Goal: Task Accomplishment & Management: Use online tool/utility

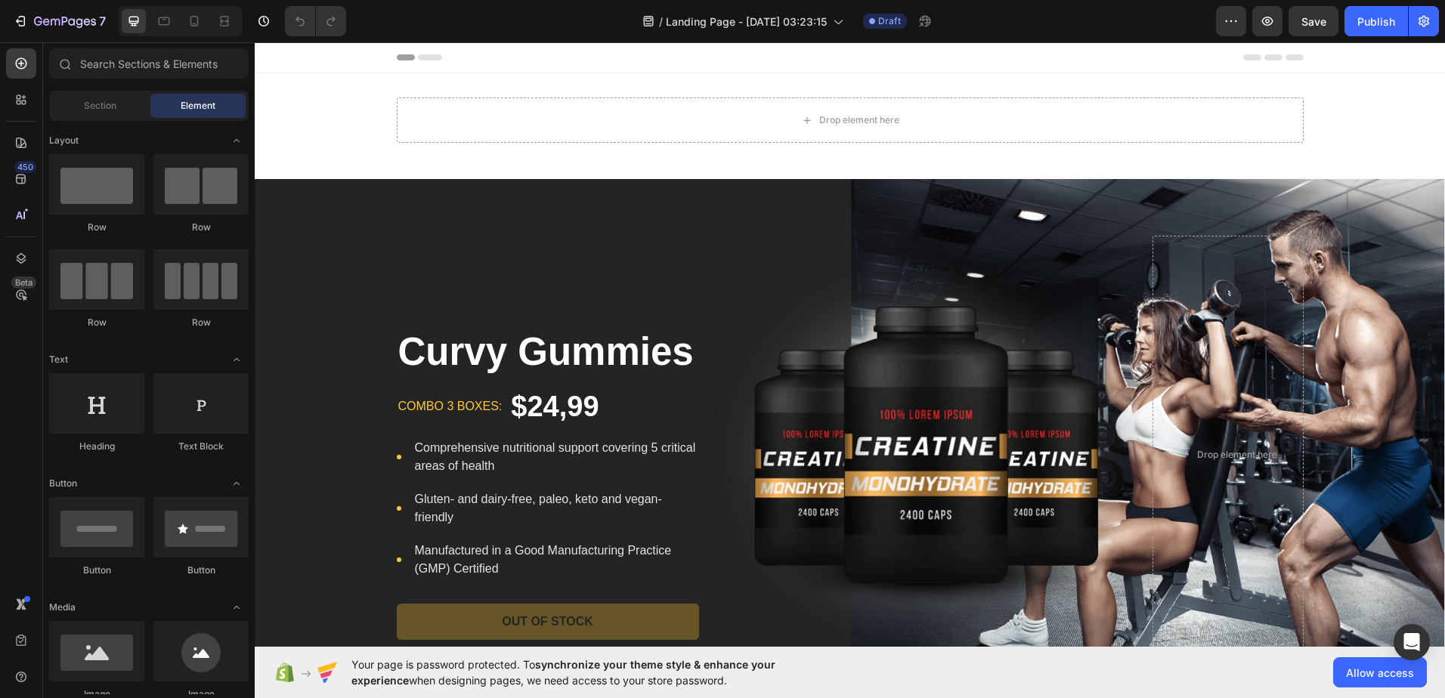
click at [789, 73] on div "Header" at bounding box center [850, 57] width 1191 height 31
click at [454, 47] on div "Header" at bounding box center [850, 57] width 907 height 30
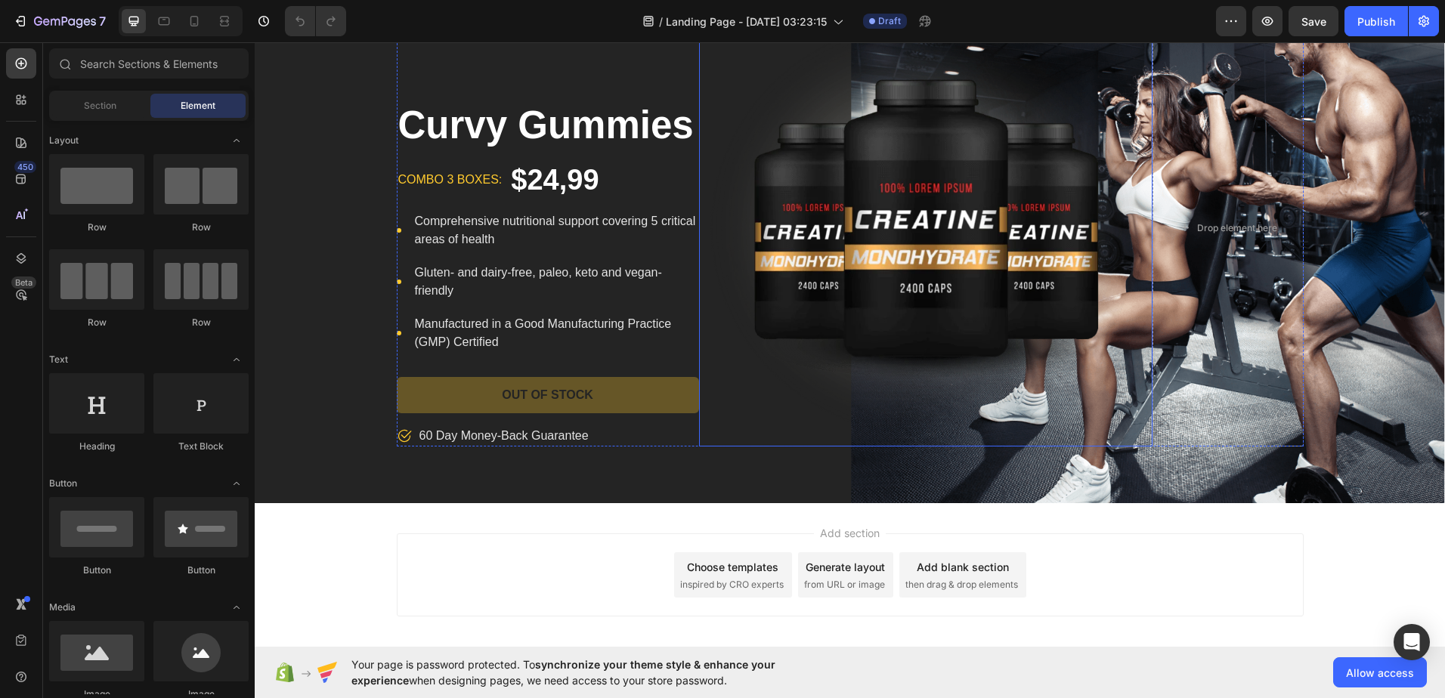
scroll to position [76, 0]
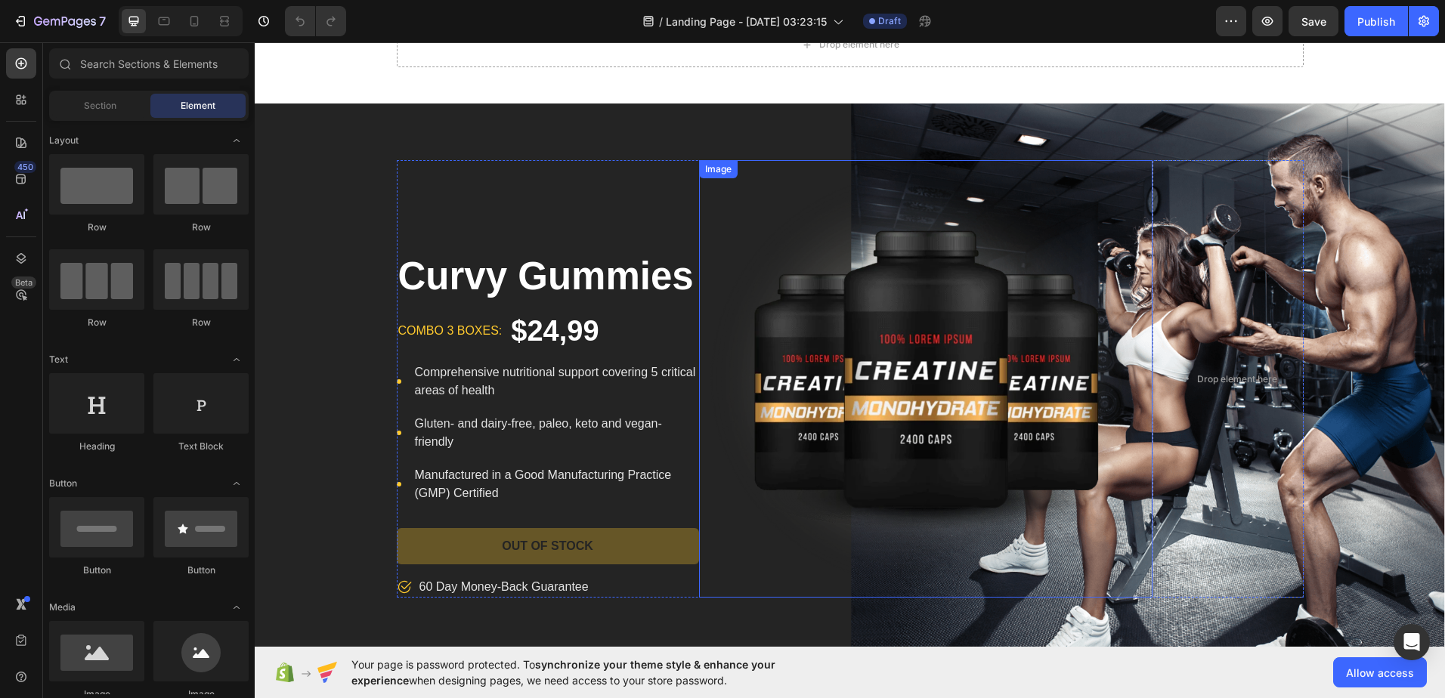
click at [902, 327] on img at bounding box center [926, 379] width 454 height 438
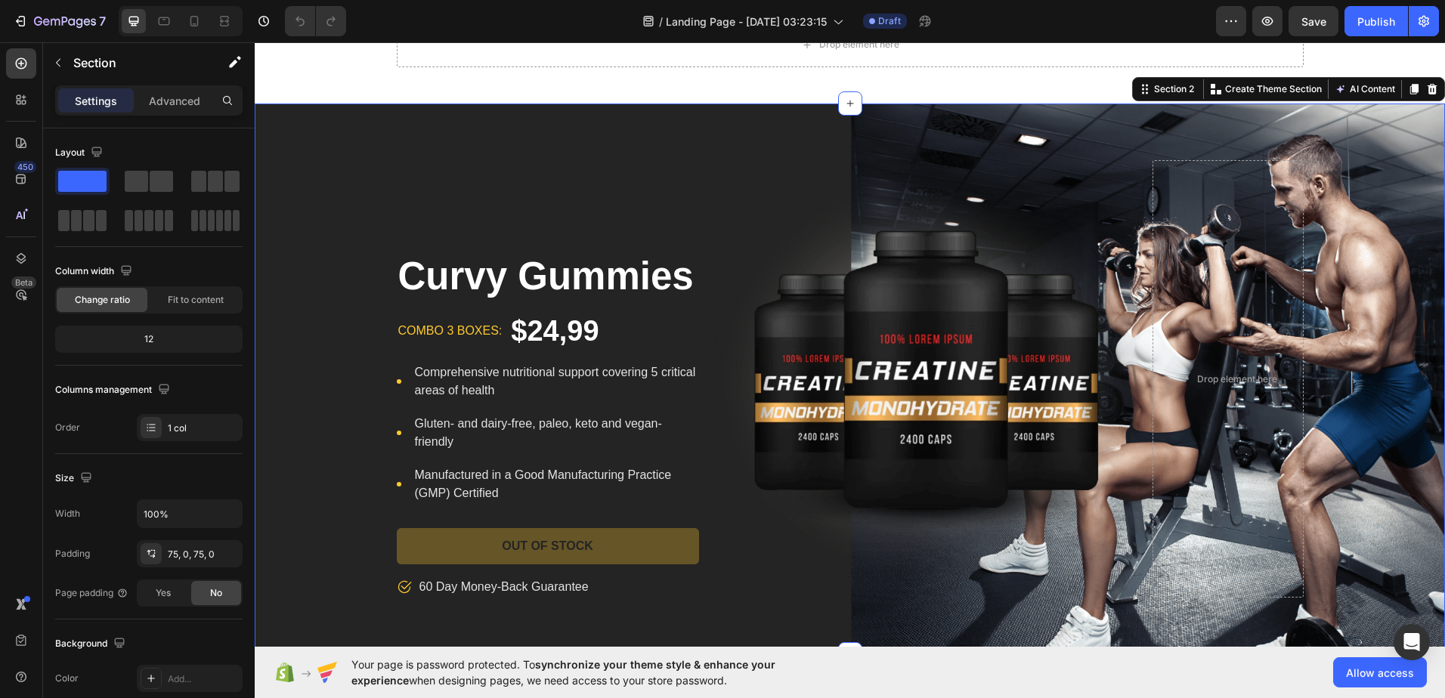
click at [1011, 132] on div "Curvy Gummies Product Title combo 3 boxes: Text block $24,99 Product Price Prod…" at bounding box center [850, 379] width 1191 height 551
click at [1343, 119] on div "Curvy Gummies Product Title combo 3 boxes: Text block $24,99 Product Price Prod…" at bounding box center [850, 379] width 1191 height 551
click at [903, 146] on div "Curvy Gummies Product Title combo 3 boxes: Text block $24,99 Product Price Prod…" at bounding box center [850, 379] width 1191 height 551
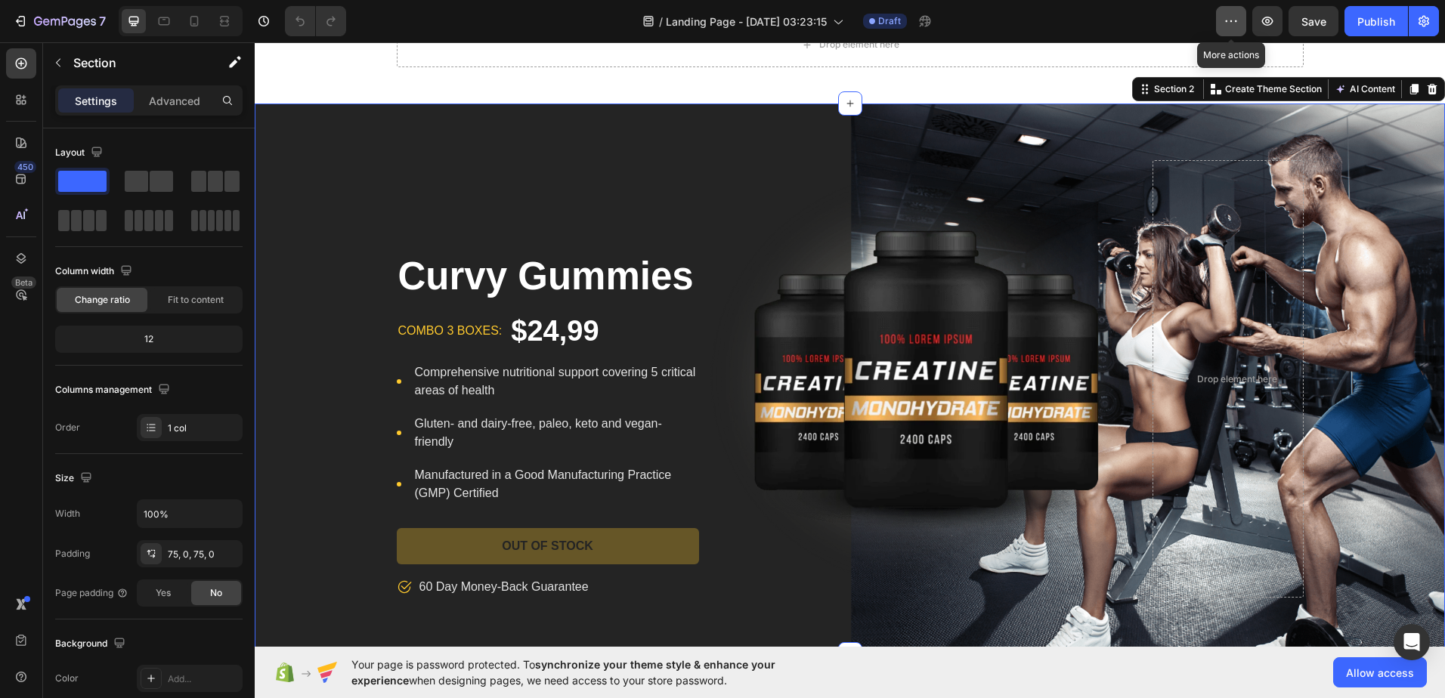
click at [1240, 11] on button "button" at bounding box center [1231, 21] width 30 height 30
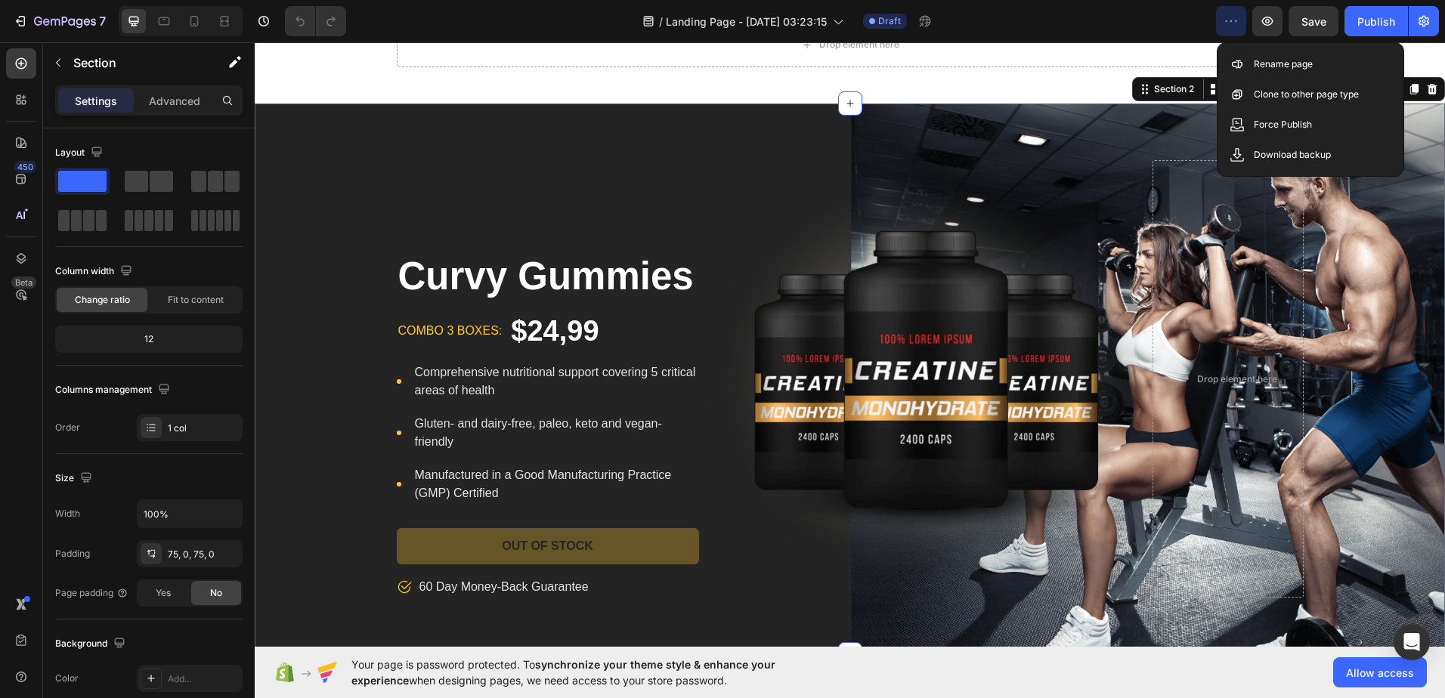
click at [1240, 11] on button "button" at bounding box center [1231, 21] width 30 height 30
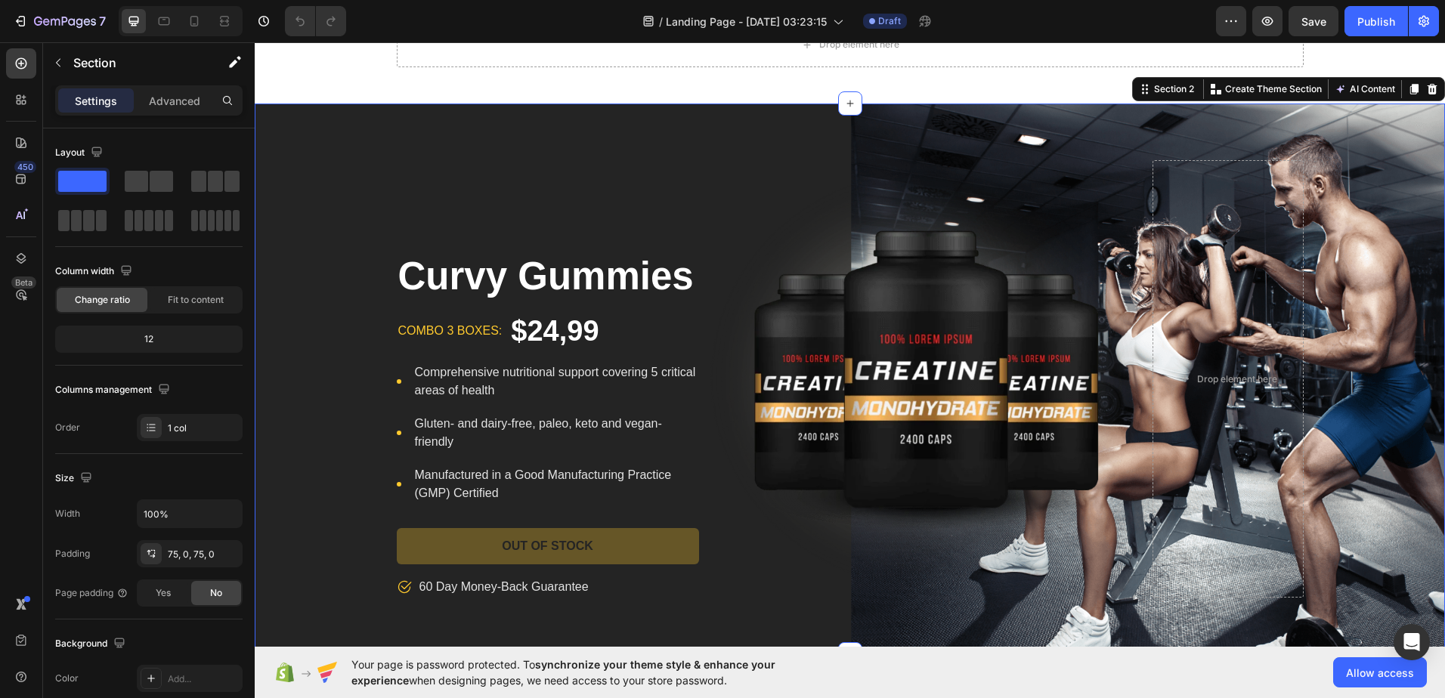
scroll to position [0, 0]
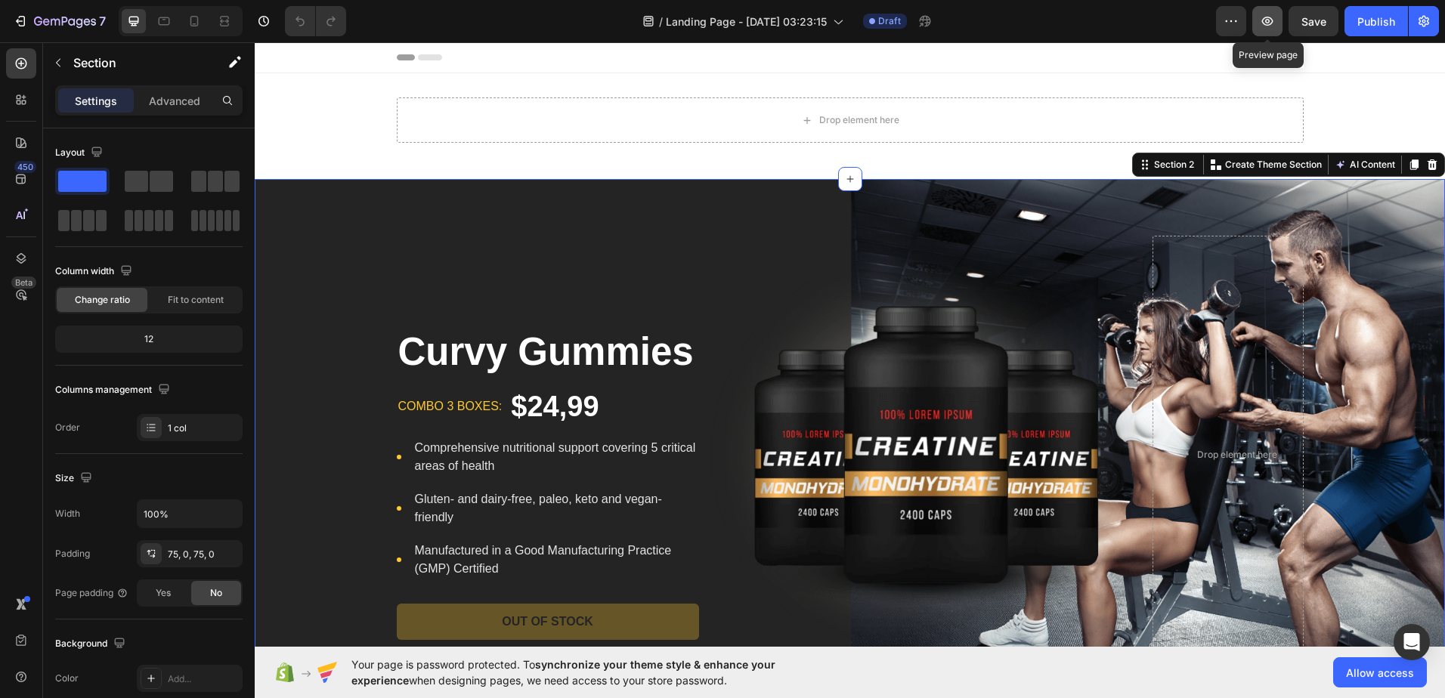
click at [1270, 20] on icon "button" at bounding box center [1267, 21] width 15 height 15
click at [1417, 17] on icon "button" at bounding box center [1424, 21] width 15 height 15
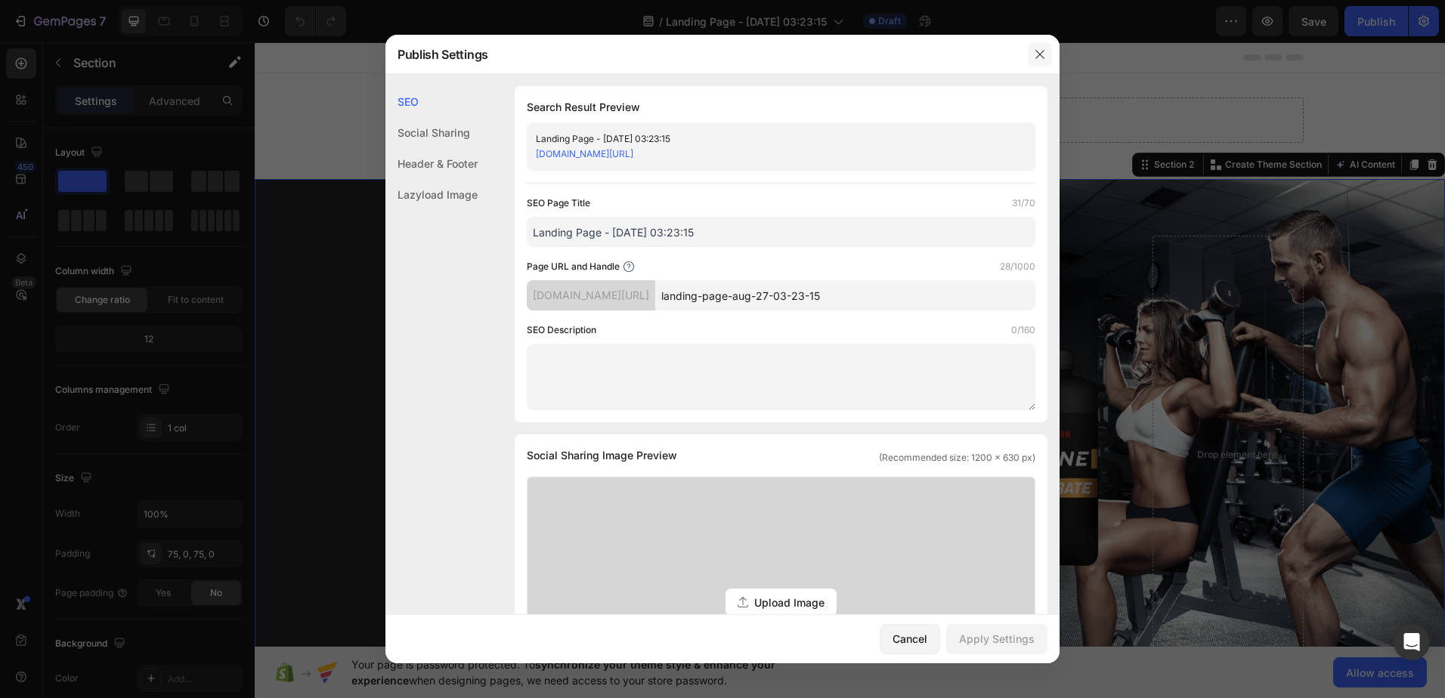
click at [1031, 57] on button "button" at bounding box center [1040, 54] width 24 height 24
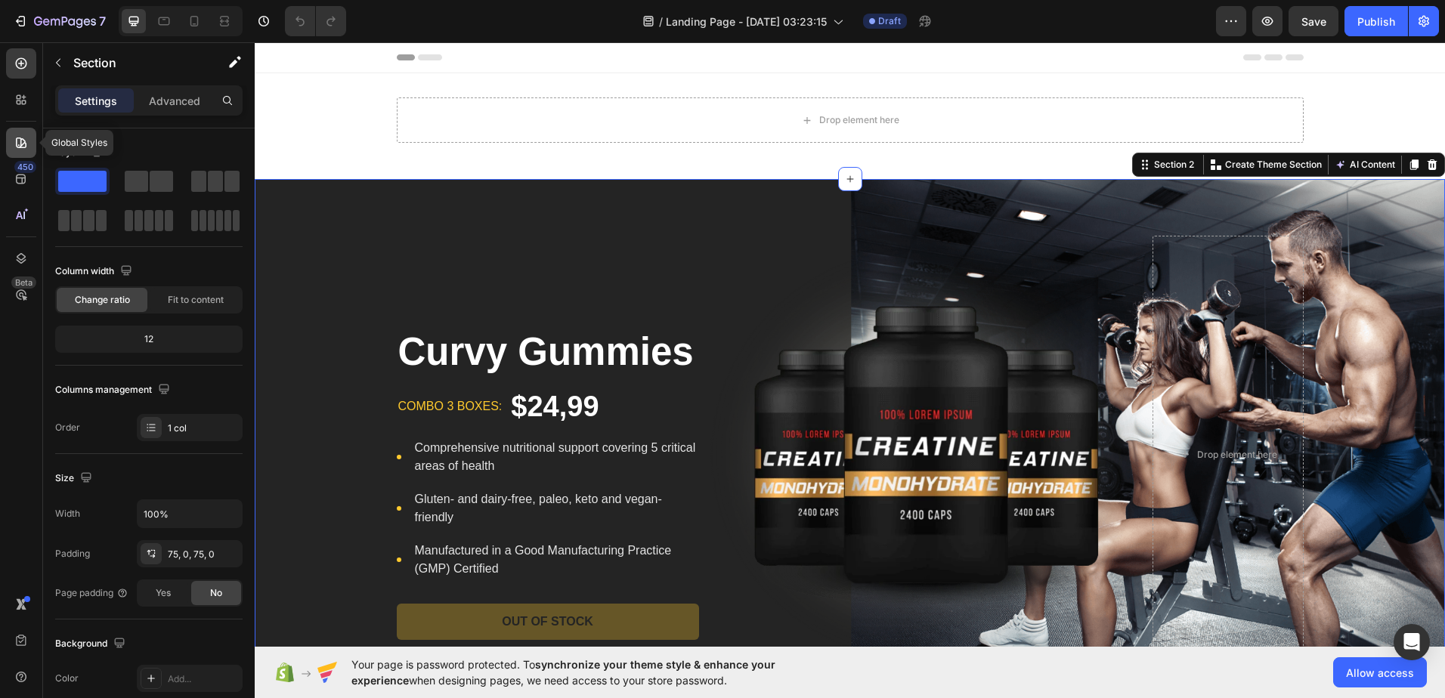
click at [15, 152] on div at bounding box center [21, 143] width 30 height 30
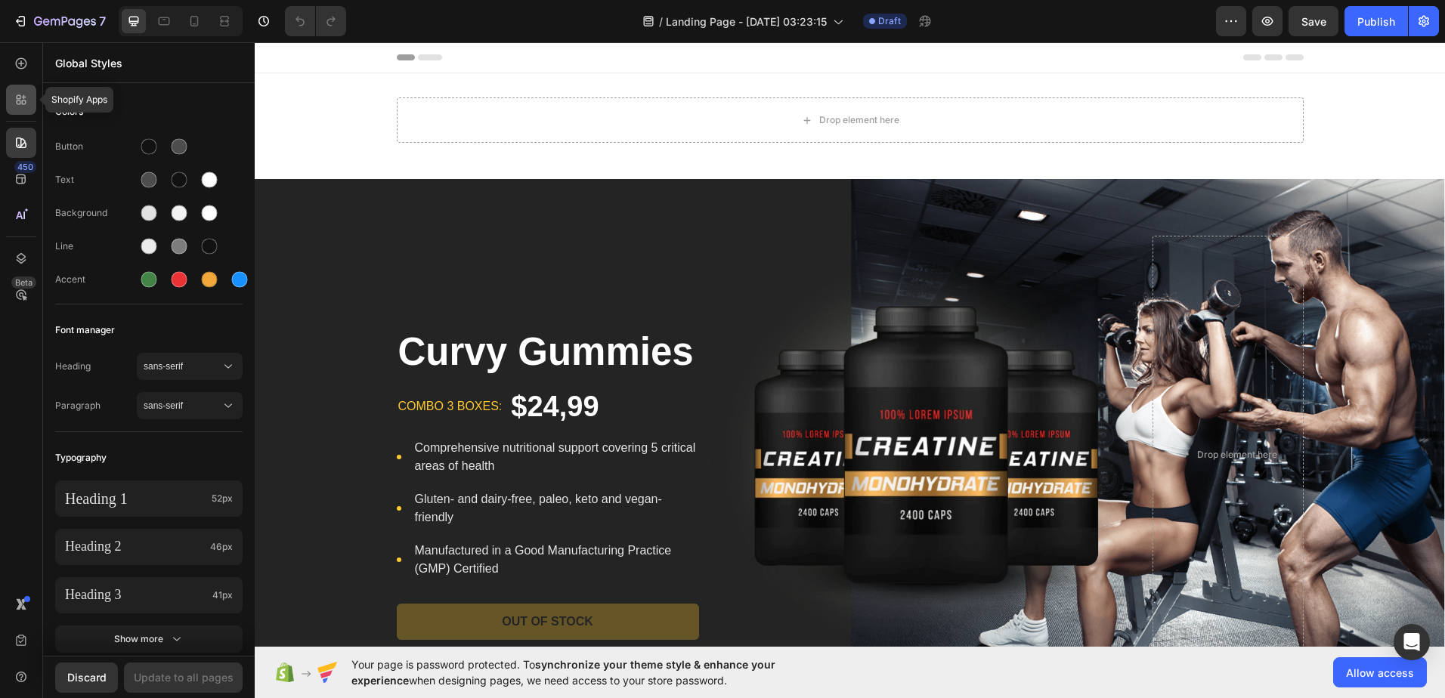
click at [25, 112] on div at bounding box center [21, 100] width 30 height 30
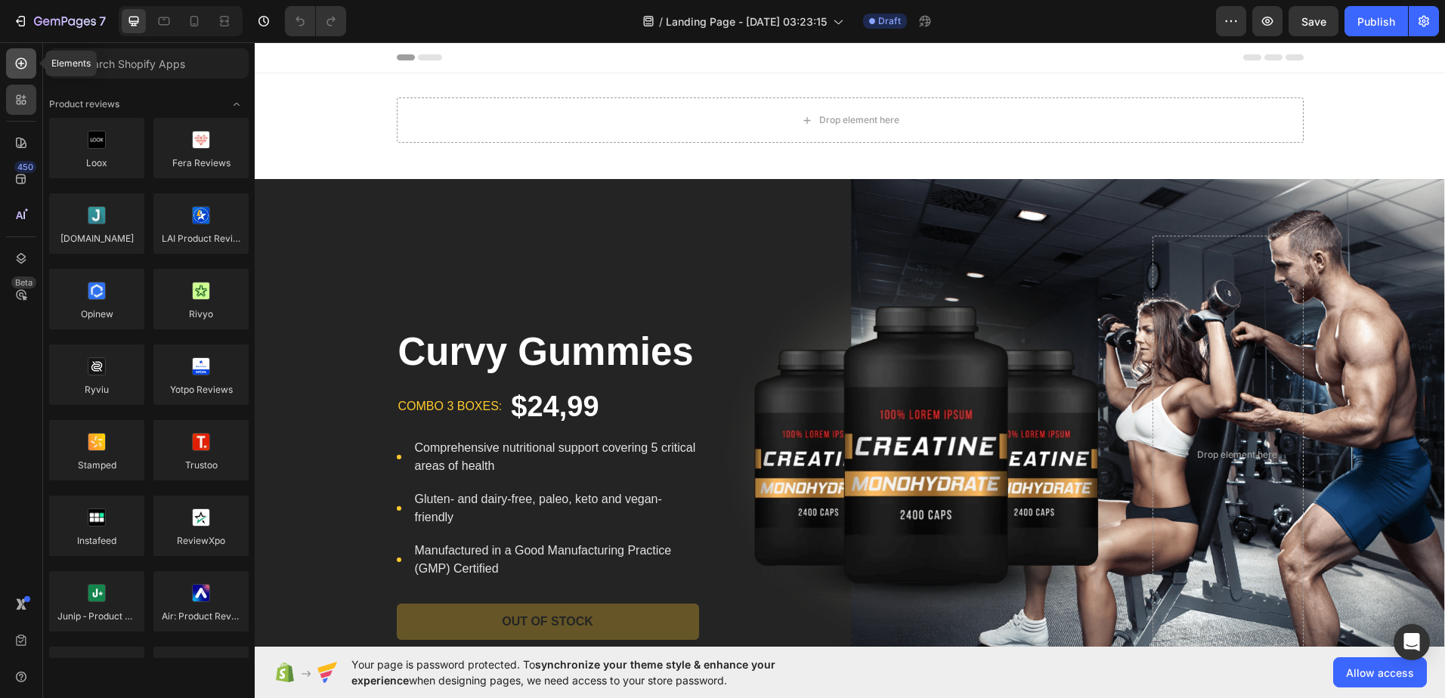
click at [23, 62] on icon at bounding box center [21, 63] width 15 height 15
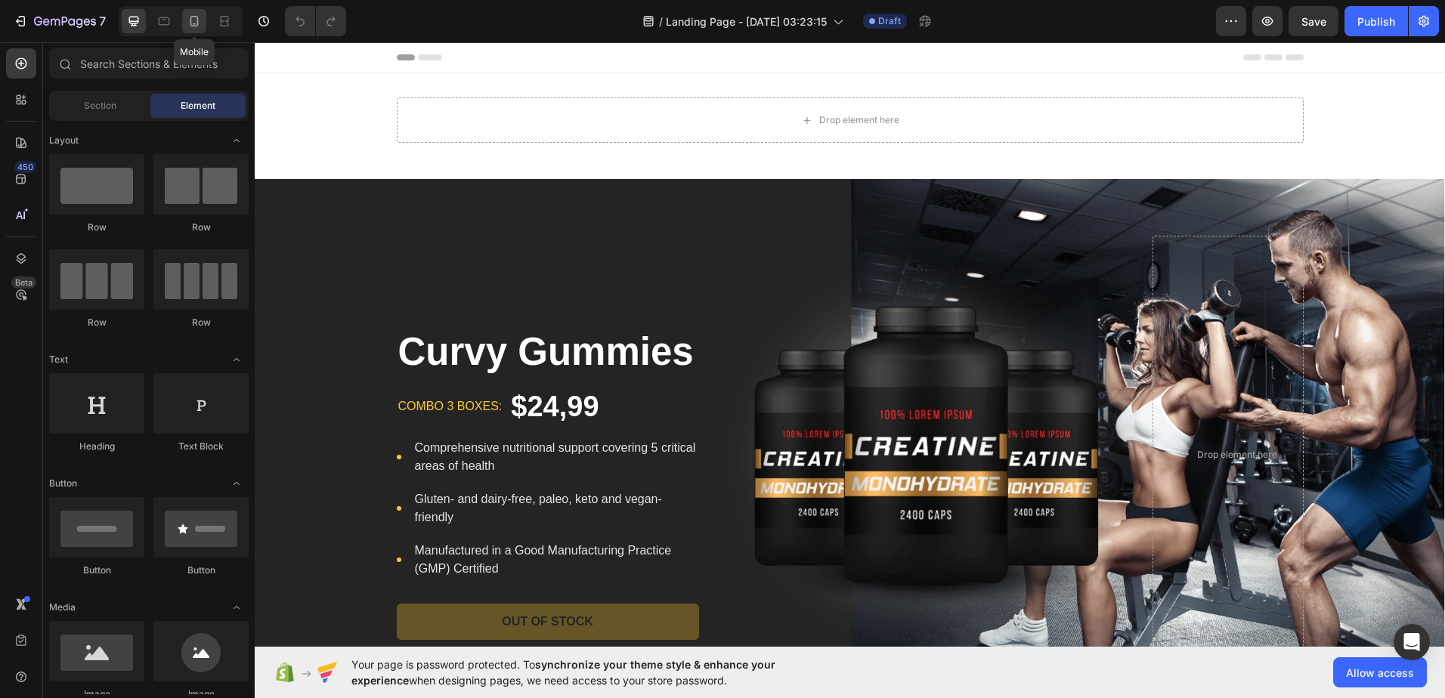
click at [197, 17] on icon at bounding box center [194, 21] width 15 height 15
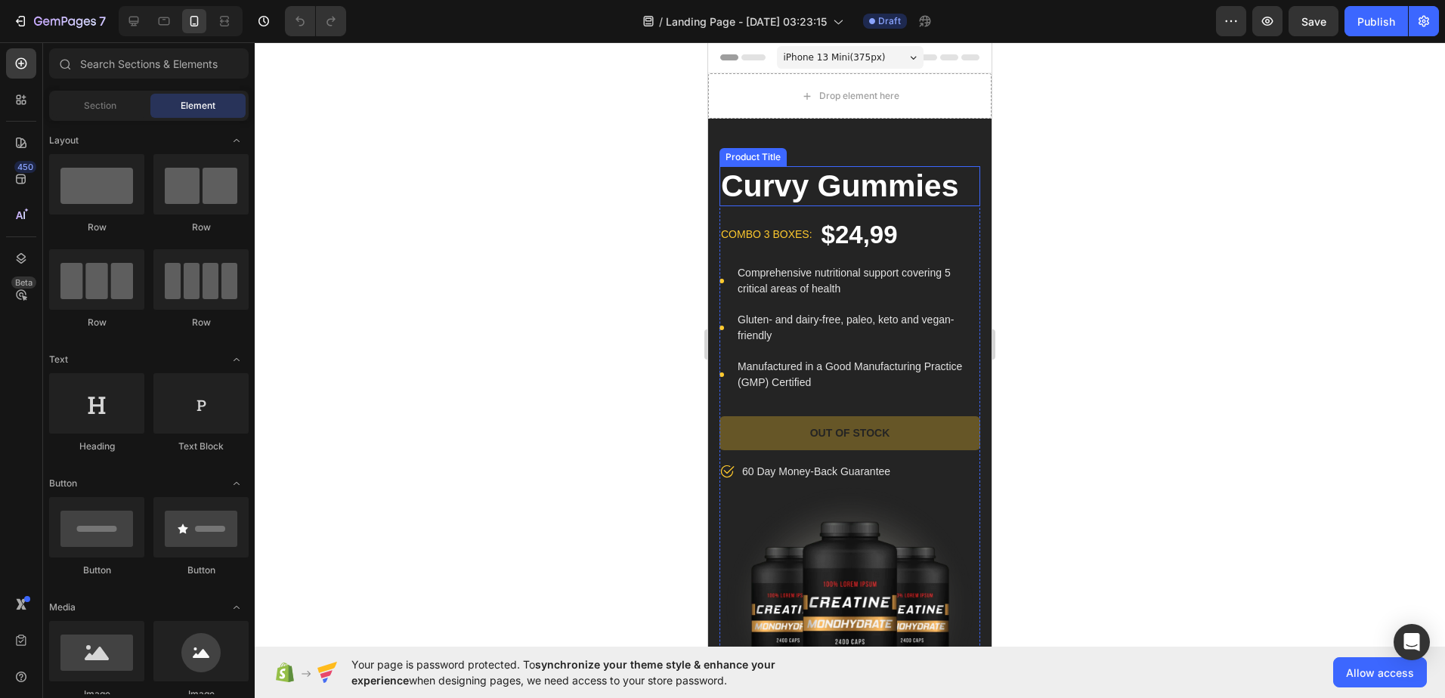
click at [889, 132] on div "Curvy Gummies Product Title combo 3 boxes: Text block $24,99 Product Price Prod…" at bounding box center [849, 454] width 283 height 670
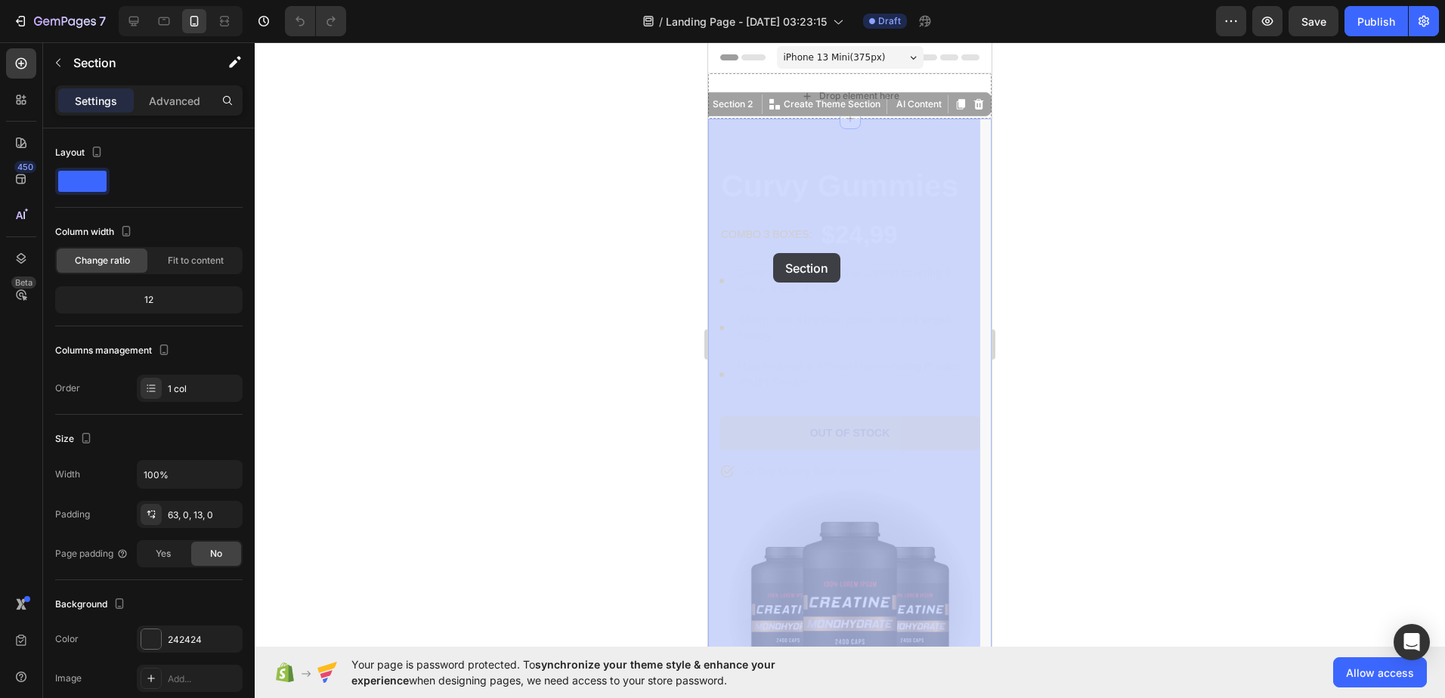
drag, startPoint x: 889, startPoint y: 132, endPoint x: 796, endPoint y: 278, distance: 173.0
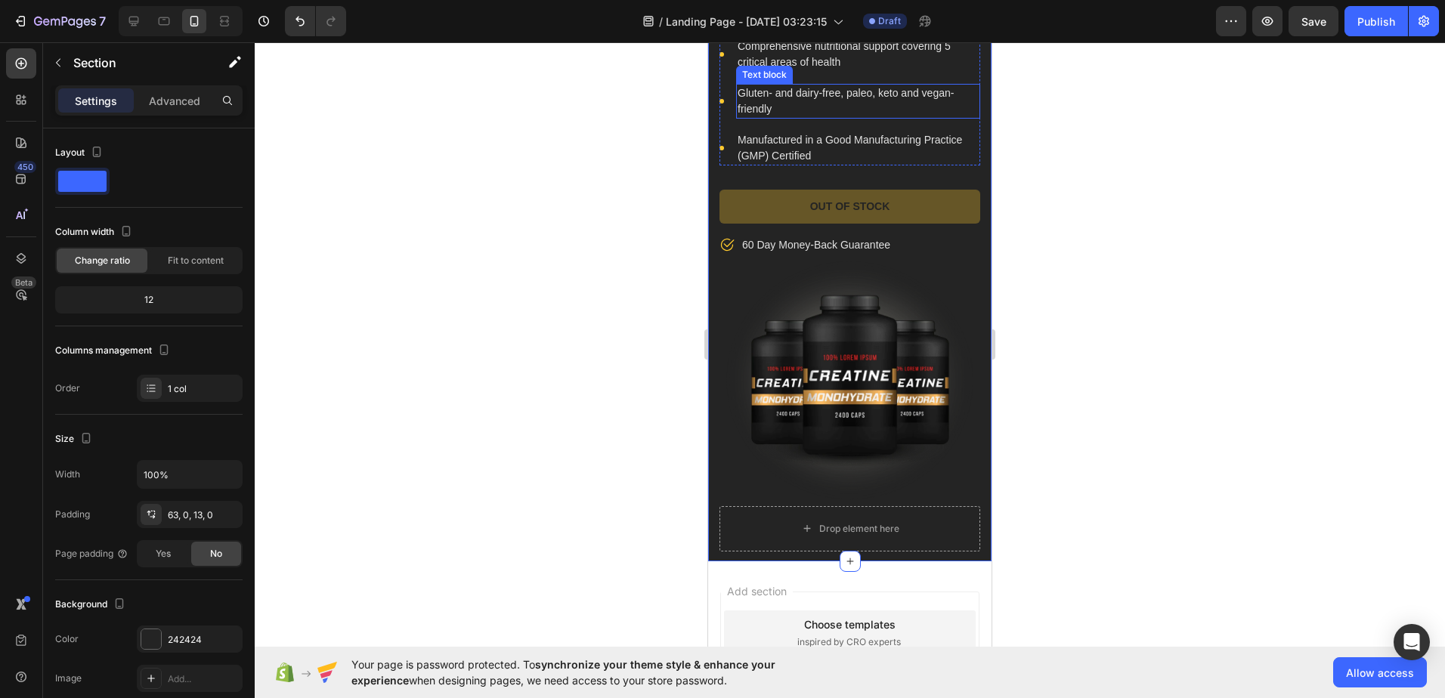
scroll to position [302, 0]
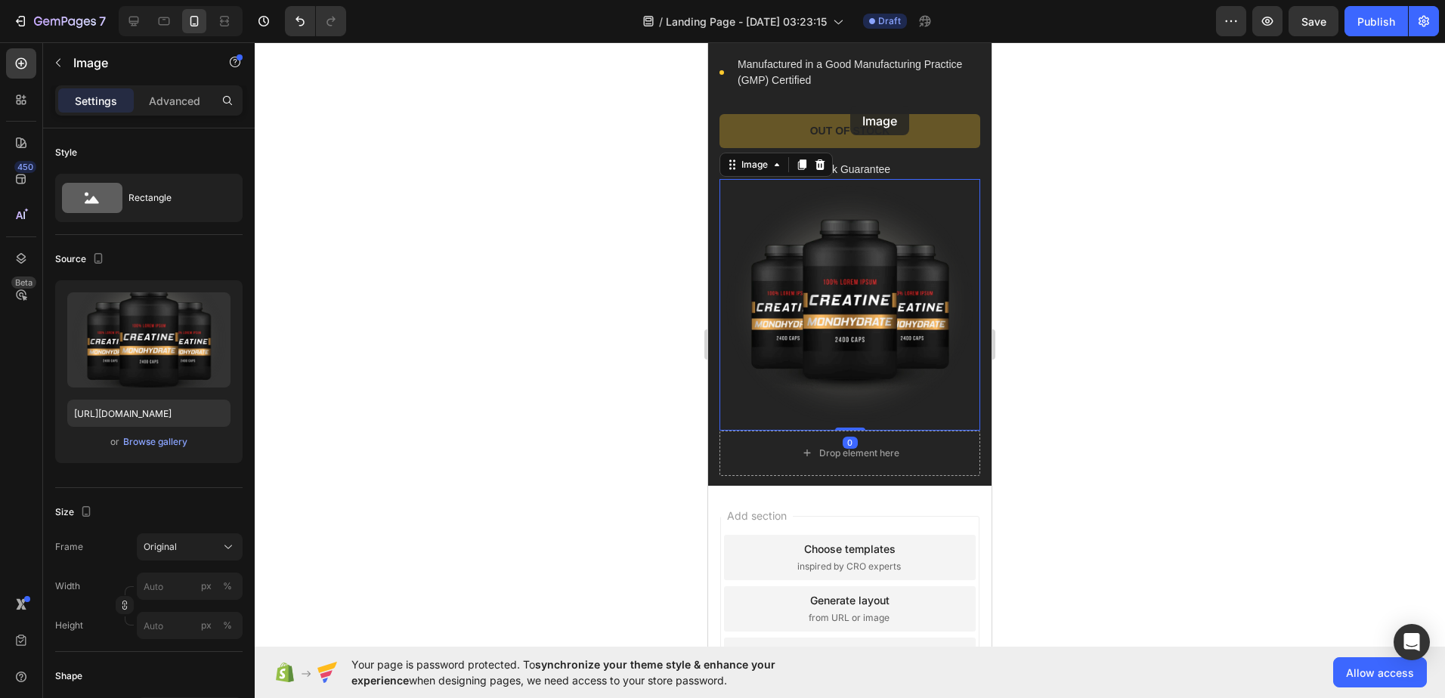
drag, startPoint x: 841, startPoint y: 289, endPoint x: 850, endPoint y: 105, distance: 184.0
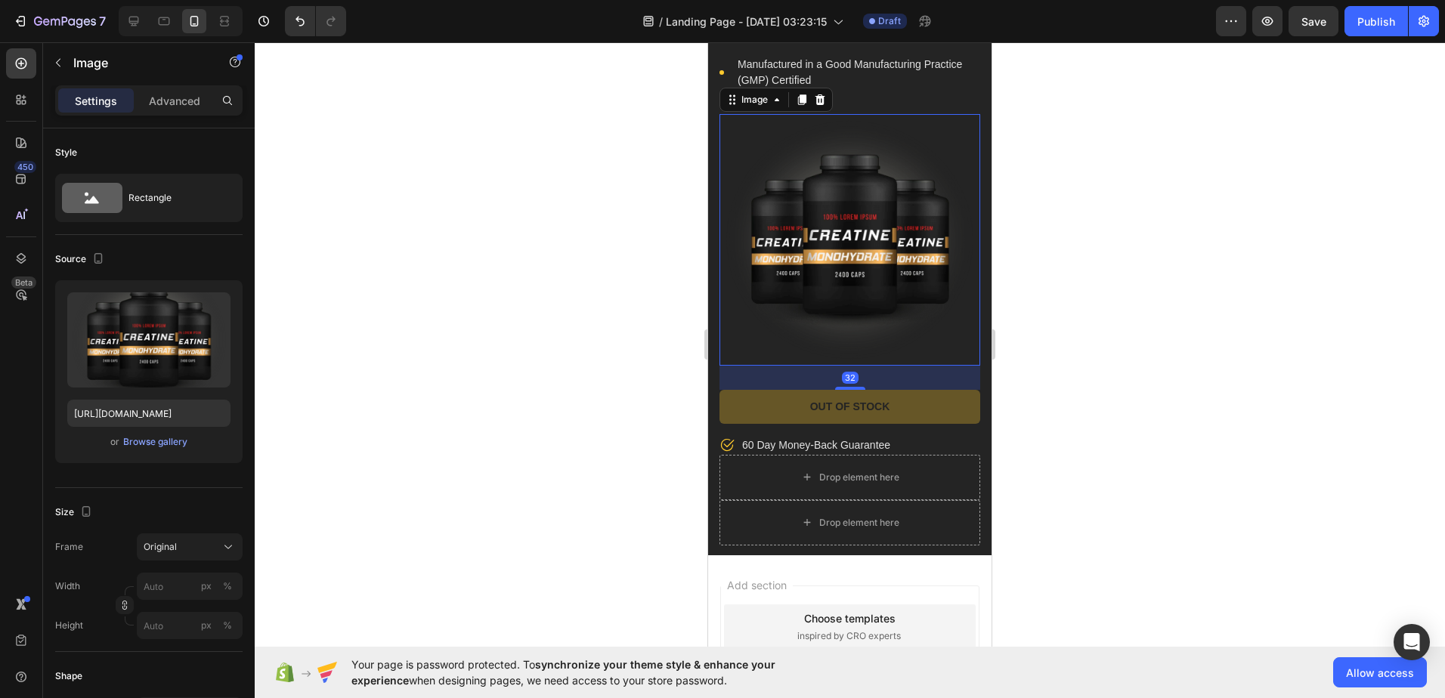
scroll to position [0, 0]
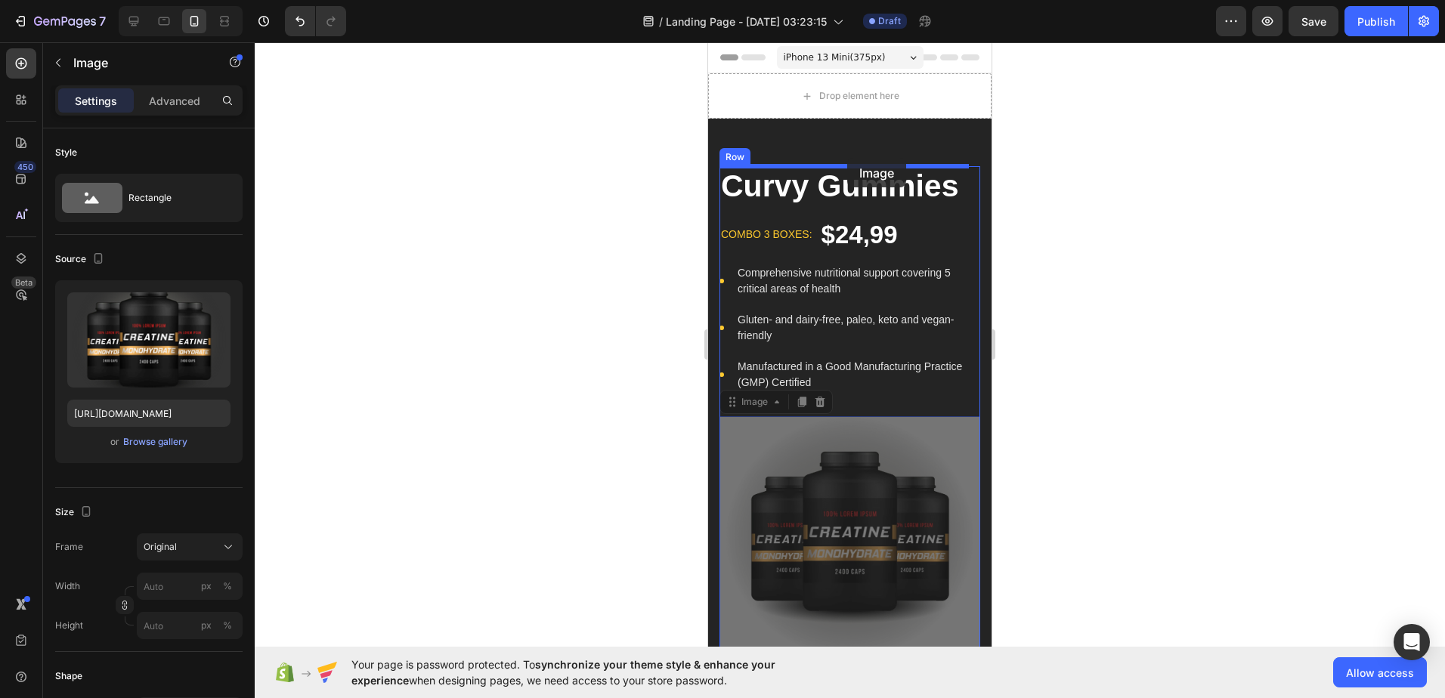
drag, startPoint x: 871, startPoint y: 496, endPoint x: 847, endPoint y: 158, distance: 338.7
click at [847, 158] on div "iPhone 13 Mini ( 375 px) iPhone 13 Mini iPhone 13 Pro iPhone 11 Pro Max iPhone …" at bounding box center [849, 604] width 283 height 1125
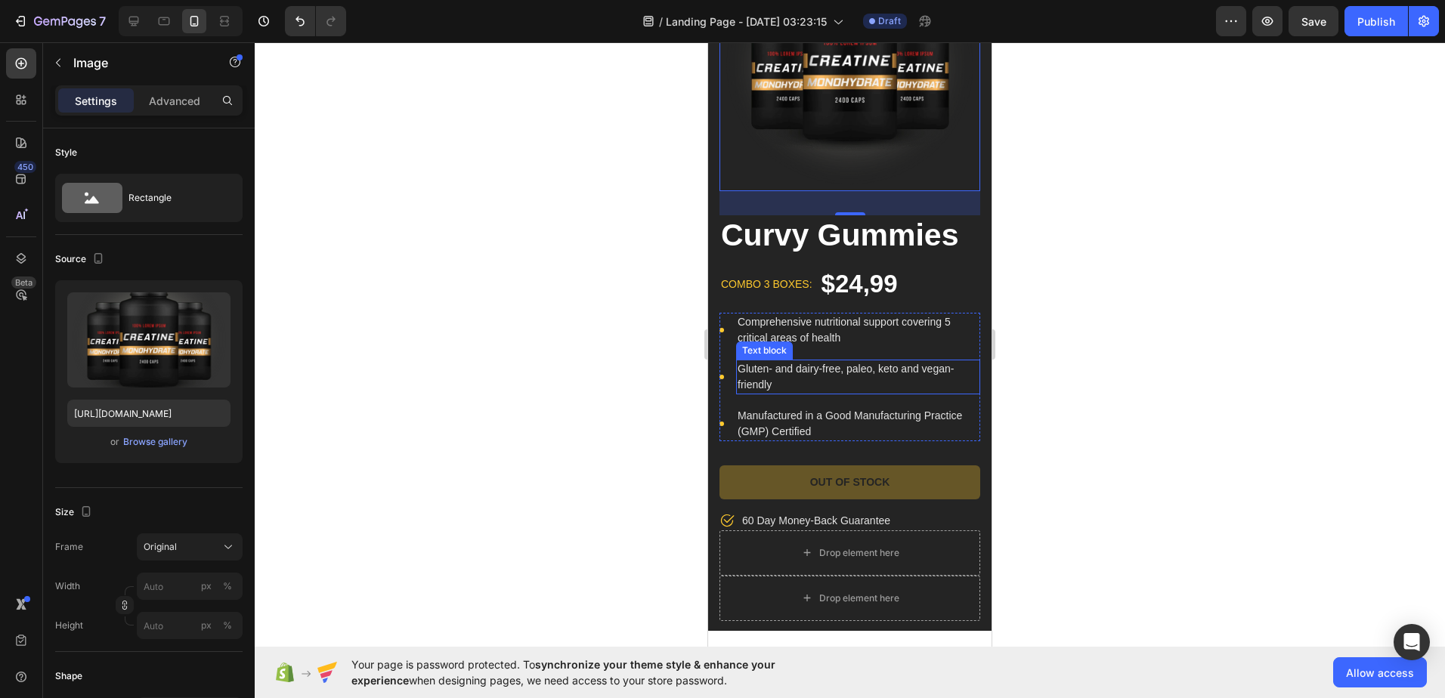
scroll to position [454, 0]
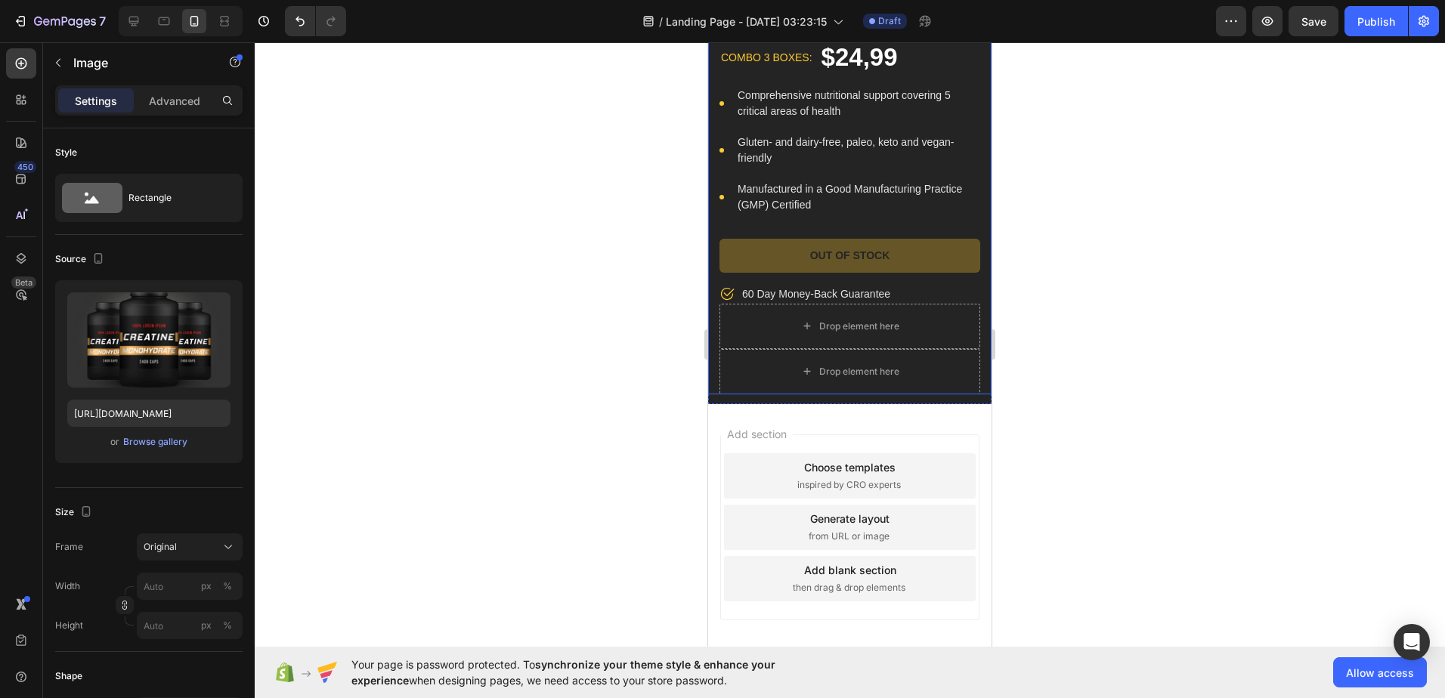
click at [1036, 214] on div at bounding box center [850, 370] width 1191 height 656
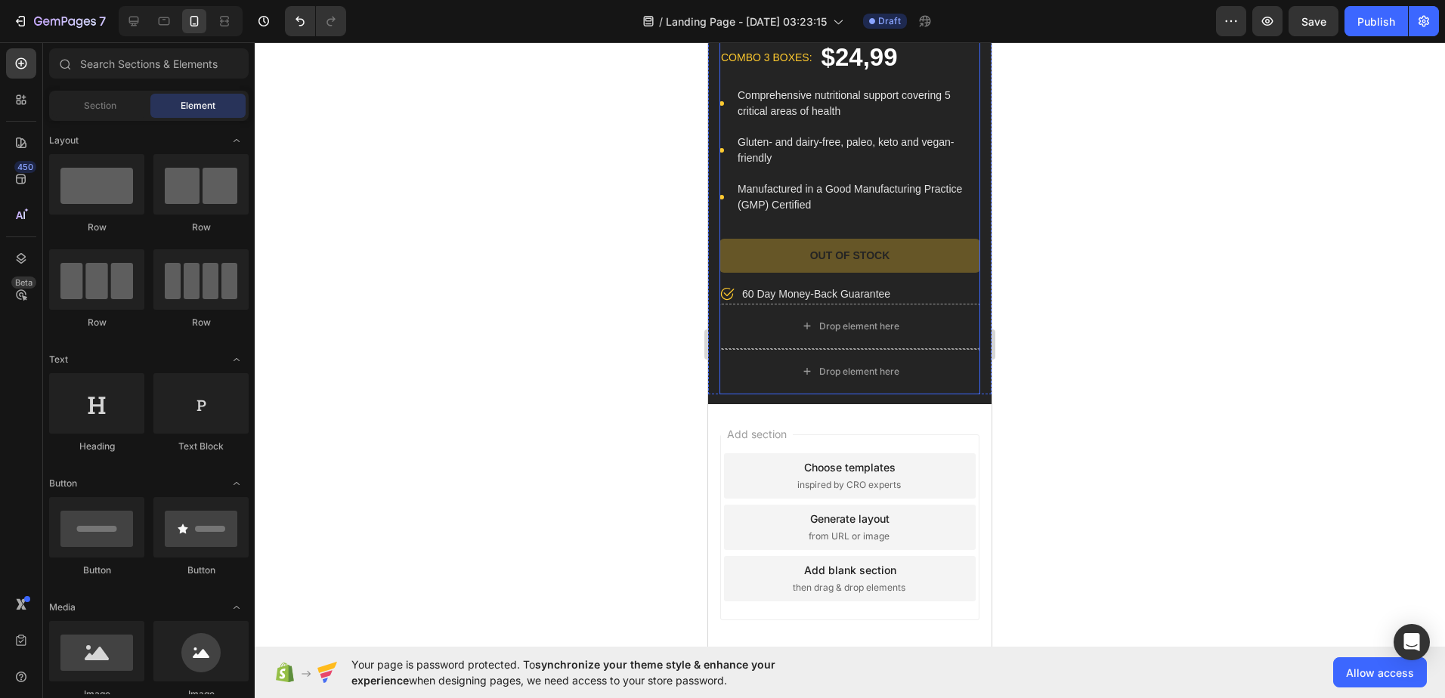
click at [890, 210] on div "Image Curvy Gummies Product Title combo 3 boxes: Text block $24,99 Product Pric…" at bounding box center [850, 8] width 261 height 591
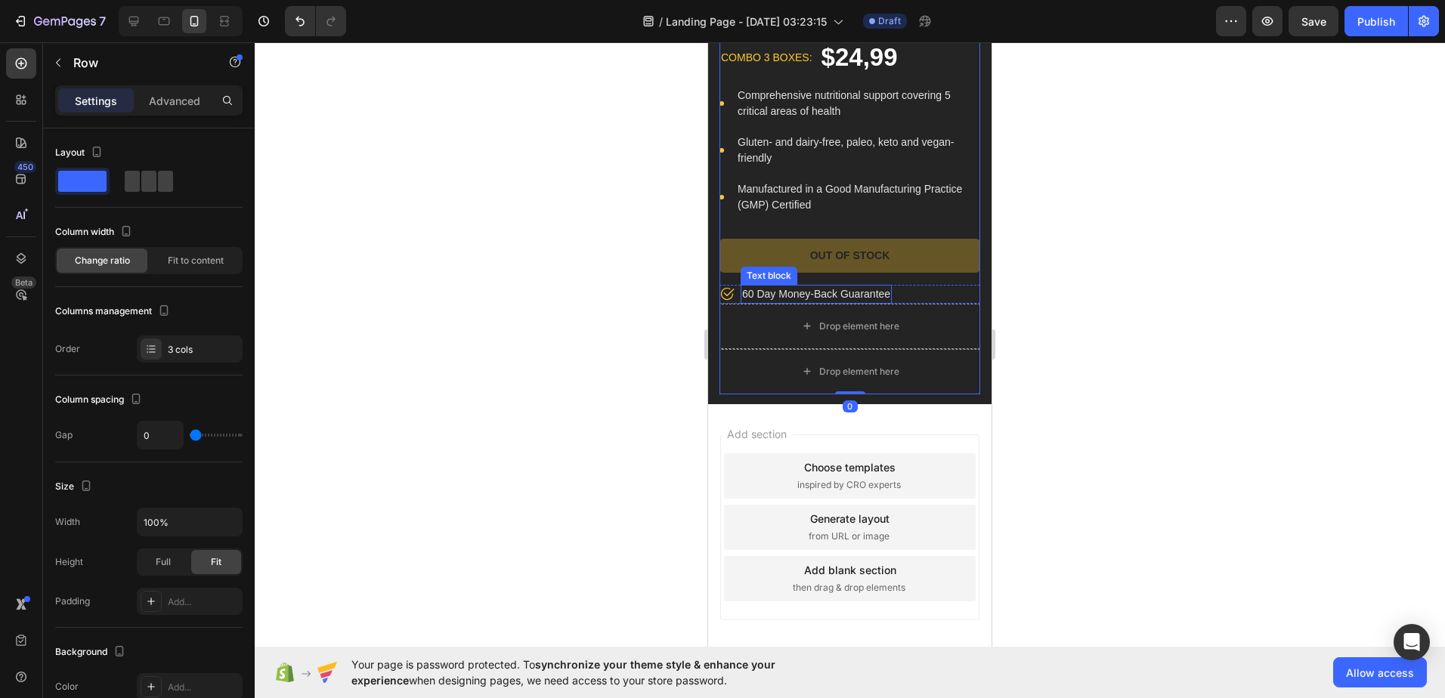
click at [778, 287] on p "60 Day Money-Back Guarantee" at bounding box center [816, 295] width 148 height 16
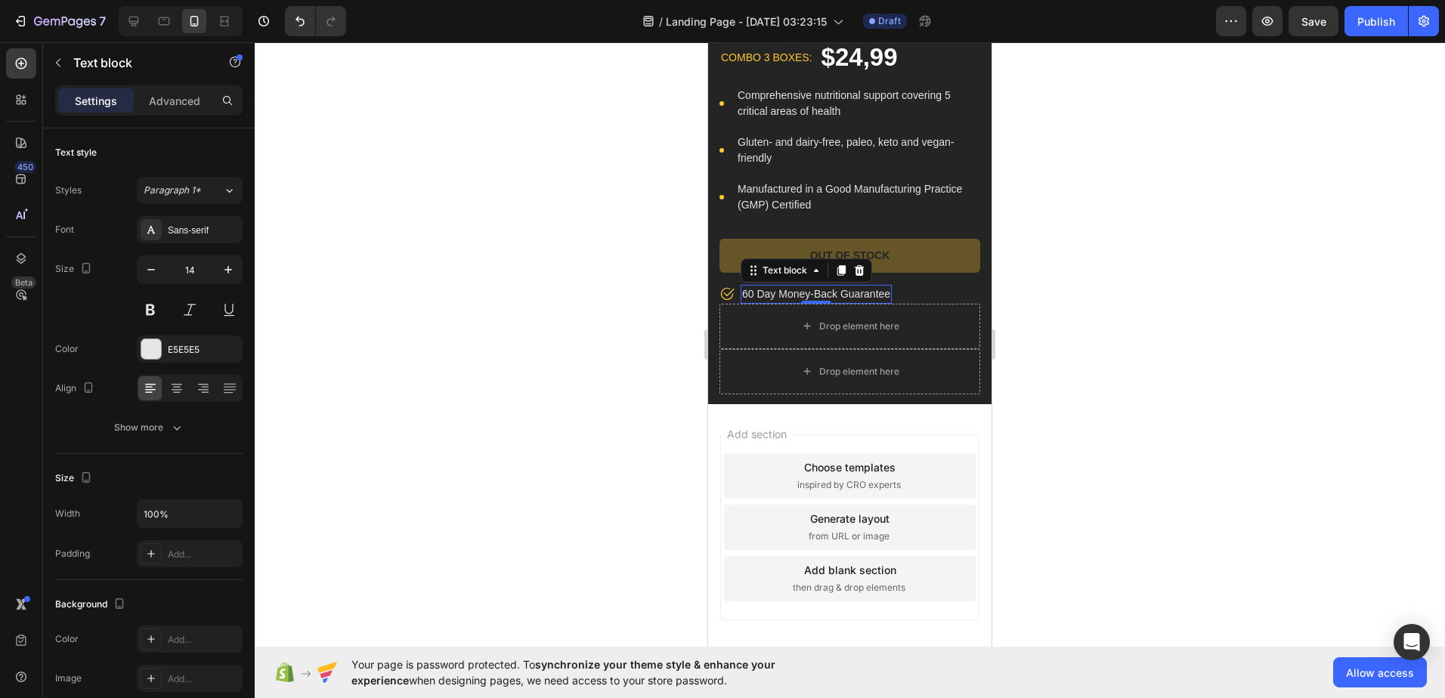
click at [743, 287] on p "60 Day Money-Back Guarantee" at bounding box center [816, 295] width 148 height 16
click at [1019, 233] on div at bounding box center [850, 370] width 1191 height 656
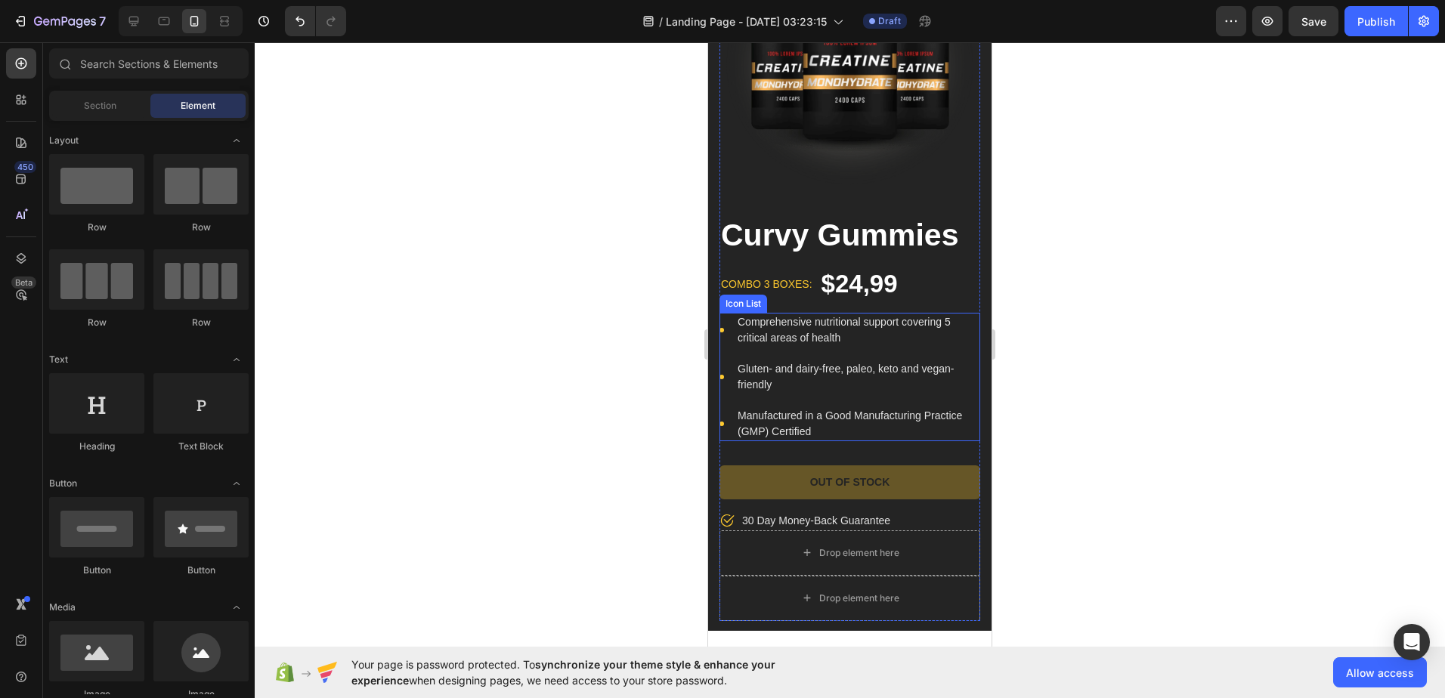
scroll to position [0, 0]
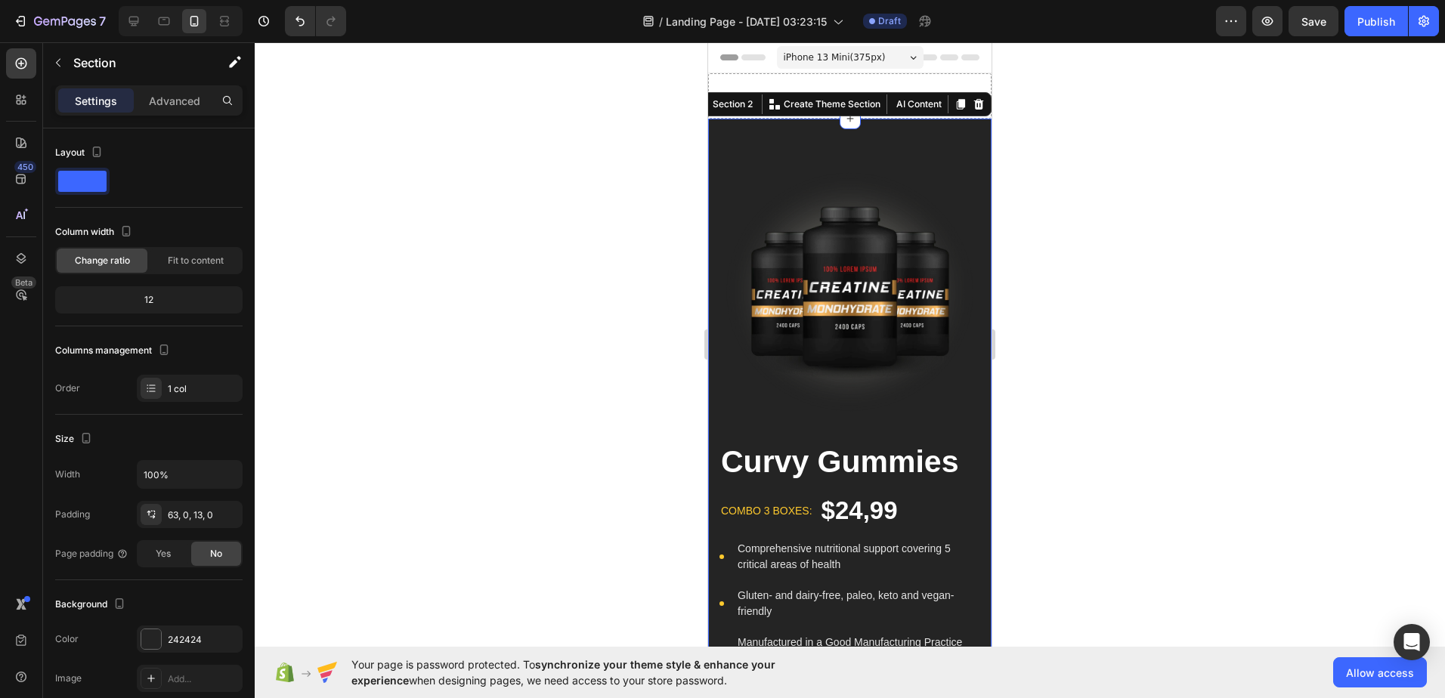
click at [905, 143] on div "Image Curvy Gummies Product Title combo 3 boxes: Text block $24,99 Product Pric…" at bounding box center [849, 488] width 283 height 739
click at [93, 181] on span at bounding box center [82, 181] width 48 height 21
click at [890, 132] on div "Image Curvy Gummies Product Title combo 3 boxes: Text block $24,99 Product Pric…" at bounding box center [849, 488] width 283 height 739
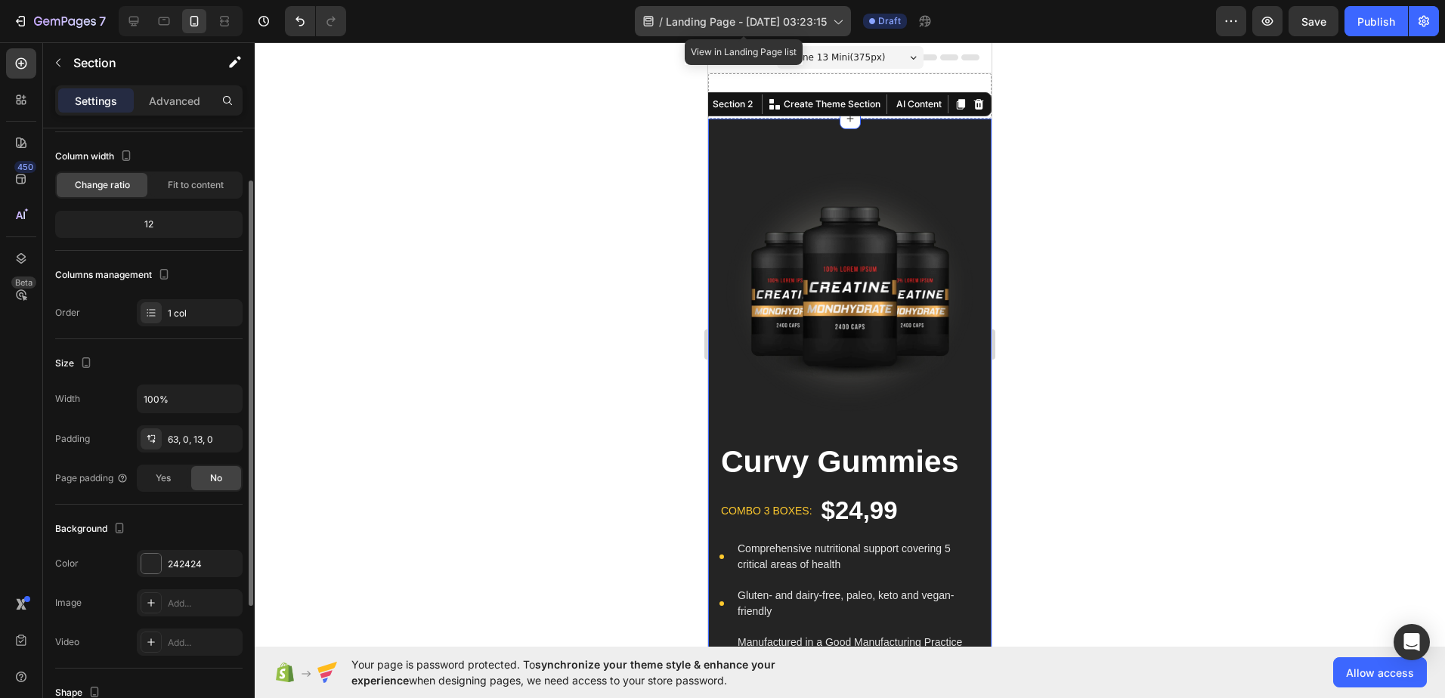
click at [781, 21] on span "Landing Page - Aug 27, 03:23:15" at bounding box center [746, 22] width 161 height 16
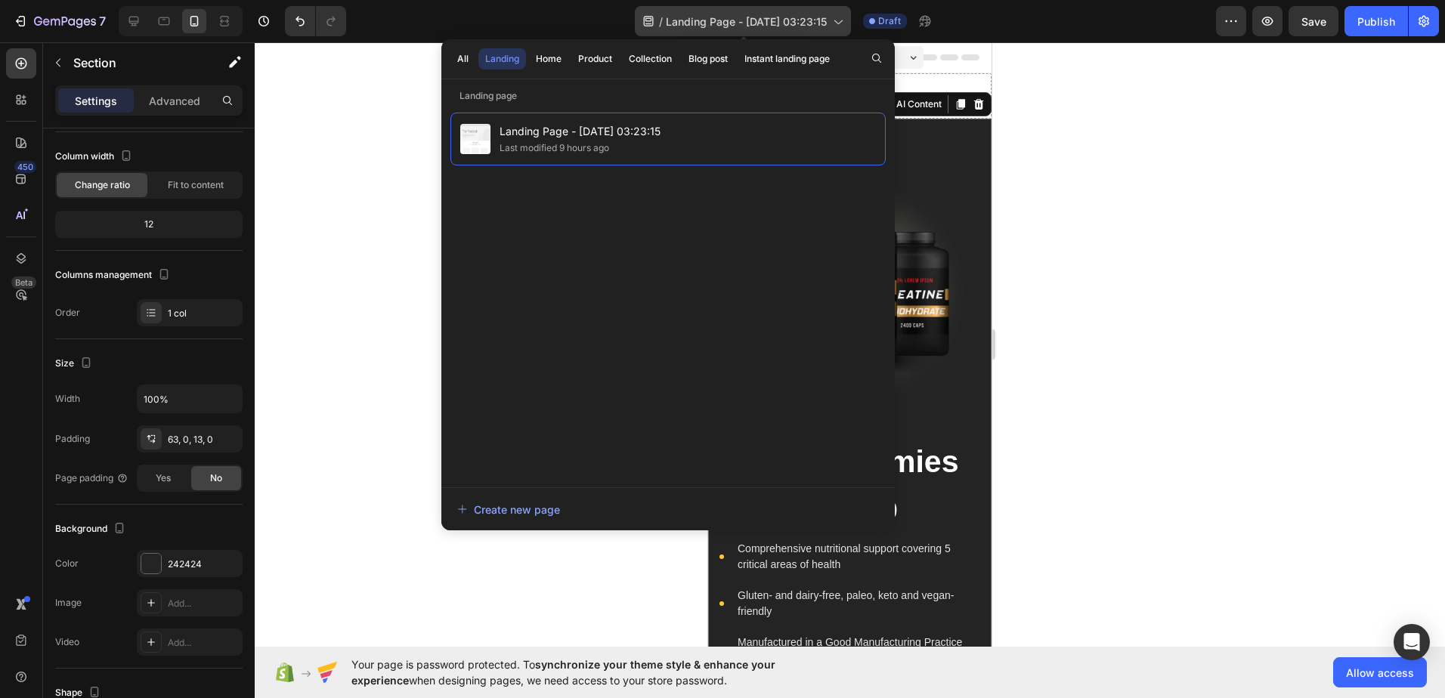
click at [781, 21] on span "Landing Page - Aug 27, 03:23:15" at bounding box center [746, 22] width 161 height 16
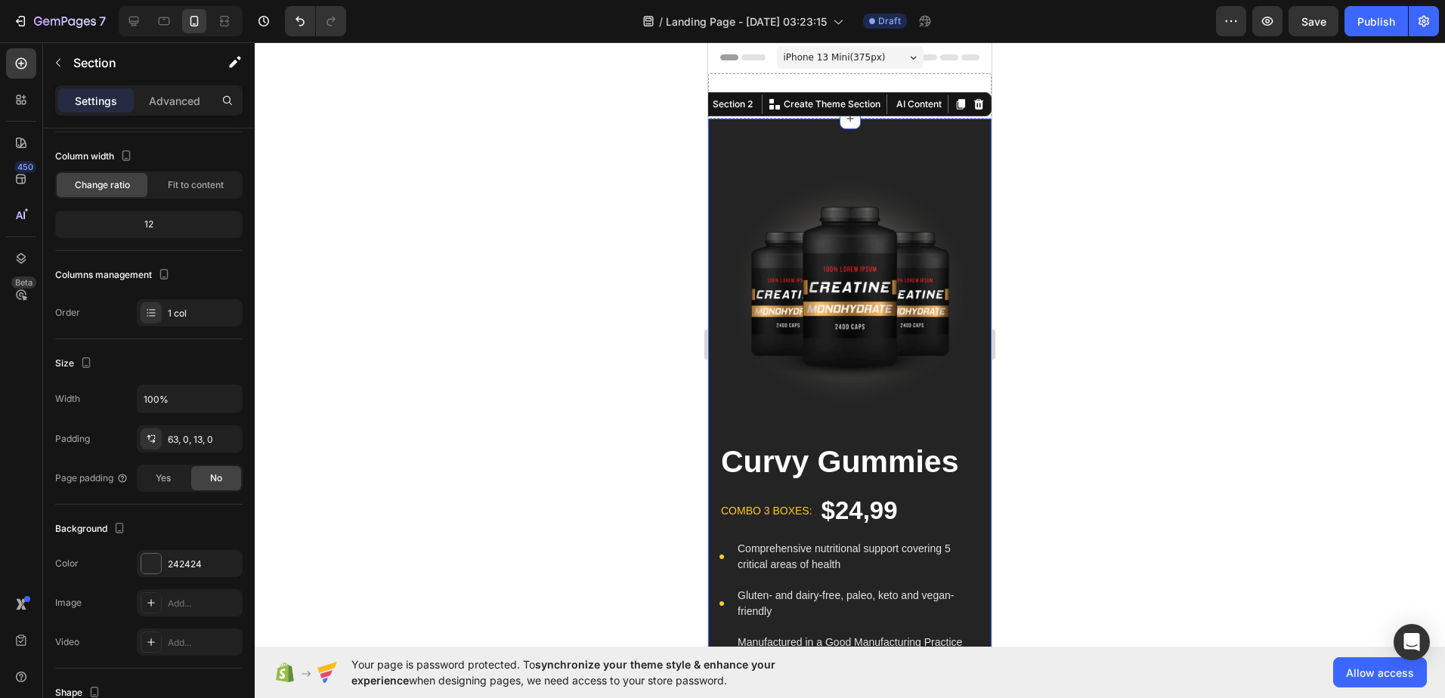
click at [799, 56] on span "iPhone 13 Mini ( 375 px)" at bounding box center [835, 57] width 102 height 15
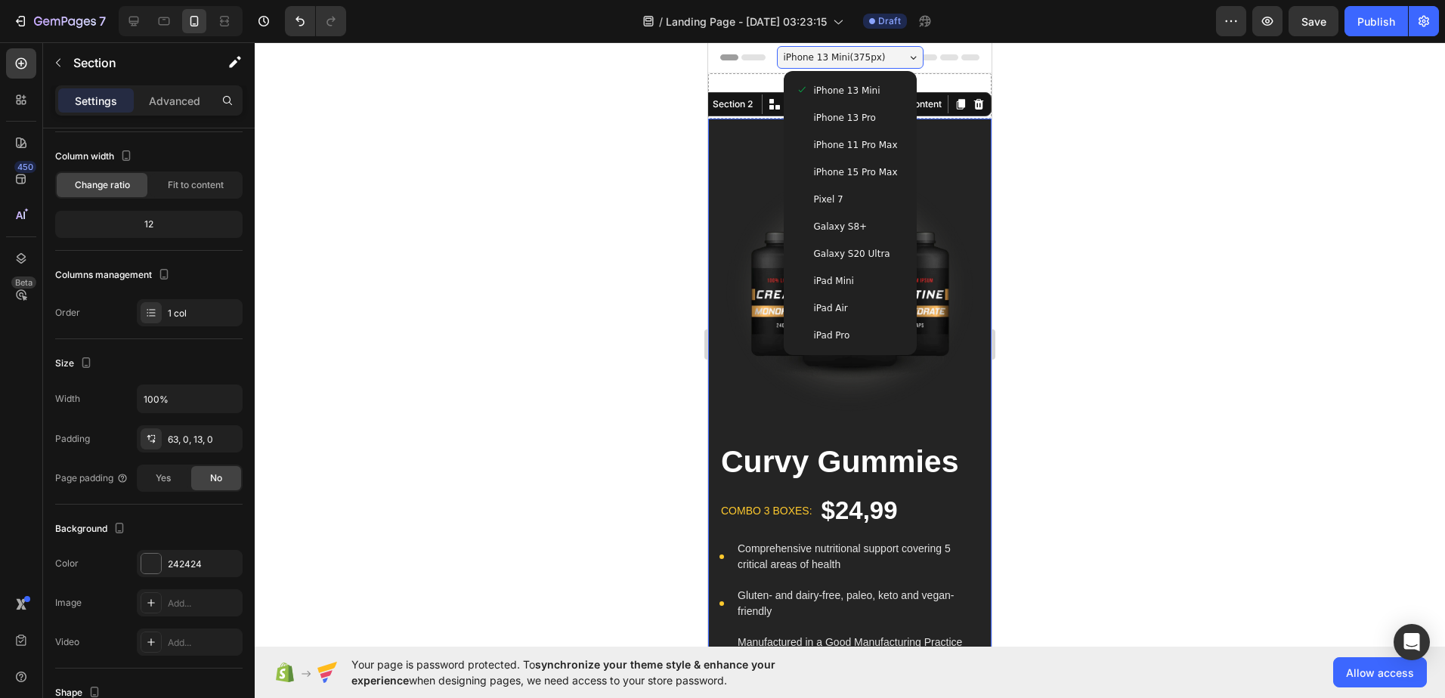
click at [840, 123] on span "iPhone 13 Pro" at bounding box center [845, 117] width 62 height 15
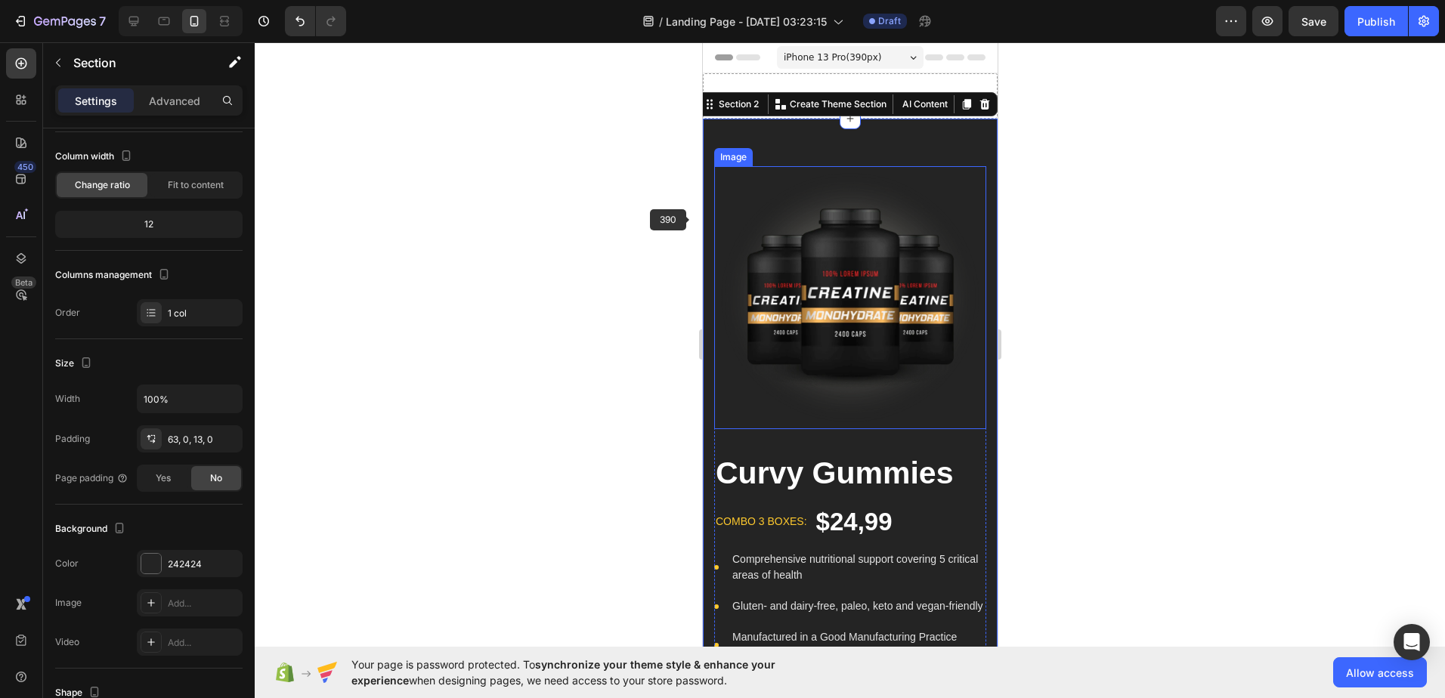
click at [893, 237] on img at bounding box center [850, 297] width 272 height 263
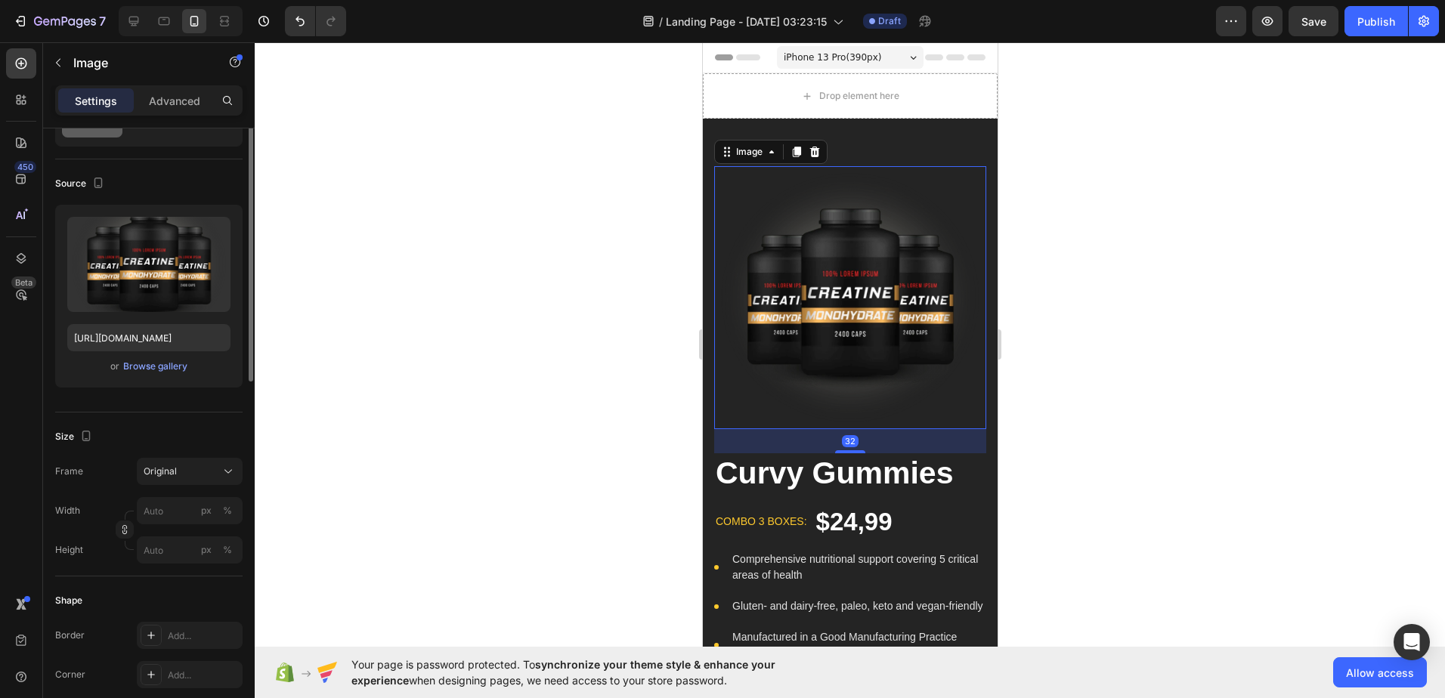
scroll to position [0, 0]
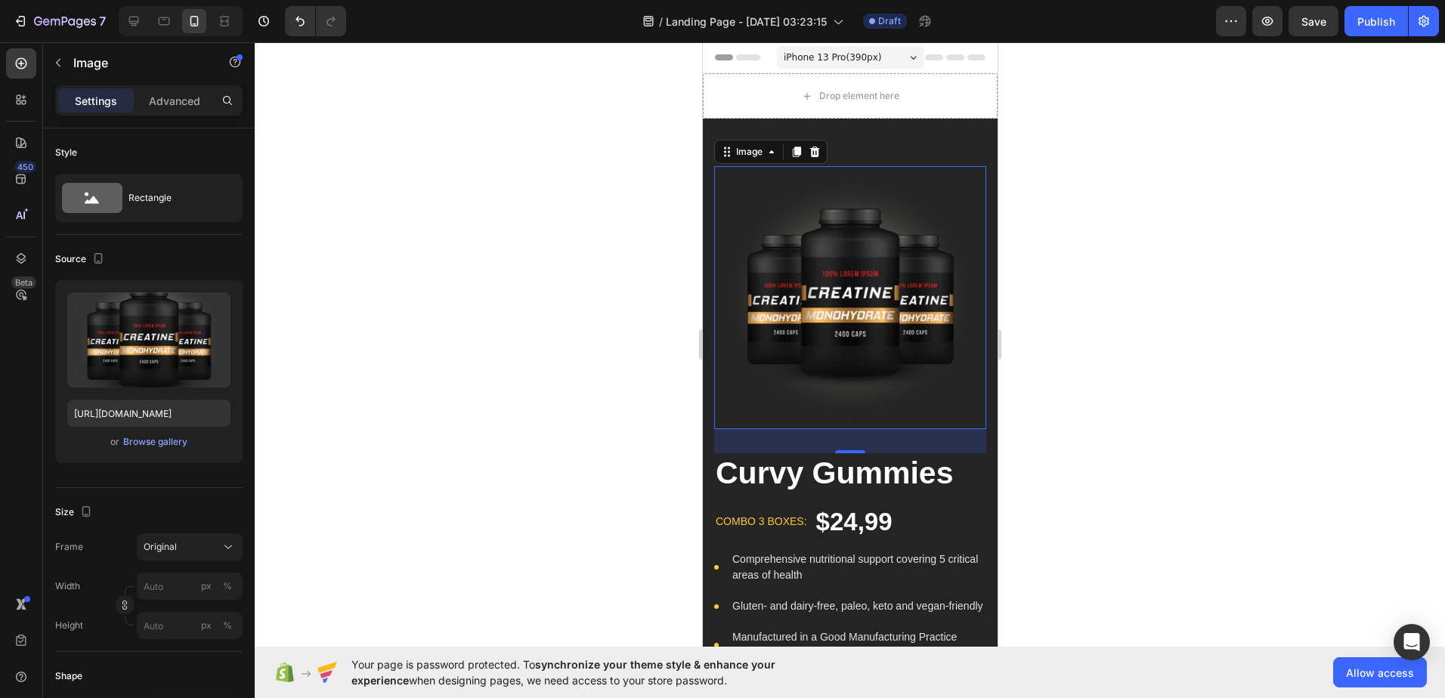
click at [819, 48] on div "iPhone 13 Pro ( 390 px)" at bounding box center [849, 57] width 147 height 23
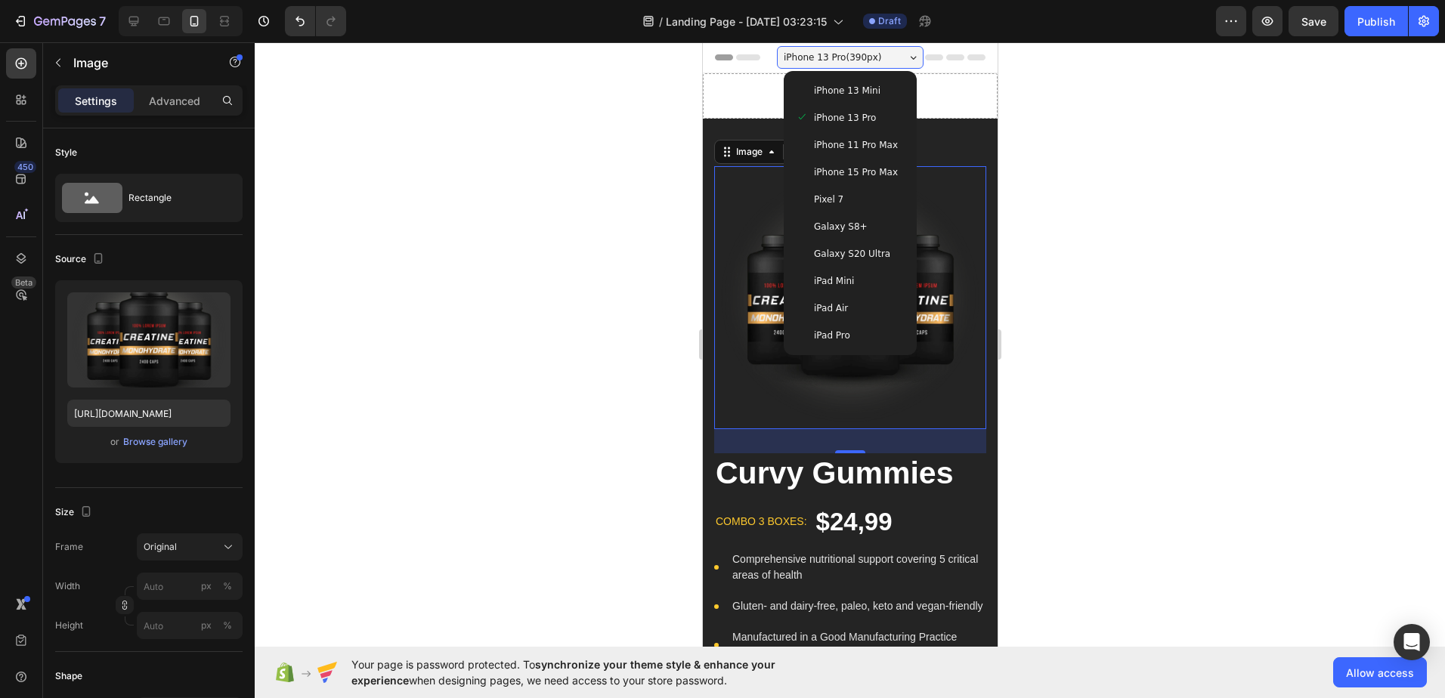
click at [825, 169] on span "iPhone 15 Pro Max" at bounding box center [855, 172] width 84 height 15
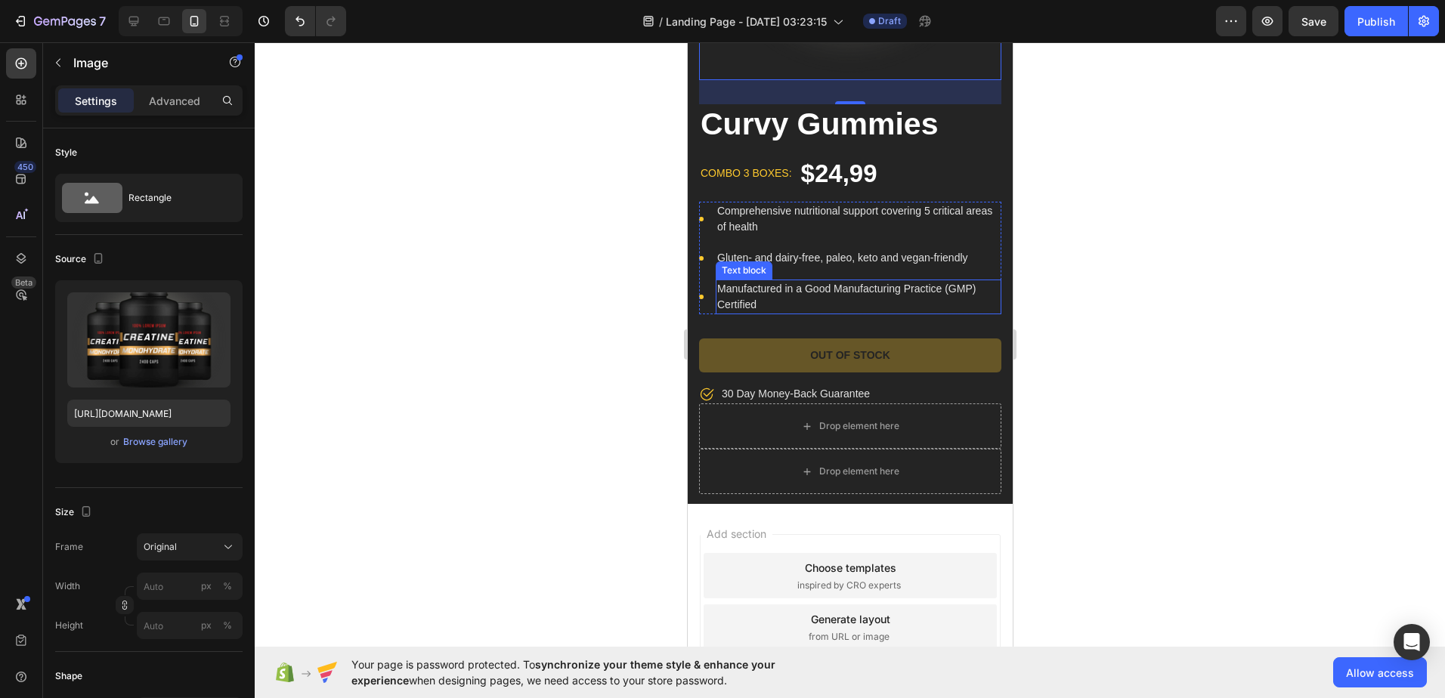
scroll to position [76, 0]
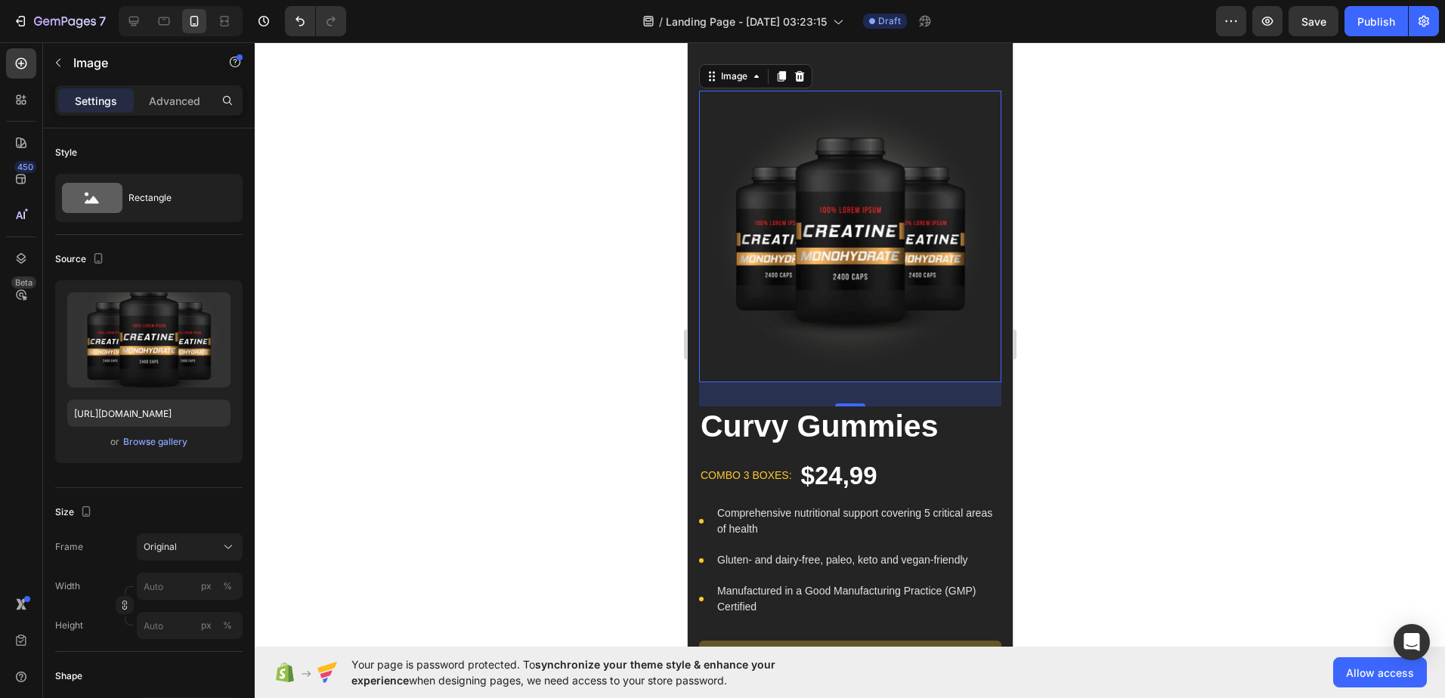
click at [855, 237] on img at bounding box center [849, 237] width 302 height 292
click at [757, 218] on img at bounding box center [849, 237] width 302 height 292
click at [736, 74] on div "Image" at bounding box center [733, 77] width 33 height 14
click at [740, 82] on div "Image" at bounding box center [733, 77] width 33 height 14
click at [791, 166] on img at bounding box center [849, 237] width 302 height 292
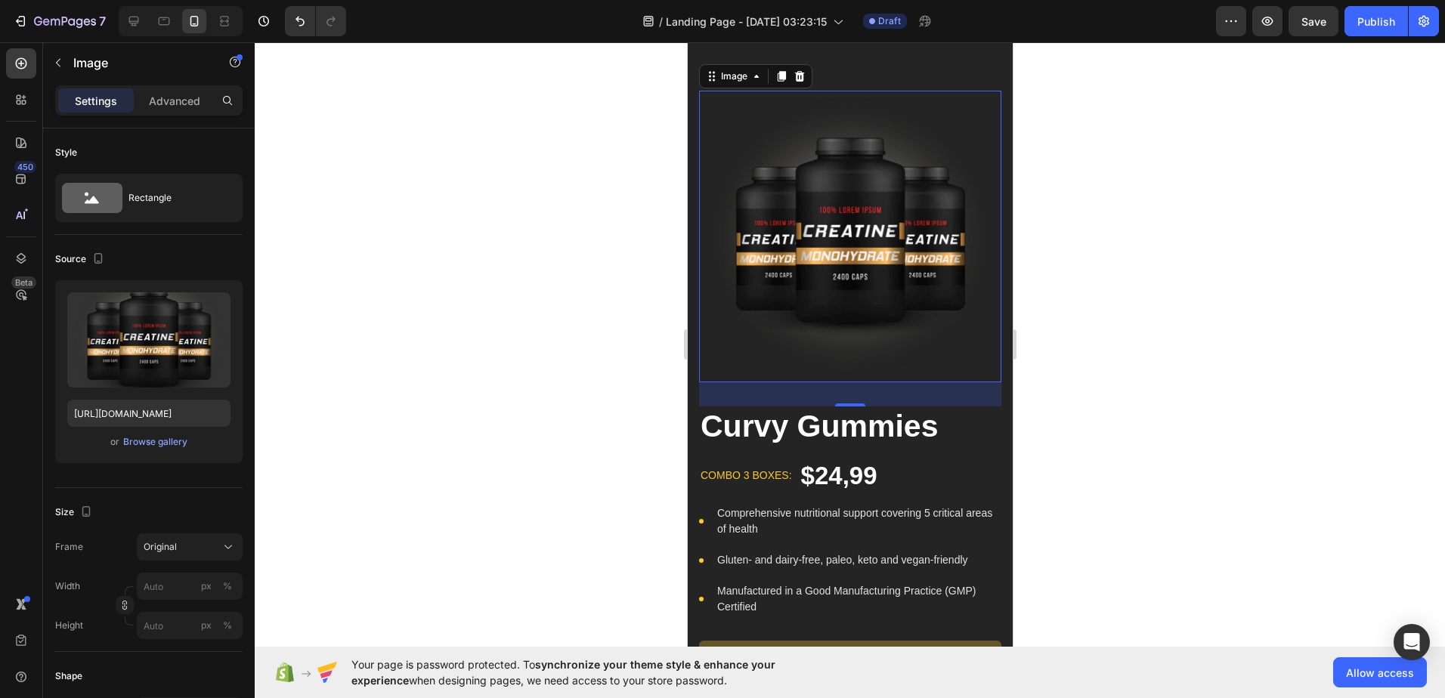
click at [791, 166] on img at bounding box center [849, 237] width 302 height 292
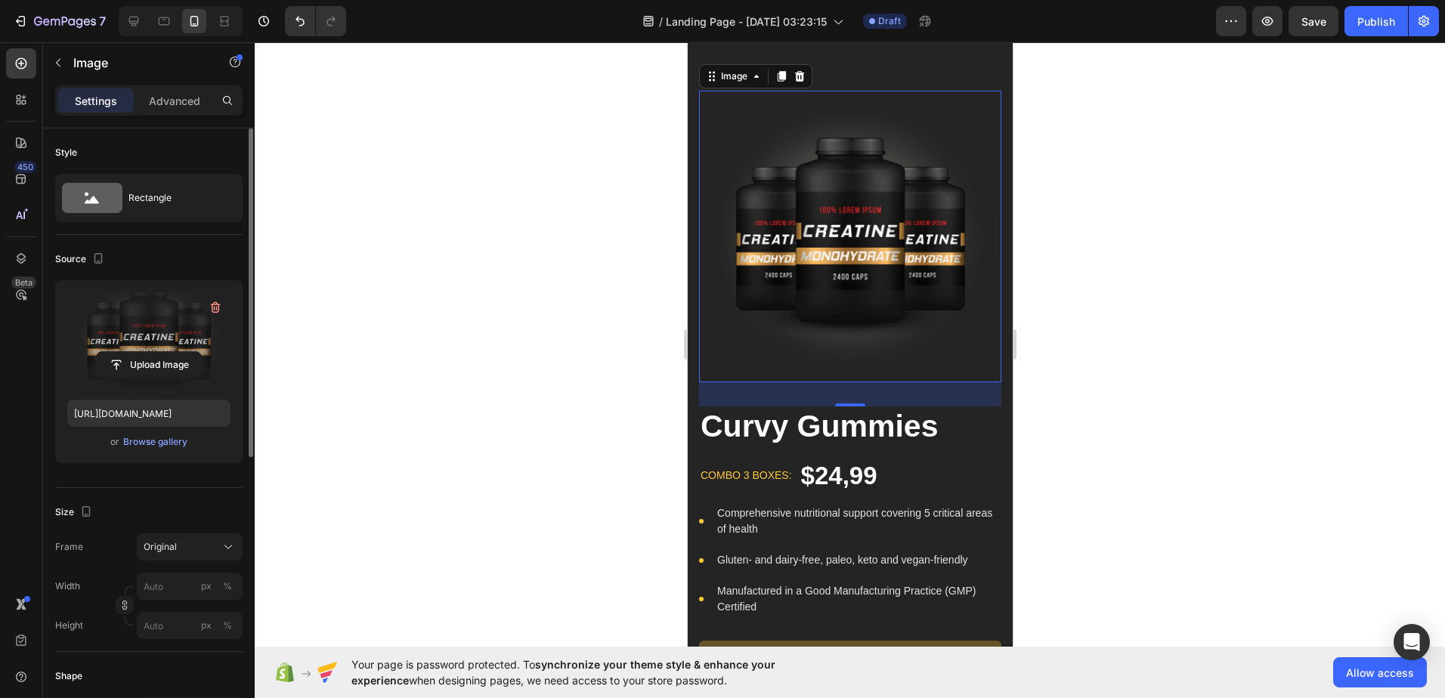
click at [142, 321] on label at bounding box center [148, 340] width 163 height 95
click at [142, 352] on input "file" at bounding box center [149, 365] width 104 height 26
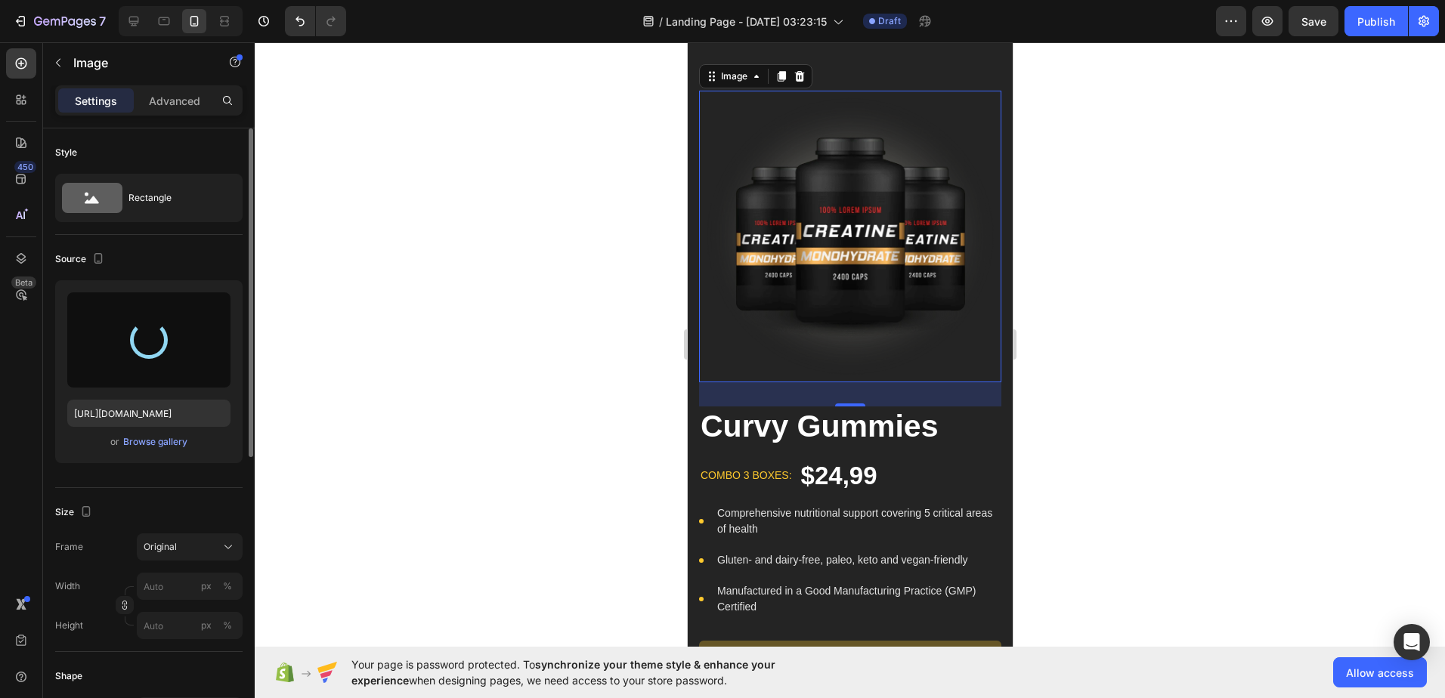
type input "https://cdn.shopify.com/s/files/1/0668/7509/7203/files/gempages_581755540070204…"
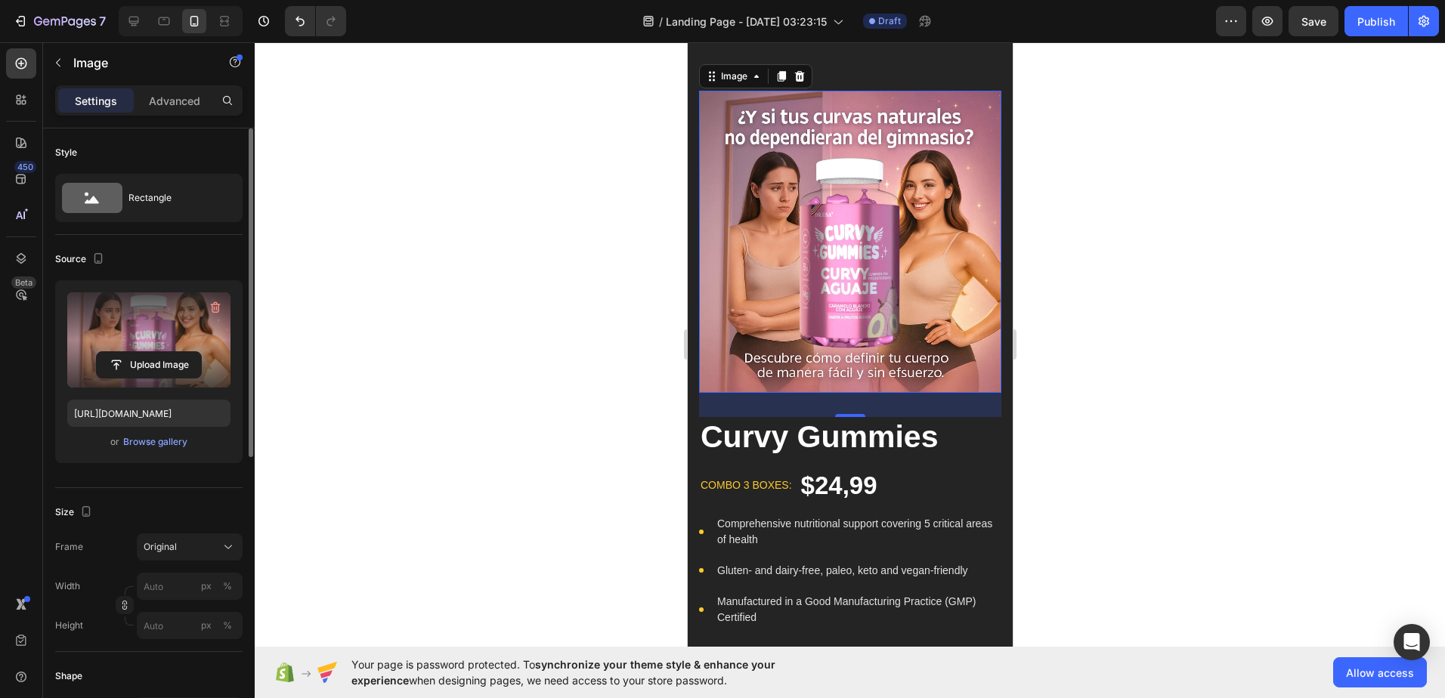
click at [333, 231] on div at bounding box center [850, 370] width 1191 height 656
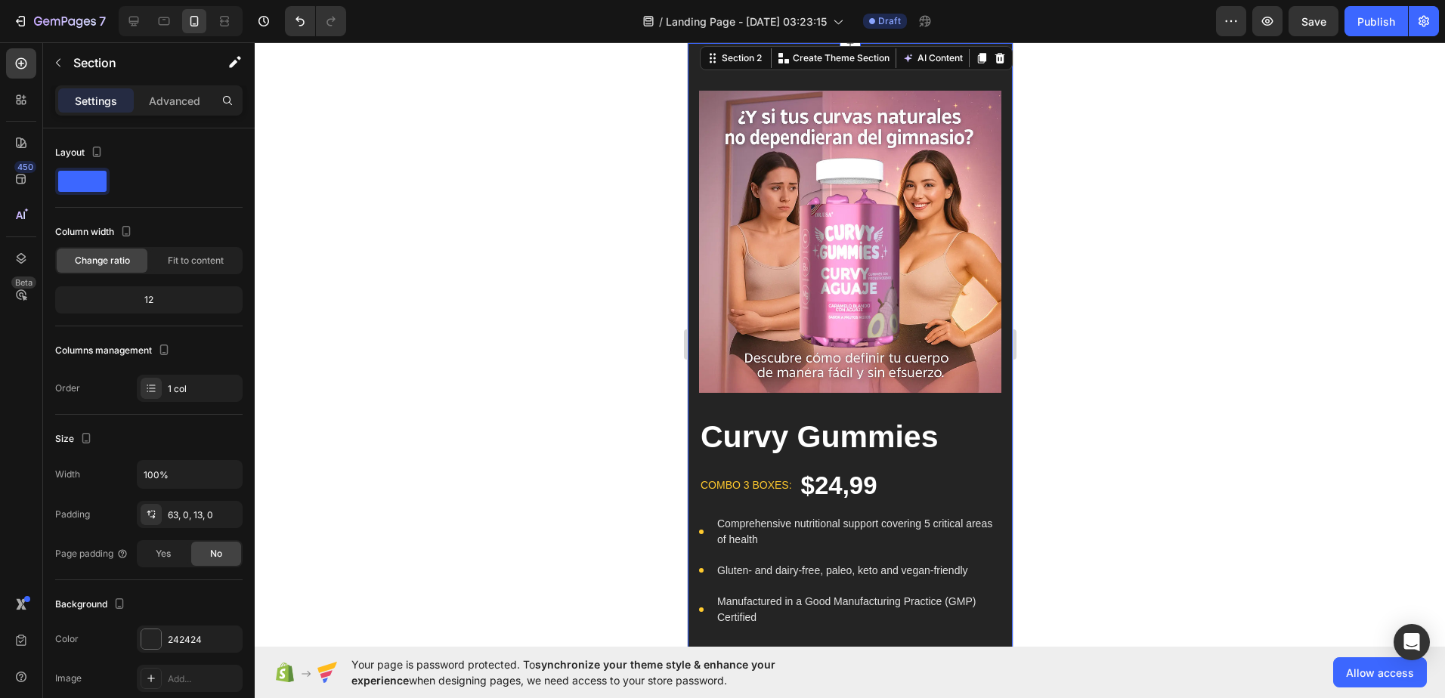
click at [822, 75] on div "Image Curvy Gummies Product Title combo 3 boxes: Text block $24,99 Product Pric…" at bounding box center [849, 430] width 325 height 774
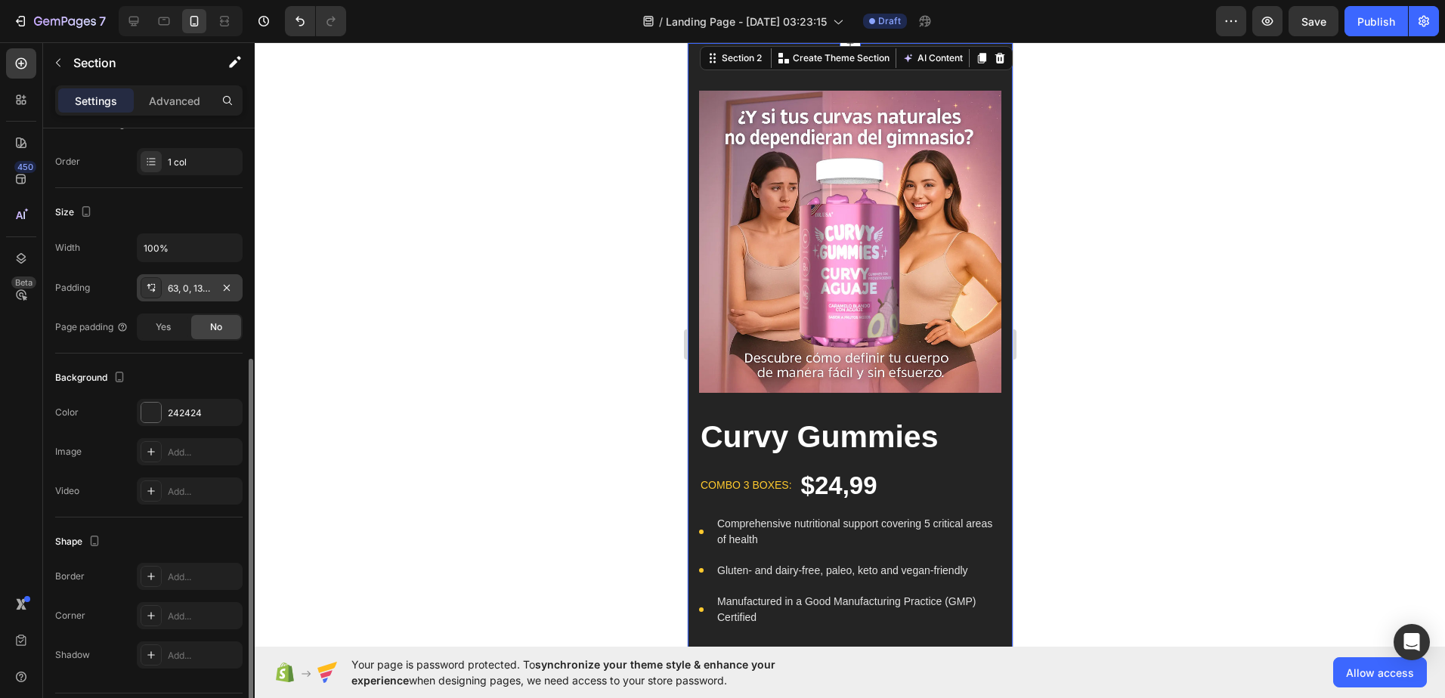
scroll to position [270, 0]
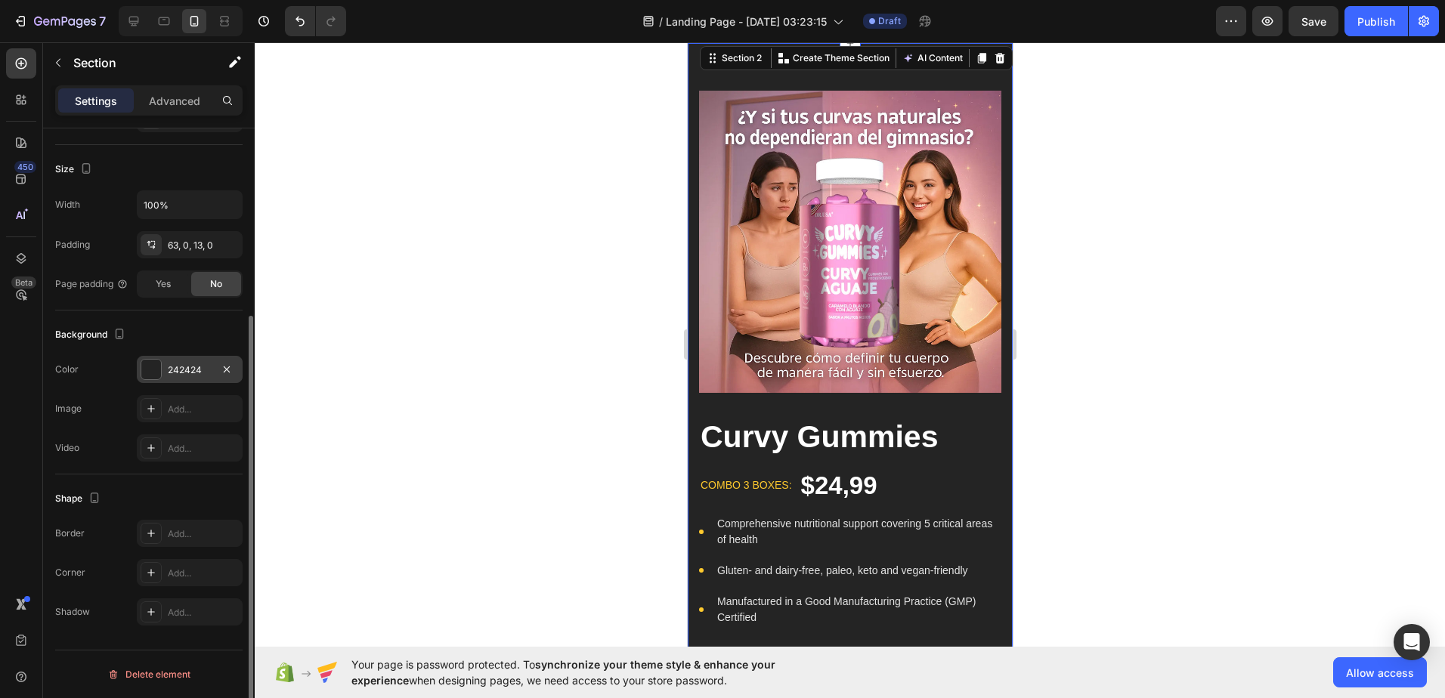
click at [189, 373] on div "242424" at bounding box center [190, 371] width 44 height 14
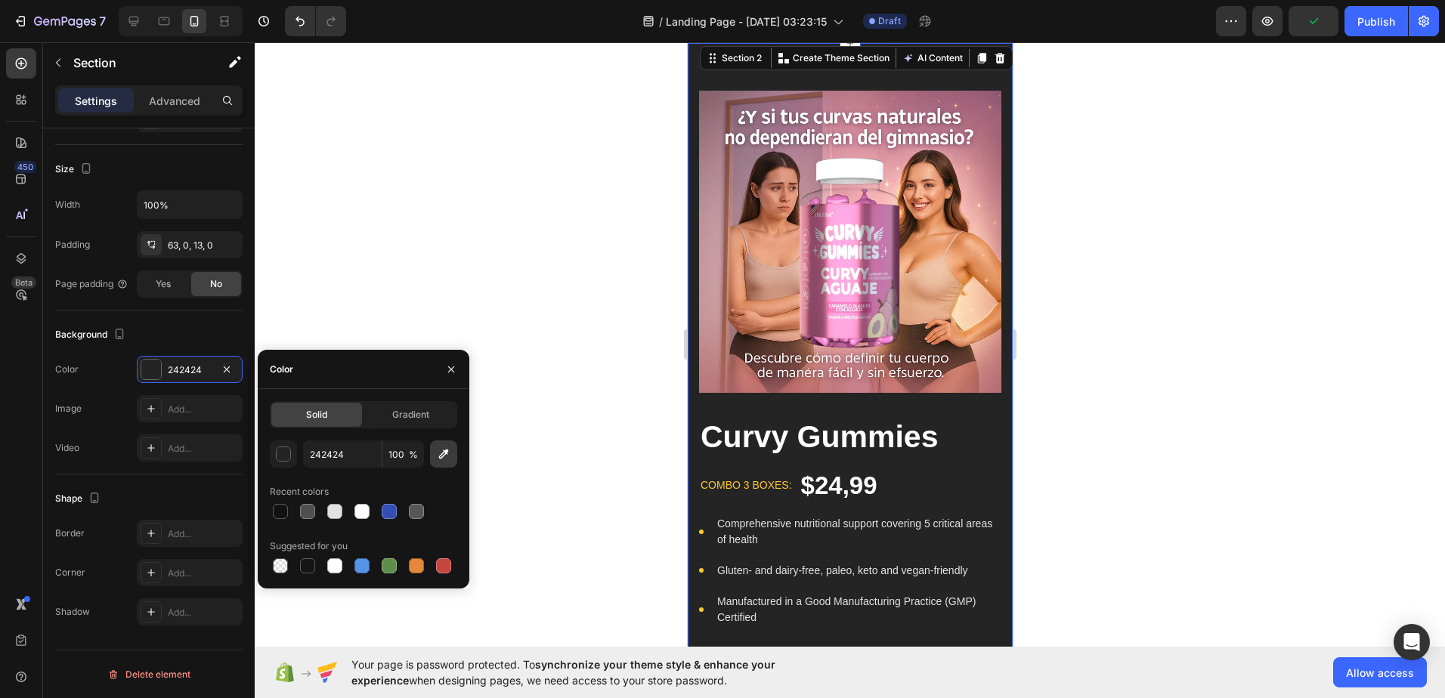
click at [439, 457] on icon "button" at bounding box center [444, 455] width 10 height 10
type input "AD8490"
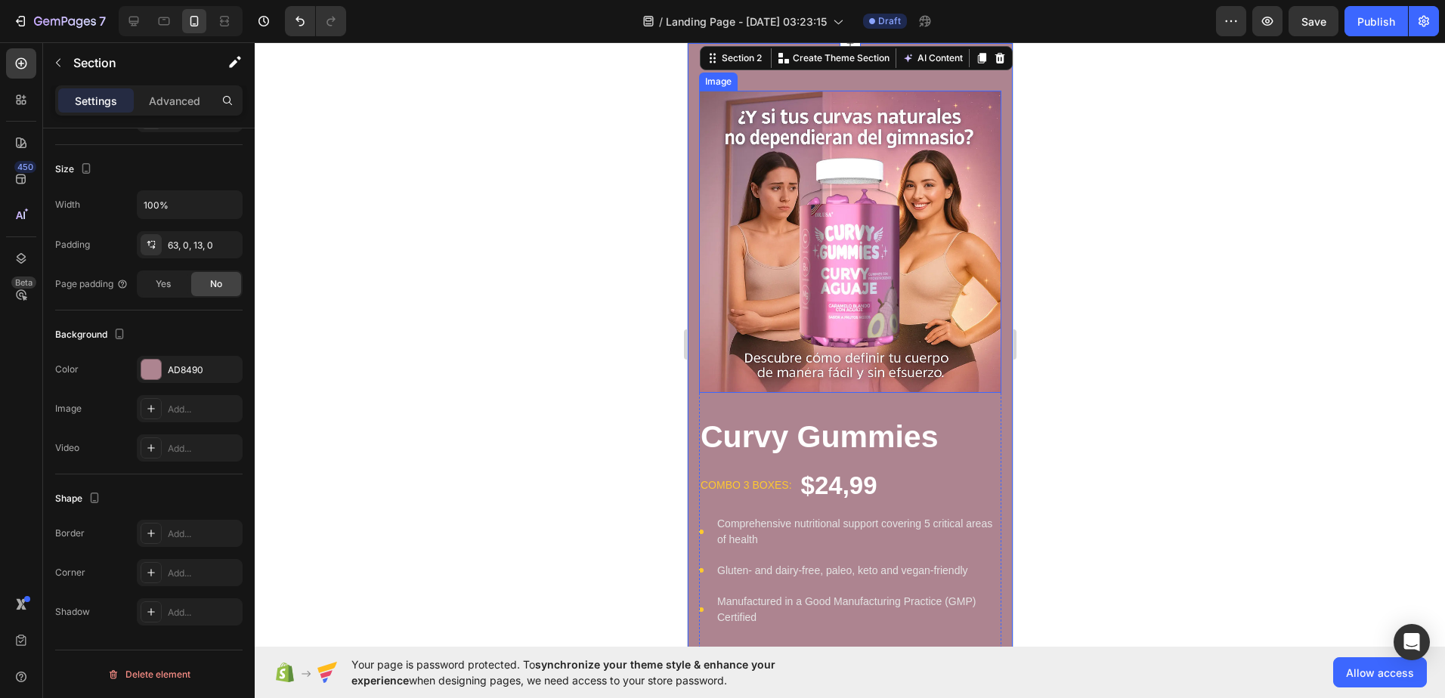
click at [643, 285] on div at bounding box center [850, 370] width 1191 height 656
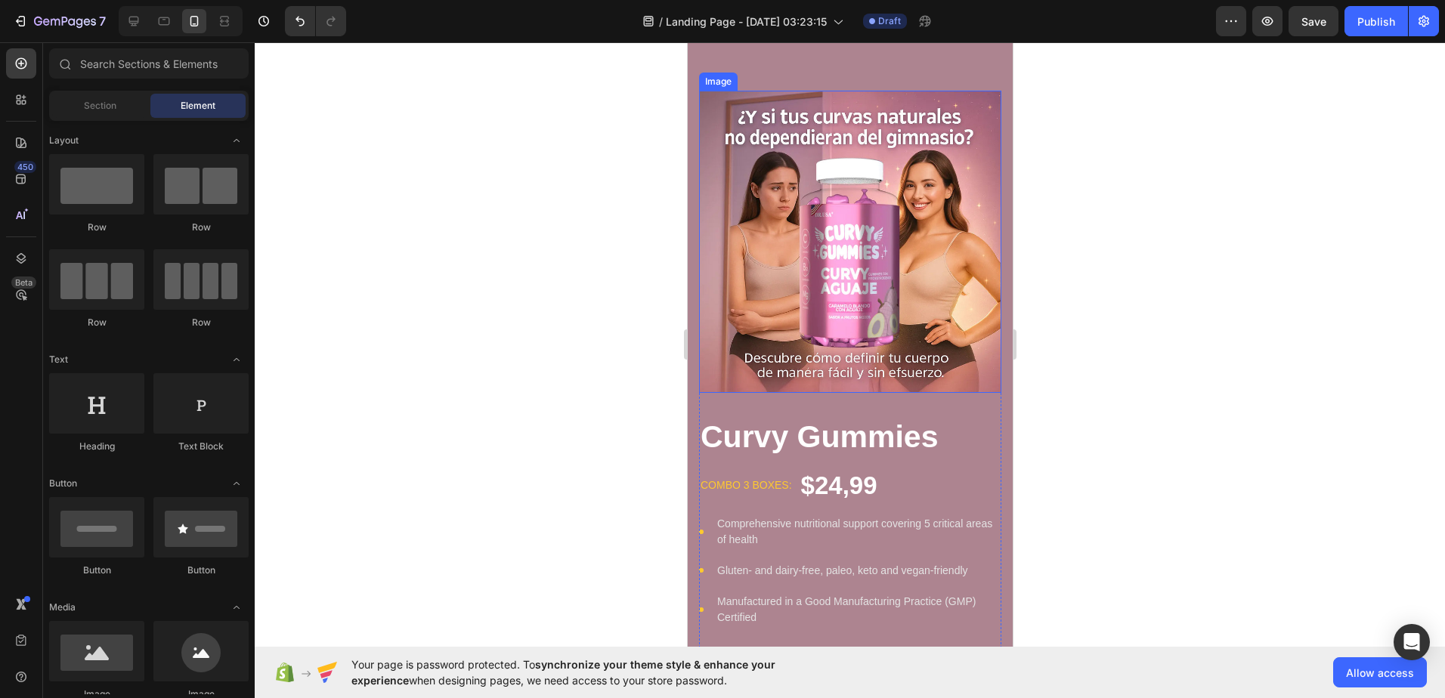
click at [816, 330] on img at bounding box center [849, 242] width 302 height 302
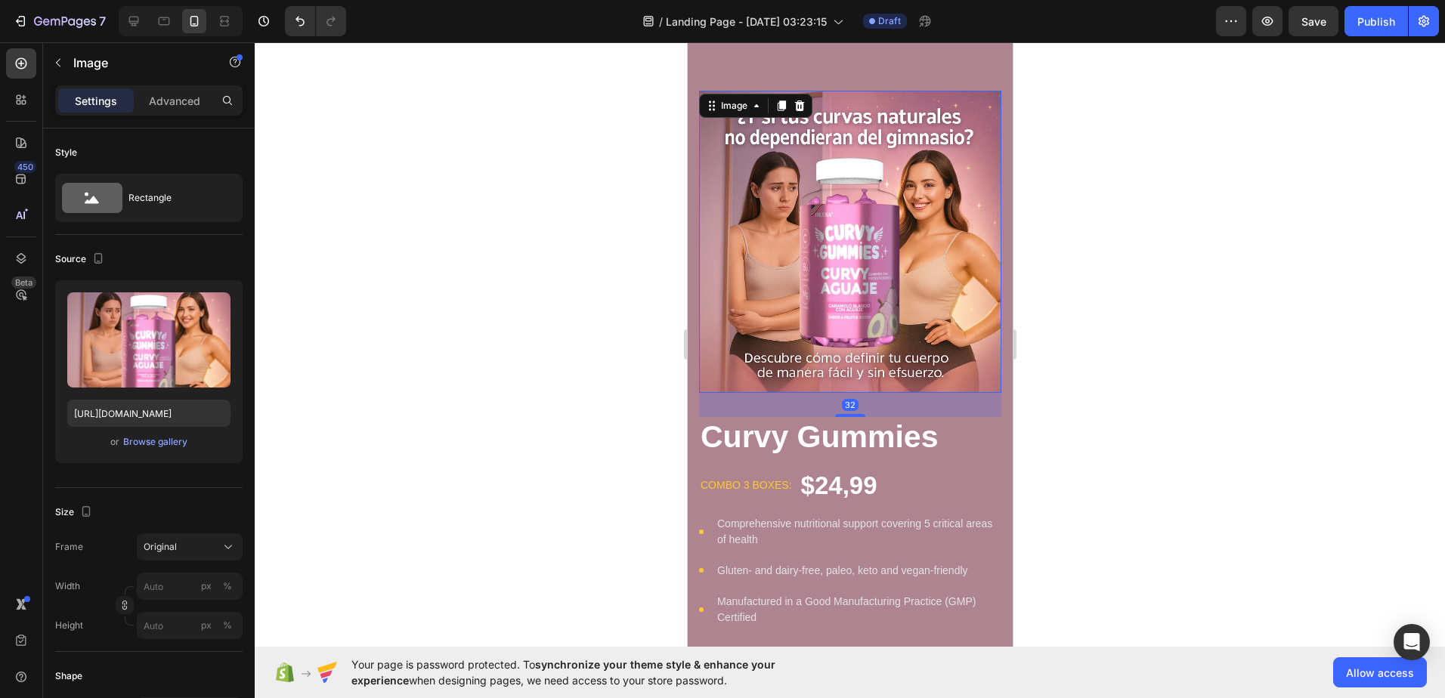
click at [1121, 354] on div at bounding box center [850, 370] width 1191 height 656
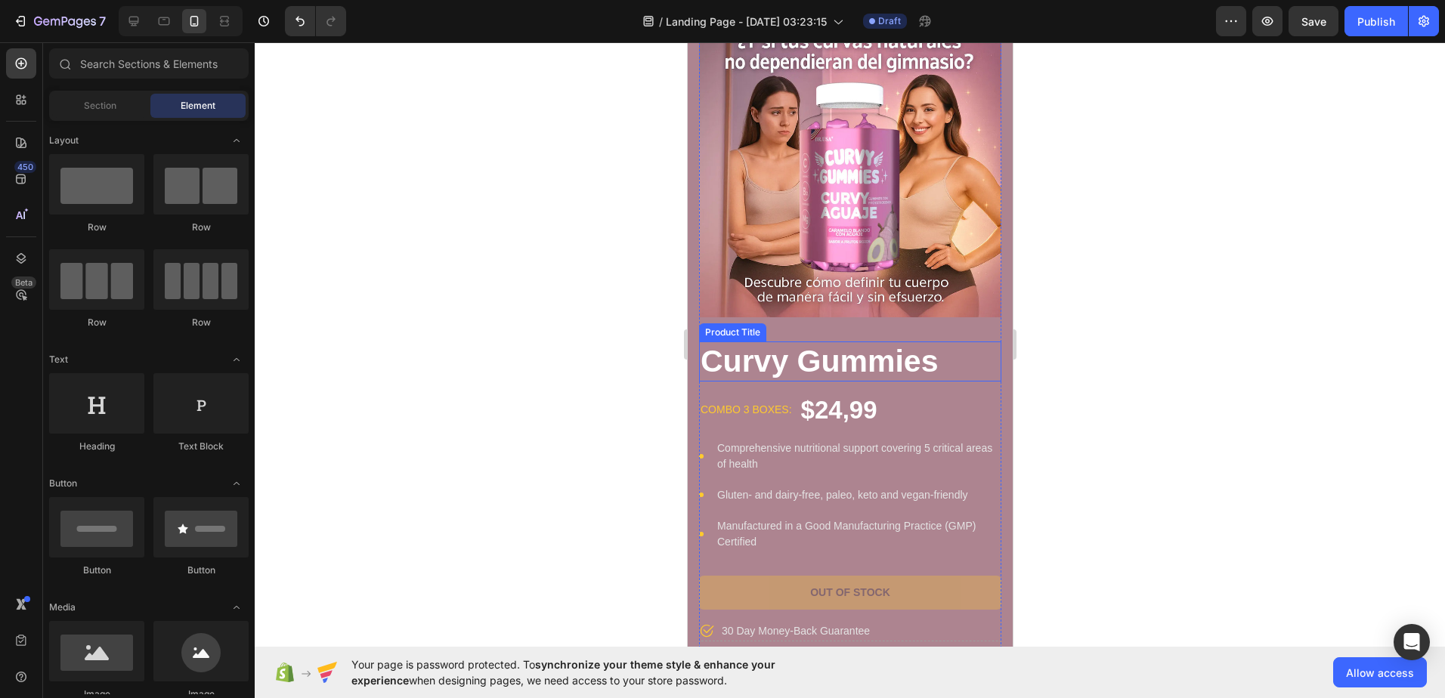
scroll to position [76, 0]
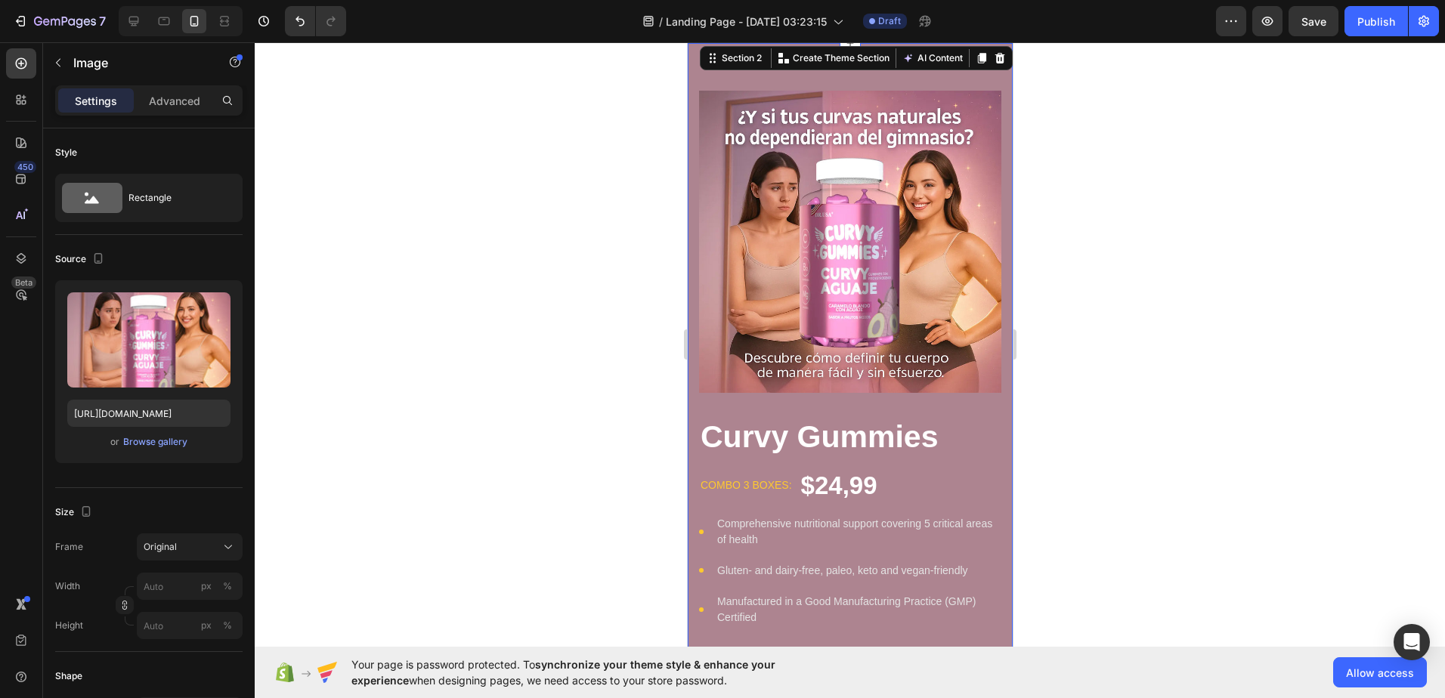
click at [783, 79] on div "Image Curvy Gummies Product Title combo 3 boxes: Text block $24,99 Product Pric…" at bounding box center [849, 430] width 325 height 774
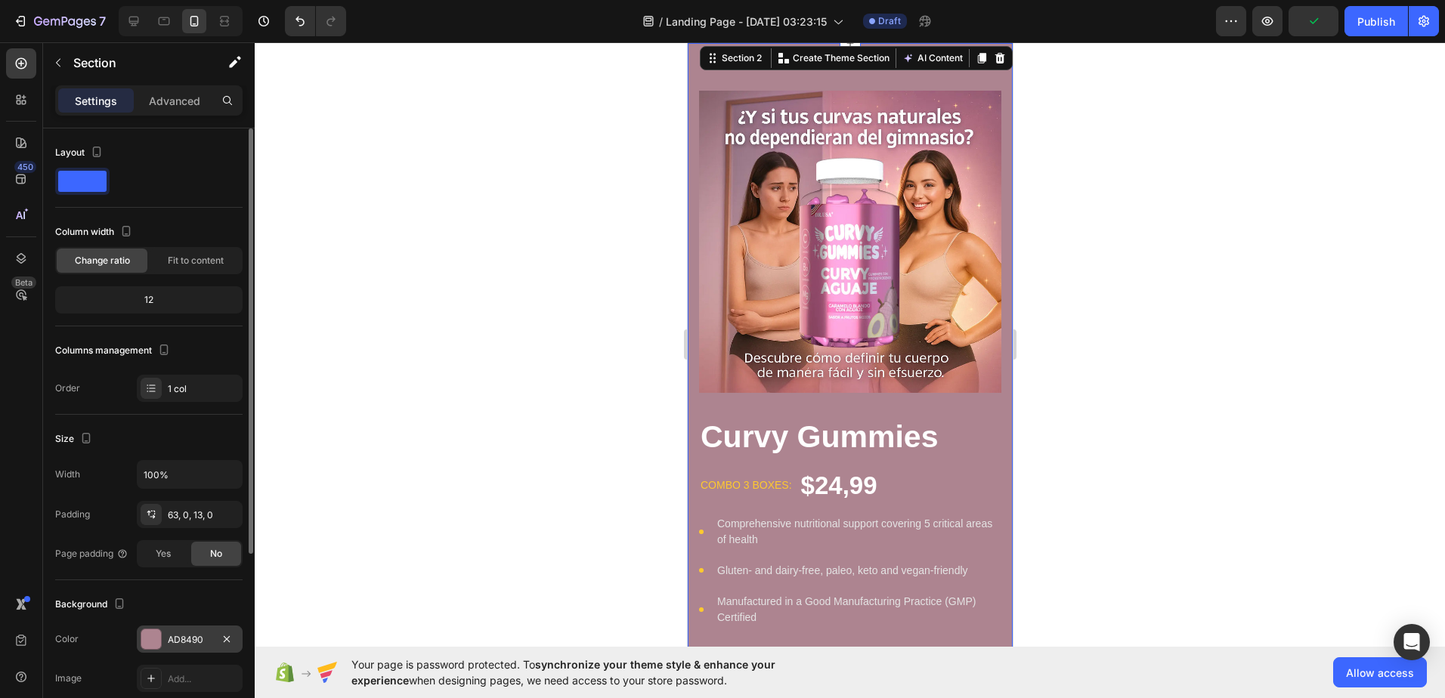
click at [159, 639] on div at bounding box center [151, 639] width 21 height 21
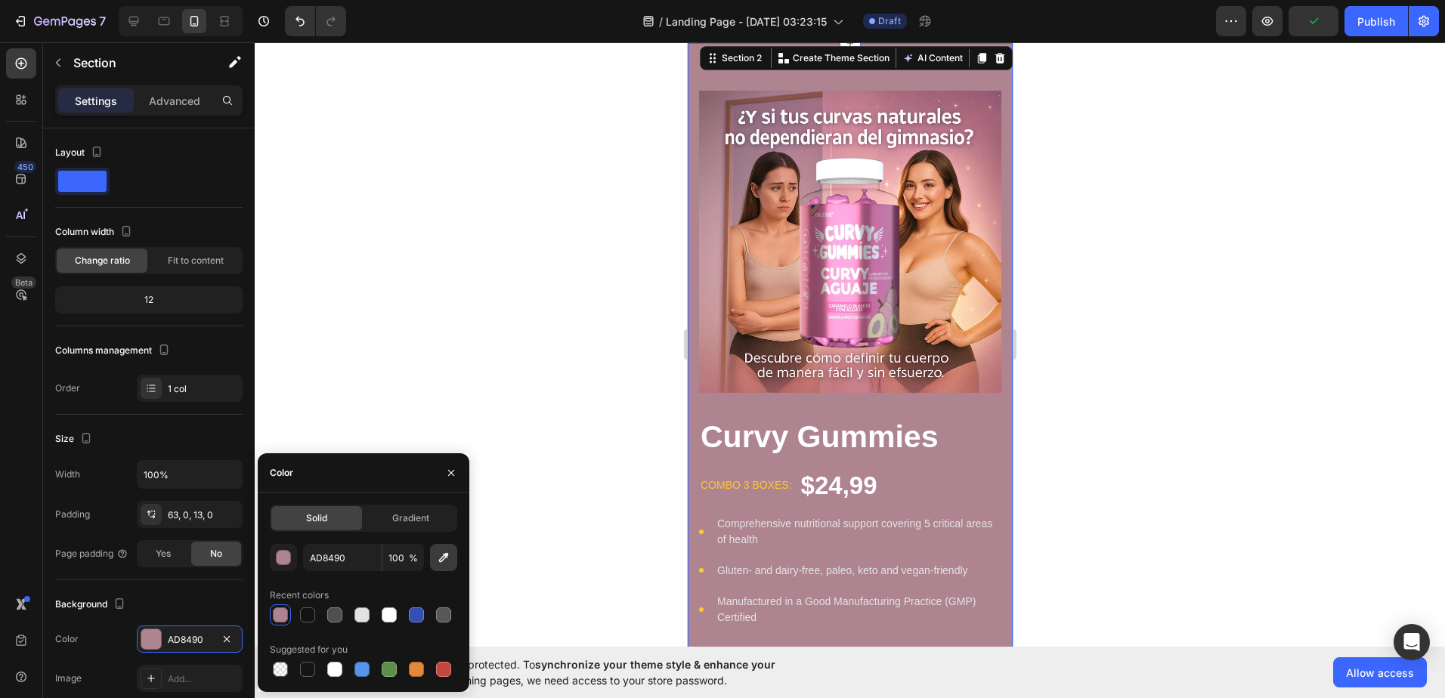
click at [446, 554] on icon "button" at bounding box center [444, 558] width 10 height 10
type input "9A5F75"
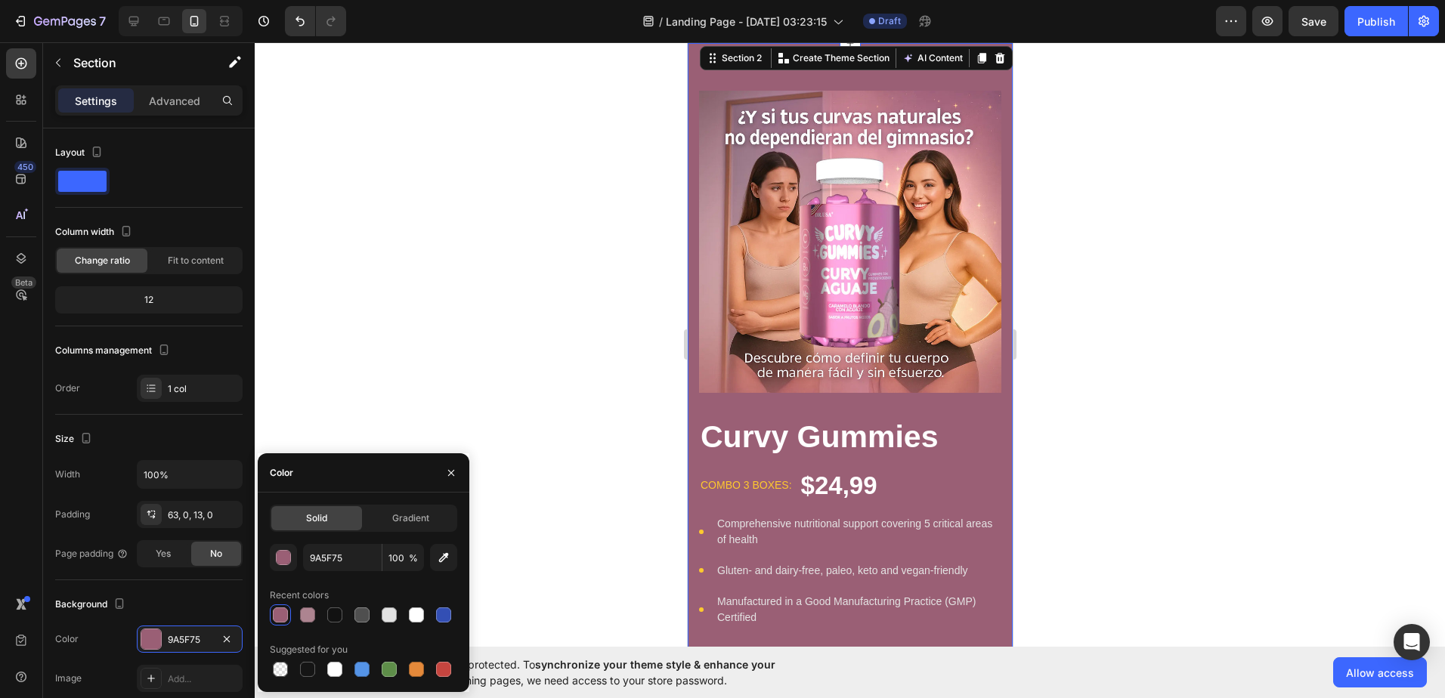
click at [510, 195] on div at bounding box center [850, 370] width 1191 height 656
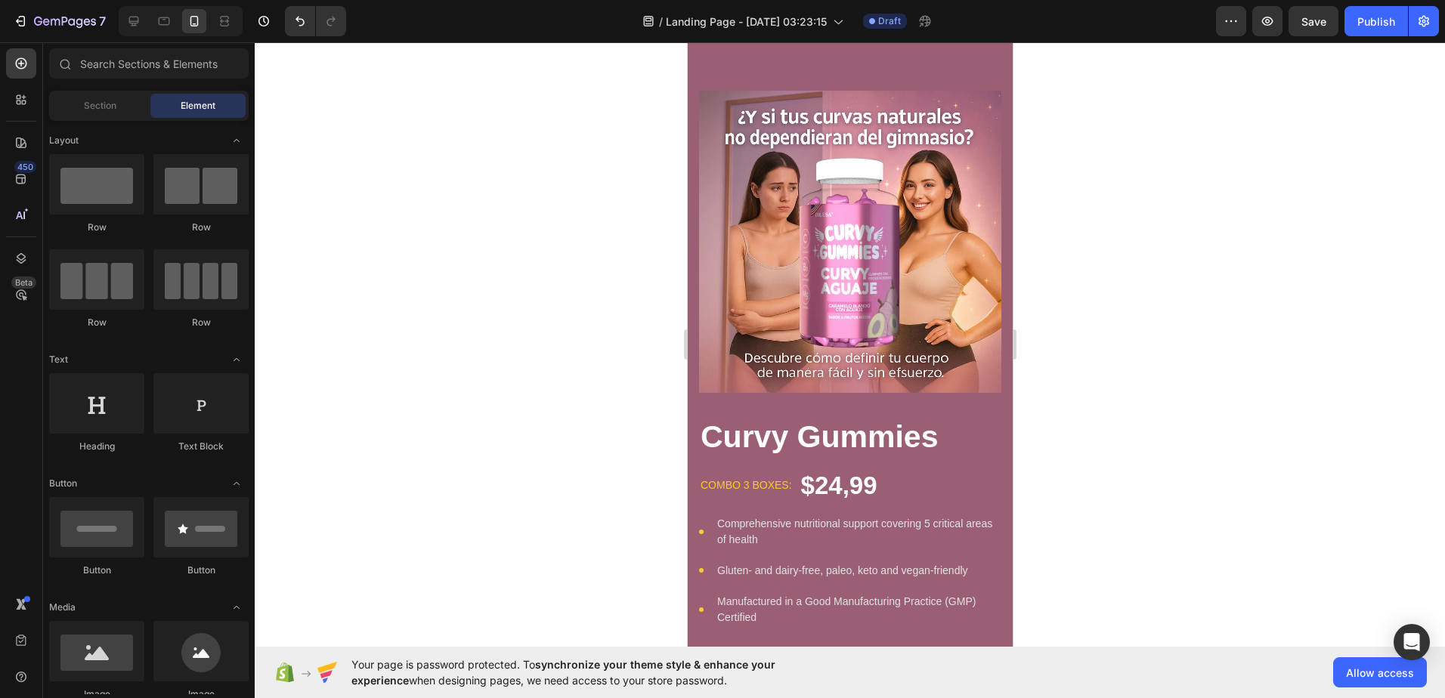
click at [856, 379] on img at bounding box center [849, 242] width 302 height 302
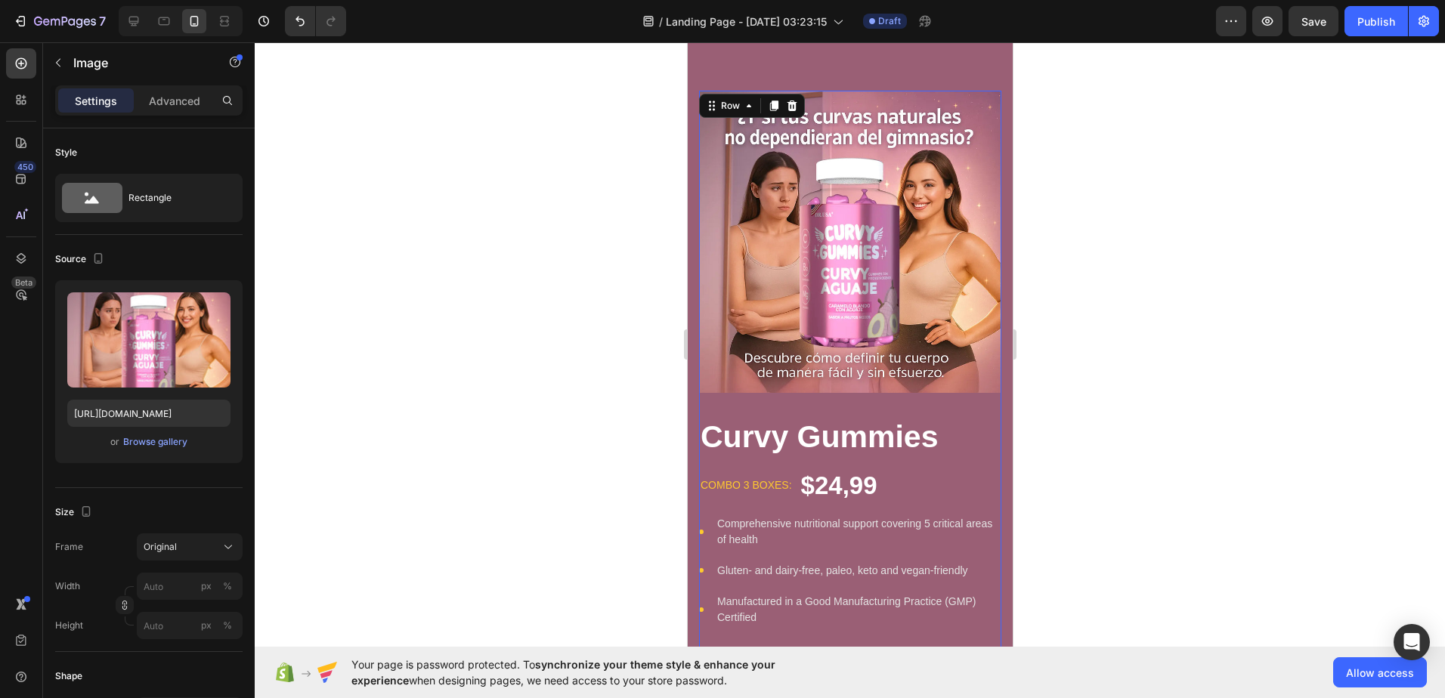
click at [972, 451] on div "Image Curvy Gummies Product Title combo 3 boxes: Text block $24,99 Product Pric…" at bounding box center [849, 404] width 302 height 626
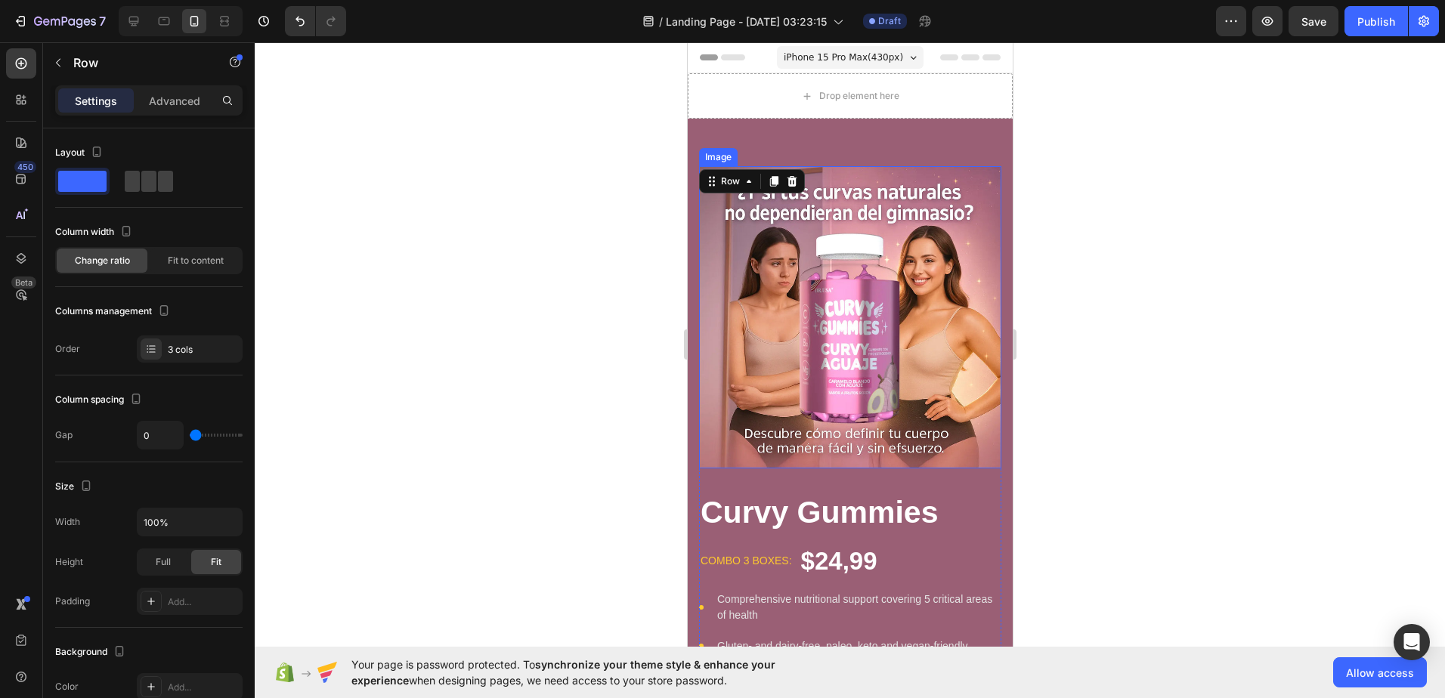
scroll to position [151, 0]
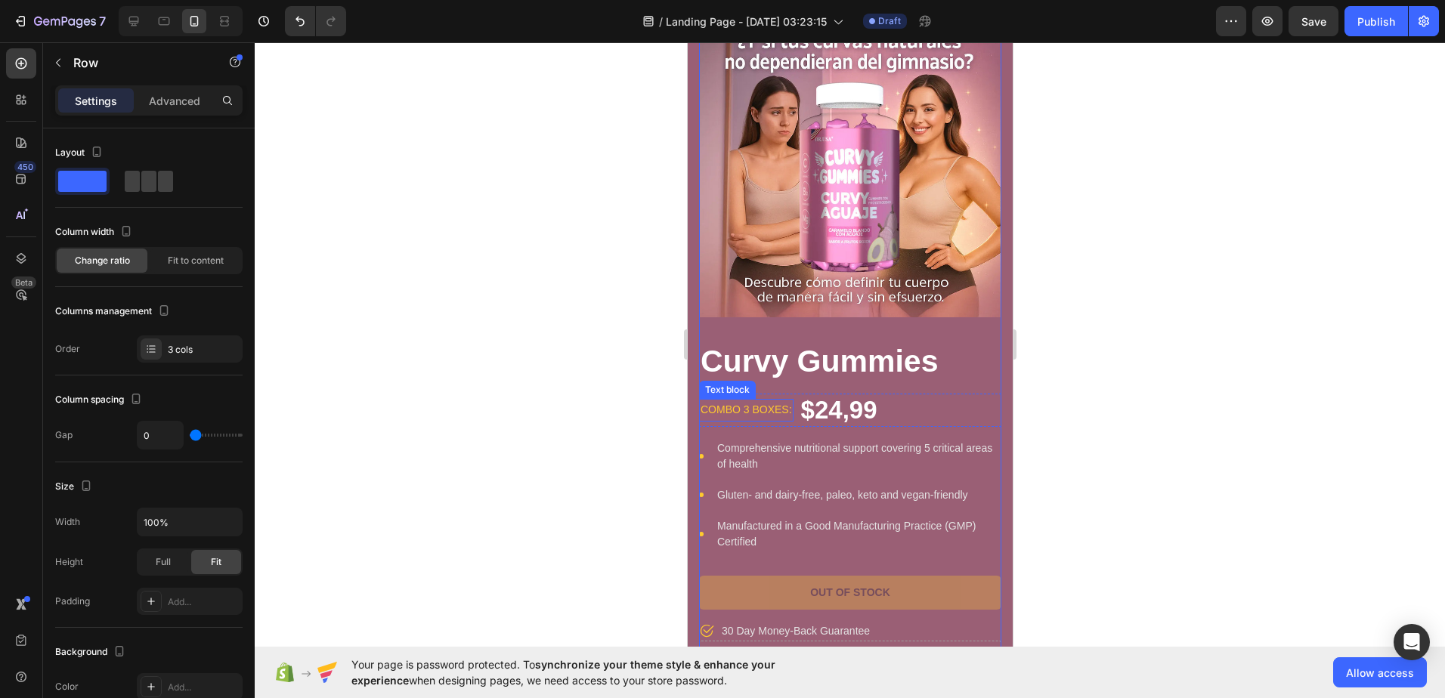
click at [773, 401] on p "combo 3 boxes:" at bounding box center [745, 410] width 91 height 19
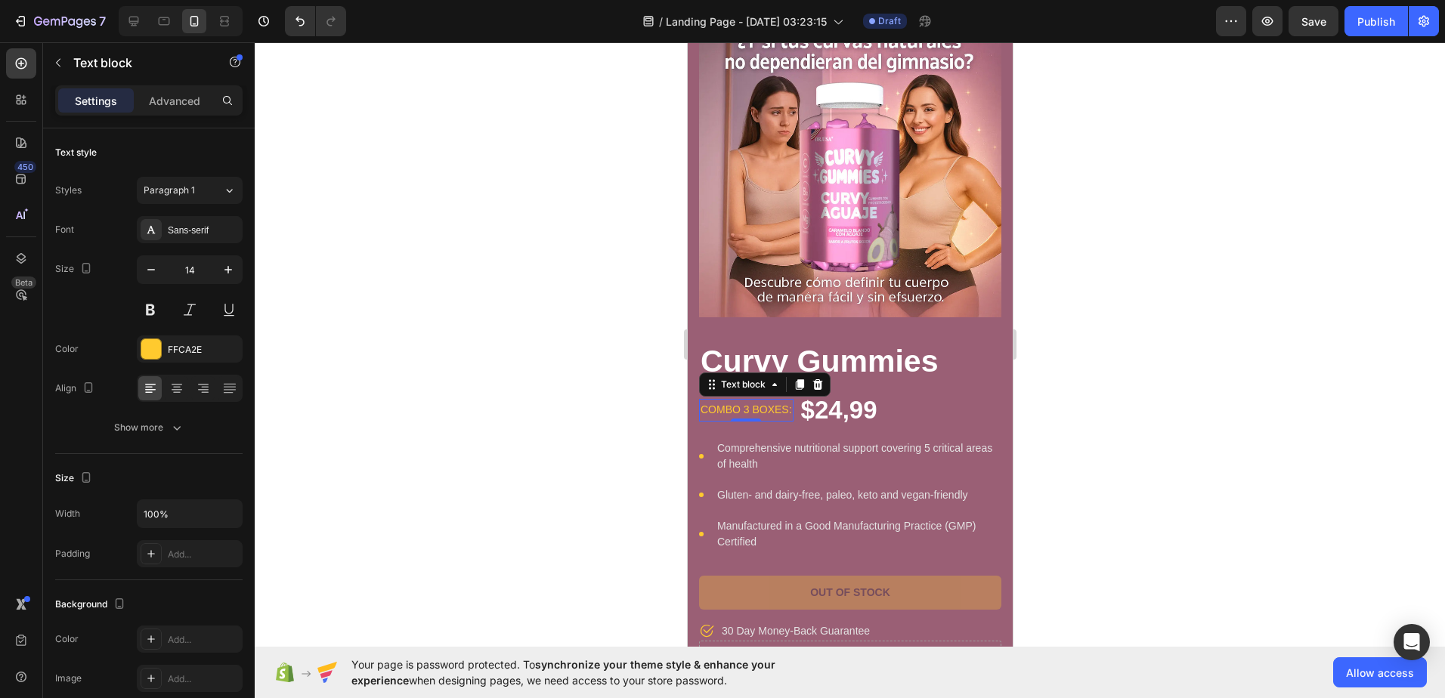
click at [773, 401] on p "combo 3 boxes:" at bounding box center [745, 410] width 91 height 19
click at [748, 401] on p "combo 3 boxes:" at bounding box center [745, 410] width 91 height 19
click at [794, 398] on div "combo 3 boxes: Text block $24,99 Product Price Product Price Row 16" at bounding box center [849, 410] width 302 height 33
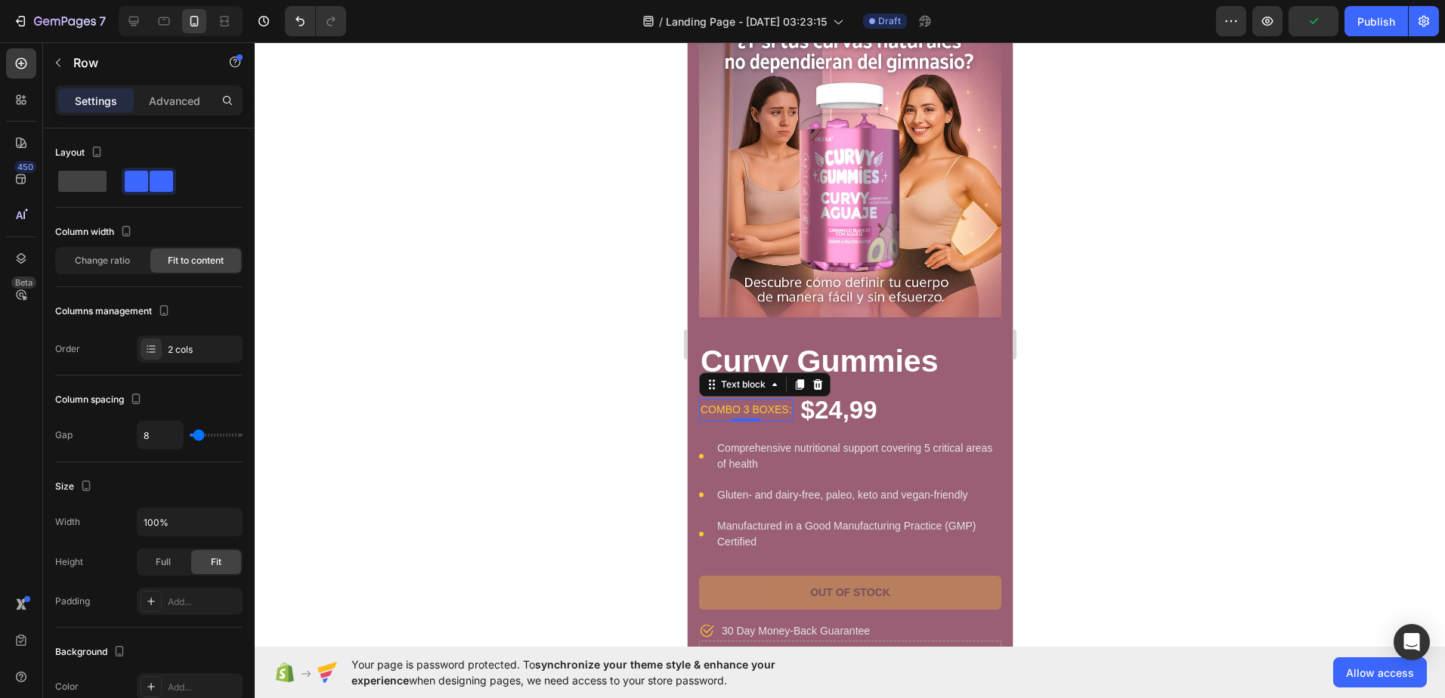
click at [790, 401] on p "combo 3 boxes:" at bounding box center [745, 410] width 91 height 19
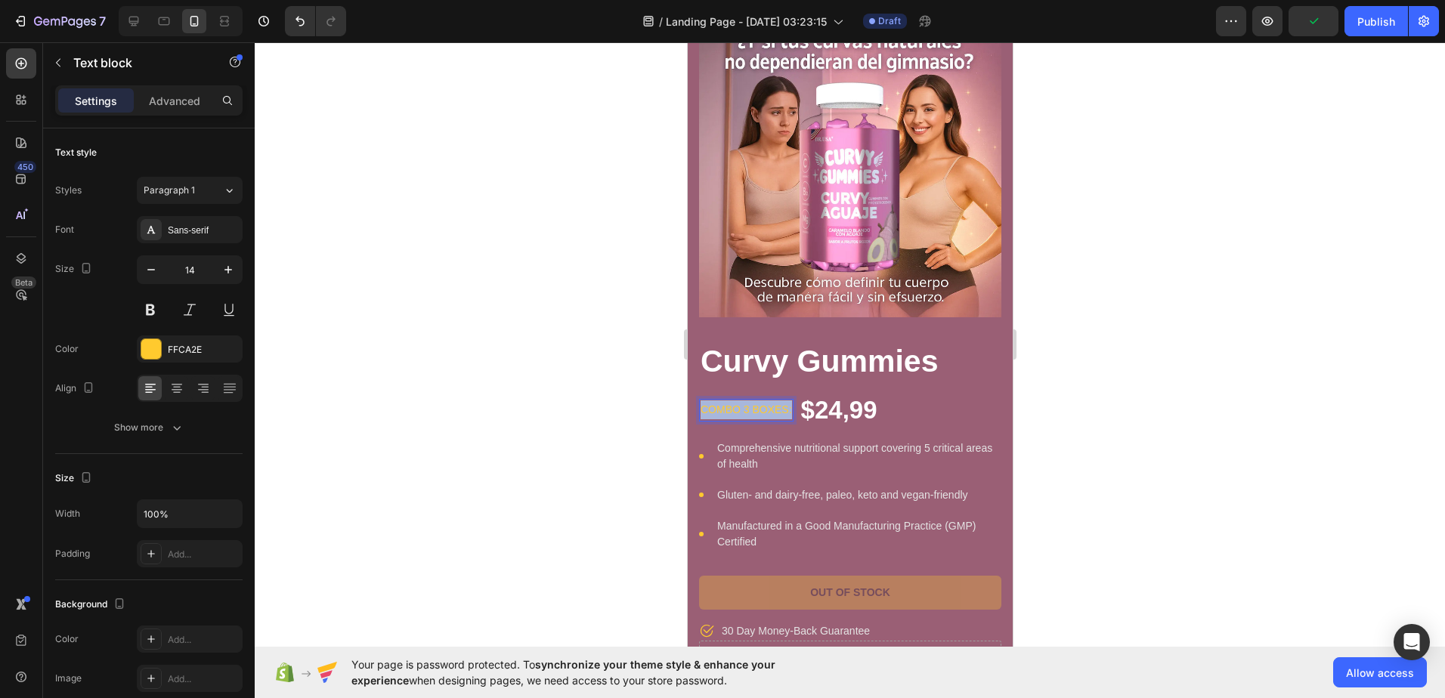
click at [788, 401] on p "combo 3 boxes:" at bounding box center [745, 410] width 91 height 19
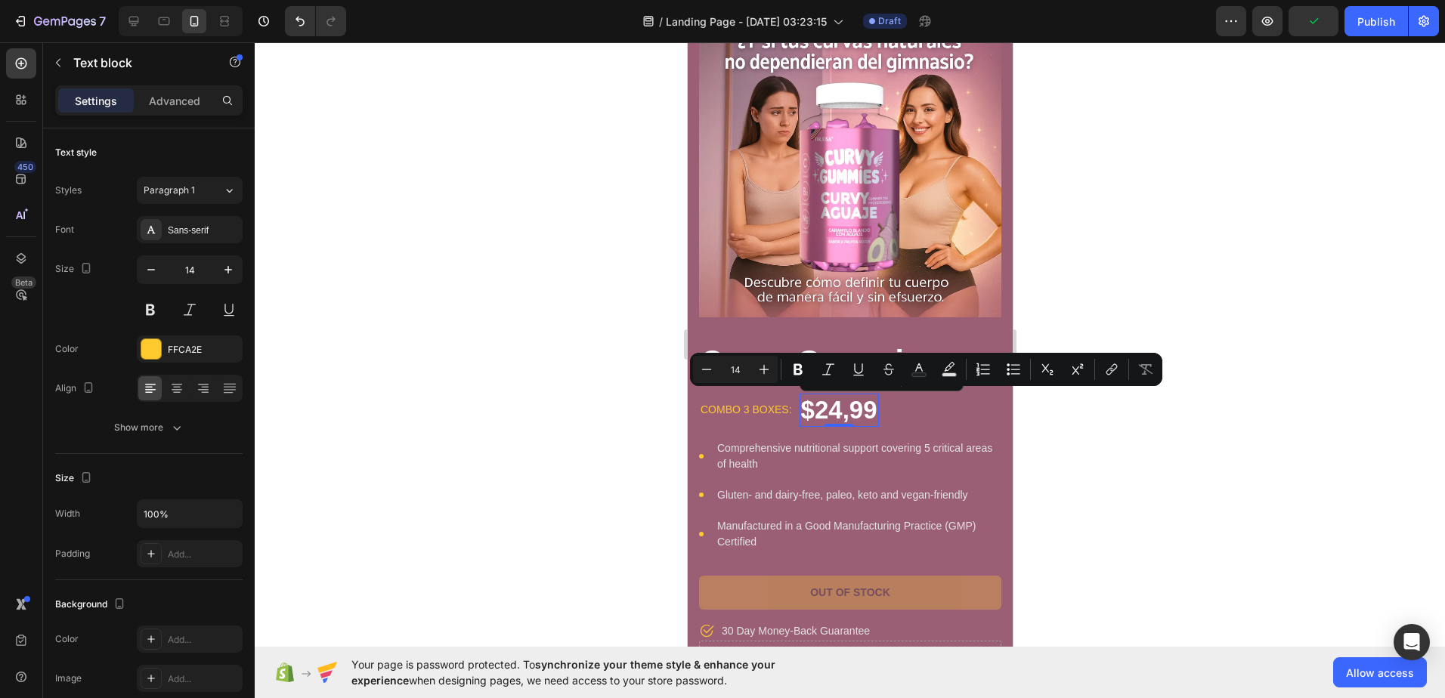
click at [864, 401] on div "$24,99" at bounding box center [838, 410] width 79 height 33
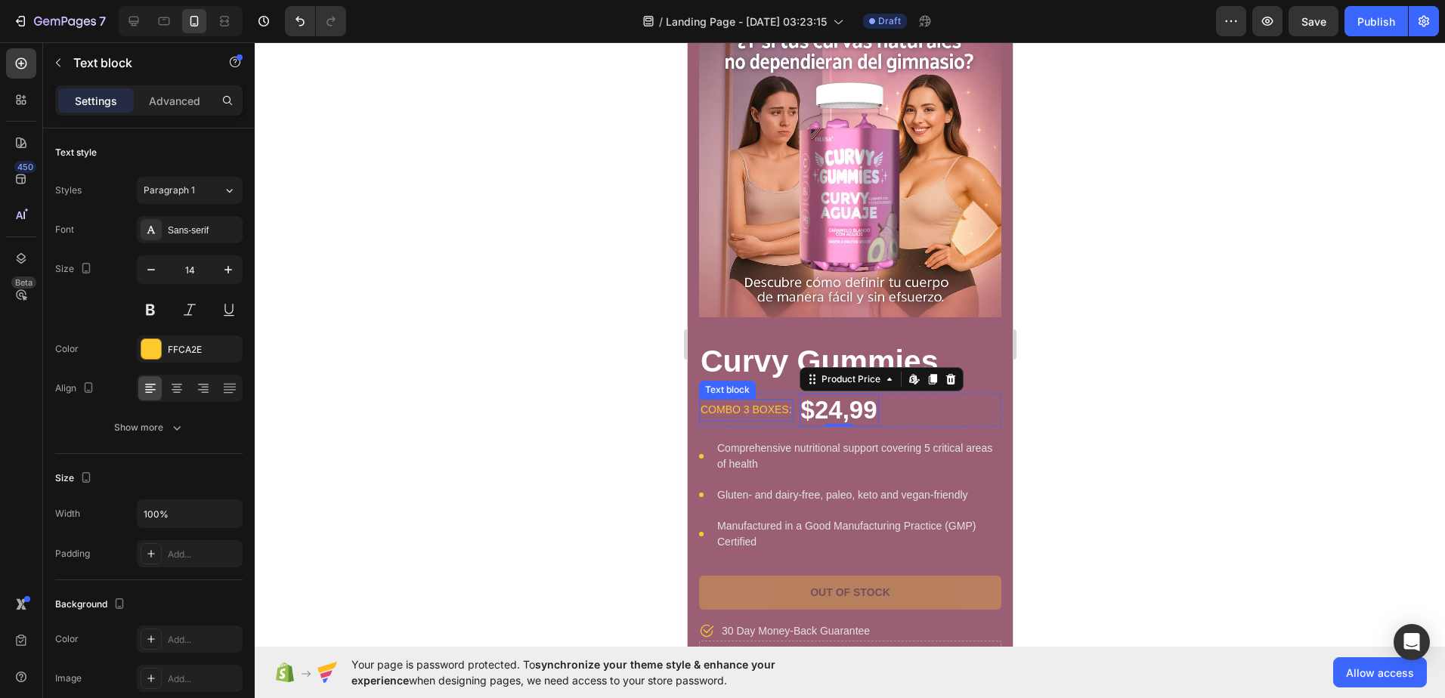
click at [781, 401] on p "combo 3 boxes:" at bounding box center [745, 410] width 91 height 19
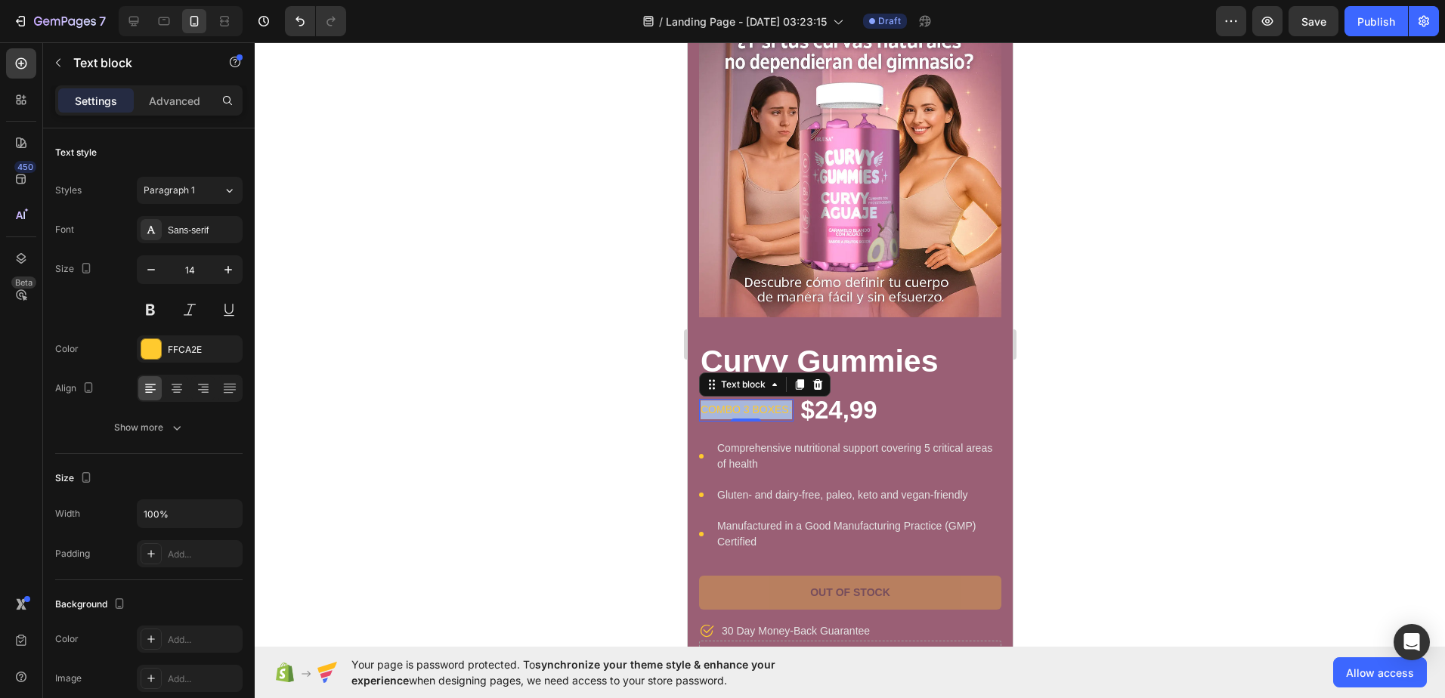
click at [782, 401] on p "combo 3 boxes:" at bounding box center [745, 410] width 91 height 19
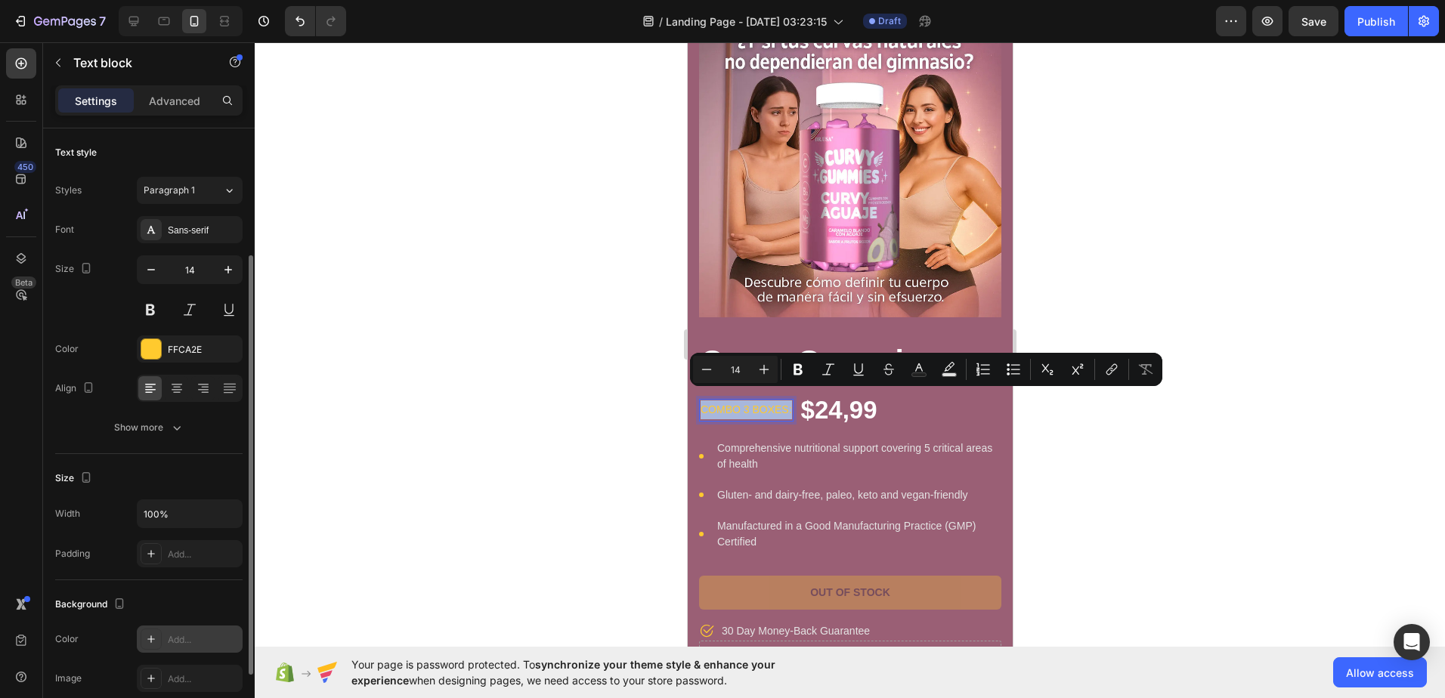
scroll to position [283, 0]
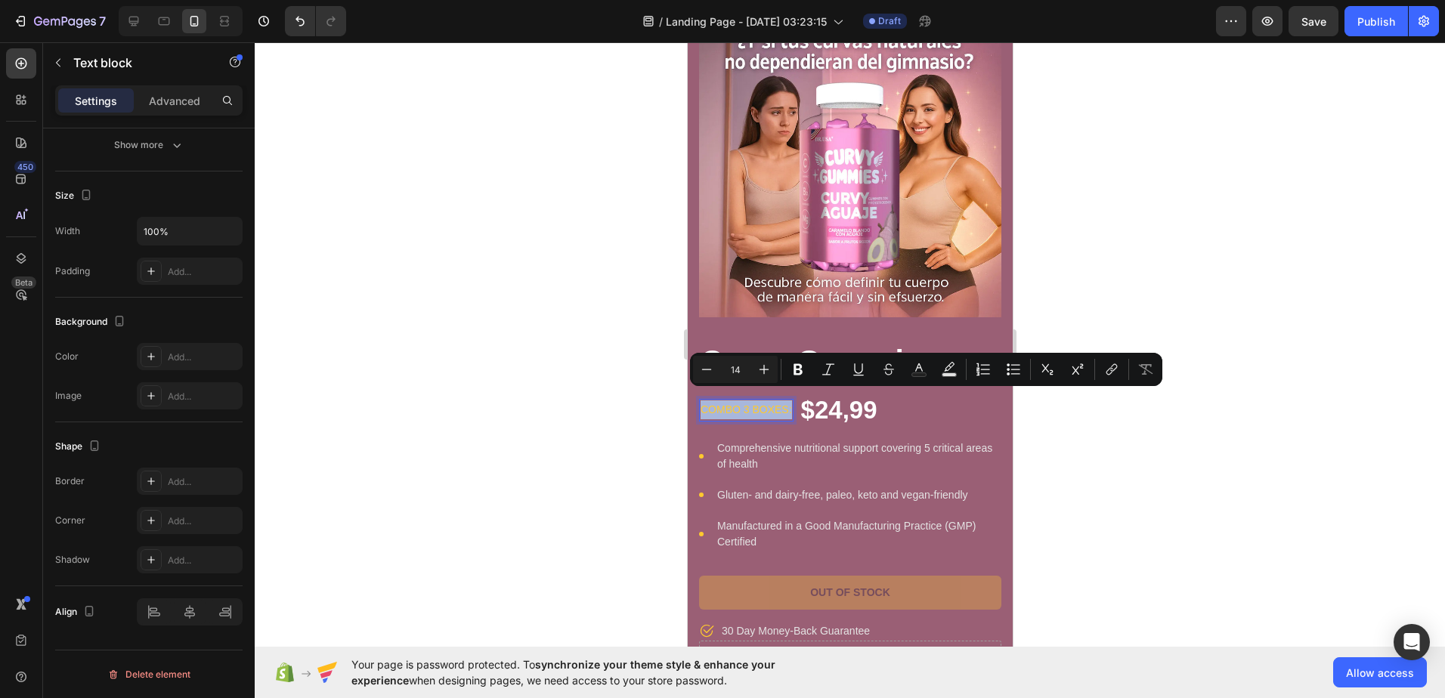
click at [777, 407] on p "combo 3 boxes:" at bounding box center [745, 410] width 91 height 19
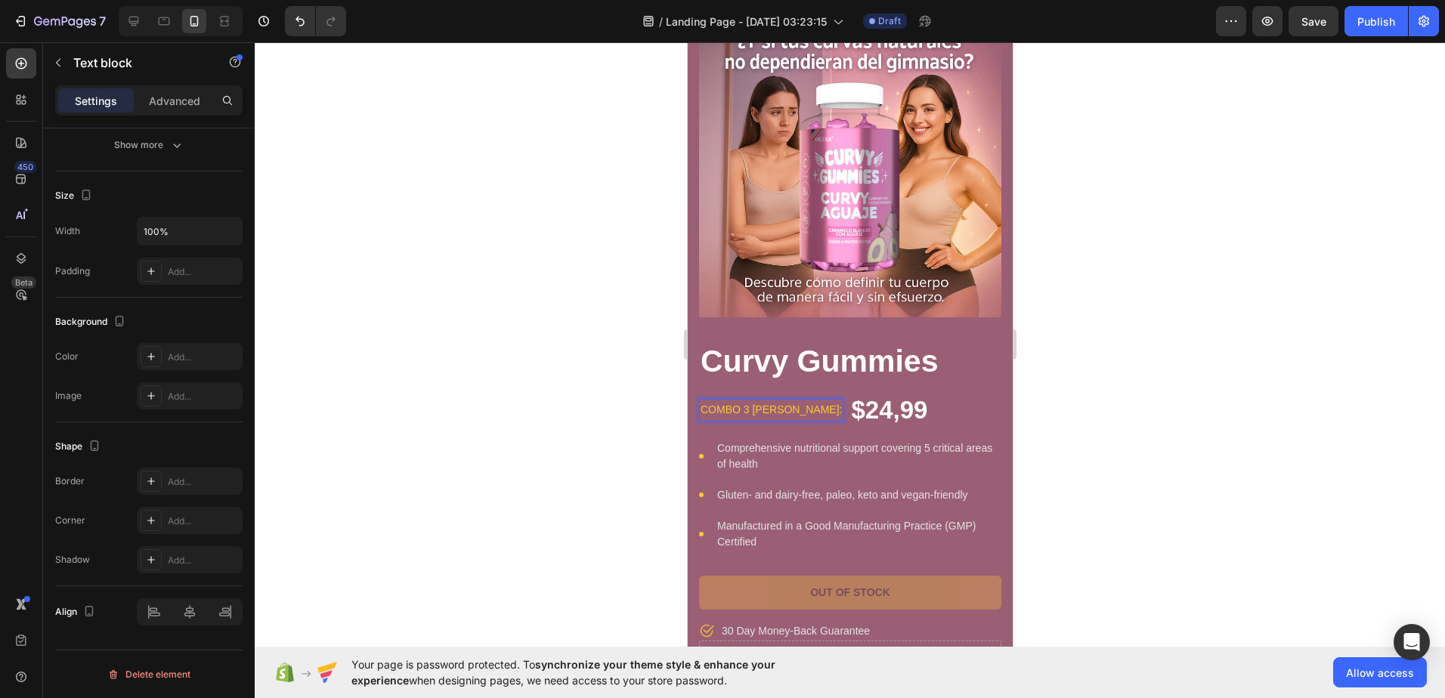
click at [779, 401] on p "combo 3 boes:" at bounding box center [770, 410] width 141 height 19
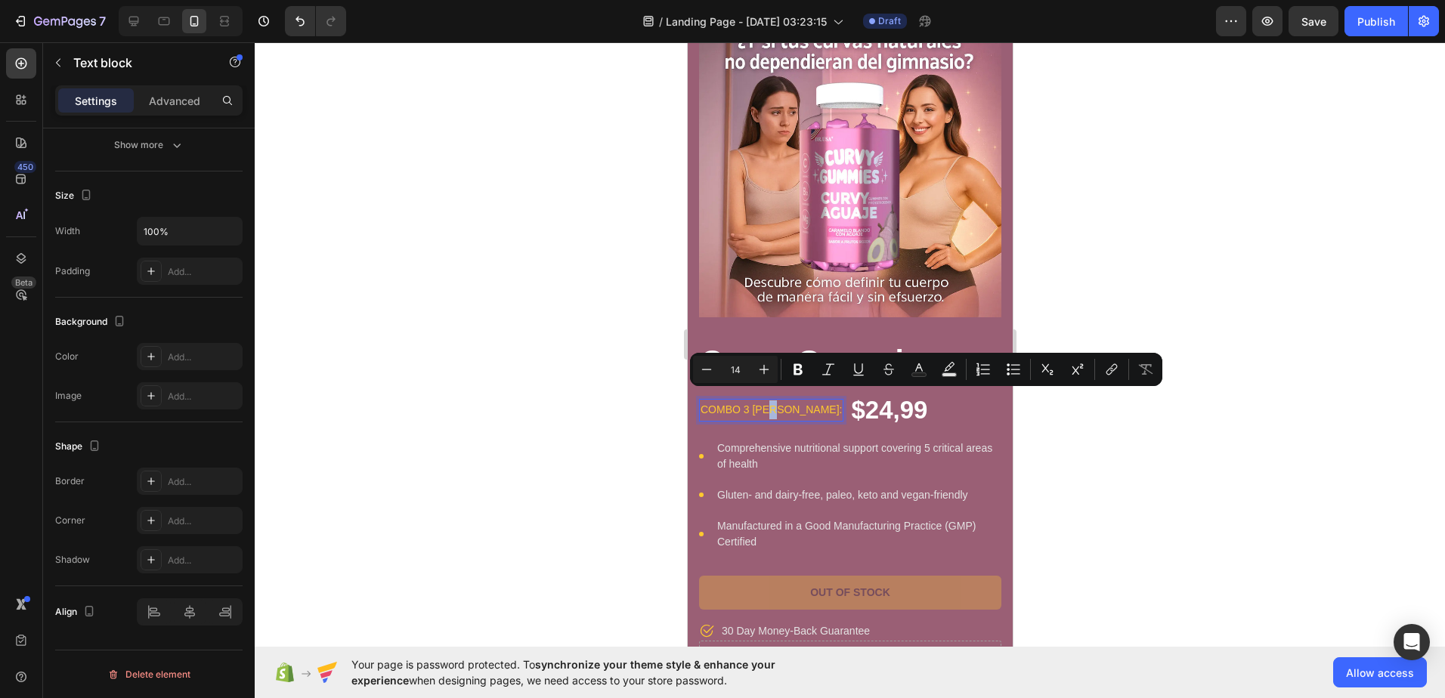
click at [781, 401] on p "combo 3 boes:" at bounding box center [770, 410] width 141 height 19
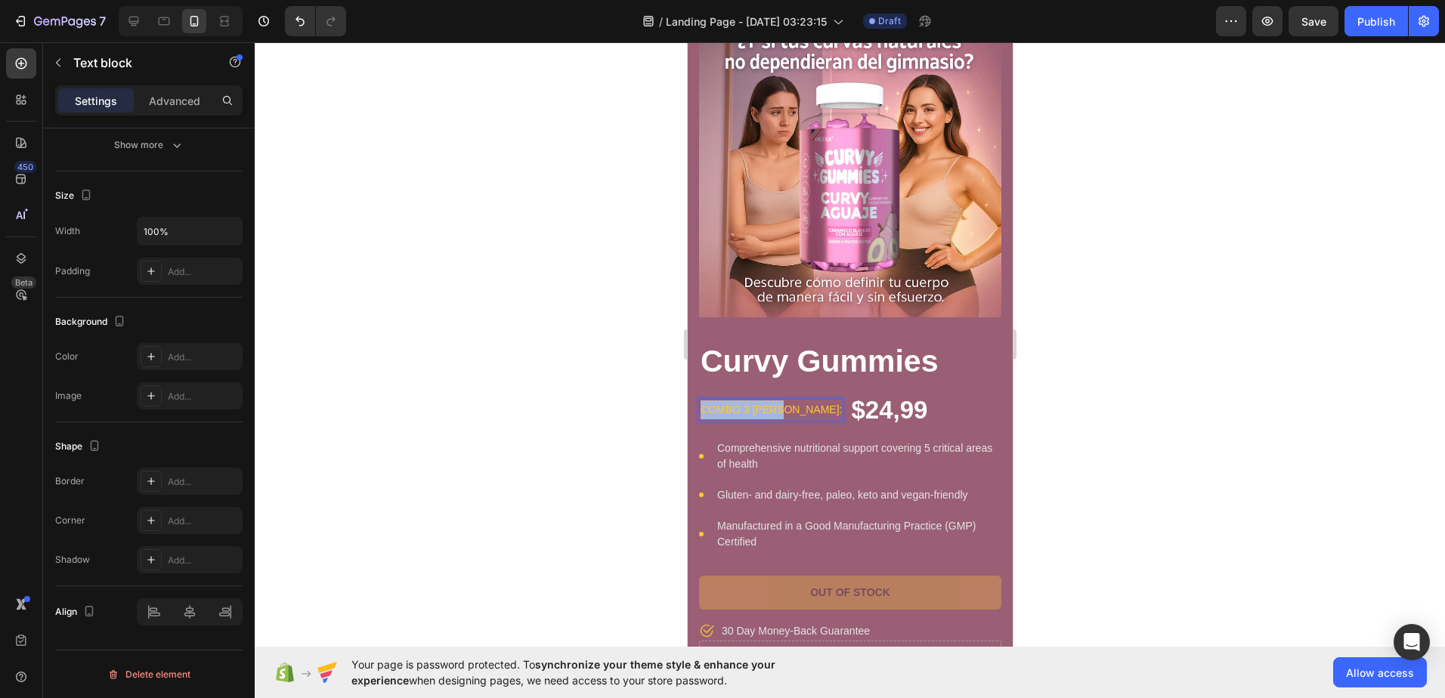
drag, startPoint x: 782, startPoint y: 398, endPoint x: 578, endPoint y: 388, distance: 204.3
click at [687, 388] on html "iPhone 15 Pro Max ( 430 px) iPhone 13 Mini iPhone 13 Pro iPhone 11 Pro Max iPho…" at bounding box center [849, 476] width 325 height 1171
click at [931, 418] on div "Image Curvy Gummies Product Title Text block 0 $24,99 Product Price Product Pri…" at bounding box center [849, 328] width 302 height 626
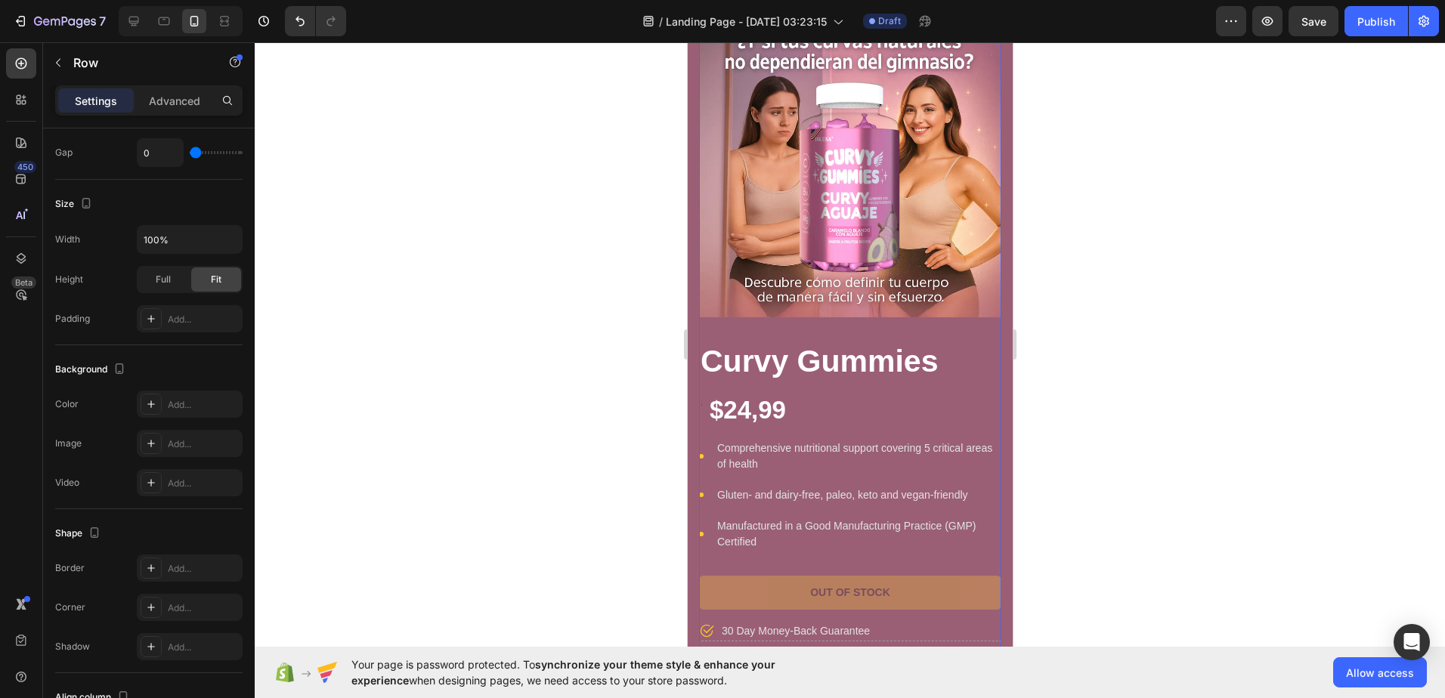
scroll to position [0, 0]
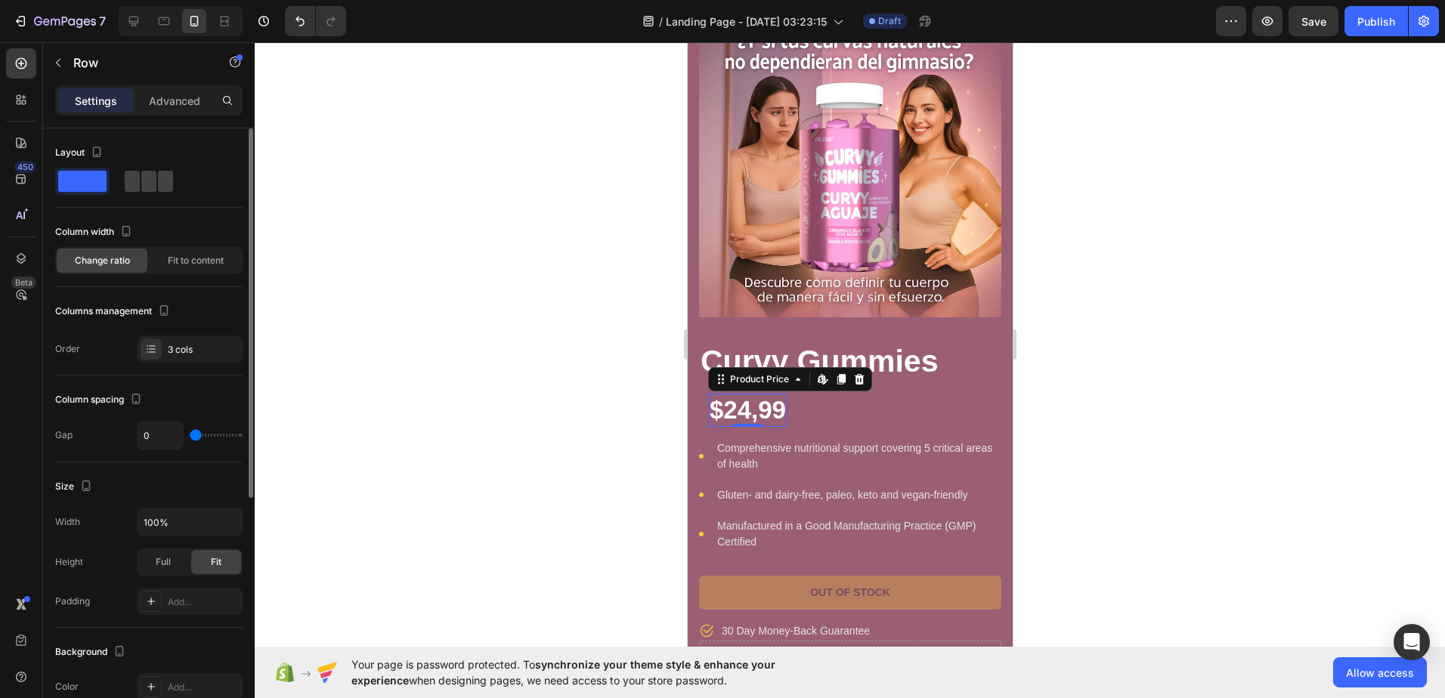
click at [714, 401] on div "$24,99" at bounding box center [747, 410] width 79 height 33
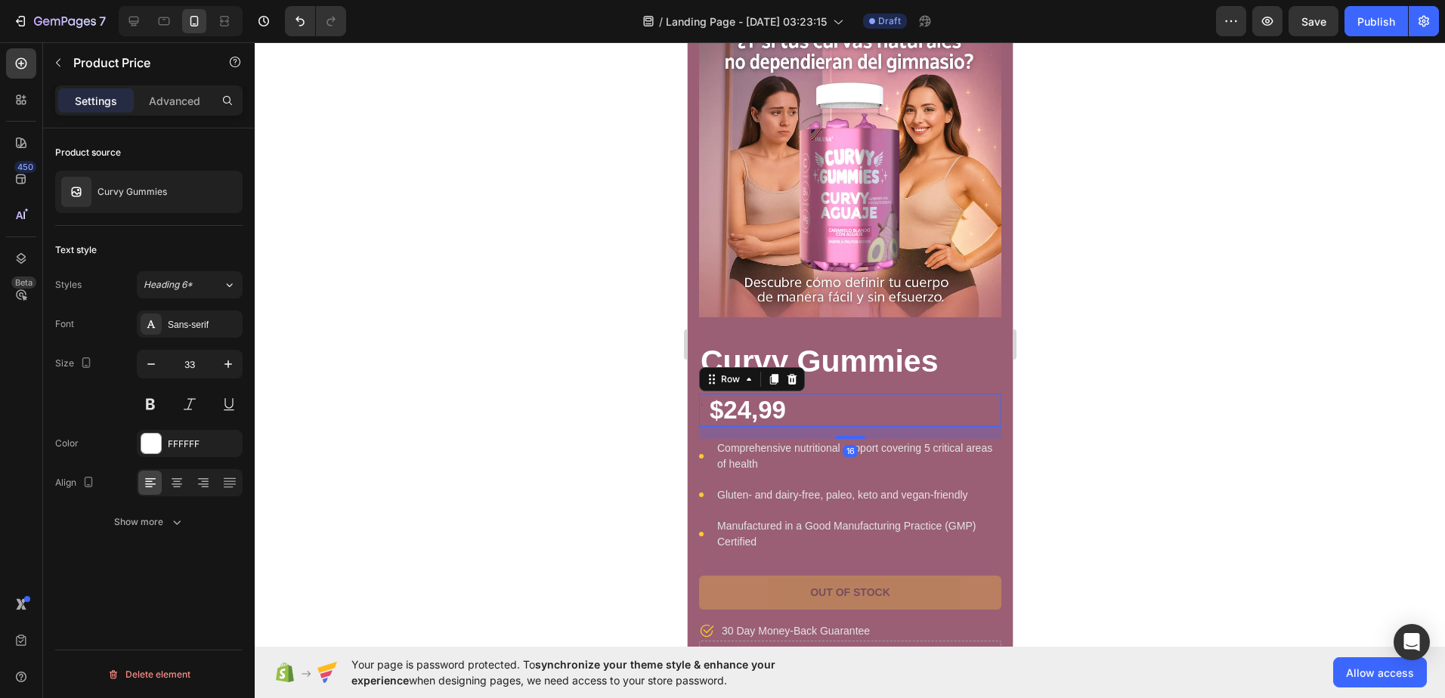
click at [862, 413] on div "Text block $24,99 Product Price Product Price Row 16" at bounding box center [849, 410] width 302 height 33
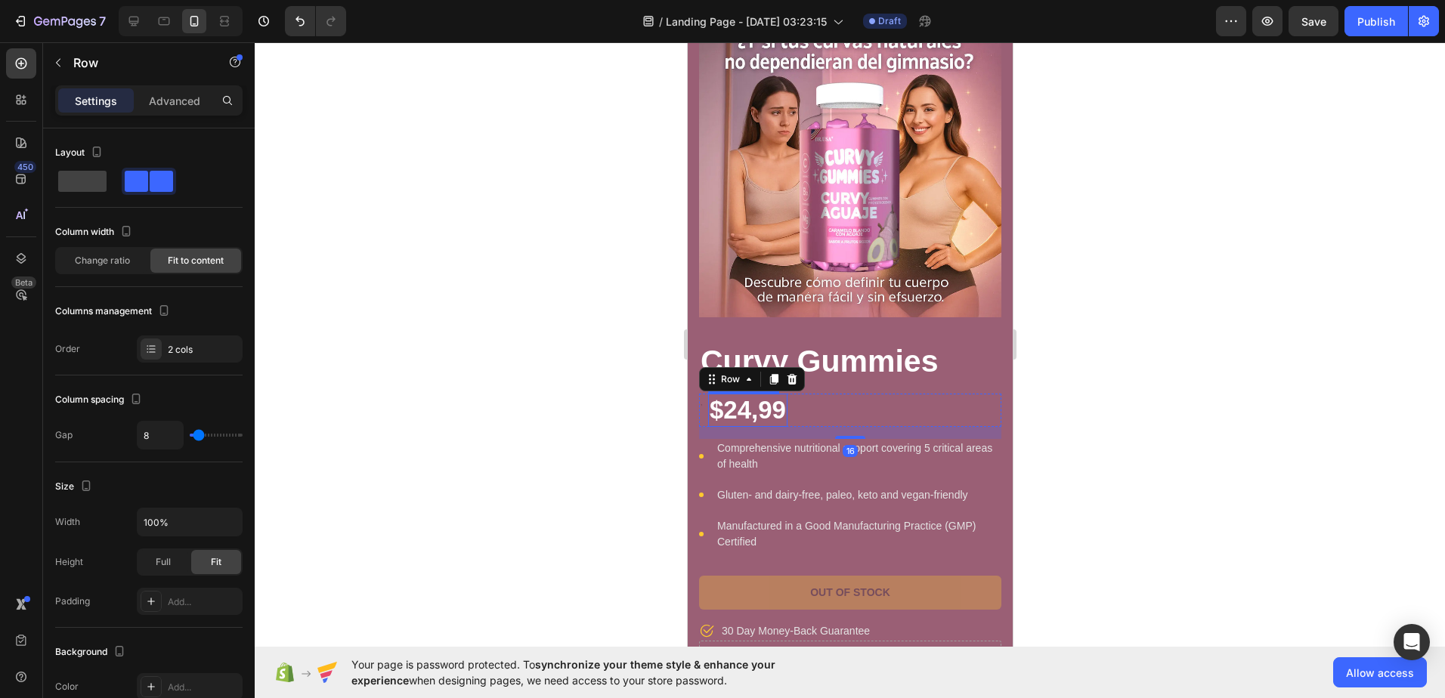
click at [708, 395] on div "$24,99" at bounding box center [747, 410] width 79 height 33
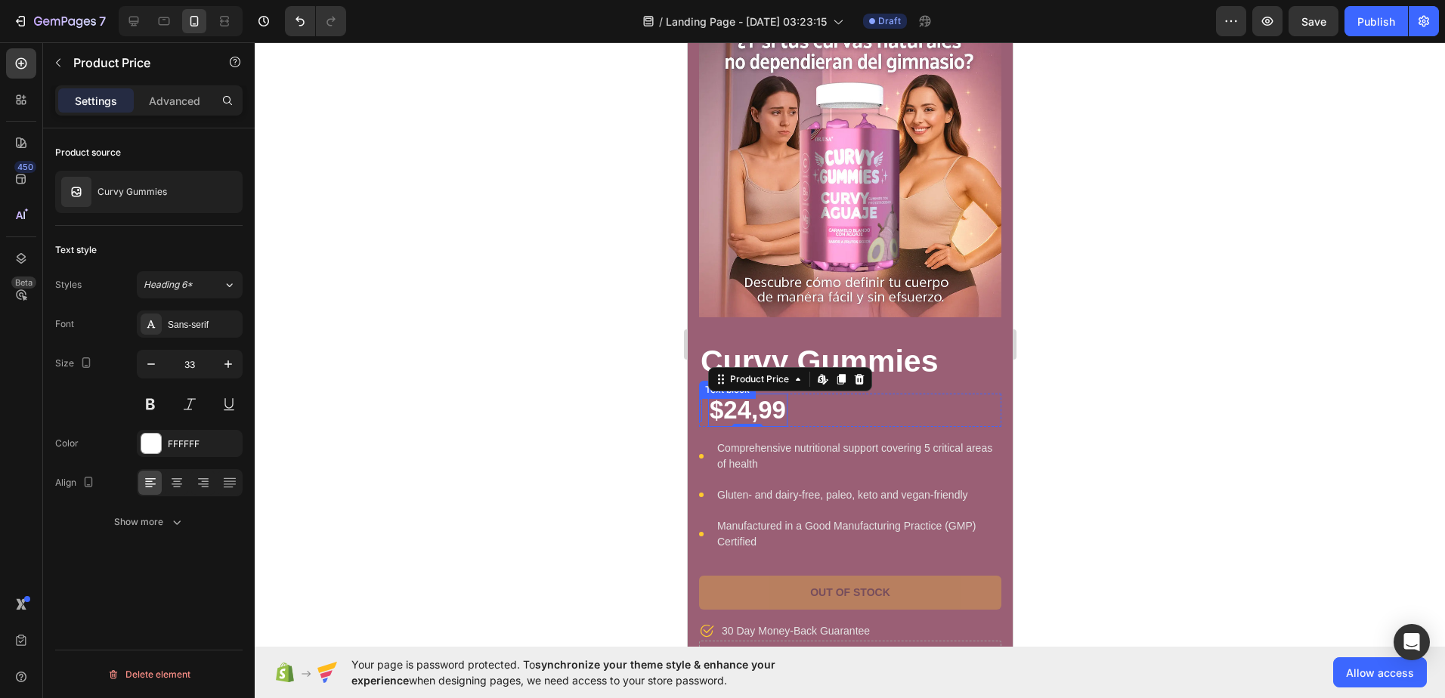
click at [695, 394] on div "Image Curvy Gummies Product Title Text block $24,99 Product Price Edit content …" at bounding box center [849, 373] width 325 height 717
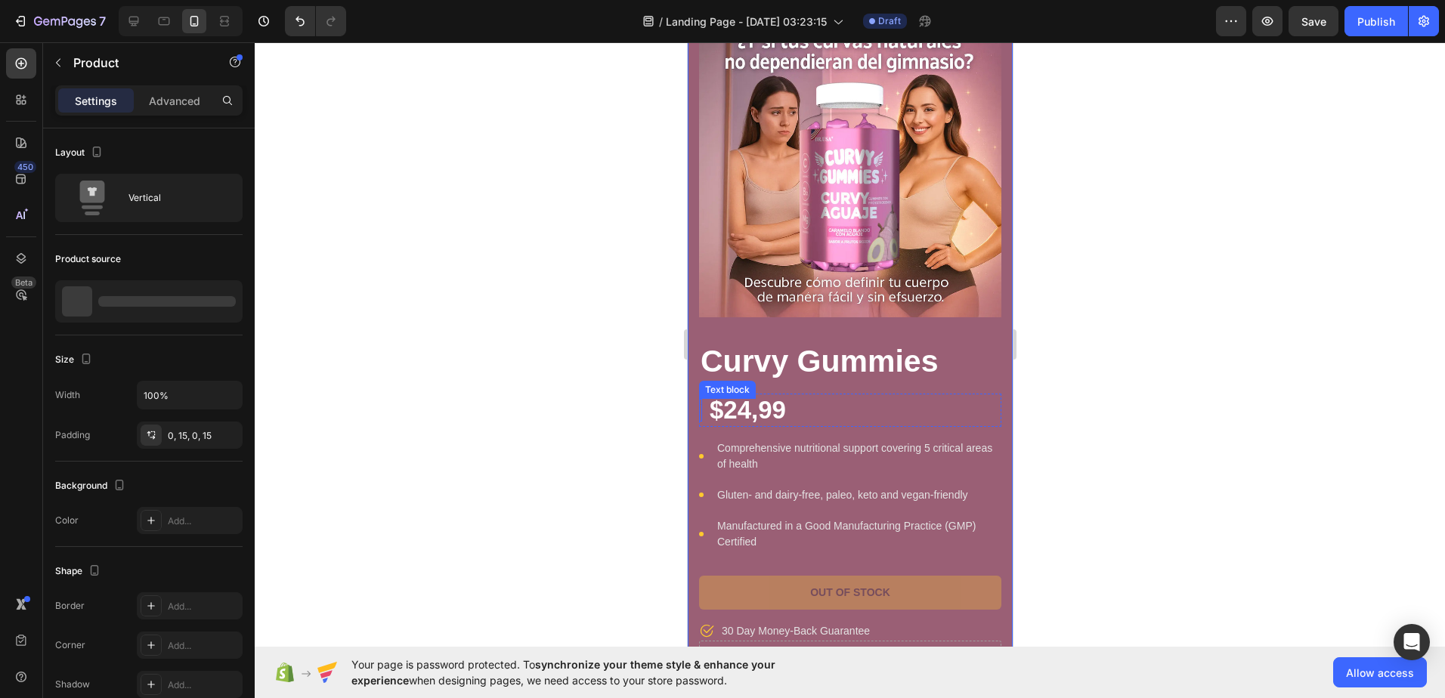
click at [700, 399] on div "Rich Text Editor. Editing area: main" at bounding box center [699, 410] width 3 height 22
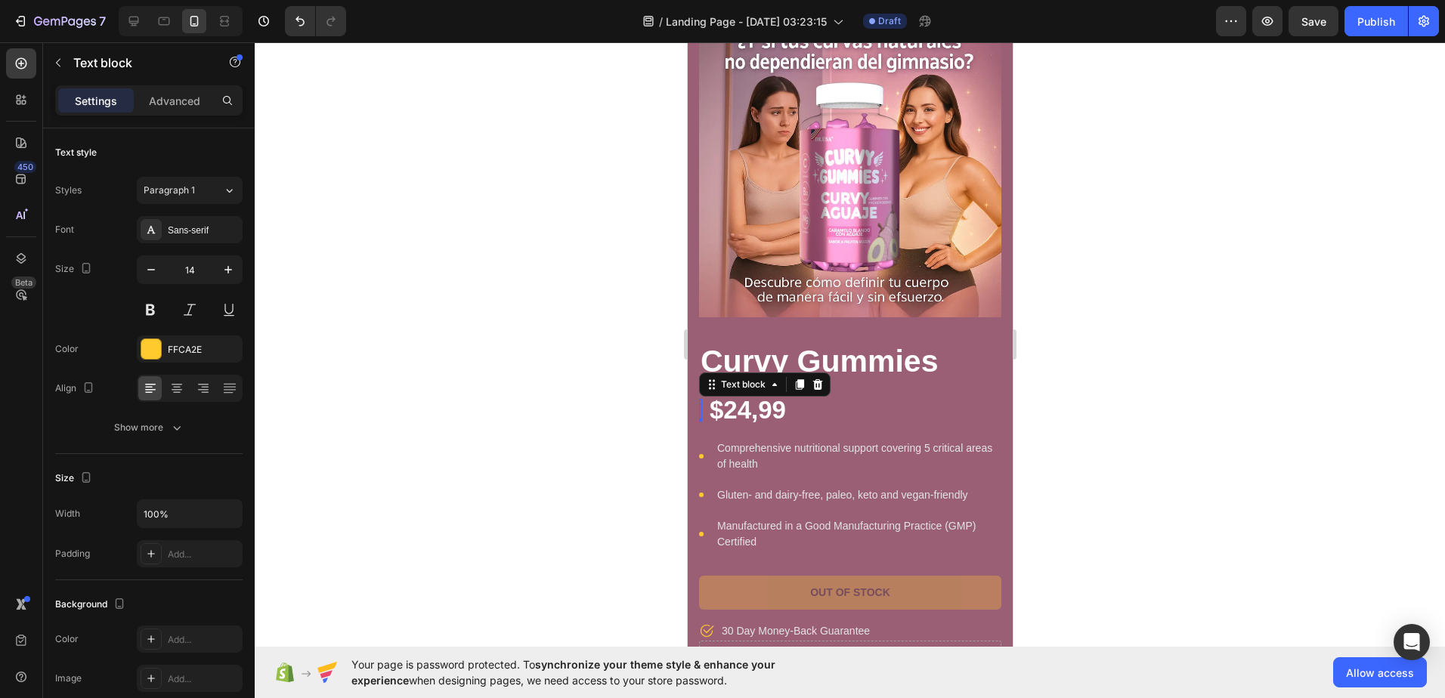
click at [700, 399] on div "Rich Text Editor. Editing area: main" at bounding box center [699, 410] width 3 height 22
click at [1027, 411] on div at bounding box center [850, 370] width 1191 height 656
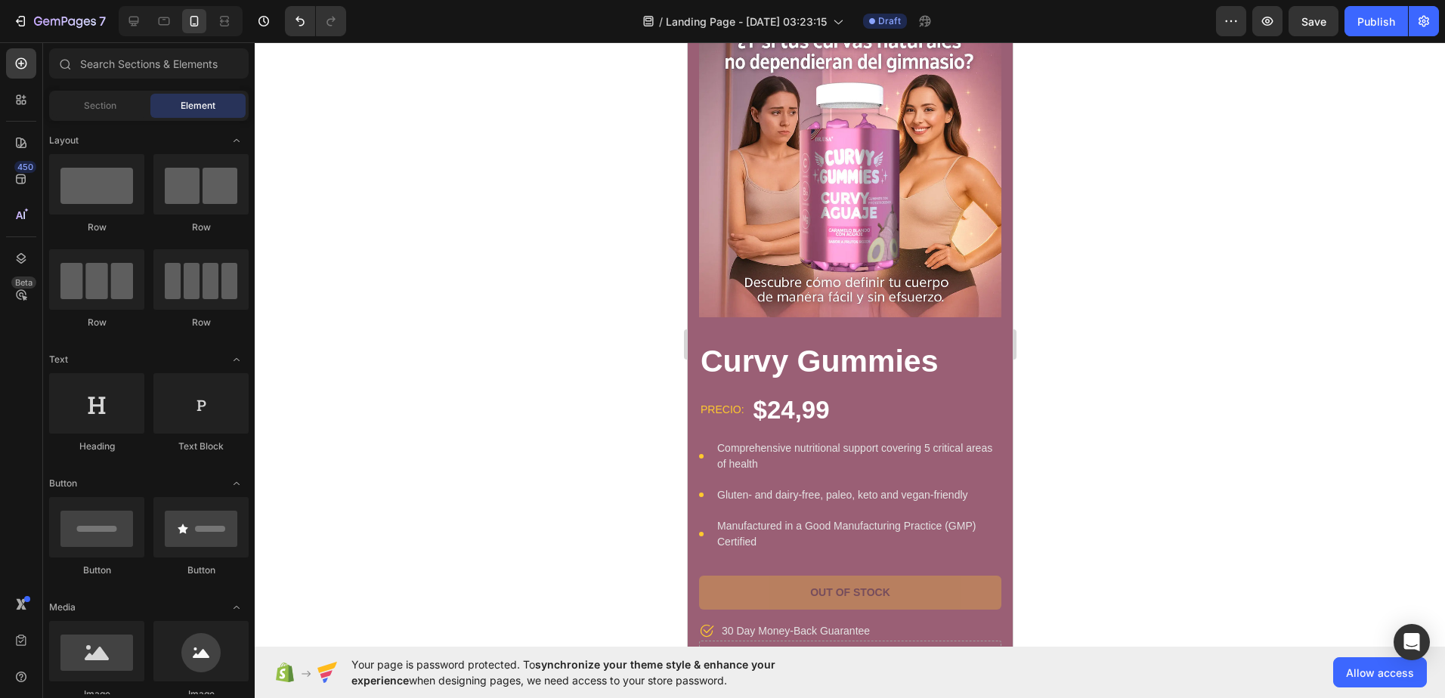
click at [1157, 373] on div at bounding box center [850, 370] width 1191 height 656
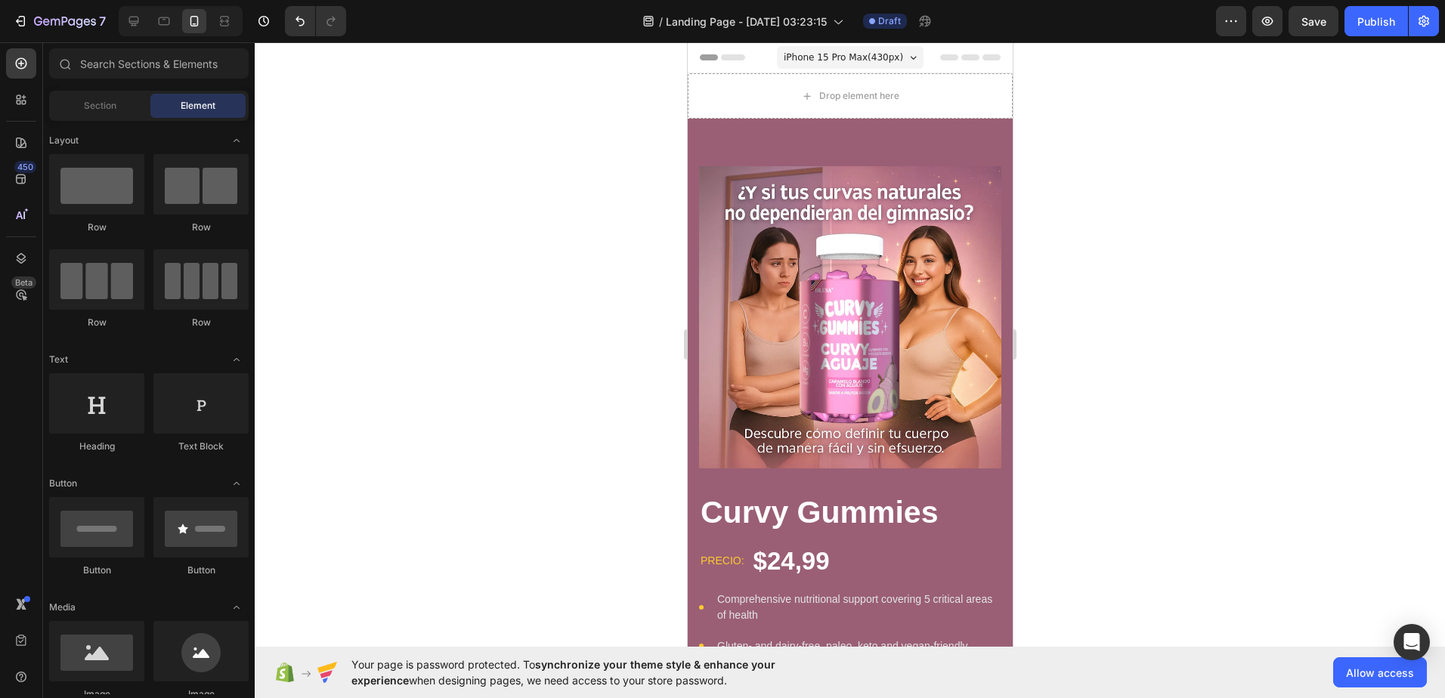
click at [1094, 174] on div at bounding box center [850, 370] width 1191 height 656
click at [1076, 162] on div at bounding box center [850, 370] width 1191 height 656
click at [1064, 227] on div at bounding box center [850, 370] width 1191 height 656
click at [1362, 20] on div "Publish" at bounding box center [1377, 22] width 38 height 16
click at [1278, 19] on button "button" at bounding box center [1268, 21] width 30 height 30
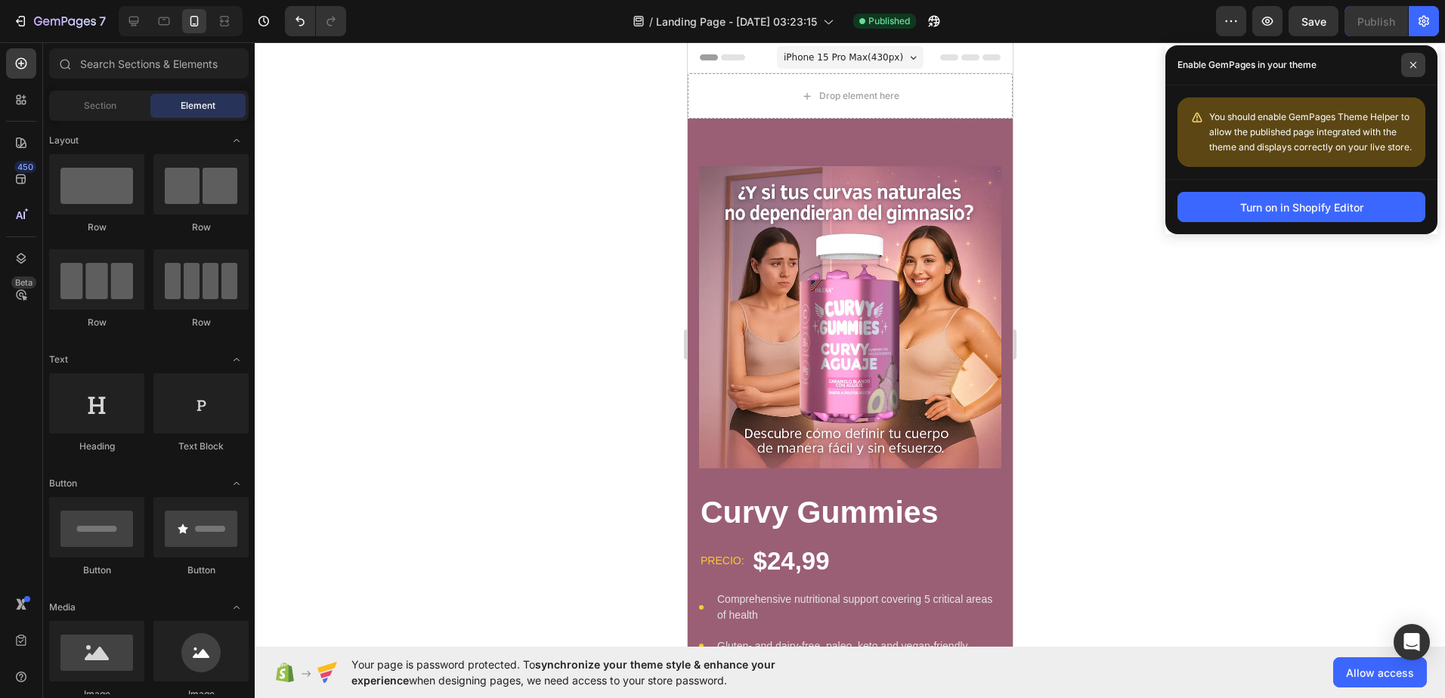
click at [1420, 67] on span at bounding box center [1414, 65] width 24 height 24
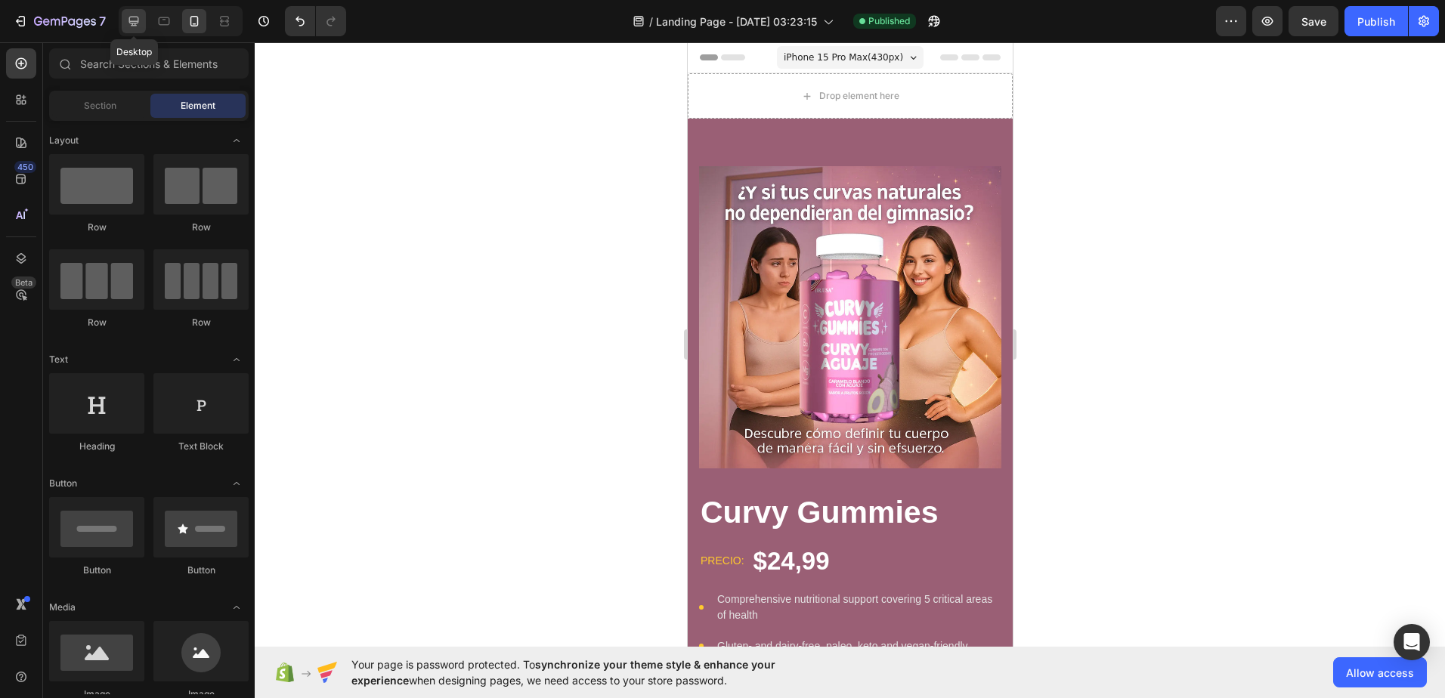
click at [130, 17] on icon at bounding box center [134, 22] width 10 height 10
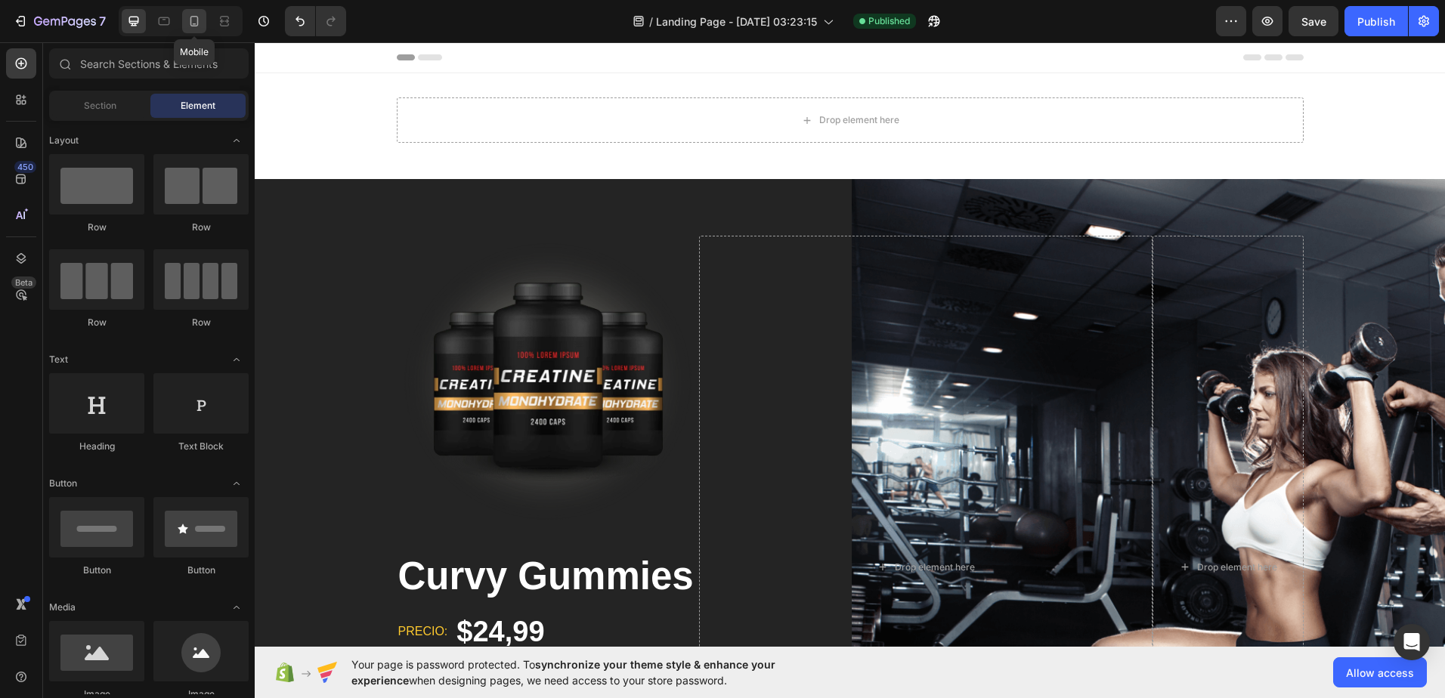
click at [197, 20] on icon at bounding box center [194, 21] width 8 height 11
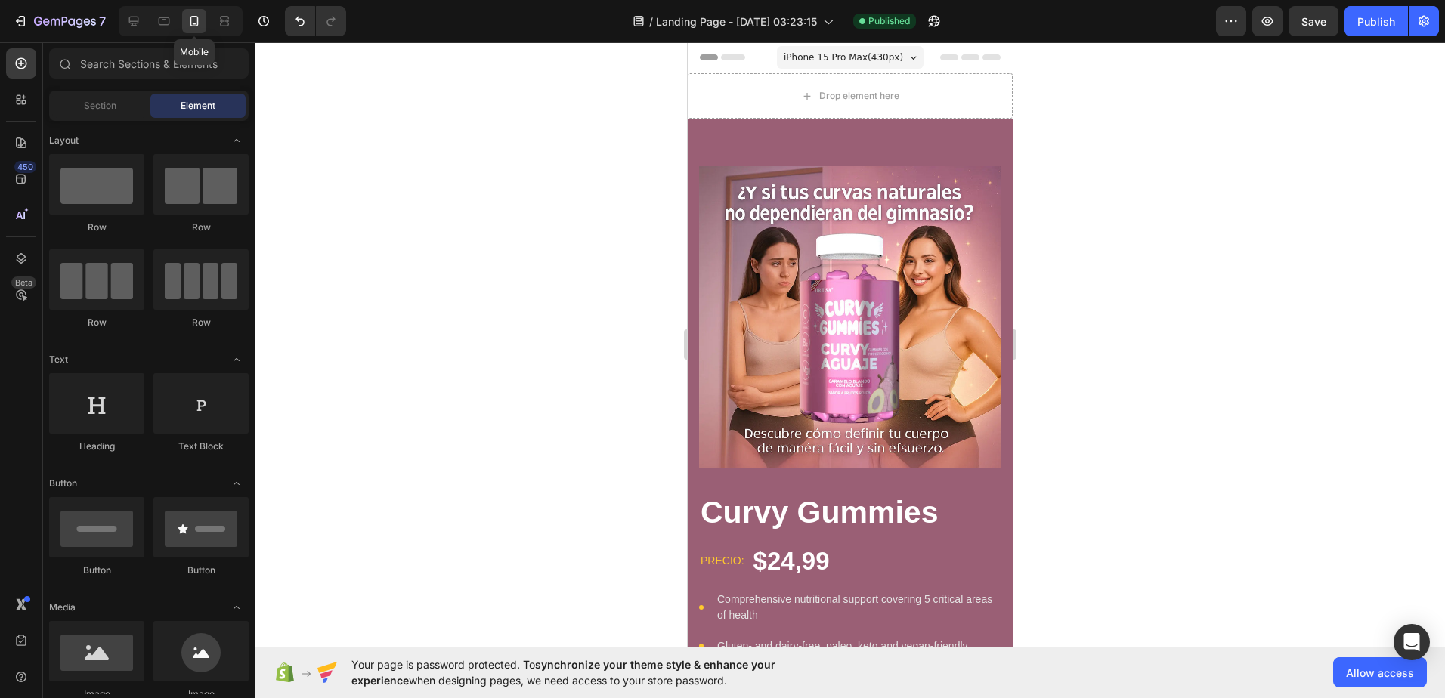
click at [187, 17] on icon at bounding box center [194, 21] width 15 height 15
click at [144, 17] on div at bounding box center [134, 21] width 24 height 24
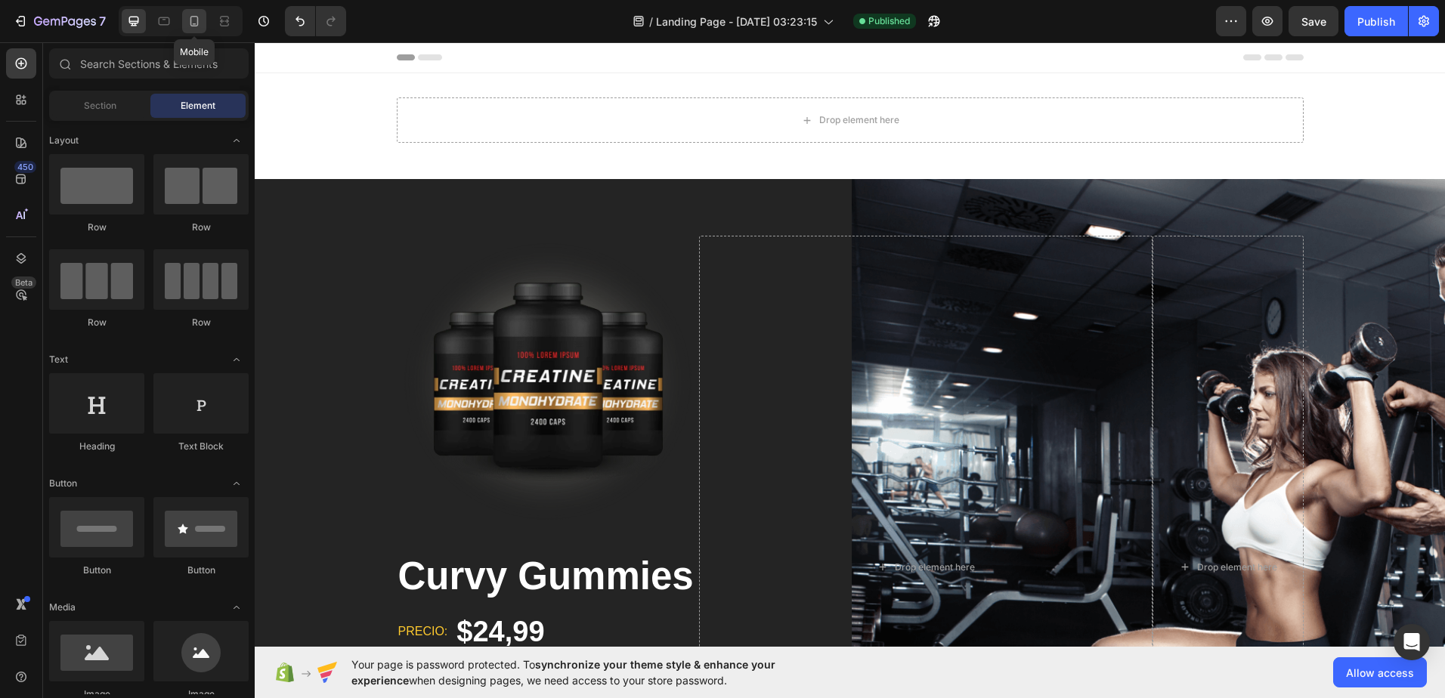
click at [199, 20] on icon at bounding box center [194, 21] width 15 height 15
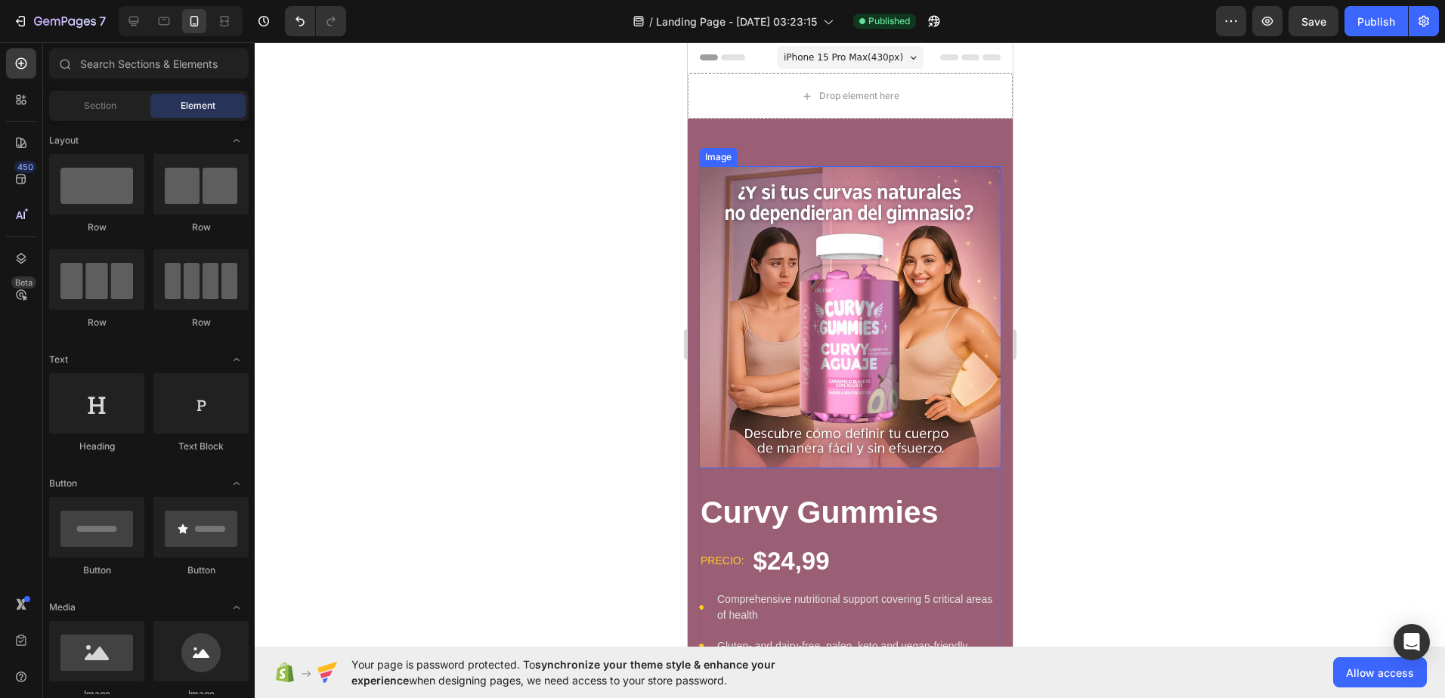
click at [748, 195] on img at bounding box center [849, 317] width 302 height 302
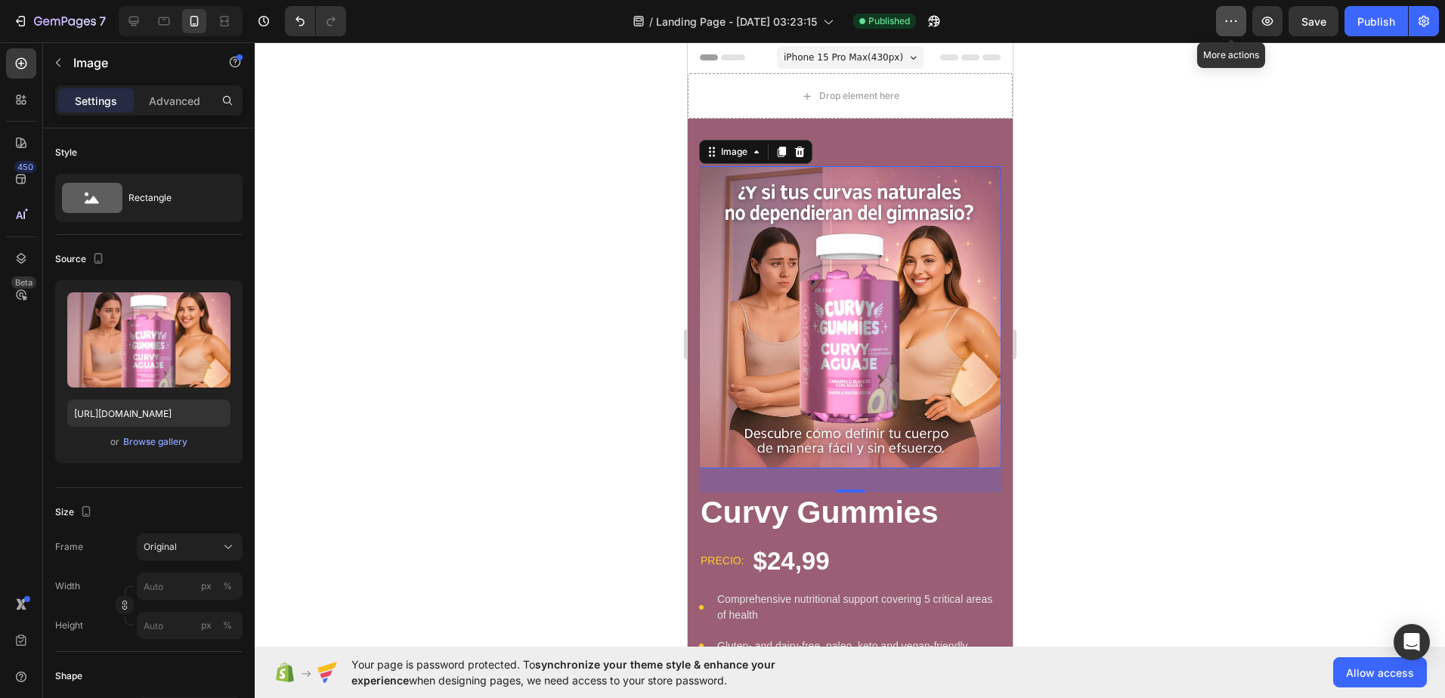
click at [1235, 25] on icon "button" at bounding box center [1231, 21] width 15 height 15
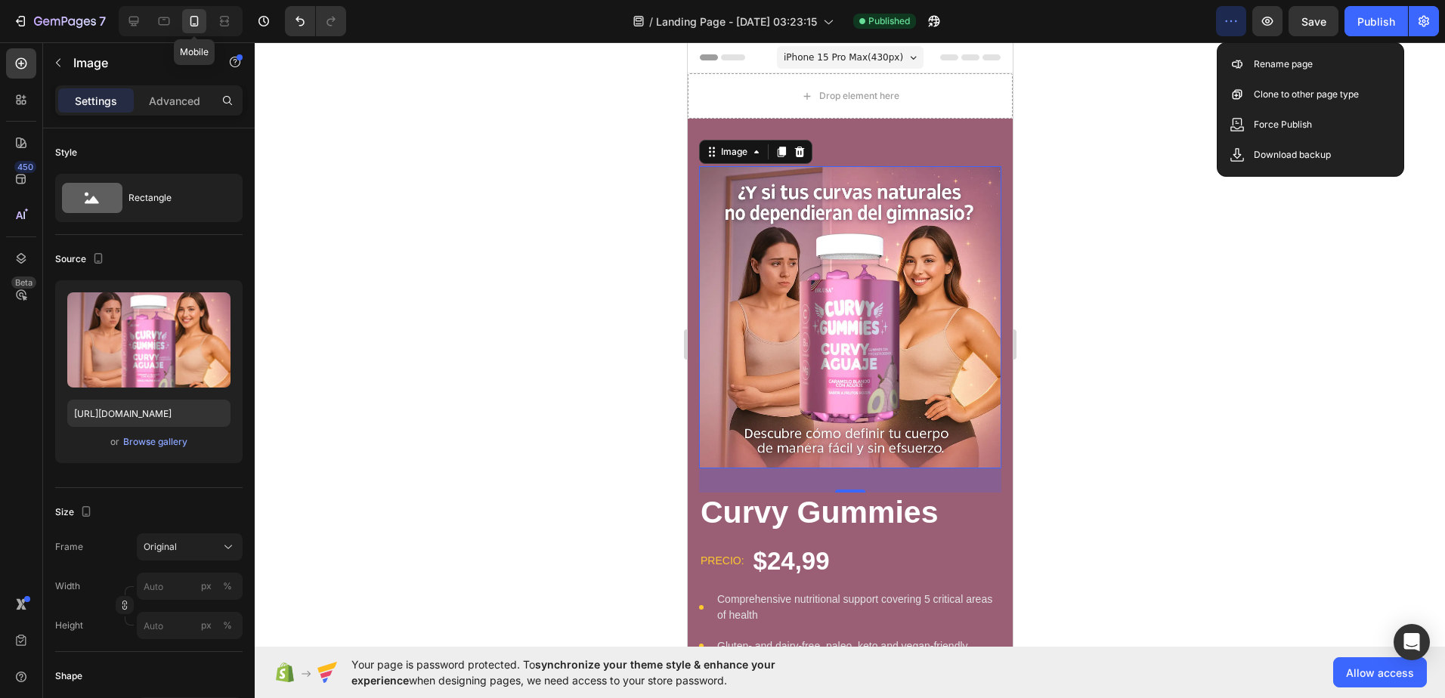
click at [187, 23] on icon at bounding box center [194, 21] width 15 height 15
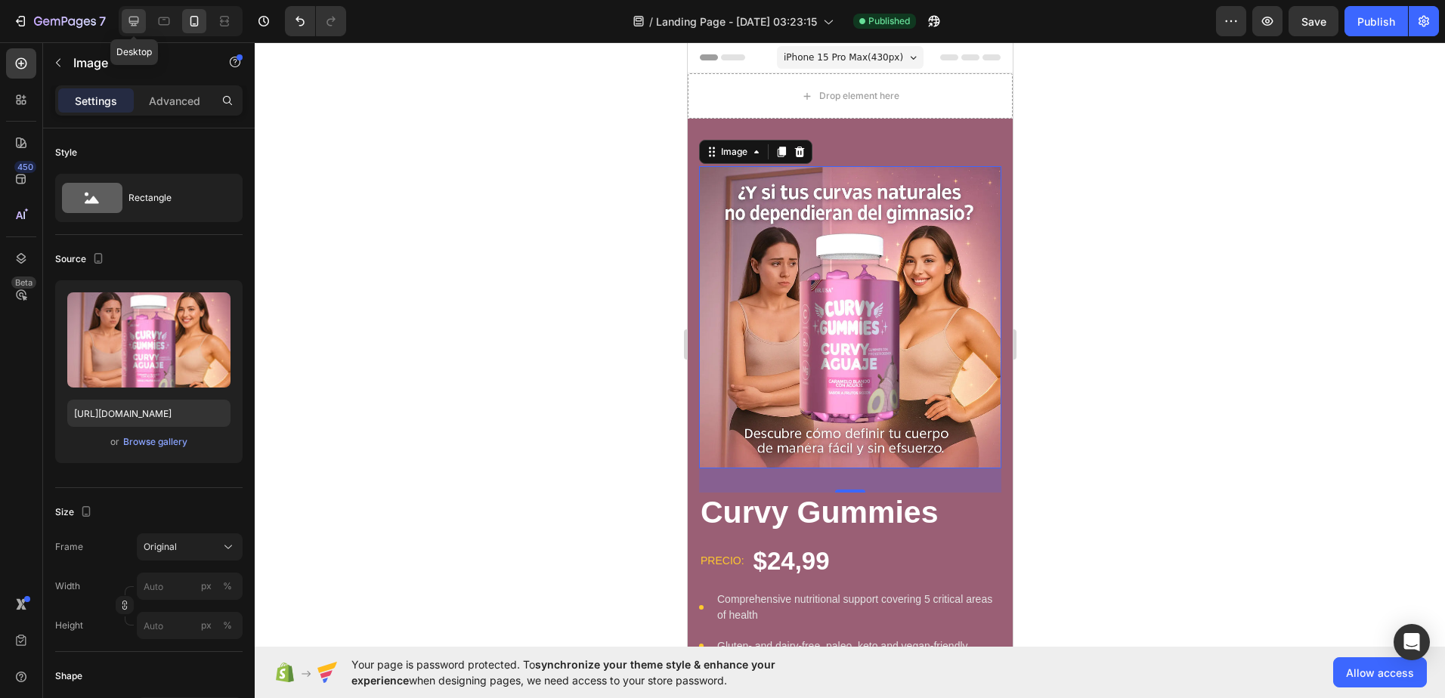
click at [136, 16] on icon at bounding box center [133, 21] width 15 height 15
type input "https://cdn.shopify.com/s/files/1/0668/7509/7203/files/gempages_581755540070204…"
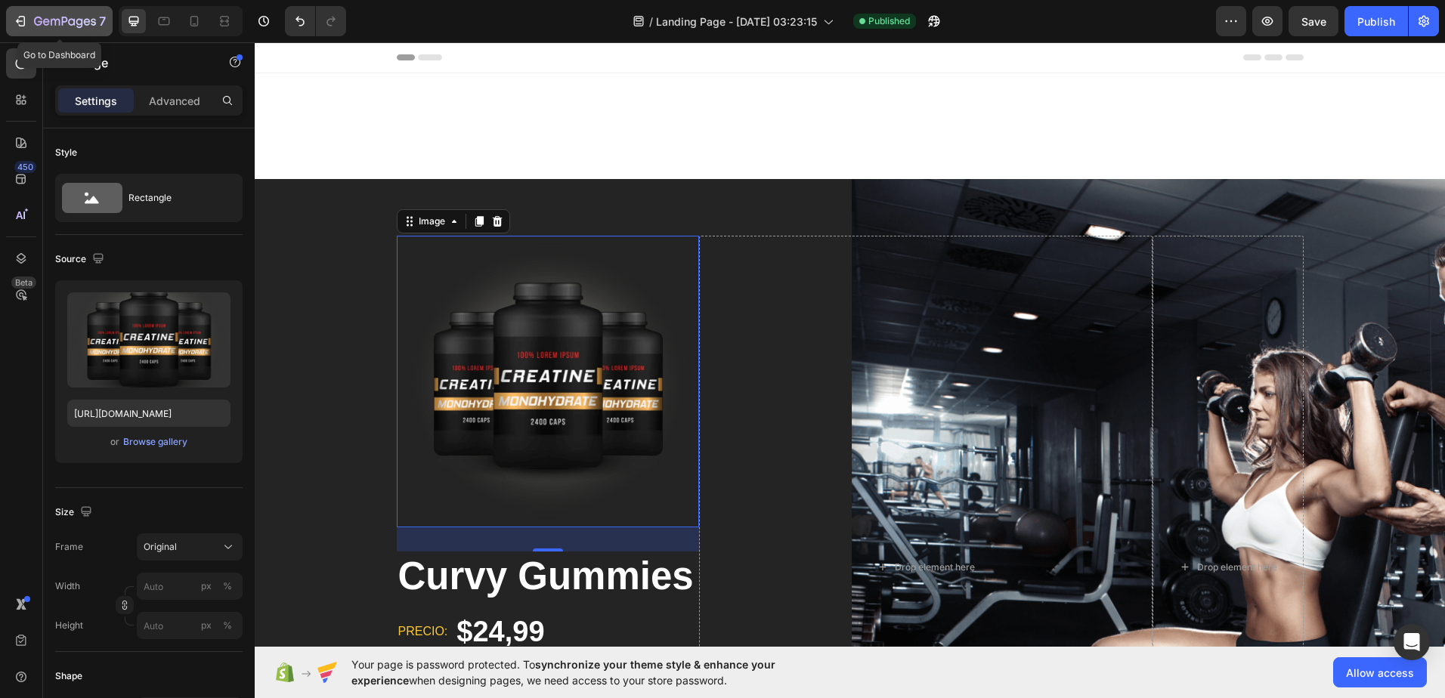
scroll to position [141, 0]
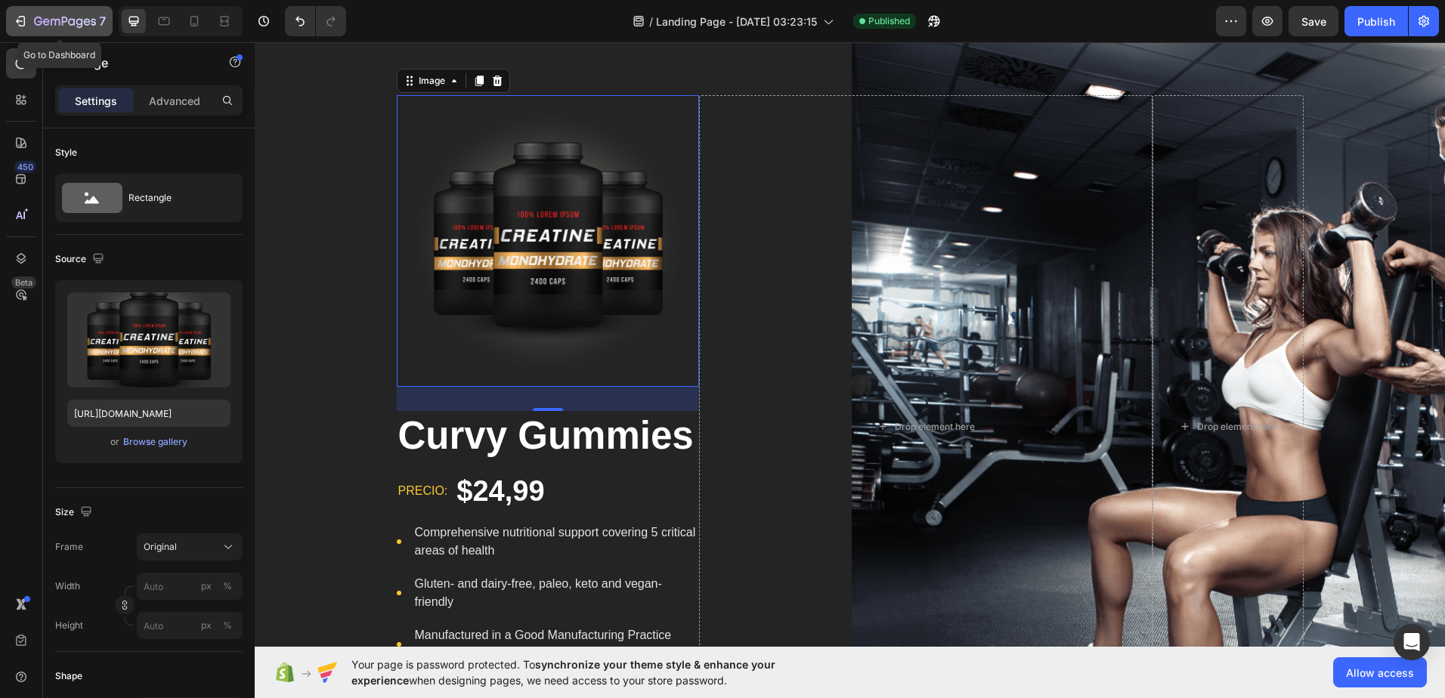
click at [28, 21] on div "7" at bounding box center [59, 21] width 93 height 18
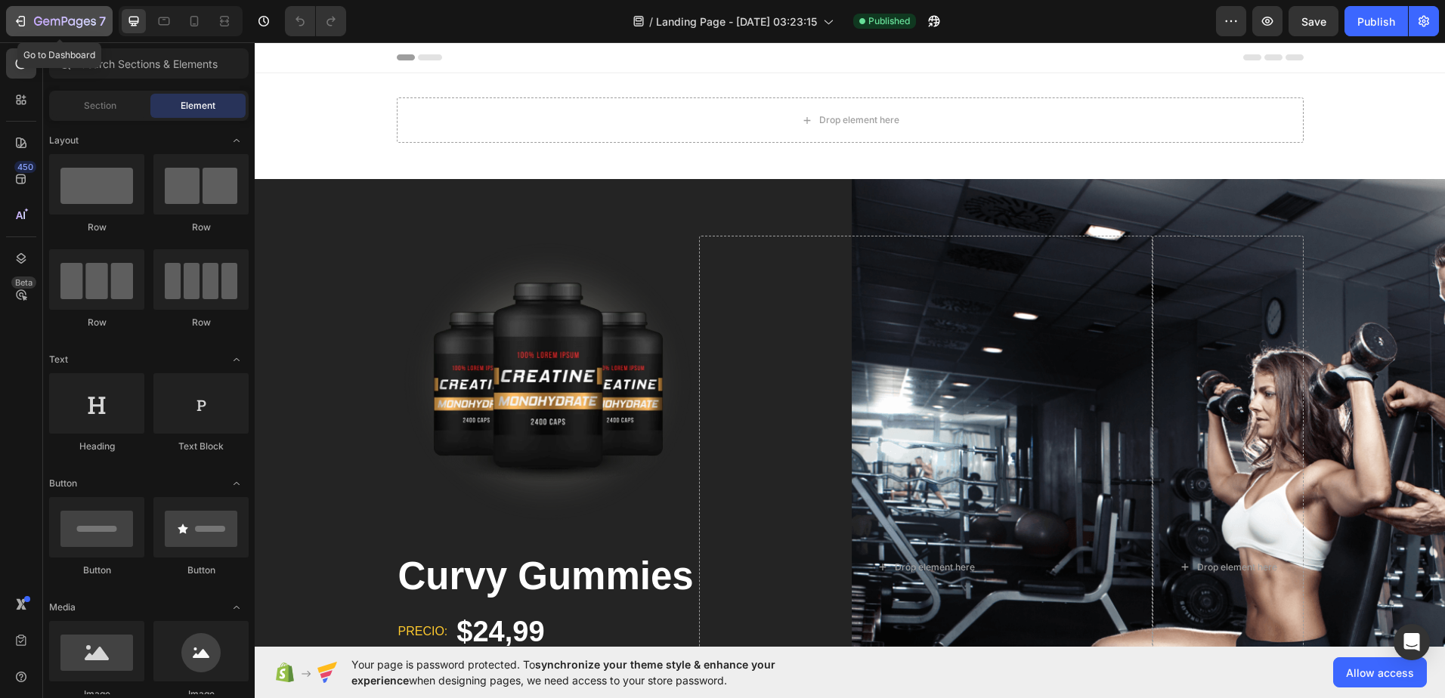
click at [26, 26] on icon "button" at bounding box center [20, 21] width 15 height 15
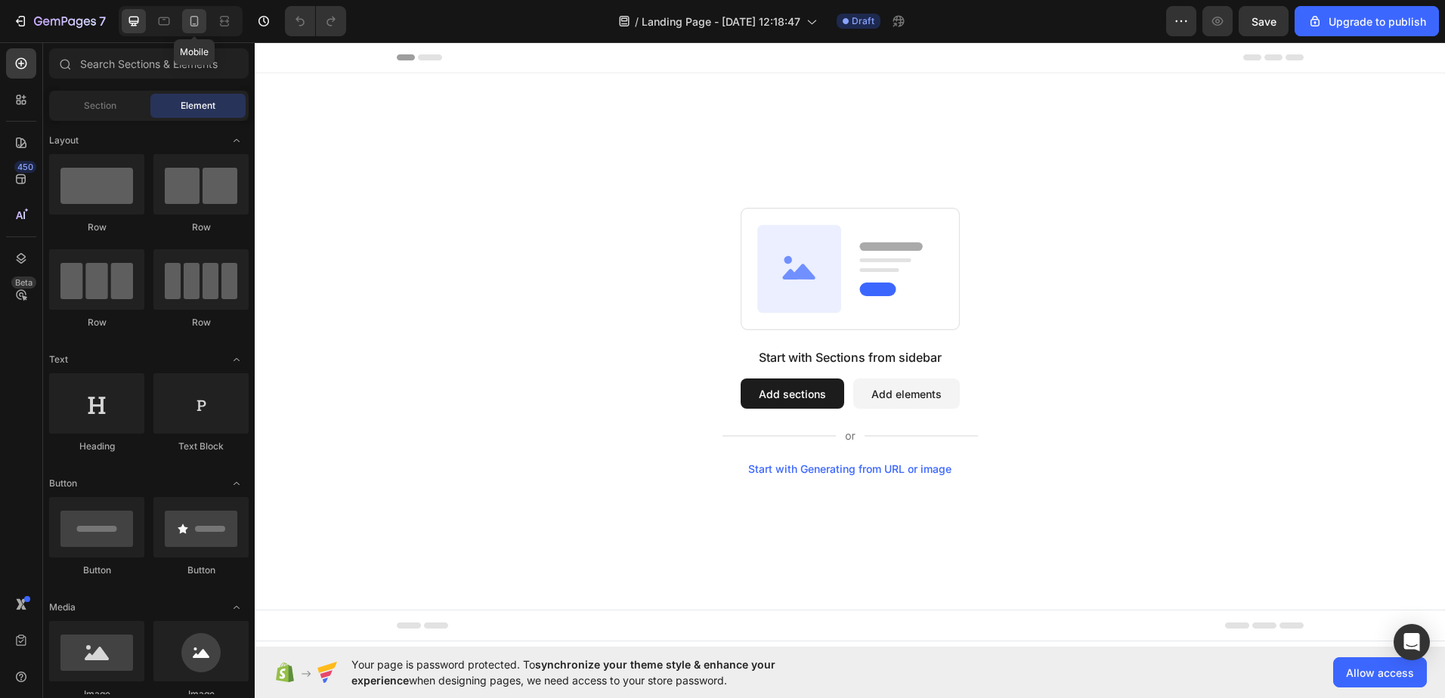
click at [188, 28] on icon at bounding box center [194, 21] width 15 height 15
click at [822, 389] on button "Add sections" at bounding box center [792, 394] width 104 height 30
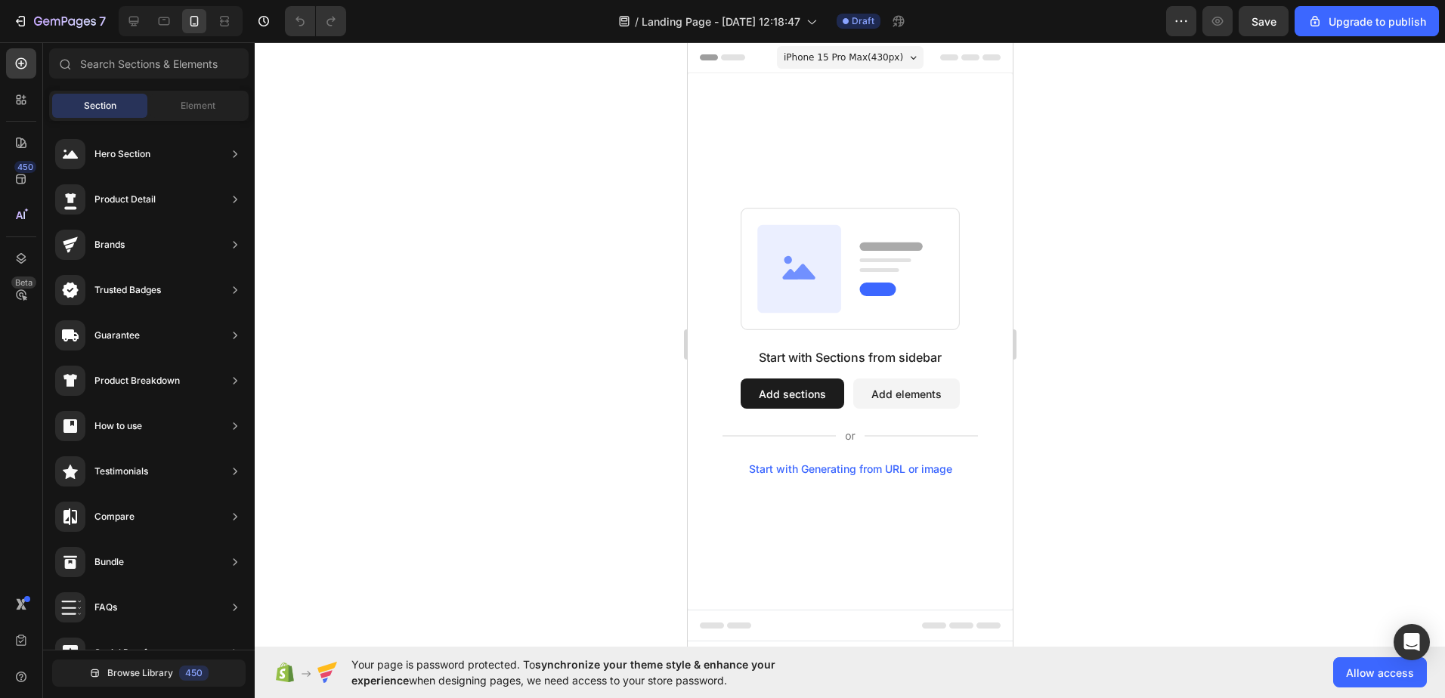
drag, startPoint x: 845, startPoint y: 247, endPoint x: 835, endPoint y: 113, distance: 134.2
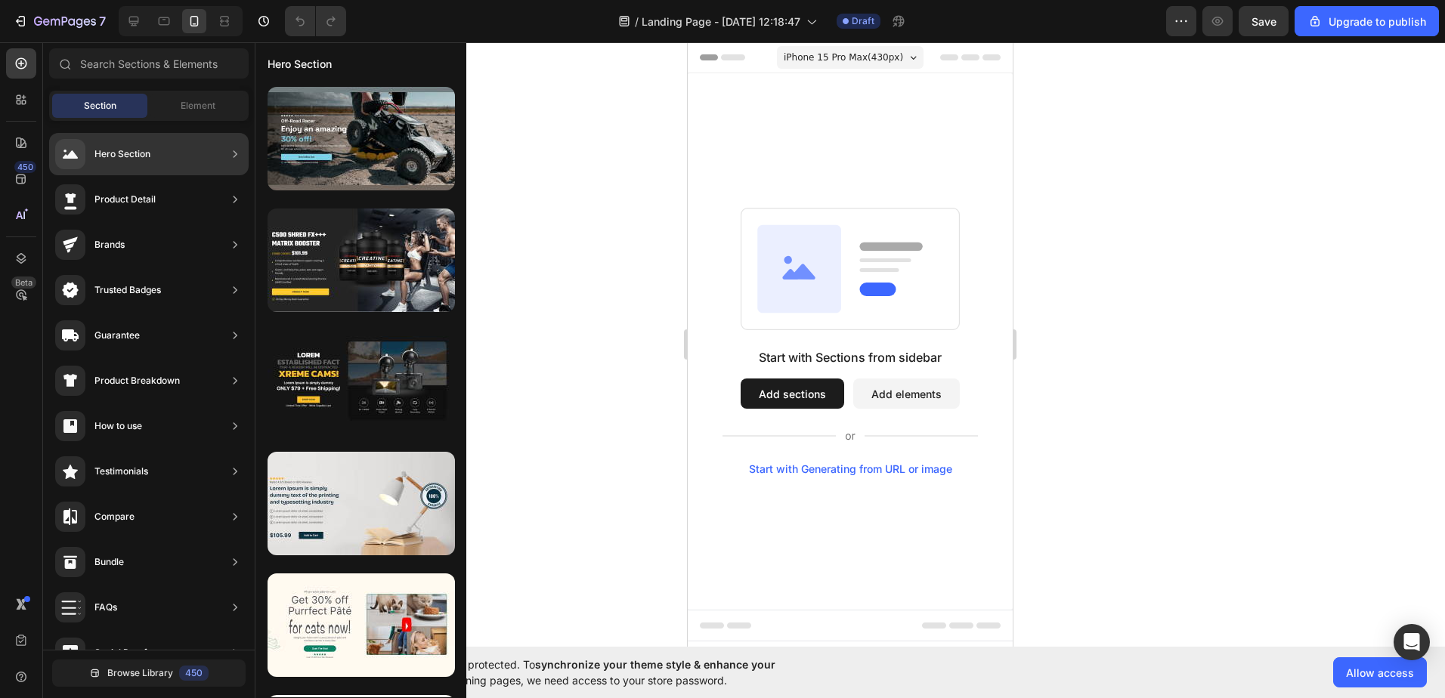
click at [134, 224] on div "Product Detail" at bounding box center [149, 245] width 200 height 42
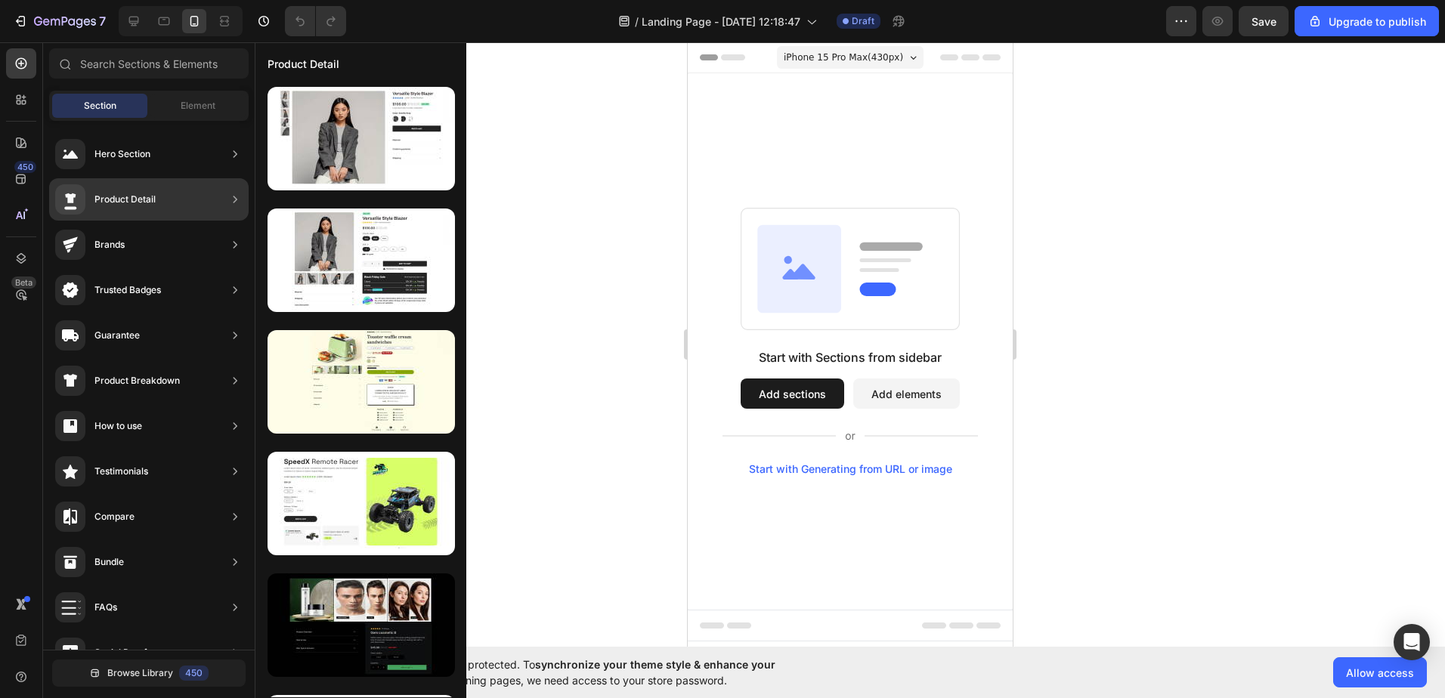
click at [132, 199] on div "Product Detail" at bounding box center [124, 199] width 61 height 15
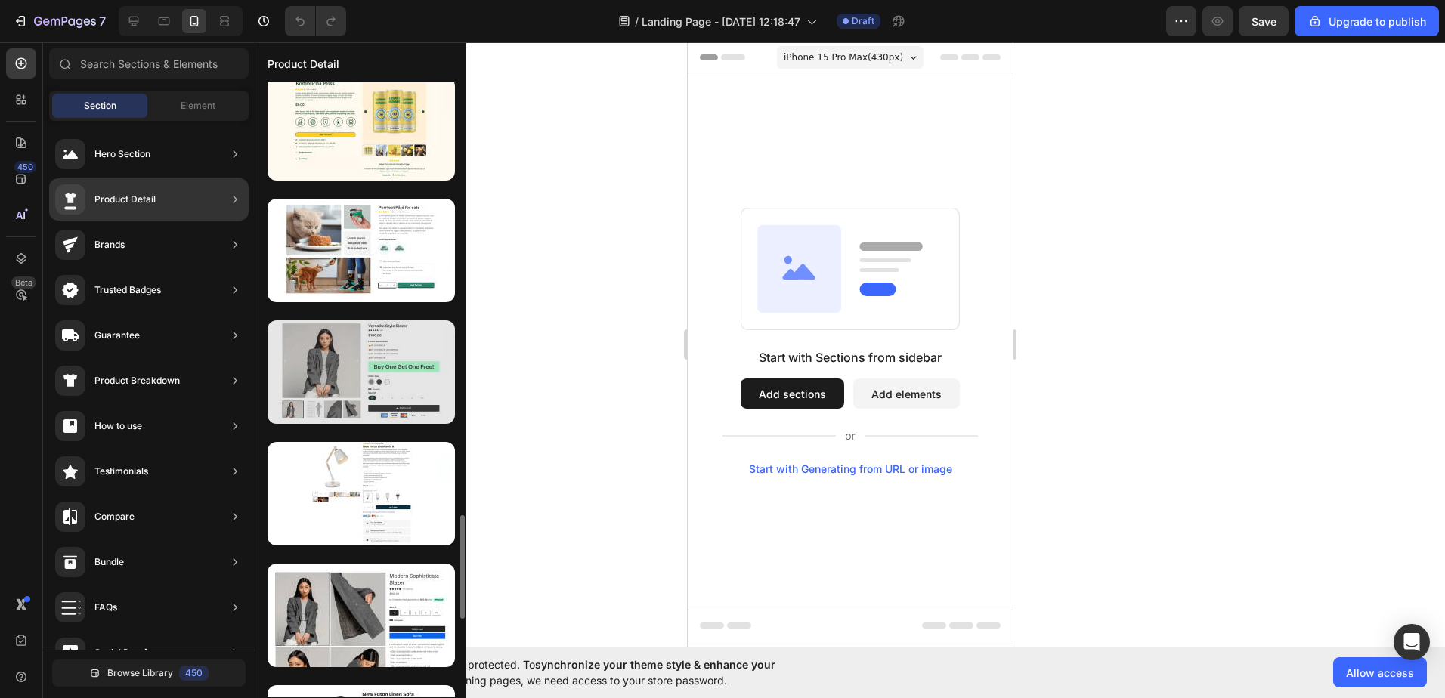
scroll to position [2414, 0]
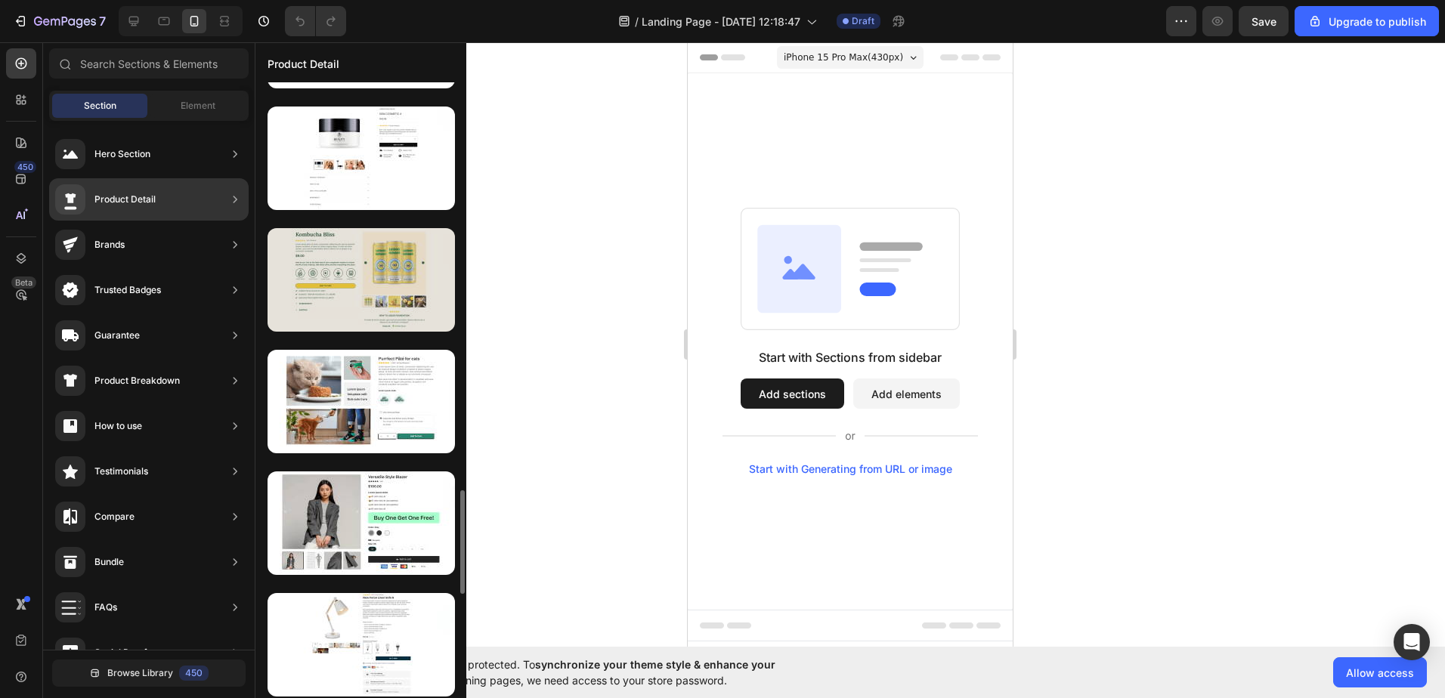
click at [358, 295] on div at bounding box center [361, 280] width 187 height 104
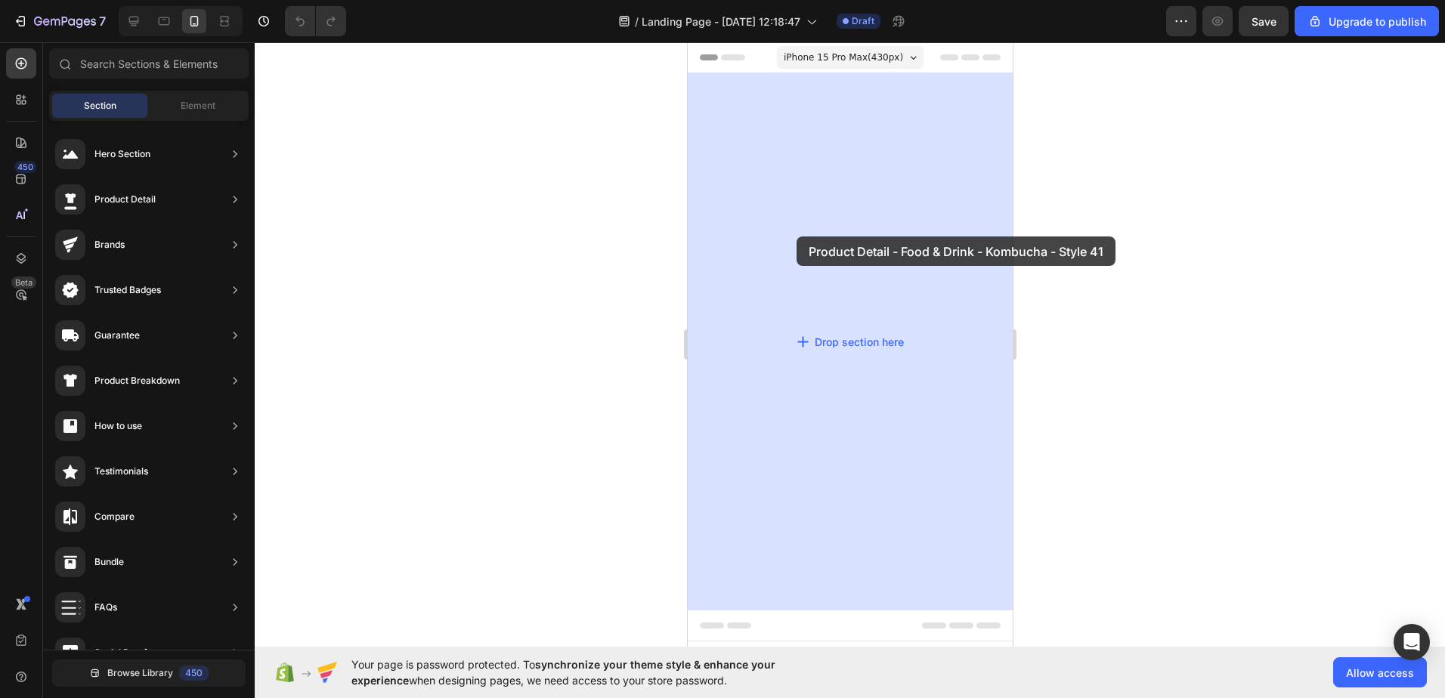
drag, startPoint x: 1022, startPoint y: 313, endPoint x: 794, endPoint y: 237, distance: 239.8
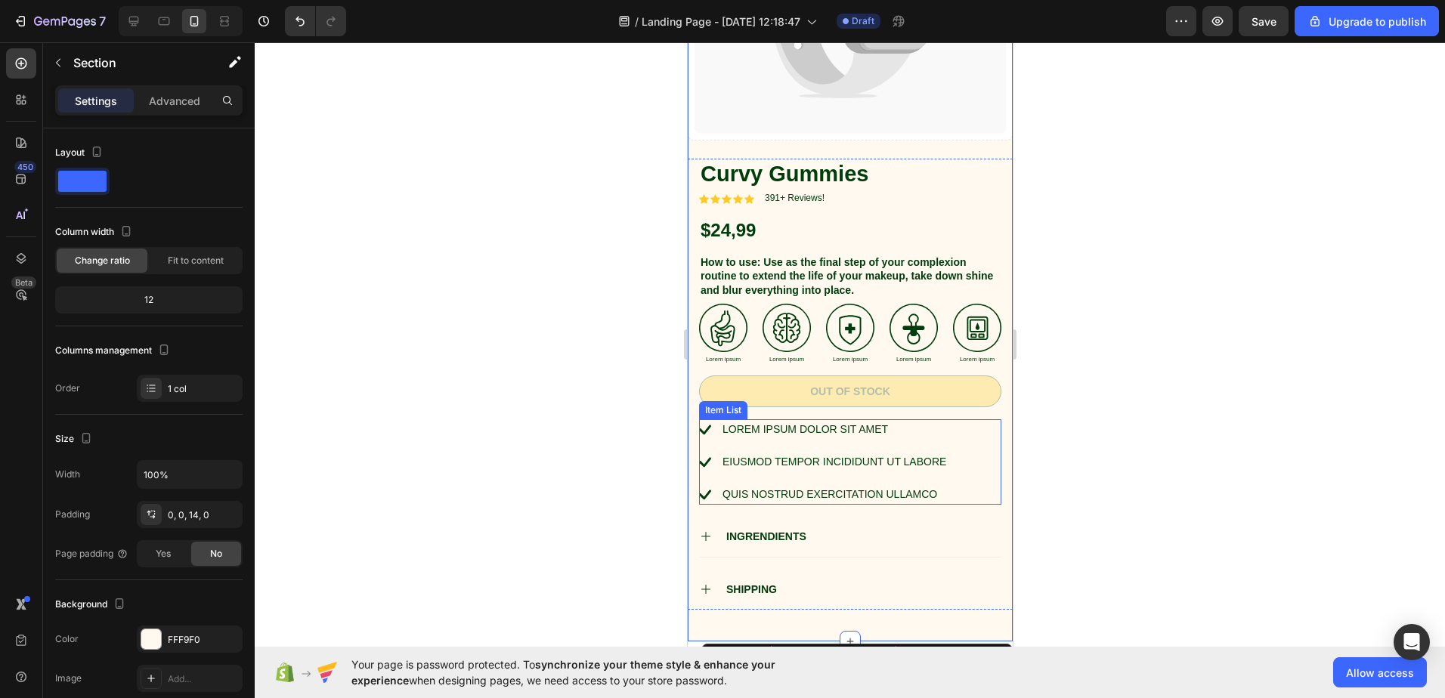
scroll to position [0, 0]
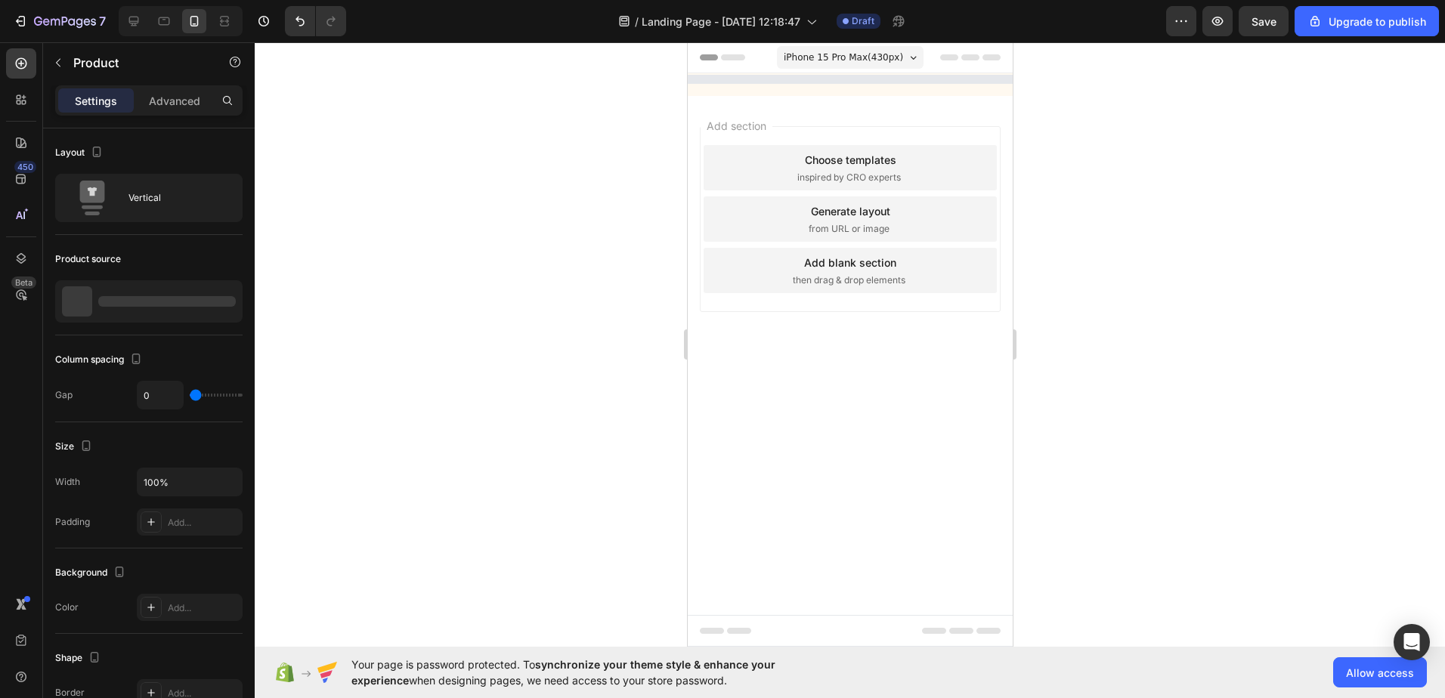
click at [925, 440] on body "iPhone 15 Pro Max ( 430 px) iPhone 13 Mini iPhone 13 Pro iPhone 11 Pro Max iPho…" at bounding box center [849, 344] width 325 height 605
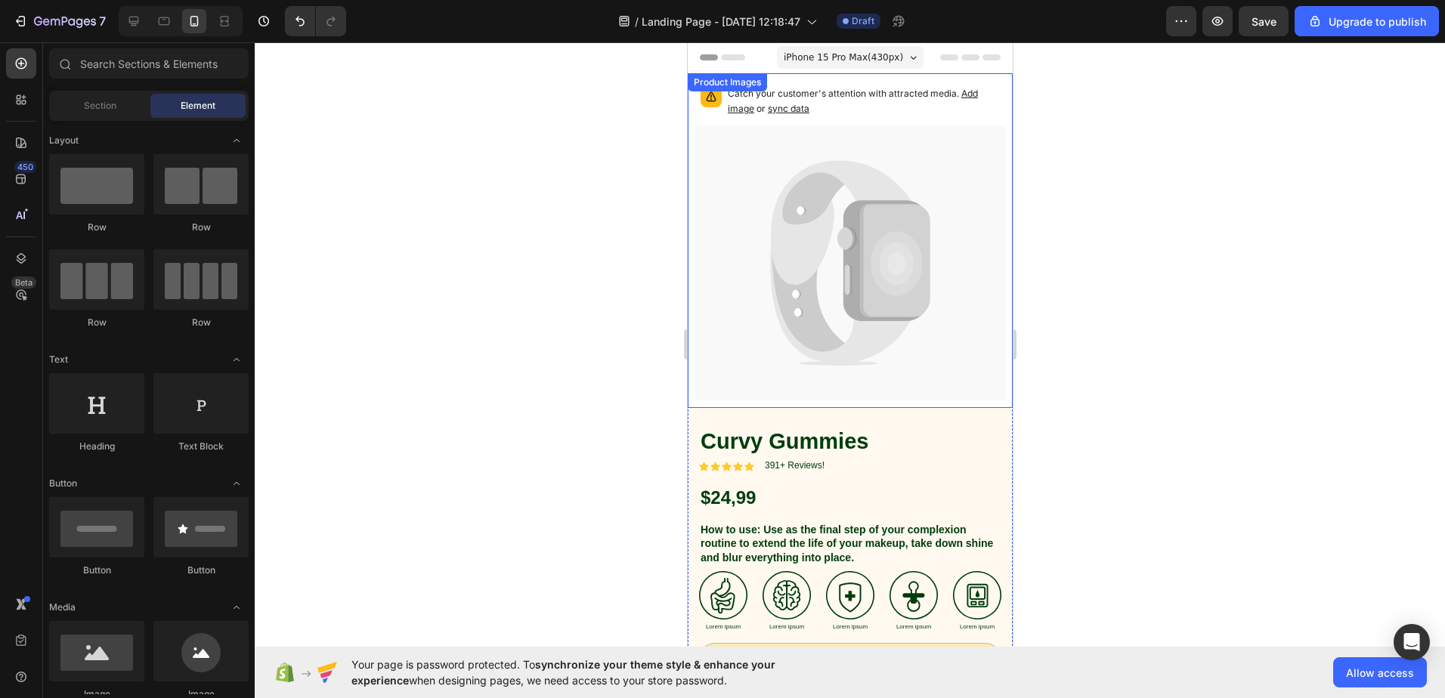
click at [815, 240] on icon at bounding box center [840, 223] width 141 height 125
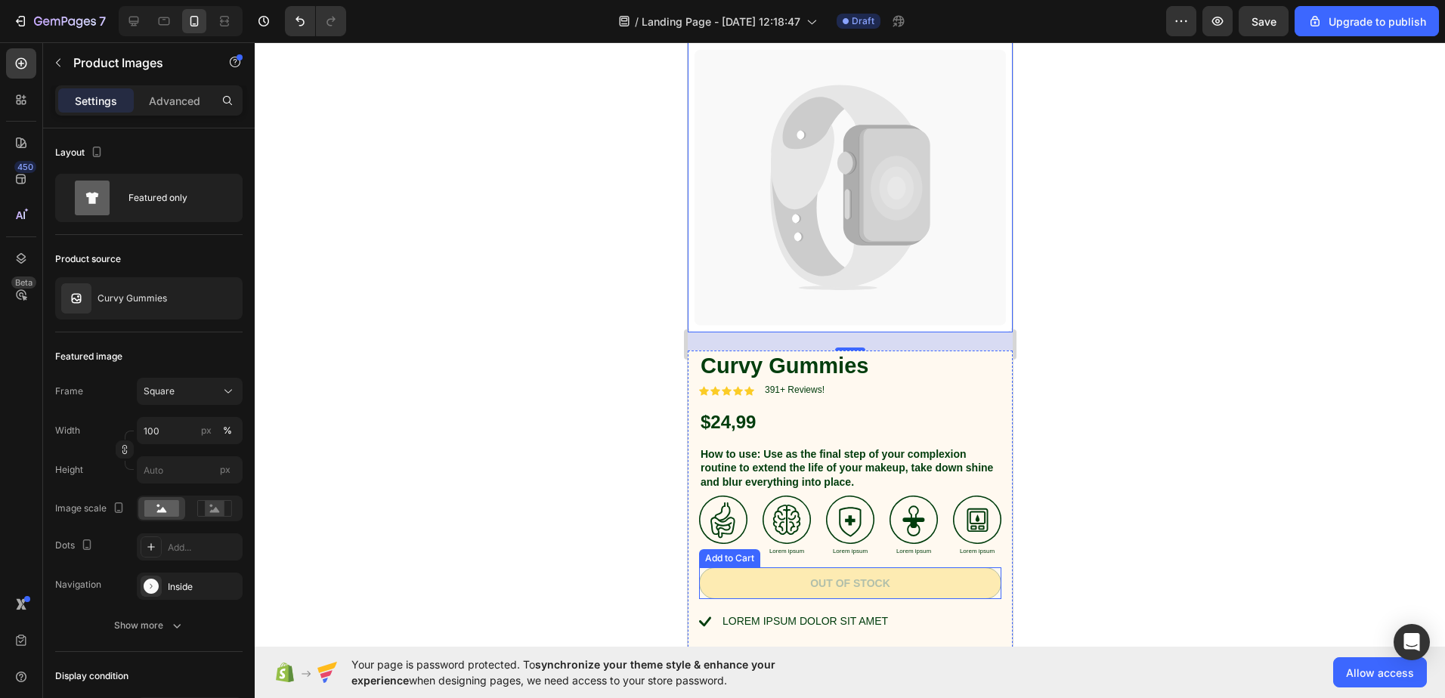
scroll to position [151, 0]
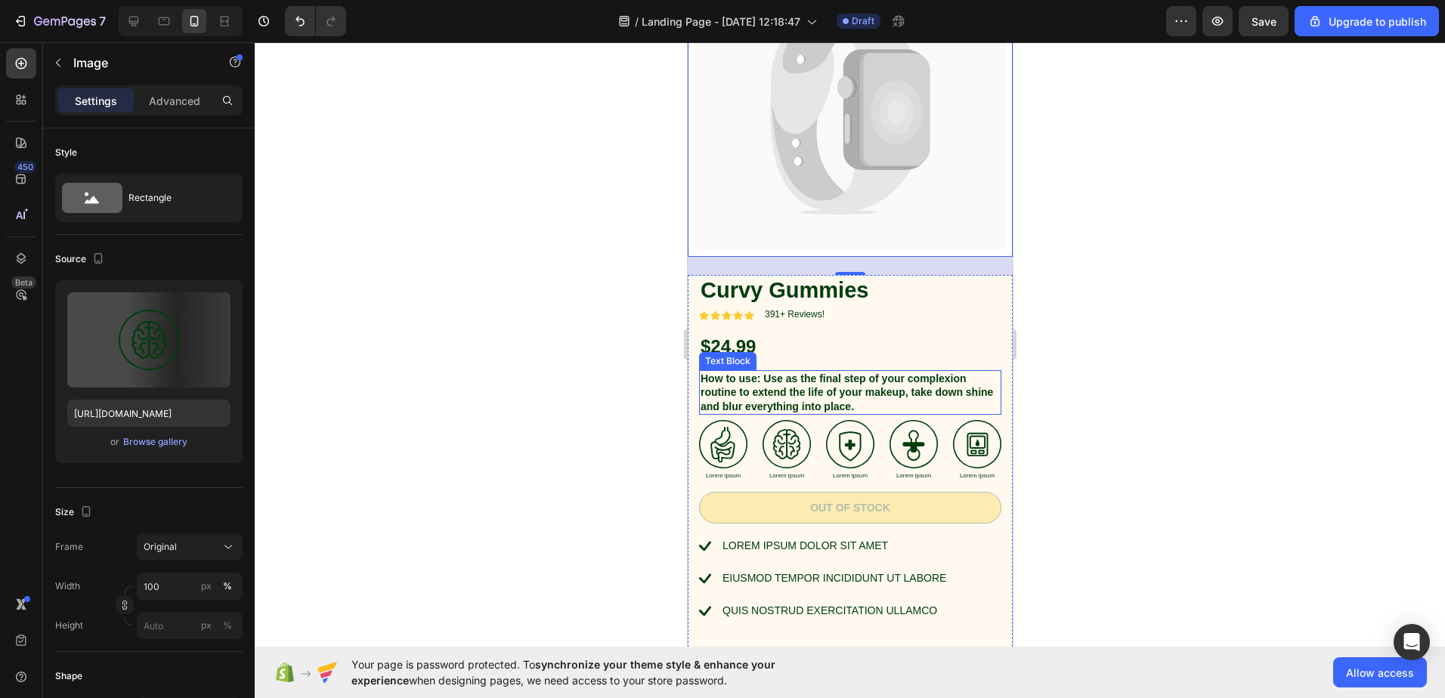
click at [785, 436] on img at bounding box center [786, 444] width 48 height 48
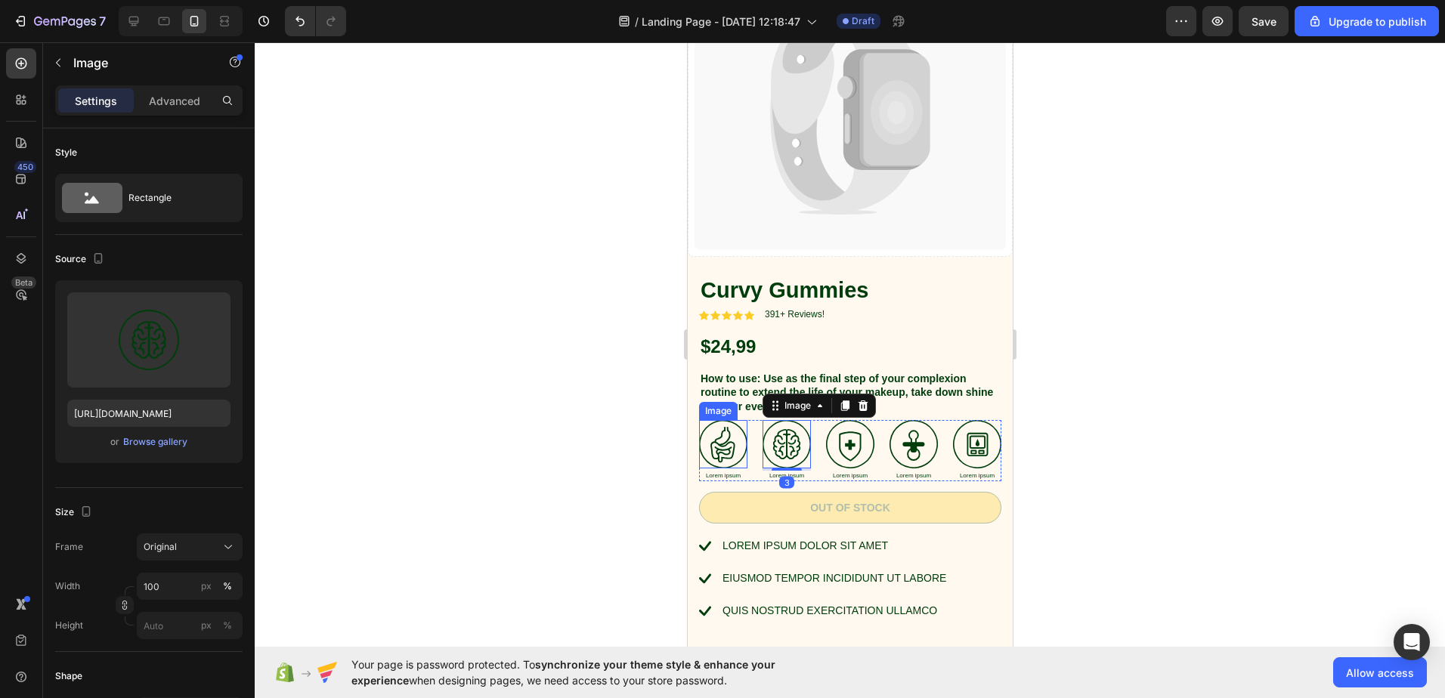
click at [737, 427] on img at bounding box center [722, 444] width 48 height 48
click at [786, 432] on img at bounding box center [786, 444] width 48 height 48
click at [853, 437] on img at bounding box center [849, 444] width 48 height 48
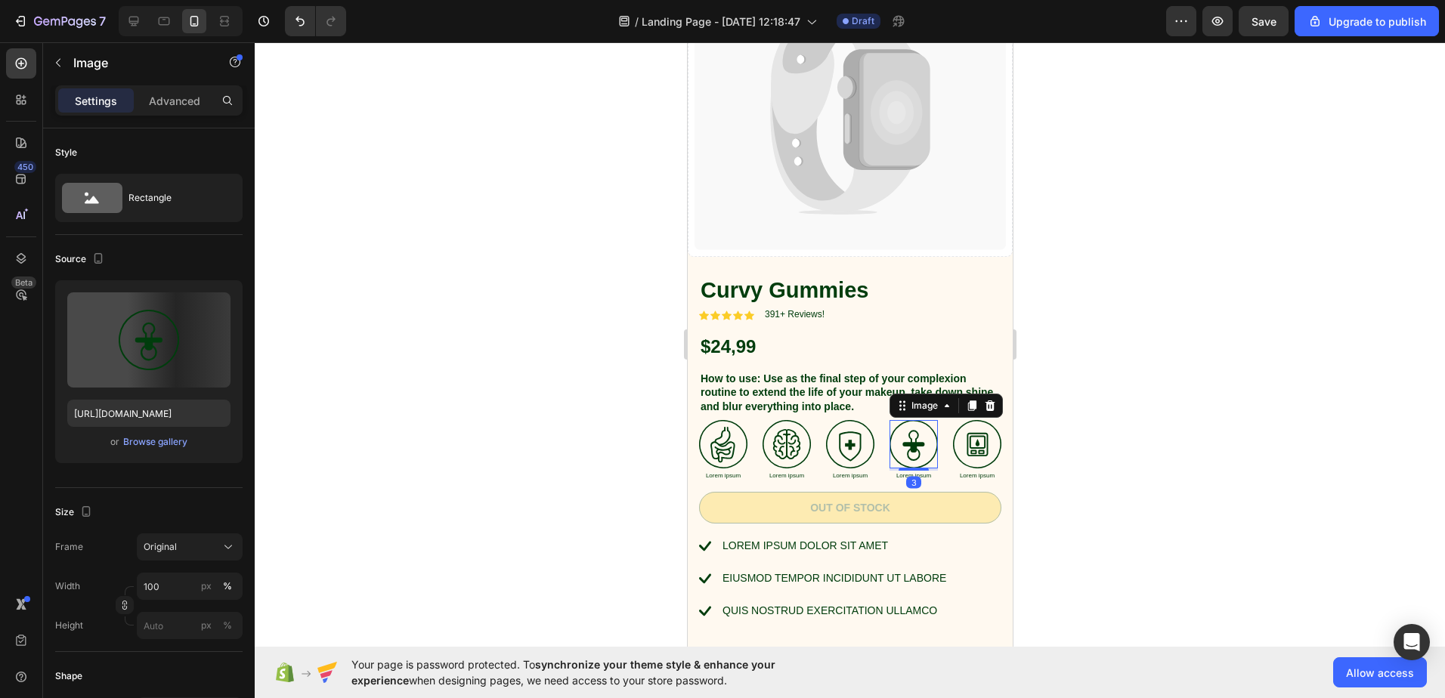
click at [912, 435] on img at bounding box center [913, 444] width 48 height 48
click at [1056, 335] on div at bounding box center [850, 370] width 1191 height 656
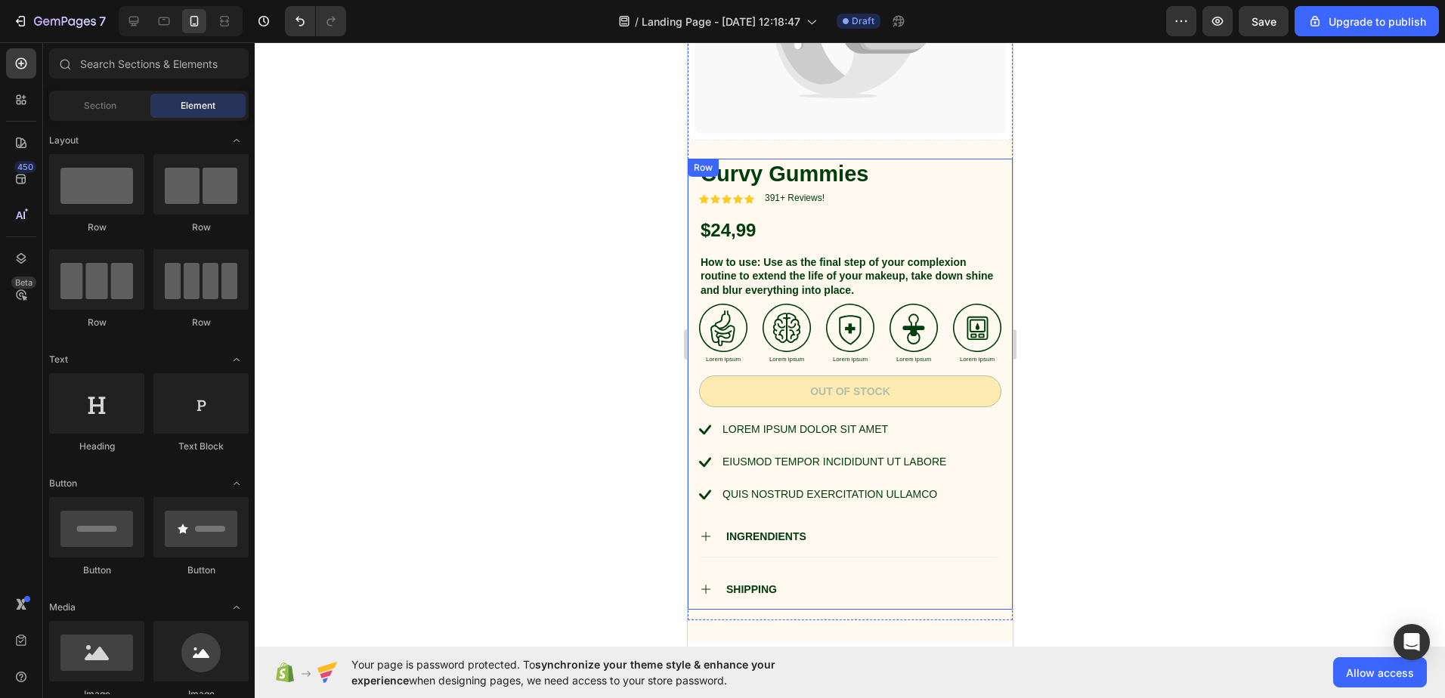
scroll to position [192, 0]
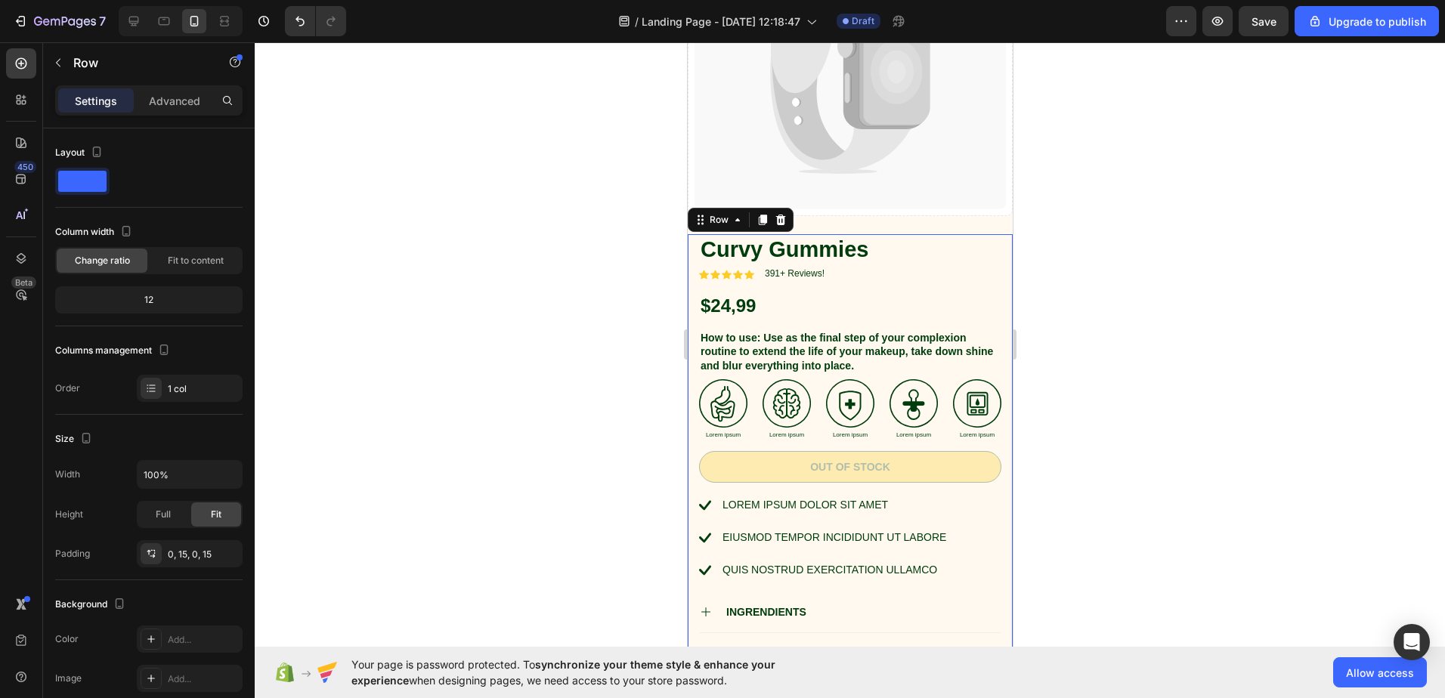
click at [884, 475] on div "Out of stock Add to Cart" at bounding box center [849, 473] width 302 height 44
click at [883, 460] on div "Out of stock" at bounding box center [850, 467] width 80 height 14
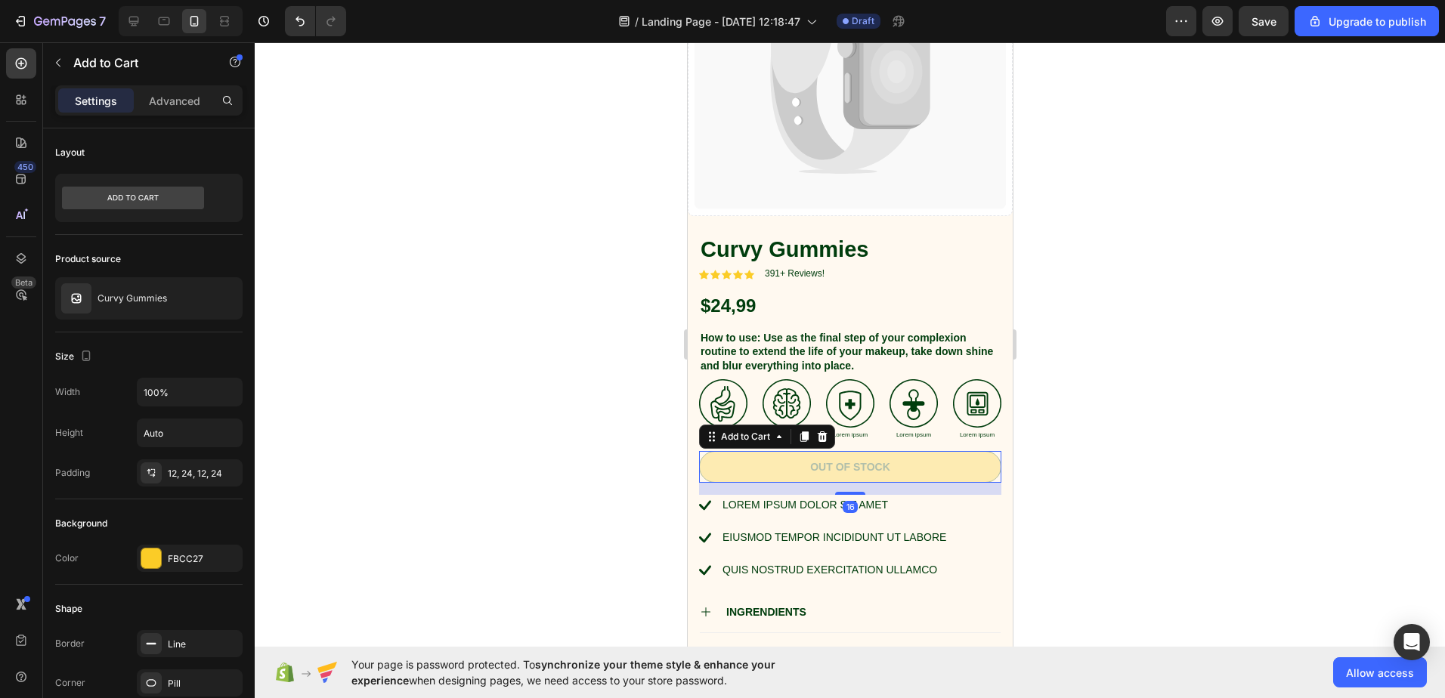
click at [1085, 388] on div at bounding box center [850, 370] width 1191 height 656
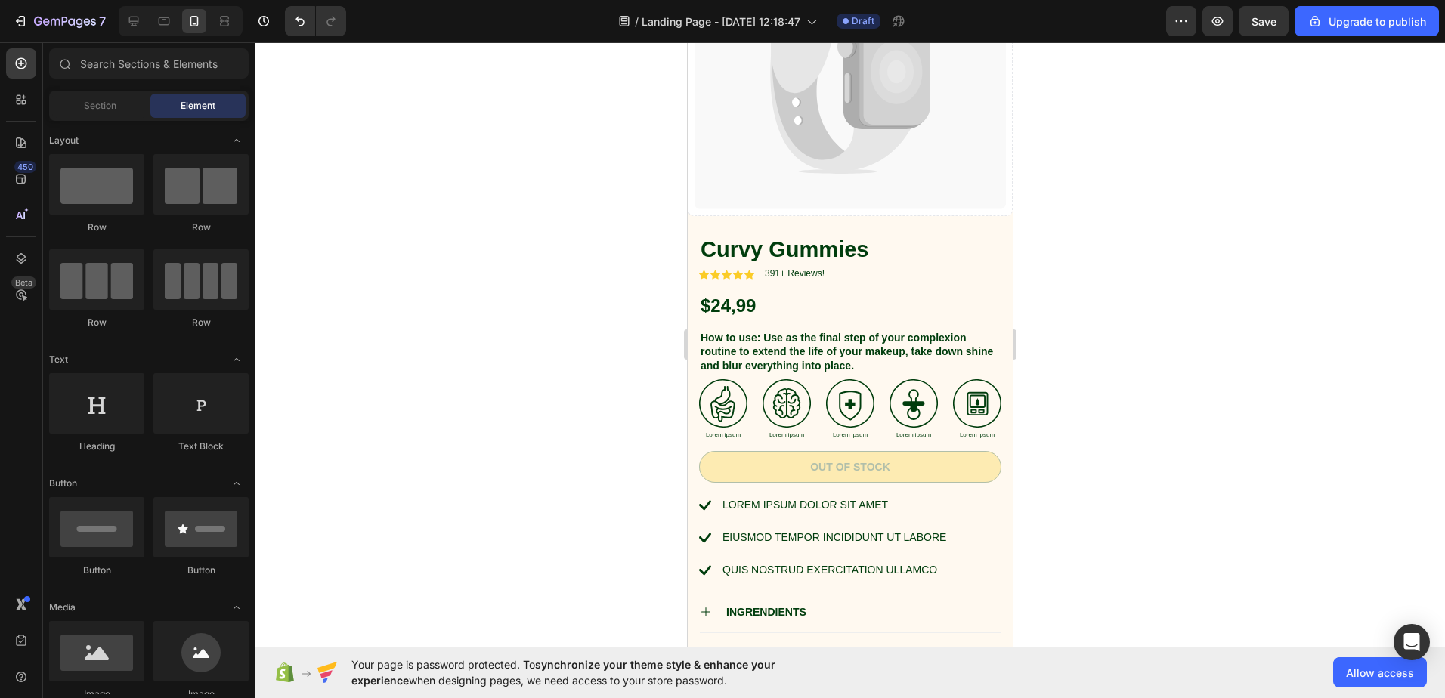
click at [1097, 271] on div at bounding box center [850, 370] width 1191 height 656
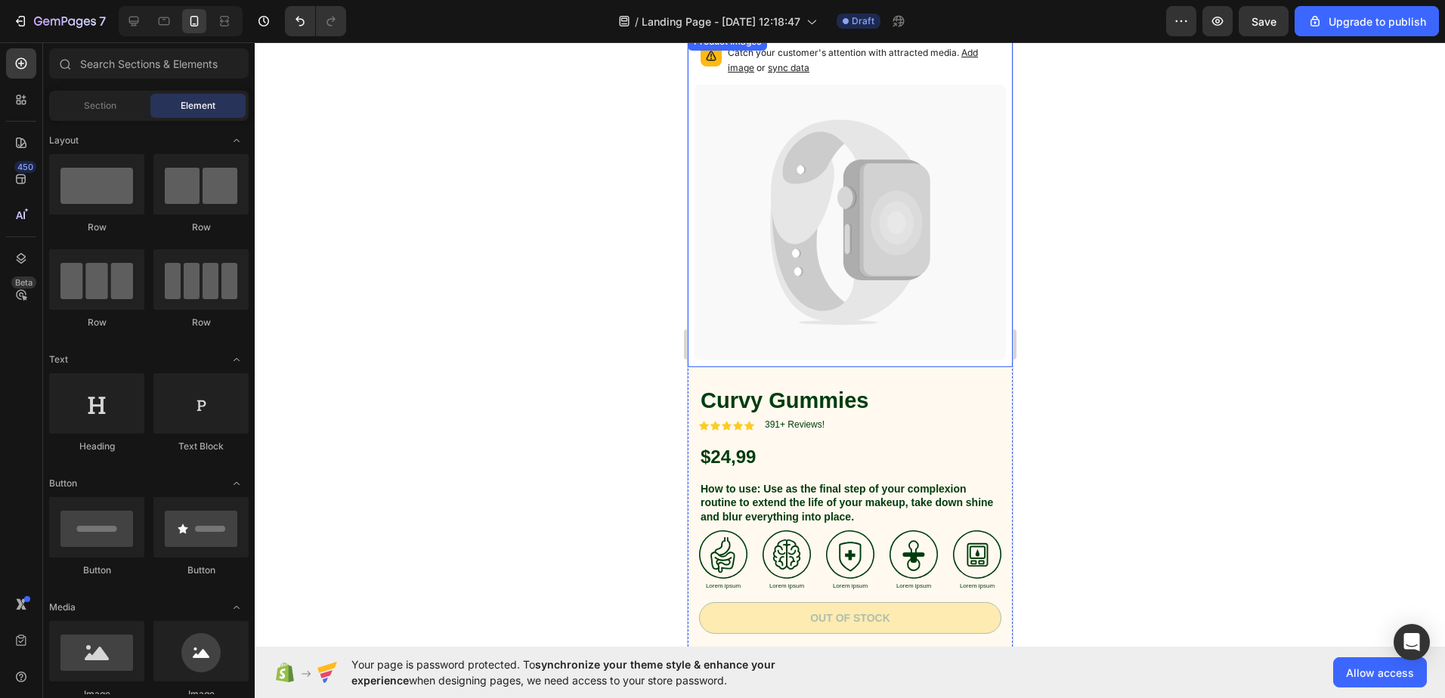
click at [815, 218] on icon at bounding box center [840, 182] width 141 height 125
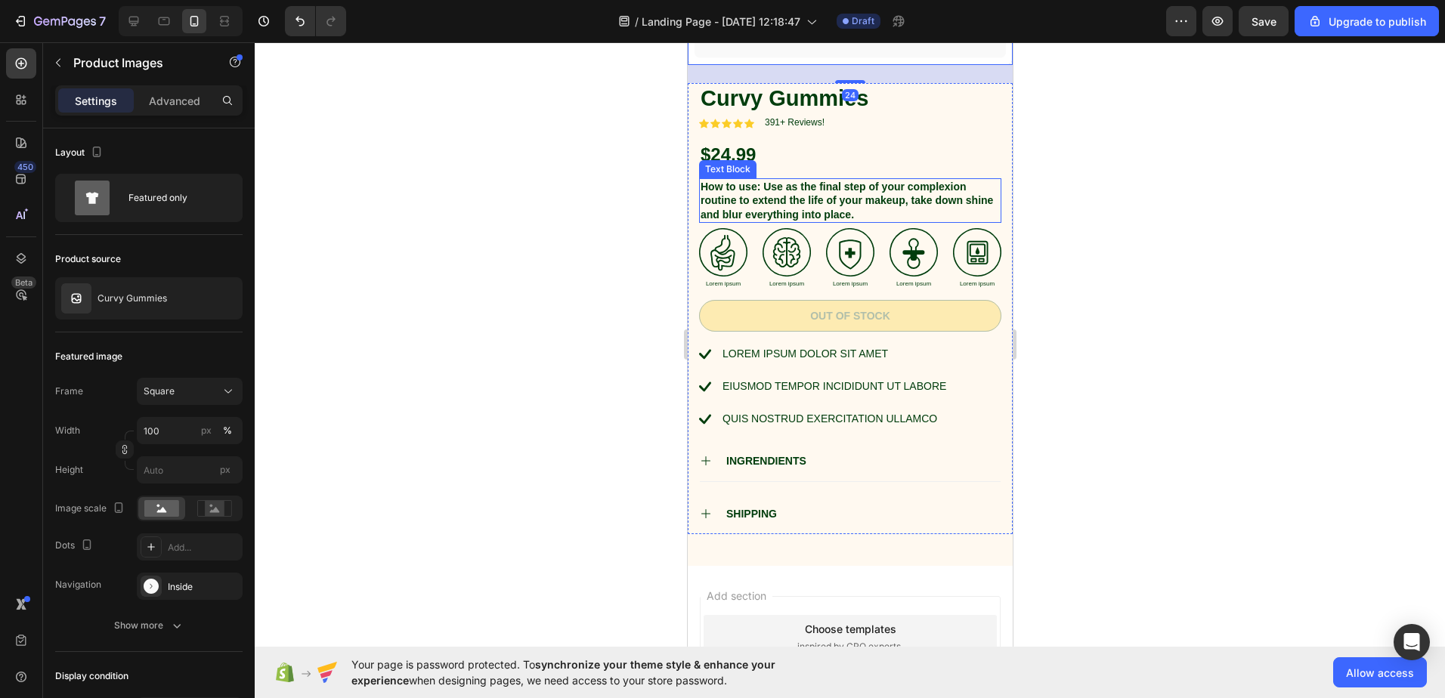
scroll to position [570, 0]
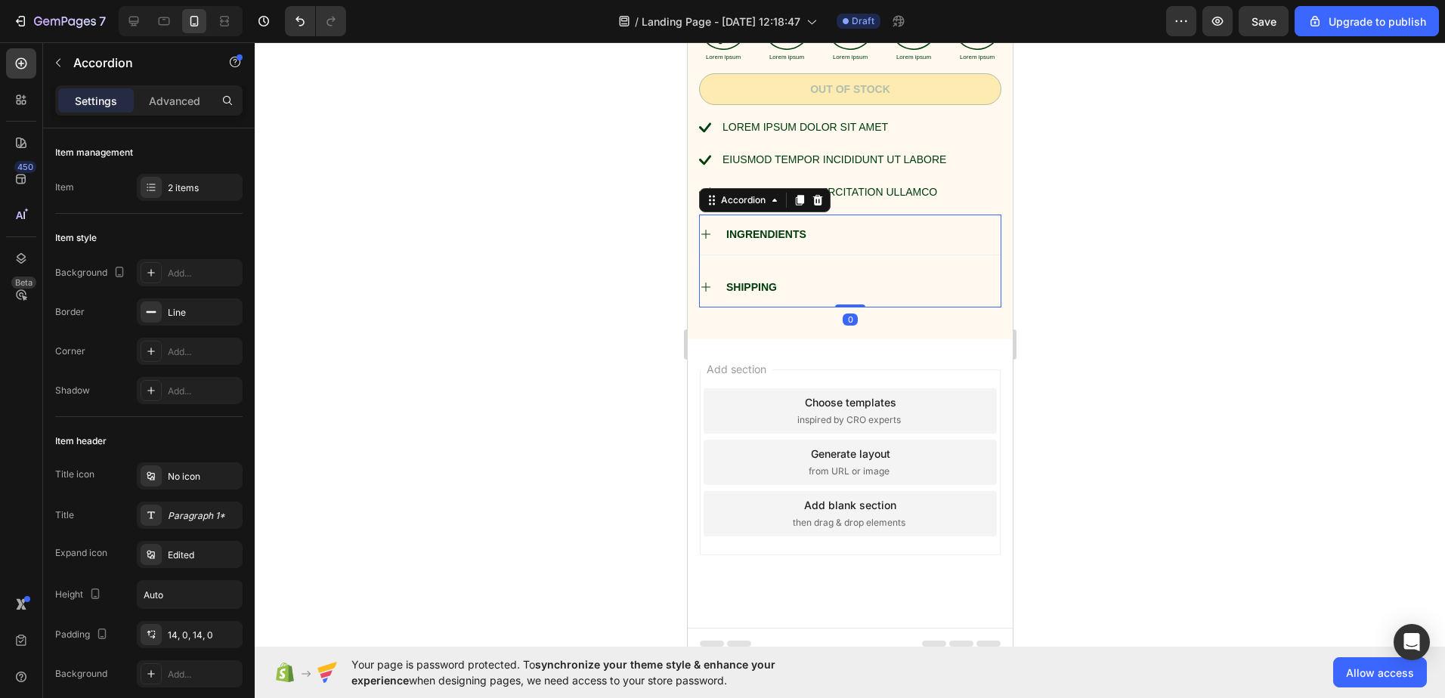
click at [700, 228] on icon at bounding box center [705, 234] width 12 height 12
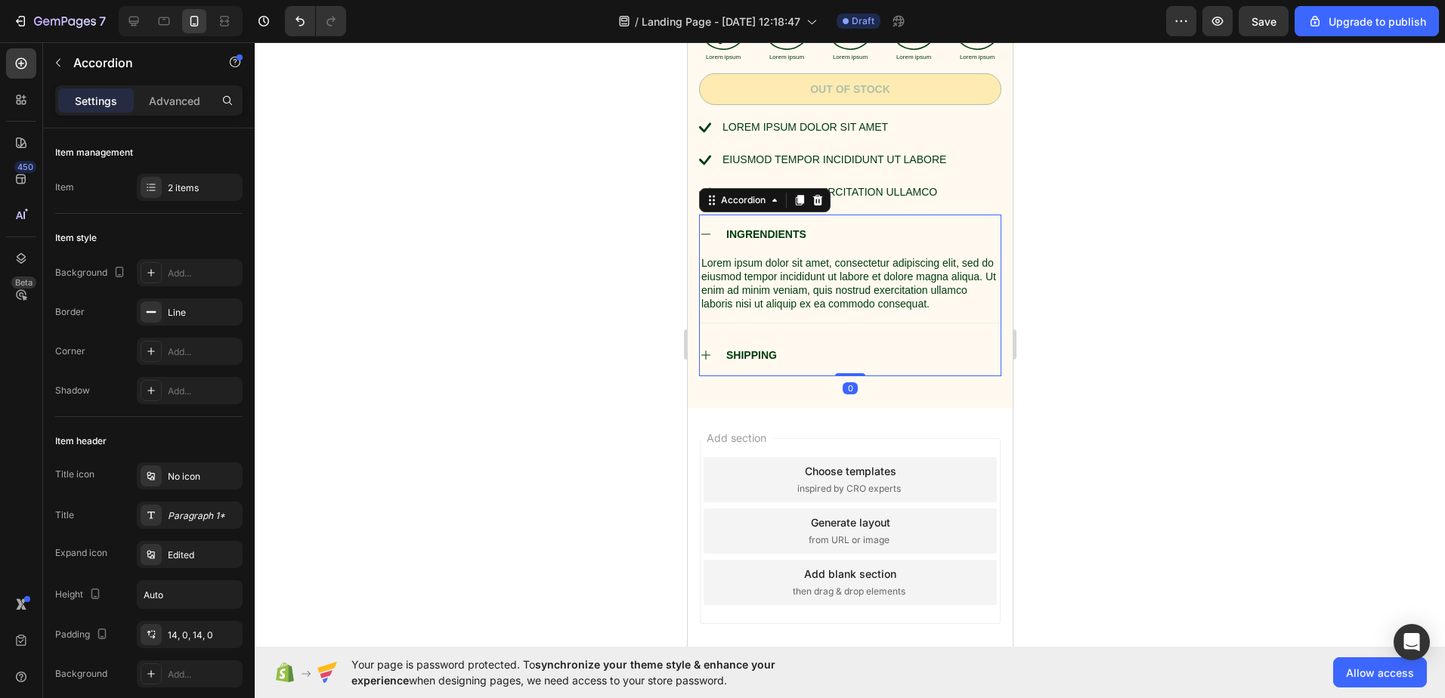
click at [700, 228] on icon at bounding box center [705, 234] width 12 height 12
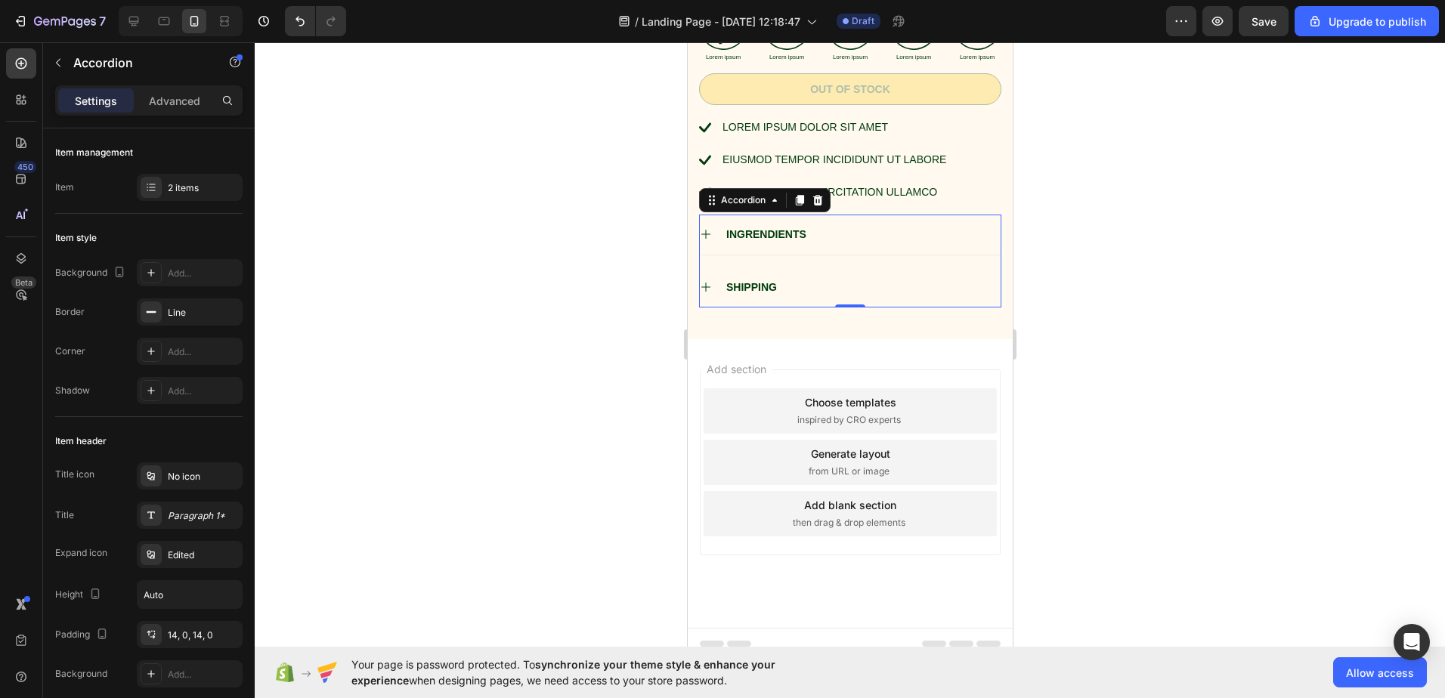
click at [705, 281] on icon at bounding box center [705, 287] width 12 height 12
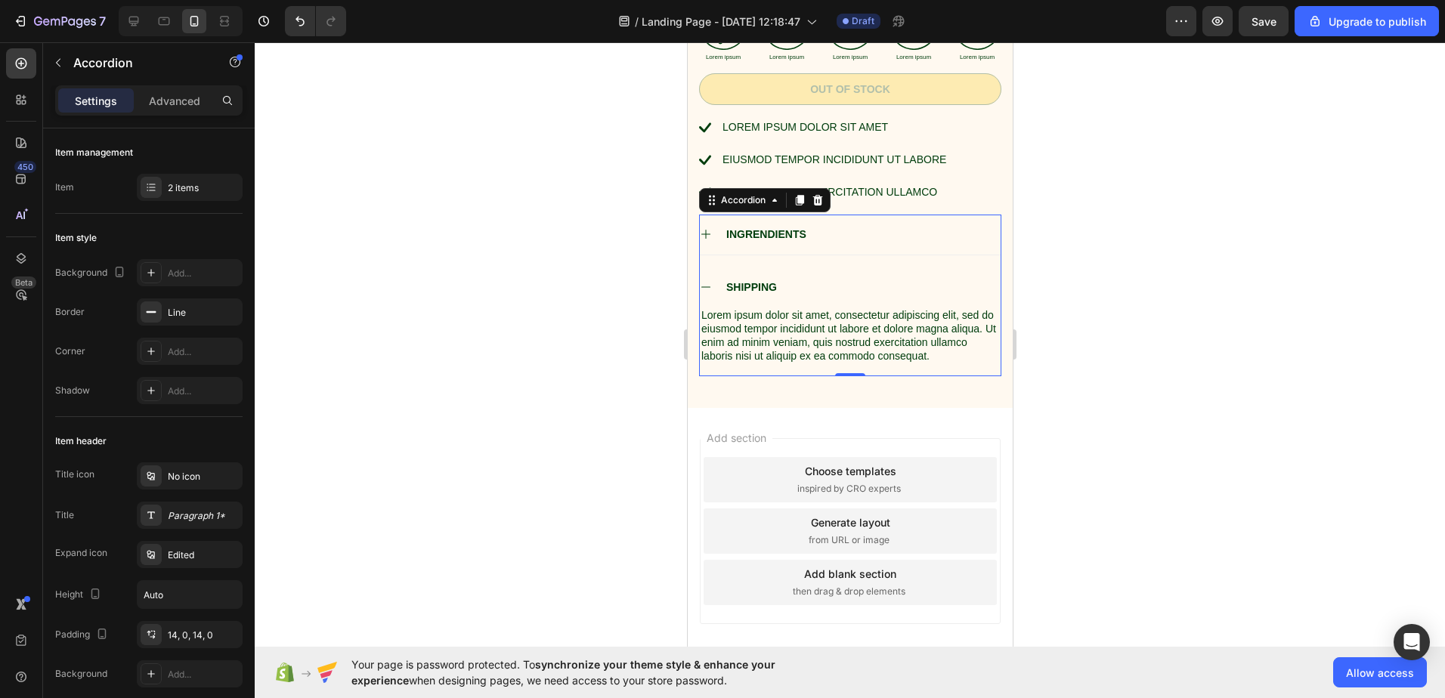
click at [705, 281] on icon at bounding box center [705, 287] width 12 height 12
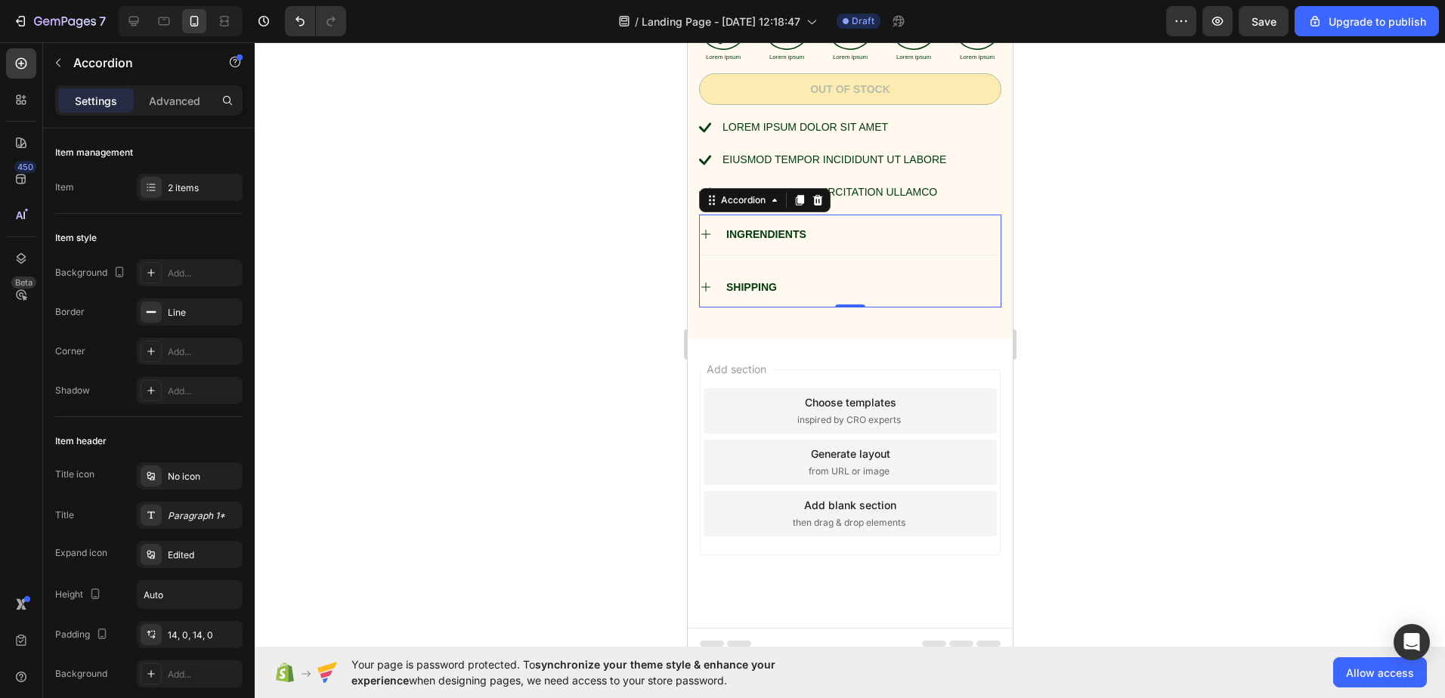
click at [1148, 307] on div at bounding box center [850, 370] width 1191 height 656
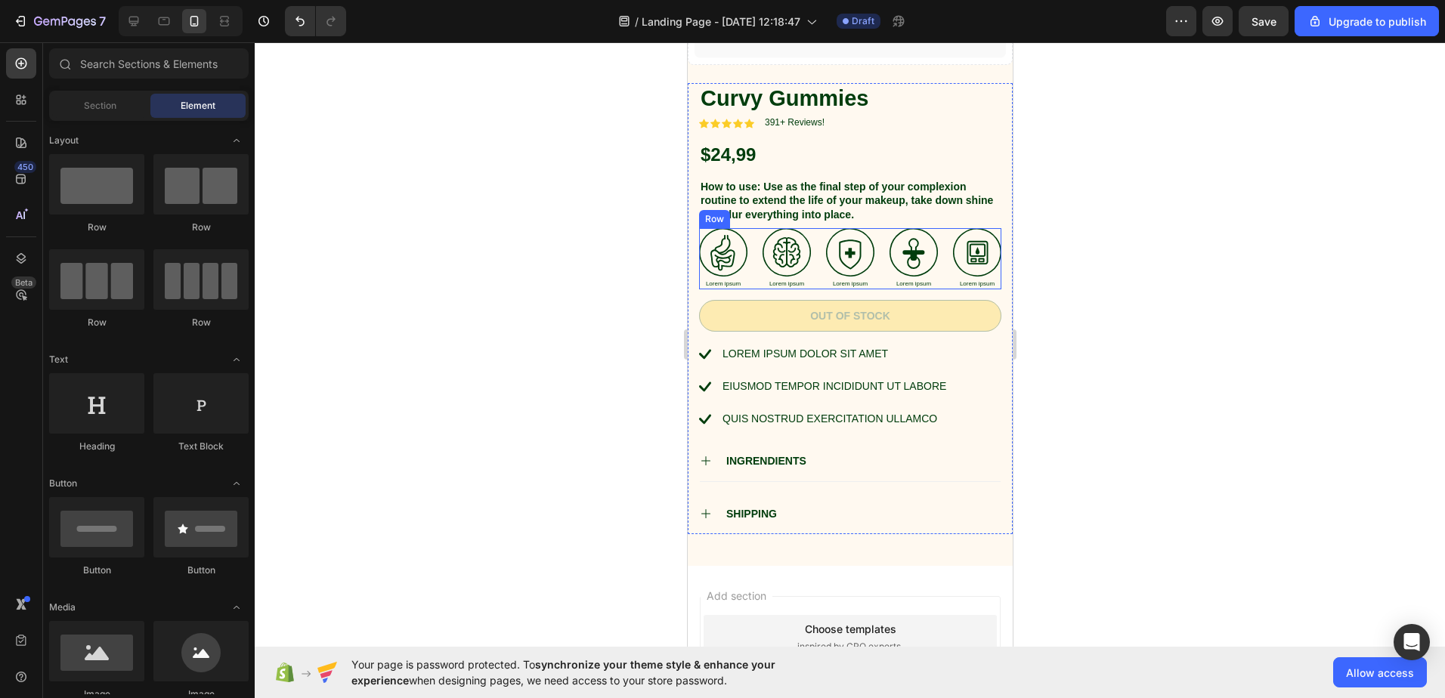
scroll to position [0, 0]
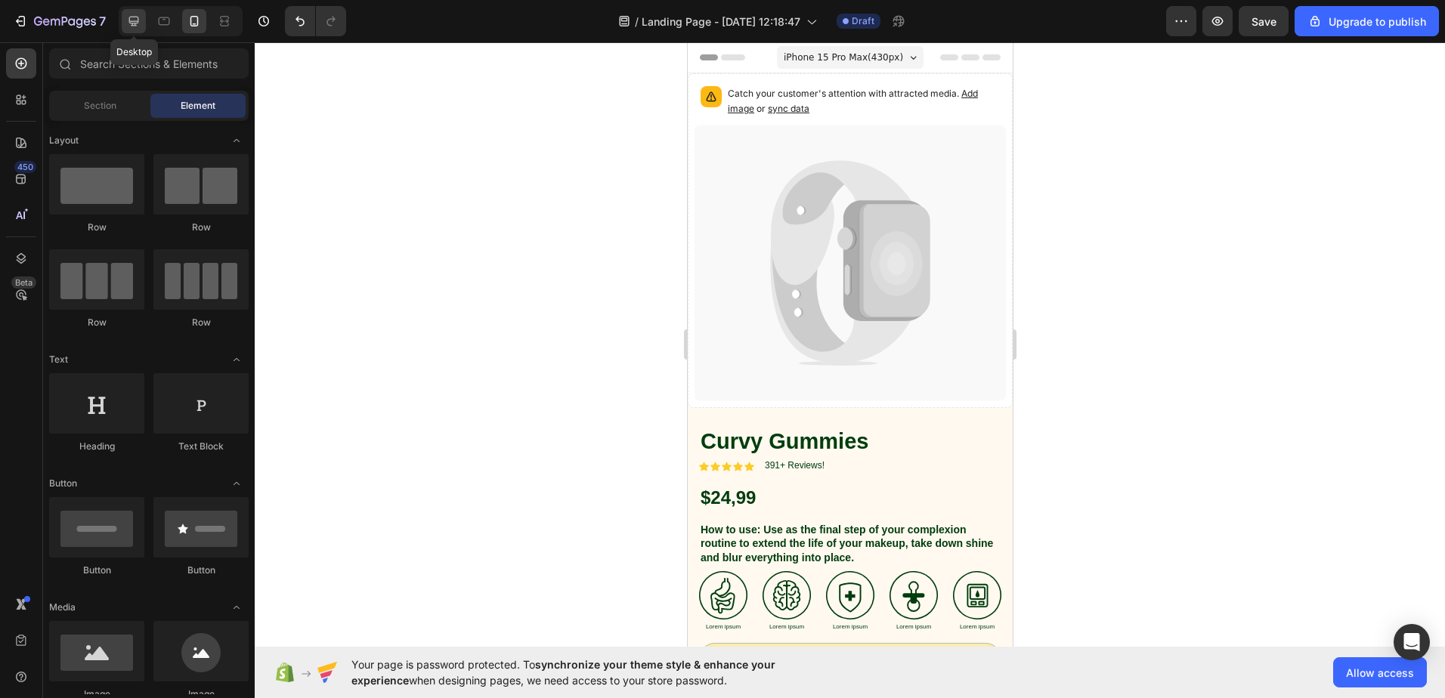
click at [132, 21] on icon at bounding box center [134, 22] width 10 height 10
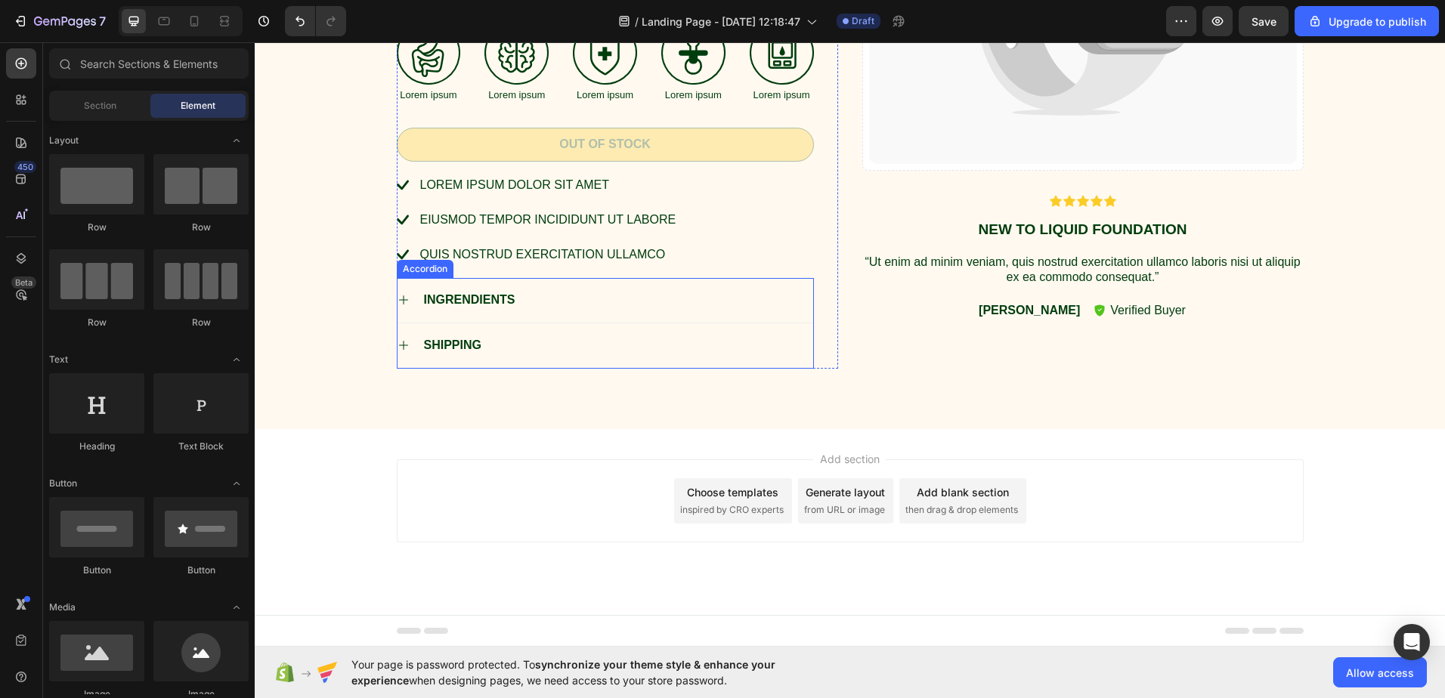
scroll to position [11, 0]
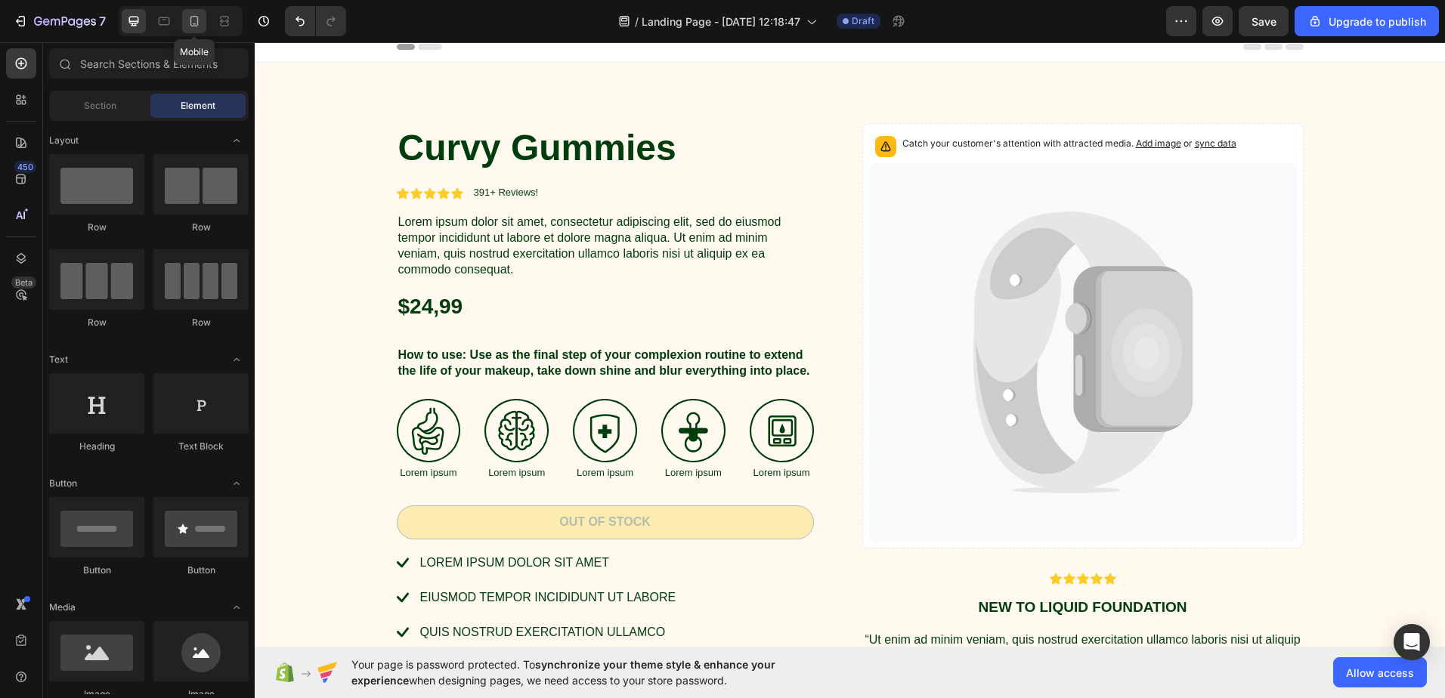
click at [192, 23] on icon at bounding box center [194, 21] width 15 height 15
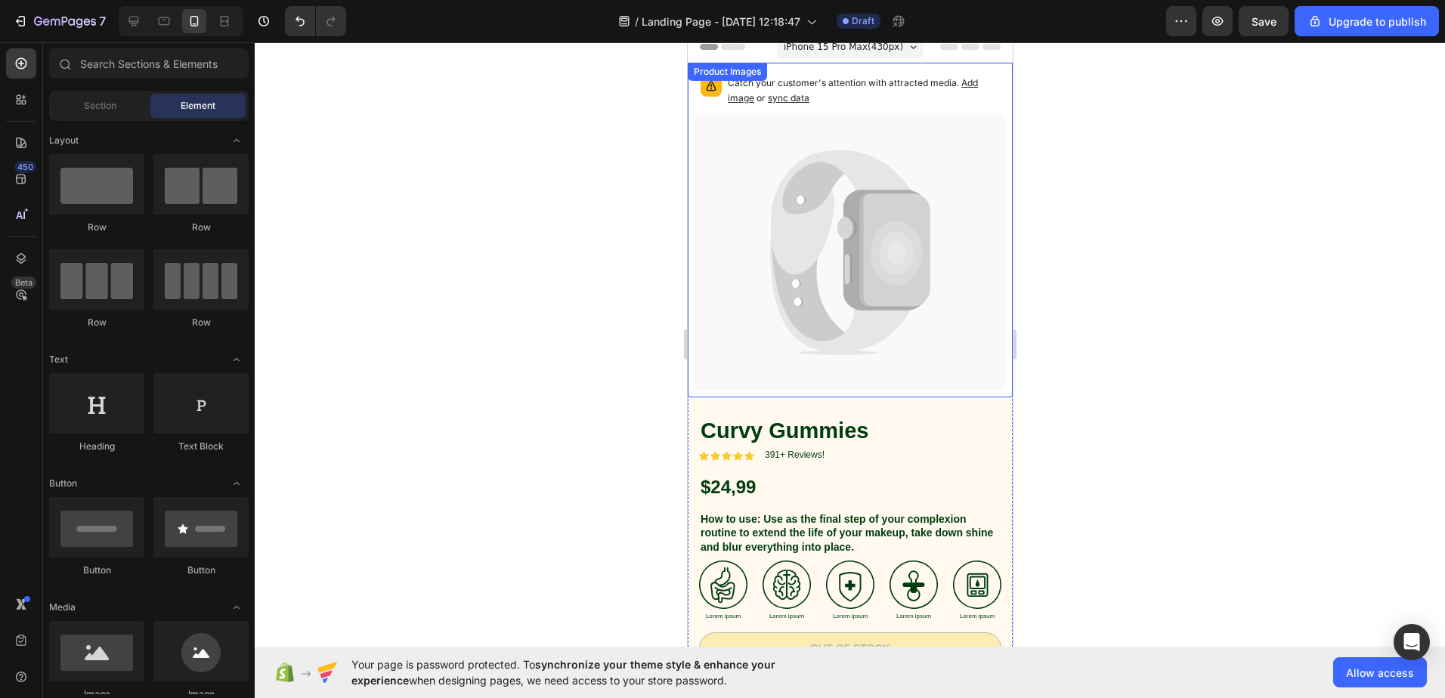
click at [863, 243] on icon at bounding box center [894, 251] width 71 height 114
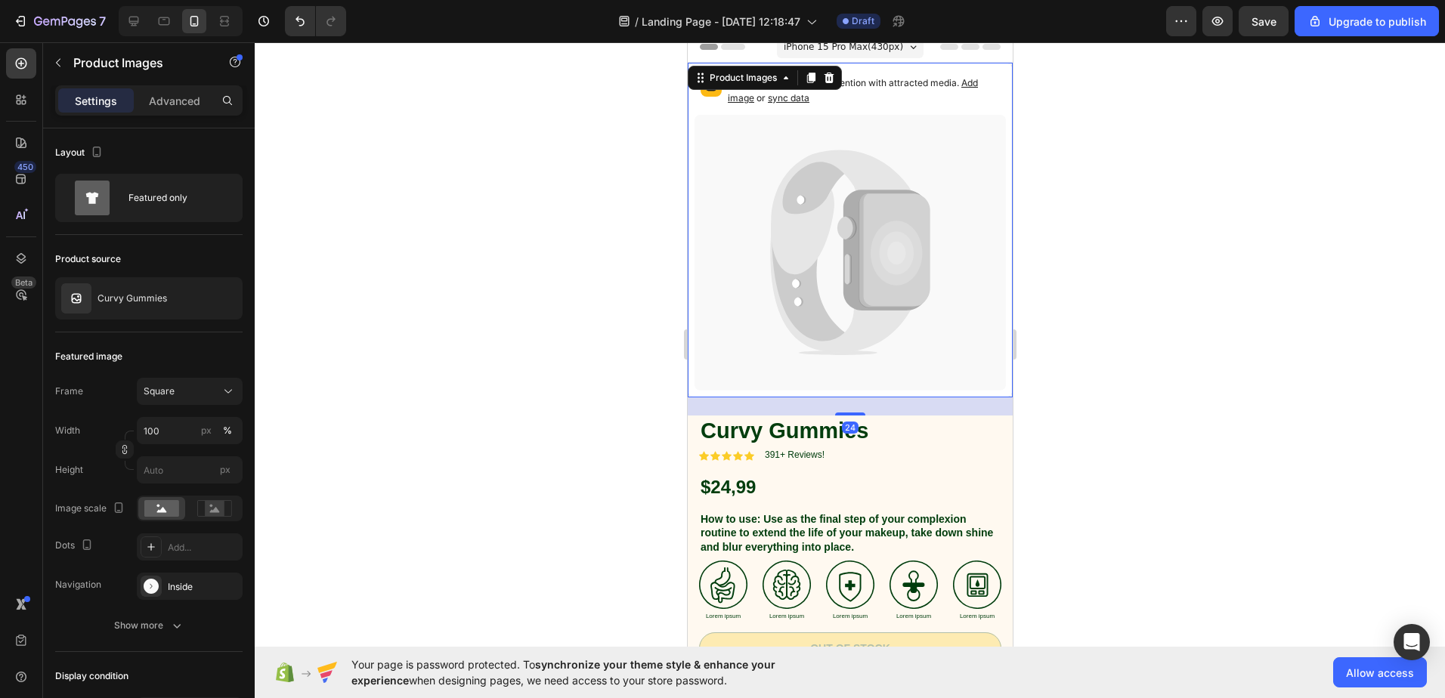
click at [863, 243] on icon at bounding box center [894, 251] width 71 height 114
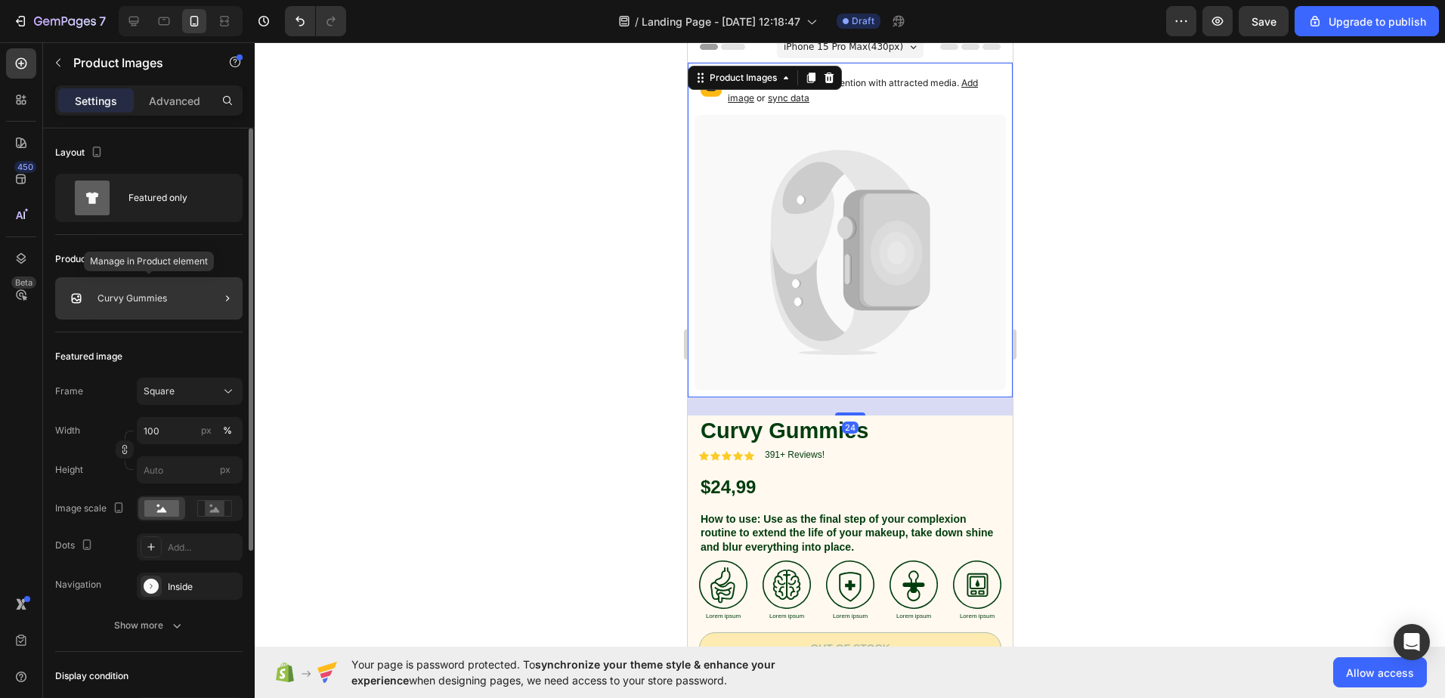
click at [120, 293] on p "Curvy Gummies" at bounding box center [133, 298] width 70 height 11
click at [882, 262] on icon at bounding box center [895, 253] width 51 height 65
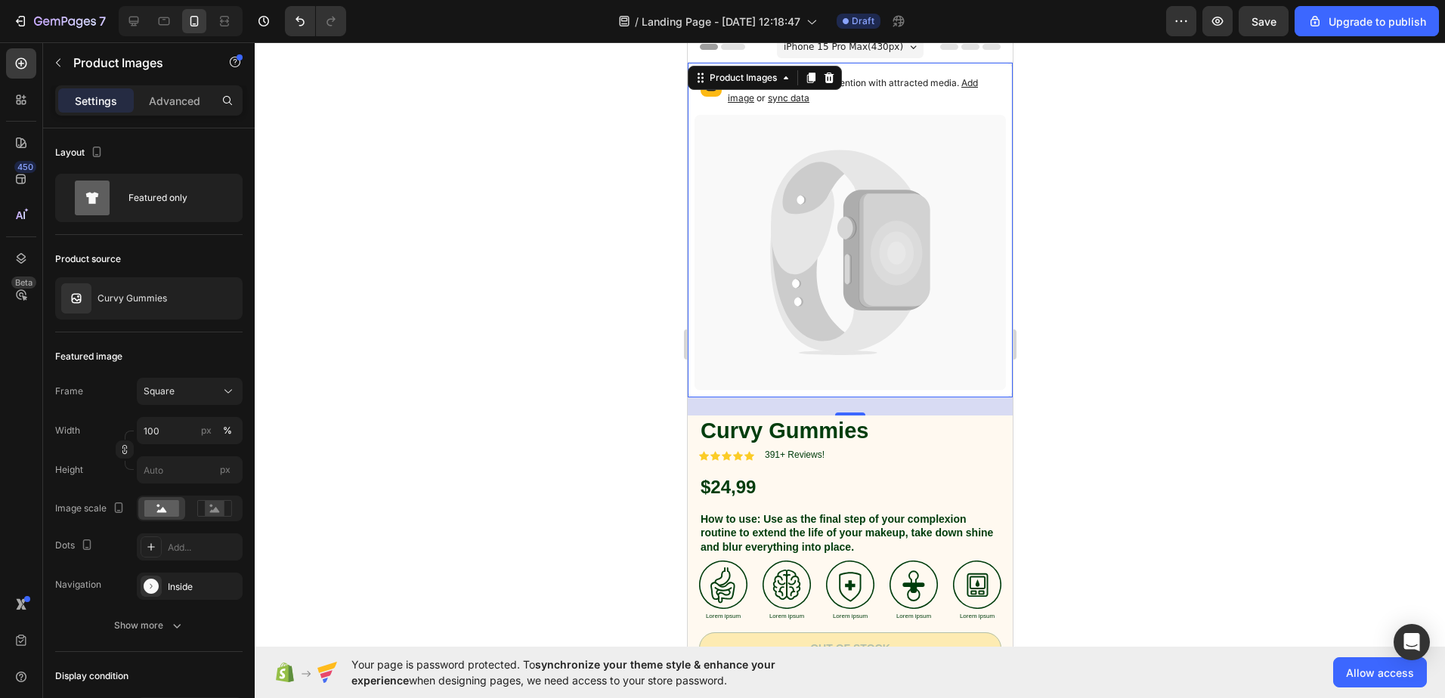
click at [880, 277] on icon at bounding box center [895, 253] width 51 height 65
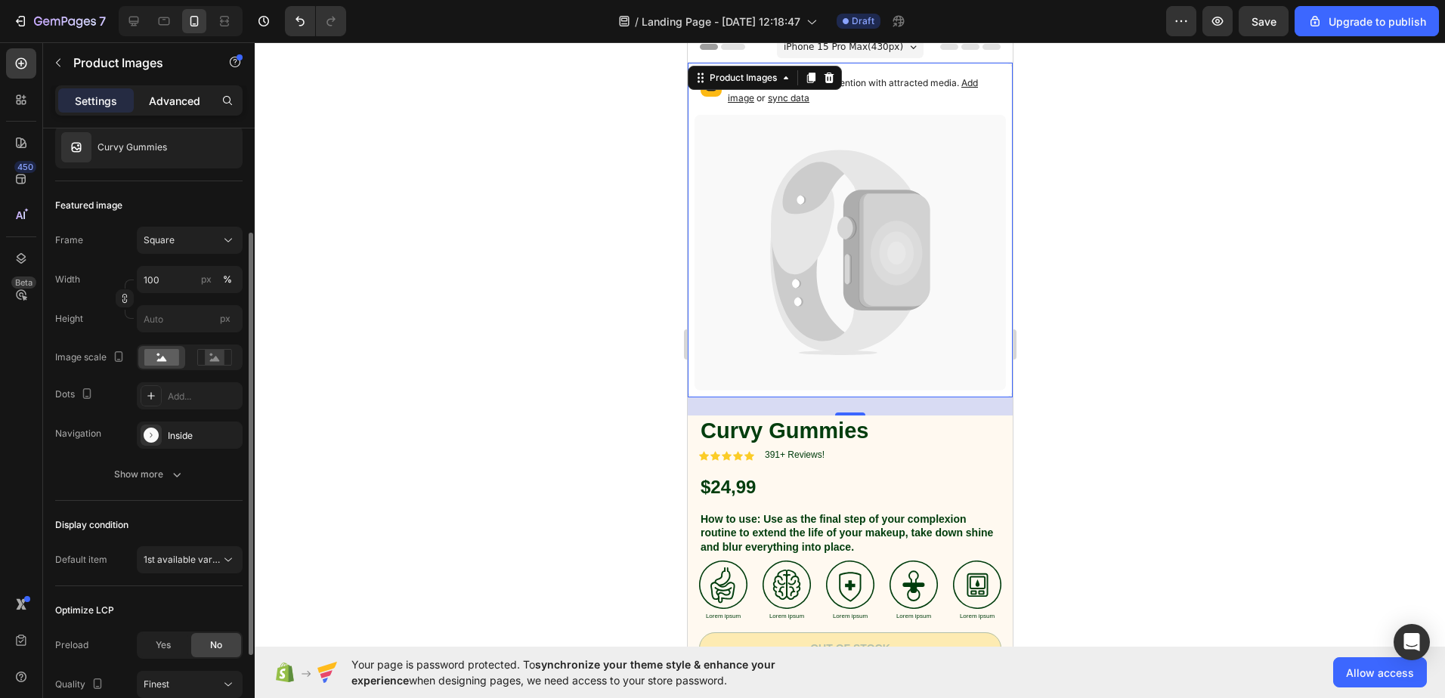
click at [150, 93] on p "Advanced" at bounding box center [174, 101] width 51 height 16
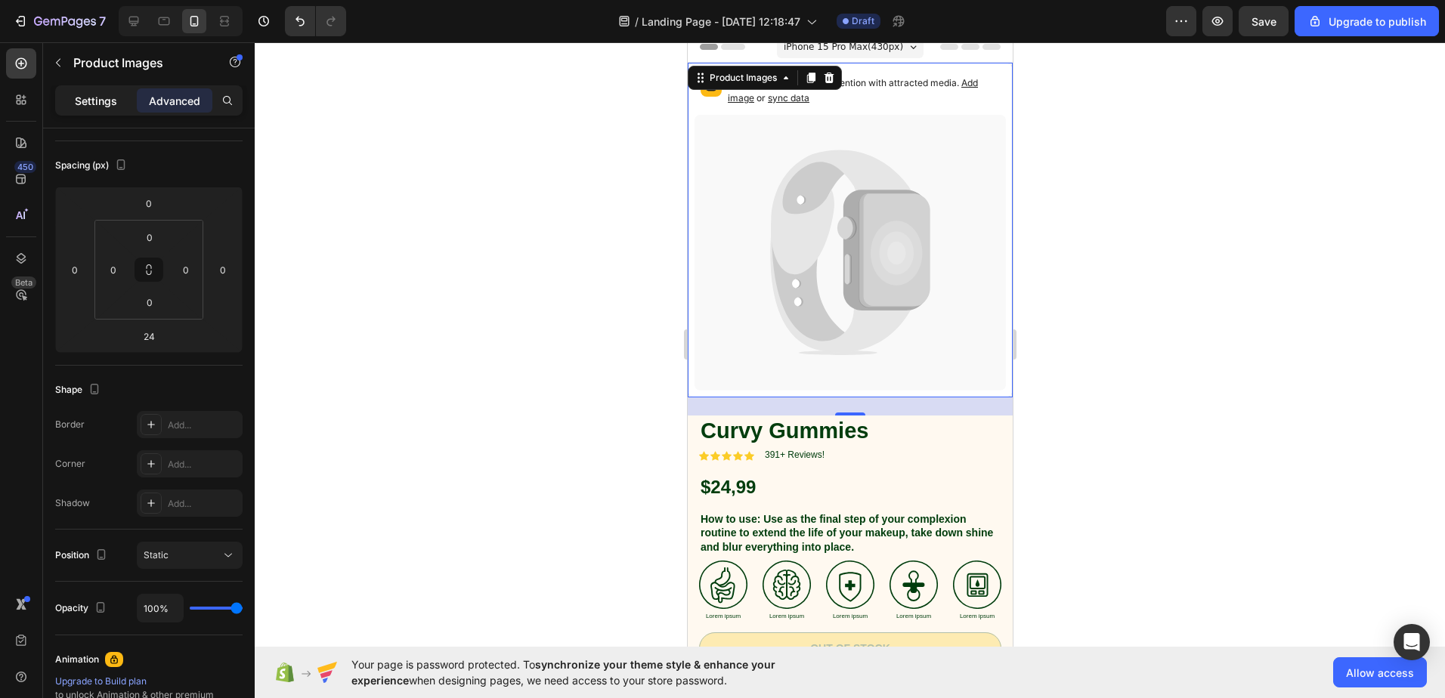
click at [88, 101] on p "Settings" at bounding box center [96, 101] width 42 height 16
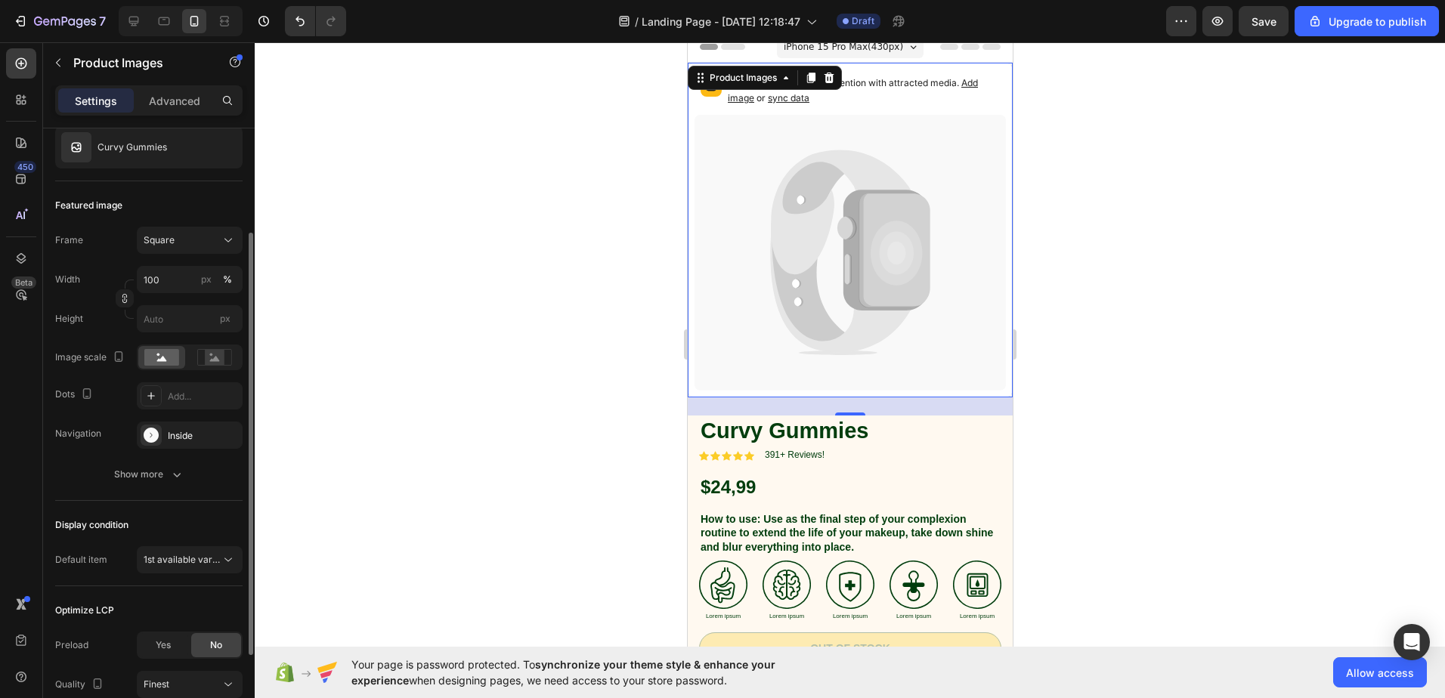
scroll to position [276, 0]
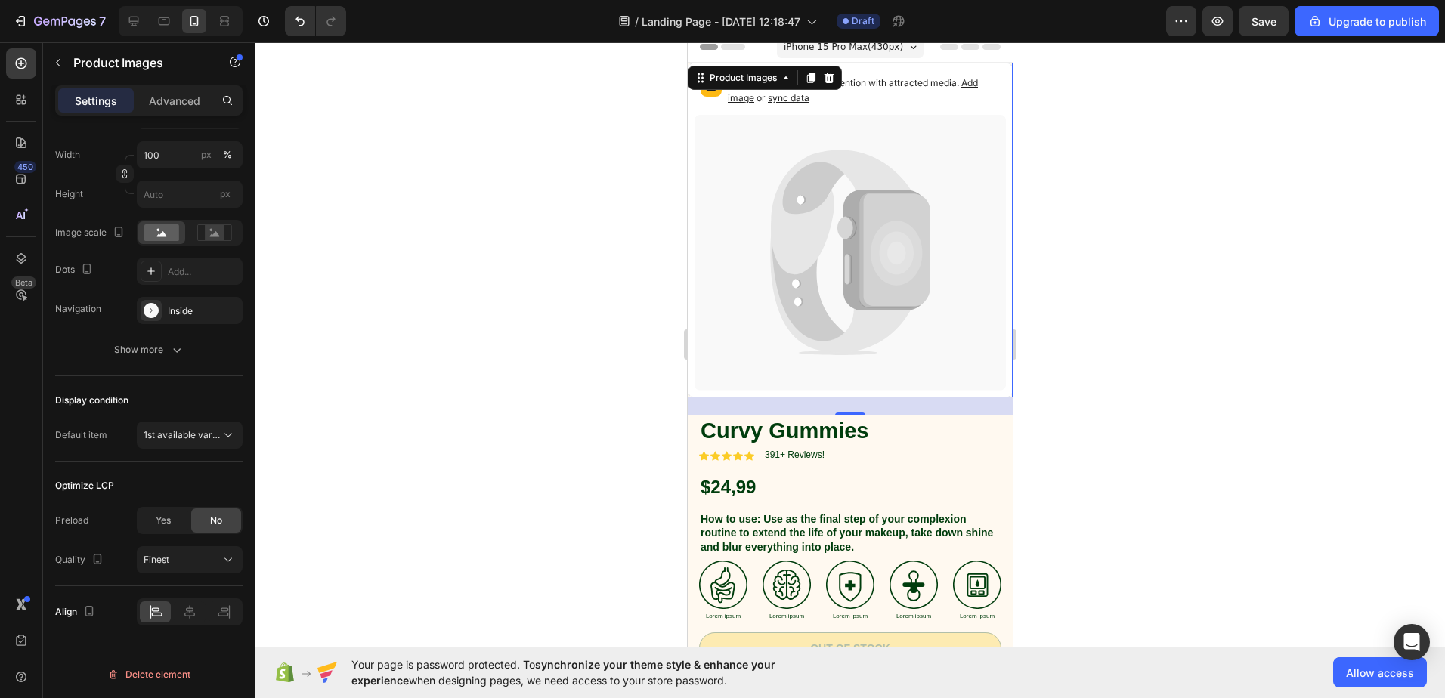
click at [897, 237] on icon at bounding box center [895, 253] width 51 height 65
drag, startPoint x: 897, startPoint y: 237, endPoint x: 856, endPoint y: 206, distance: 50.7
click at [888, 233] on icon at bounding box center [895, 253] width 51 height 65
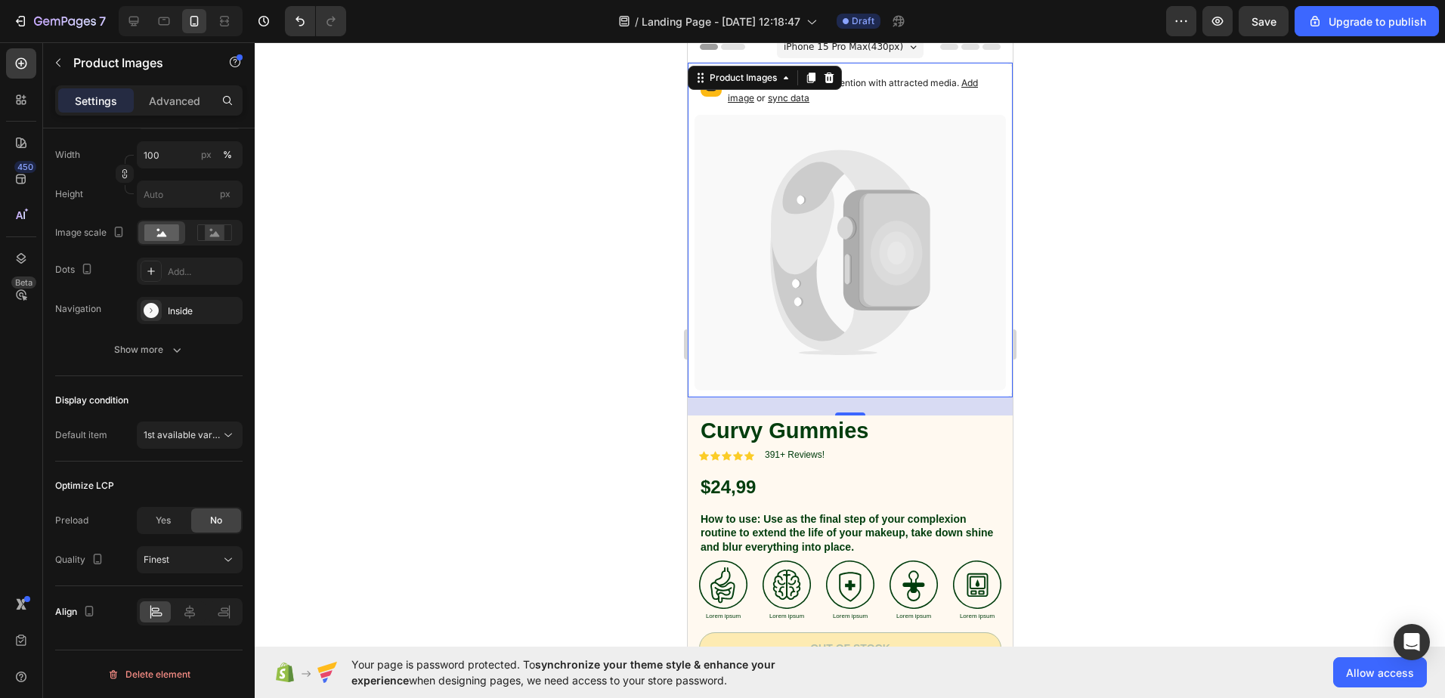
click at [858, 202] on icon at bounding box center [888, 251] width 61 height 114
click at [738, 80] on div "Product Images" at bounding box center [742, 78] width 73 height 14
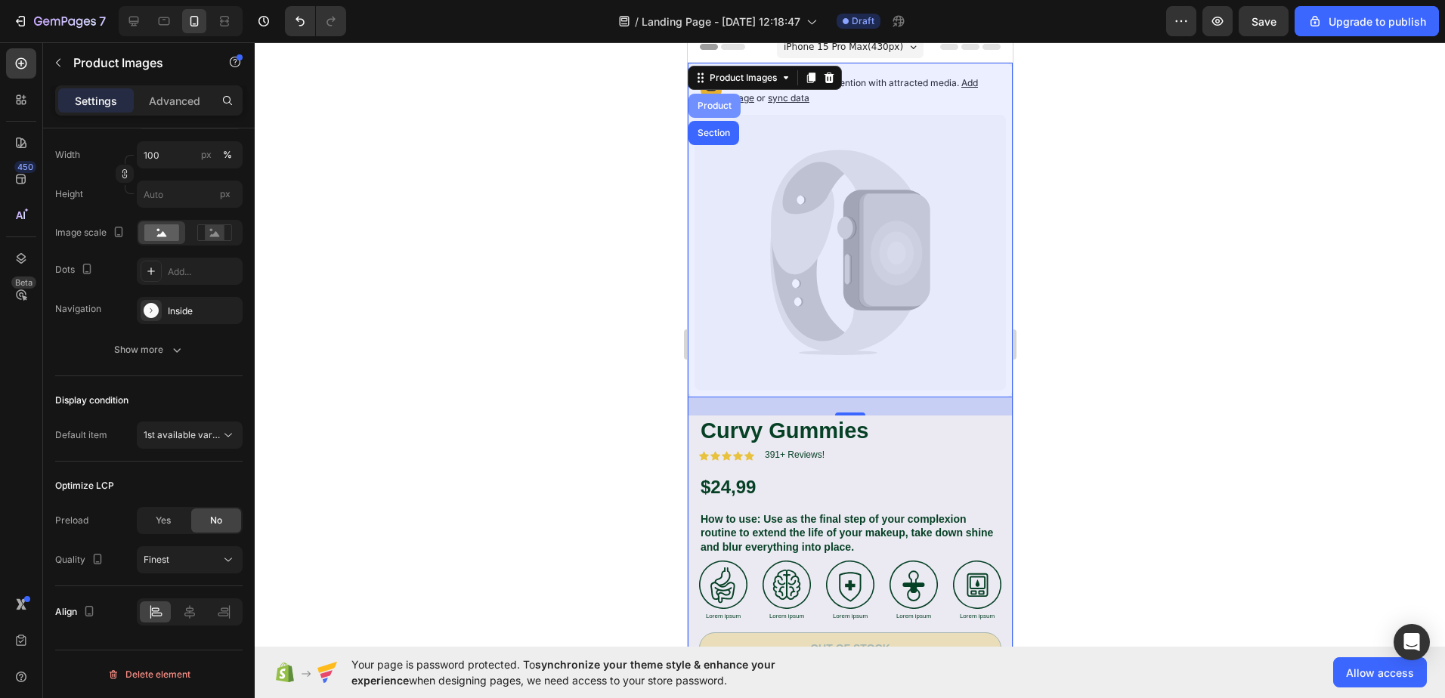
click at [713, 108] on div "Product" at bounding box center [714, 105] width 40 height 9
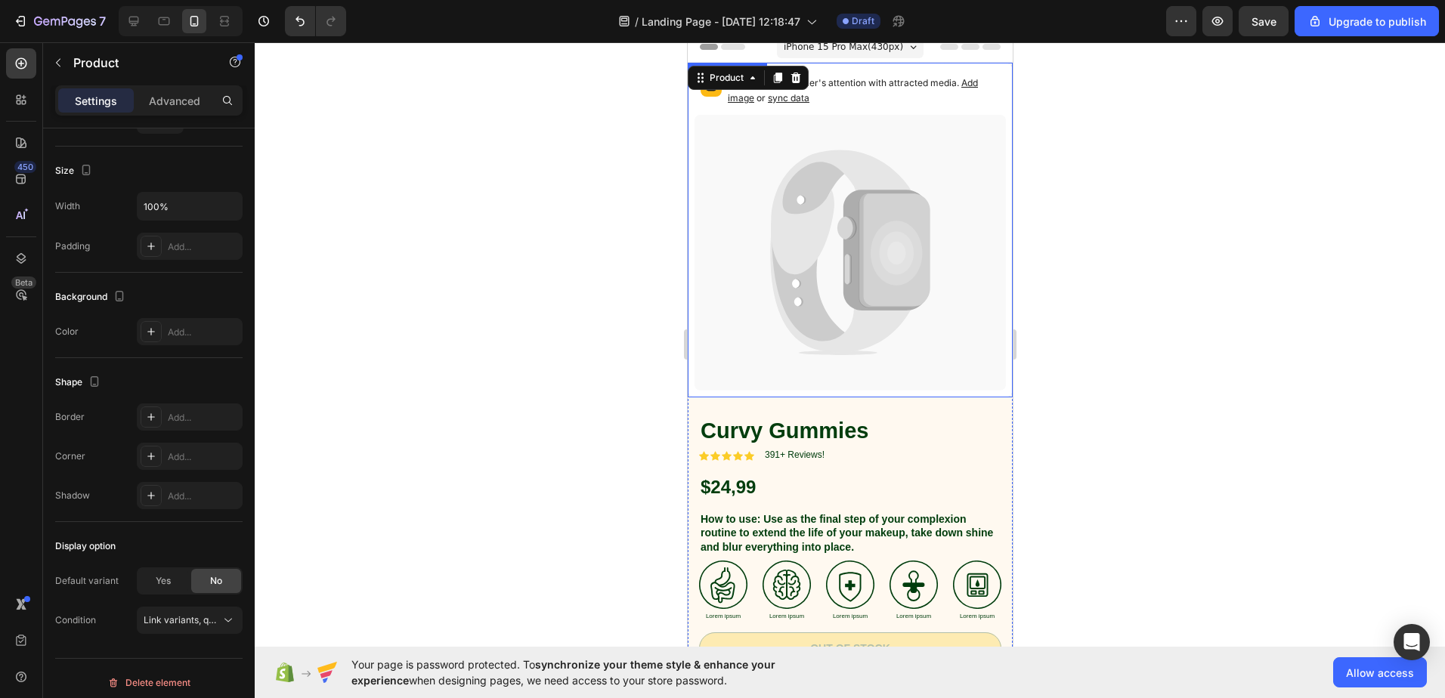
scroll to position [0, 0]
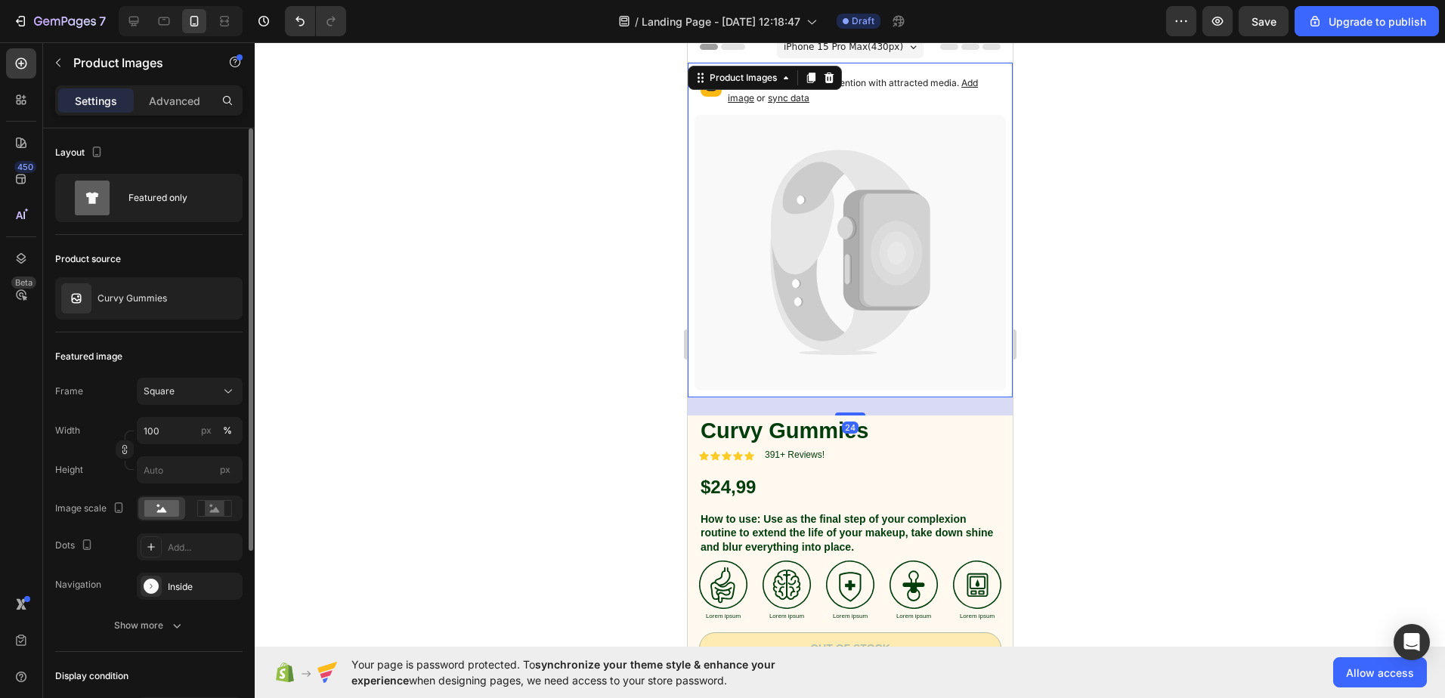
click at [837, 179] on icon at bounding box center [849, 253] width 311 height 276
click at [745, 184] on icon at bounding box center [849, 253] width 311 height 276
click at [732, 90] on p "Catch your customer's attention with attracted media. Add image or sync data" at bounding box center [863, 91] width 272 height 30
drag, startPoint x: 798, startPoint y: 206, endPoint x: 813, endPoint y: 193, distance: 20.4
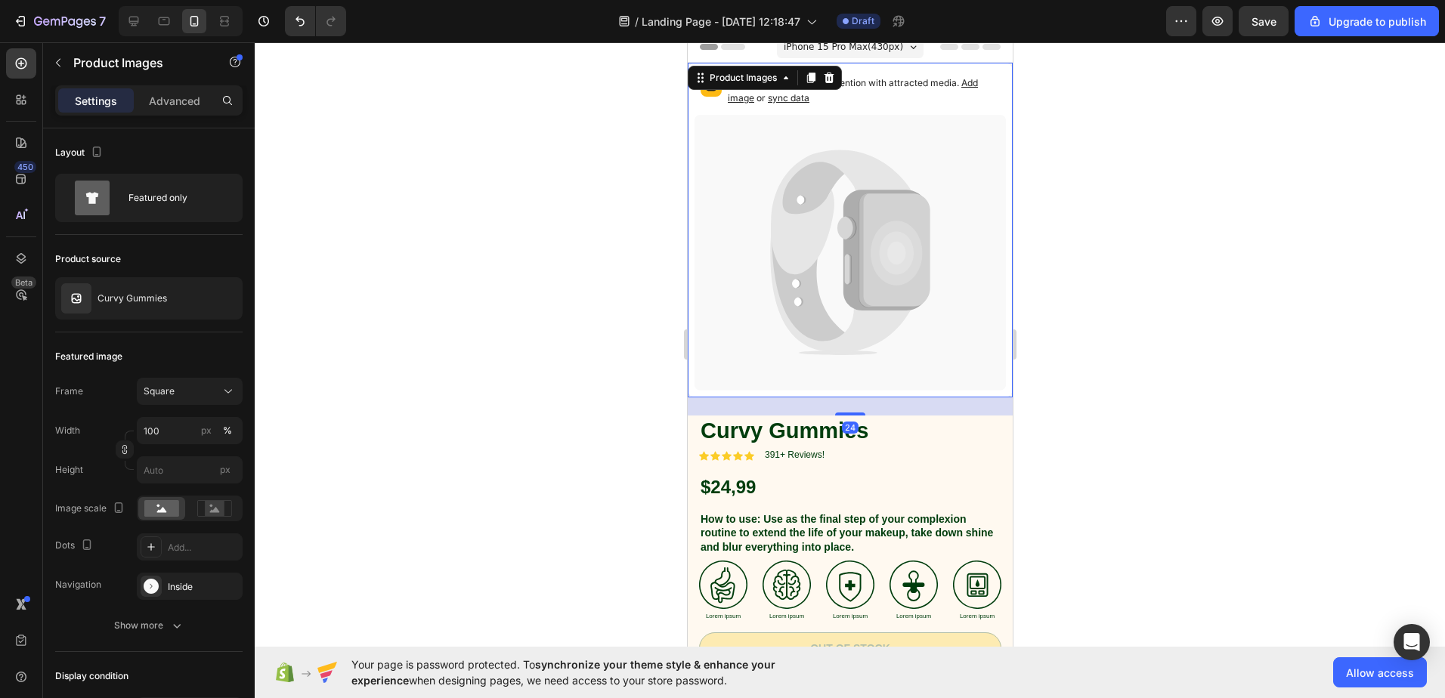
click at [798, 206] on icon at bounding box center [810, 254] width 79 height 184
click at [915, 93] on p "Catch your customer's attention with attracted media. Add image or sync data" at bounding box center [863, 91] width 272 height 30
click at [965, 80] on span "Add image" at bounding box center [852, 90] width 250 height 26
click at [822, 224] on icon at bounding box center [840, 212] width 141 height 125
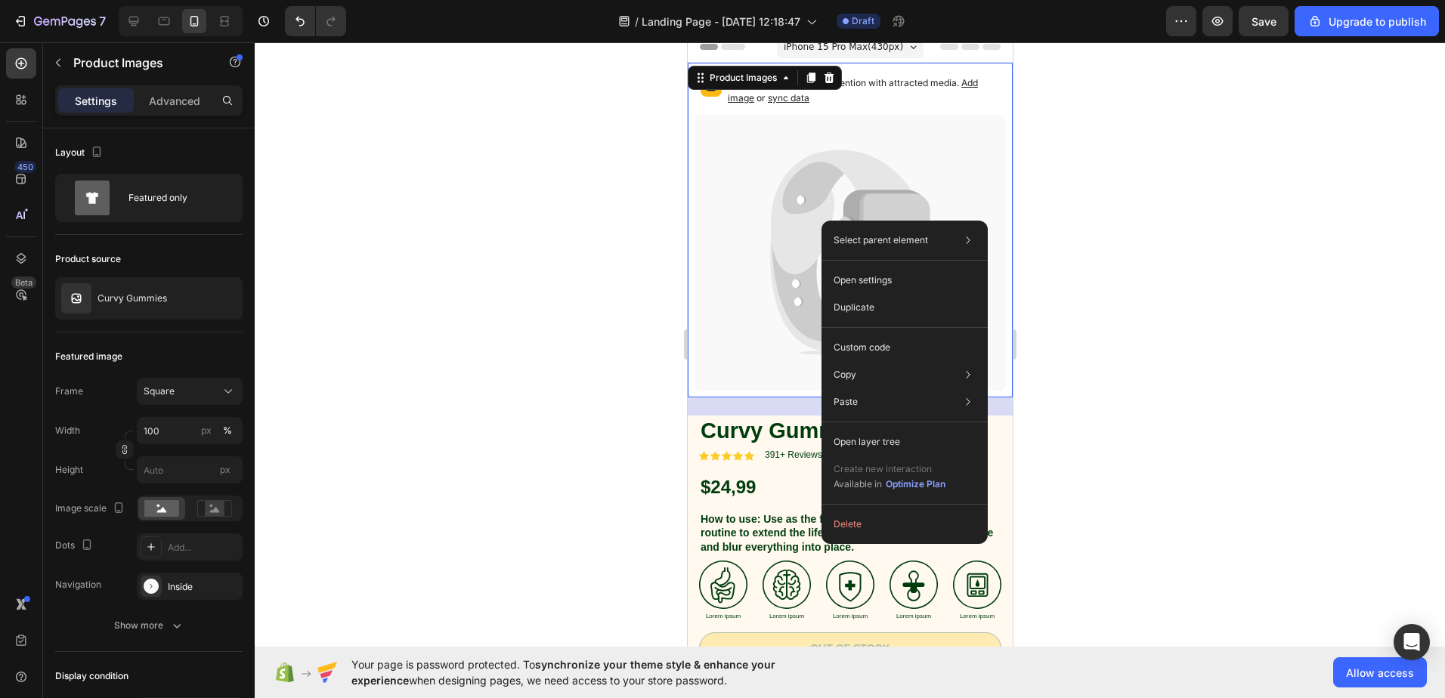
click at [764, 265] on icon at bounding box center [849, 253] width 311 height 276
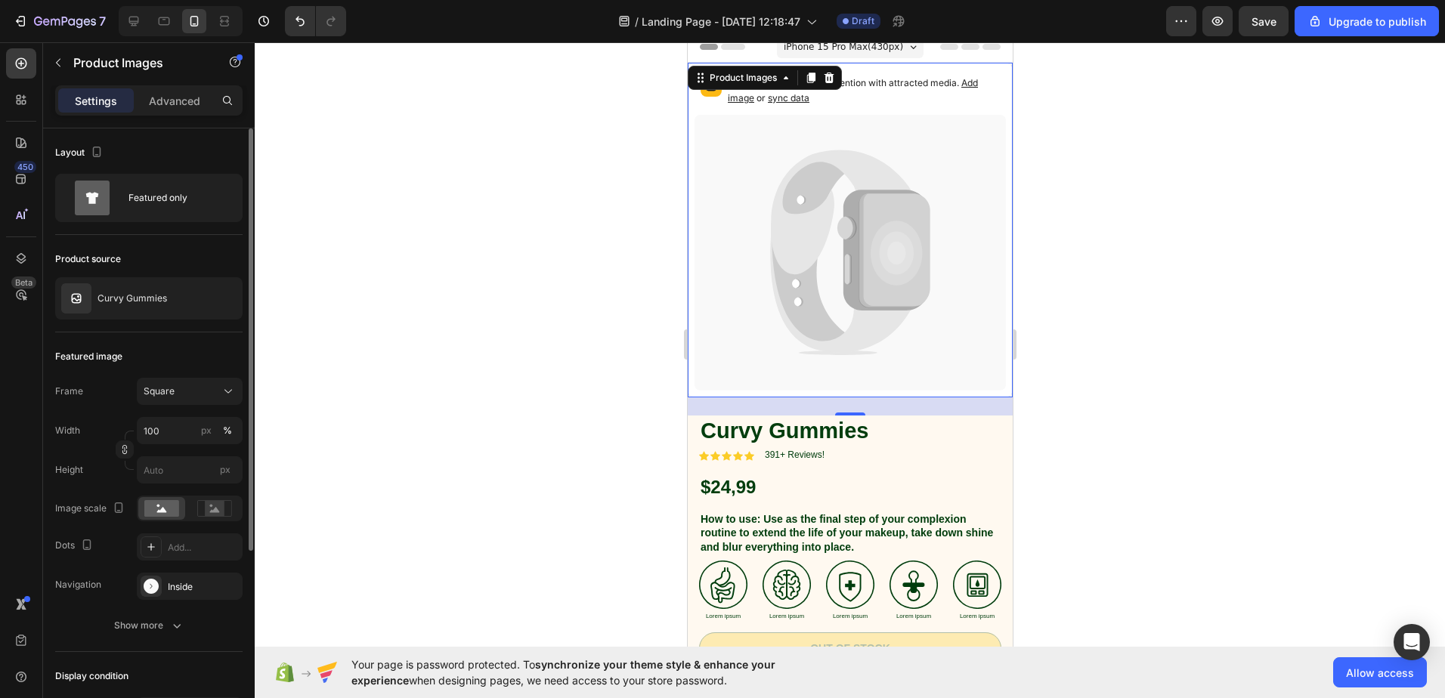
click at [114, 258] on div "Product source" at bounding box center [88, 259] width 66 height 14
click at [122, 78] on div "Product Images" at bounding box center [129, 62] width 172 height 39
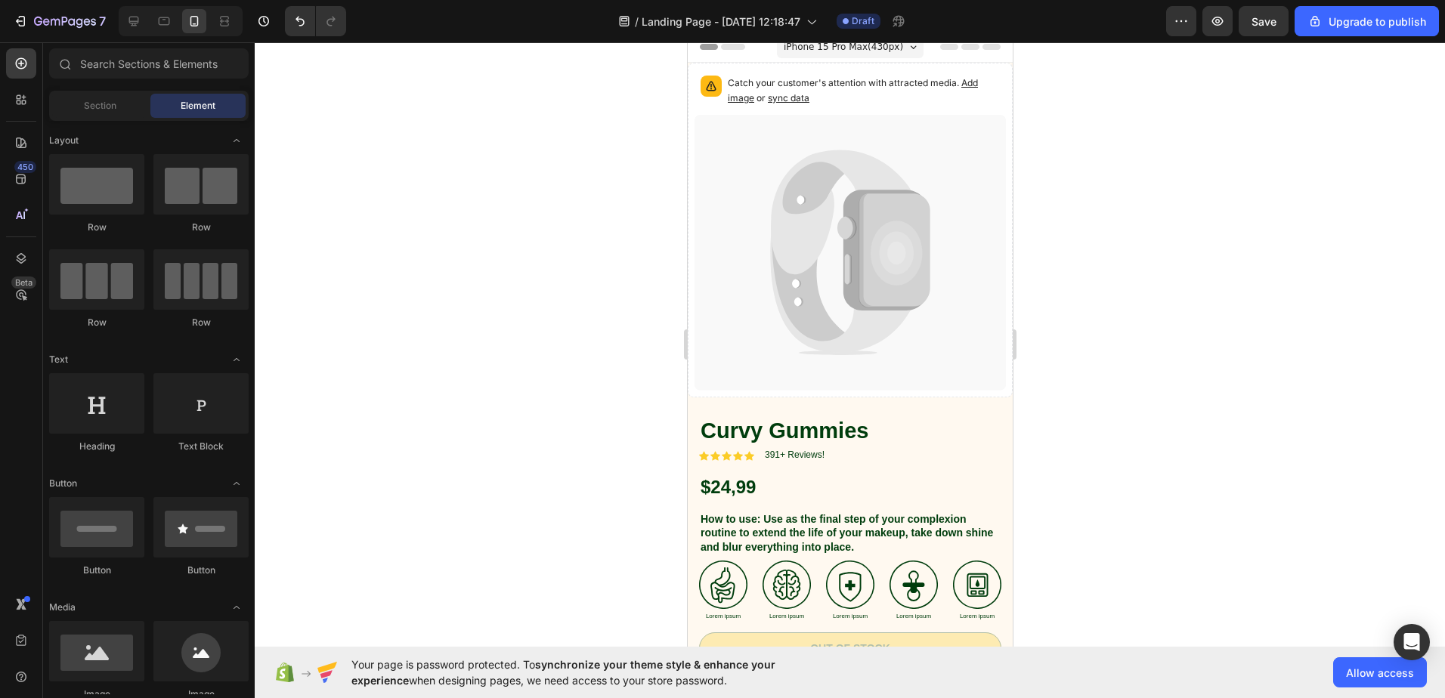
click at [811, 259] on icon at bounding box center [810, 254] width 79 height 184
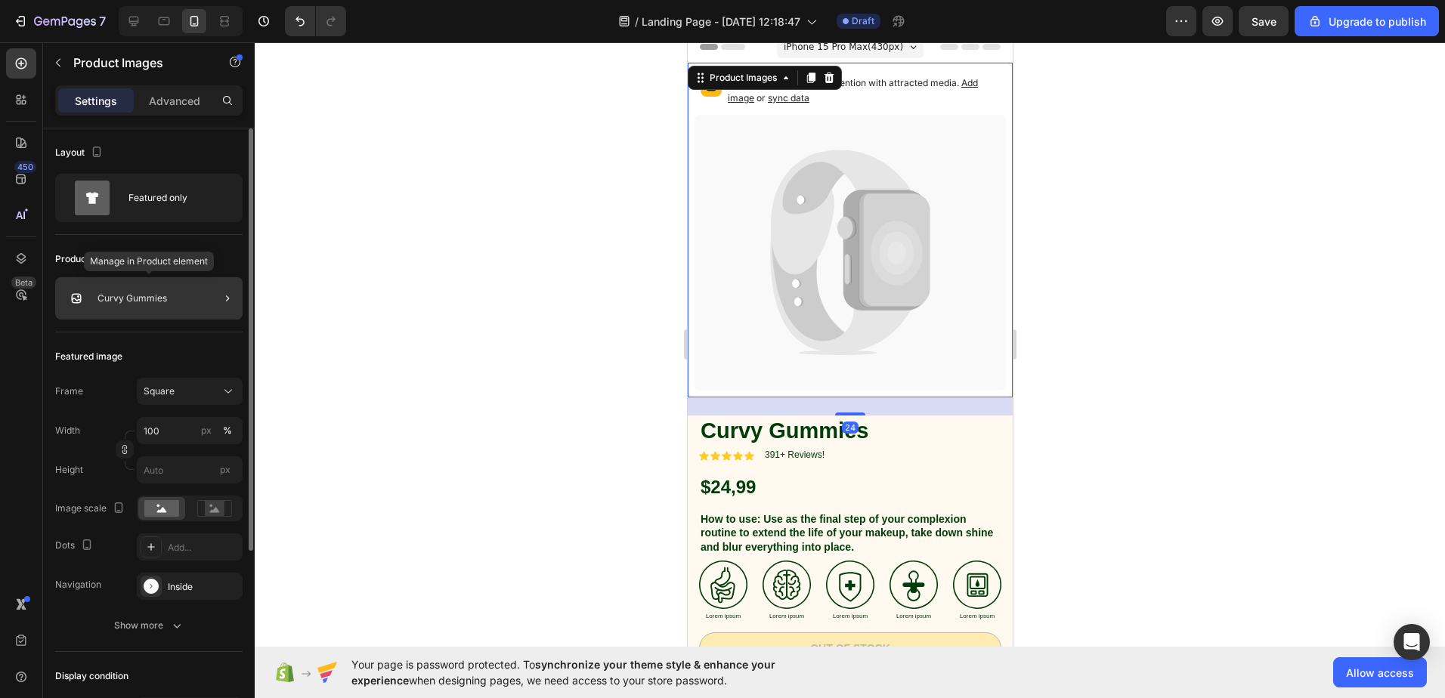
scroll to position [227, 0]
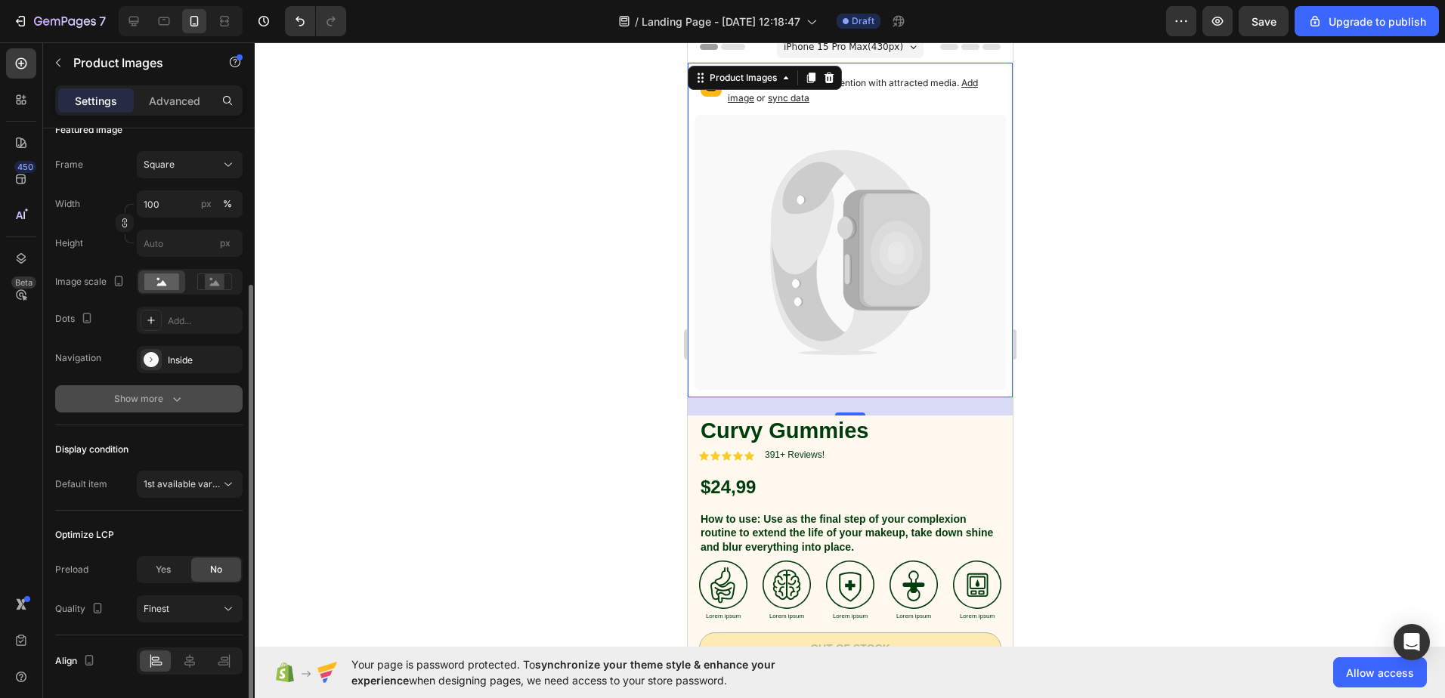
click at [162, 407] on div "Show more" at bounding box center [149, 399] width 70 height 15
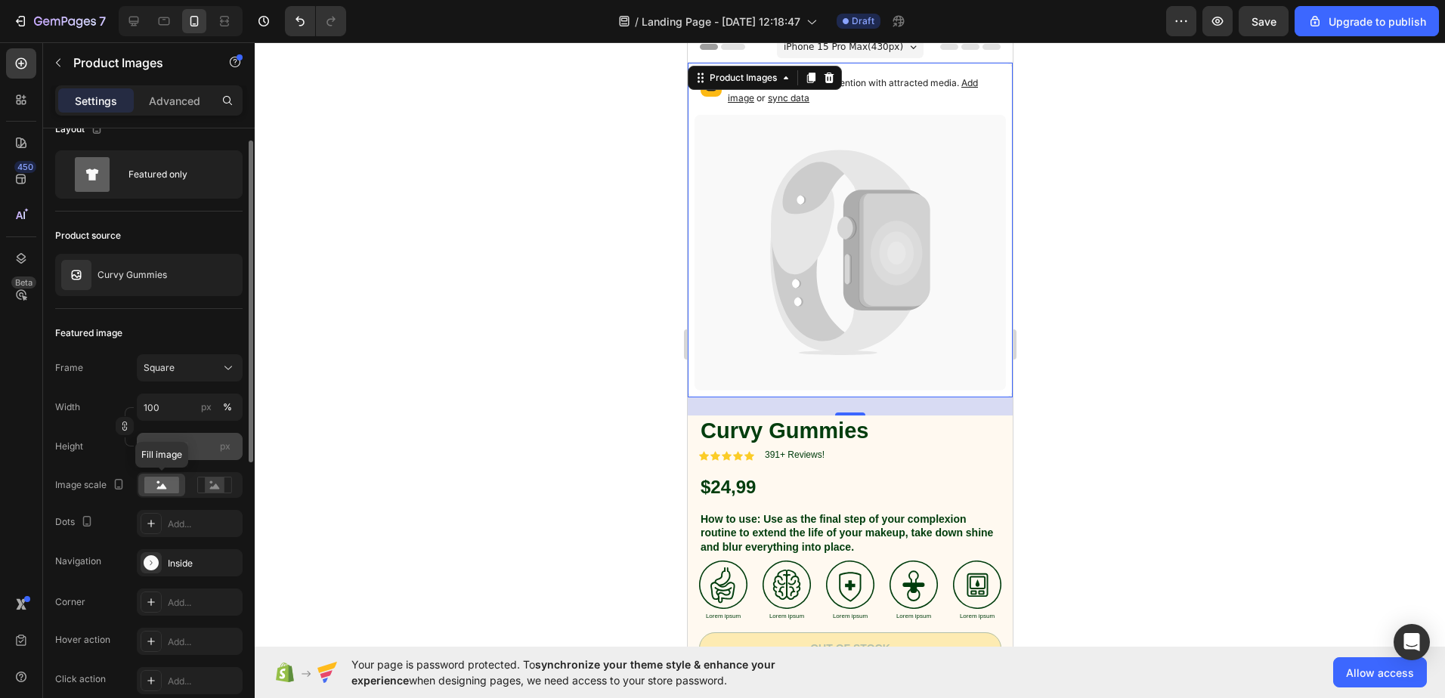
scroll to position [0, 0]
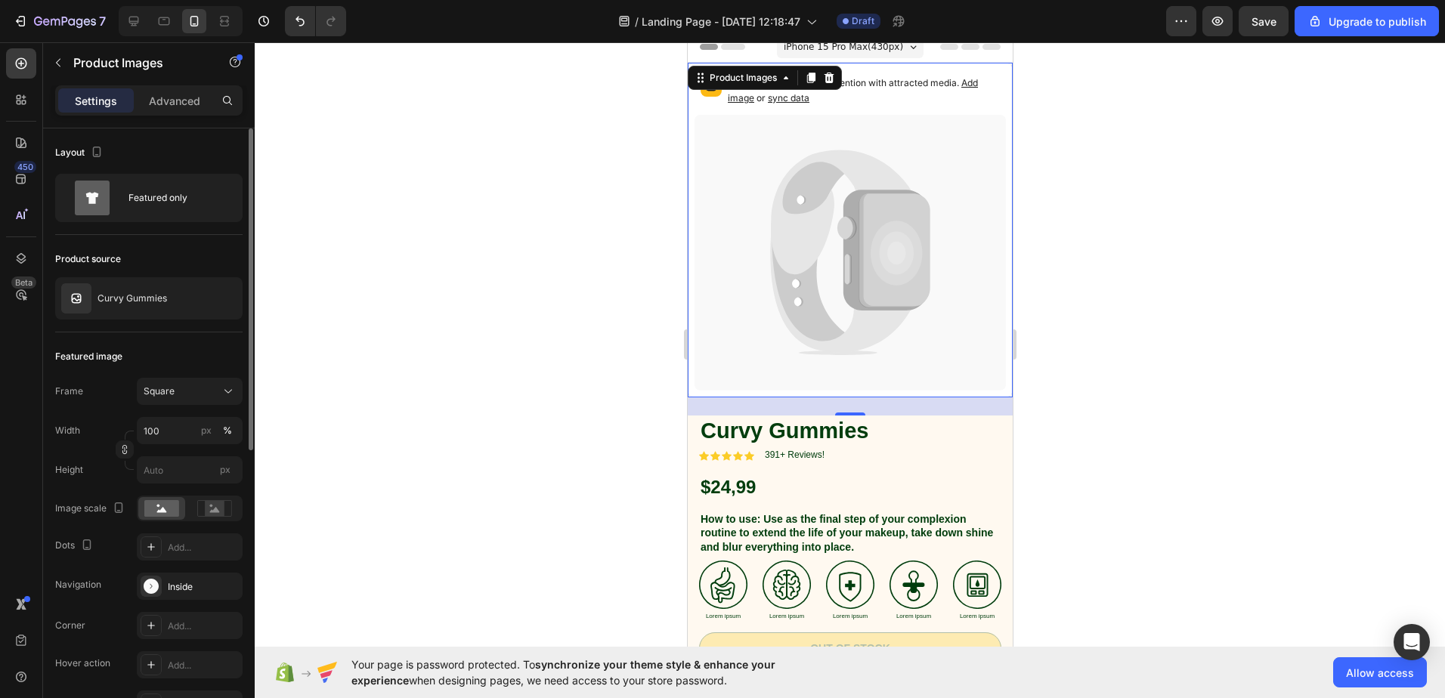
click at [178, 122] on div "Settings Advanced" at bounding box center [149, 106] width 212 height 43
click at [180, 108] on p "Advanced" at bounding box center [174, 101] width 51 height 16
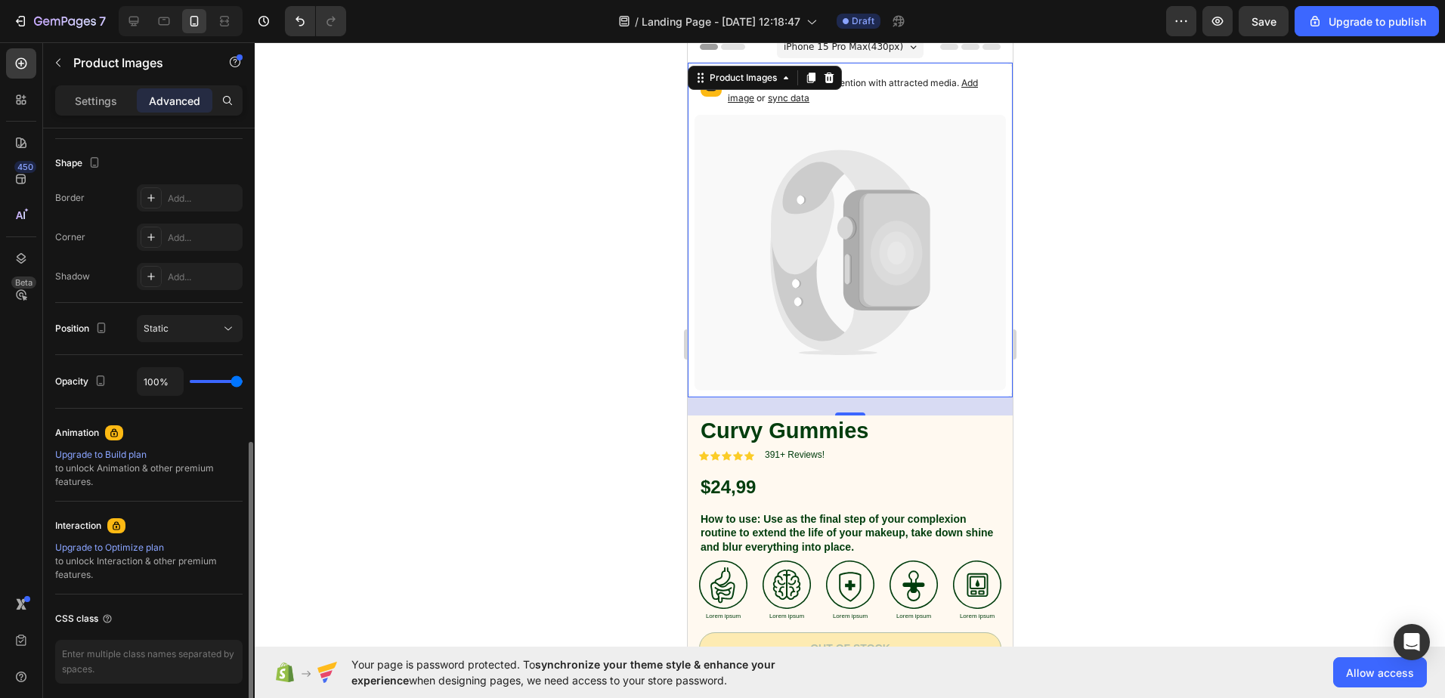
scroll to position [436, 0]
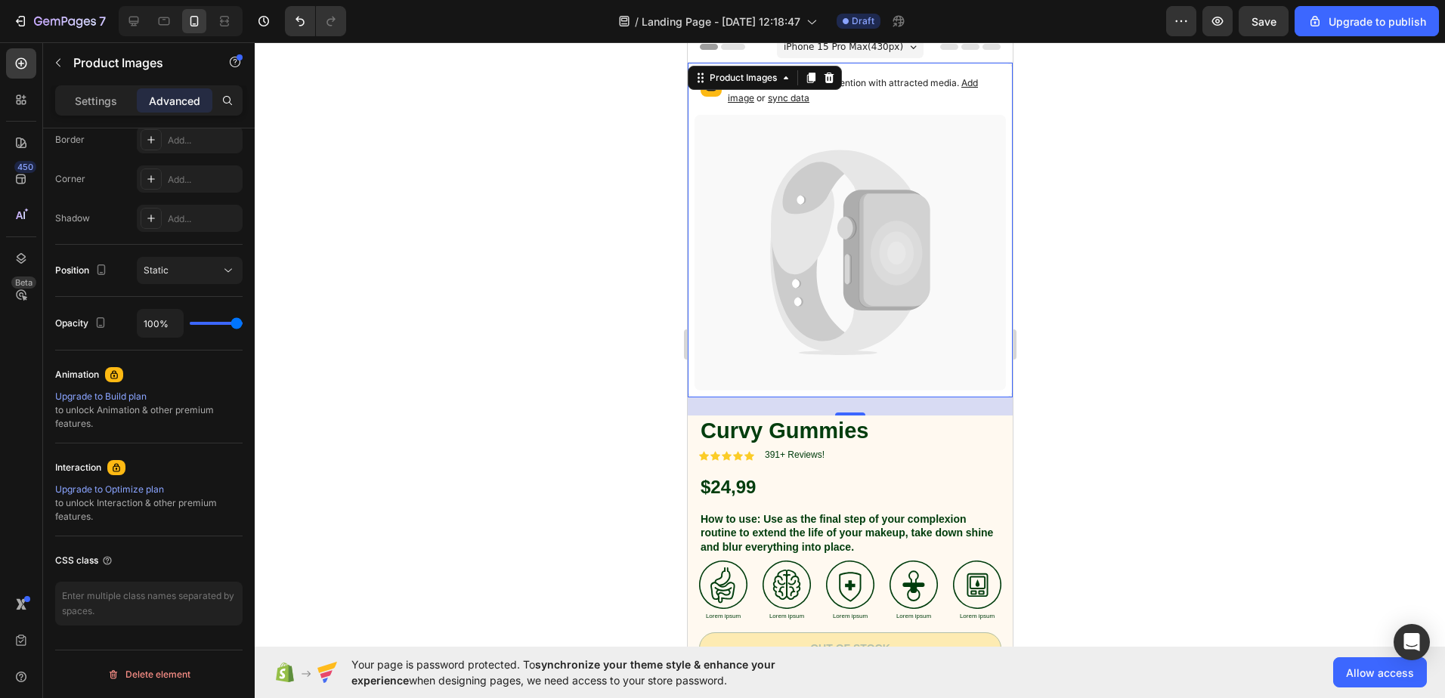
click at [811, 268] on icon at bounding box center [810, 254] width 79 height 184
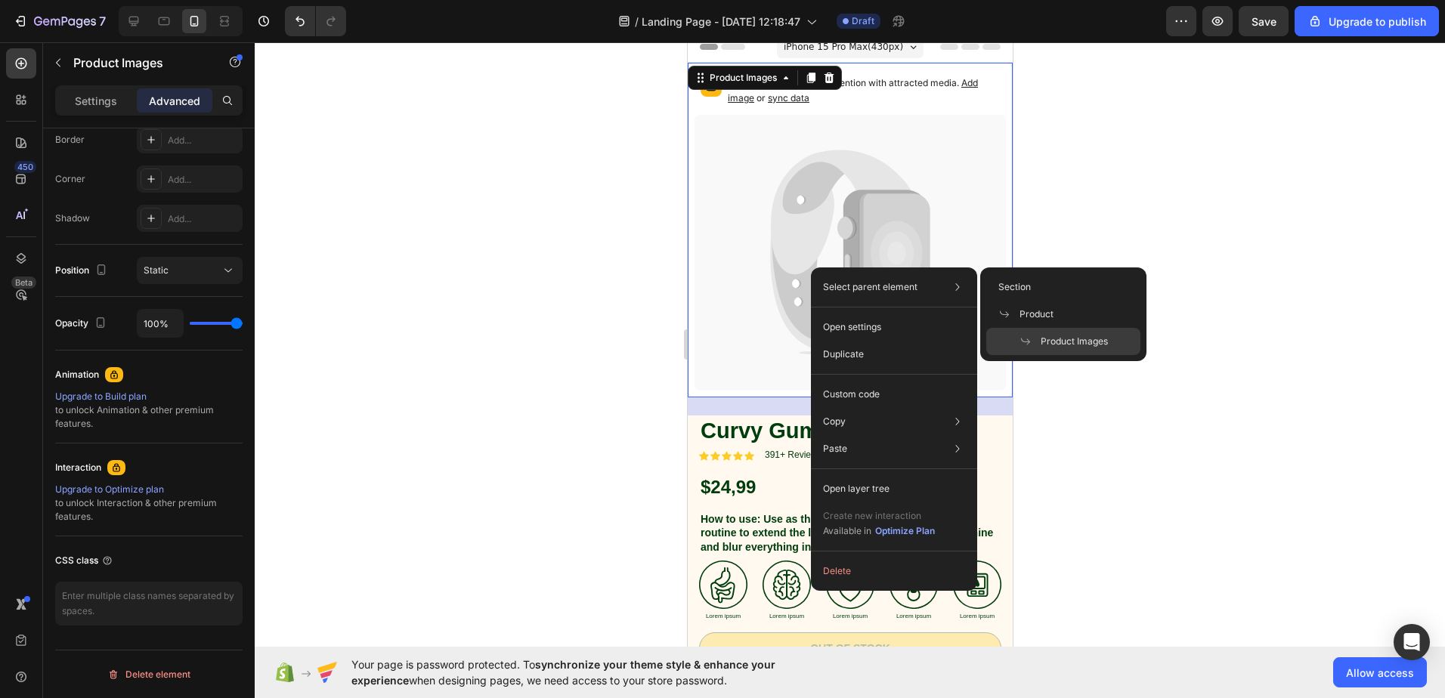
click at [853, 285] on p "Select parent element" at bounding box center [870, 287] width 94 height 14
click at [735, 81] on div "Product Images" at bounding box center [742, 78] width 73 height 14
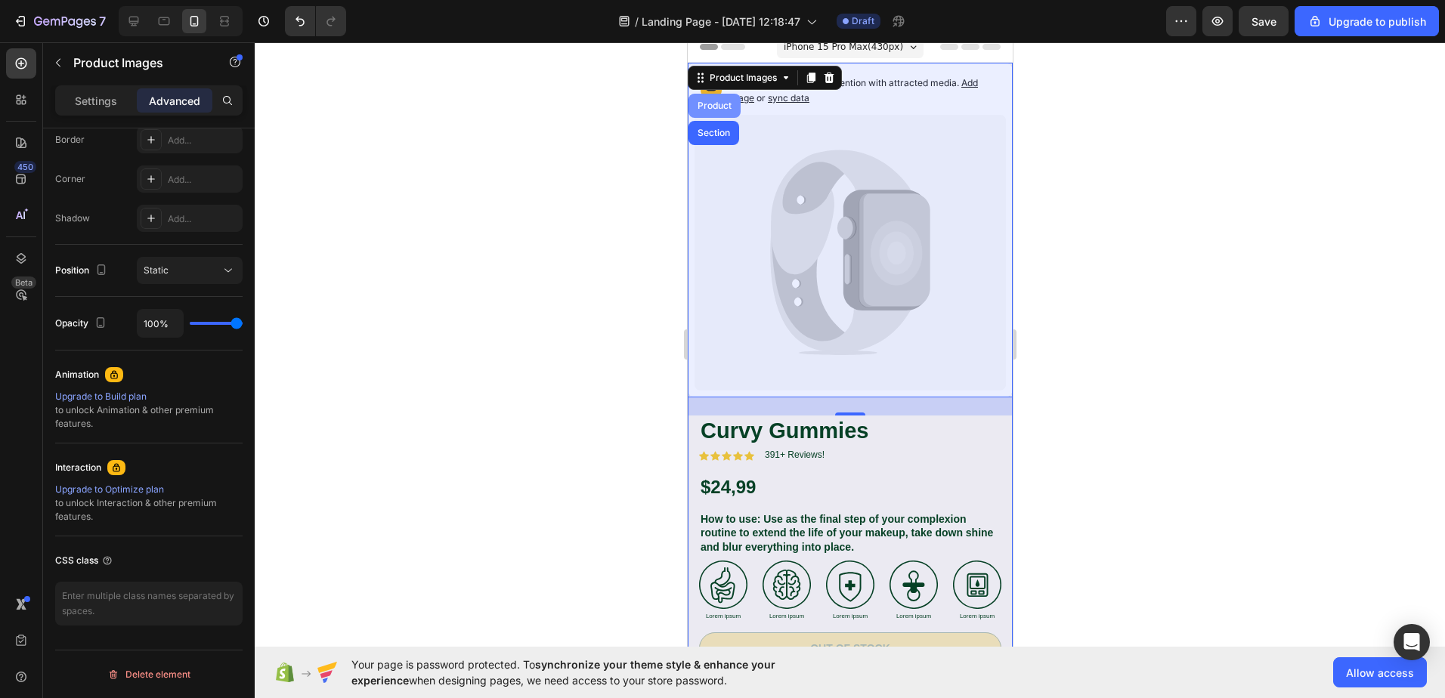
click at [710, 110] on div "Product" at bounding box center [714, 106] width 52 height 24
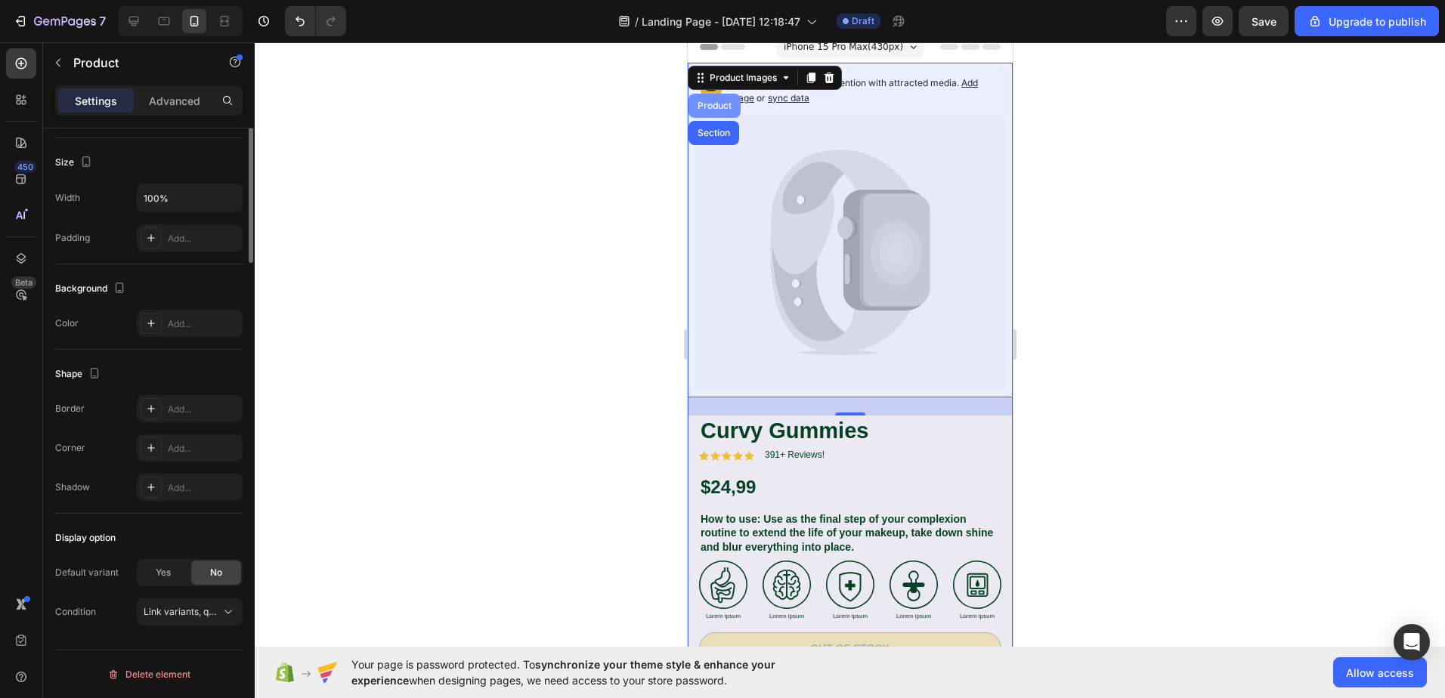
scroll to position [0, 0]
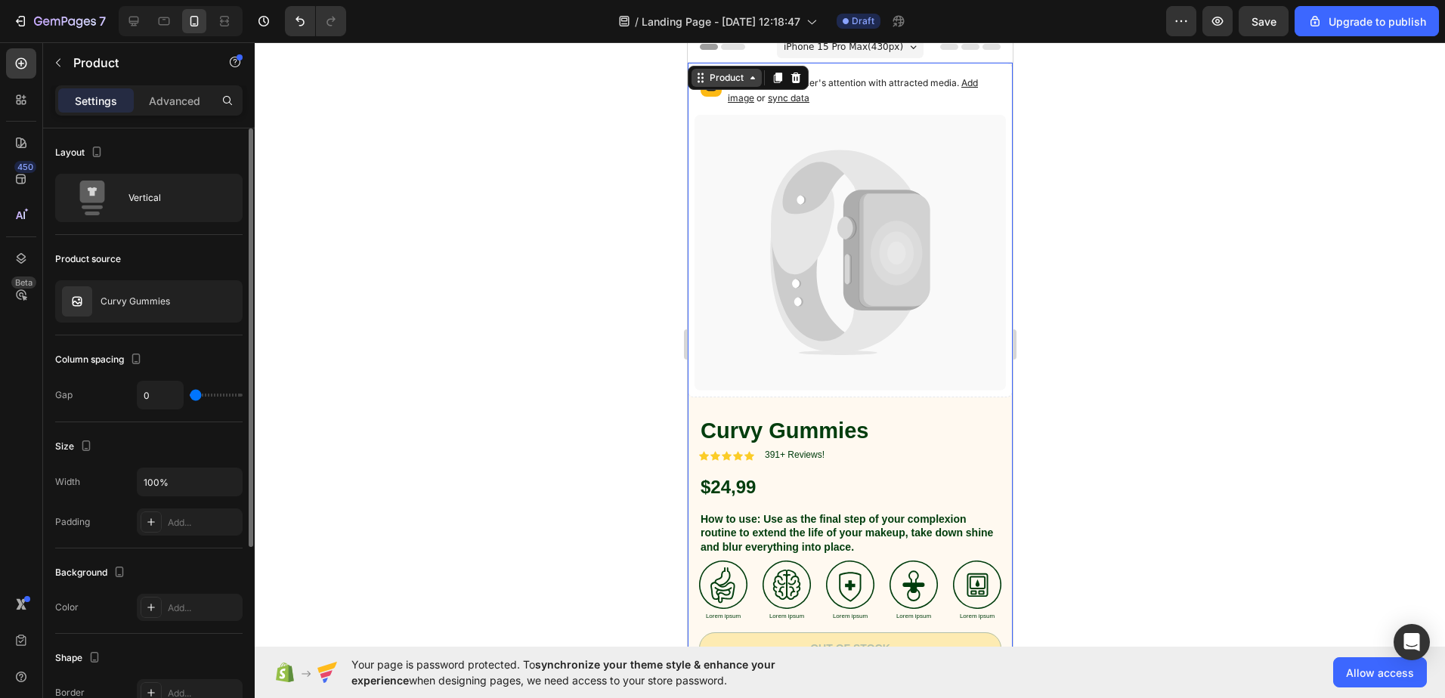
click at [730, 76] on div "Product" at bounding box center [726, 78] width 40 height 14
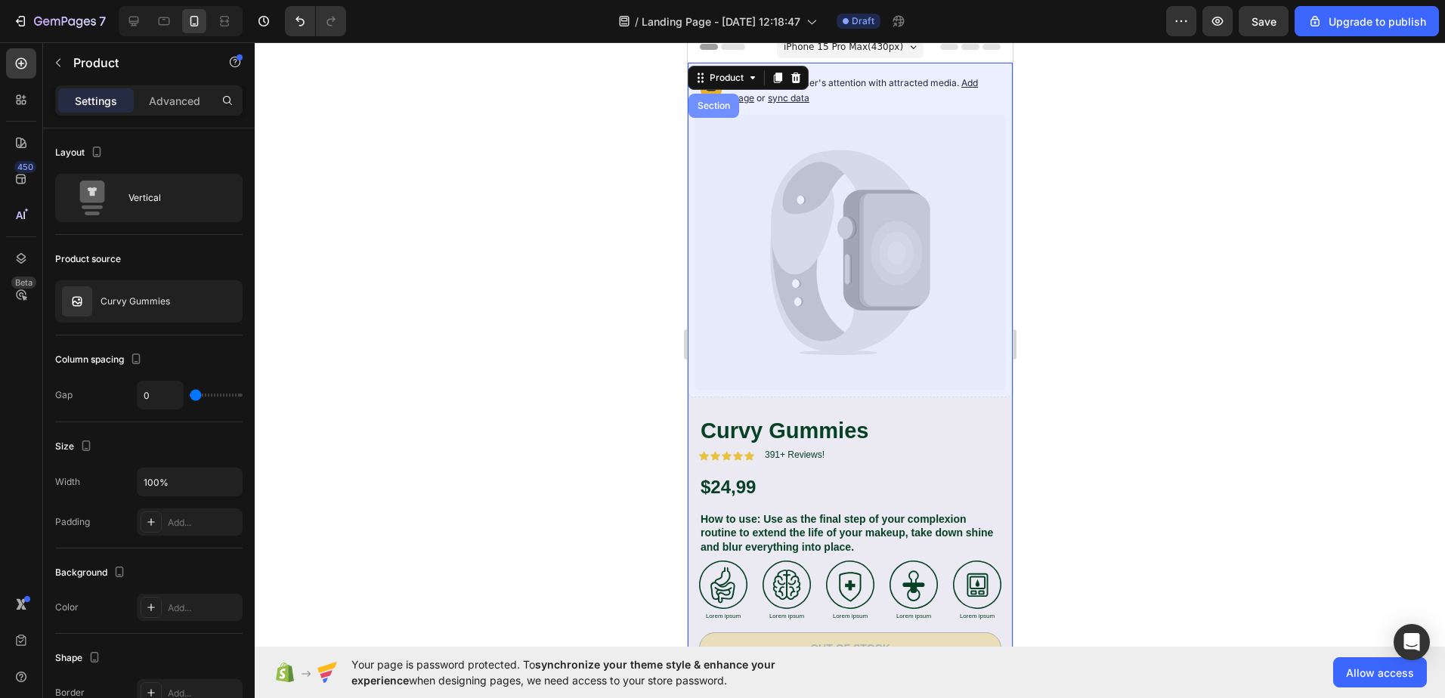
click at [713, 108] on div "Section" at bounding box center [713, 105] width 39 height 9
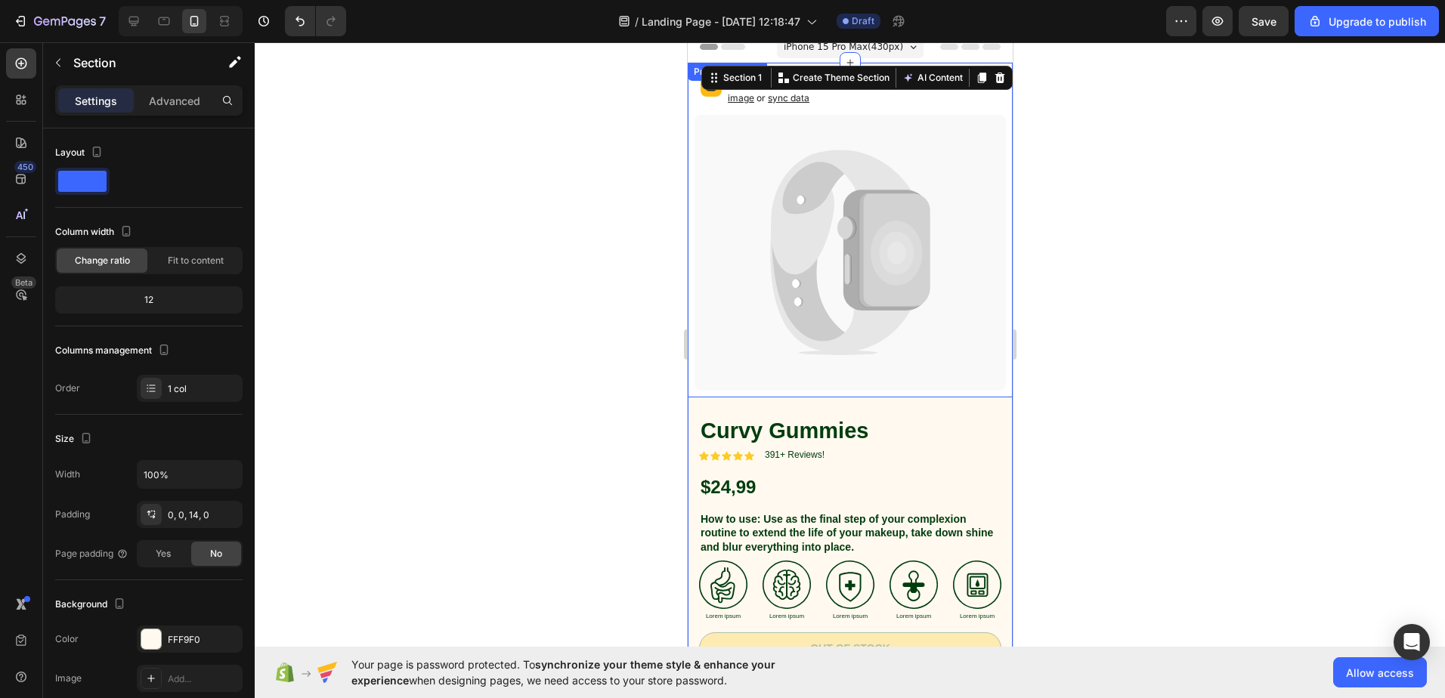
click at [776, 225] on icon at bounding box center [840, 212] width 141 height 125
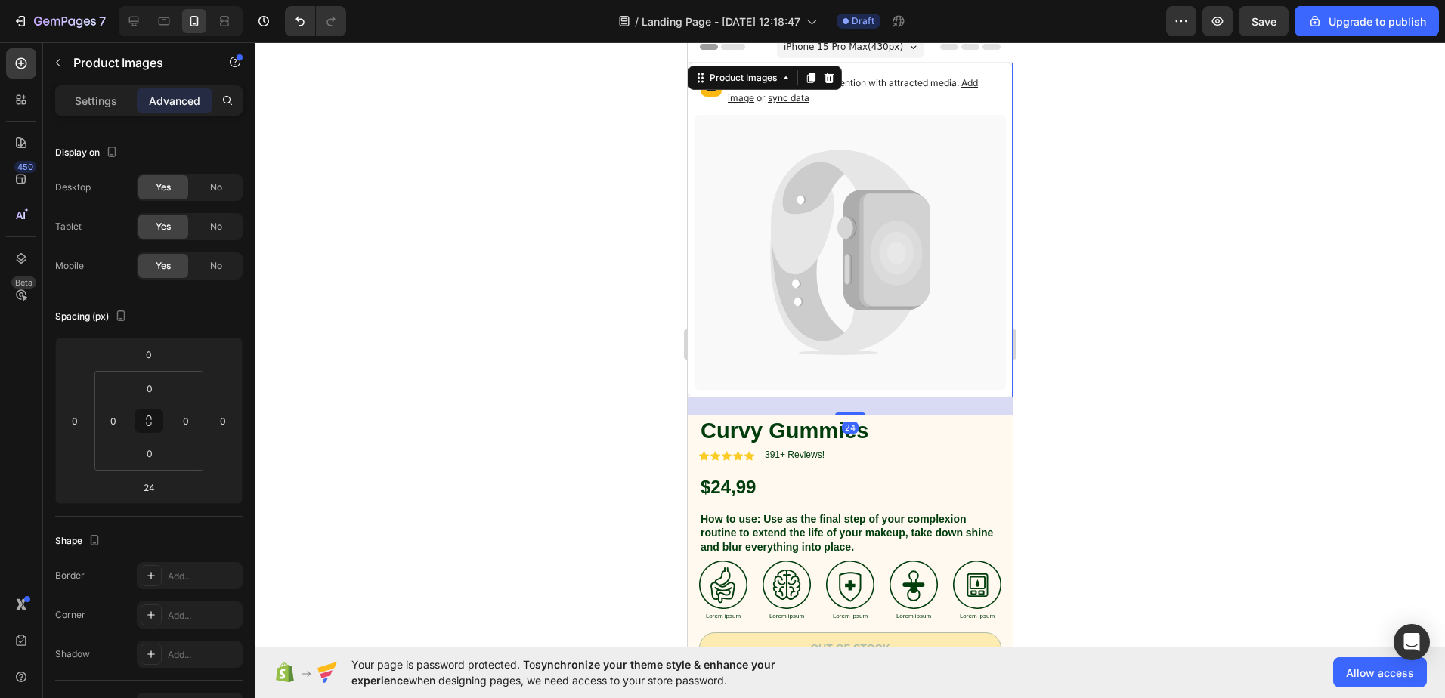
click at [844, 263] on icon at bounding box center [847, 269] width 7 height 30
click at [757, 74] on div "Product Images" at bounding box center [742, 78] width 73 height 14
click at [495, 183] on div at bounding box center [850, 370] width 1191 height 656
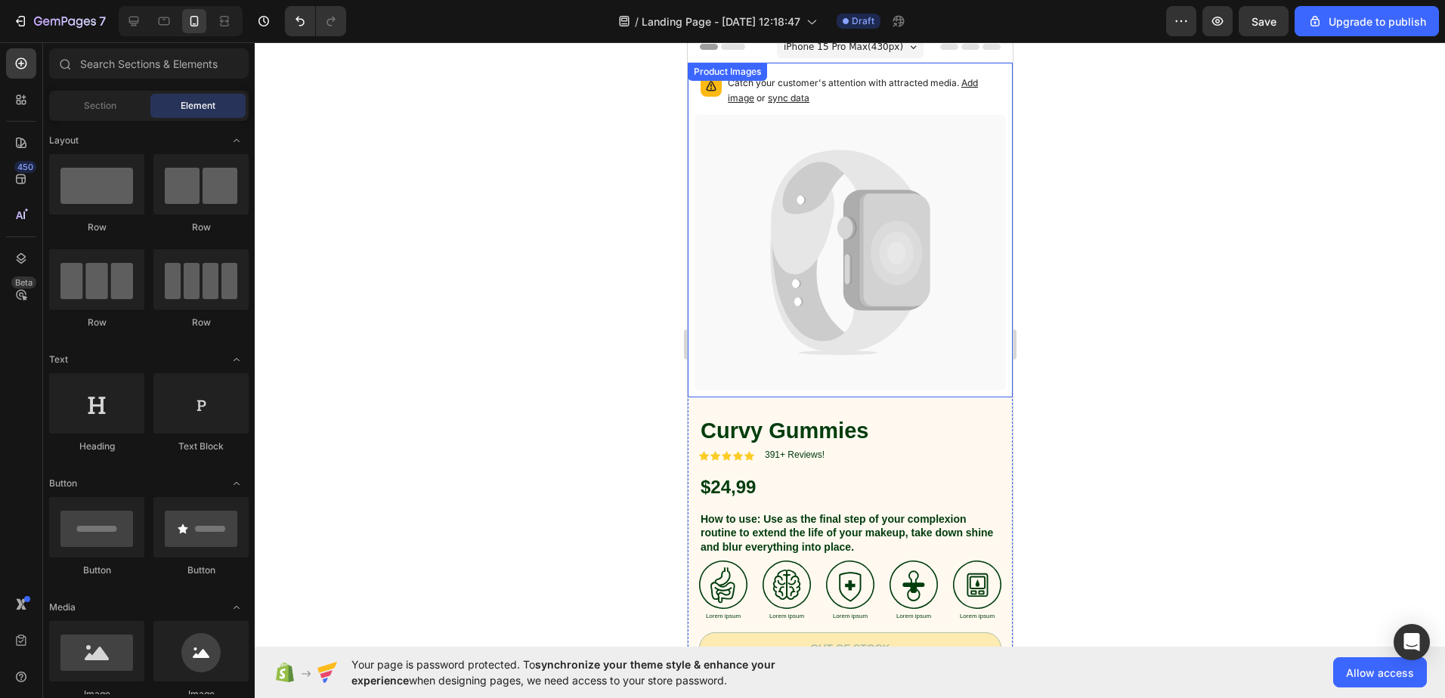
click at [772, 122] on icon at bounding box center [849, 253] width 311 height 276
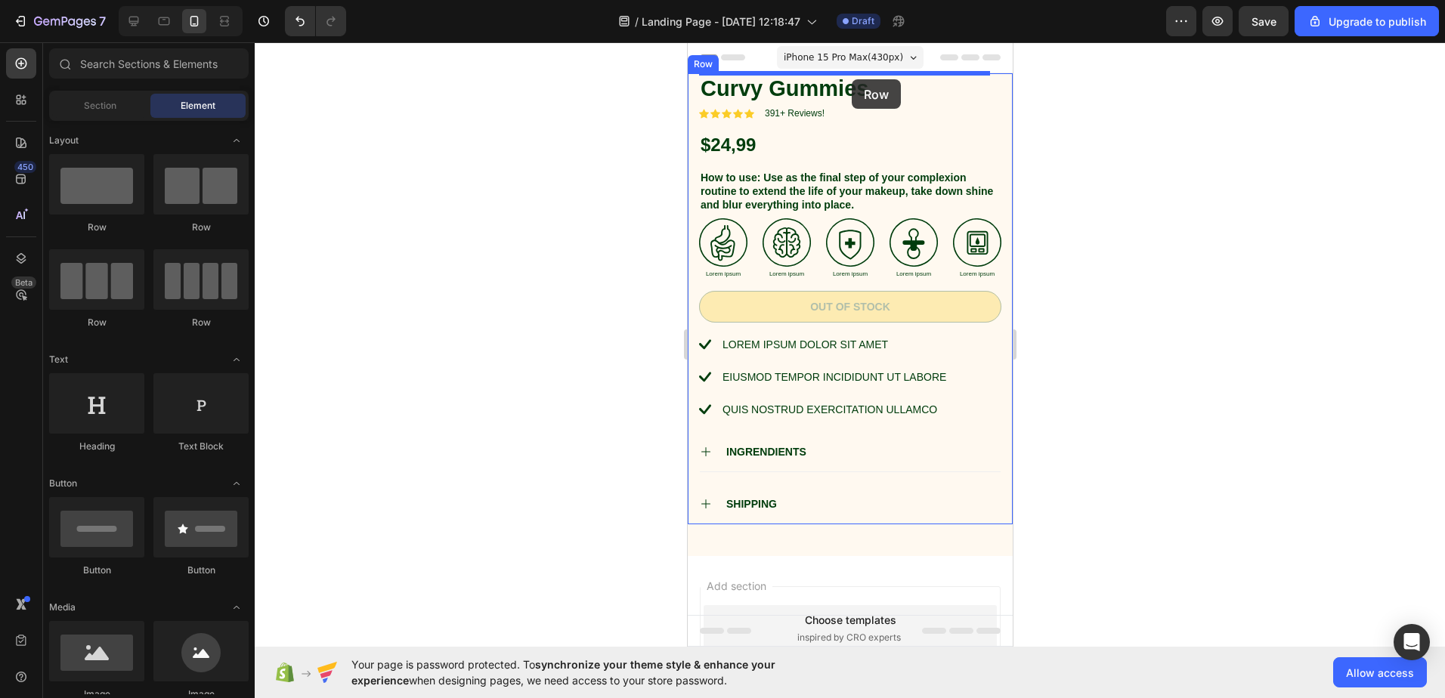
drag, startPoint x: 807, startPoint y: 234, endPoint x: 851, endPoint y: 79, distance: 161.1
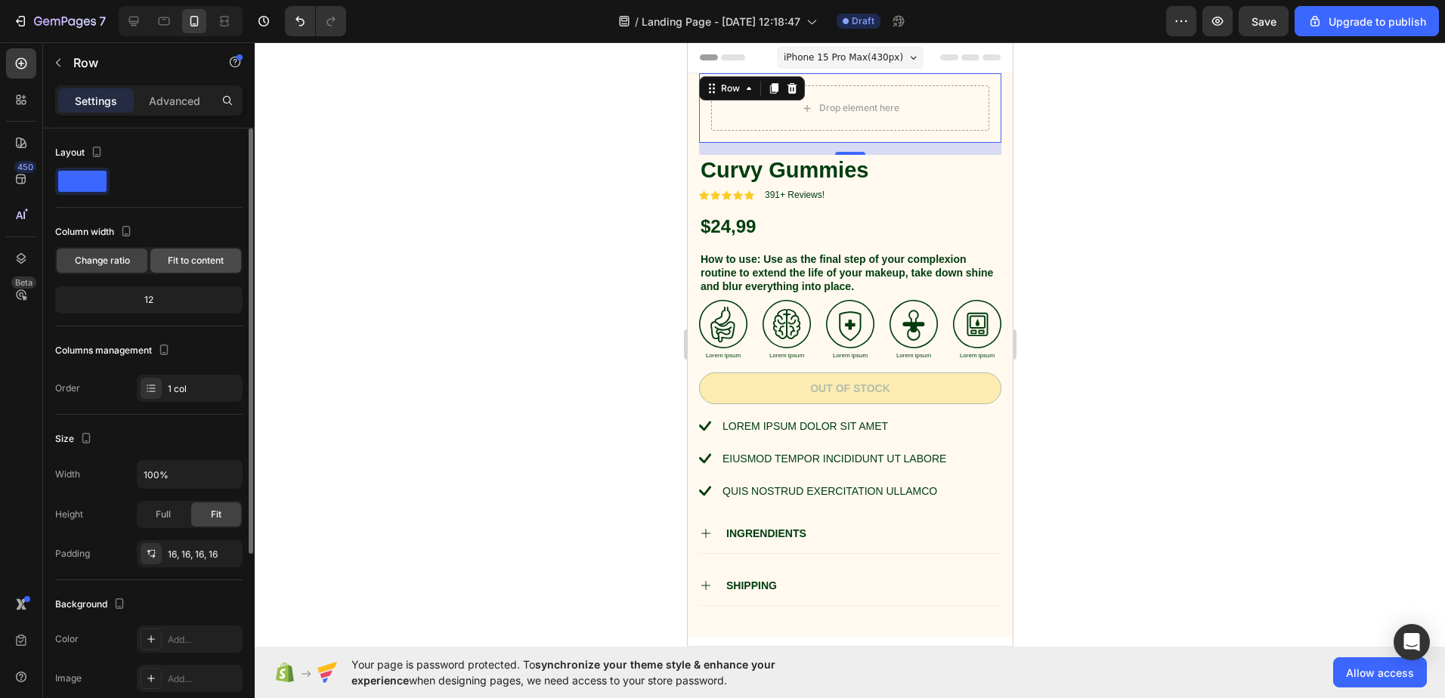
click at [188, 253] on div "Fit to content" at bounding box center [195, 261] width 91 height 24
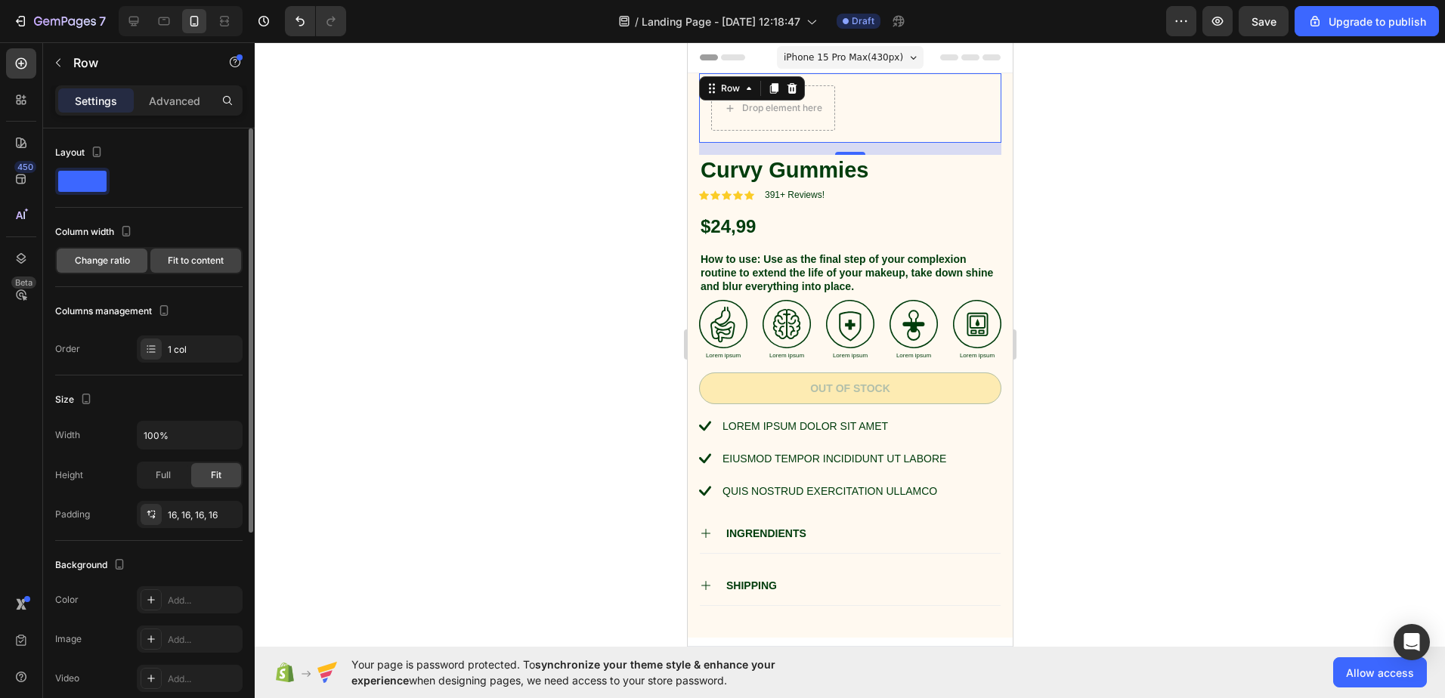
click at [97, 262] on span "Change ratio" at bounding box center [102, 261] width 55 height 14
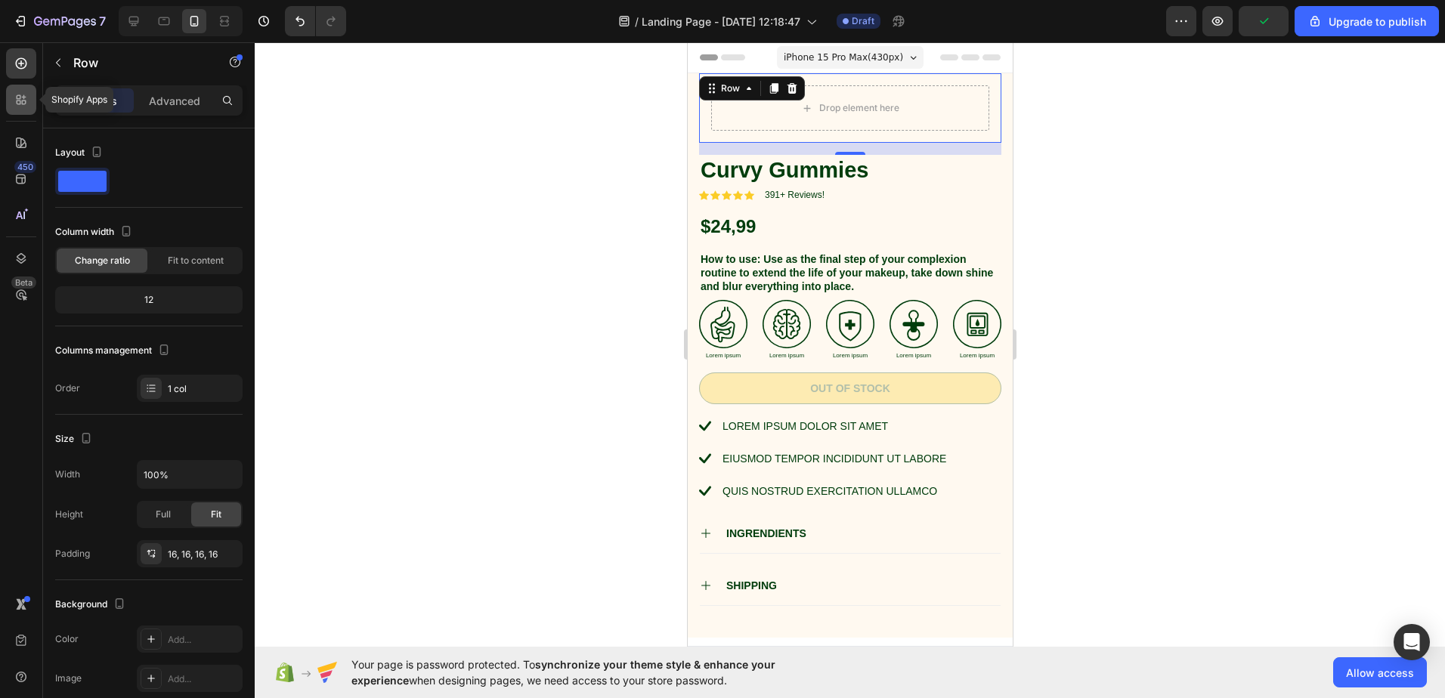
click at [23, 98] on icon at bounding box center [24, 97] width 5 height 5
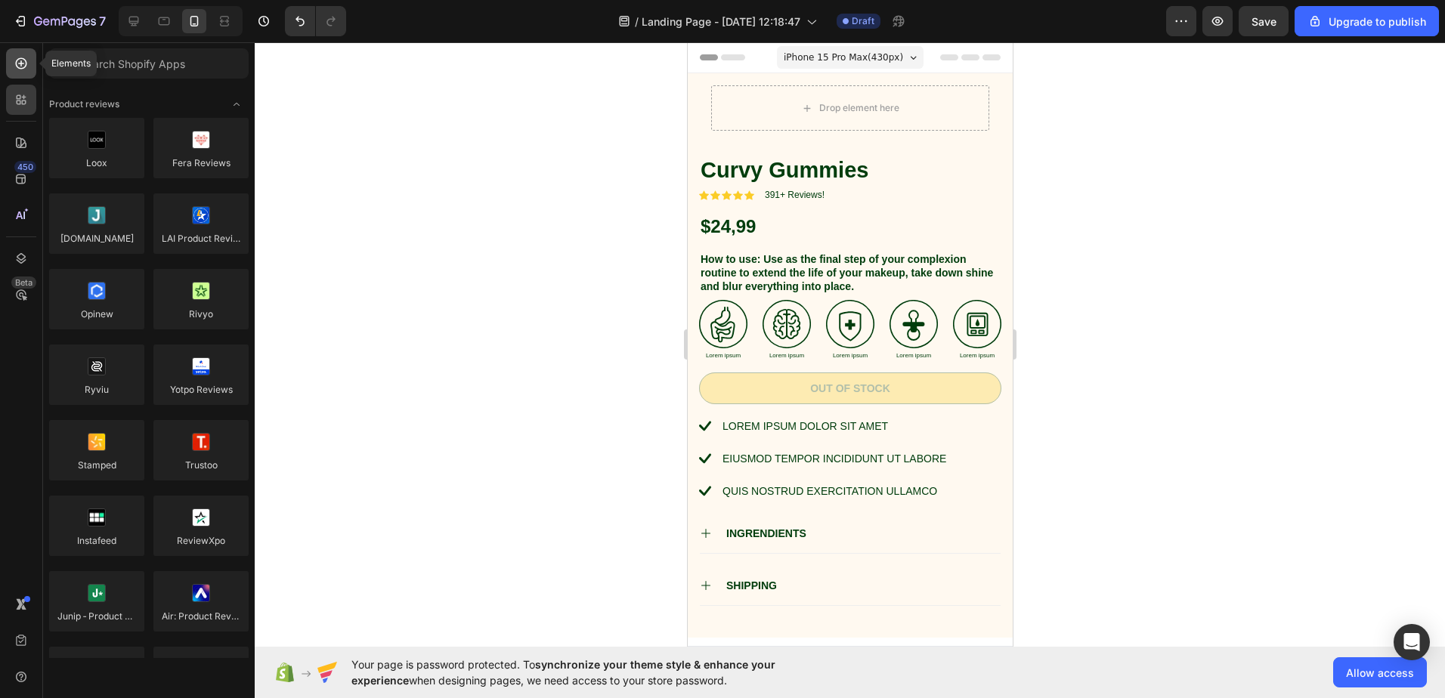
click at [26, 70] on icon at bounding box center [21, 63] width 15 height 15
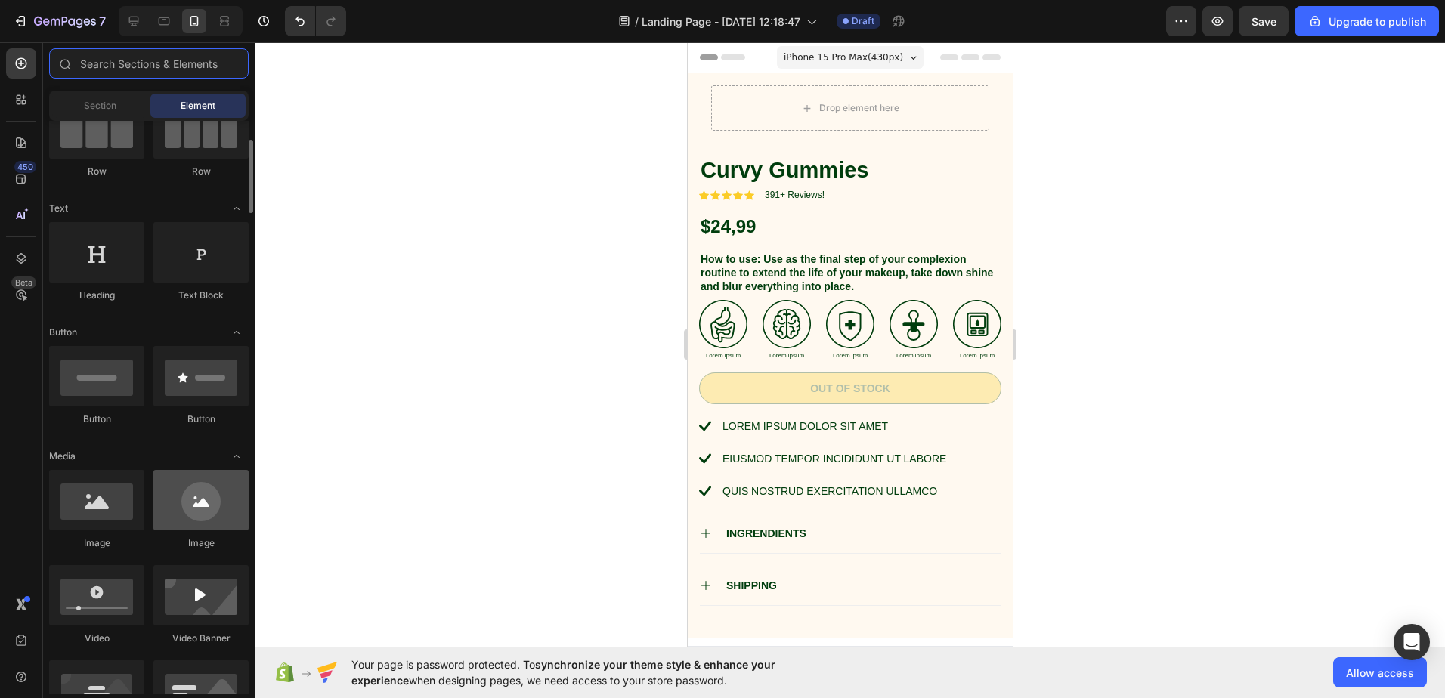
scroll to position [378, 0]
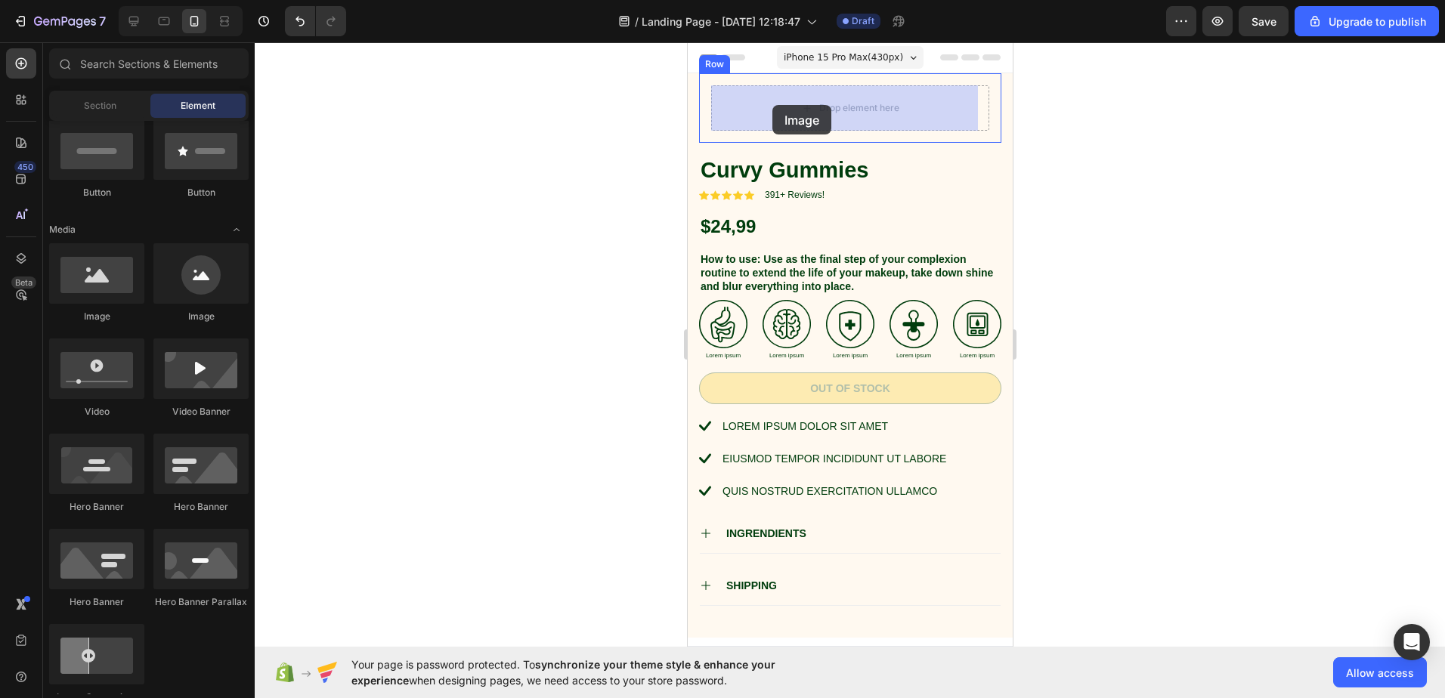
drag, startPoint x: 789, startPoint y: 327, endPoint x: 772, endPoint y: 105, distance: 222.2
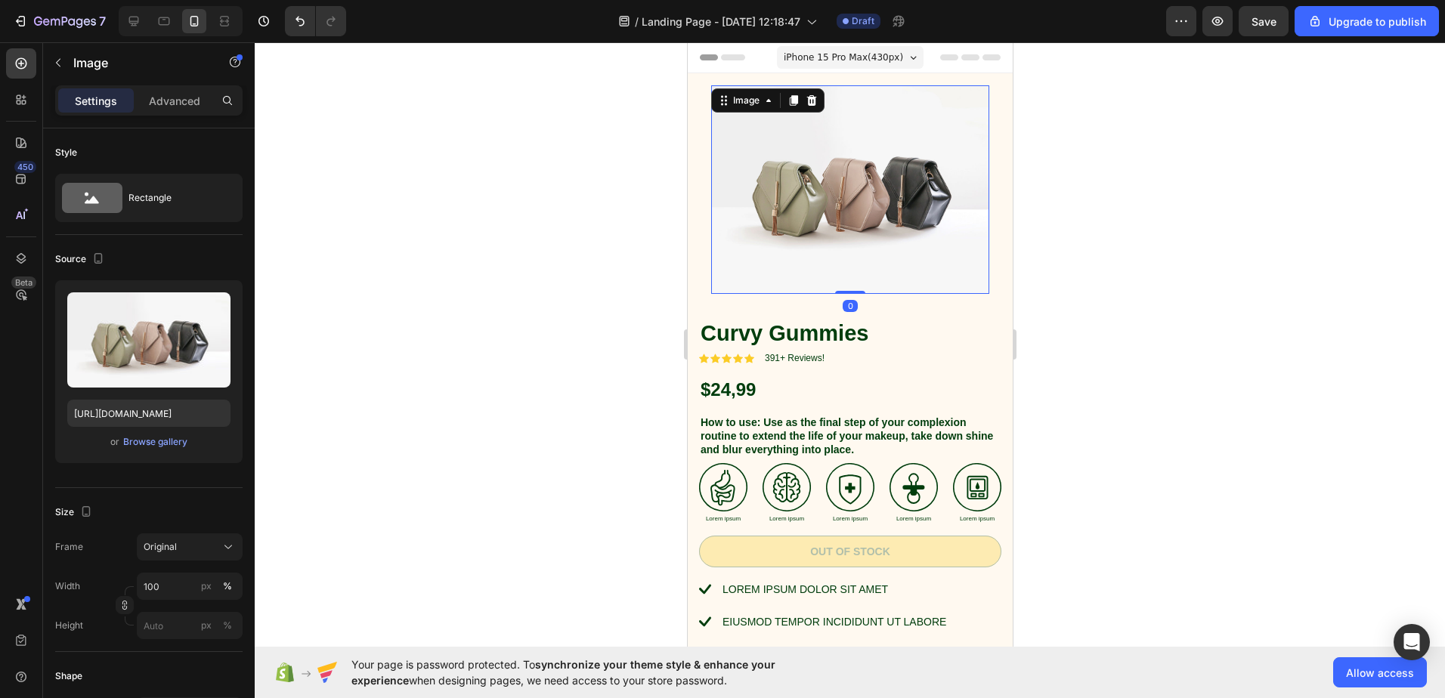
click at [883, 228] on img at bounding box center [850, 189] width 278 height 209
click at [810, 187] on img at bounding box center [850, 189] width 278 height 209
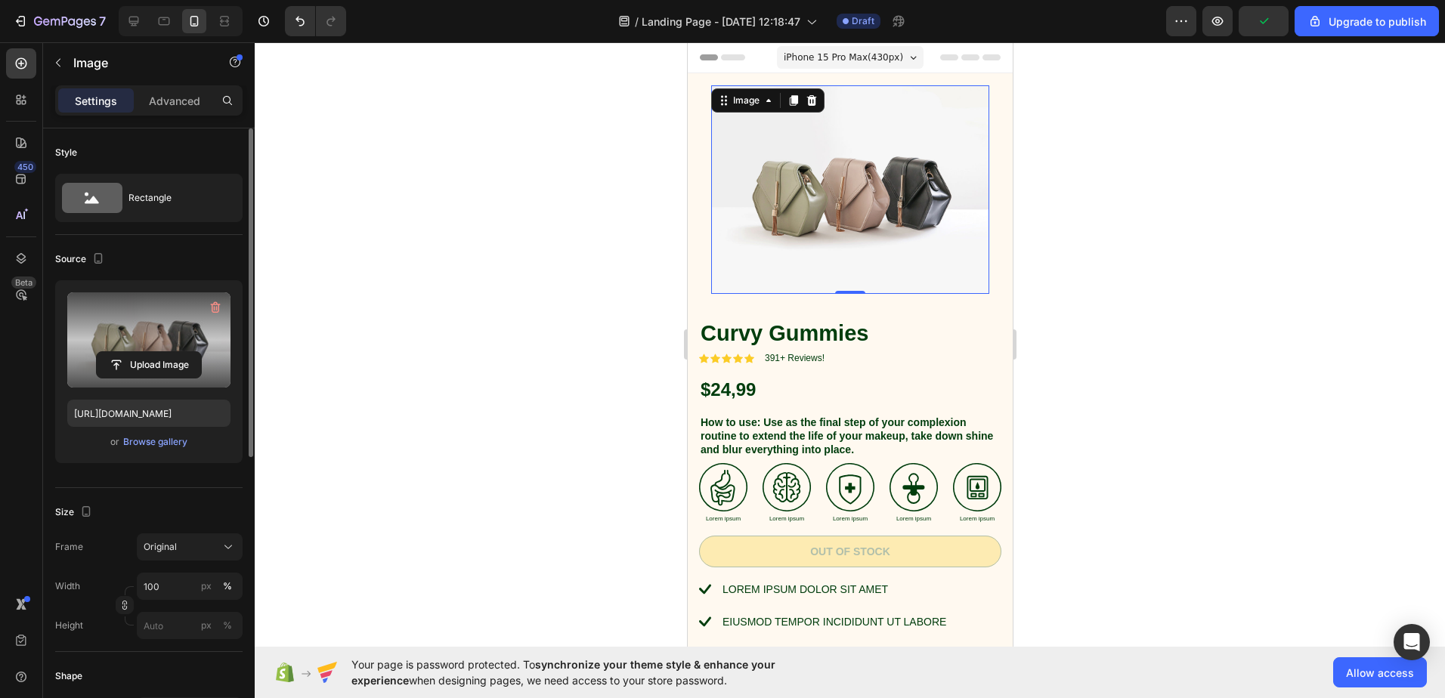
click at [123, 323] on label at bounding box center [148, 340] width 163 height 95
click at [123, 352] on input "file" at bounding box center [149, 365] width 104 height 26
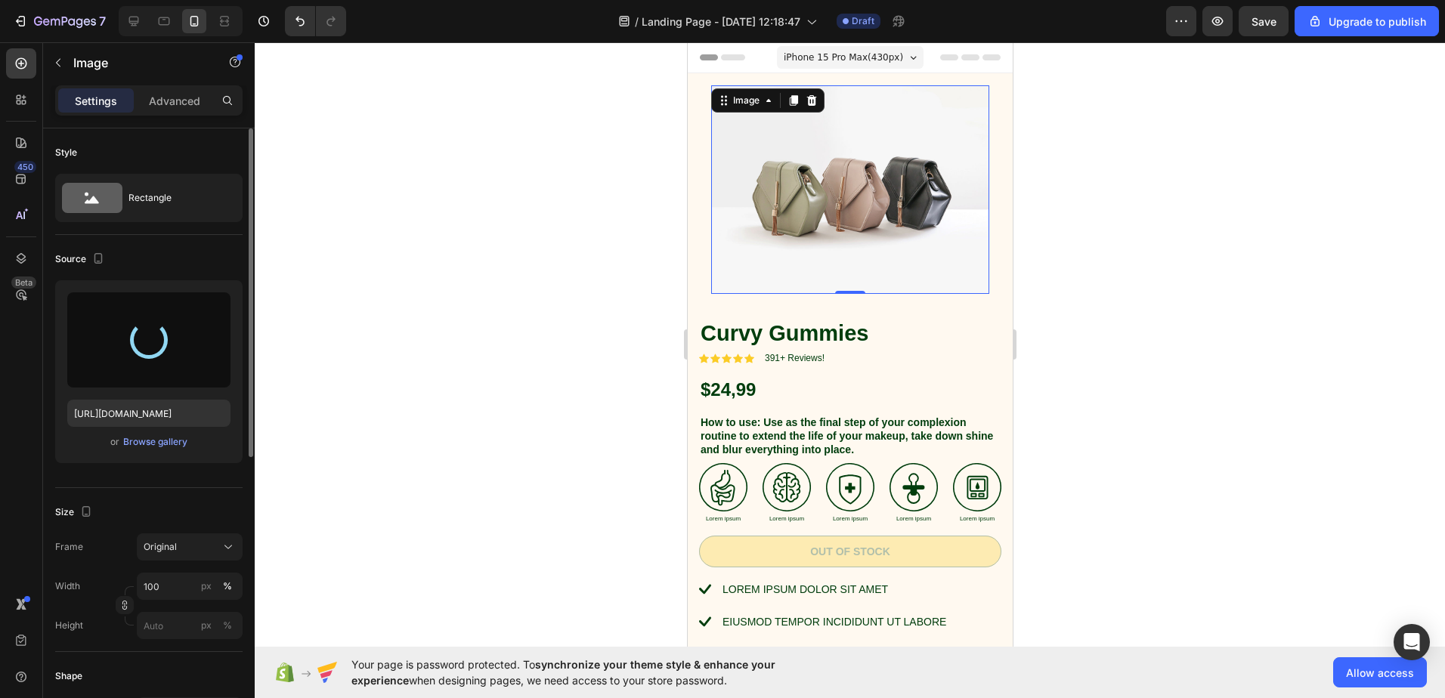
type input "https://cdn.shopify.com/s/files/1/0668/7509/7203/files/gempages_581755540070204…"
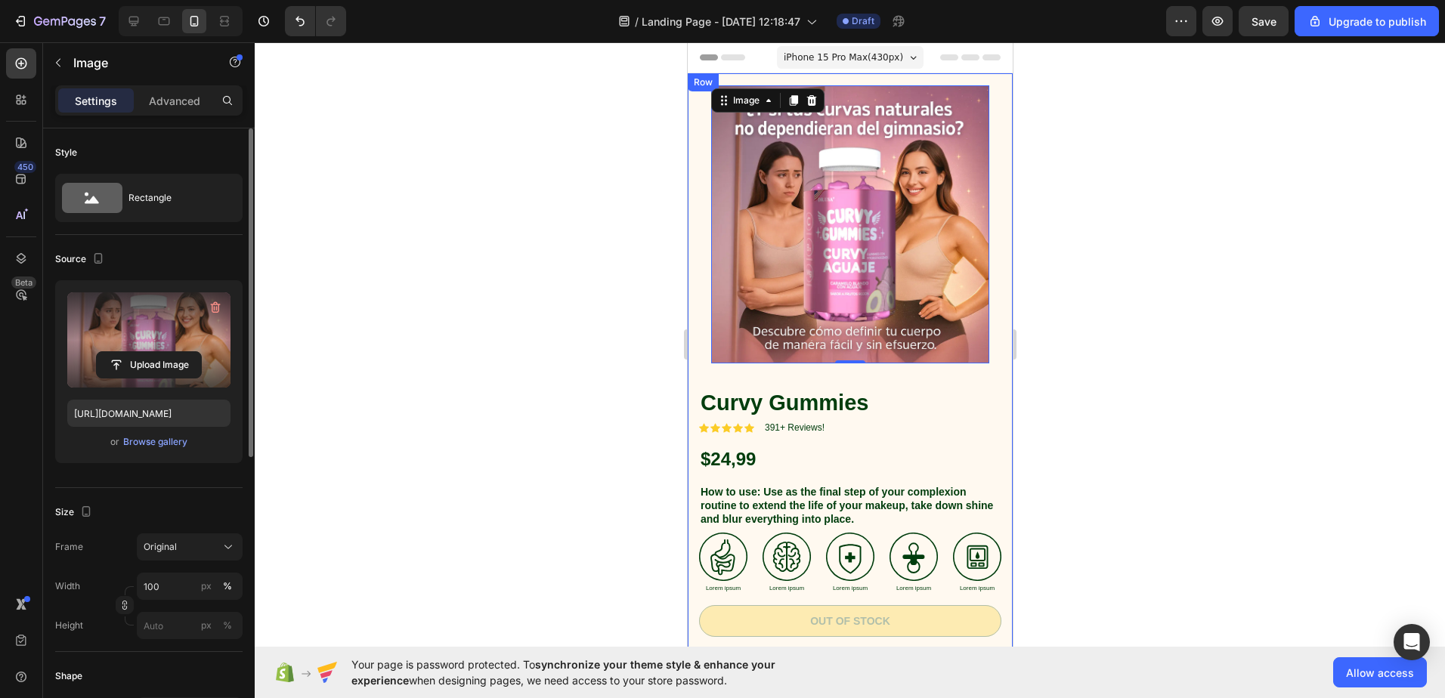
click at [689, 144] on div "Image 0 Row Curvy Gummies Product Title Icon Icon Icon Icon Icon Icon List 391+…" at bounding box center [849, 456] width 325 height 766
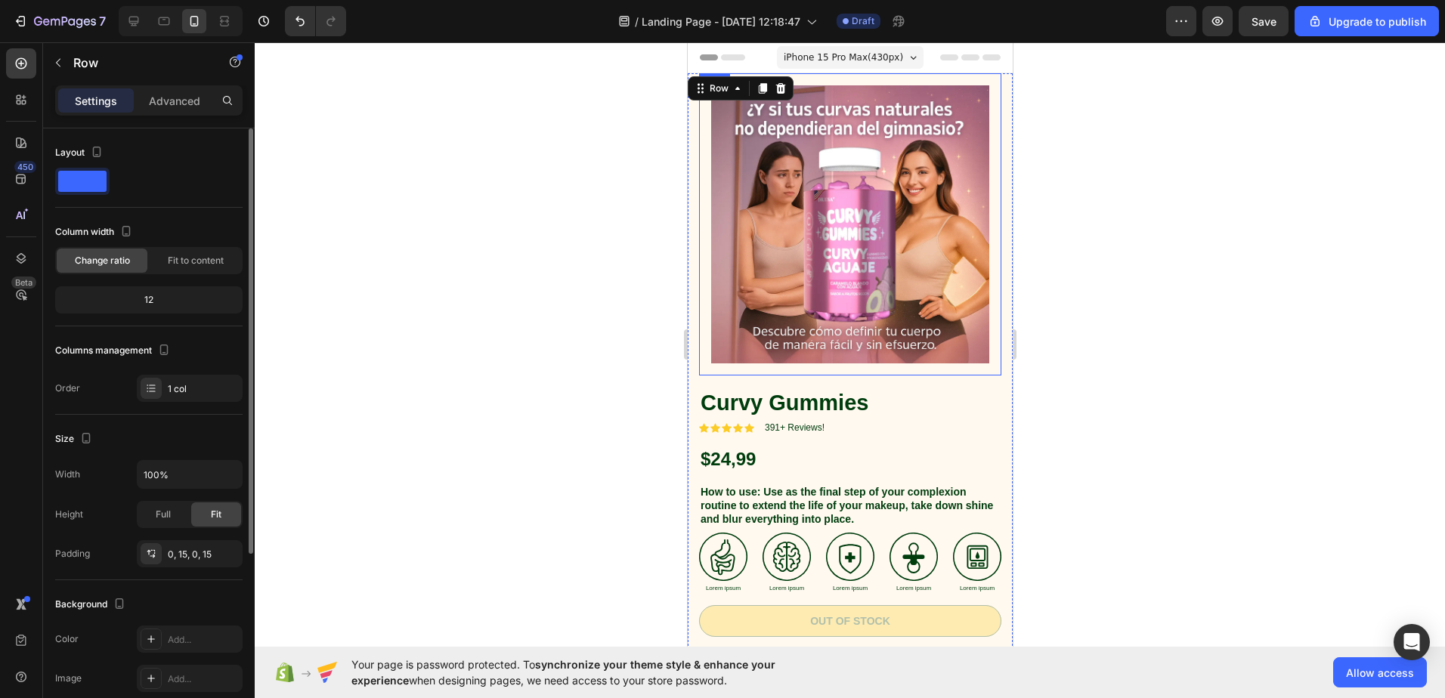
click at [703, 142] on div "Image Row" at bounding box center [849, 224] width 302 height 302
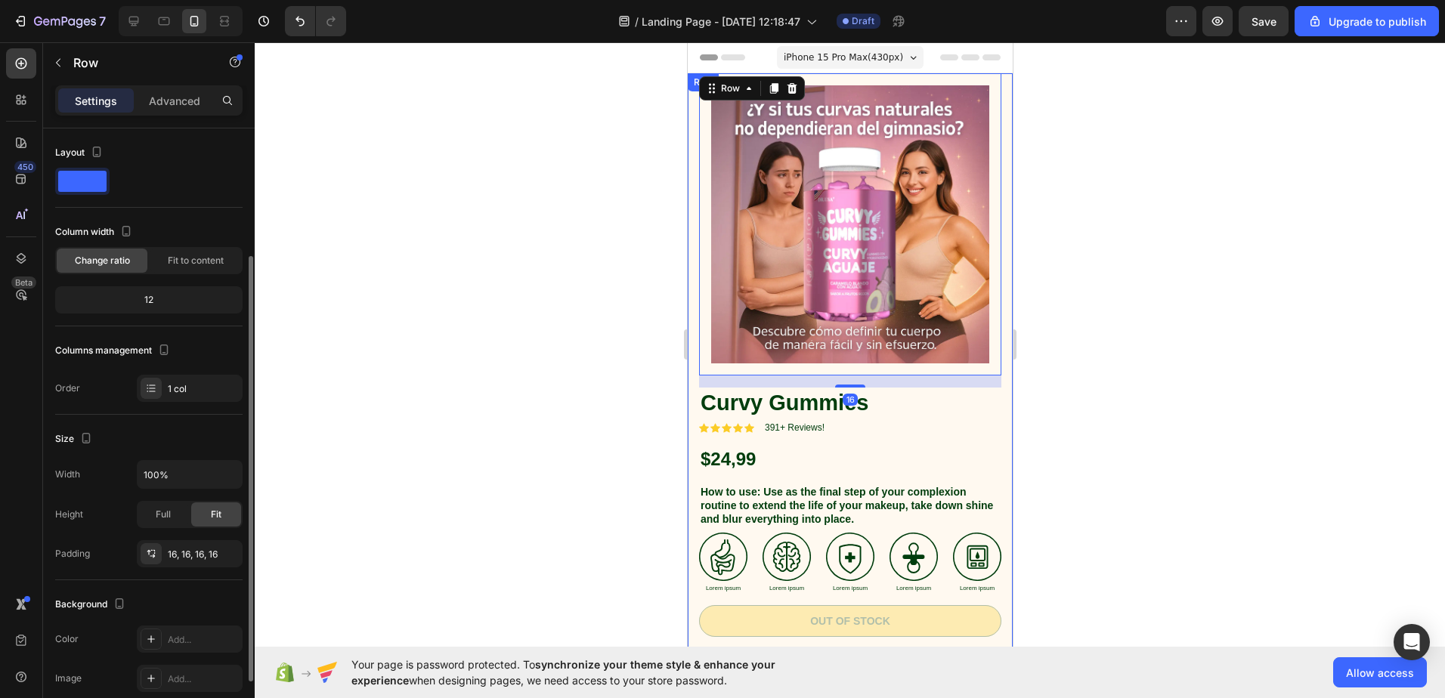
scroll to position [151, 0]
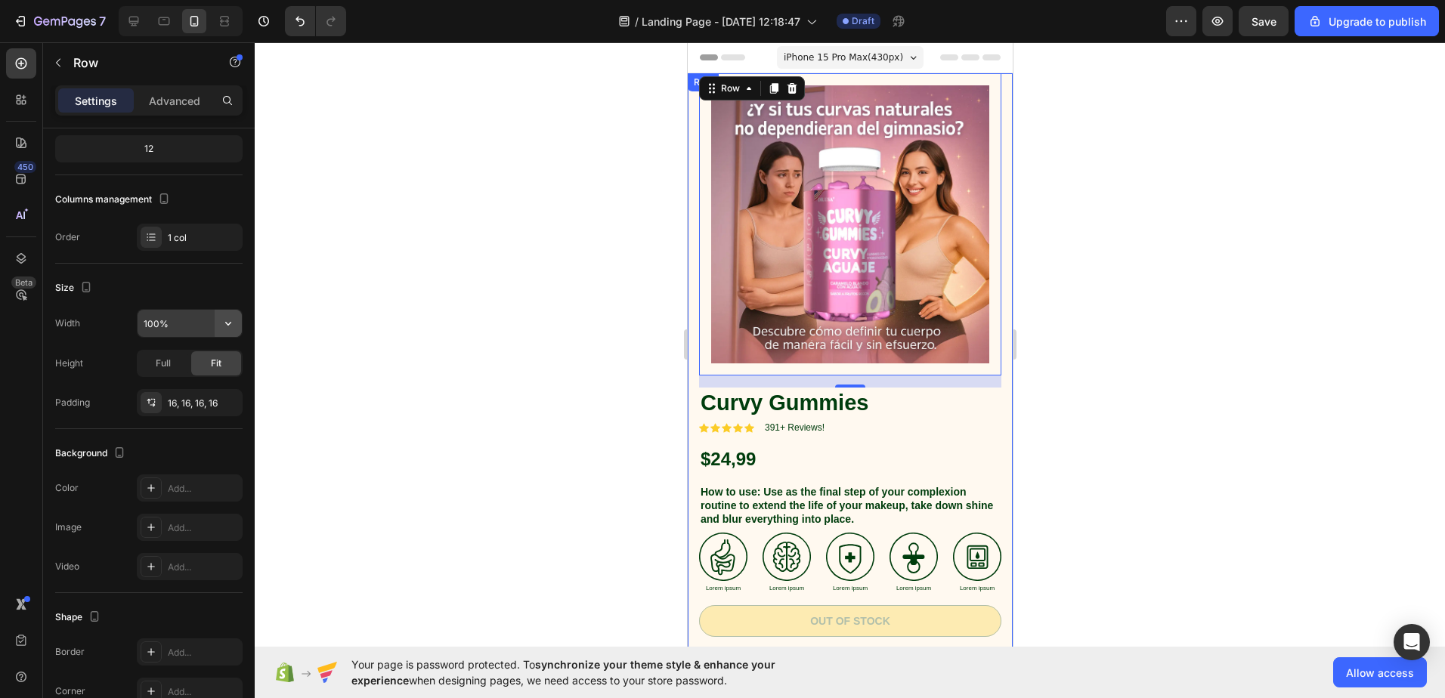
click at [231, 321] on icon "button" at bounding box center [228, 323] width 15 height 15
click at [160, 363] on span "Full" at bounding box center [163, 364] width 15 height 14
click at [423, 334] on div at bounding box center [850, 370] width 1191 height 656
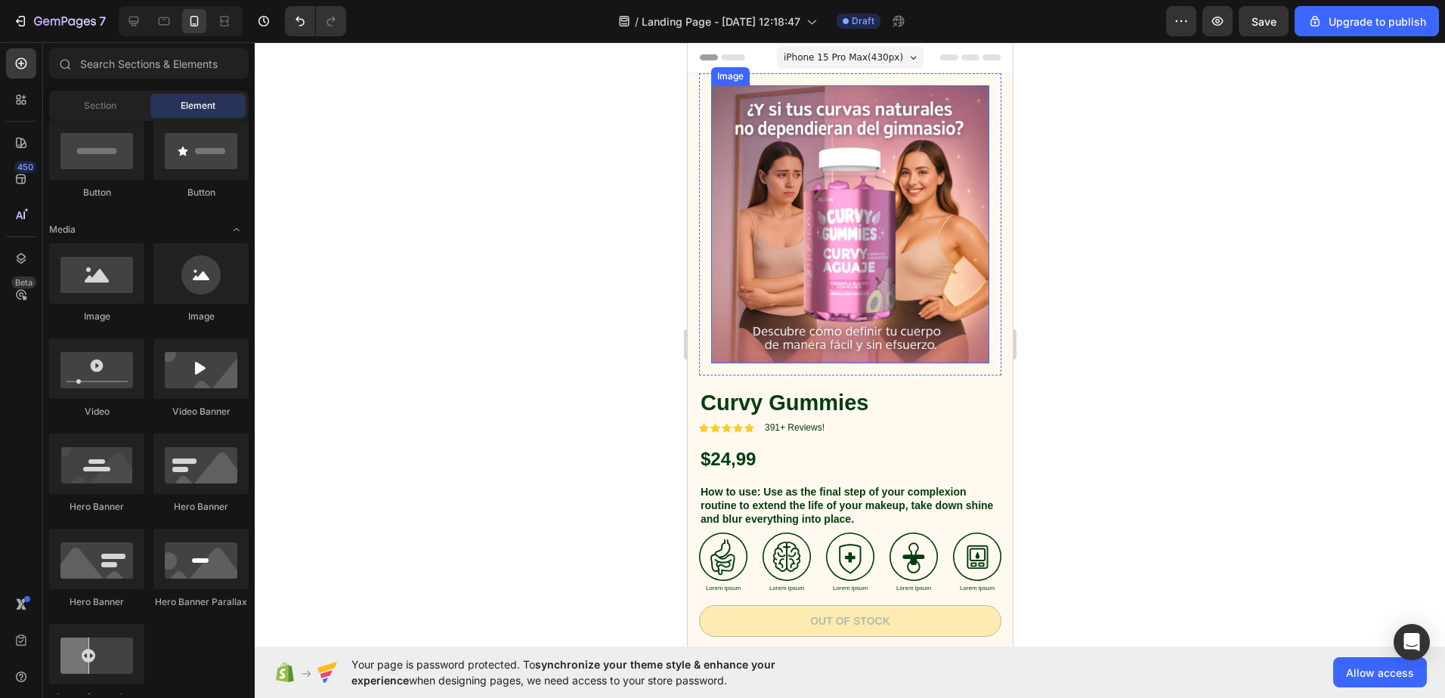
click at [717, 143] on img at bounding box center [850, 224] width 278 height 278
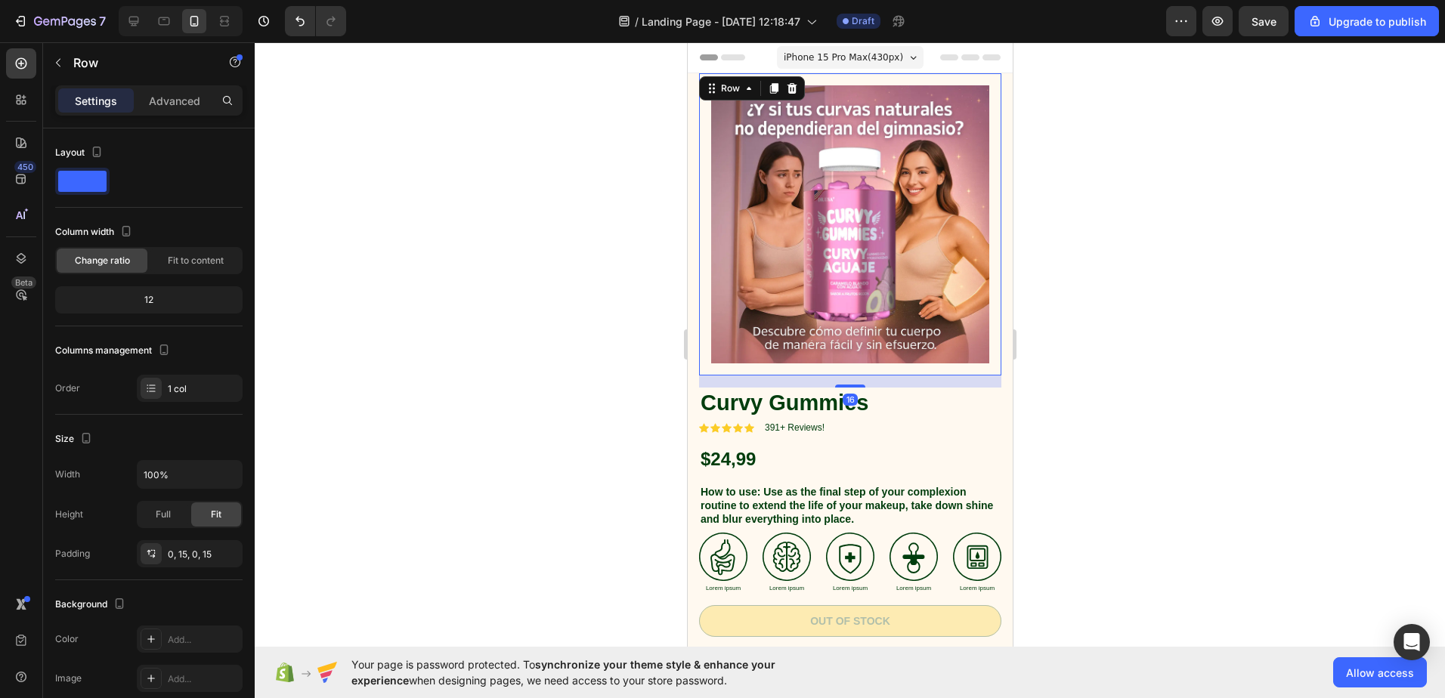
click at [701, 156] on div "Image Row 16" at bounding box center [849, 224] width 302 height 302
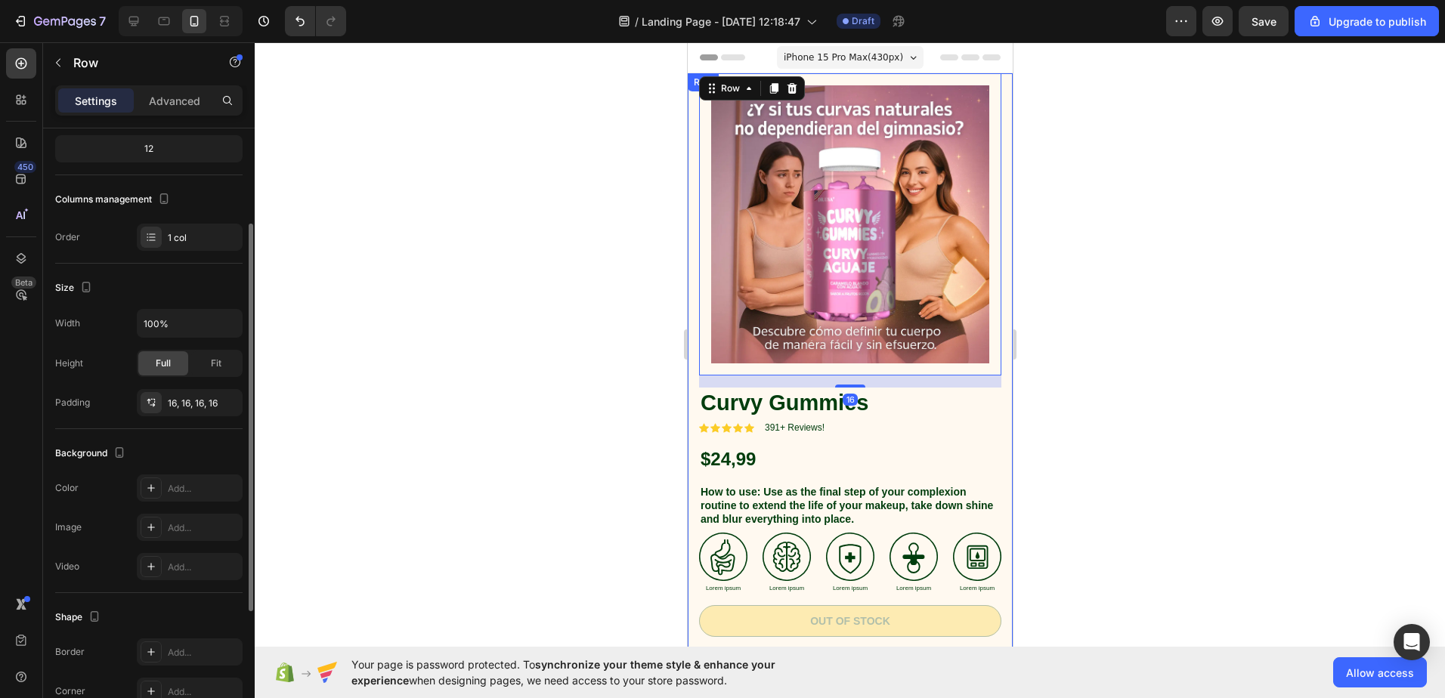
scroll to position [0, 0]
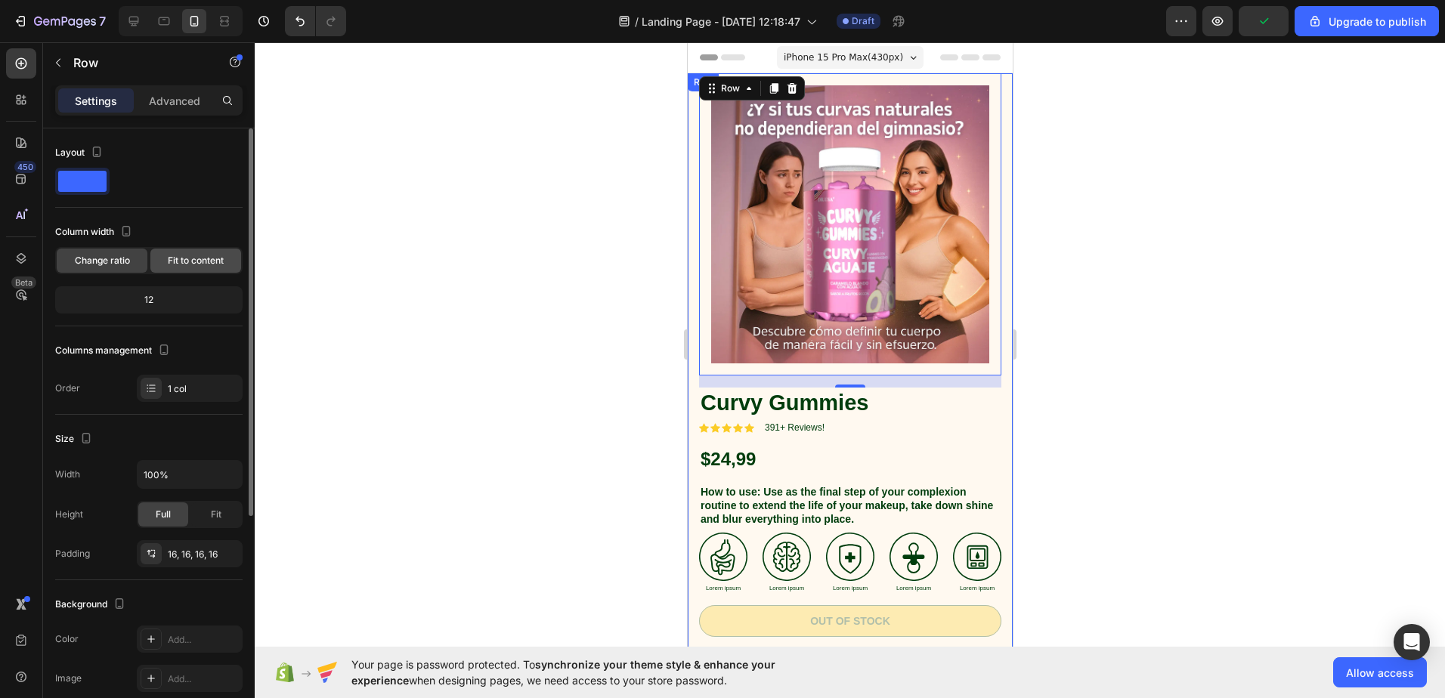
click at [185, 260] on span "Fit to content" at bounding box center [196, 261] width 56 height 14
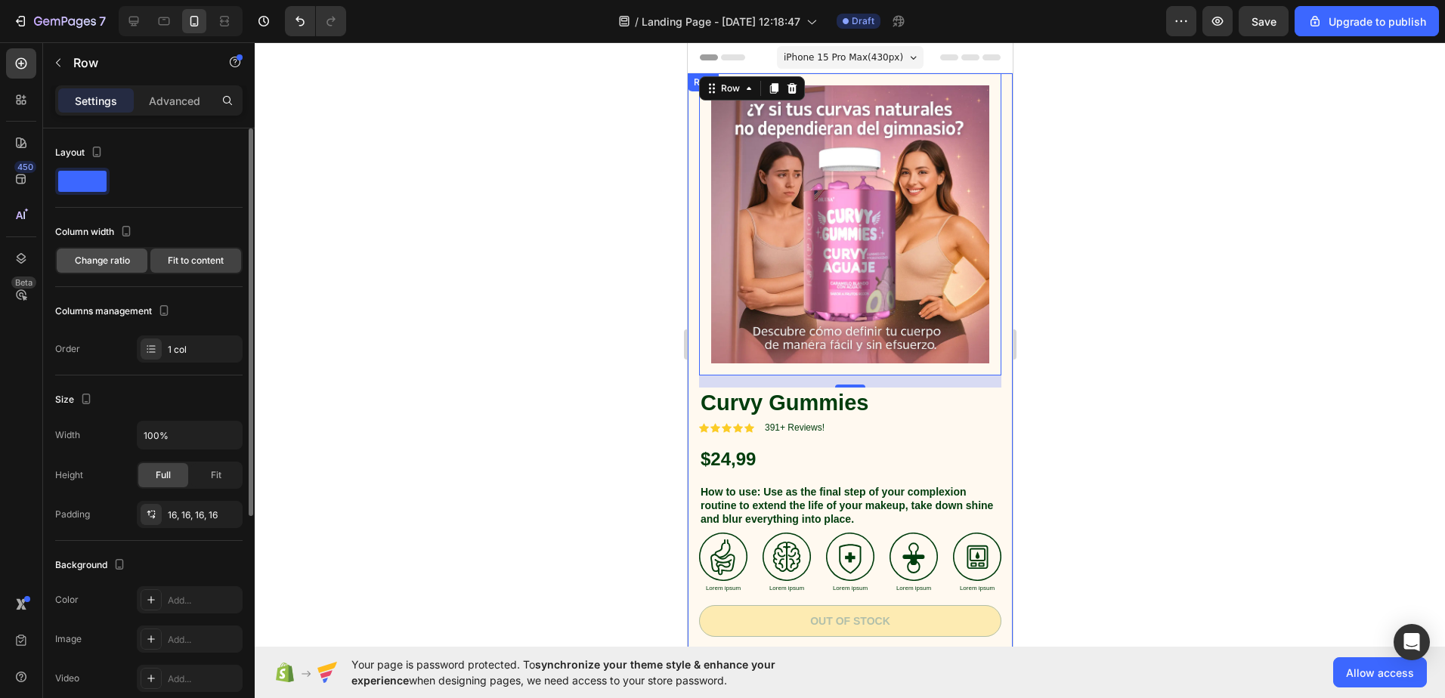
click at [125, 261] on span "Change ratio" at bounding box center [102, 261] width 55 height 14
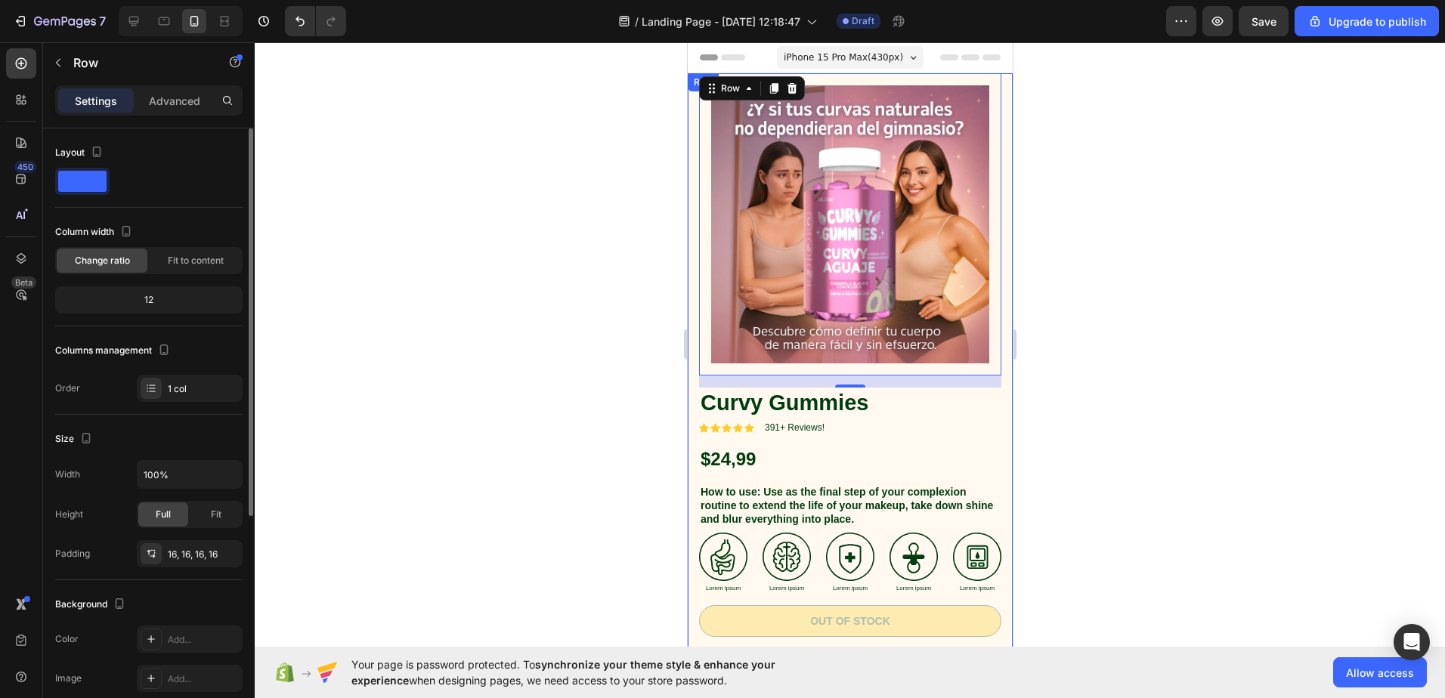
click at [190, 279] on div "Column width Change ratio Fit to content 12" at bounding box center [148, 273] width 187 height 107
click at [187, 299] on div "12" at bounding box center [148, 300] width 181 height 21
drag, startPoint x: 153, startPoint y: 302, endPoint x: 141, endPoint y: 300, distance: 11.6
click at [147, 302] on div "12" at bounding box center [148, 300] width 181 height 21
click at [141, 300] on div "12" at bounding box center [148, 300] width 181 height 21
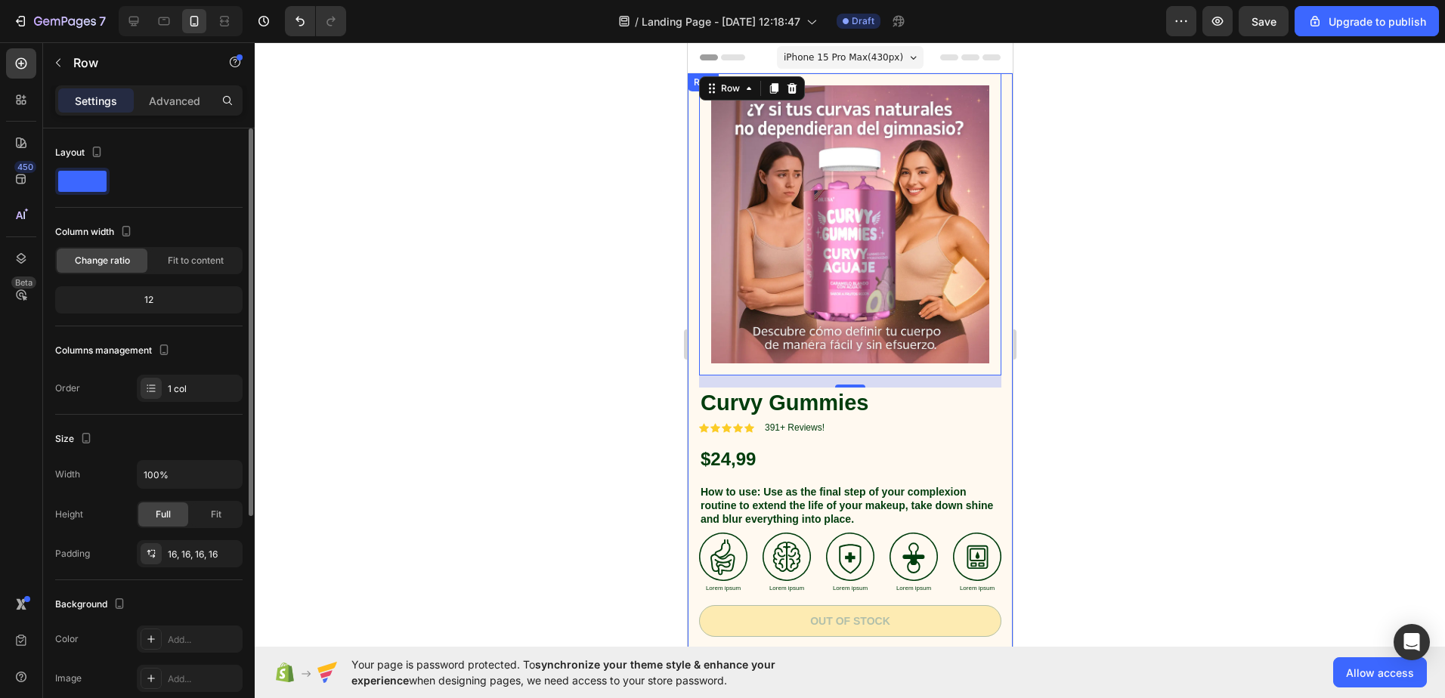
click at [69, 179] on span at bounding box center [82, 181] width 48 height 21
click at [177, 274] on div "Column width Change ratio Fit to content 12" at bounding box center [148, 273] width 187 height 107
click at [197, 266] on span "Fit to content" at bounding box center [196, 261] width 56 height 14
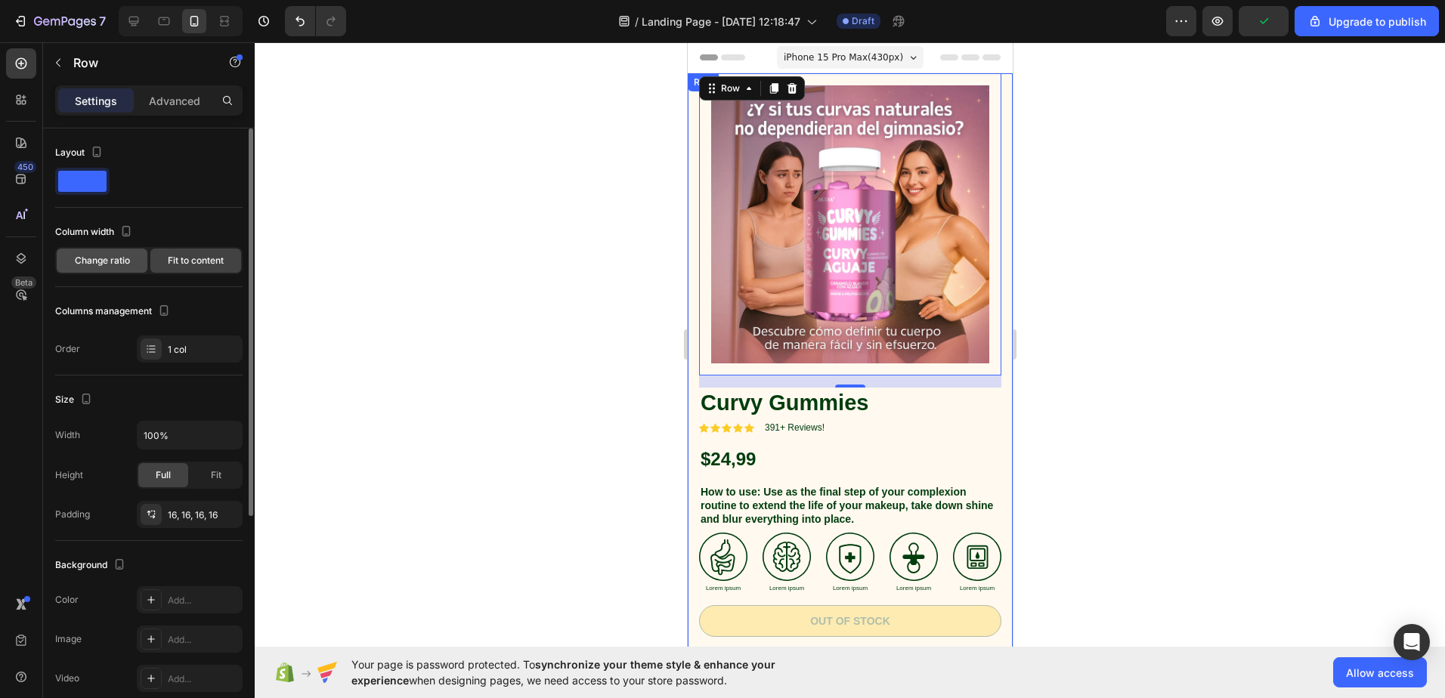
click at [114, 264] on span "Change ratio" at bounding box center [102, 261] width 55 height 14
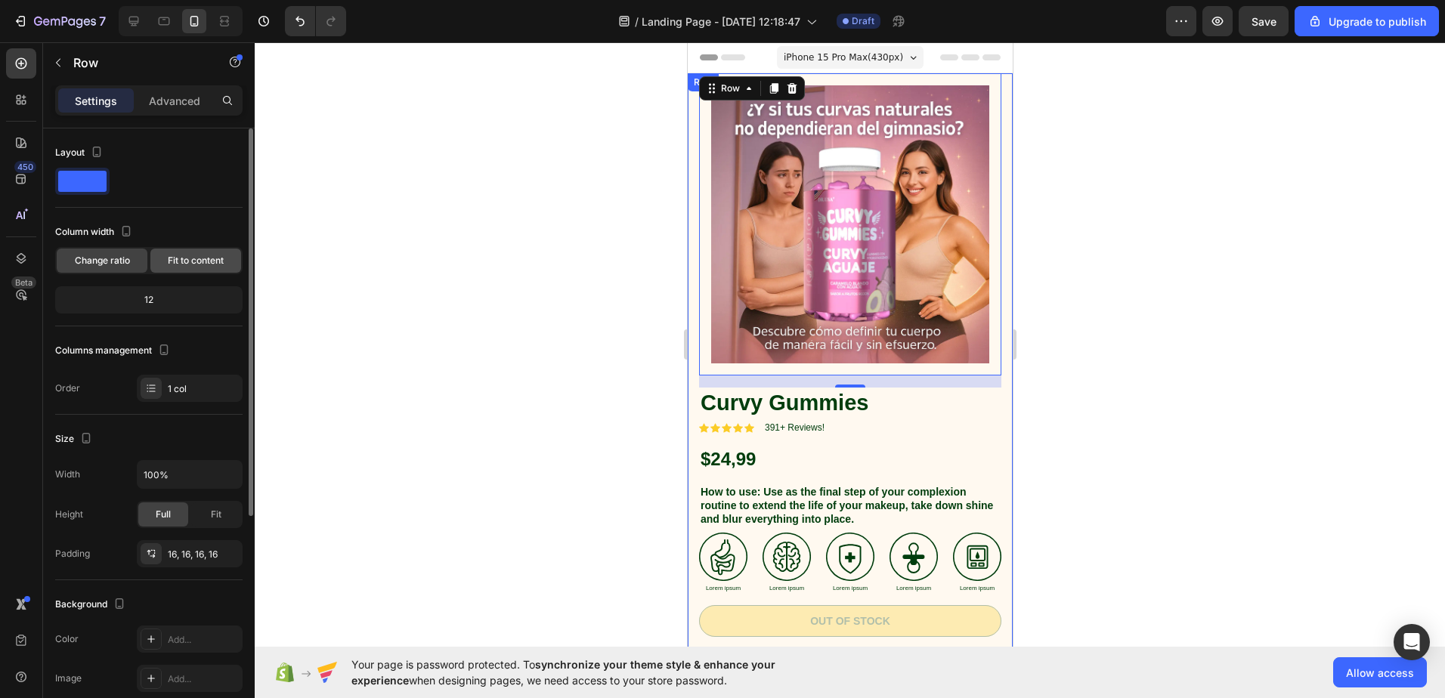
click at [178, 260] on span "Fit to content" at bounding box center [196, 261] width 56 height 14
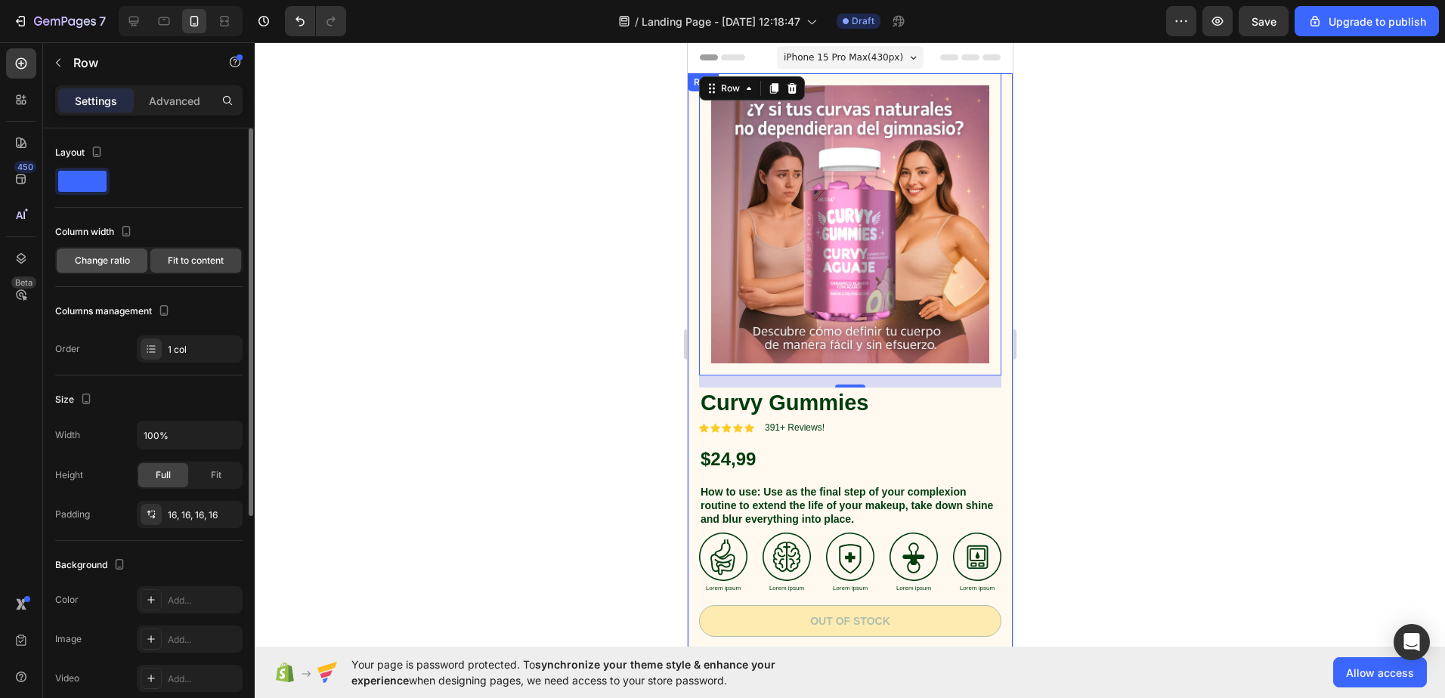
click at [111, 260] on span "Change ratio" at bounding box center [102, 261] width 55 height 14
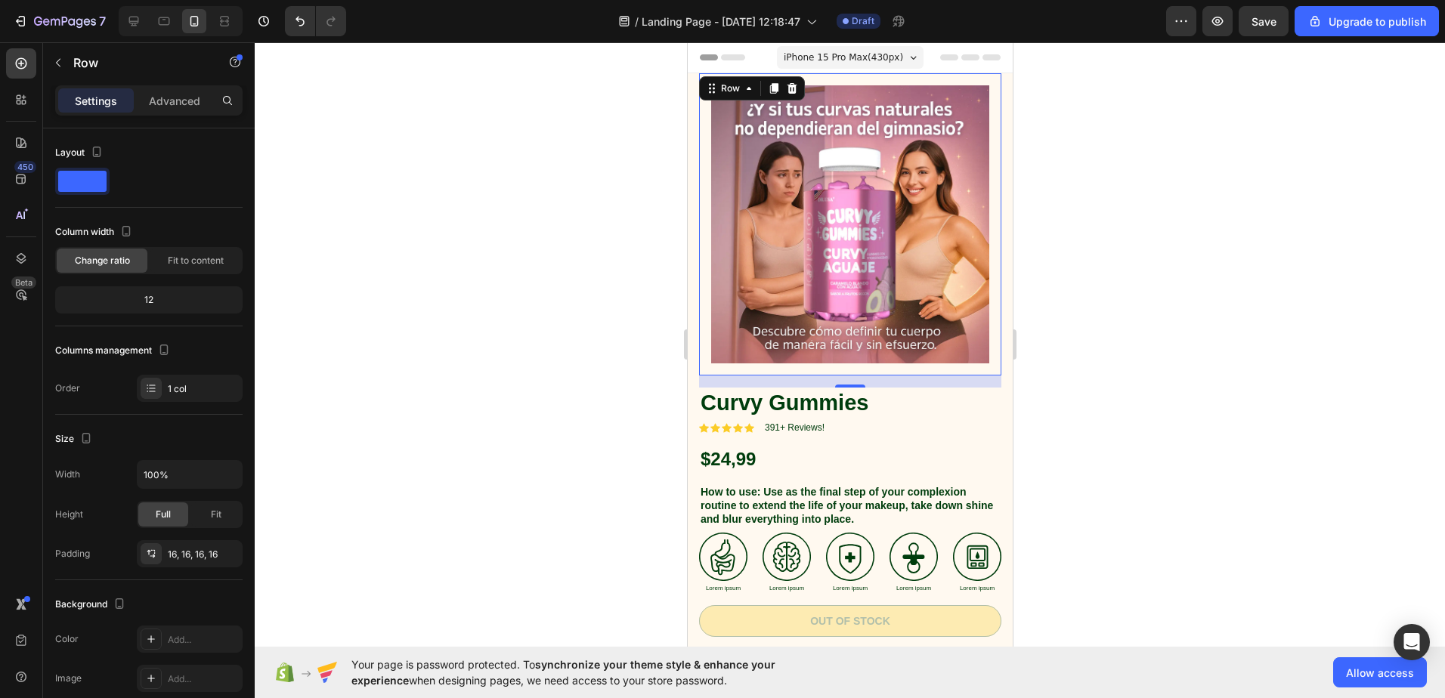
drag, startPoint x: 1261, startPoint y: 0, endPoint x: 307, endPoint y: 146, distance: 965.1
click at [307, 145] on div at bounding box center [850, 370] width 1191 height 656
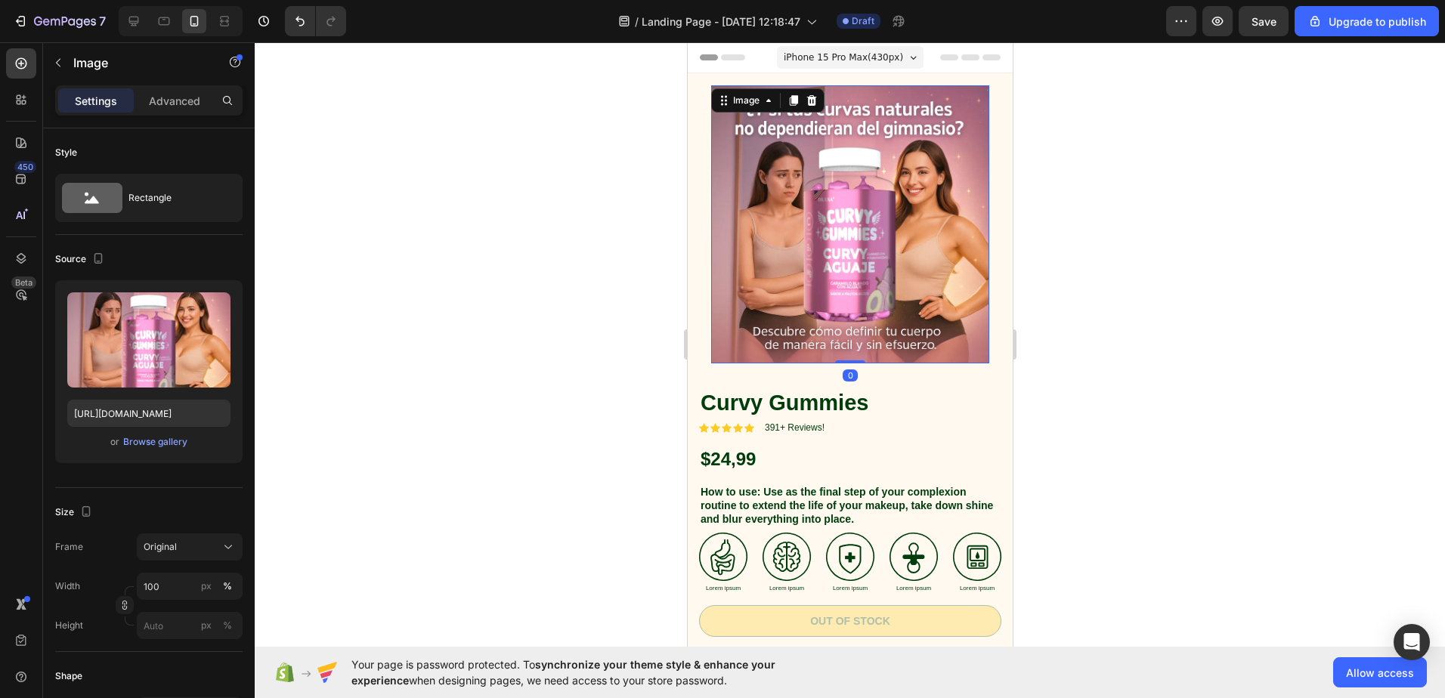
click at [823, 176] on img at bounding box center [850, 224] width 278 height 278
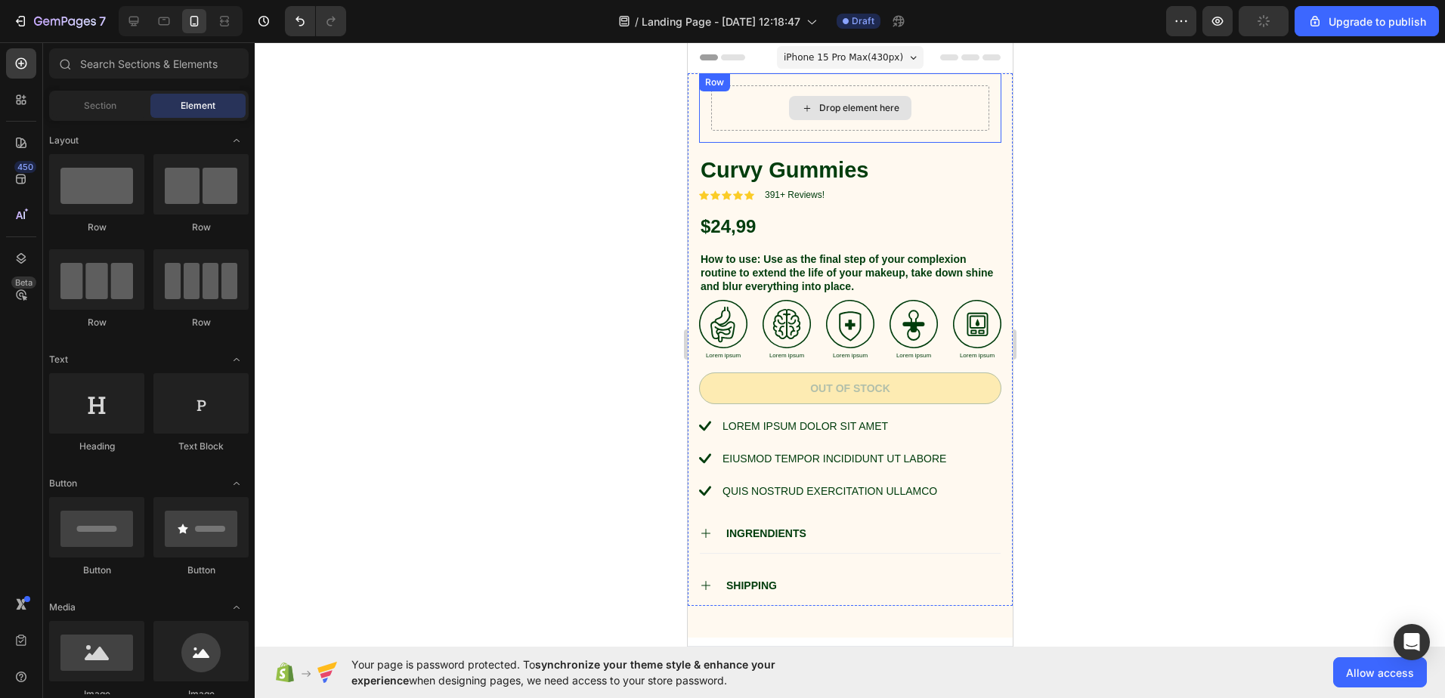
click at [862, 113] on div "Drop element here" at bounding box center [859, 108] width 80 height 12
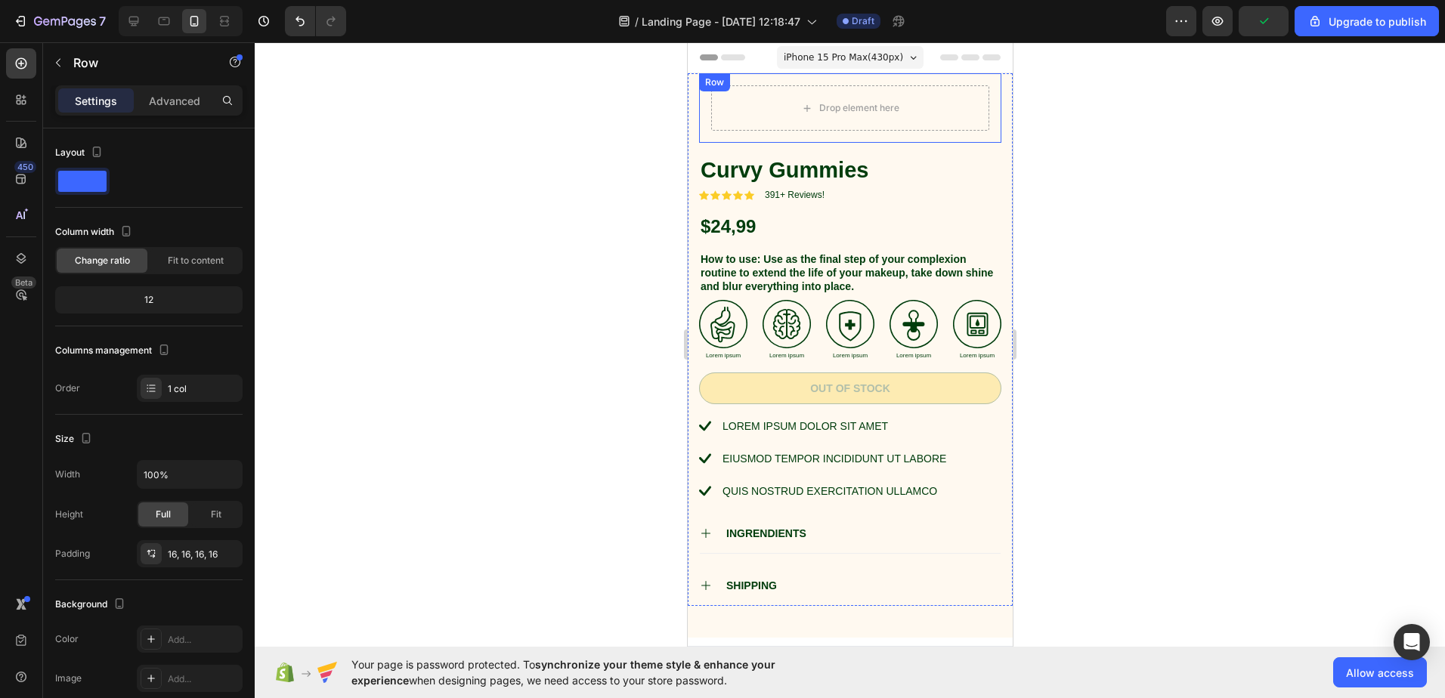
click at [980, 103] on div "Drop element here Row" at bounding box center [849, 108] width 302 height 70
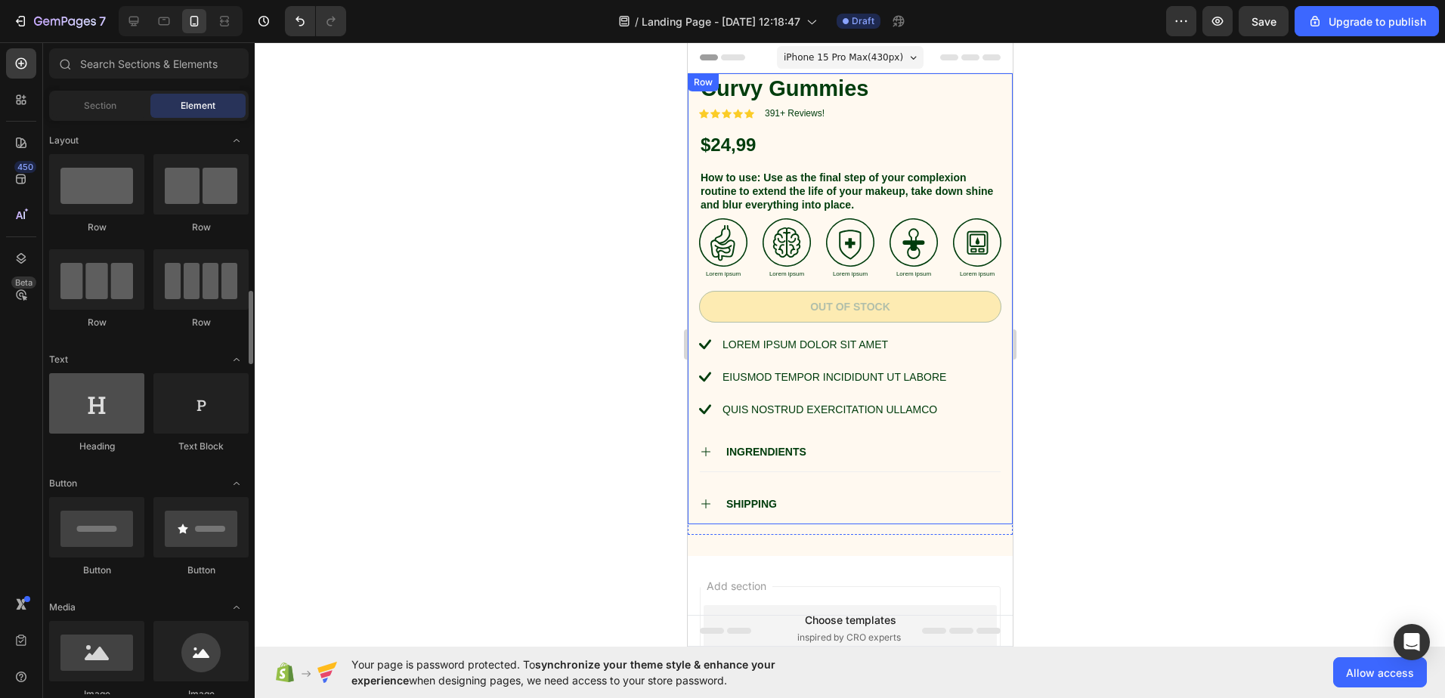
scroll to position [151, 0]
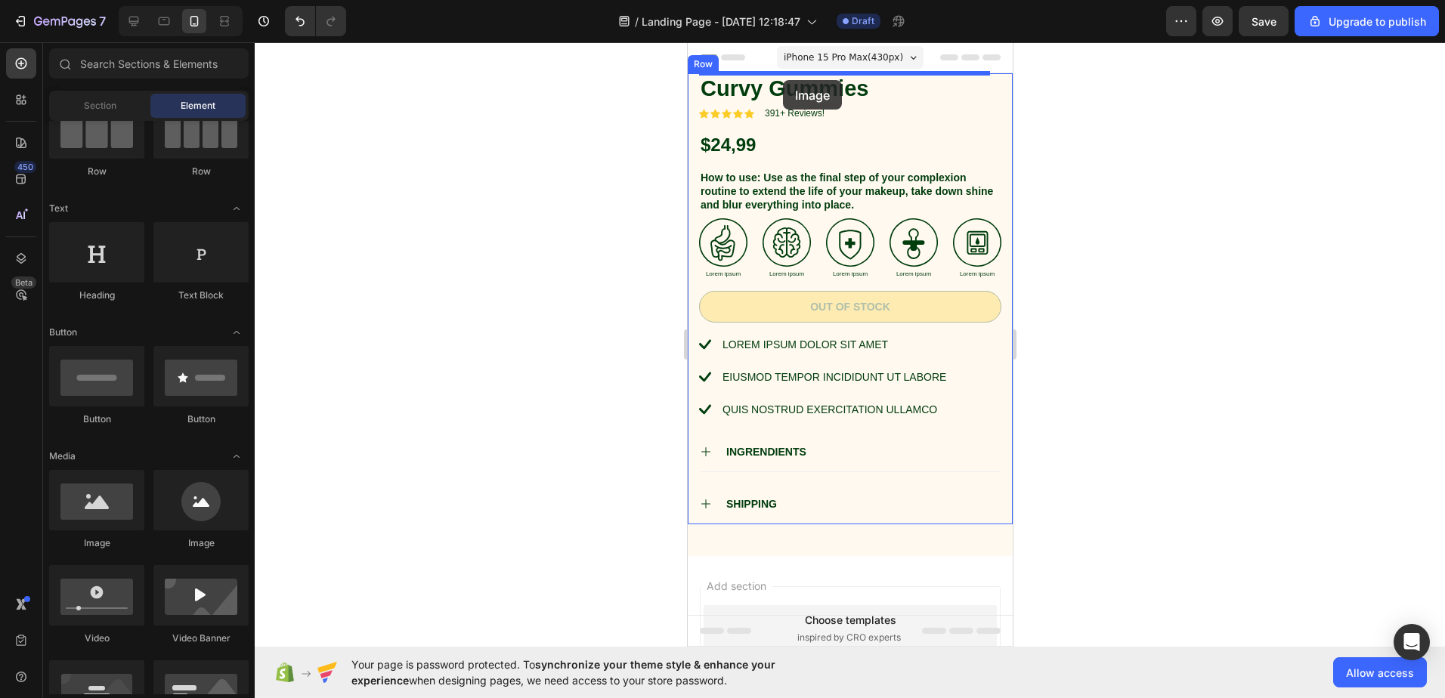
drag, startPoint x: 818, startPoint y: 547, endPoint x: 782, endPoint y: 80, distance: 467.8
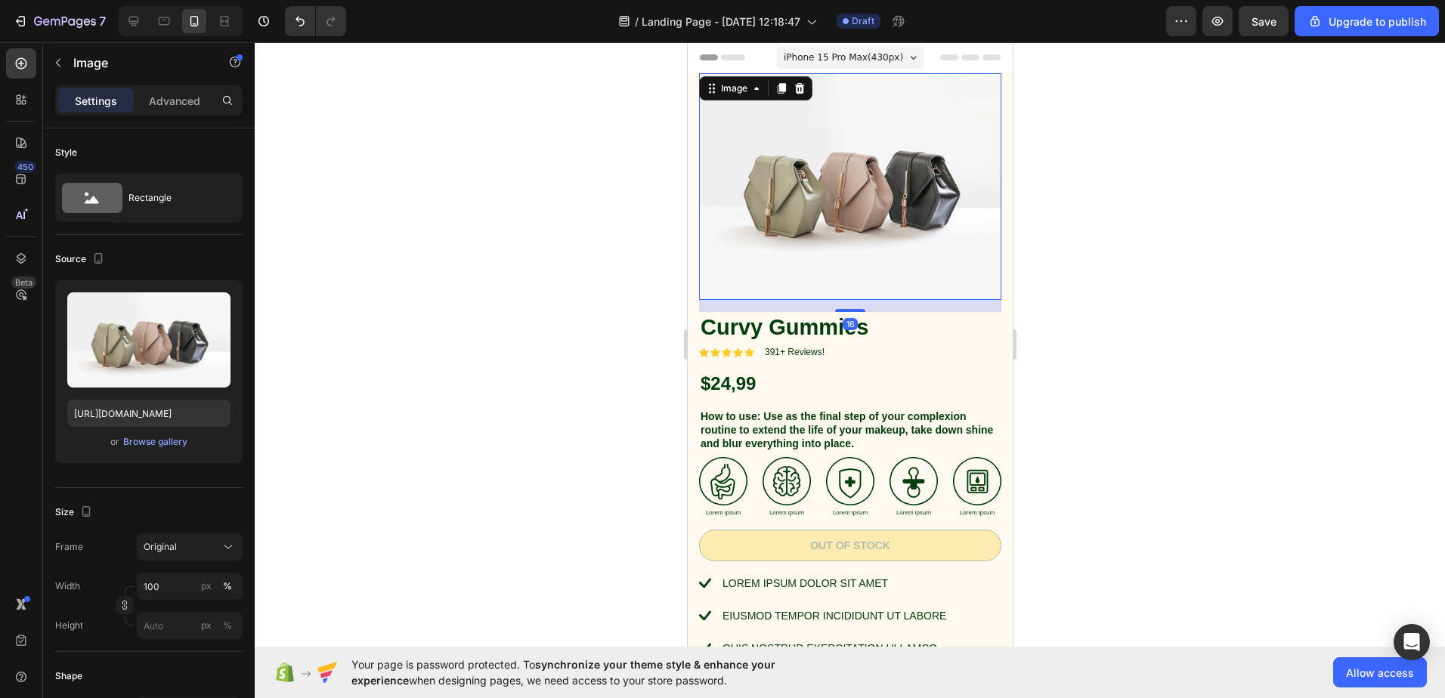
click at [849, 214] on img at bounding box center [849, 186] width 302 height 227
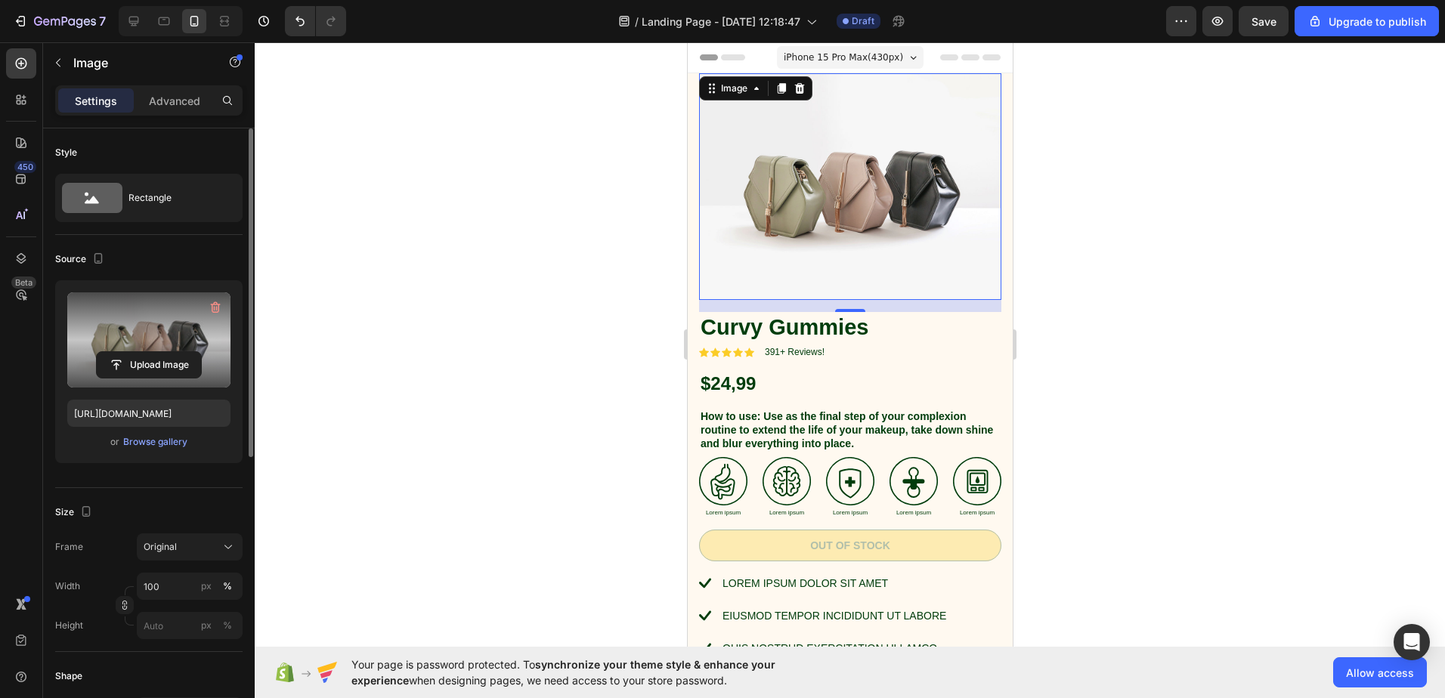
click at [164, 348] on label at bounding box center [148, 340] width 163 height 95
click at [164, 352] on input "file" at bounding box center [149, 365] width 104 height 26
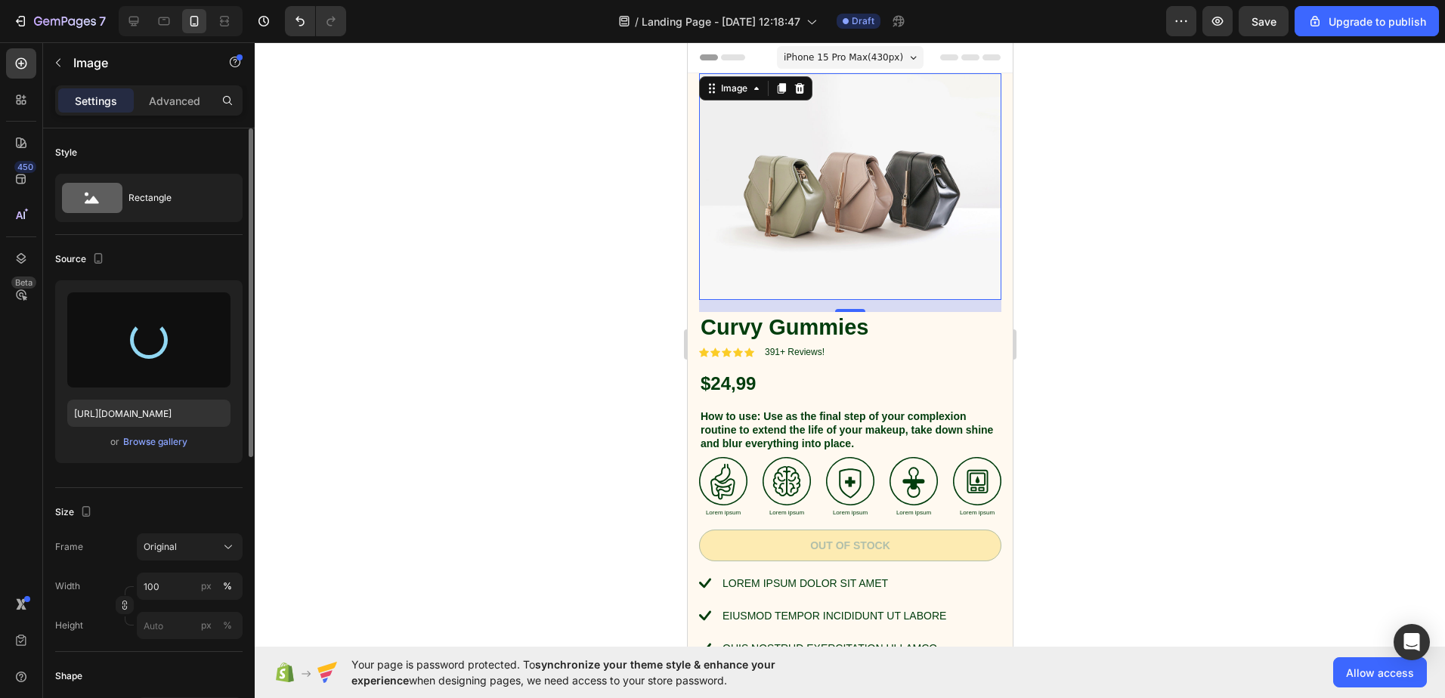
type input "https://cdn.shopify.com/s/files/1/0668/7509/7203/files/gempages_581755540070204…"
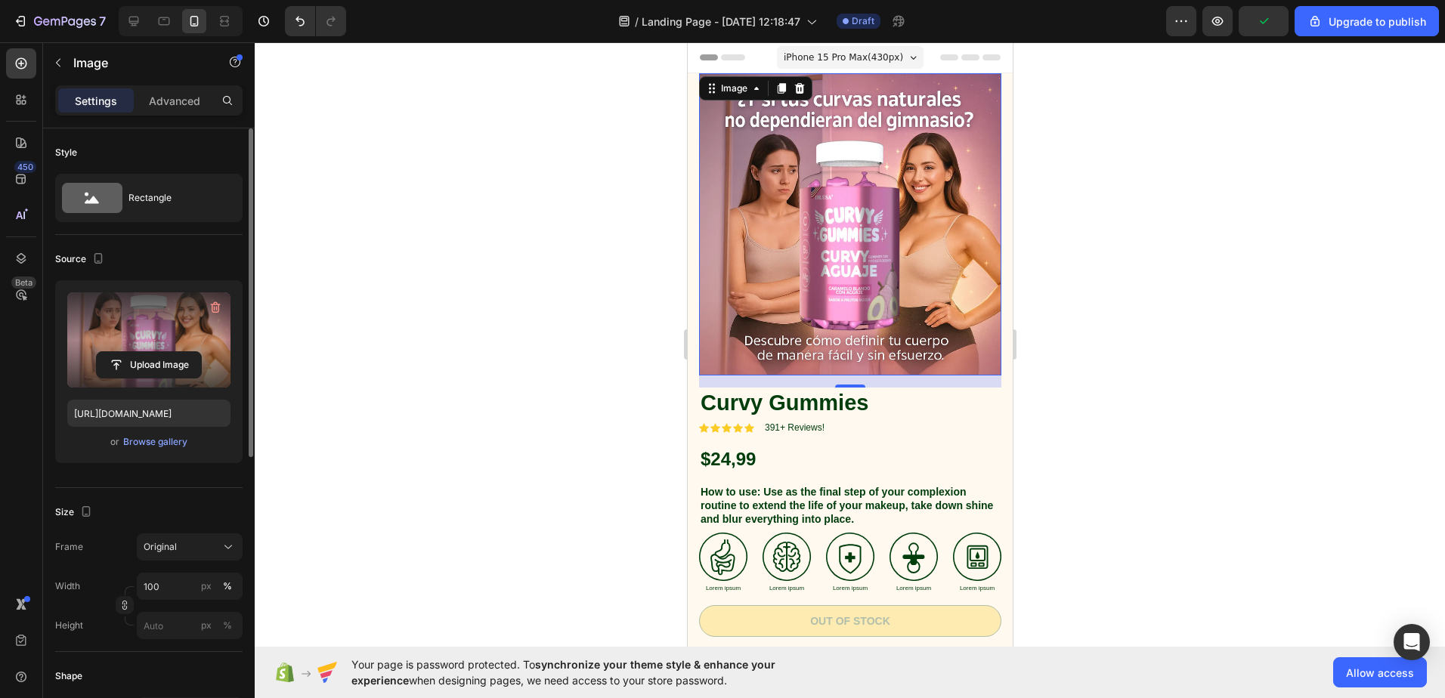
click at [675, 347] on div at bounding box center [850, 370] width 1191 height 656
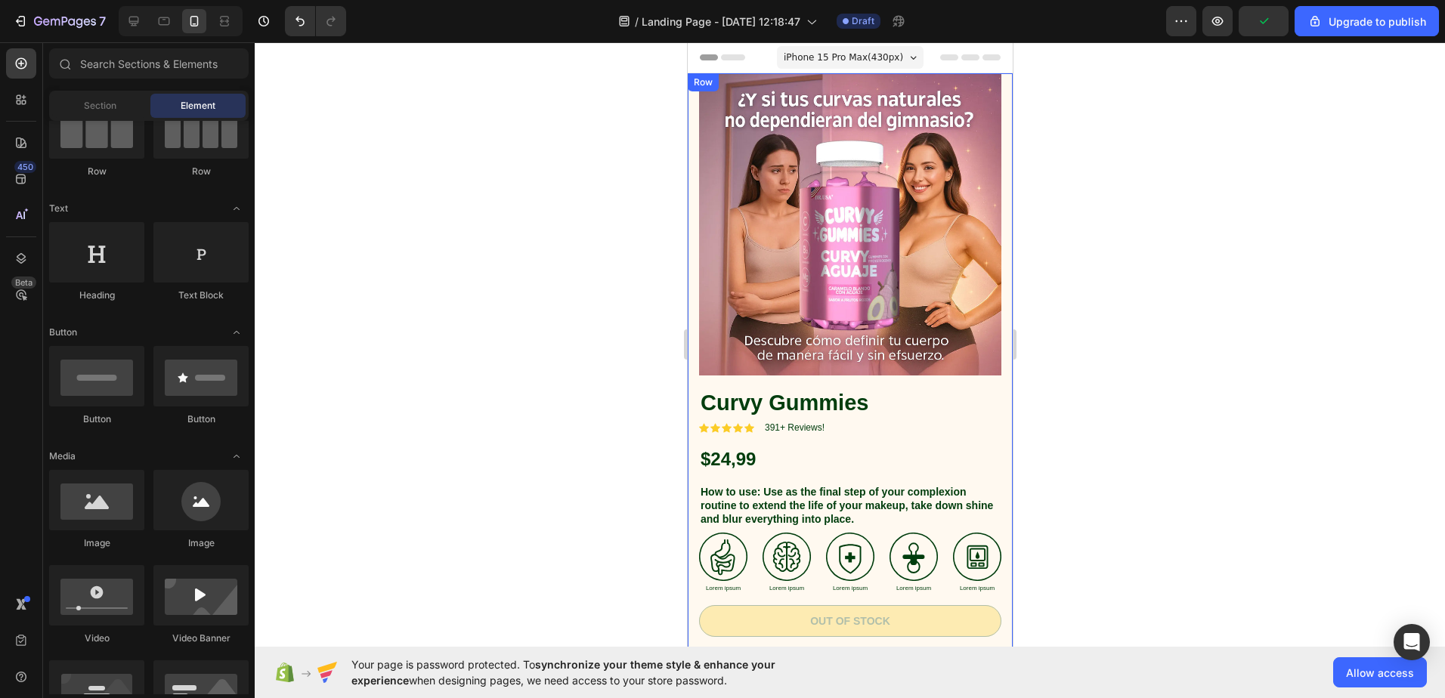
click at [909, 467] on div "Image Curvy Gummies Product Title Icon Icon Icon Icon Icon Icon List 391+ Revie…" at bounding box center [849, 456] width 302 height 766
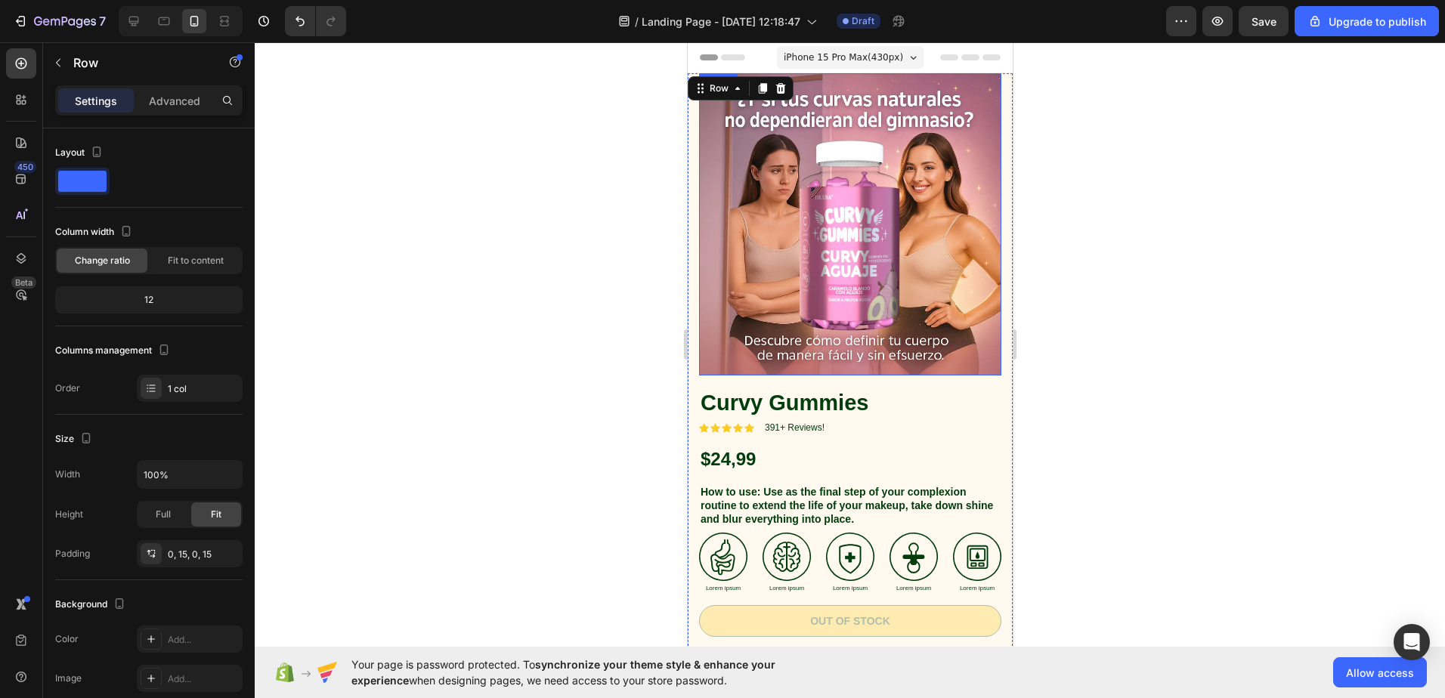
click at [940, 341] on img at bounding box center [849, 224] width 302 height 302
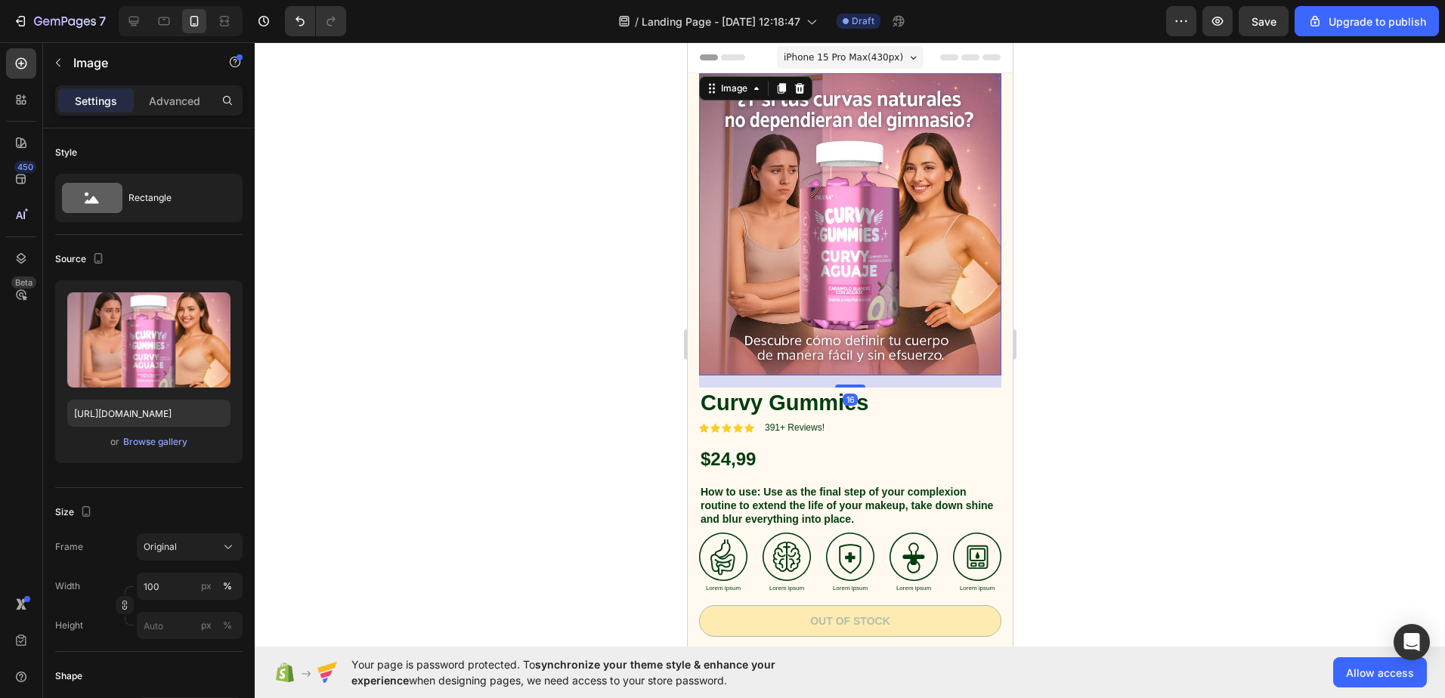
click at [759, 218] on img at bounding box center [849, 224] width 302 height 302
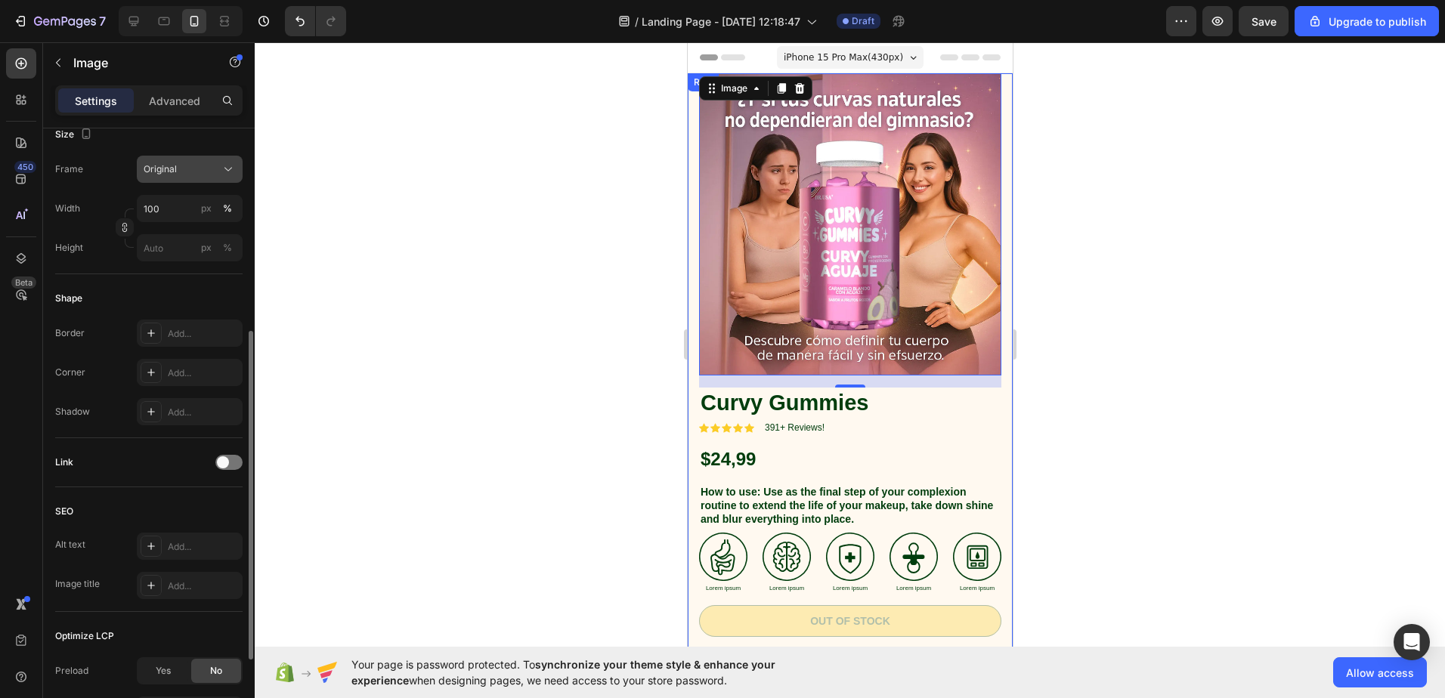
click at [198, 173] on div "Original" at bounding box center [181, 170] width 74 height 14
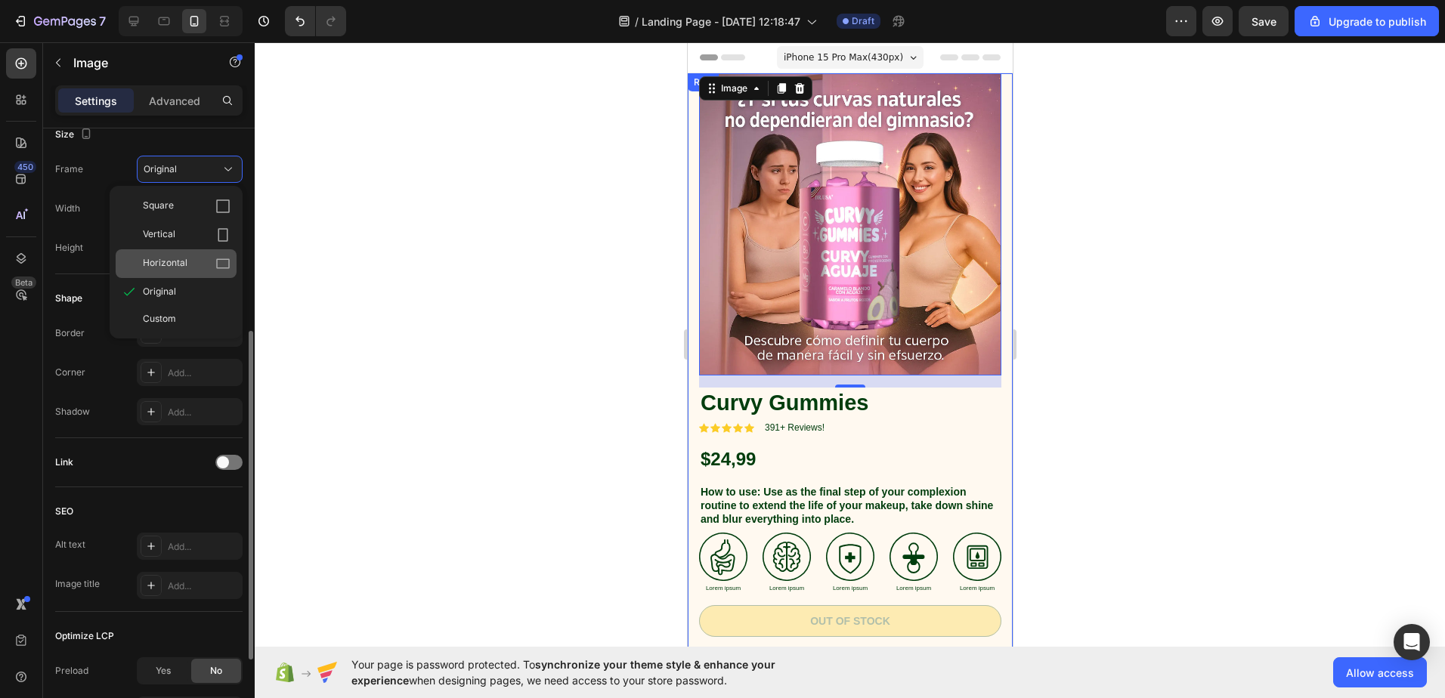
click at [186, 264] on span "Horizontal" at bounding box center [165, 263] width 45 height 15
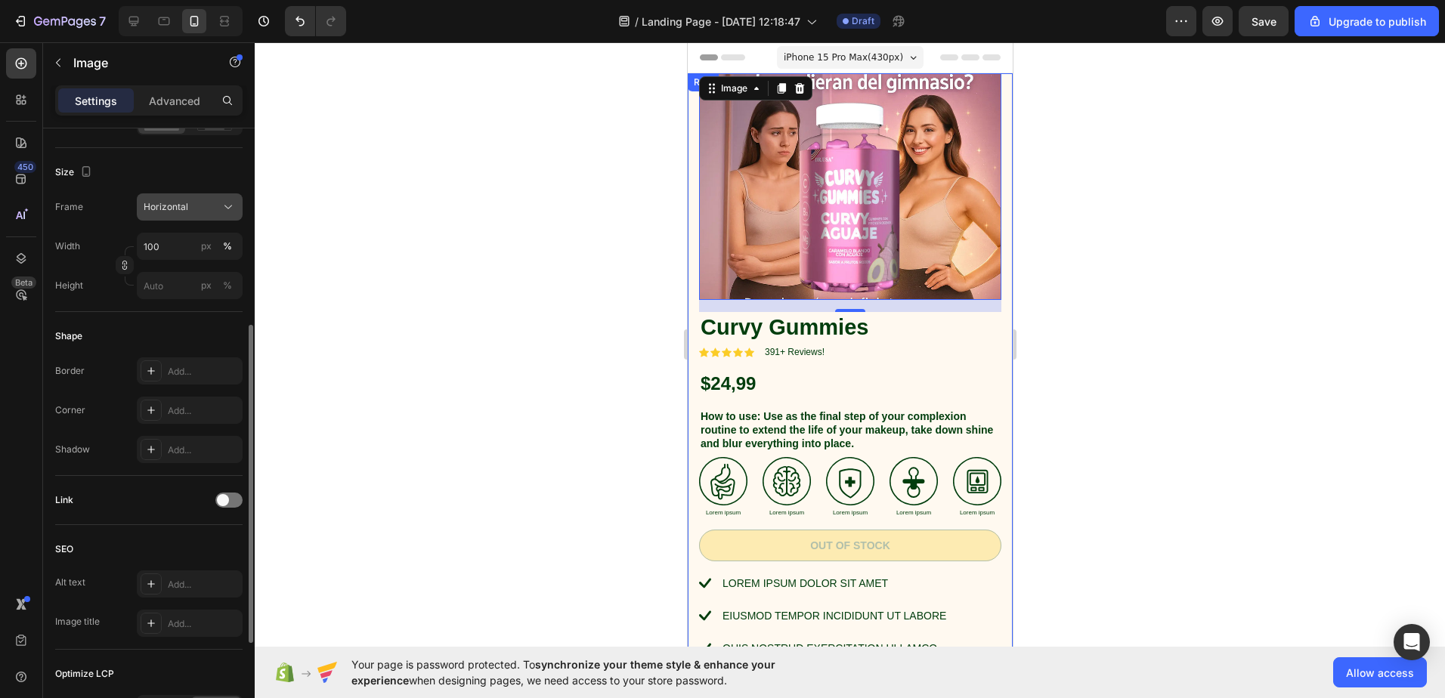
click at [194, 205] on div "Horizontal" at bounding box center [181, 207] width 74 height 14
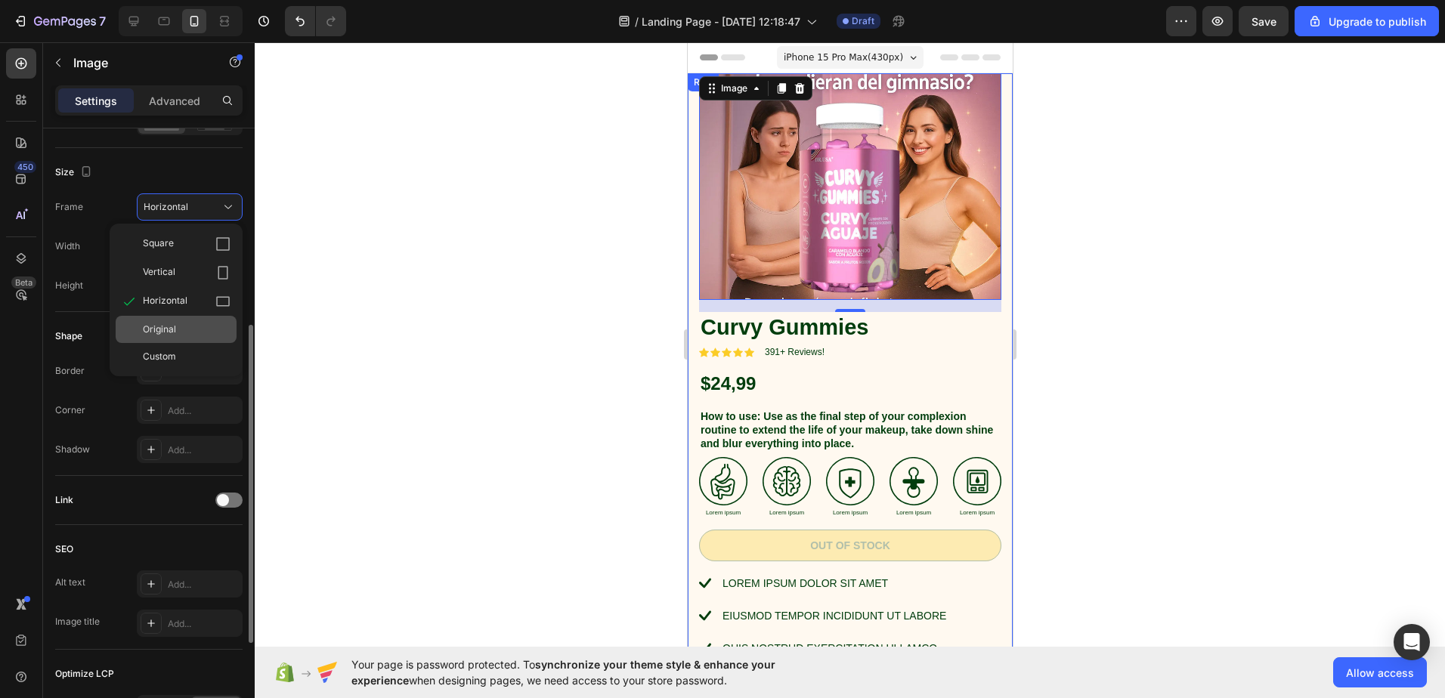
click at [172, 336] on span "Original" at bounding box center [159, 330] width 33 height 14
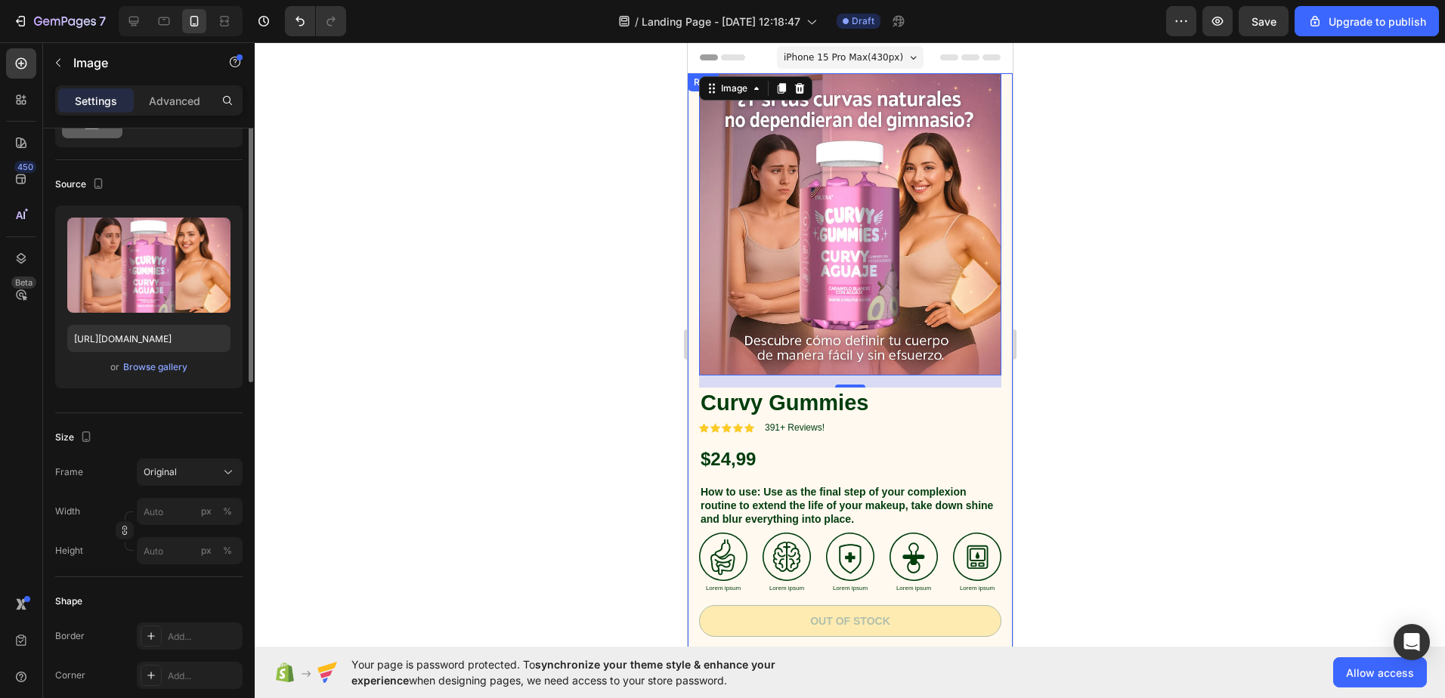
scroll to position [0, 0]
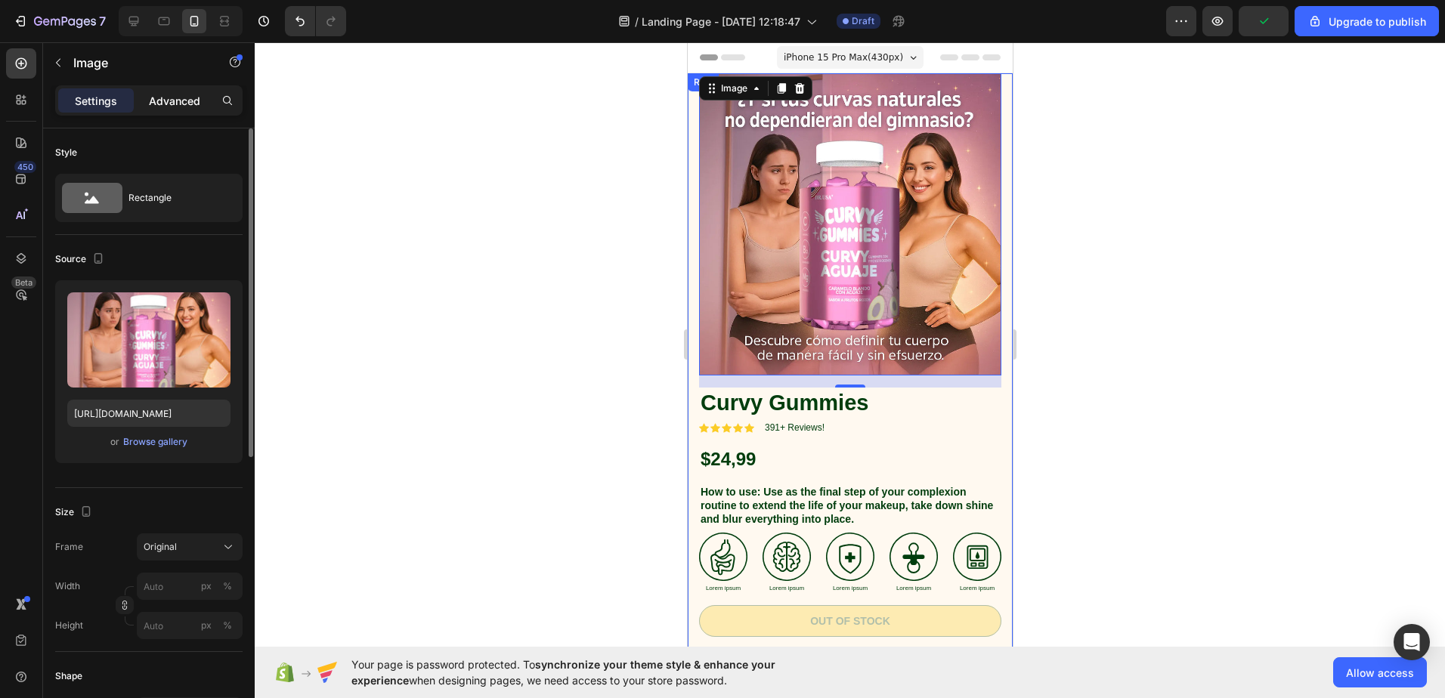
drag, startPoint x: 163, startPoint y: 101, endPoint x: 169, endPoint y: 129, distance: 29.2
click at [163, 101] on p "Advanced" at bounding box center [174, 101] width 51 height 16
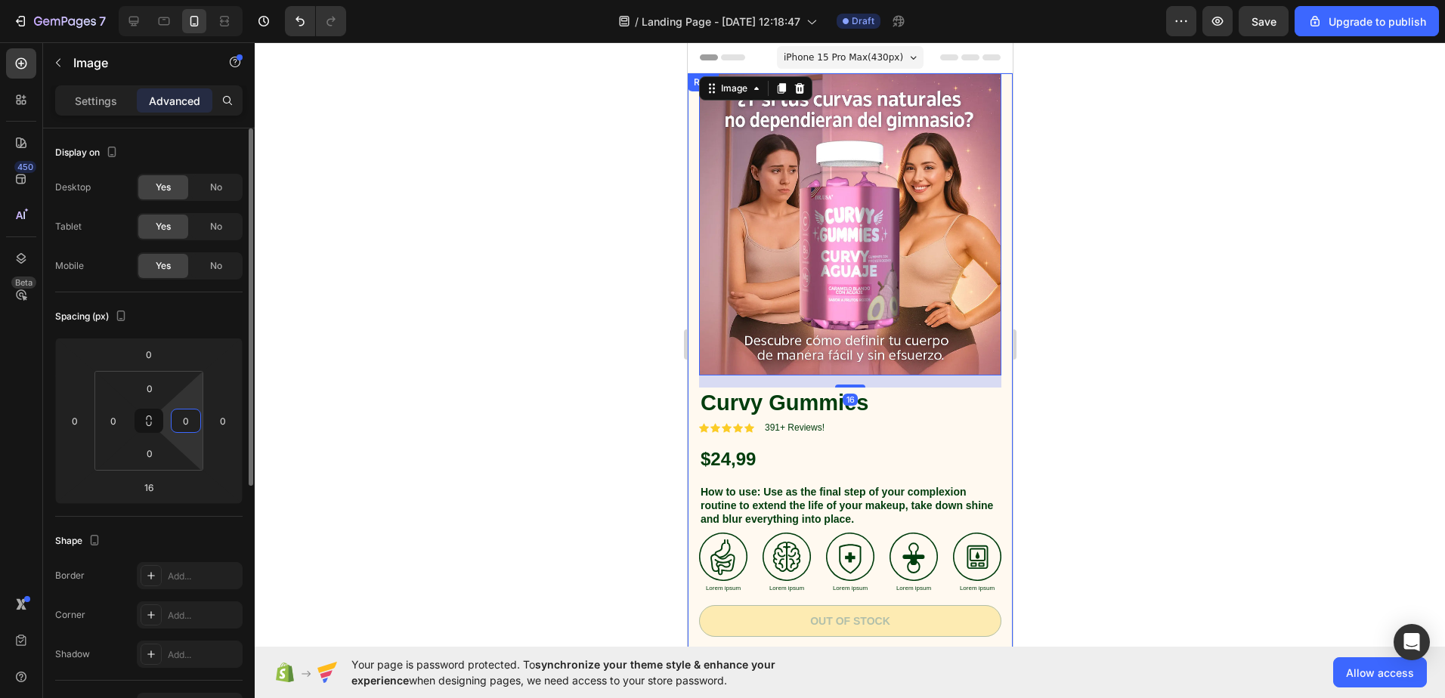
click at [175, 417] on input "0" at bounding box center [186, 421] width 23 height 23
click at [140, 0] on html "7 / Landing Page - Aug 27, 12:18:47 Draft Preview Save Upgrade to publish 450 B…" at bounding box center [722, 0] width 1445 height 0
click at [184, 427] on input "0" at bounding box center [186, 421] width 23 height 23
click at [218, 0] on html "7 / Landing Page - Aug 27, 12:18:47 Draft Preview Save Upgrade to publish 450 B…" at bounding box center [722, 0] width 1445 height 0
click at [141, 0] on html "7 / Landing Page - Aug 27, 12:18:47 Draft Preview Save Upgrade to publish 450 B…" at bounding box center [722, 0] width 1445 height 0
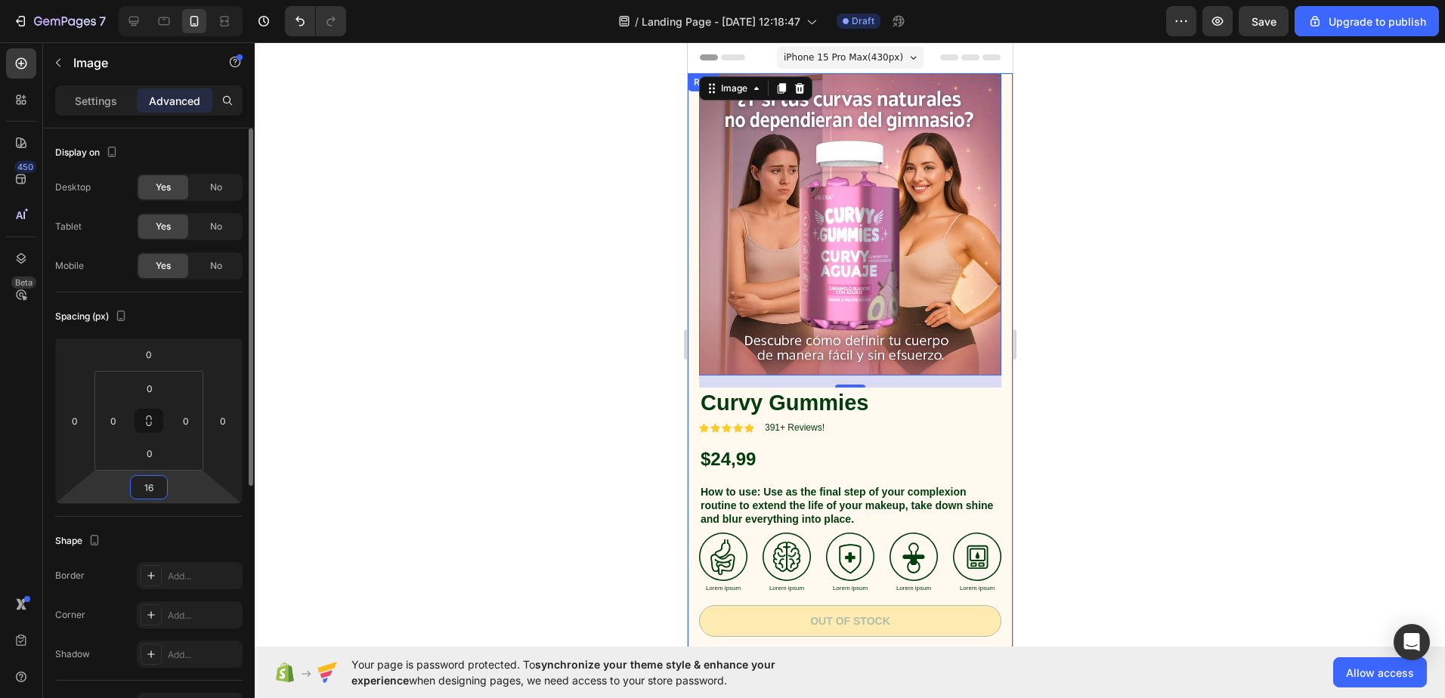
click at [155, 488] on input "16" at bounding box center [149, 487] width 30 height 23
click at [208, 413] on div "0" at bounding box center [223, 421] width 30 height 24
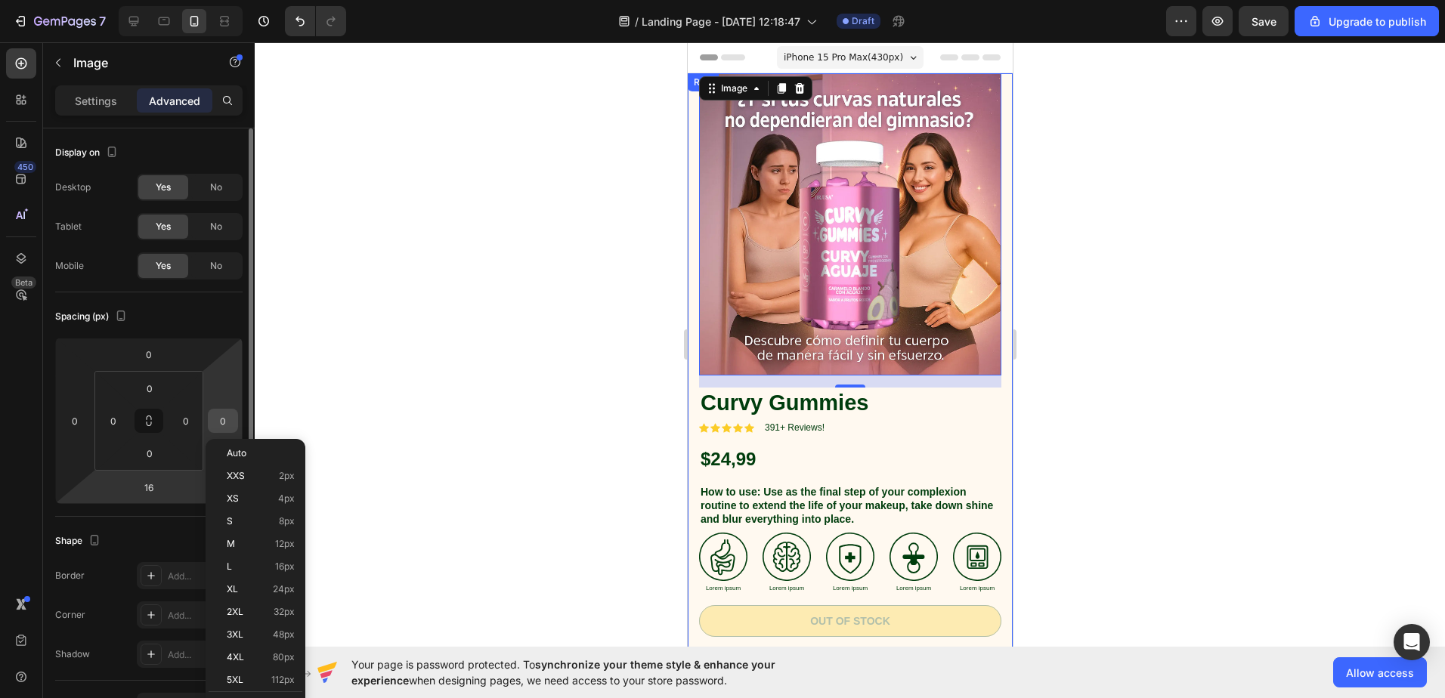
click at [222, 419] on input "0" at bounding box center [223, 421] width 23 height 23
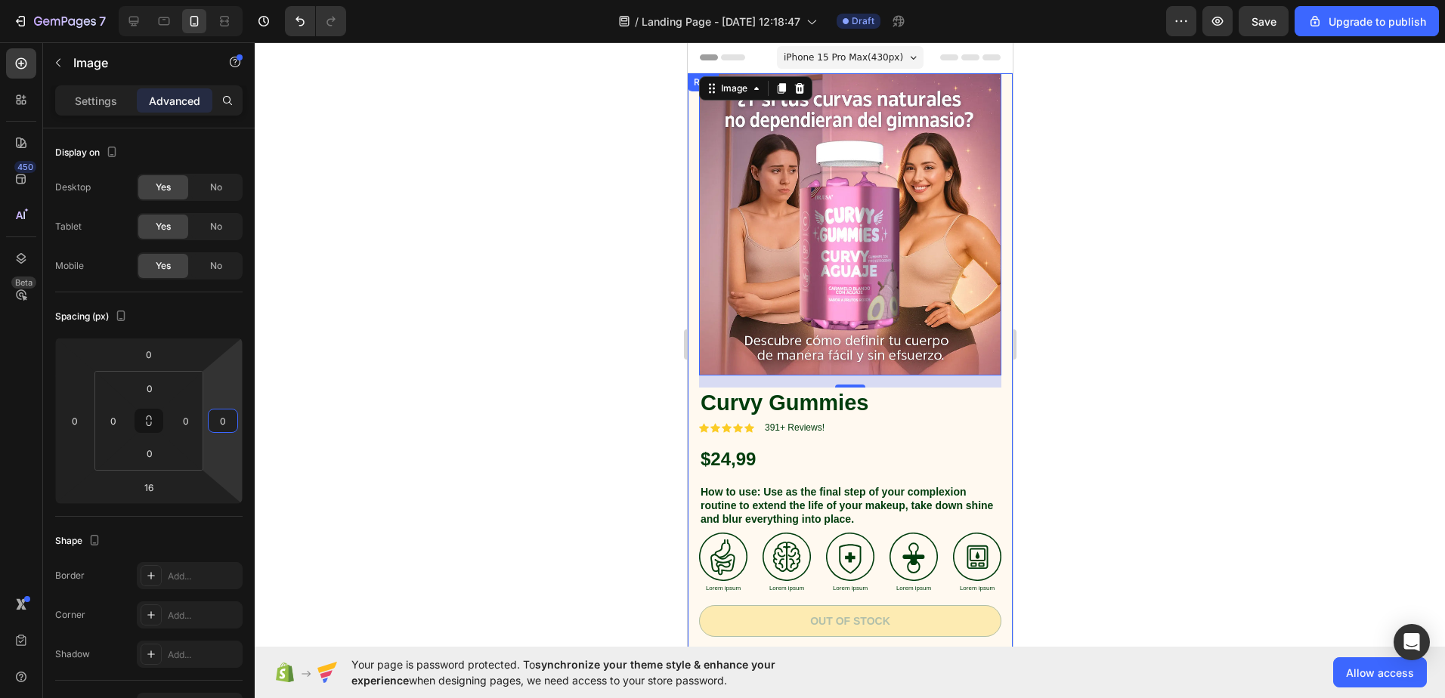
click at [272, 417] on div at bounding box center [850, 370] width 1191 height 656
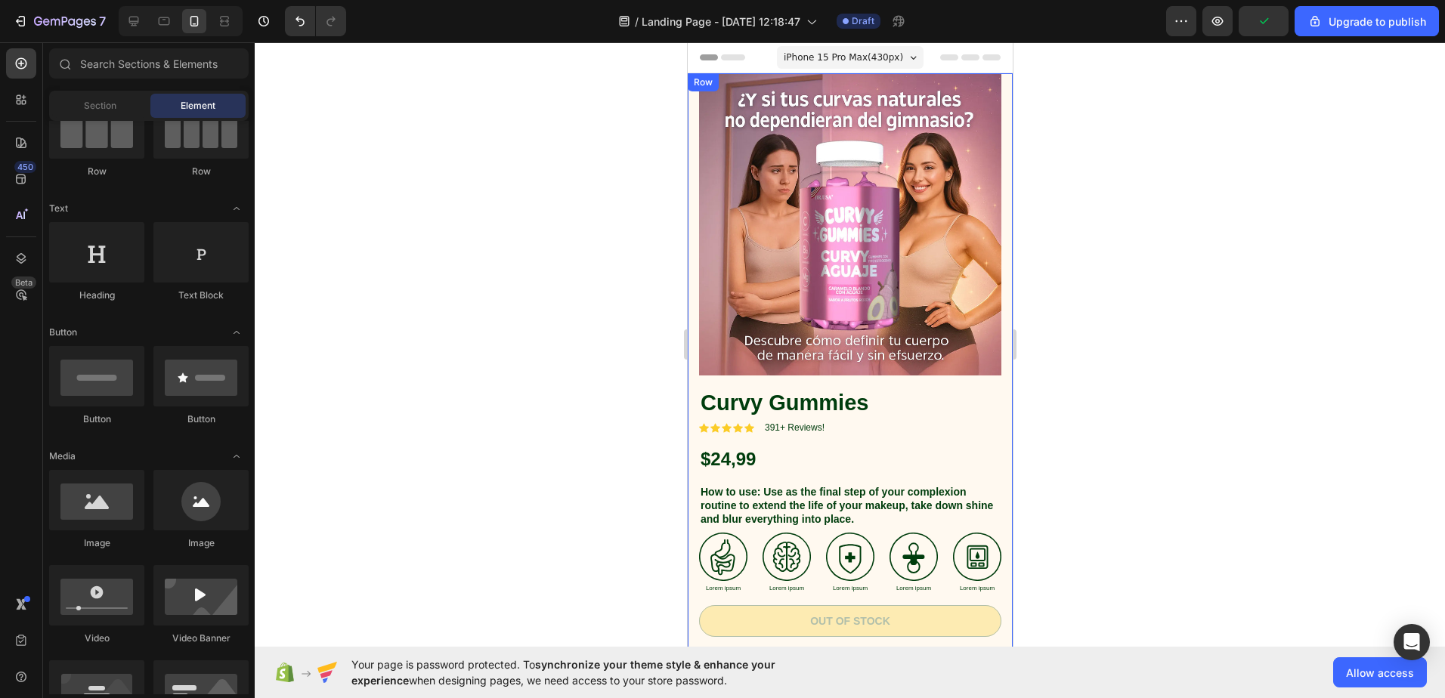
click at [850, 234] on img at bounding box center [849, 224] width 302 height 302
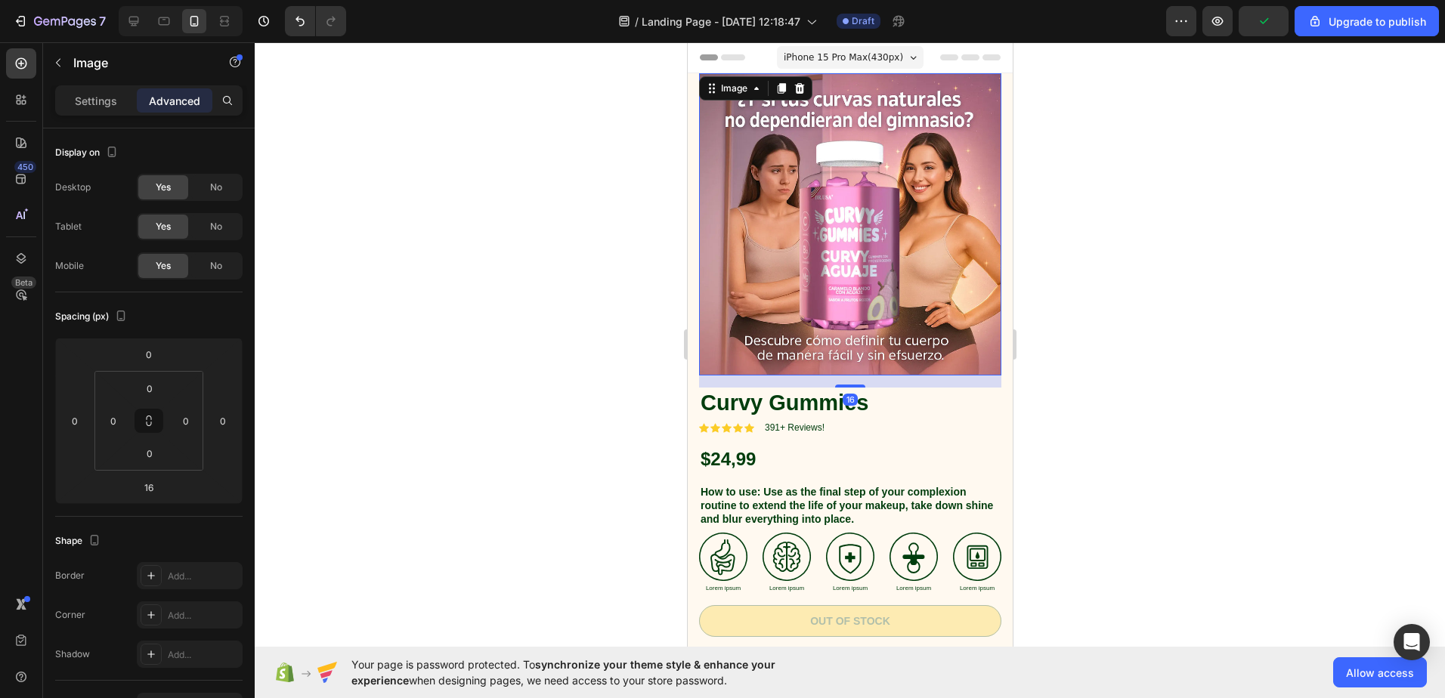
click at [850, 234] on img at bounding box center [849, 224] width 302 height 302
click at [988, 202] on img at bounding box center [849, 224] width 302 height 302
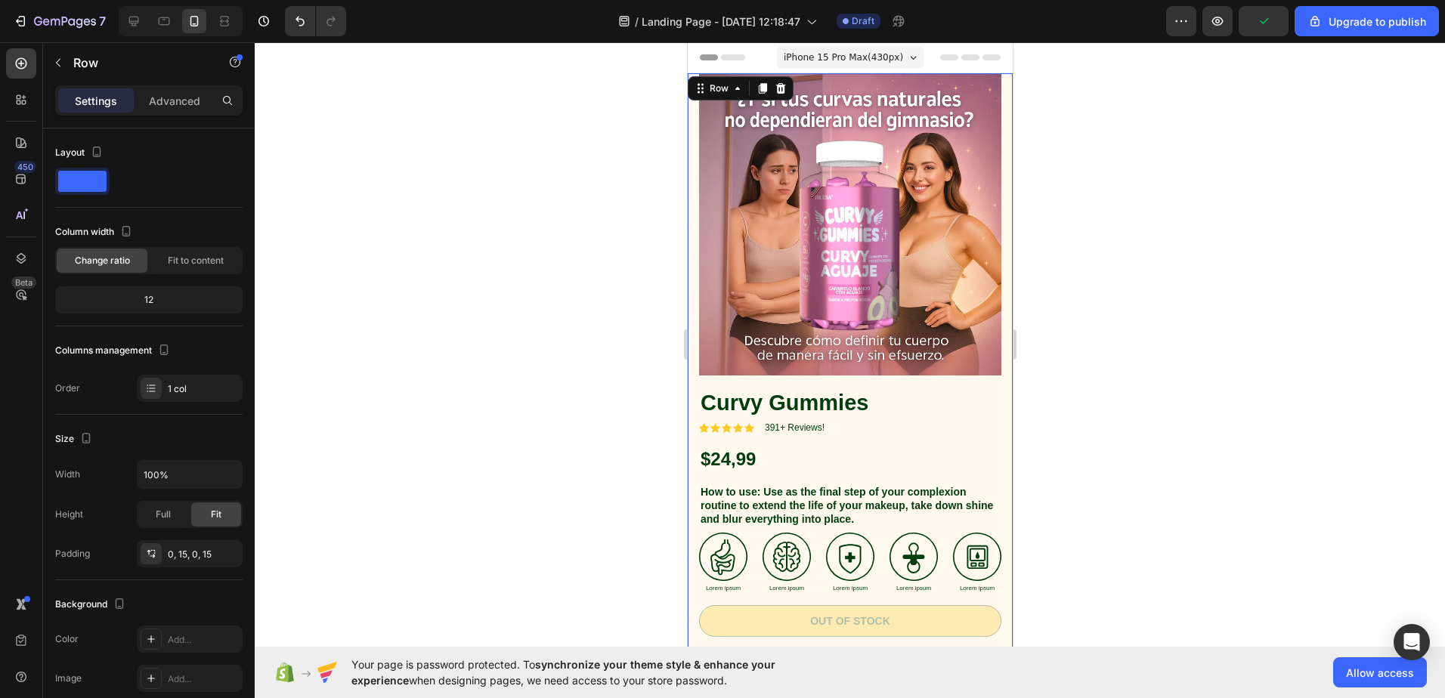
click at [997, 202] on div "Image Curvy Gummies Product Title Icon Icon Icon Icon Icon Icon List 391+ Revie…" at bounding box center [849, 456] width 325 height 766
click at [212, 257] on span "Fit to content" at bounding box center [196, 261] width 56 height 14
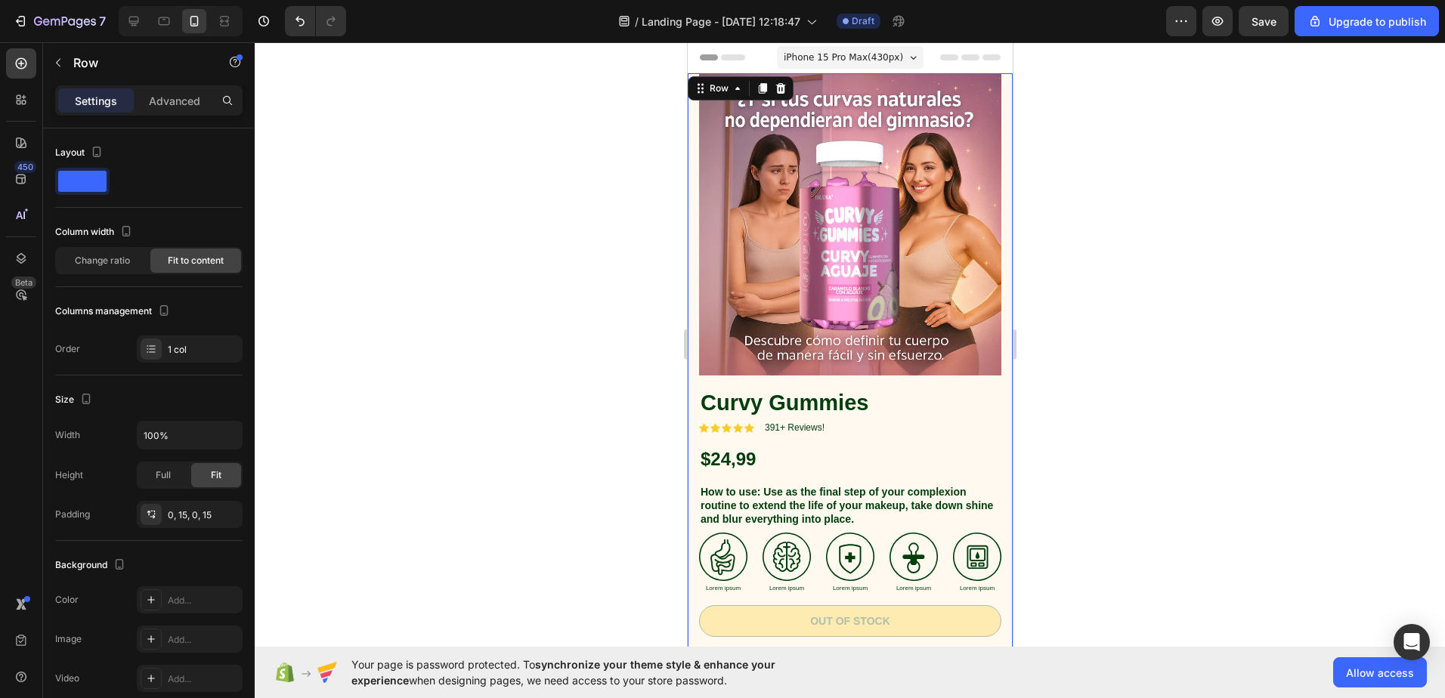
click at [953, 235] on img at bounding box center [849, 224] width 302 height 302
click at [965, 228] on img at bounding box center [849, 224] width 302 height 302
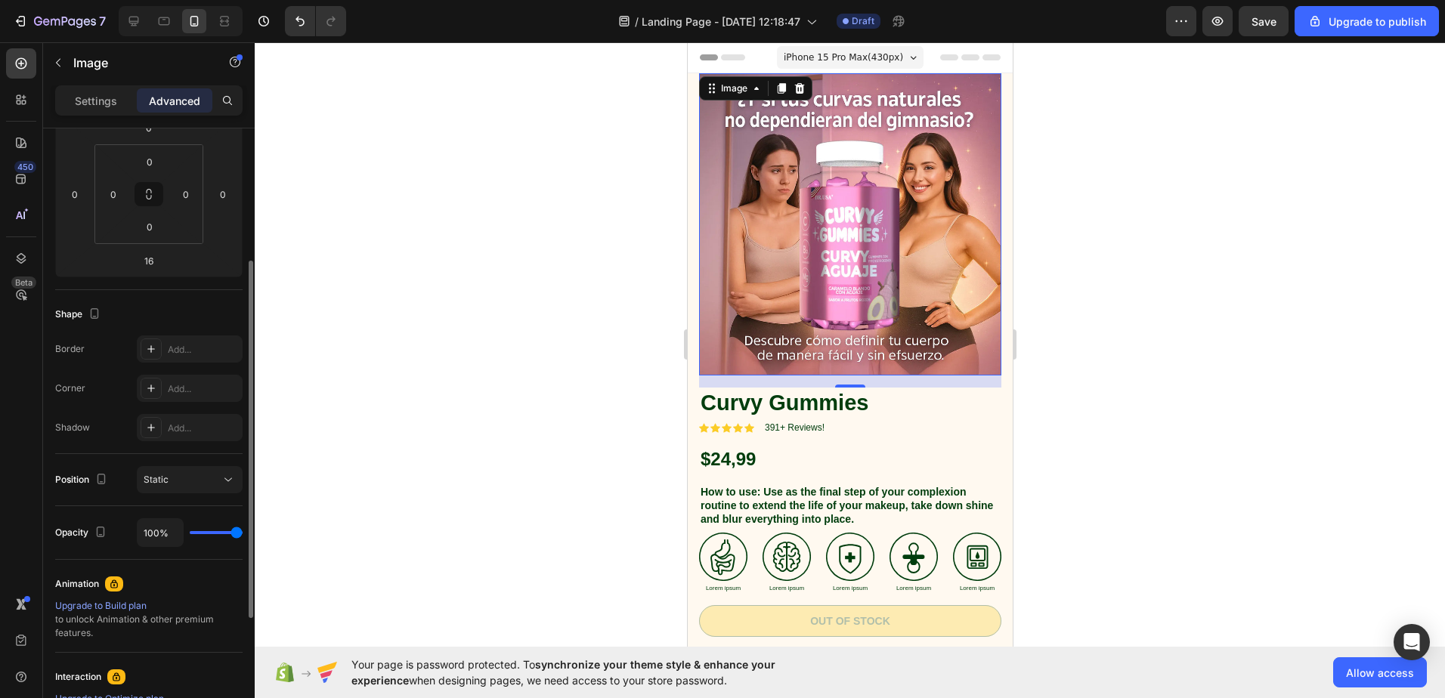
scroll to position [302, 0]
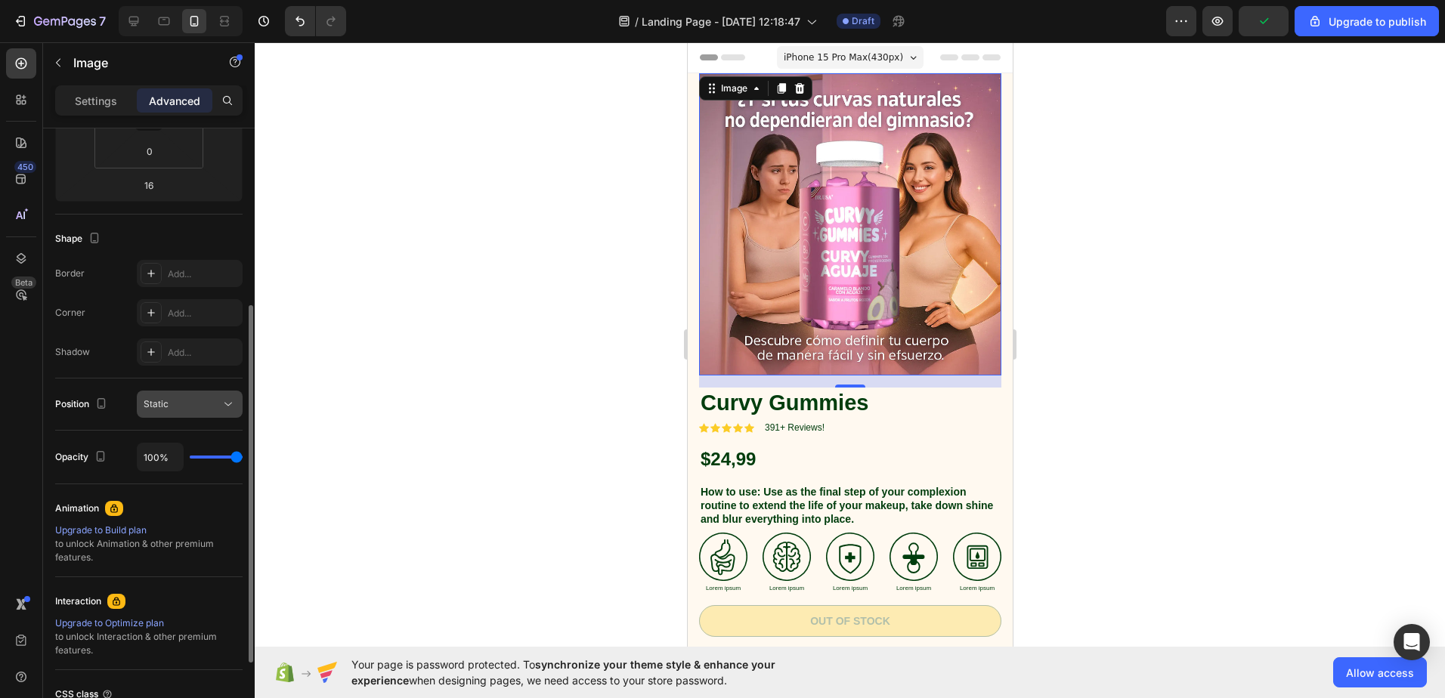
click at [191, 401] on div "Static" at bounding box center [182, 405] width 77 height 14
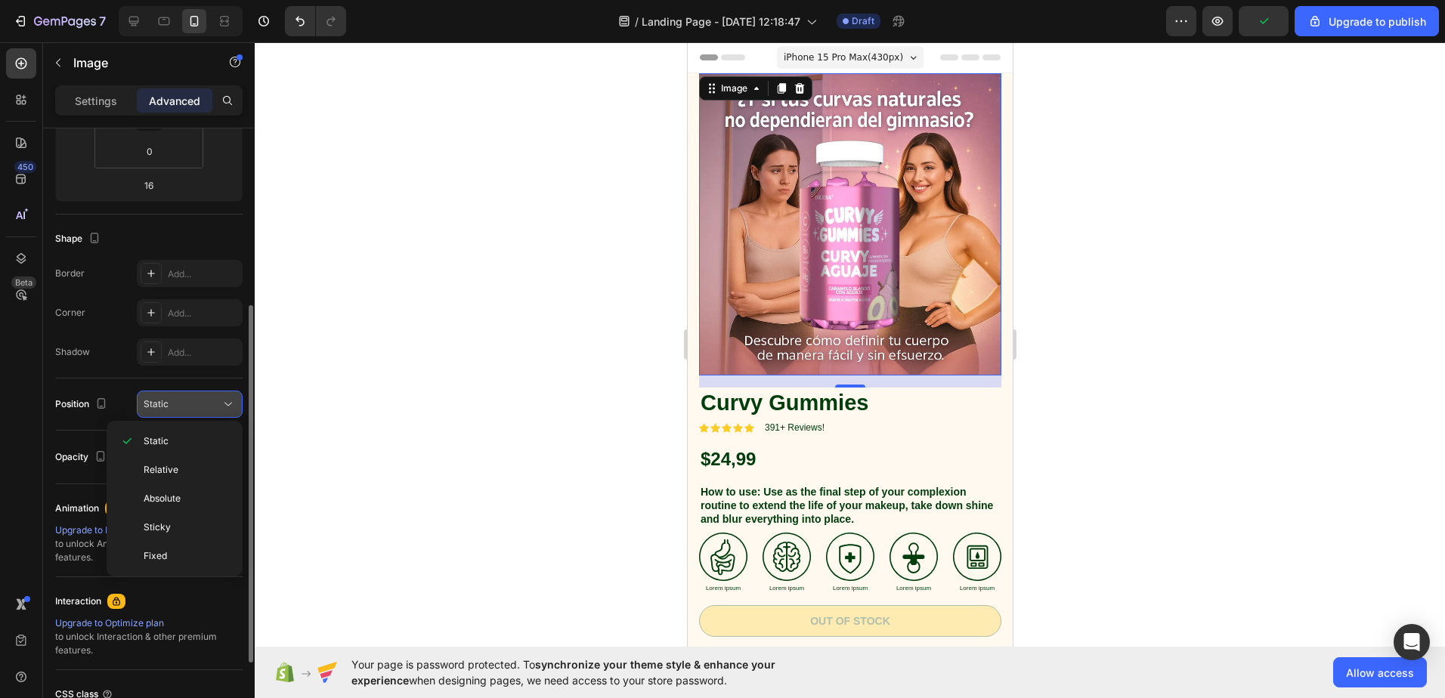
click at [194, 399] on div "Static" at bounding box center [182, 405] width 77 height 14
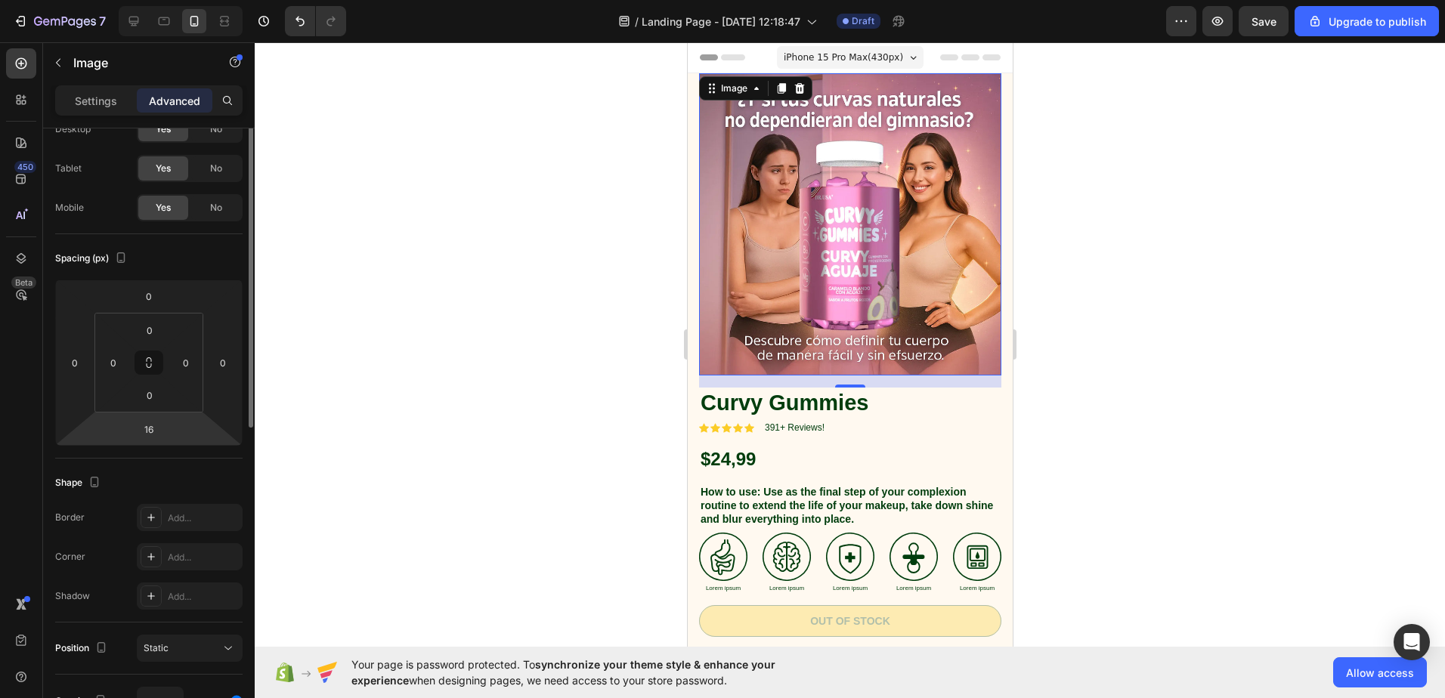
scroll to position [0, 0]
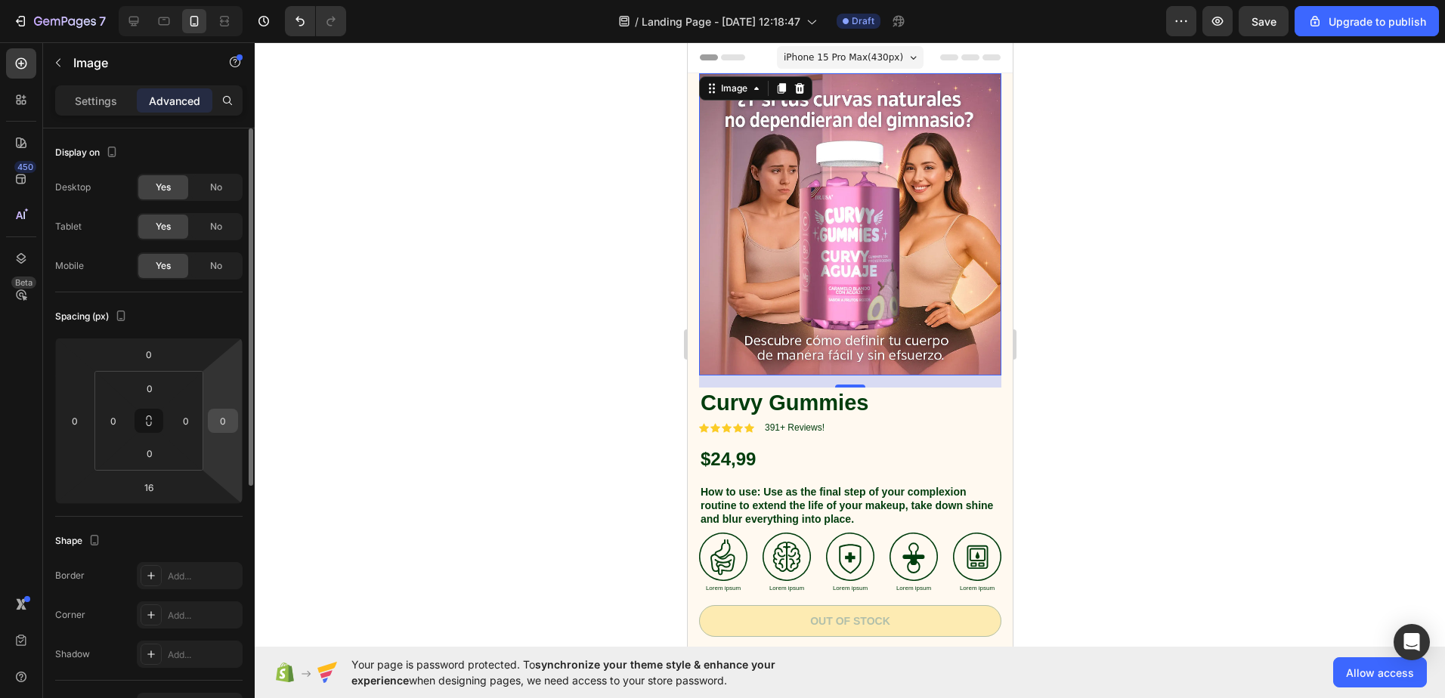
click at [237, 417] on div "0" at bounding box center [223, 421] width 30 height 24
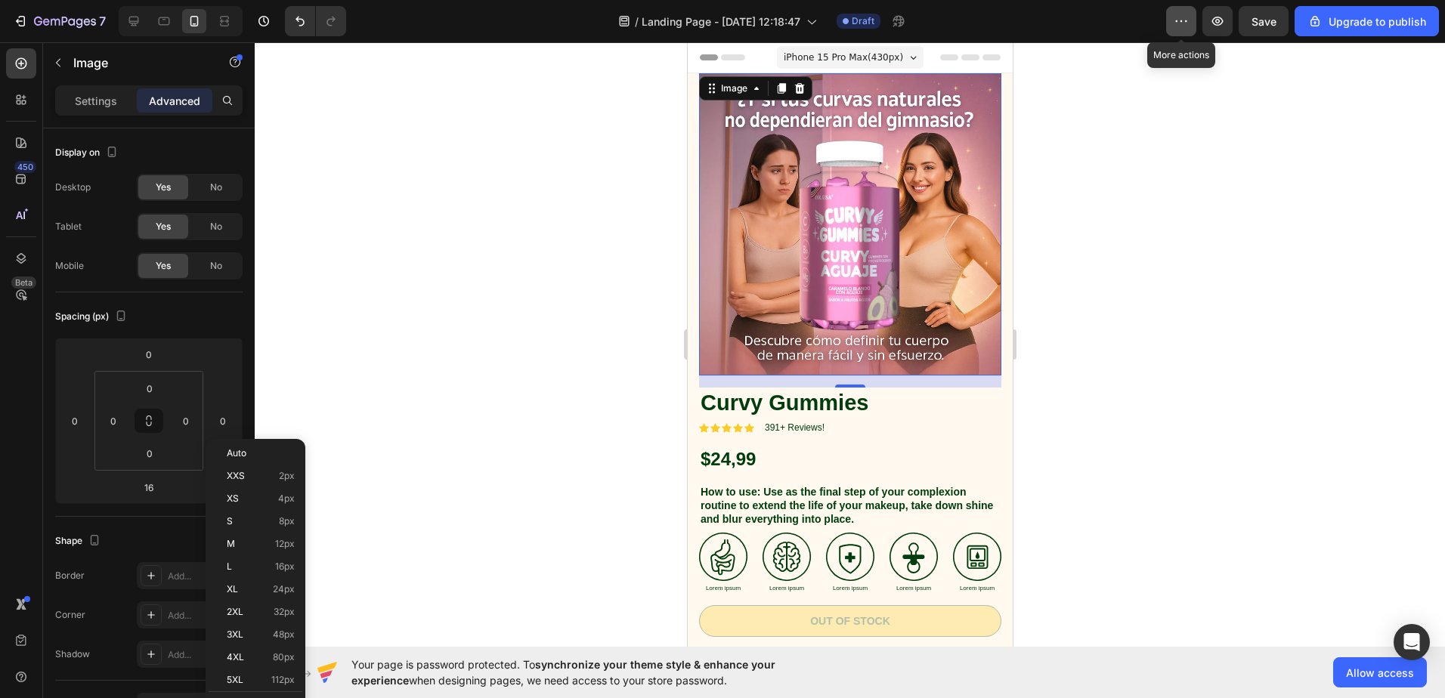
click at [1189, 25] on icon "button" at bounding box center [1181, 21] width 15 height 15
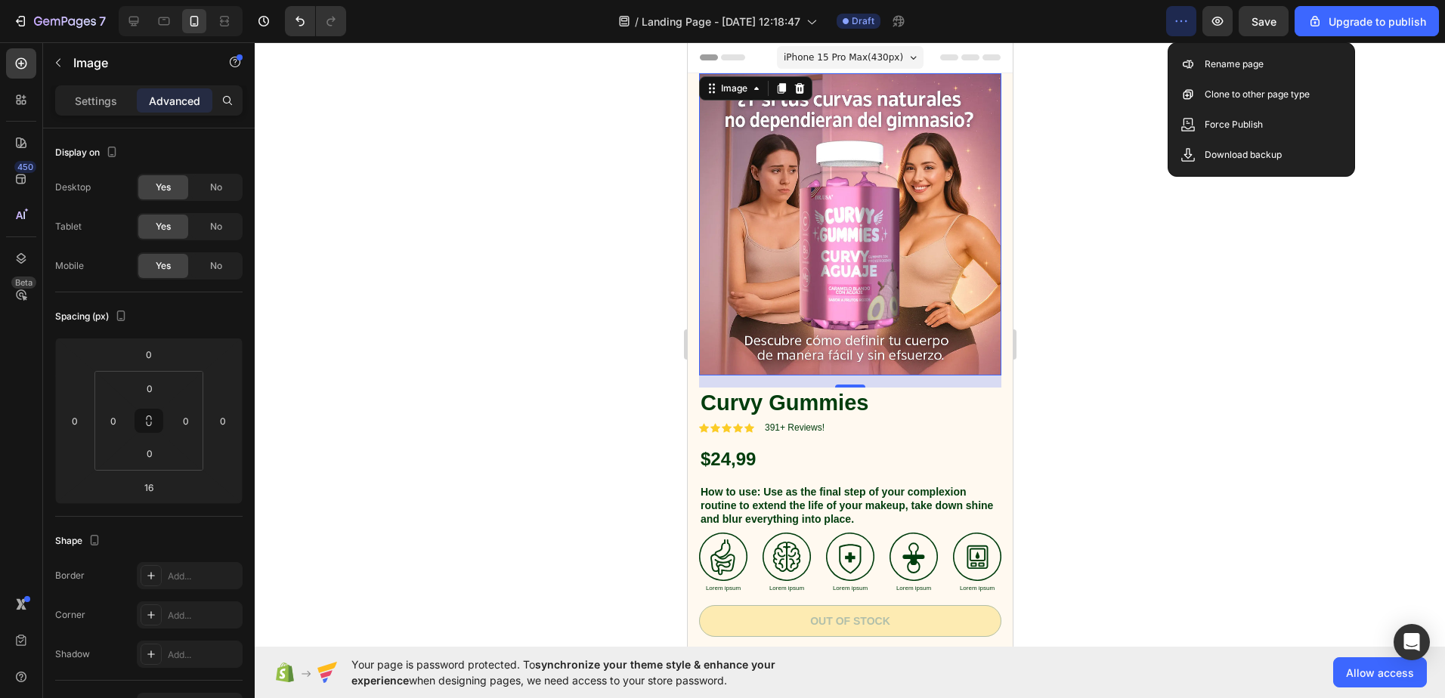
click at [1189, 25] on icon "button" at bounding box center [1181, 21] width 15 height 15
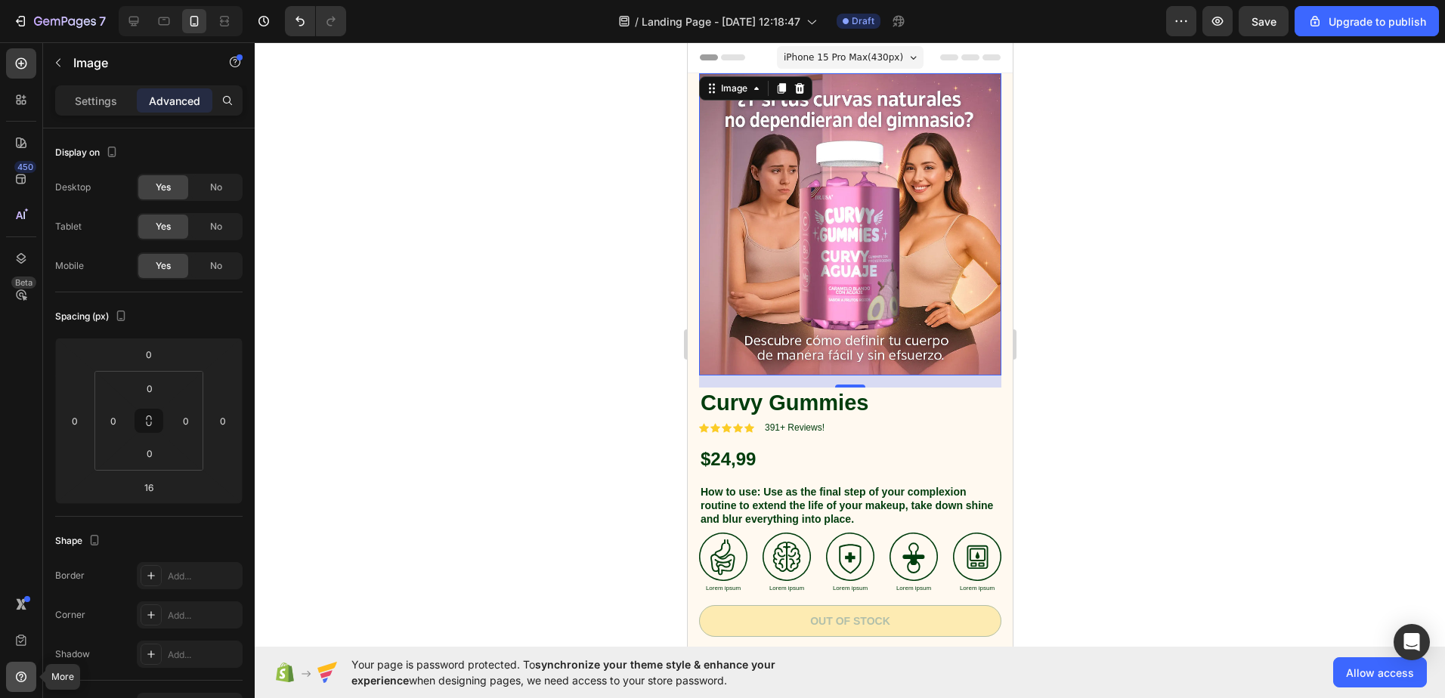
click at [23, 678] on icon at bounding box center [21, 677] width 15 height 15
click at [4, 520] on div "450 Beta" at bounding box center [21, 370] width 43 height 656
click at [70, 64] on button "button" at bounding box center [58, 63] width 24 height 24
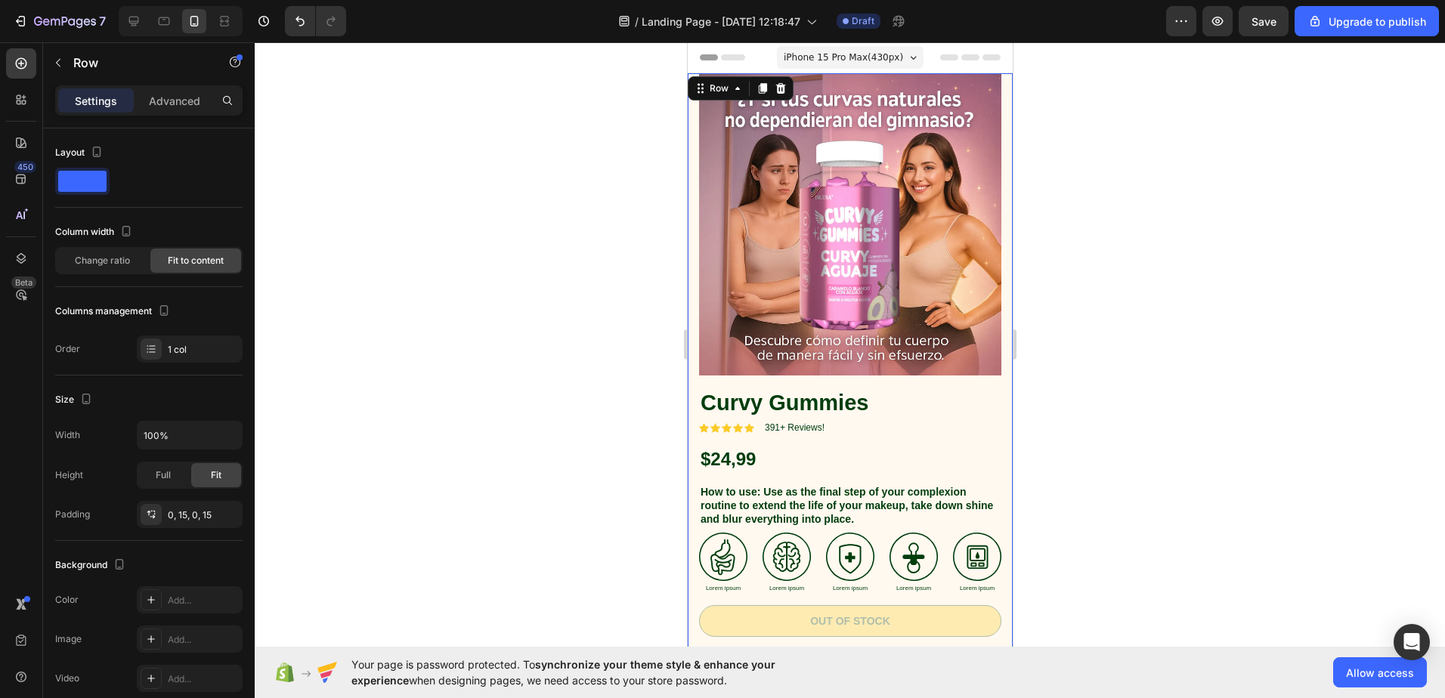
click at [692, 115] on div "Image Curvy Gummies Product Title Icon Icon Icon Icon Icon Icon List 391+ Revie…" at bounding box center [849, 456] width 325 height 766
click at [754, 129] on img at bounding box center [849, 224] width 302 height 302
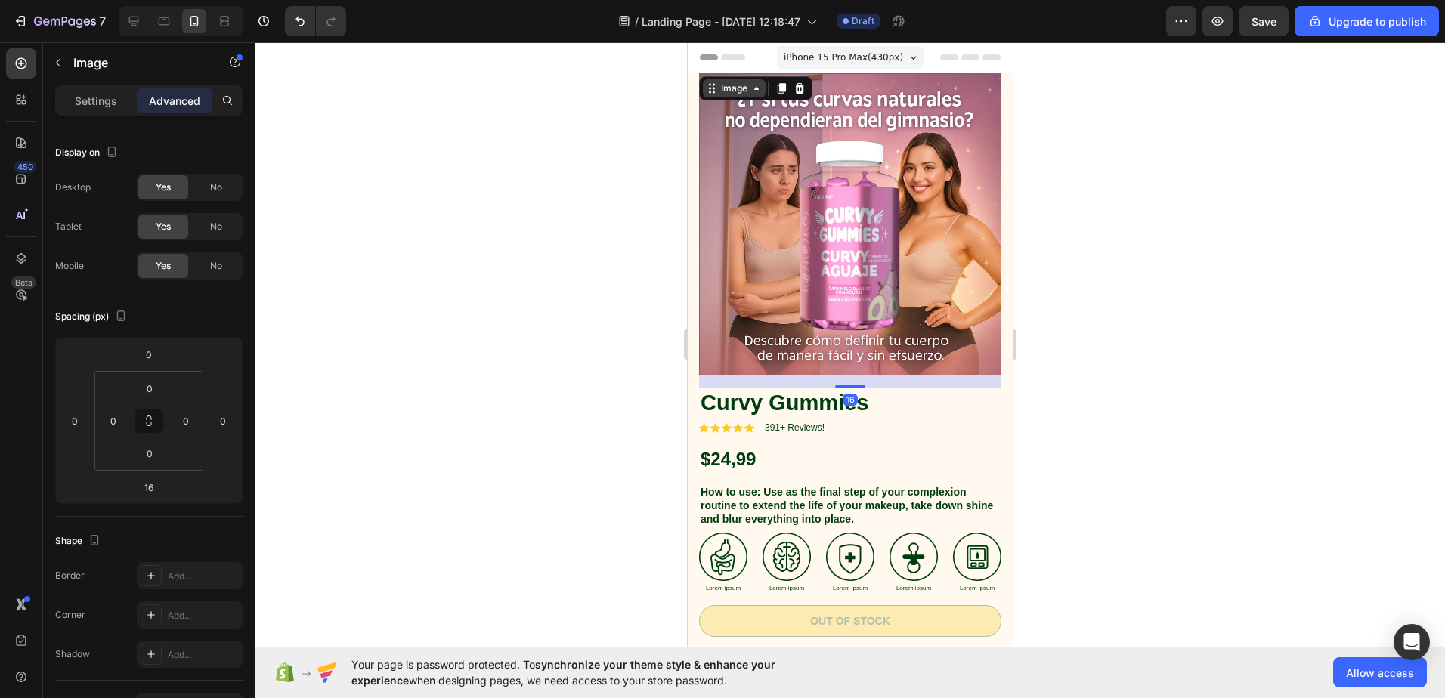
click at [758, 88] on icon at bounding box center [756, 88] width 12 height 12
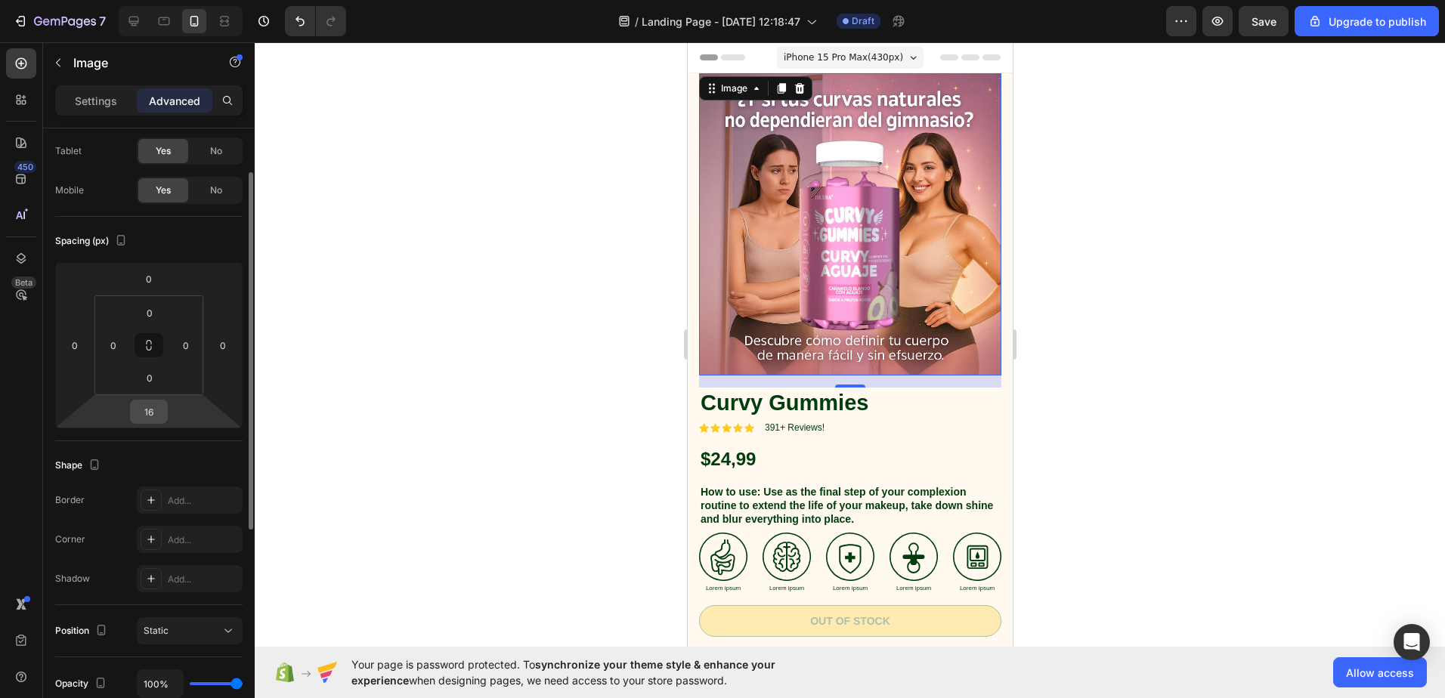
click at [150, 414] on input "16" at bounding box center [149, 412] width 30 height 23
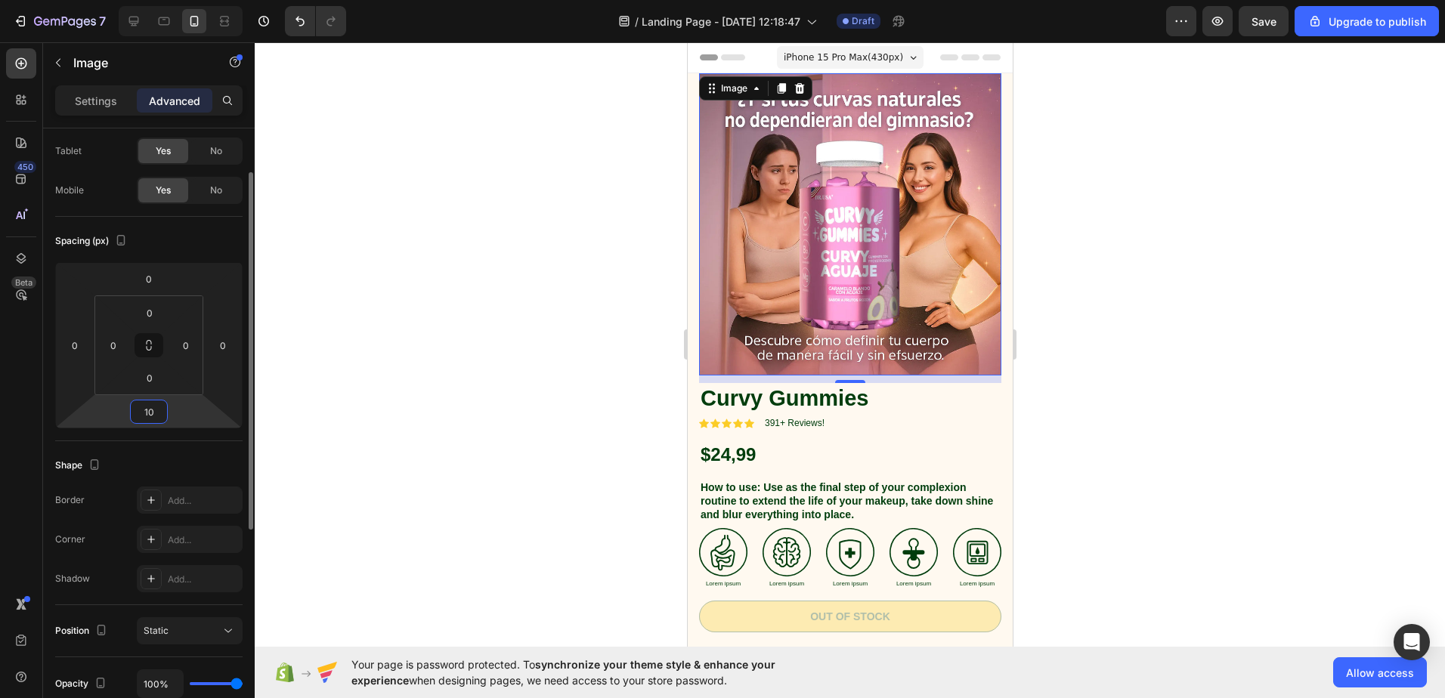
type input "10"
click at [240, 246] on div "Spacing (px)" at bounding box center [148, 241] width 187 height 24
click at [190, 345] on input "0" at bounding box center [186, 345] width 23 height 23
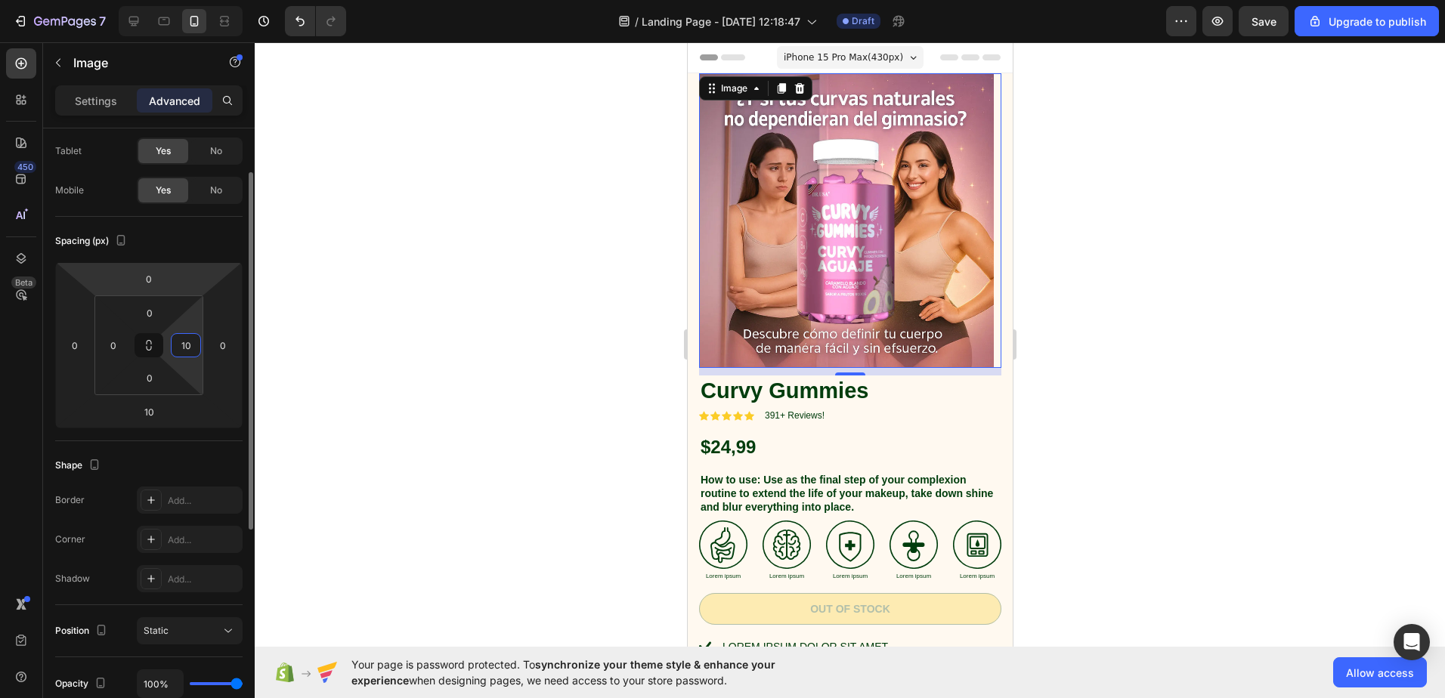
type input "1"
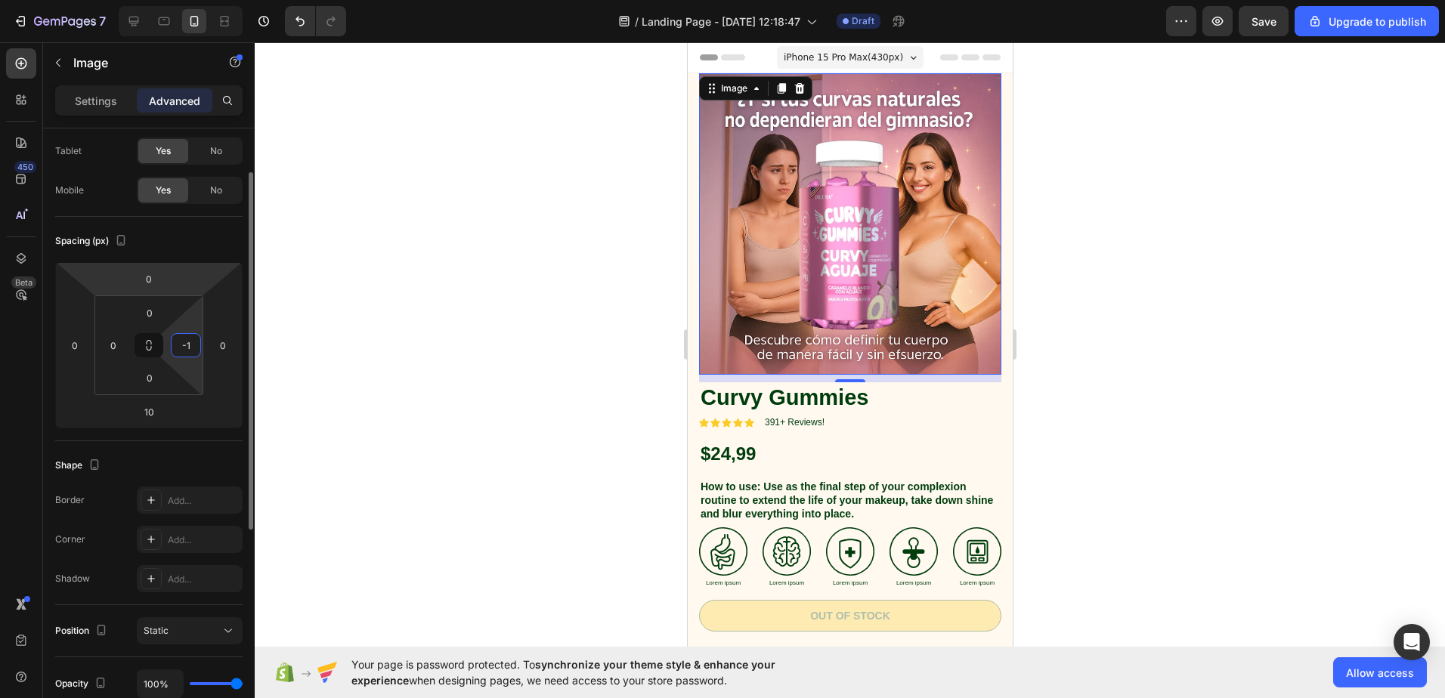
type input "-"
type input "0"
click at [225, 341] on input "0" at bounding box center [223, 345] width 23 height 23
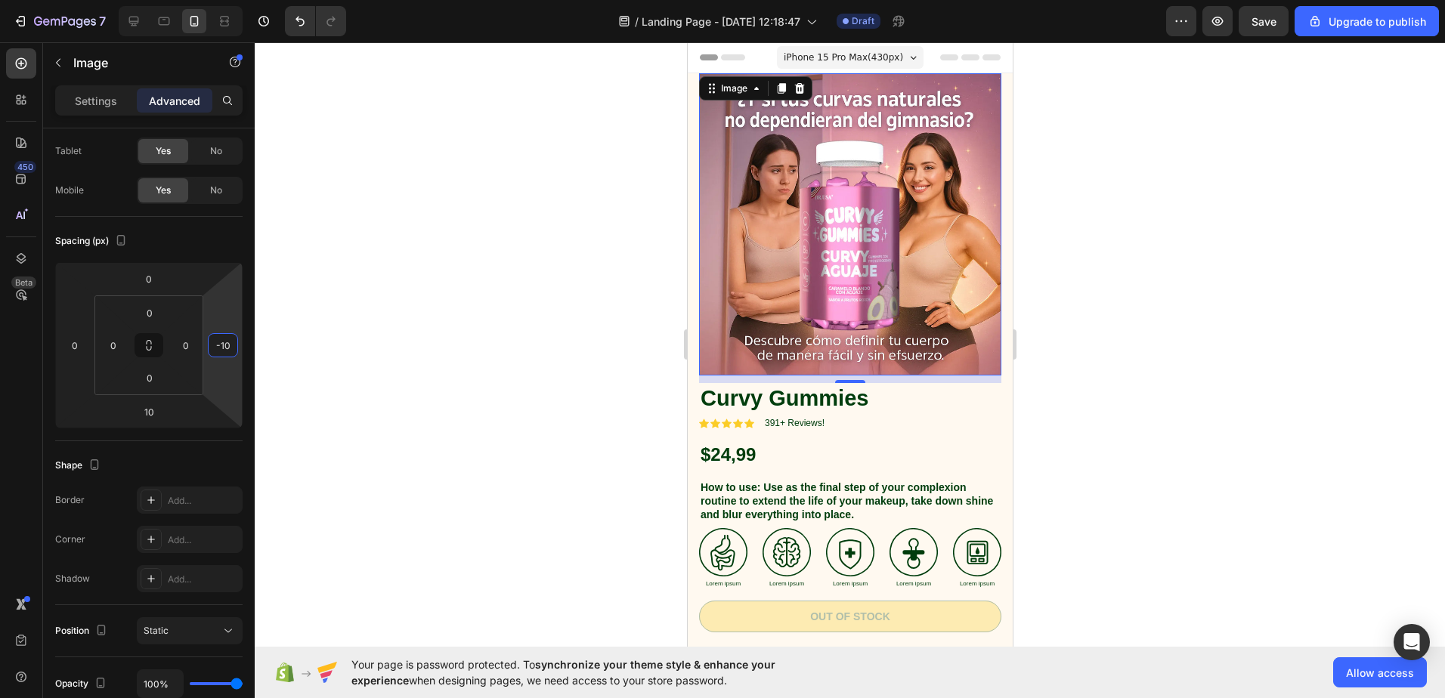
type input "-1"
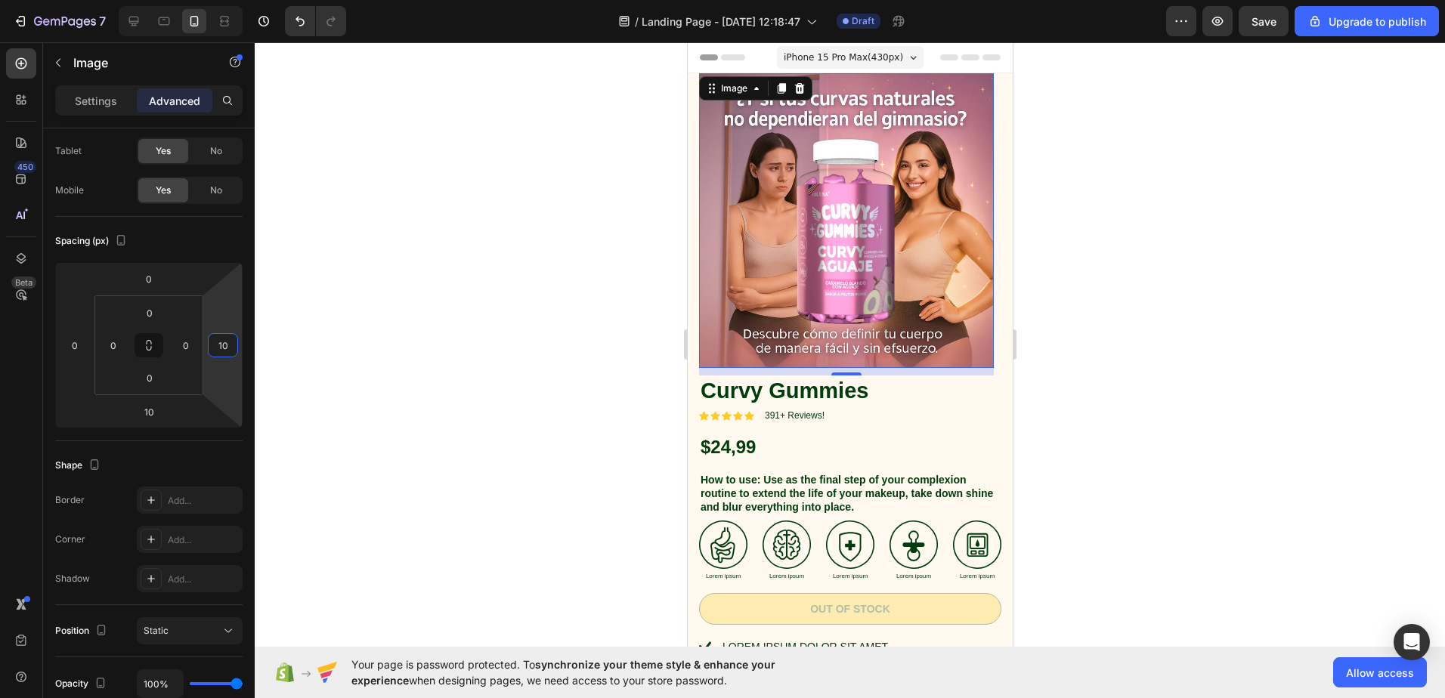
type input "1"
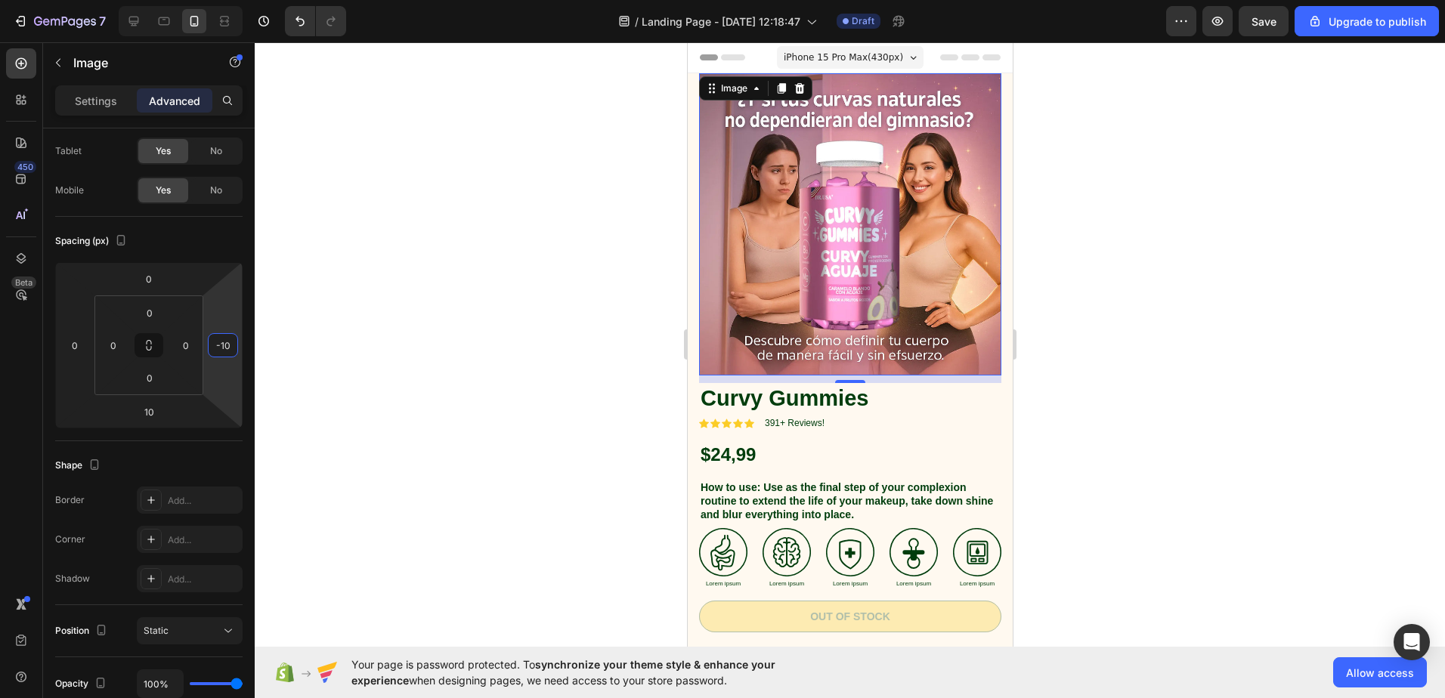
type input "-1"
type input "-2"
type input "-5"
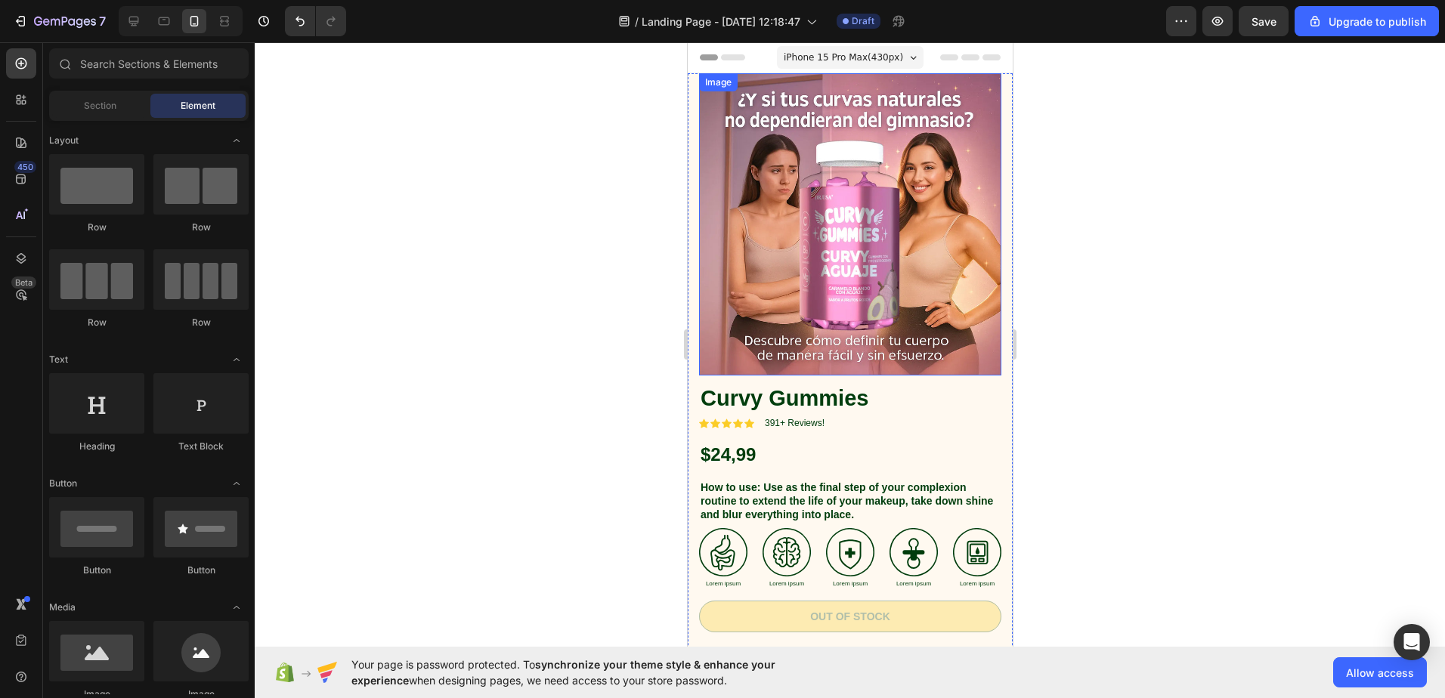
click at [723, 176] on img at bounding box center [849, 224] width 302 height 302
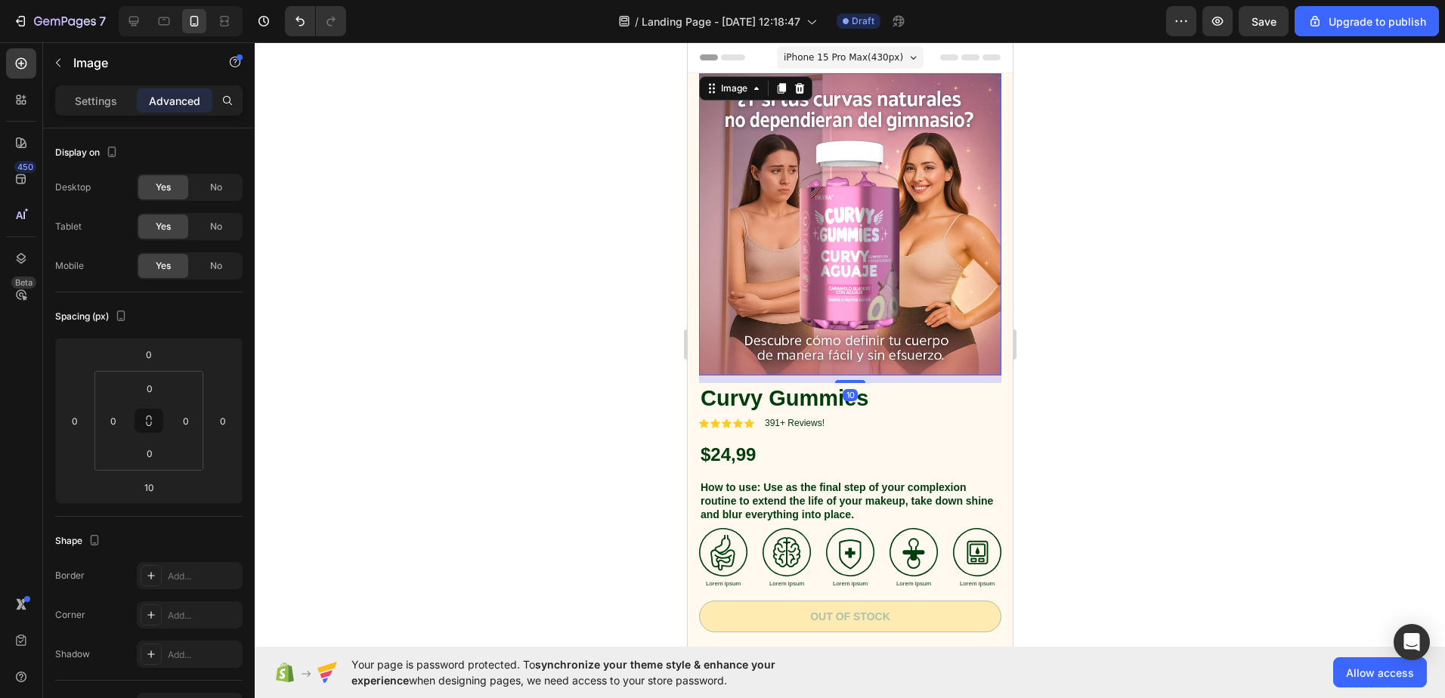
click at [763, 163] on img at bounding box center [849, 224] width 302 height 302
click at [491, 197] on div at bounding box center [850, 370] width 1191 height 656
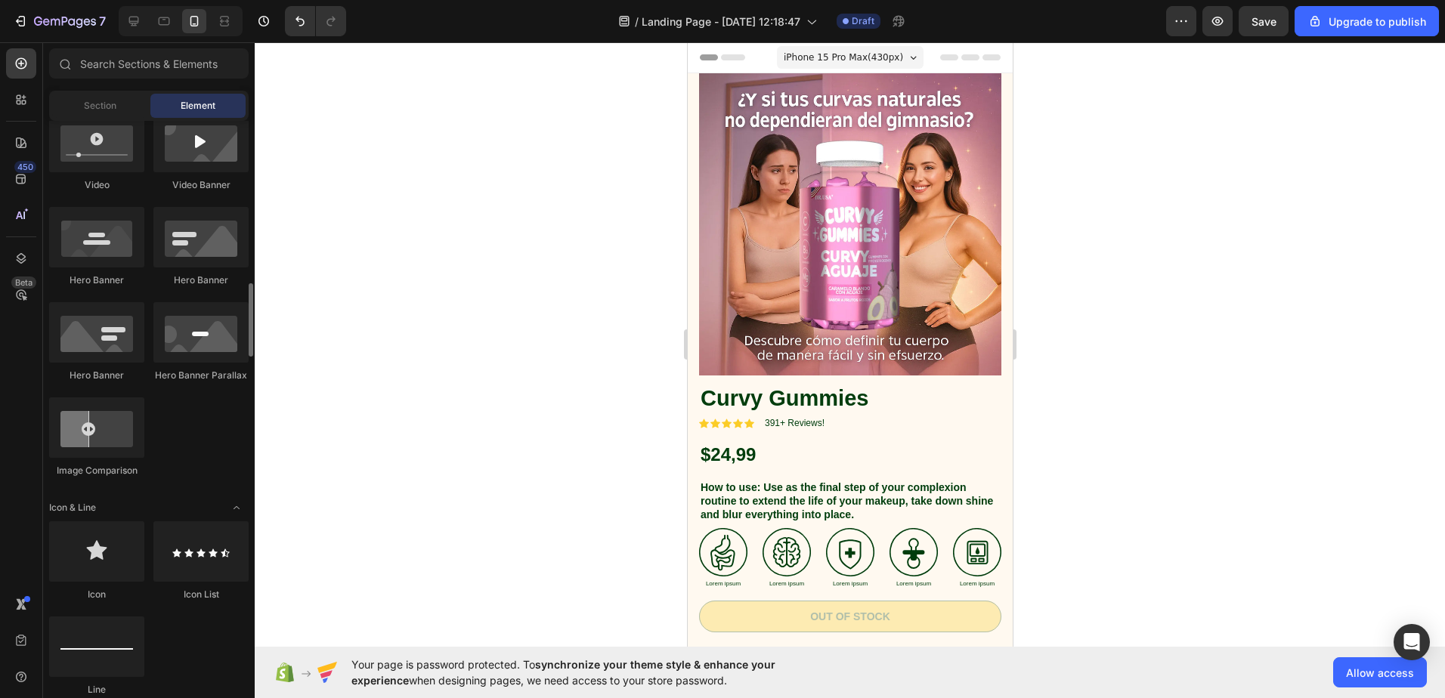
scroll to position [680, 0]
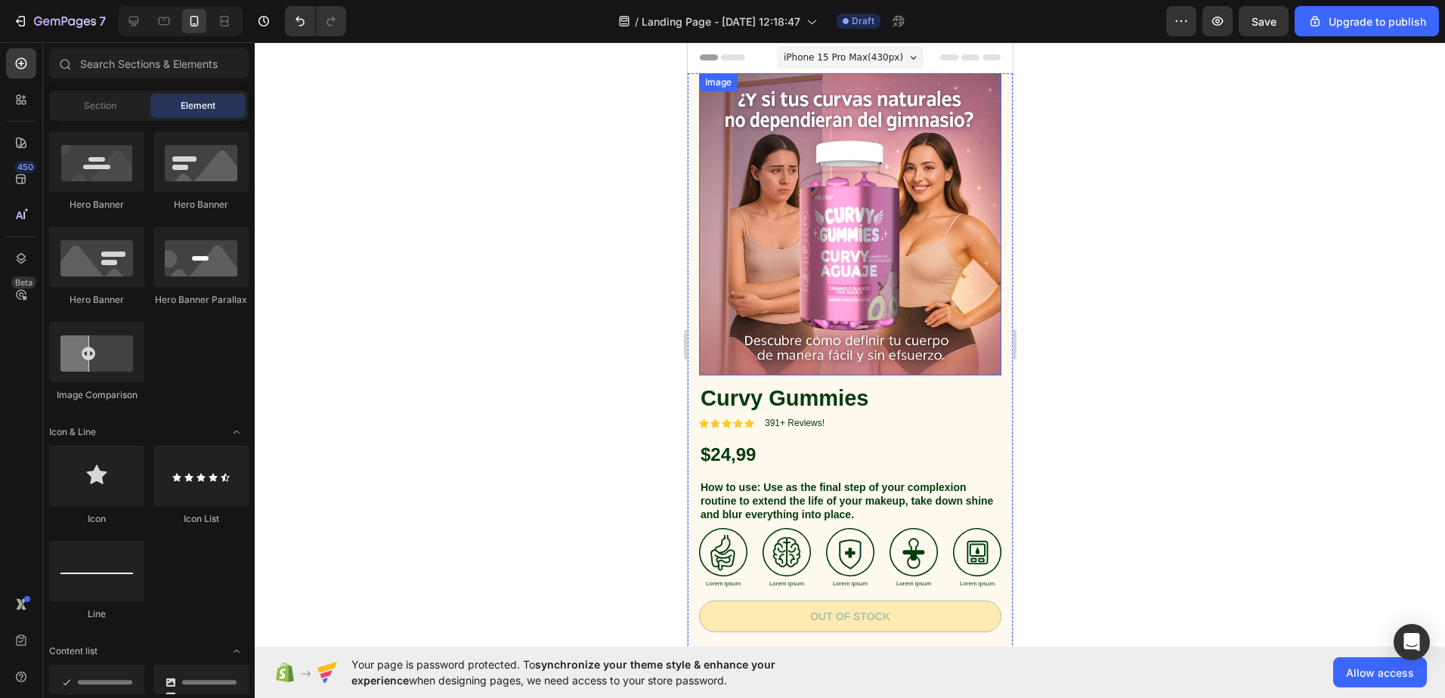
click at [984, 148] on img at bounding box center [849, 224] width 302 height 302
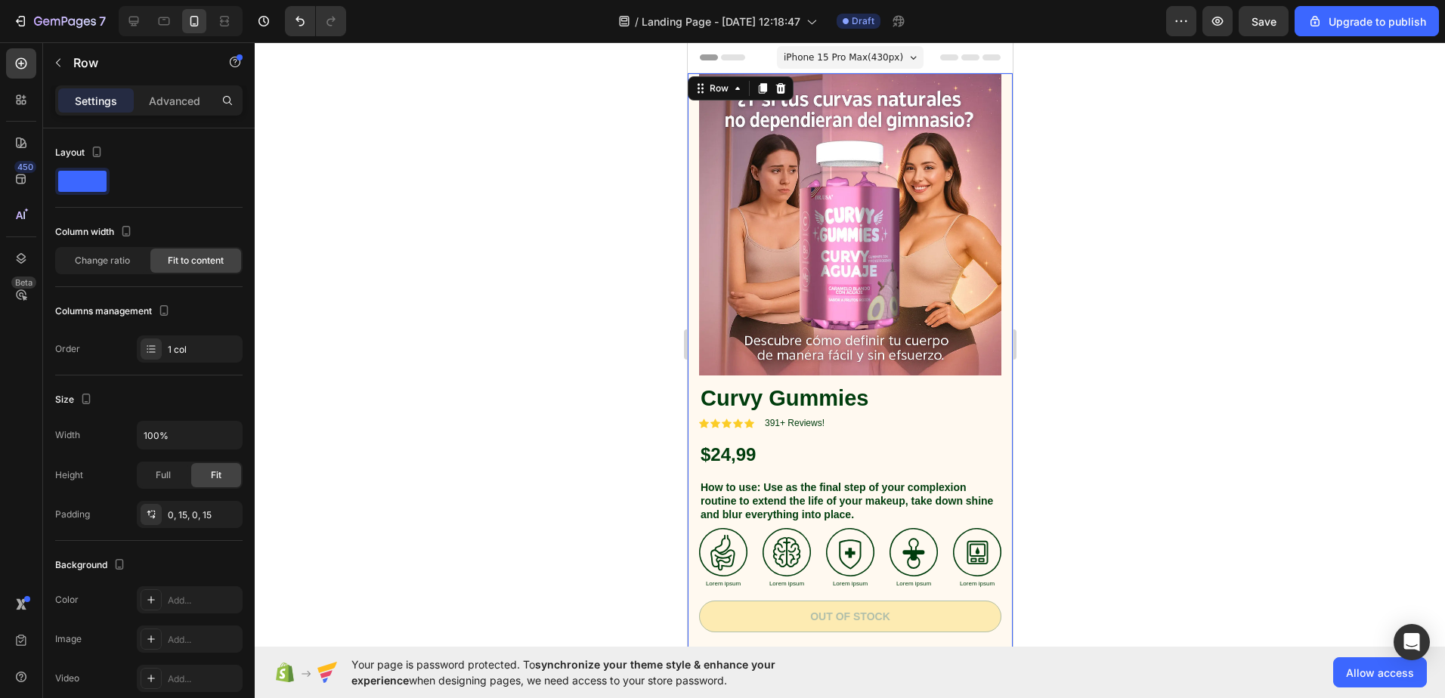
click at [995, 137] on div "Image Curvy Gummies Product Title Icon Icon Icon Icon Icon Icon List 391+ Revie…" at bounding box center [849, 453] width 325 height 761
click at [113, 259] on span "Change ratio" at bounding box center [102, 261] width 55 height 14
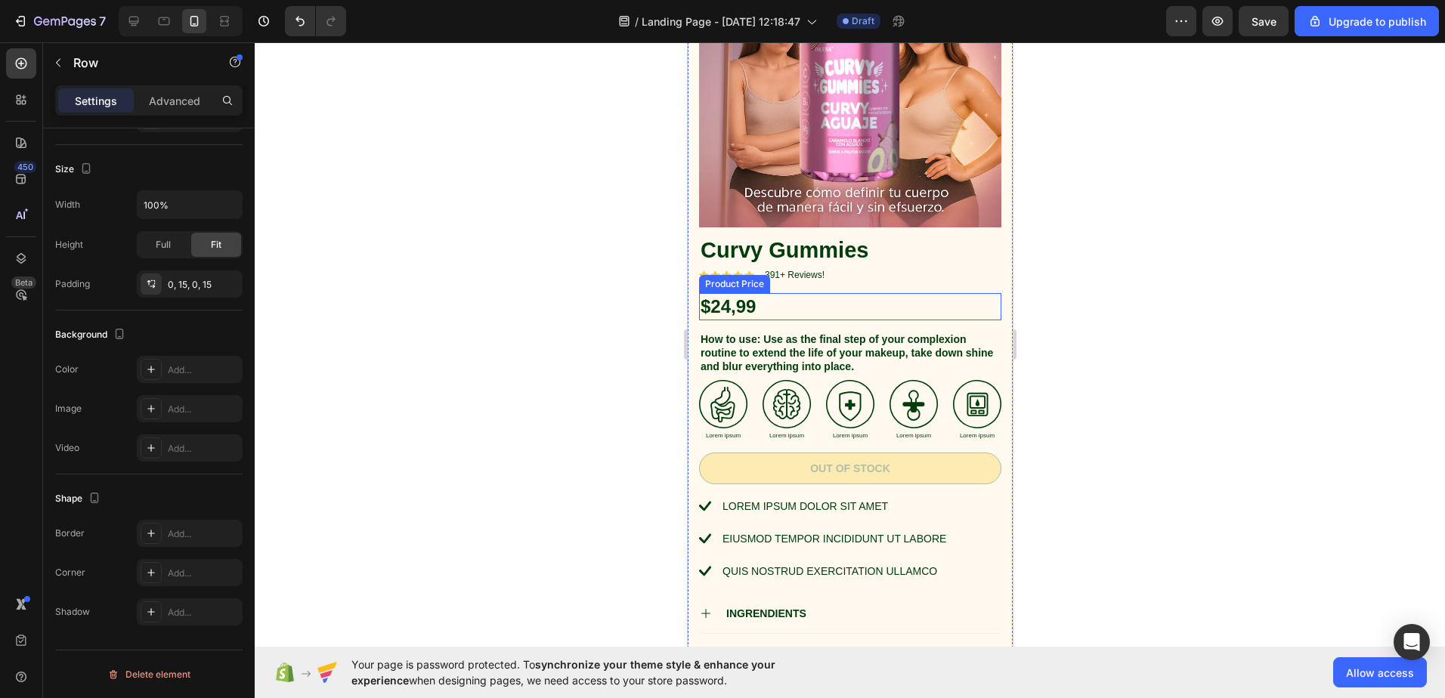
scroll to position [0, 0]
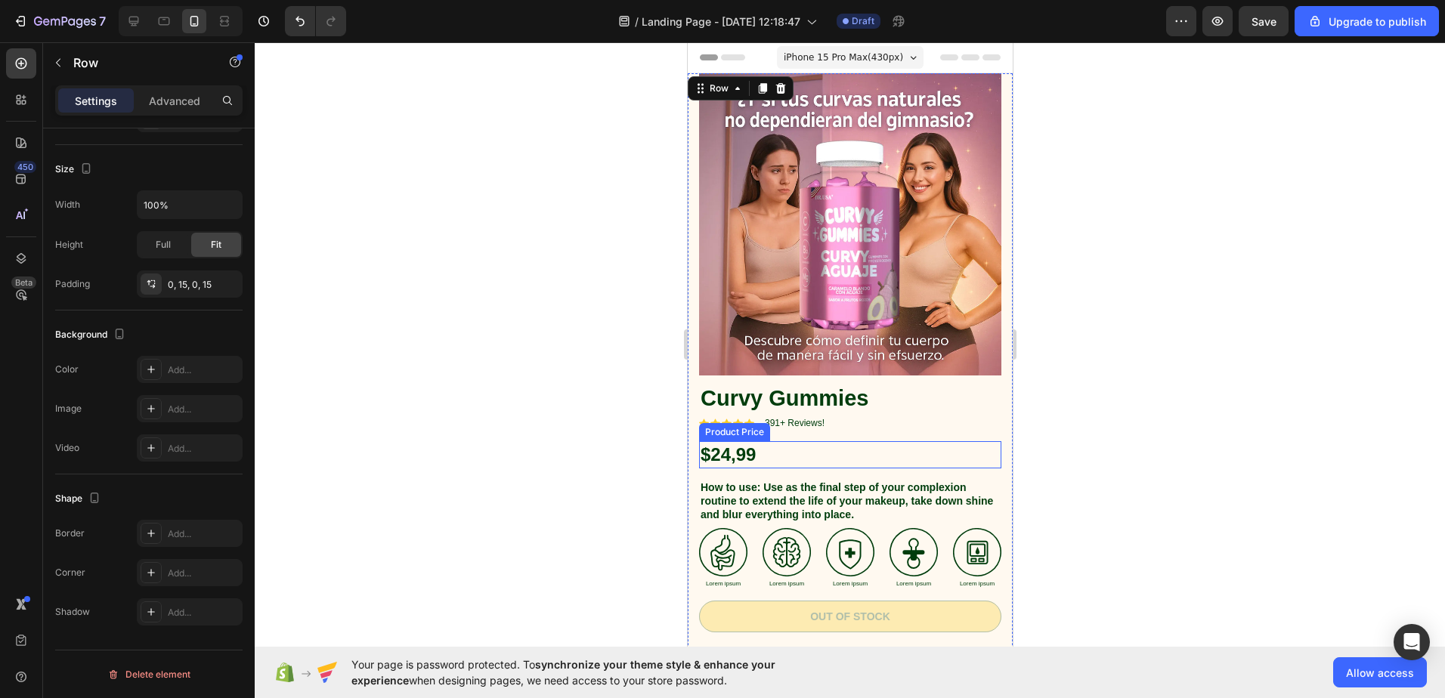
click at [816, 258] on img at bounding box center [849, 224] width 302 height 302
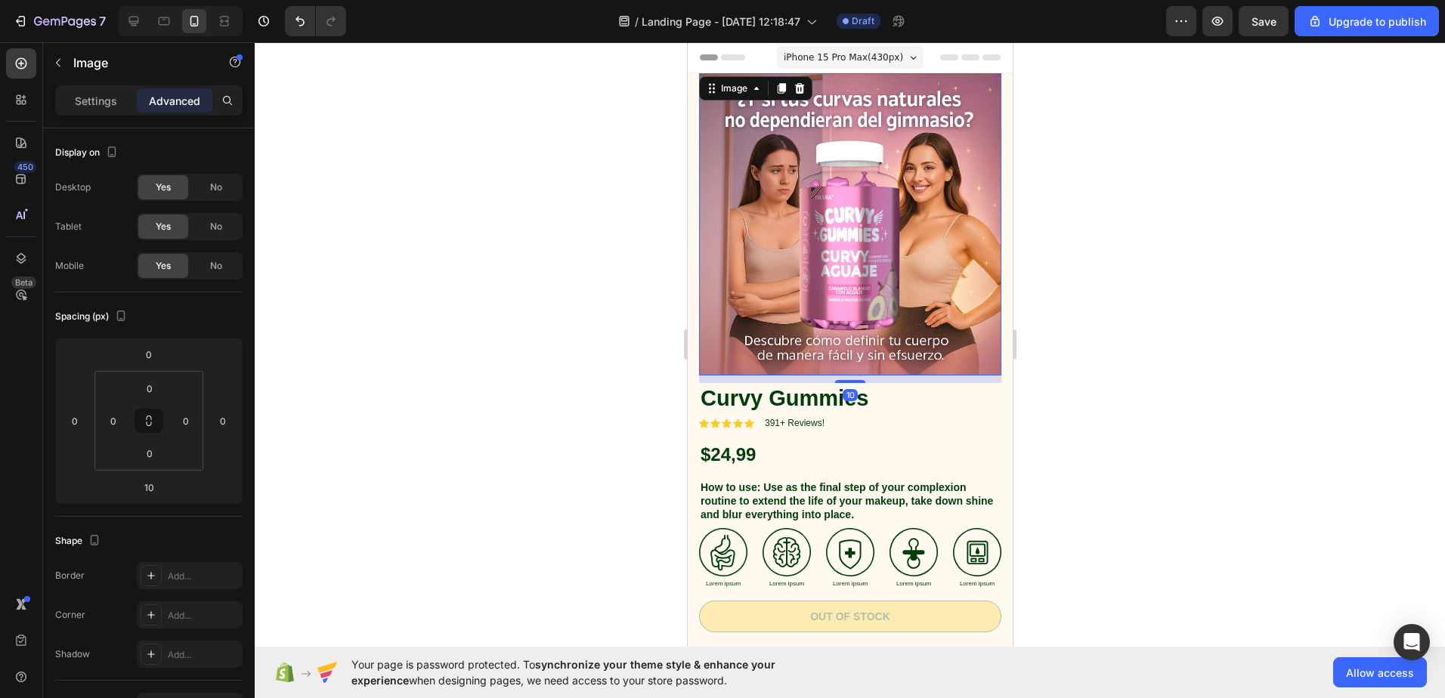
click at [709, 254] on img at bounding box center [849, 224] width 302 height 302
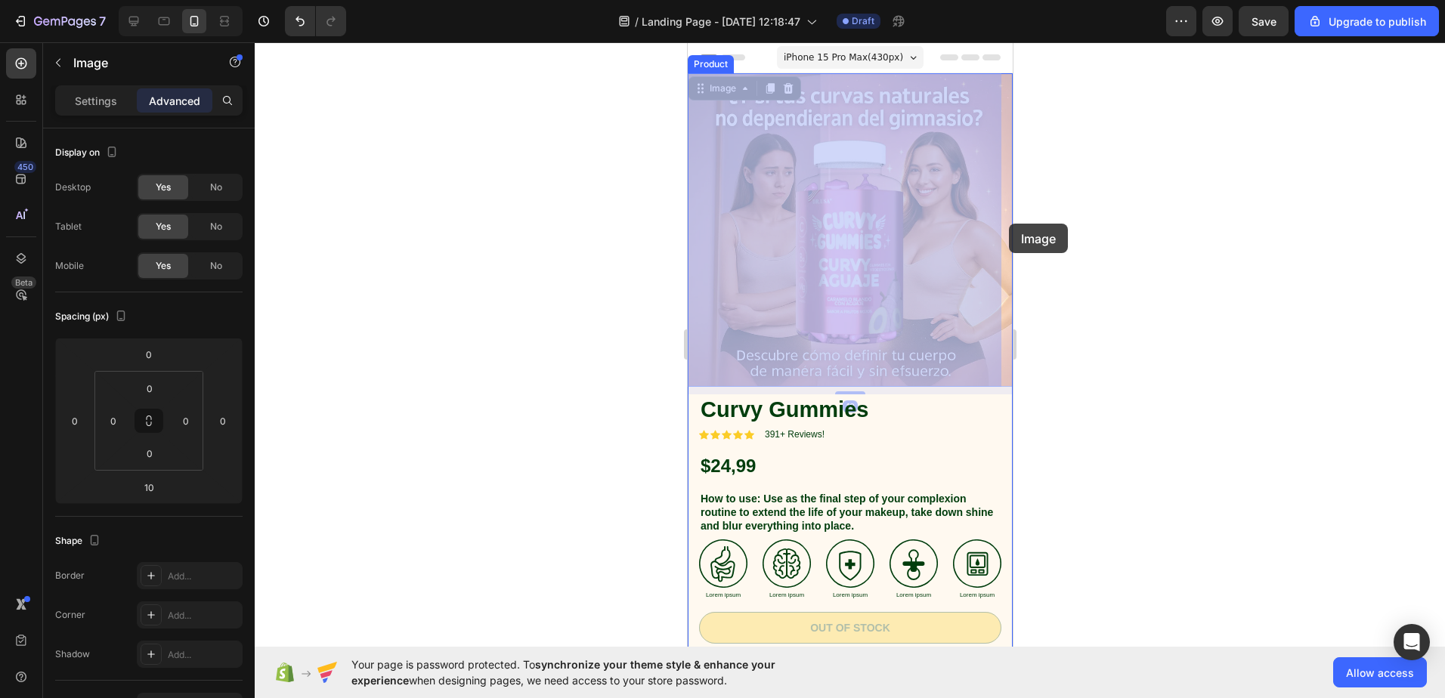
drag, startPoint x: 877, startPoint y: 219, endPoint x: 1008, endPoint y: 224, distance: 131.6
click at [1008, 224] on html "iPhone 15 Pro Max ( 430 px) iPhone 13 Mini iPhone 13 Pro iPhone 11 Pro Max iPho…" at bounding box center [849, 620] width 325 height 1156
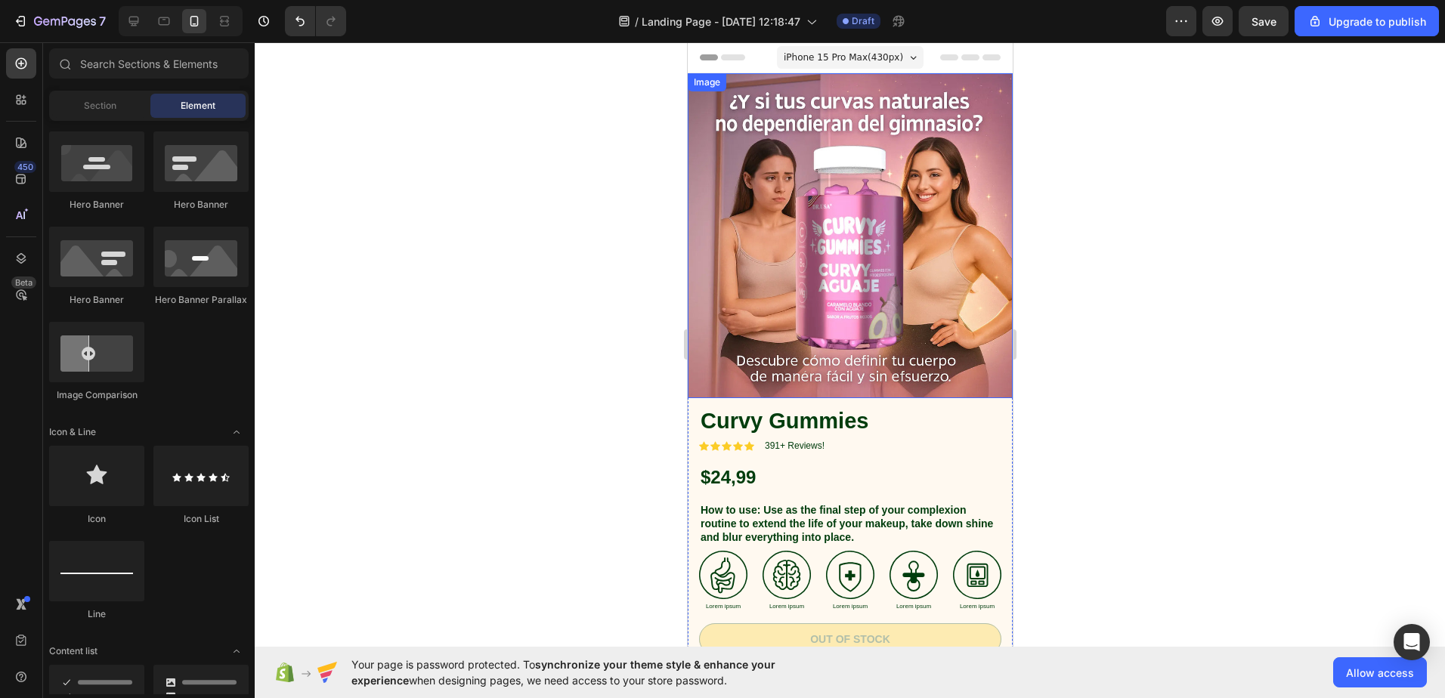
click at [956, 215] on img at bounding box center [849, 235] width 325 height 325
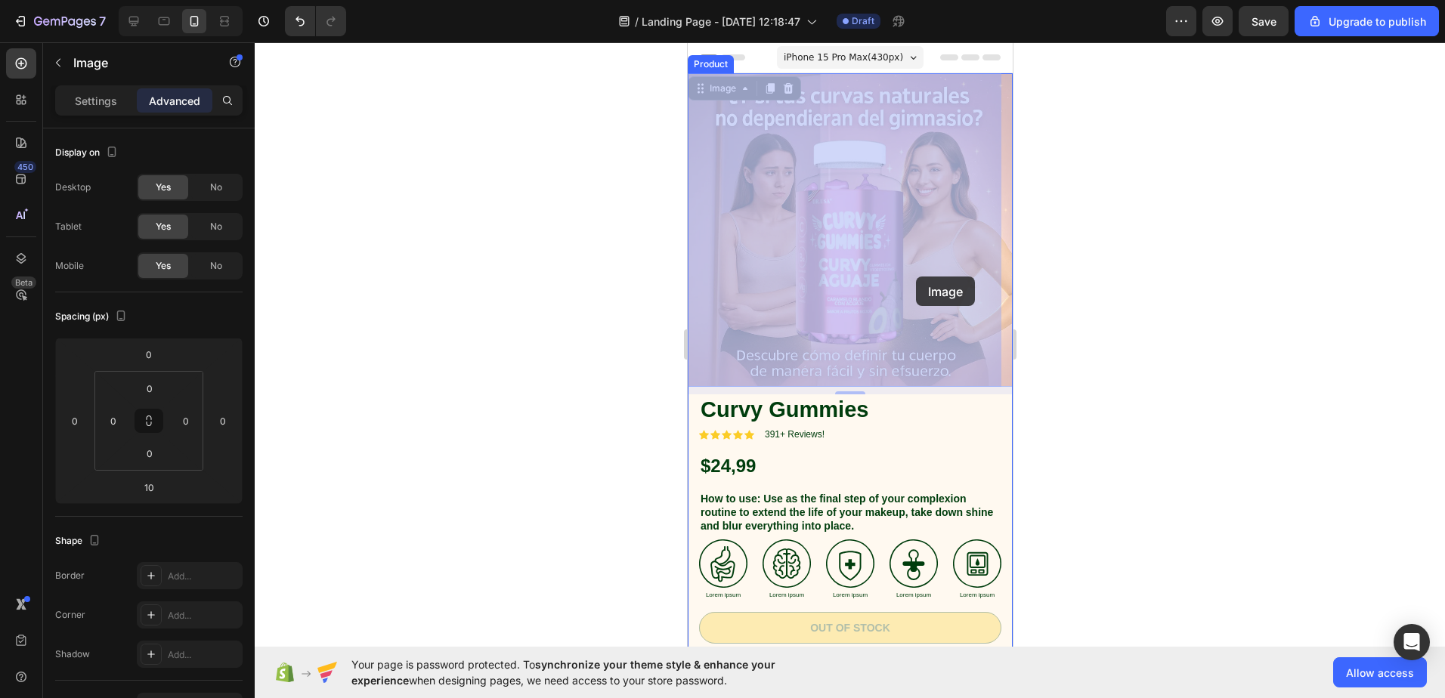
drag, startPoint x: 921, startPoint y: 241, endPoint x: 915, endPoint y: 274, distance: 32.9
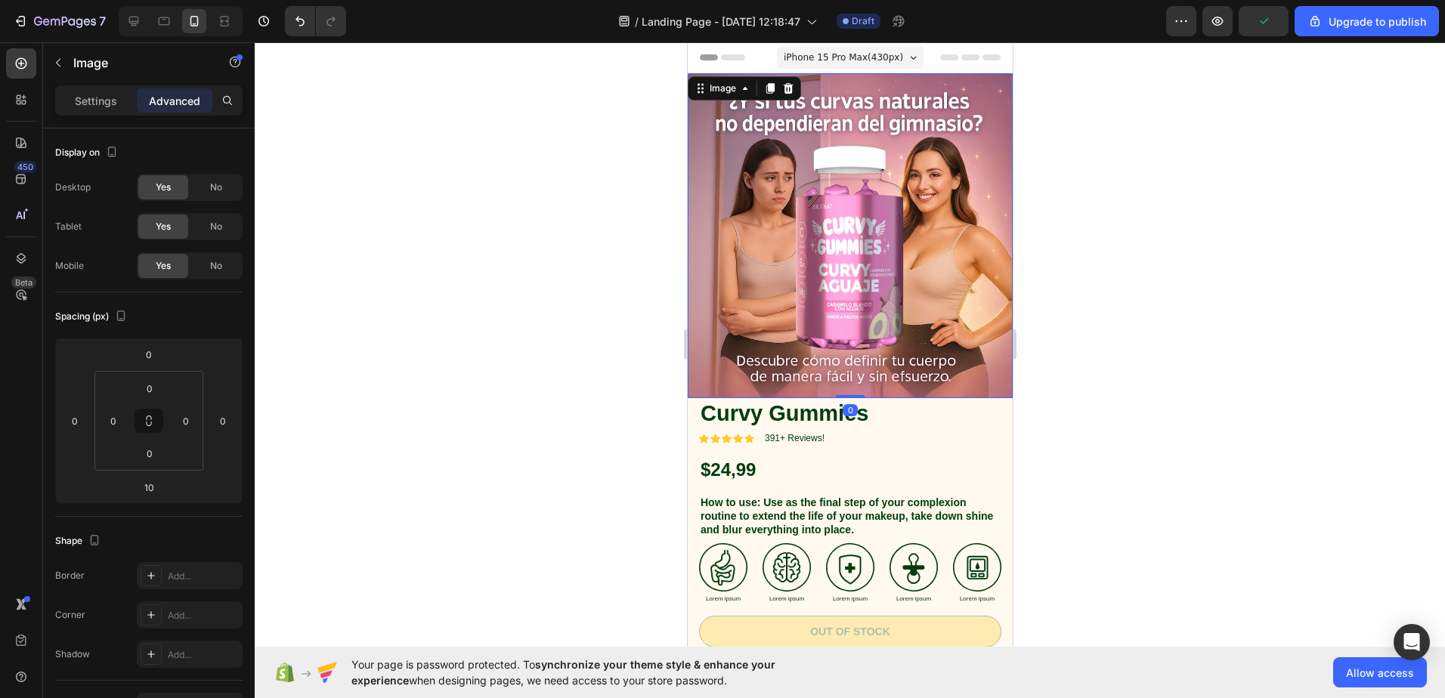
drag, startPoint x: 846, startPoint y: 390, endPoint x: 850, endPoint y: 379, distance: 11.5
click at [850, 379] on div "Image 0" at bounding box center [849, 235] width 325 height 325
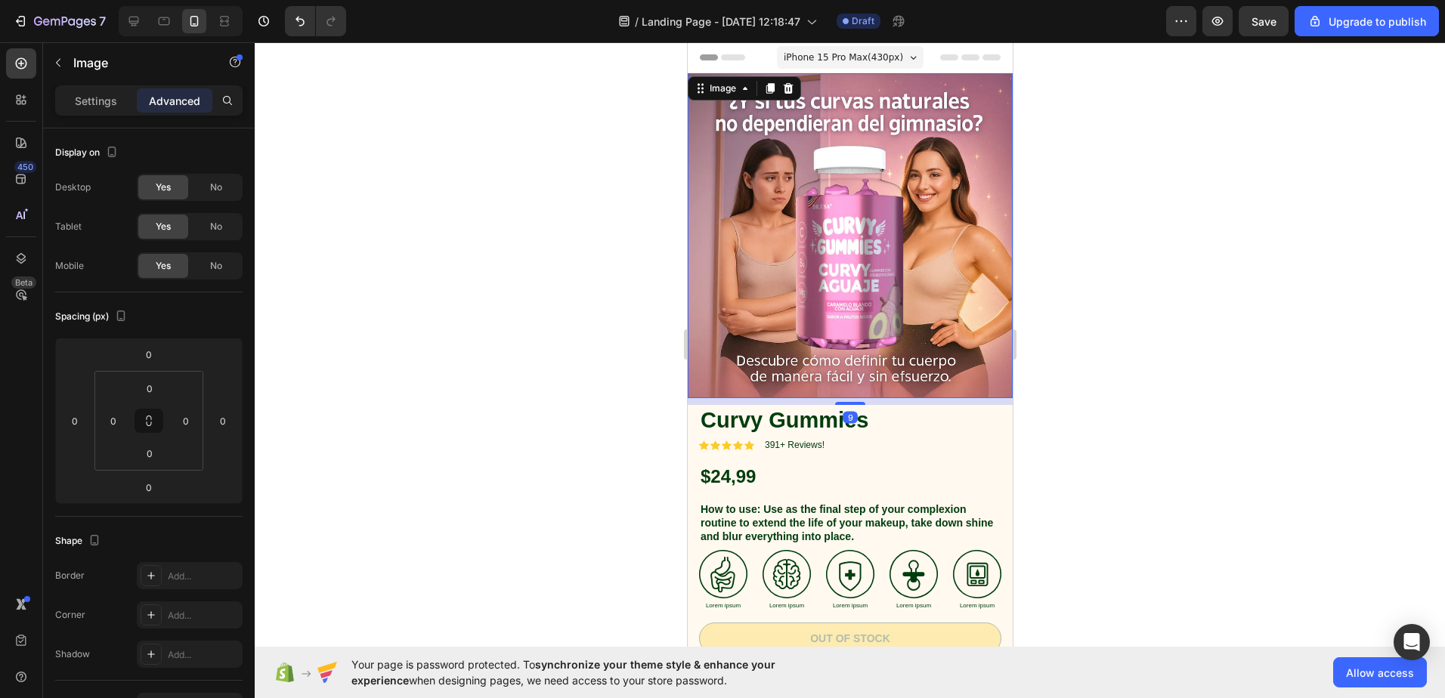
click at [850, 402] on div at bounding box center [850, 403] width 30 height 3
type input "9"
click at [978, 413] on h1 "Curvy Gummies" at bounding box center [849, 421] width 302 height 32
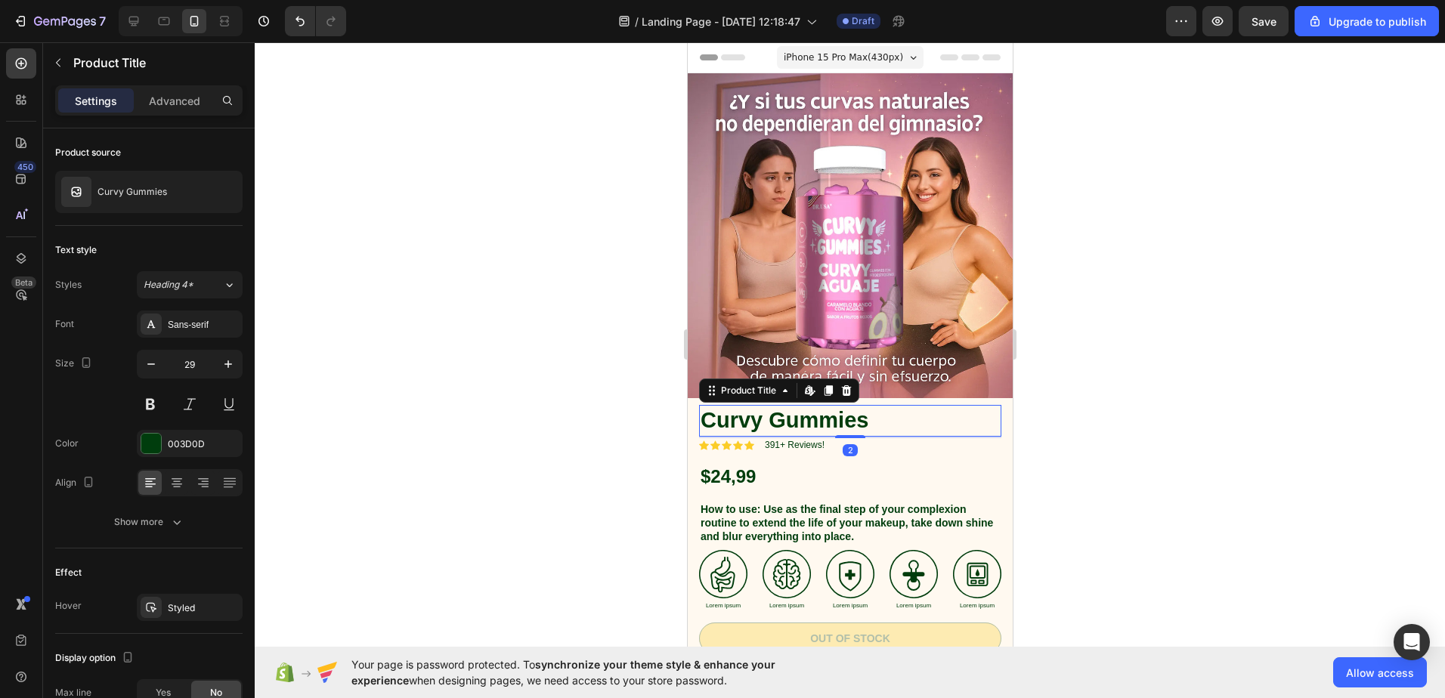
click at [1079, 377] on div at bounding box center [850, 370] width 1191 height 656
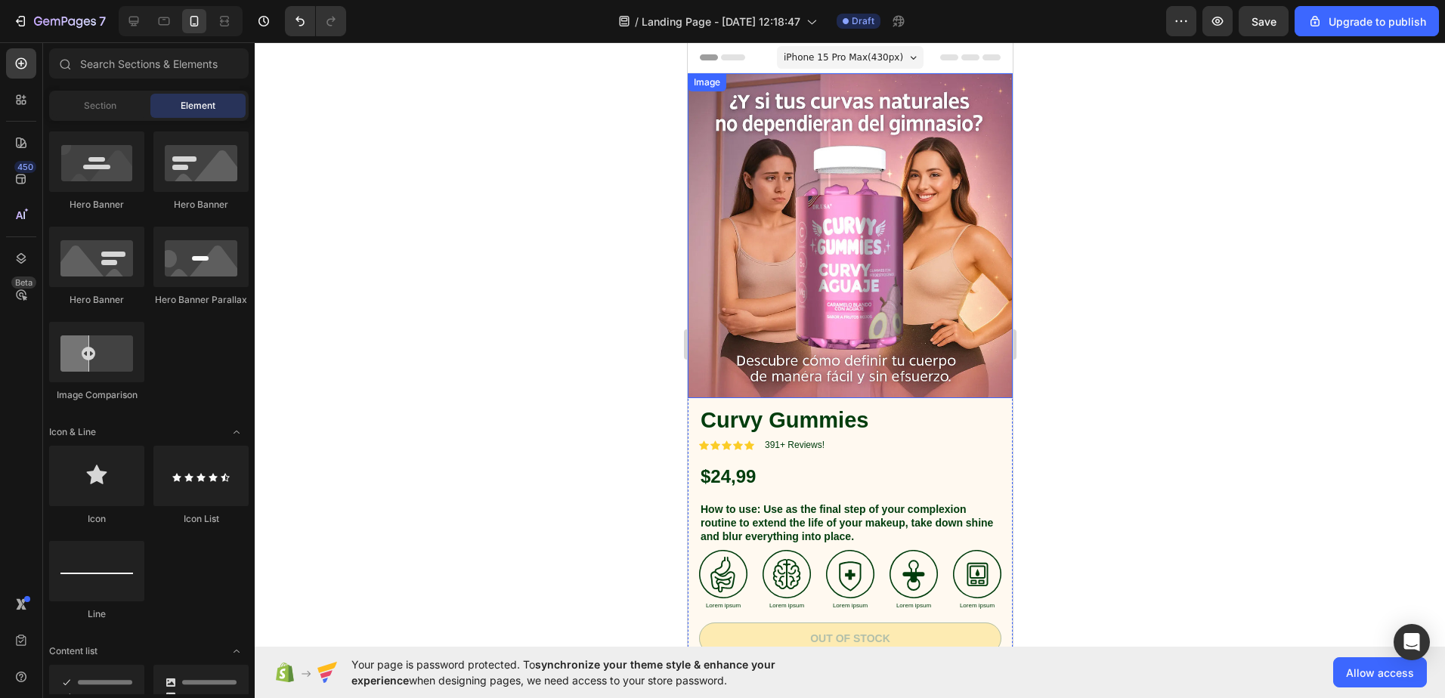
scroll to position [227, 0]
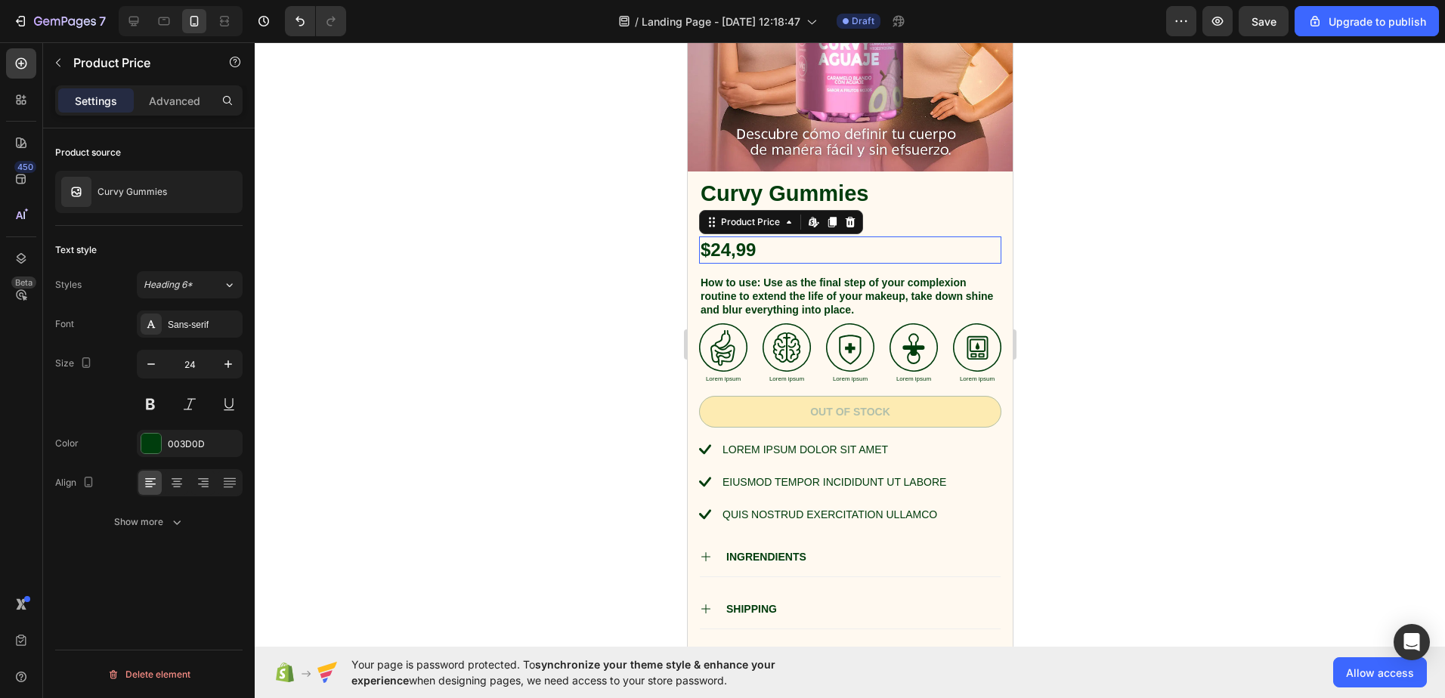
click at [938, 237] on div "$24,99" at bounding box center [849, 250] width 302 height 26
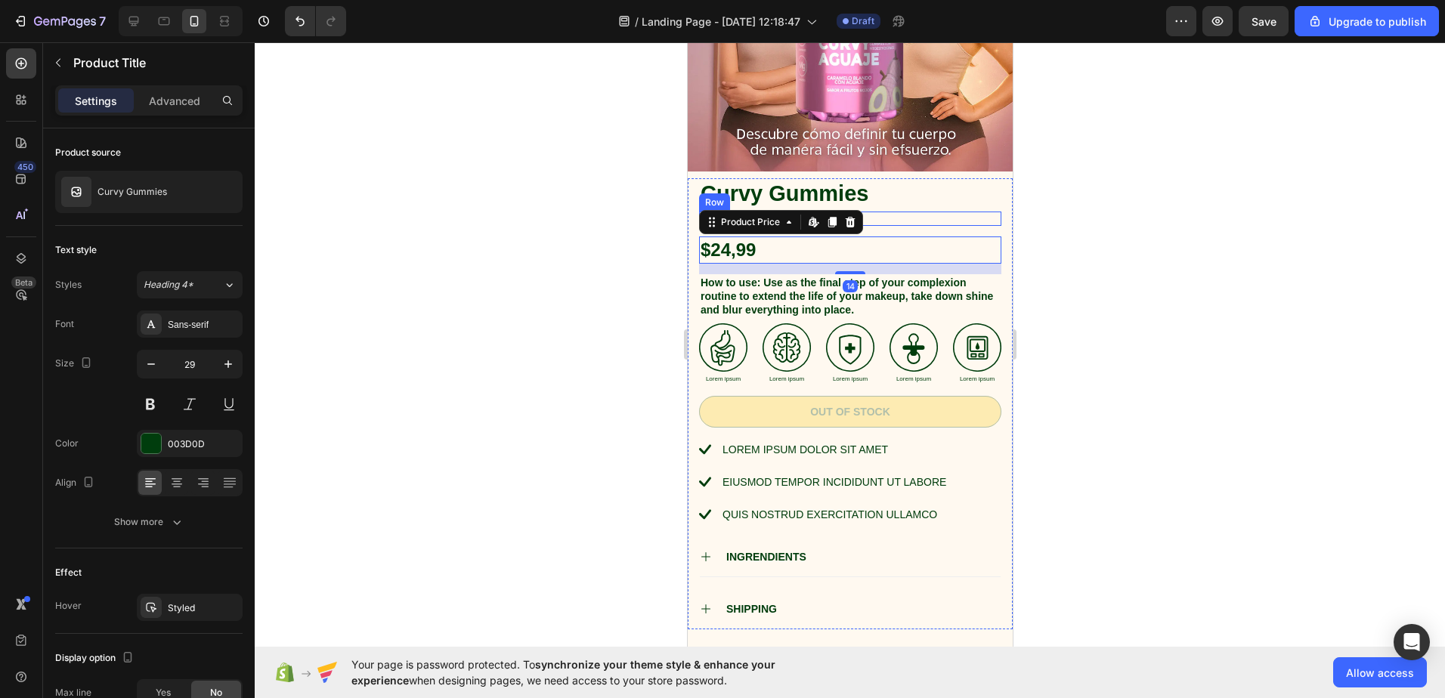
click at [944, 194] on h1 "Curvy Gummies" at bounding box center [849, 194] width 302 height 32
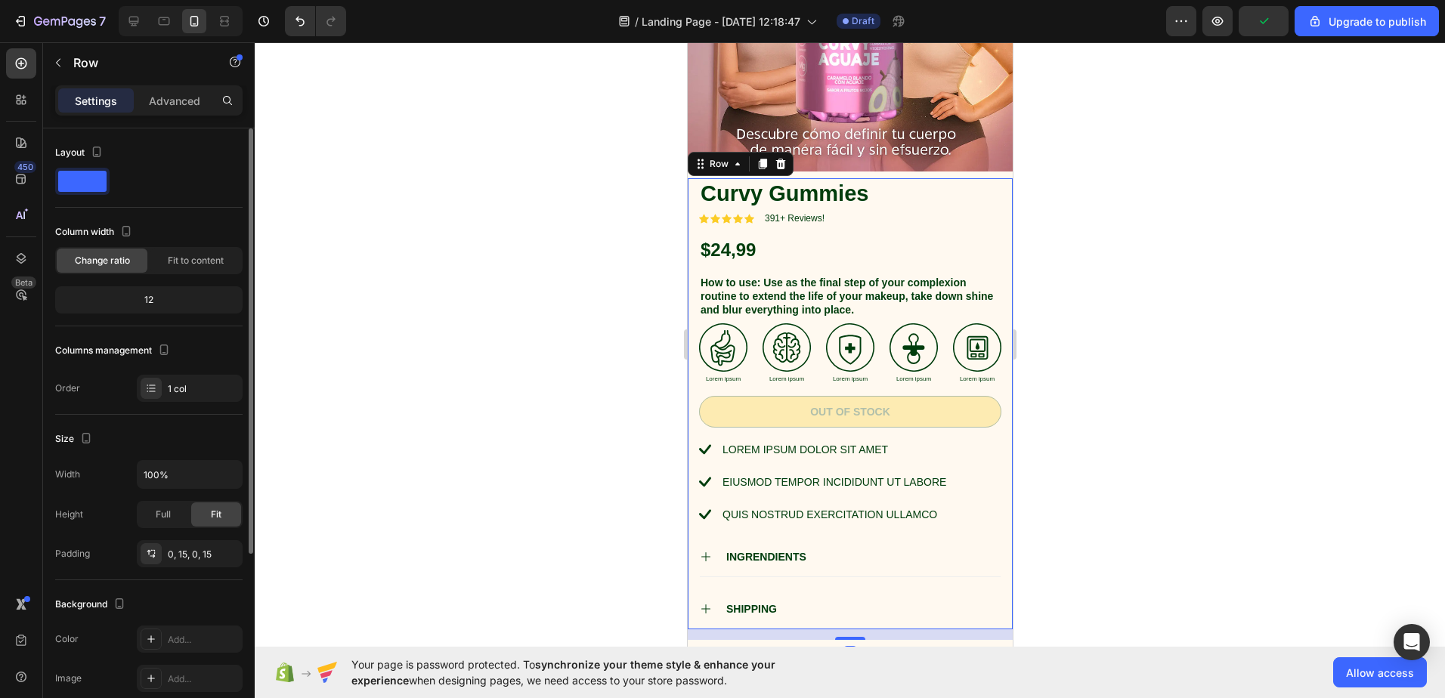
scroll to position [151, 0]
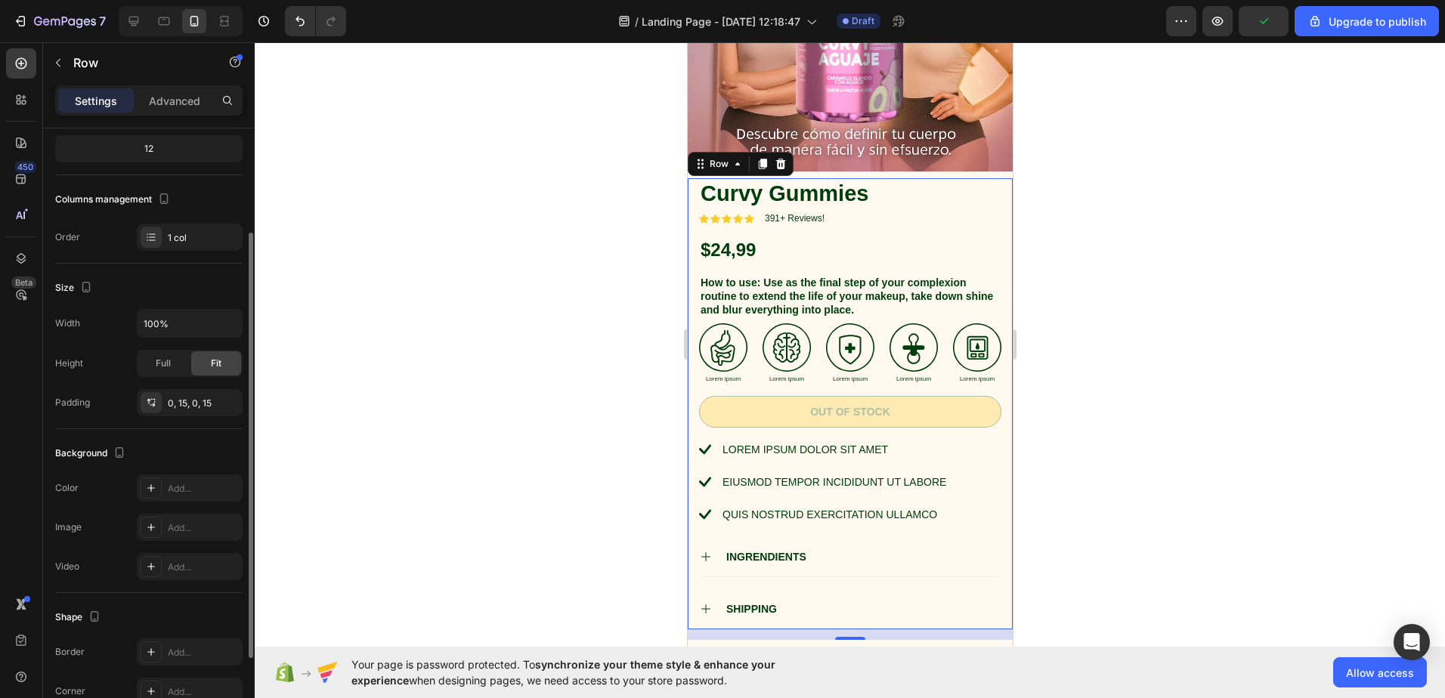
click at [79, 489] on div "Color Add..." at bounding box center [148, 488] width 187 height 27
click at [181, 488] on div "Add..." at bounding box center [203, 489] width 71 height 14
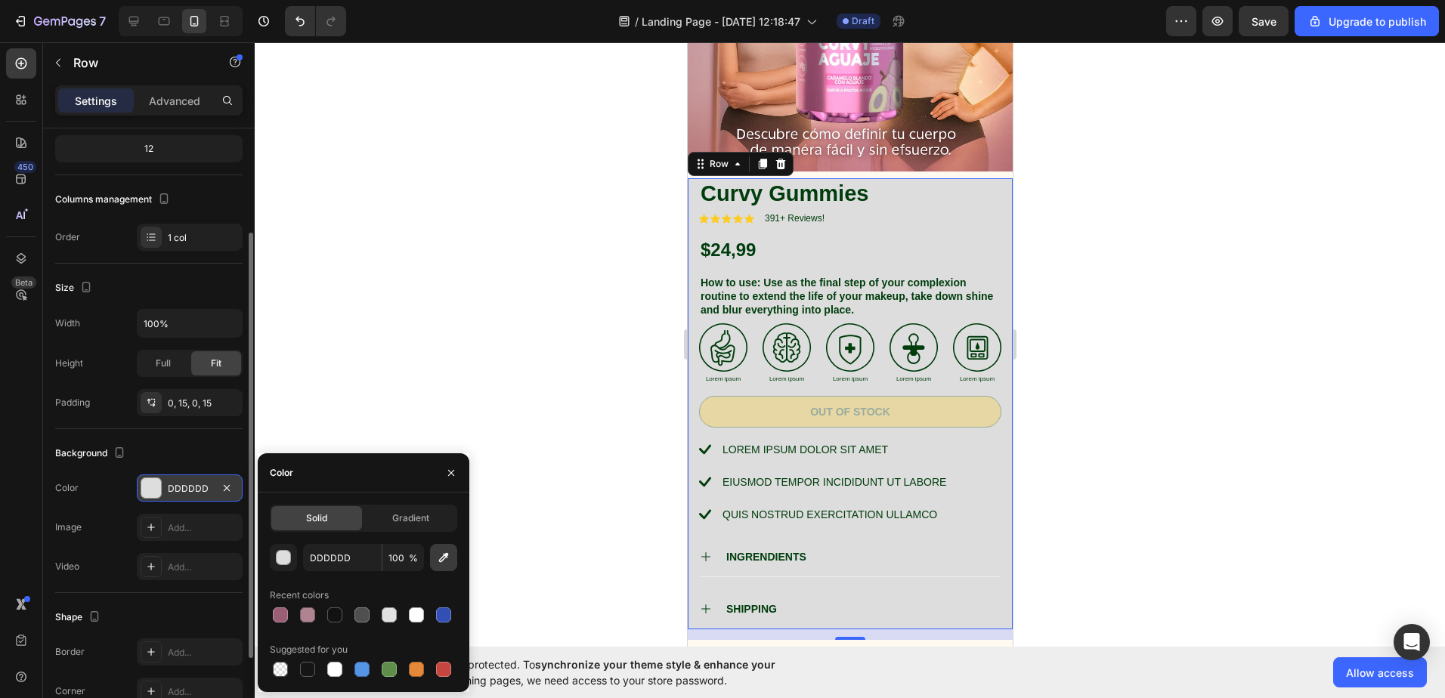
click at [442, 559] on icon "button" at bounding box center [443, 557] width 15 height 15
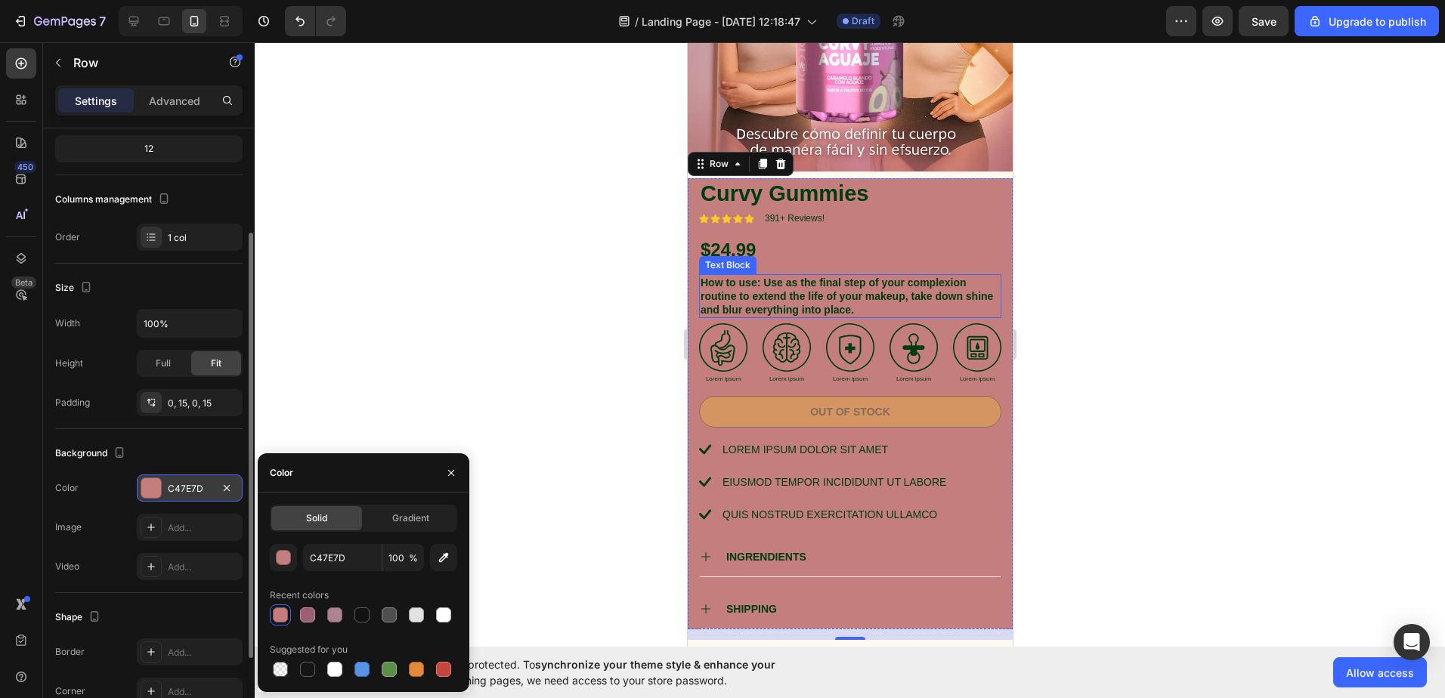
scroll to position [0, 0]
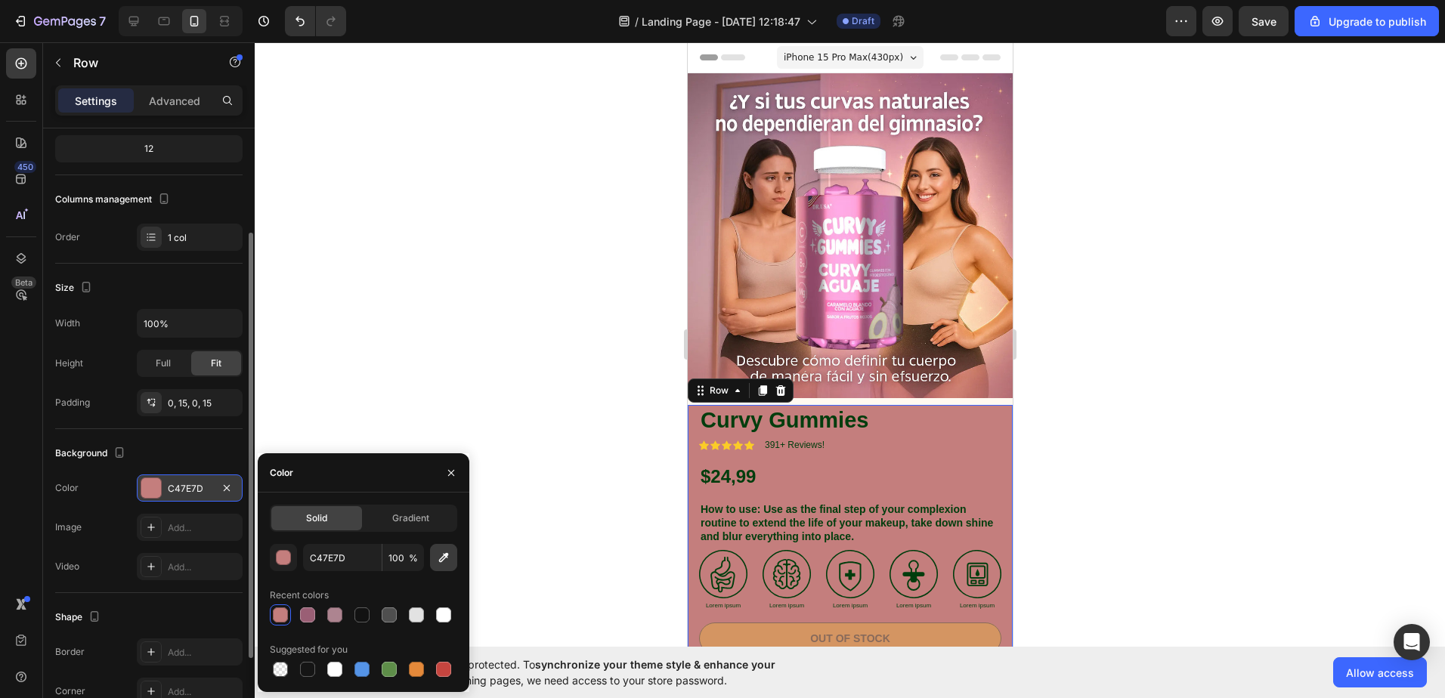
click at [441, 568] on button "button" at bounding box center [443, 557] width 27 height 27
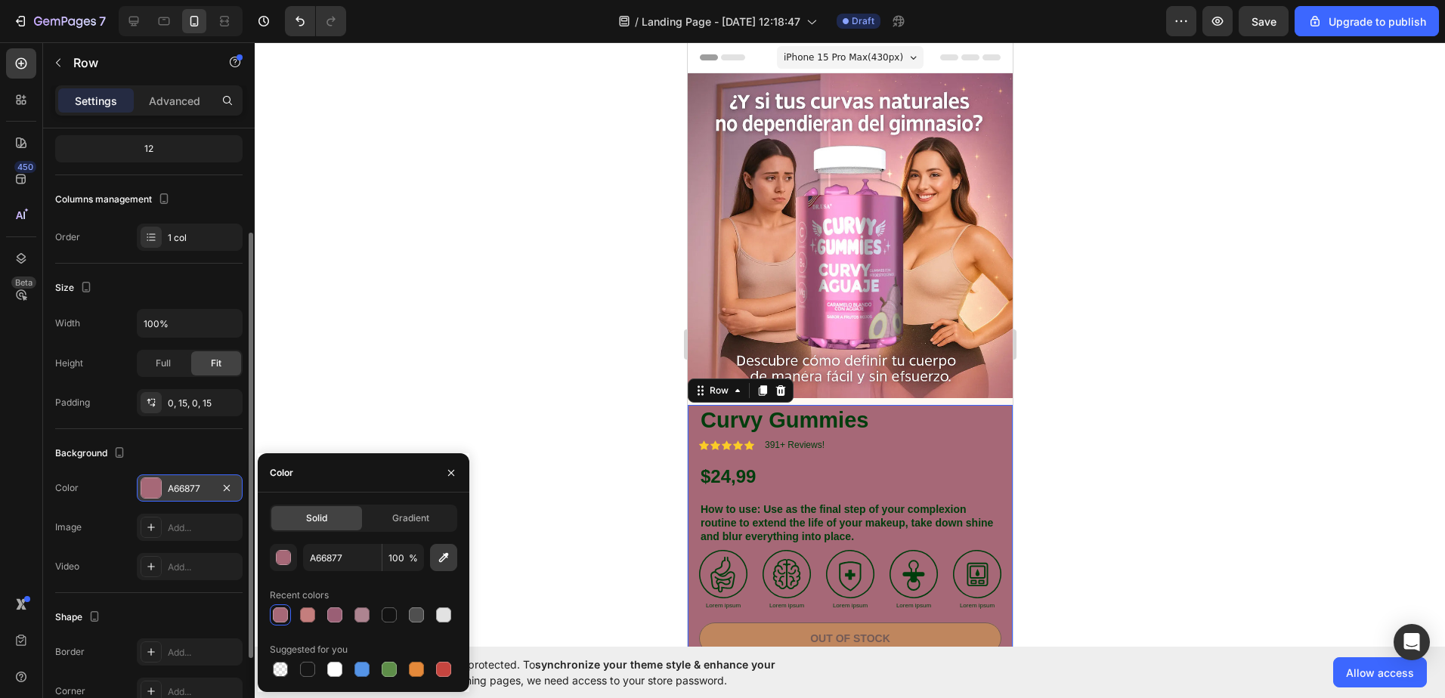
click at [441, 551] on icon "button" at bounding box center [443, 557] width 15 height 15
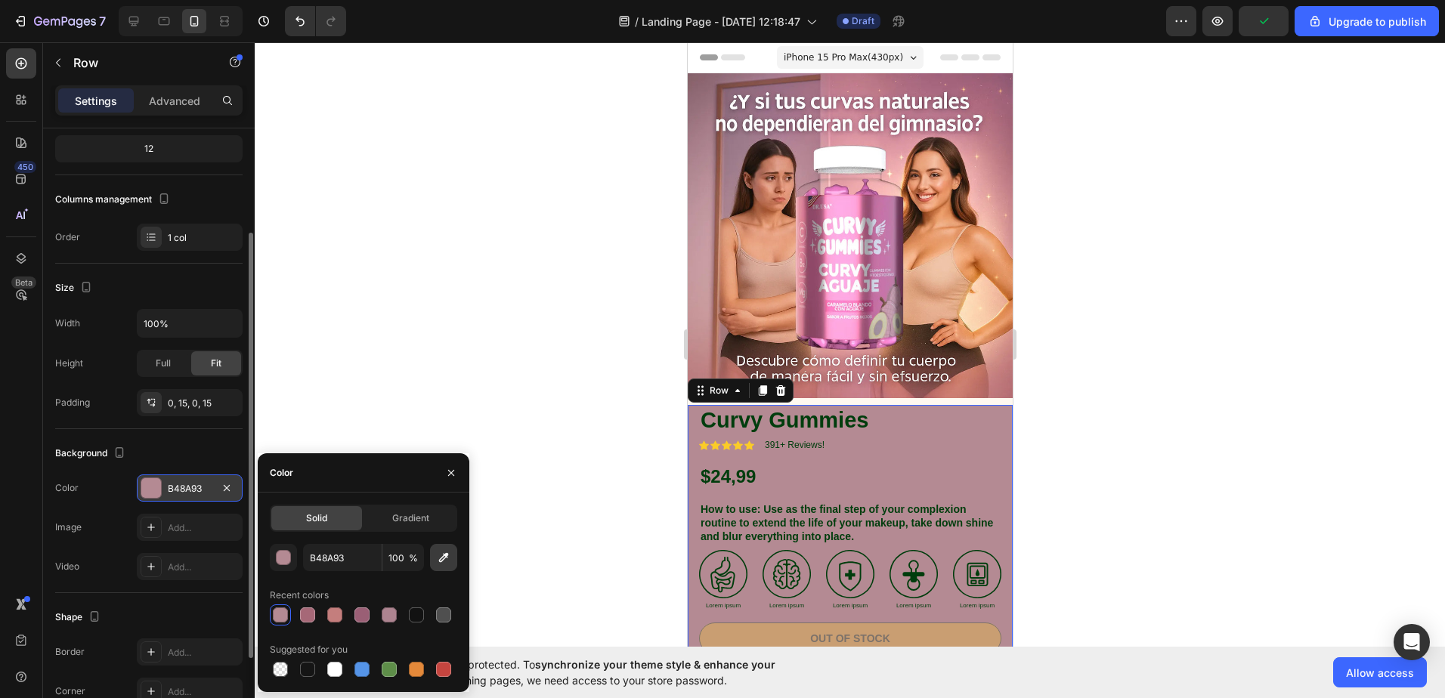
click at [439, 554] on icon "button" at bounding box center [443, 557] width 15 height 15
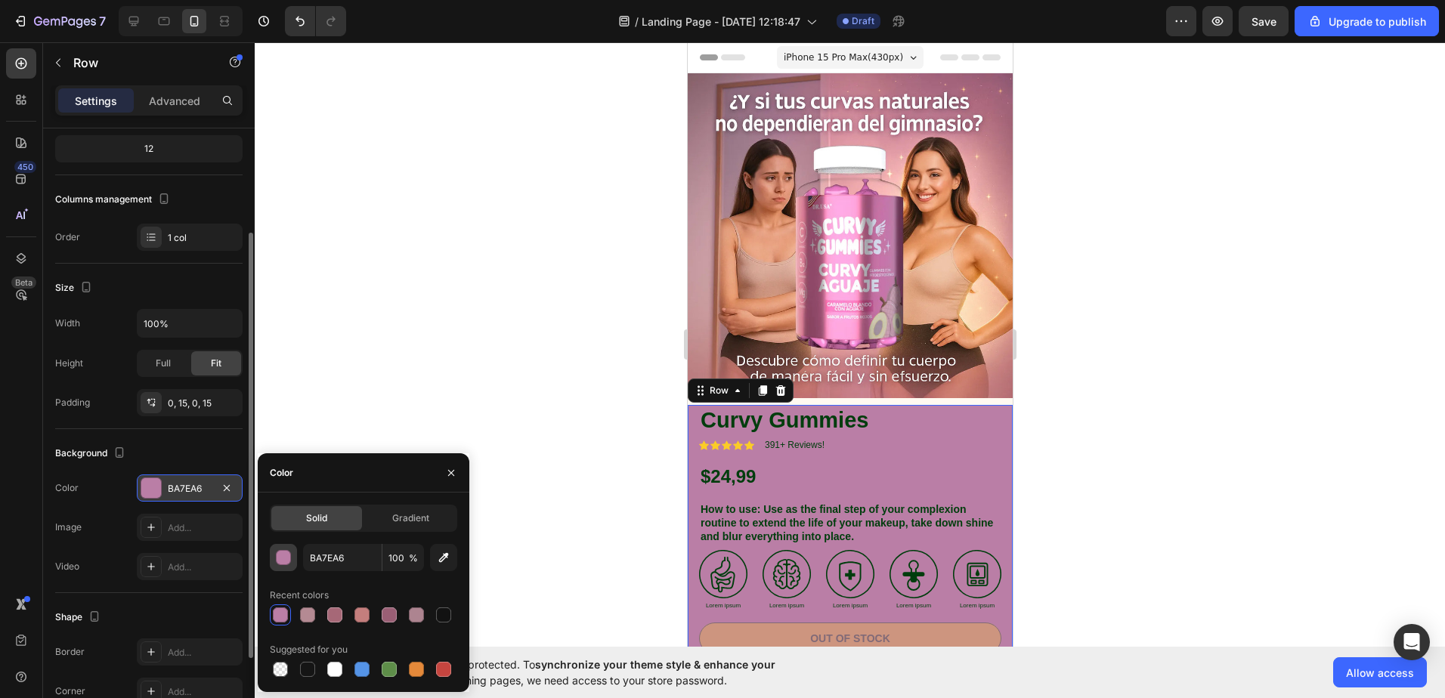
click at [293, 564] on button "button" at bounding box center [283, 557] width 27 height 27
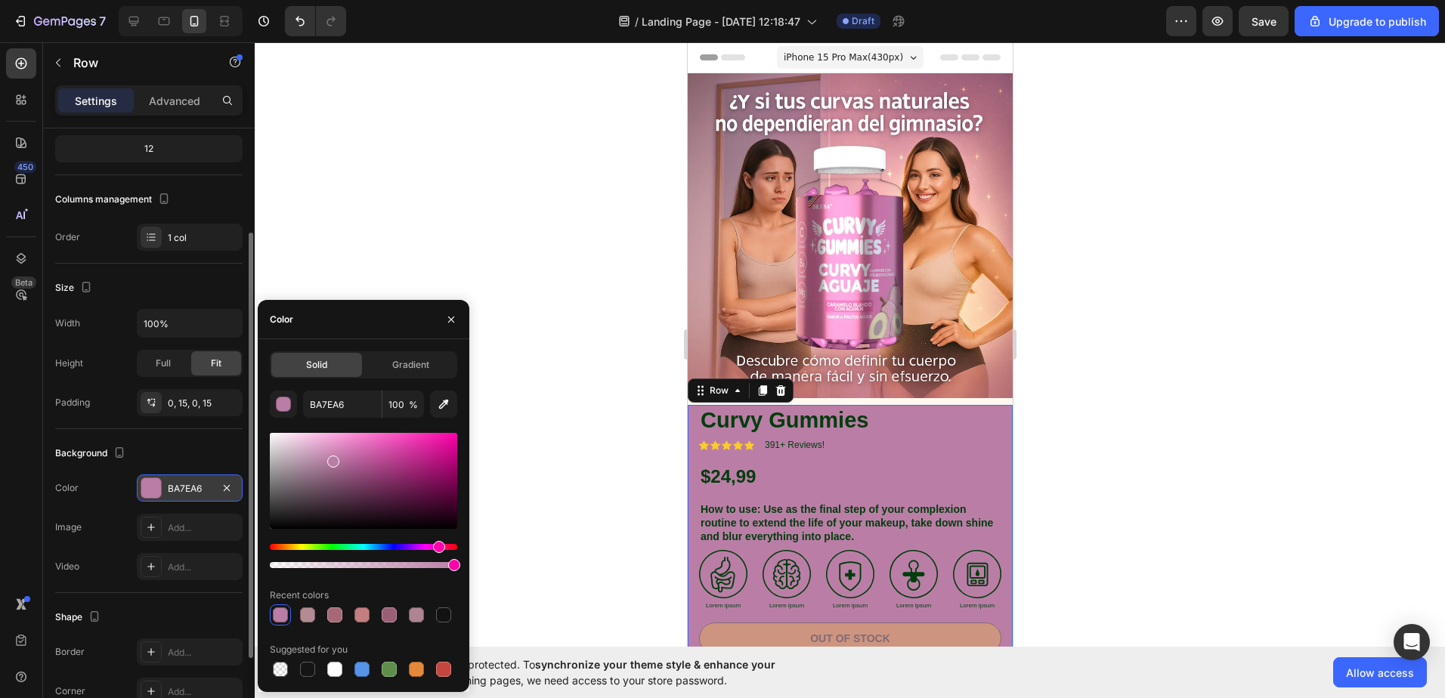
click at [464, 313] on div at bounding box center [451, 319] width 36 height 39
click at [456, 320] on icon "button" at bounding box center [451, 320] width 12 height 12
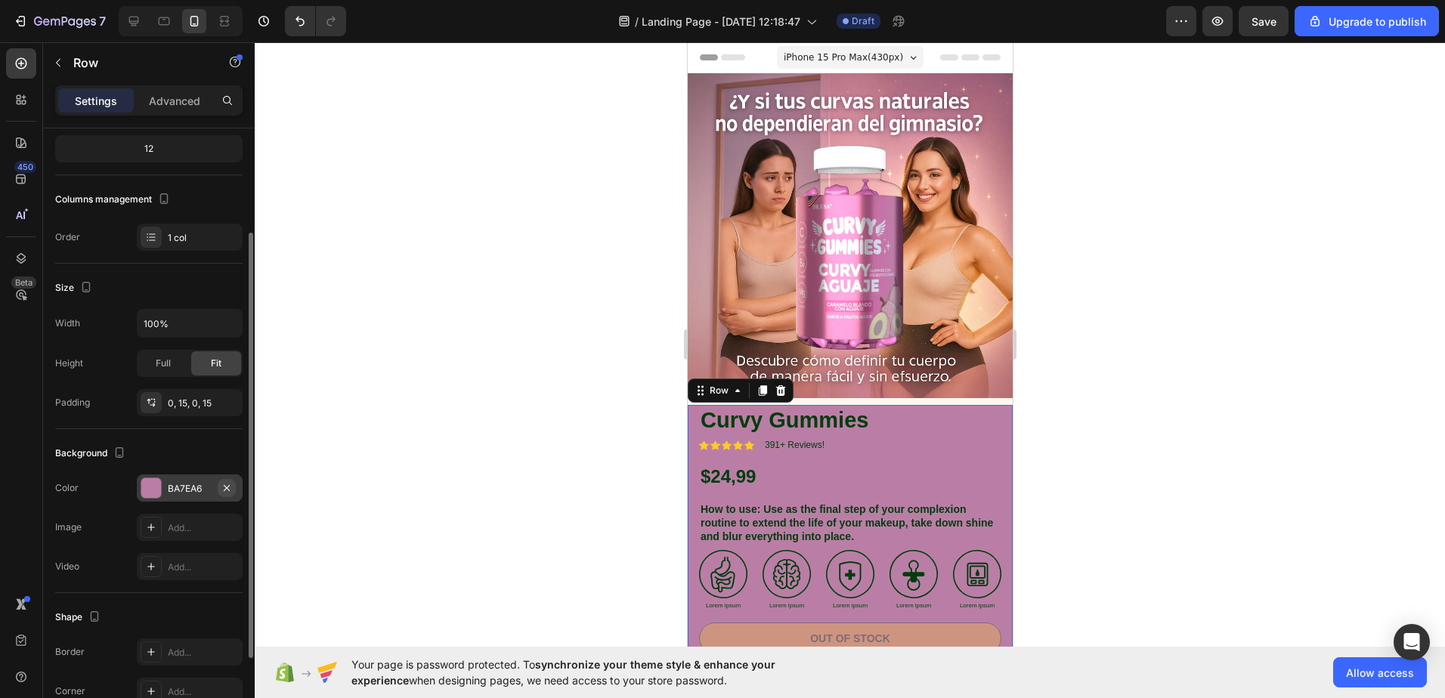
click at [230, 486] on icon "button" at bounding box center [227, 488] width 12 height 12
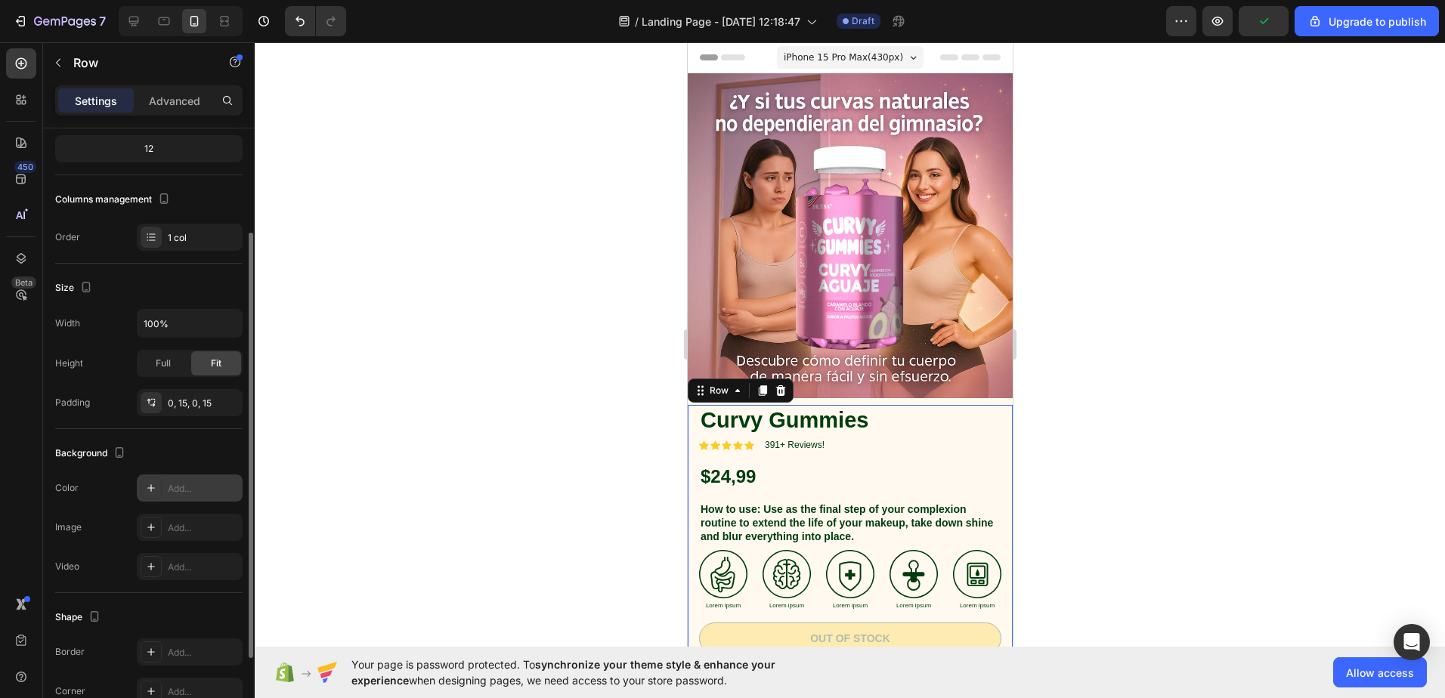
click at [187, 490] on div "Add..." at bounding box center [203, 489] width 71 height 14
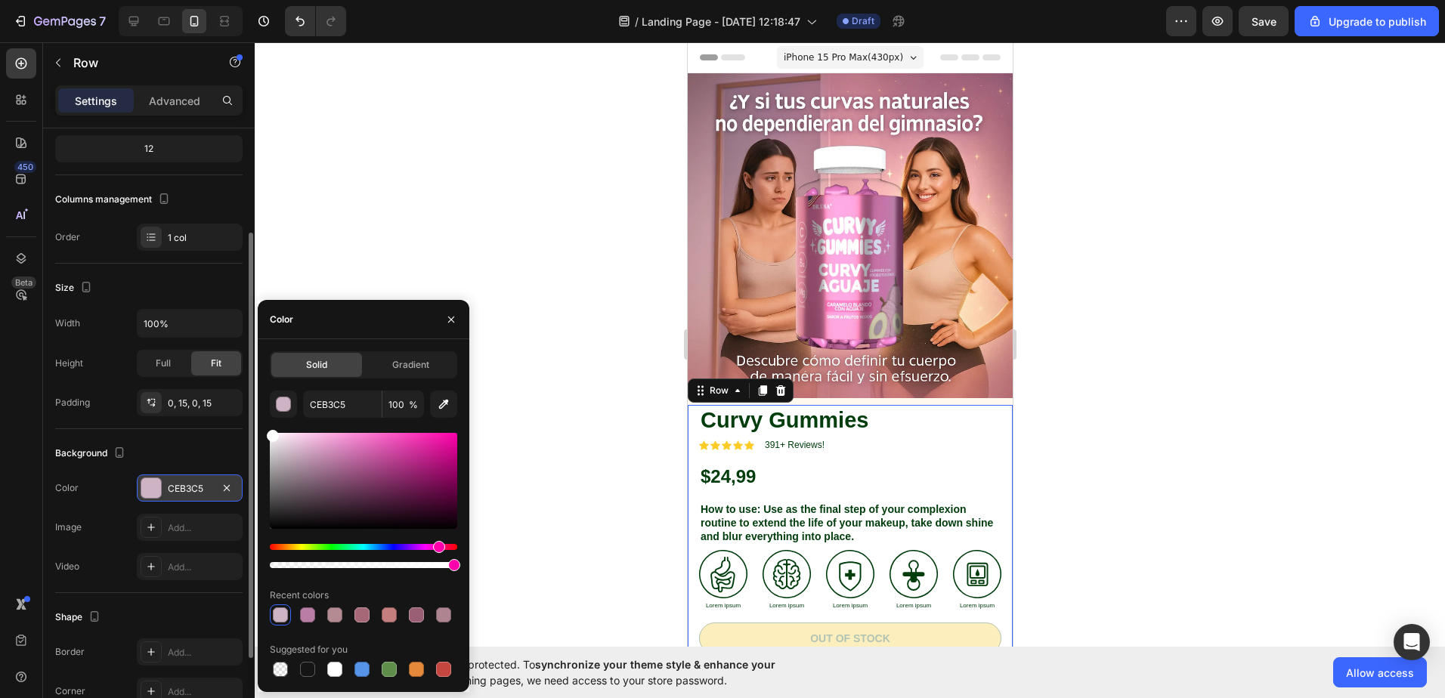
drag, startPoint x: 328, startPoint y: 461, endPoint x: 177, endPoint y: 386, distance: 169.0
click at [177, 386] on div "450 Beta Sections(18) Elements(83) Section Element Hero Section Product Detail …" at bounding box center [127, 370] width 255 height 656
type input "FFFFFF"
click at [472, 392] on div at bounding box center [850, 370] width 1191 height 656
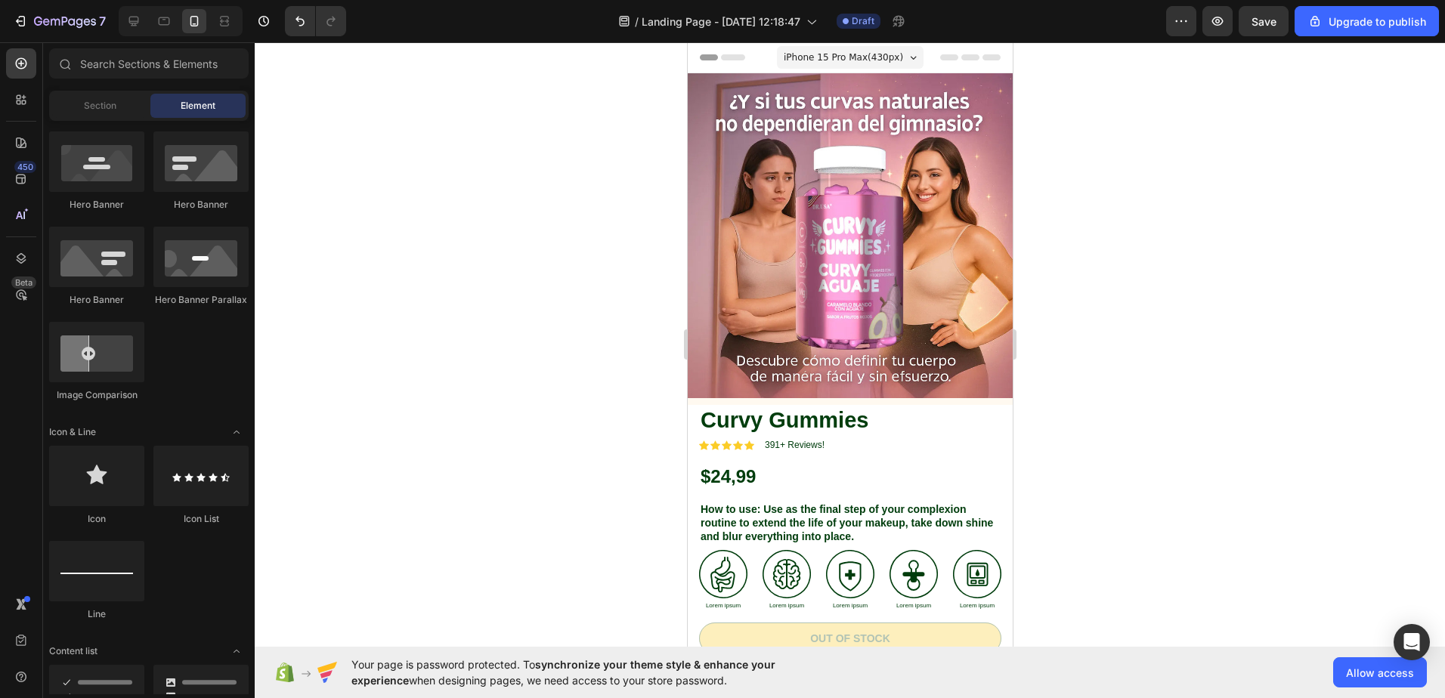
click at [1092, 404] on div at bounding box center [850, 370] width 1191 height 656
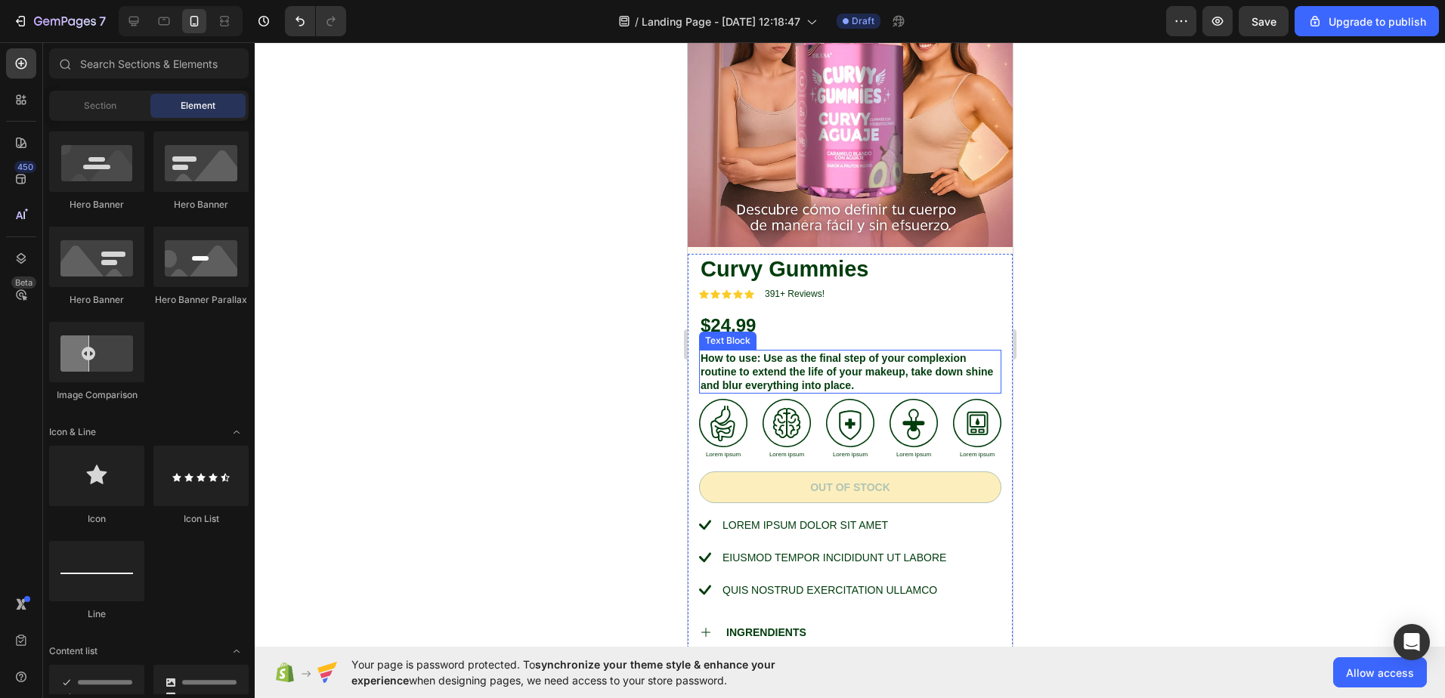
scroll to position [302, 0]
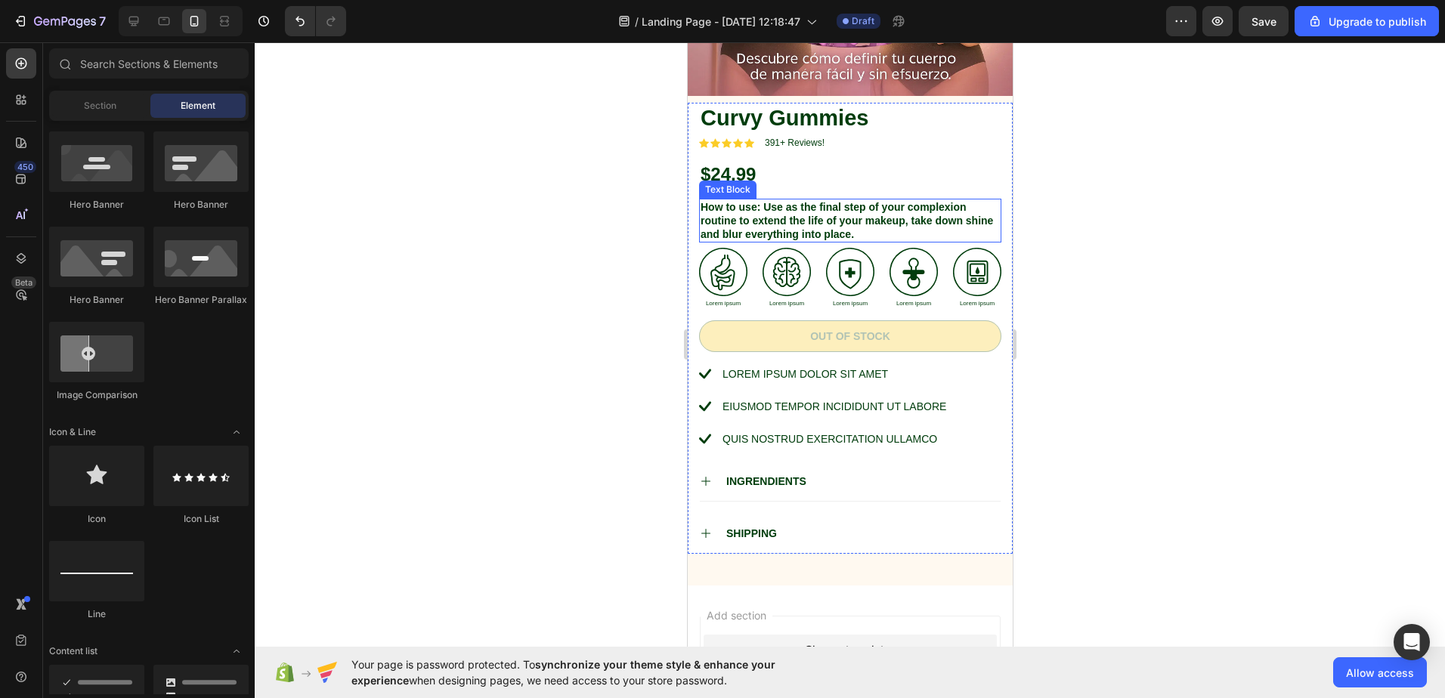
click at [888, 212] on p "How to use: Use as the final step of your complexion routine to extend the life…" at bounding box center [849, 221] width 299 height 42
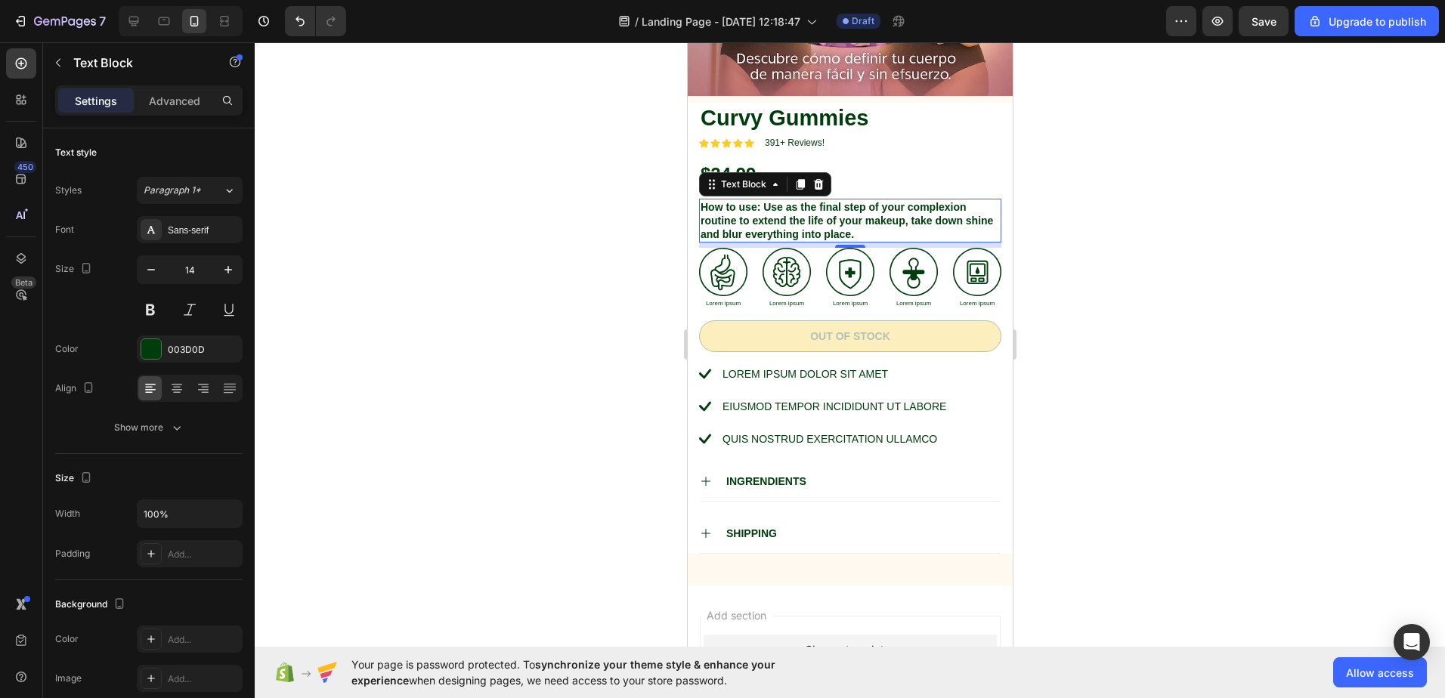
click at [888, 212] on p "How to use: Use as the final step of your complexion routine to extend the life…" at bounding box center [849, 221] width 299 height 42
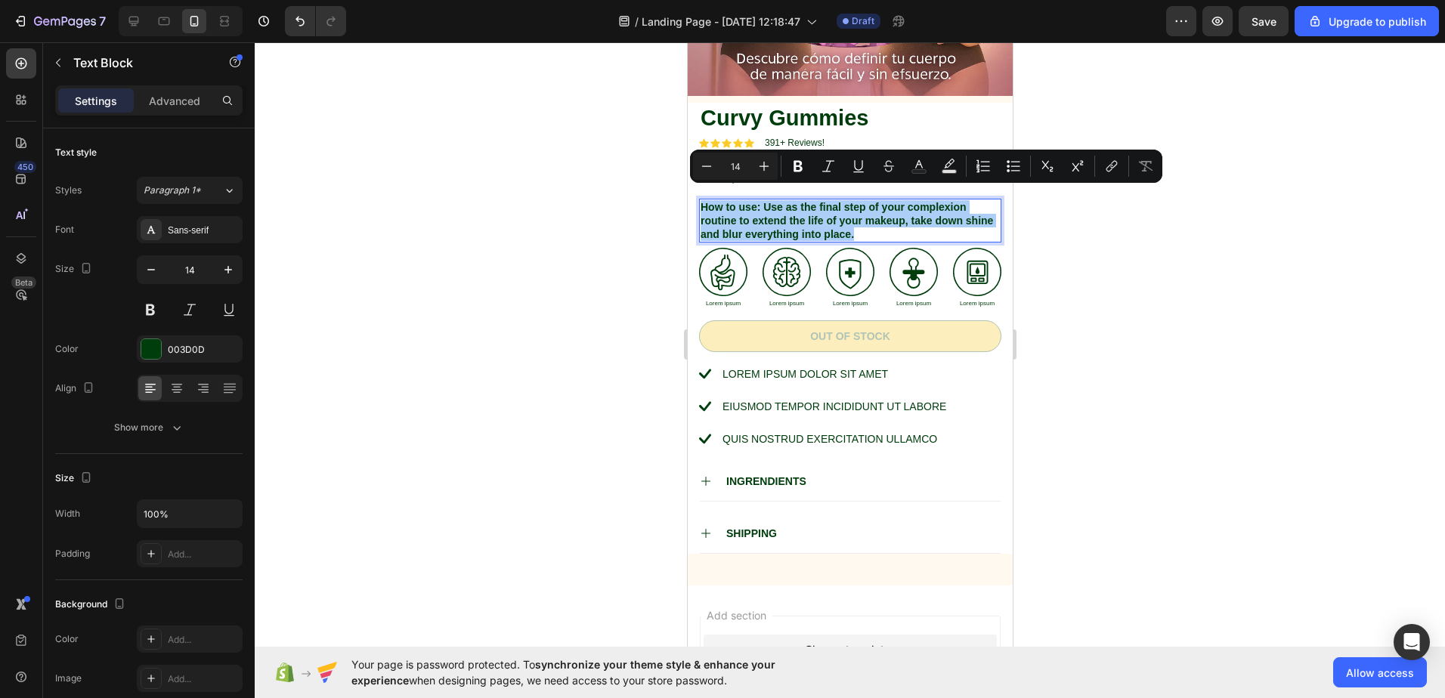
click at [1060, 231] on div at bounding box center [850, 370] width 1191 height 656
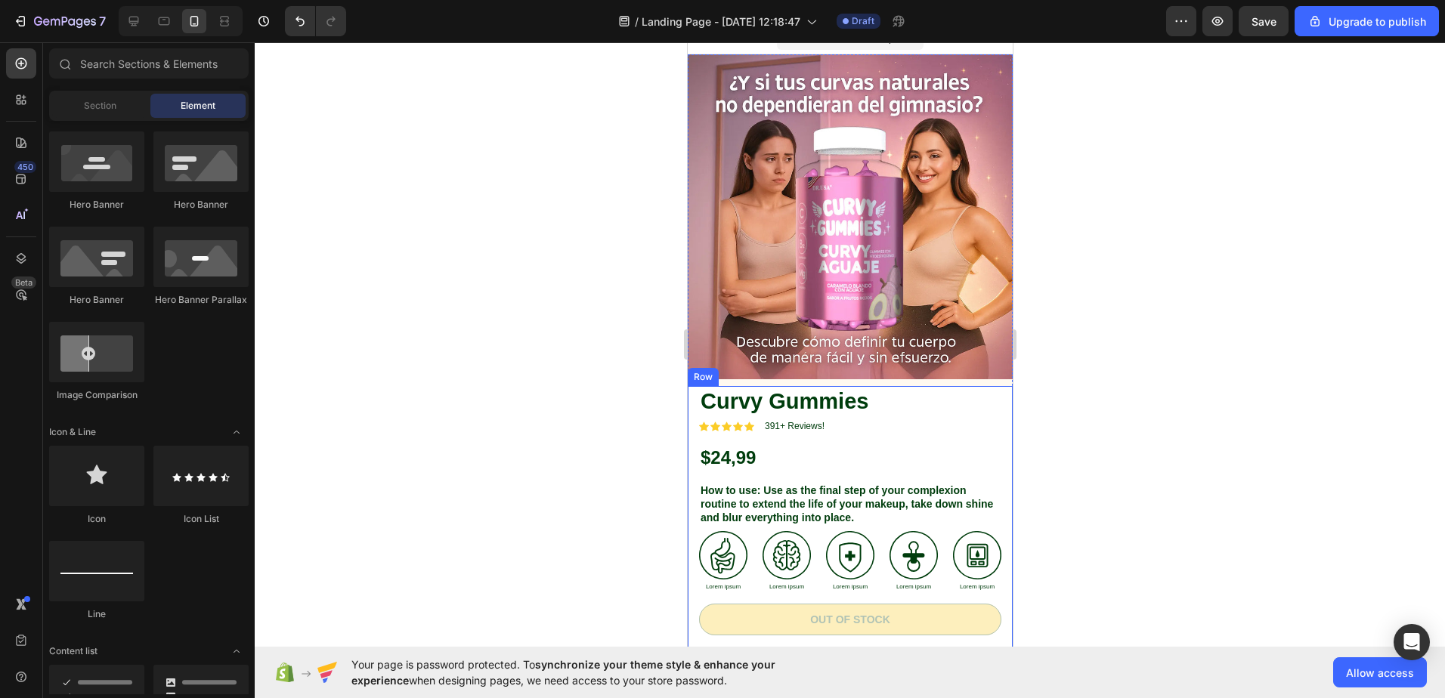
scroll to position [0, 0]
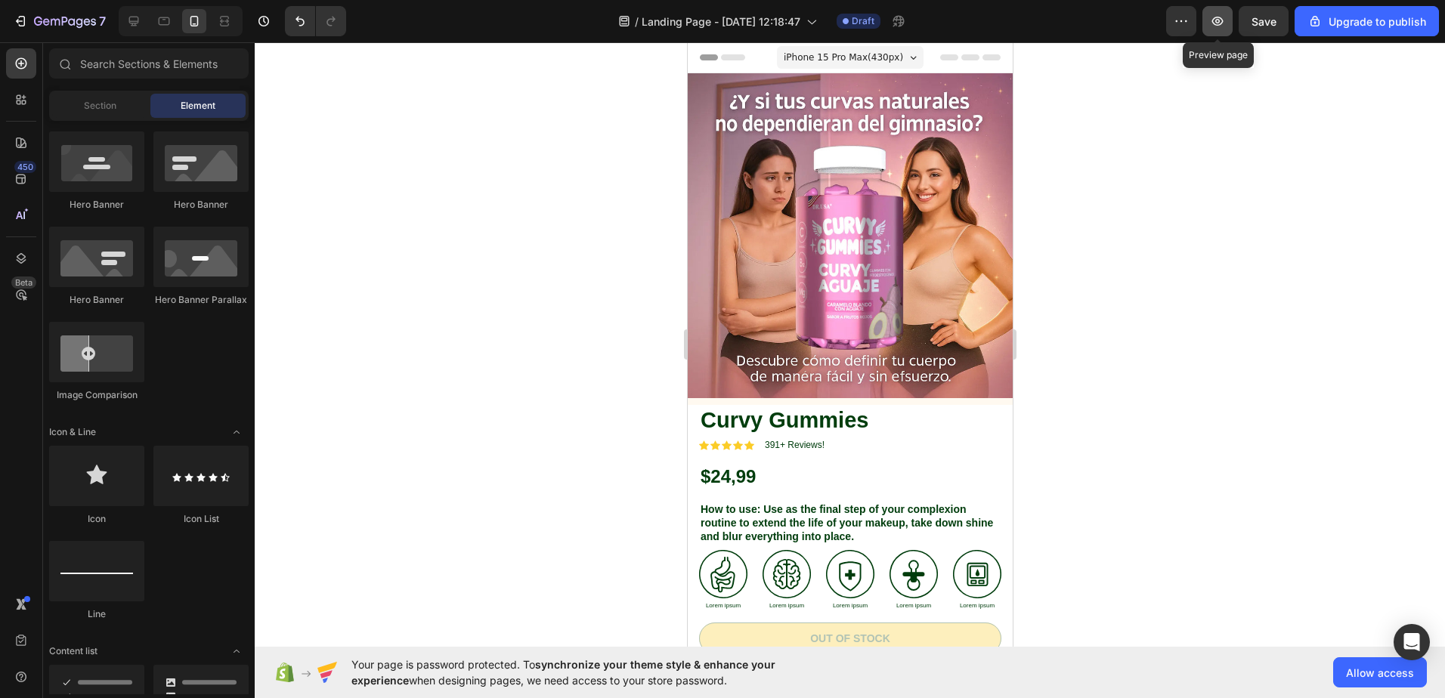
click at [1226, 12] on button "button" at bounding box center [1218, 21] width 30 height 30
click at [1121, 274] on div at bounding box center [850, 370] width 1191 height 656
click at [900, 197] on img at bounding box center [849, 235] width 325 height 325
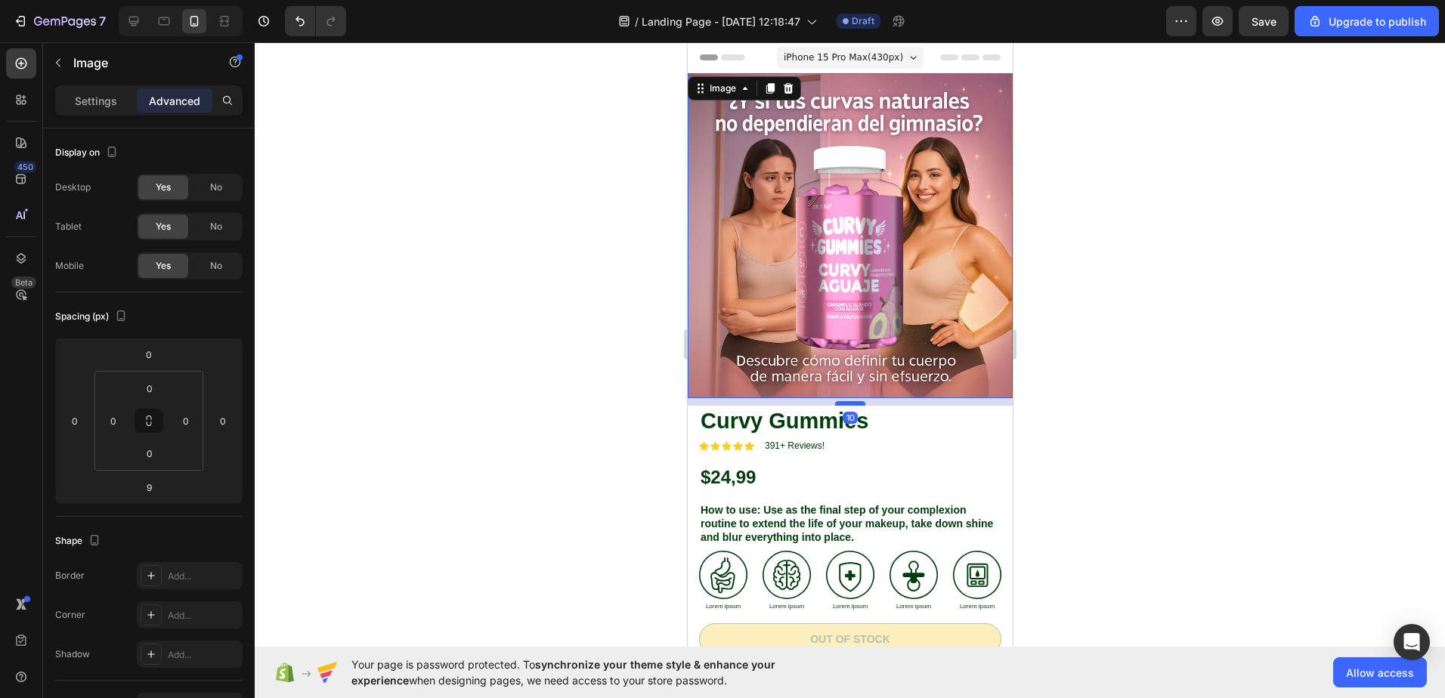
drag, startPoint x: 847, startPoint y: 389, endPoint x: 833, endPoint y: 384, distance: 14.6
click at [835, 401] on div at bounding box center [850, 403] width 30 height 5
type input "2"
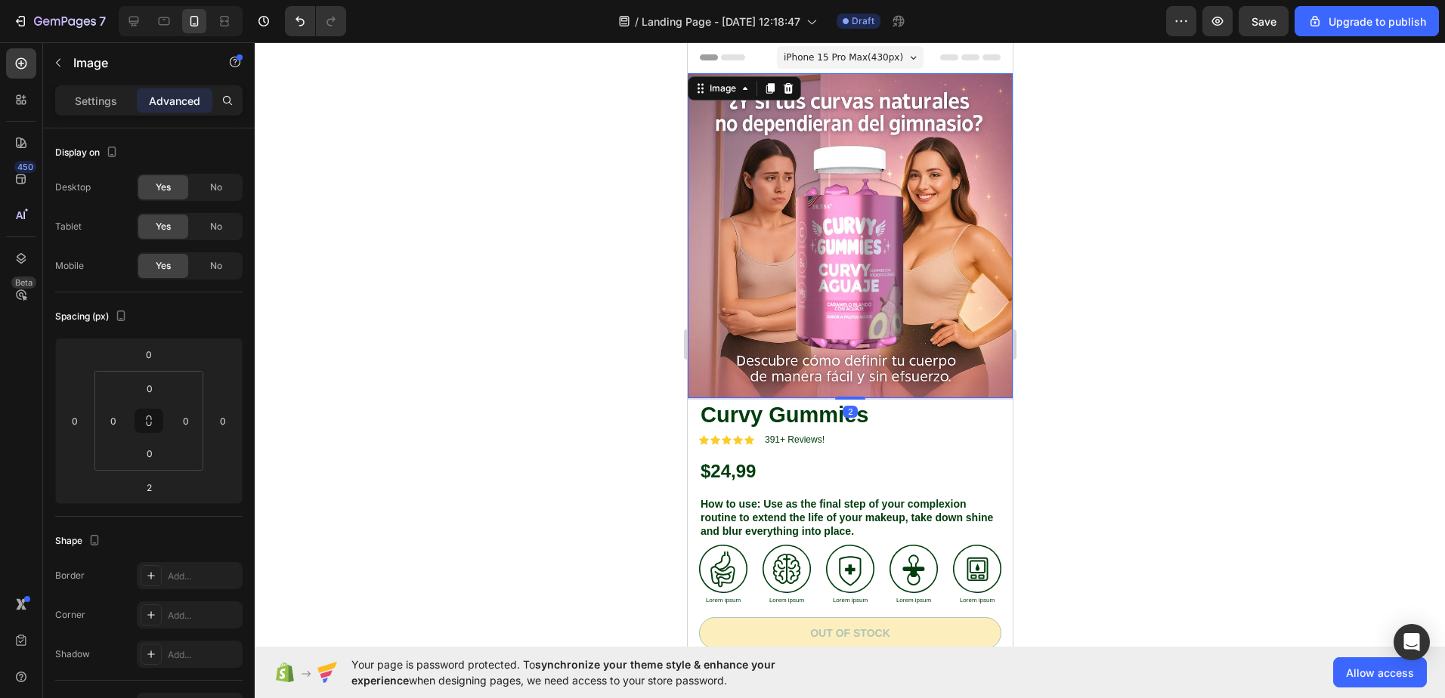
click at [860, 344] on img at bounding box center [849, 235] width 325 height 325
click at [965, 327] on img at bounding box center [849, 235] width 325 height 325
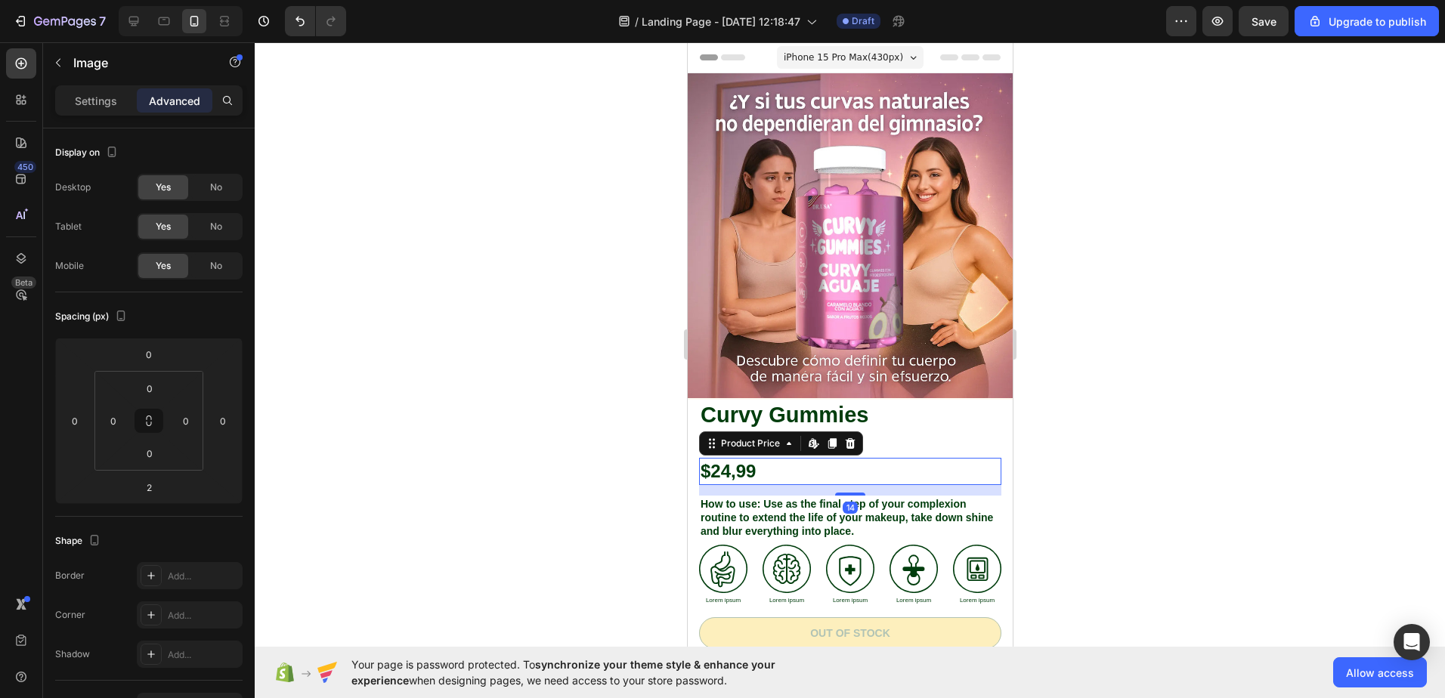
click at [973, 458] on div "$24,99" at bounding box center [849, 471] width 302 height 26
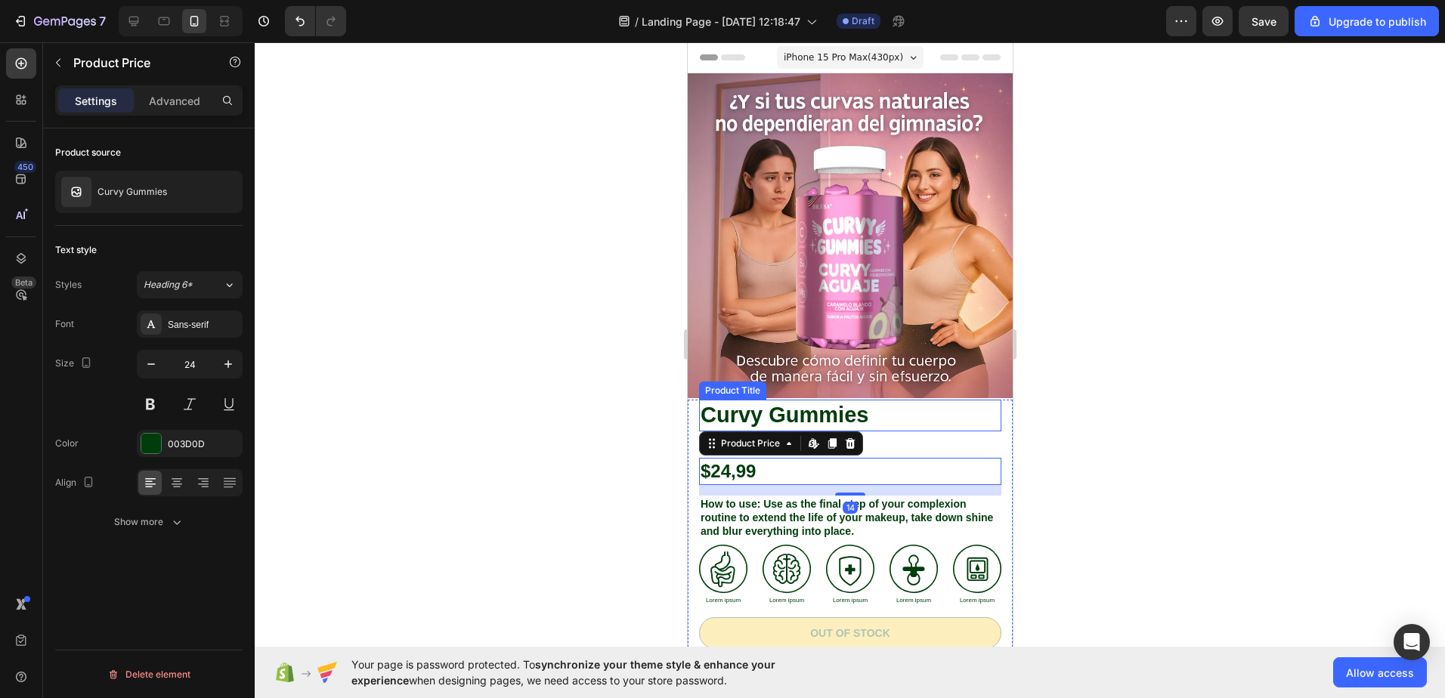
click at [965, 413] on h1 "Curvy Gummies" at bounding box center [849, 416] width 302 height 32
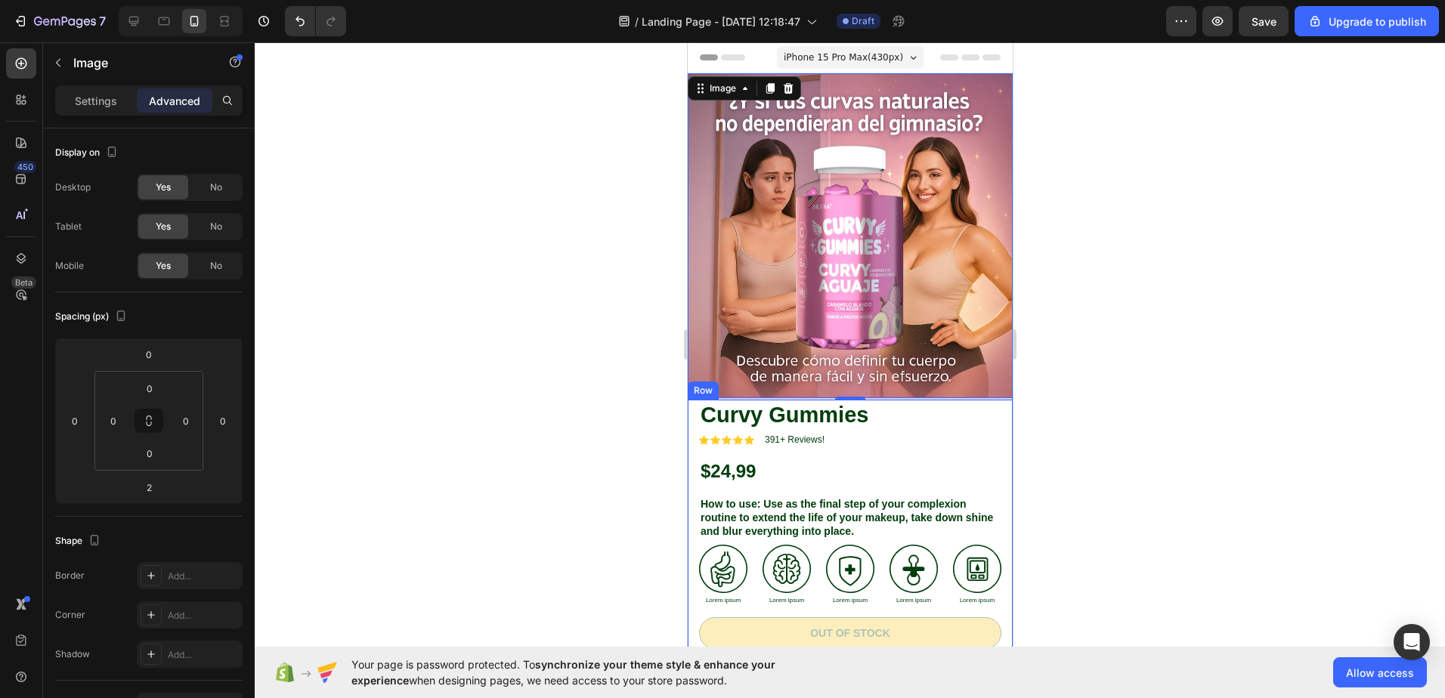
click at [997, 421] on div "Curvy Gummies Product Title Icon Icon Icon Icon Icon Icon List 391+ Reviews! Te…" at bounding box center [849, 625] width 325 height 451
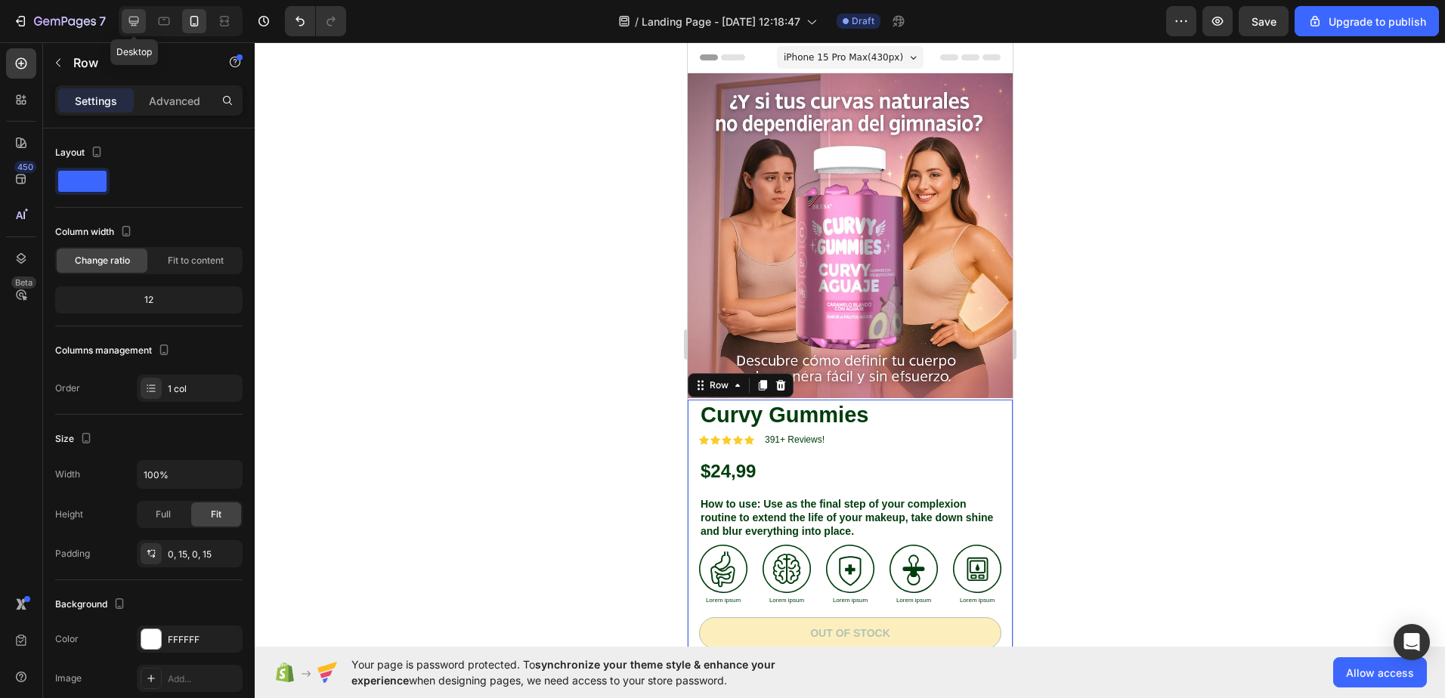
click at [132, 15] on icon at bounding box center [133, 21] width 15 height 15
type input "1200"
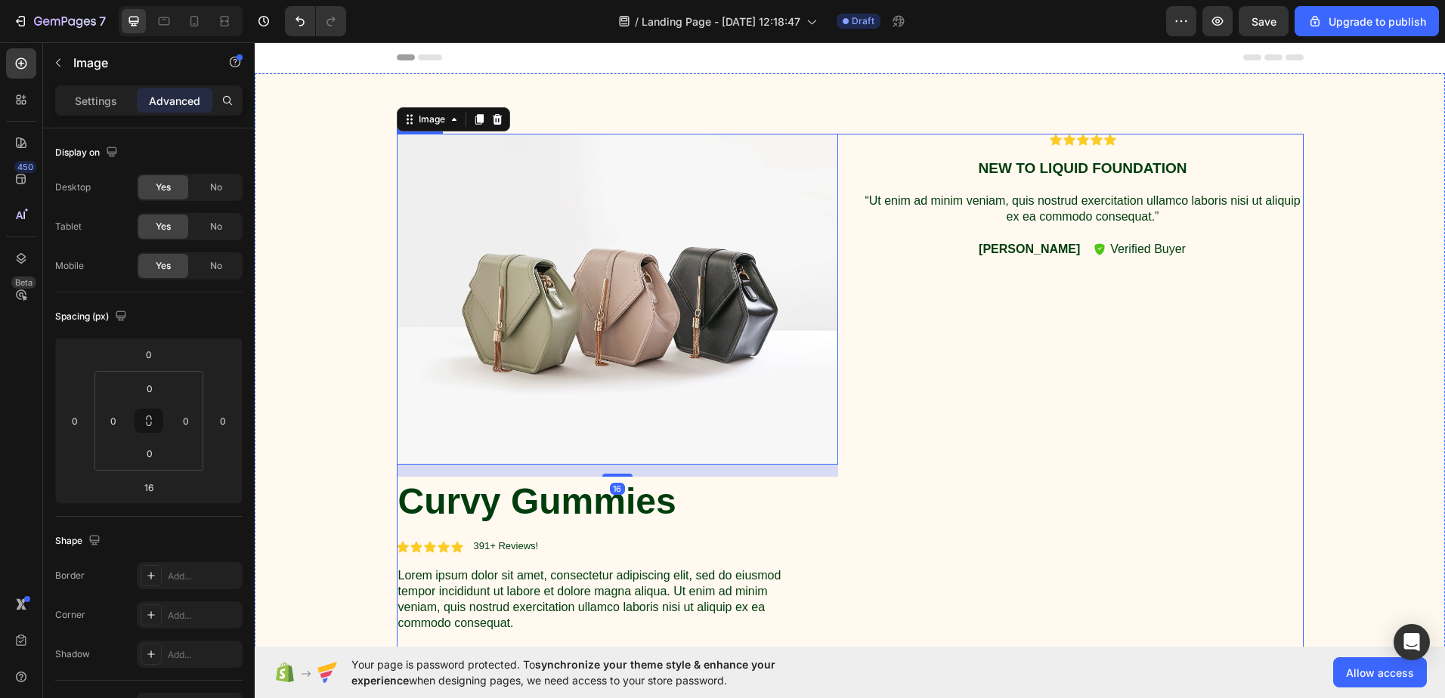
click at [562, 223] on img at bounding box center [617, 299] width 441 height 331
click at [562, 222] on img at bounding box center [617, 299] width 441 height 331
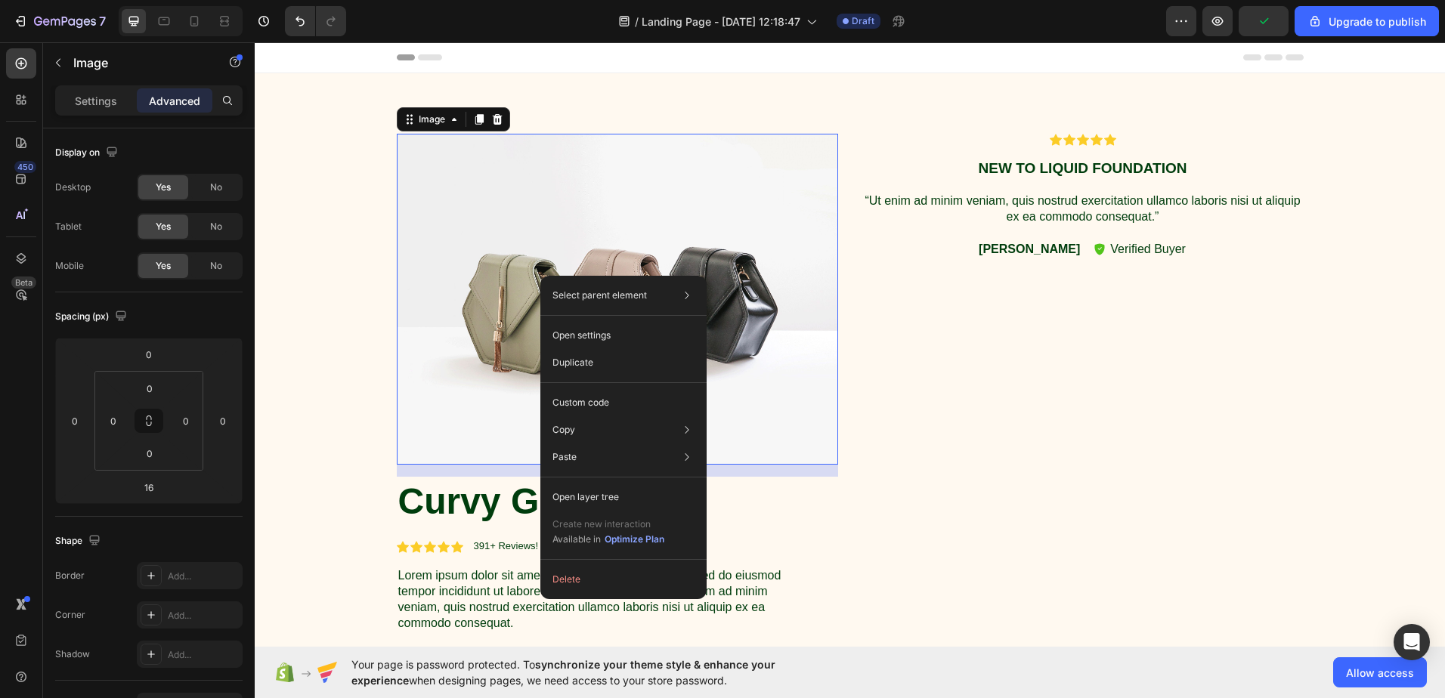
click at [585, 211] on img at bounding box center [617, 299] width 441 height 331
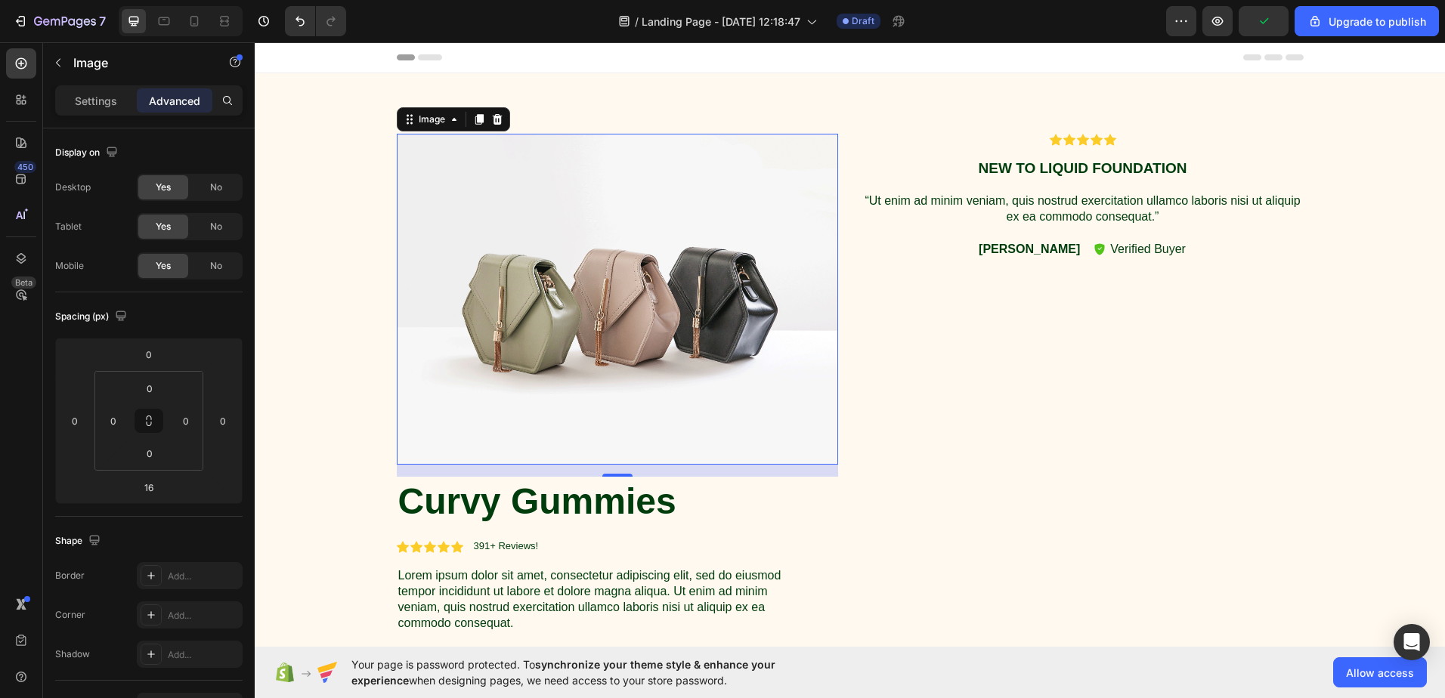
click at [574, 209] on img at bounding box center [617, 299] width 441 height 331
click at [110, 89] on div "Settings" at bounding box center [96, 100] width 76 height 24
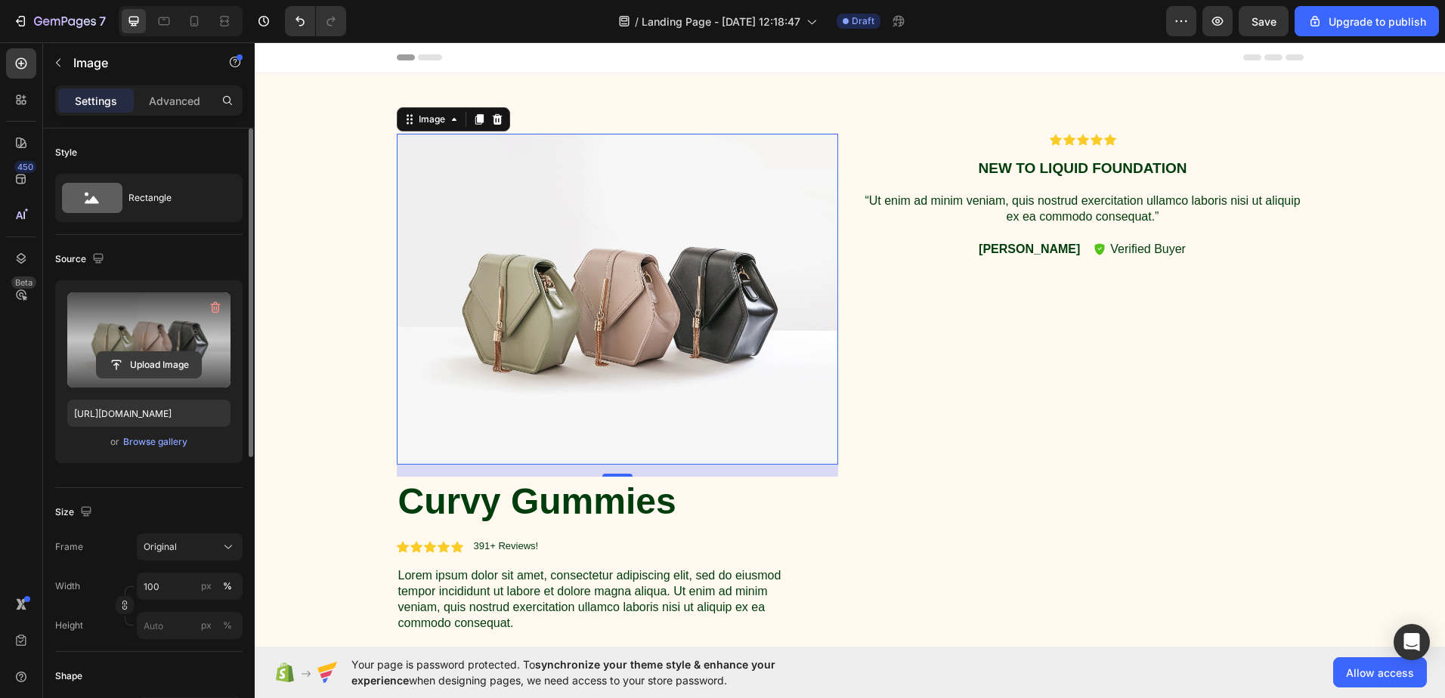
click at [146, 352] on input "file" at bounding box center [149, 365] width 104 height 26
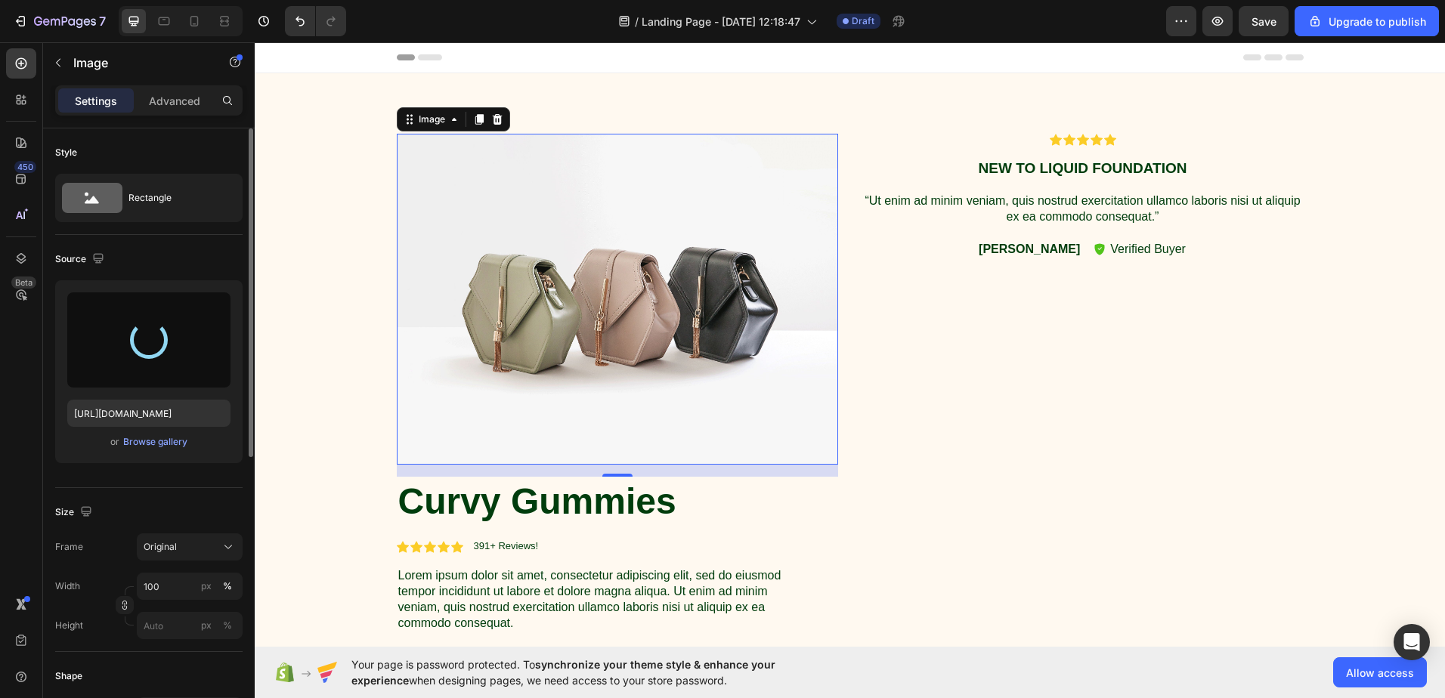
type input "https://cdn.shopify.com/s/files/1/0668/7509/7203/files/gempages_581755540070204…"
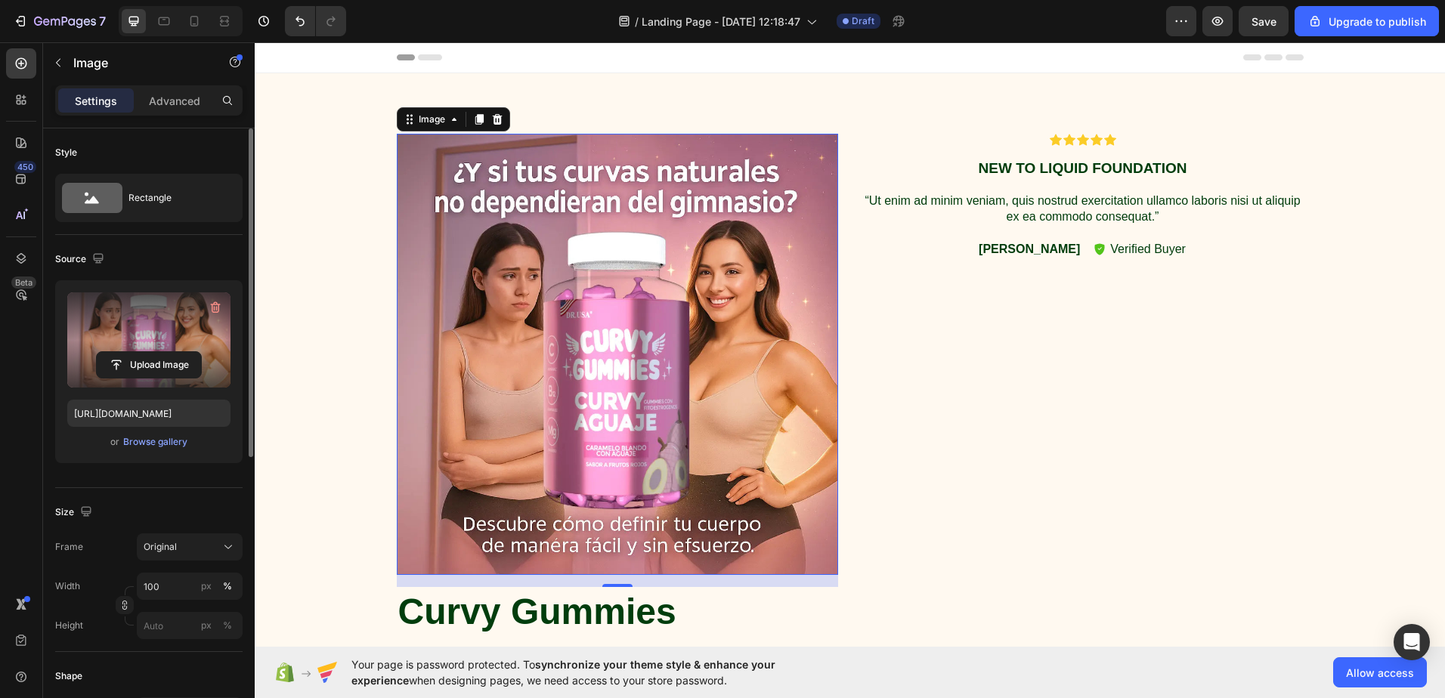
scroll to position [227, 0]
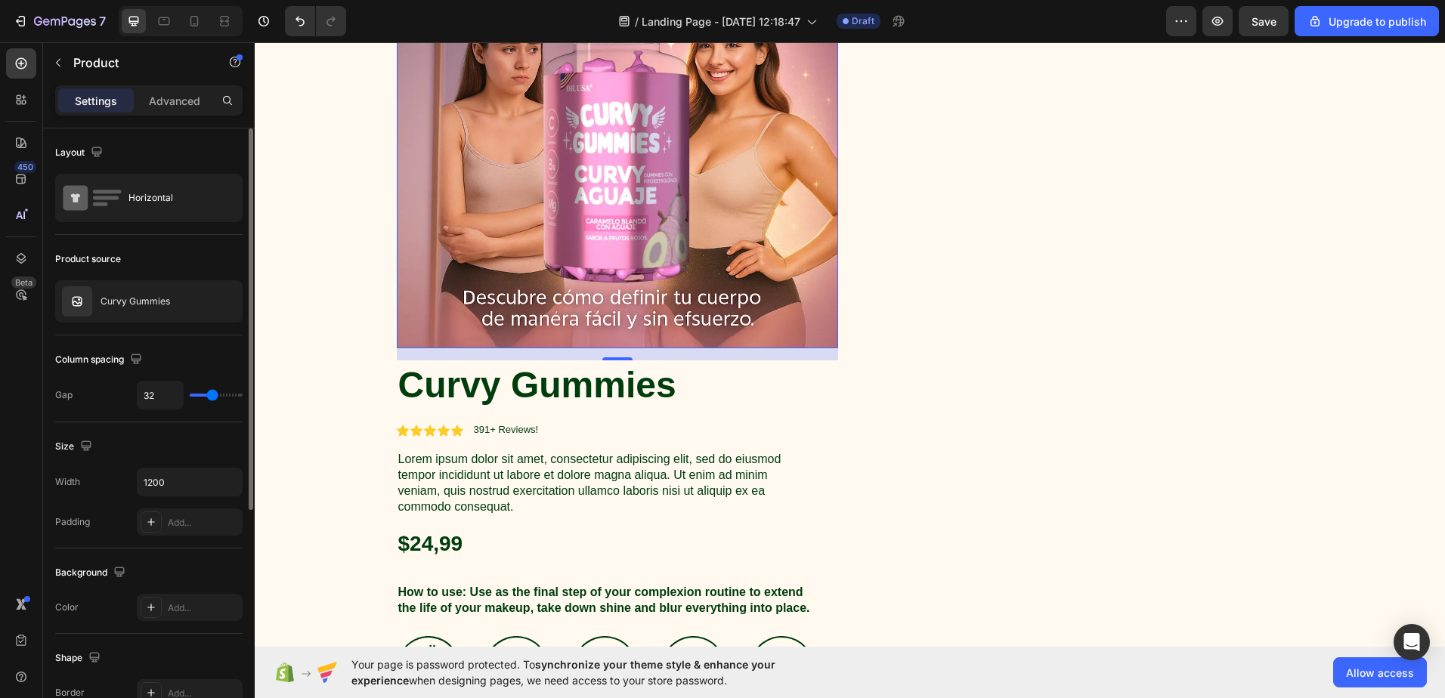
click at [895, 265] on div "Icon Icon Icon Icon Icon Icon List New to liquid foundation Text Block “Ut enim…" at bounding box center [1083, 451] width 441 height 1089
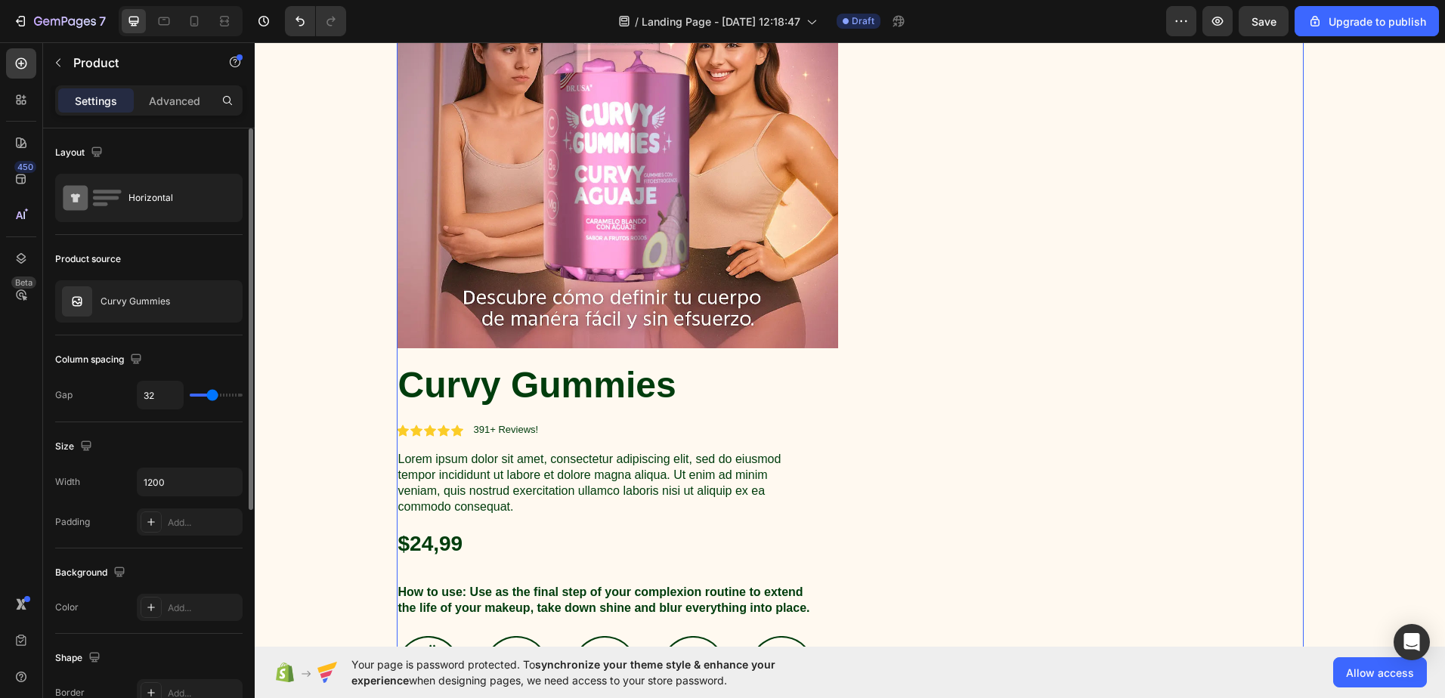
scroll to position [0, 0]
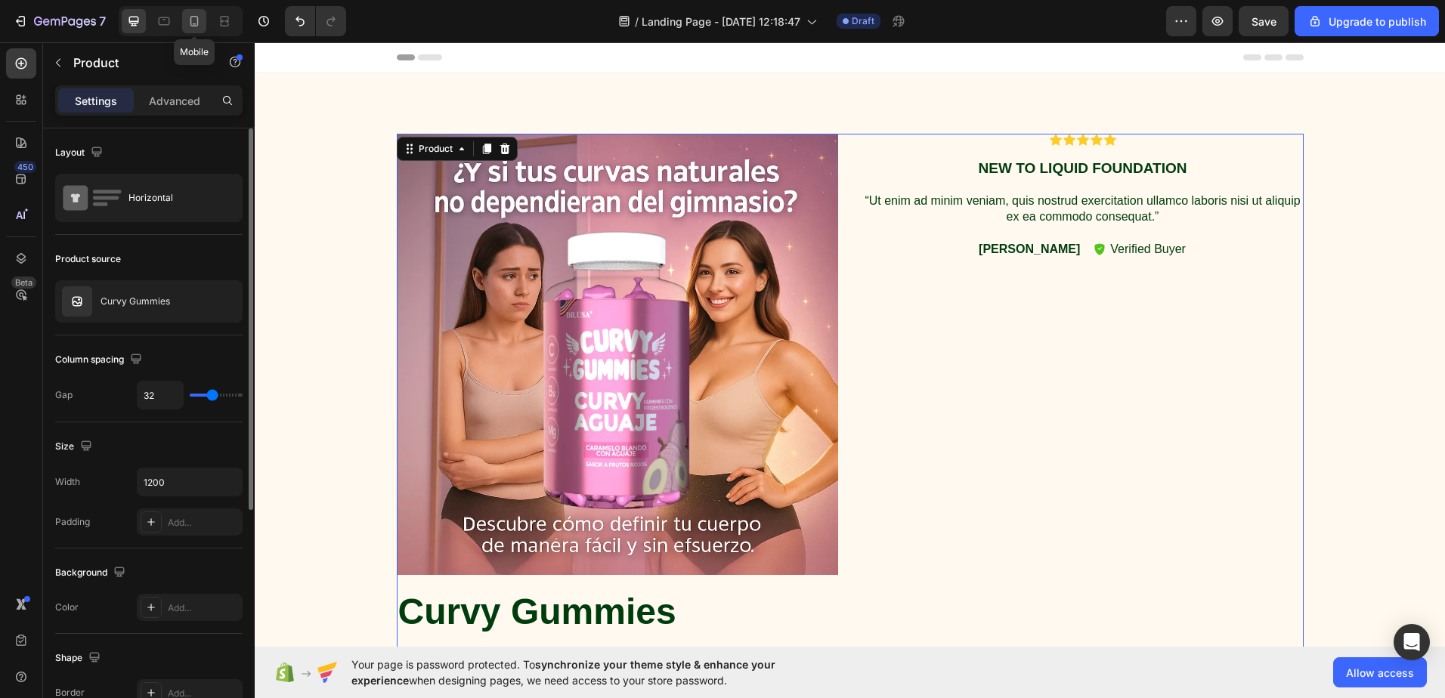
click at [204, 21] on div at bounding box center [194, 21] width 24 height 24
type input "0"
type input "100%"
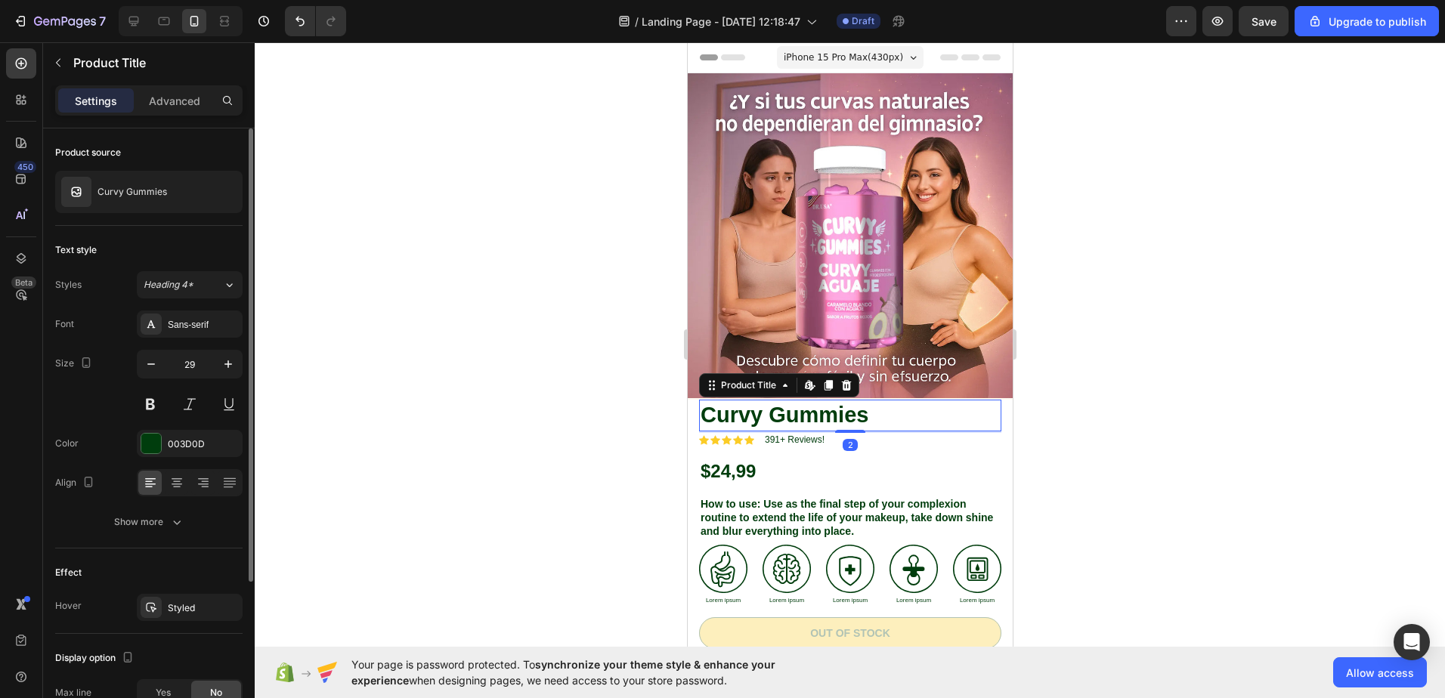
click at [983, 401] on h1 "Curvy Gummies" at bounding box center [849, 416] width 302 height 32
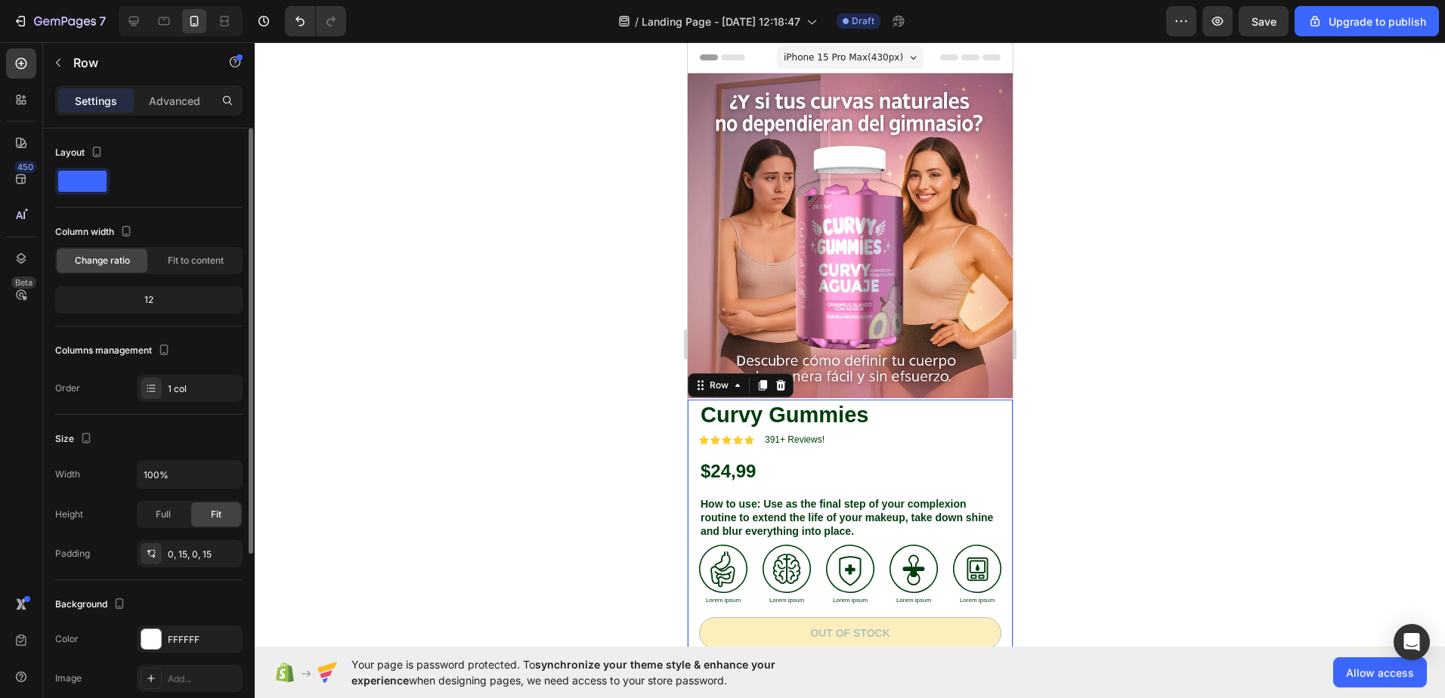
click at [996, 400] on div "Curvy Gummies Product Title Icon Icon Icon Icon Icon Icon List 391+ Reviews! Te…" at bounding box center [849, 625] width 325 height 451
click at [186, 104] on p "Advanced" at bounding box center [174, 101] width 51 height 16
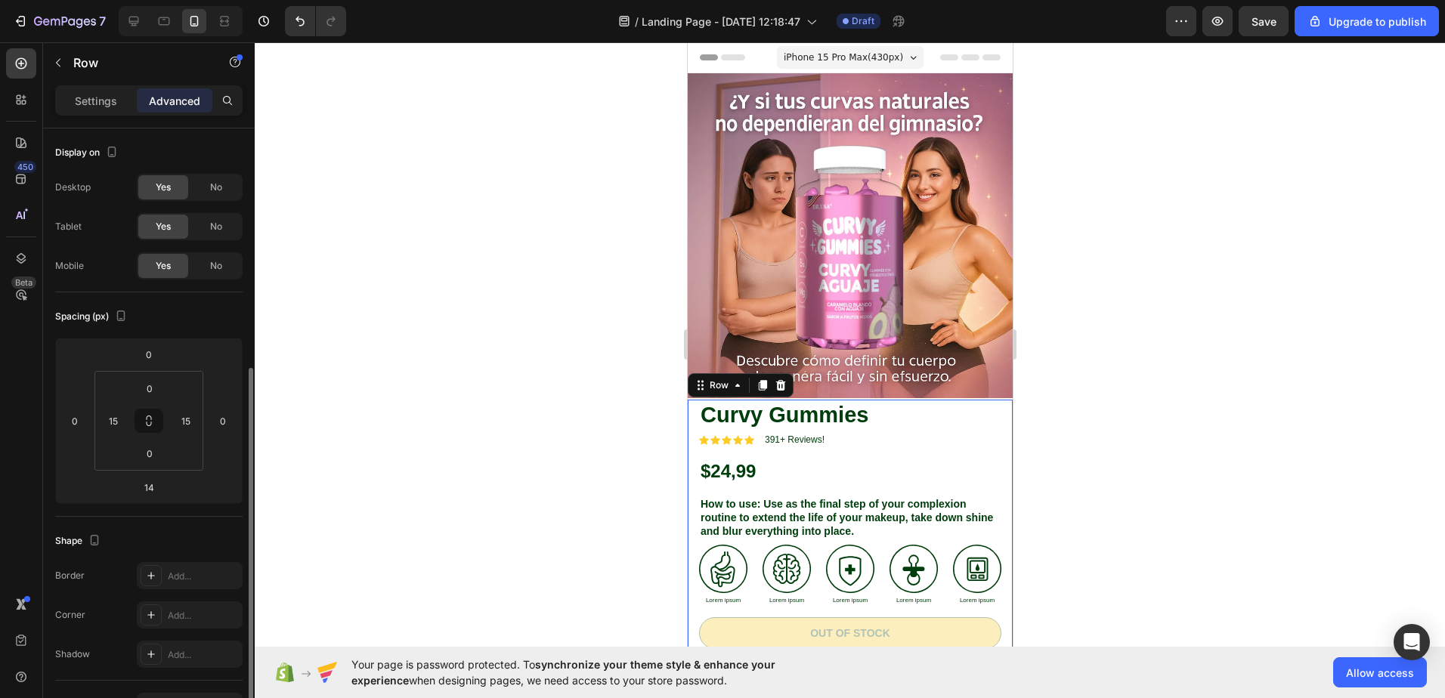
scroll to position [227, 0]
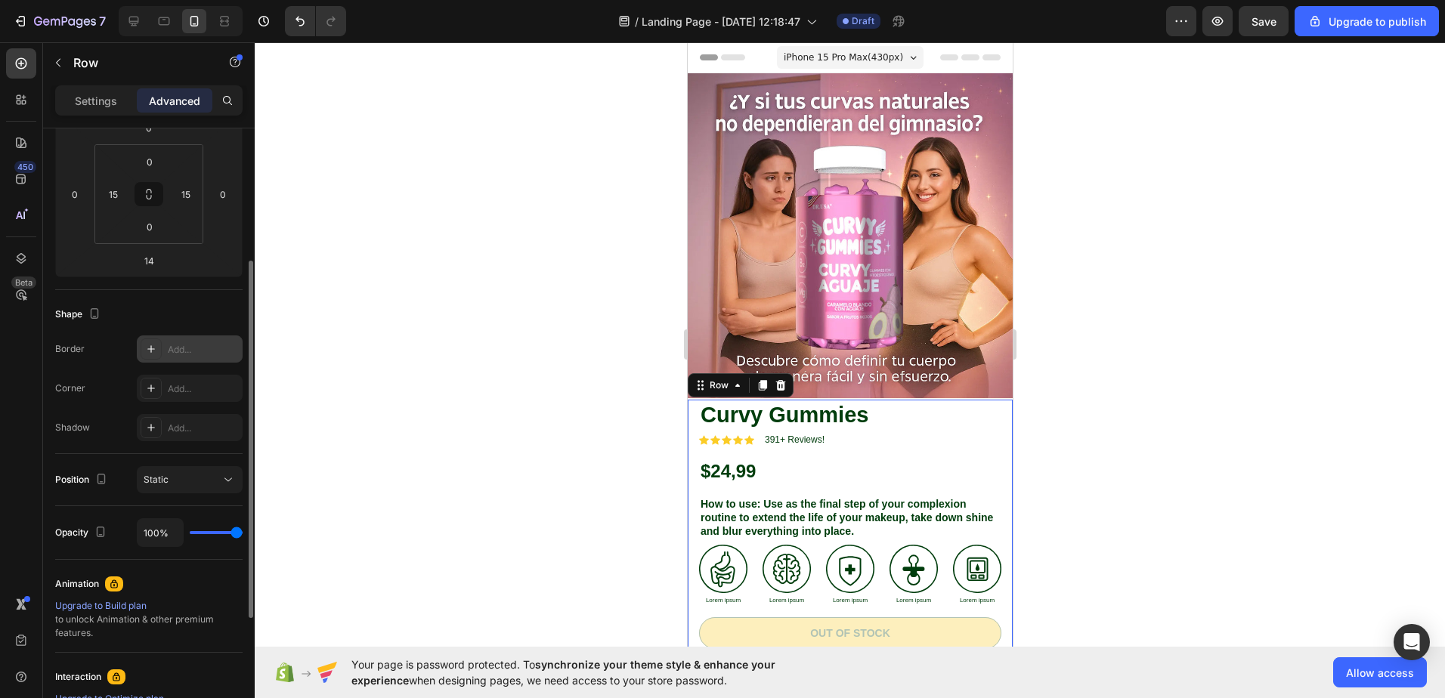
click at [191, 353] on div "Add..." at bounding box center [203, 350] width 71 height 14
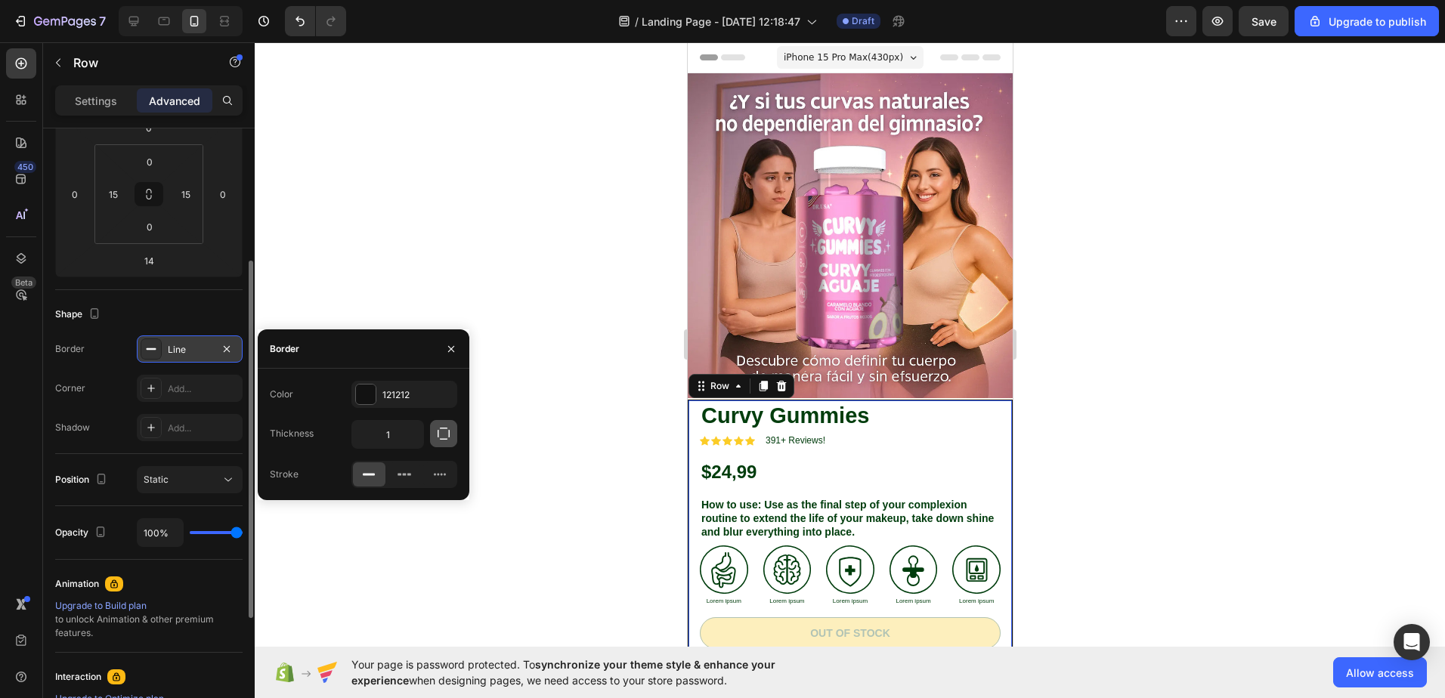
click at [450, 439] on icon "button" at bounding box center [443, 433] width 15 height 15
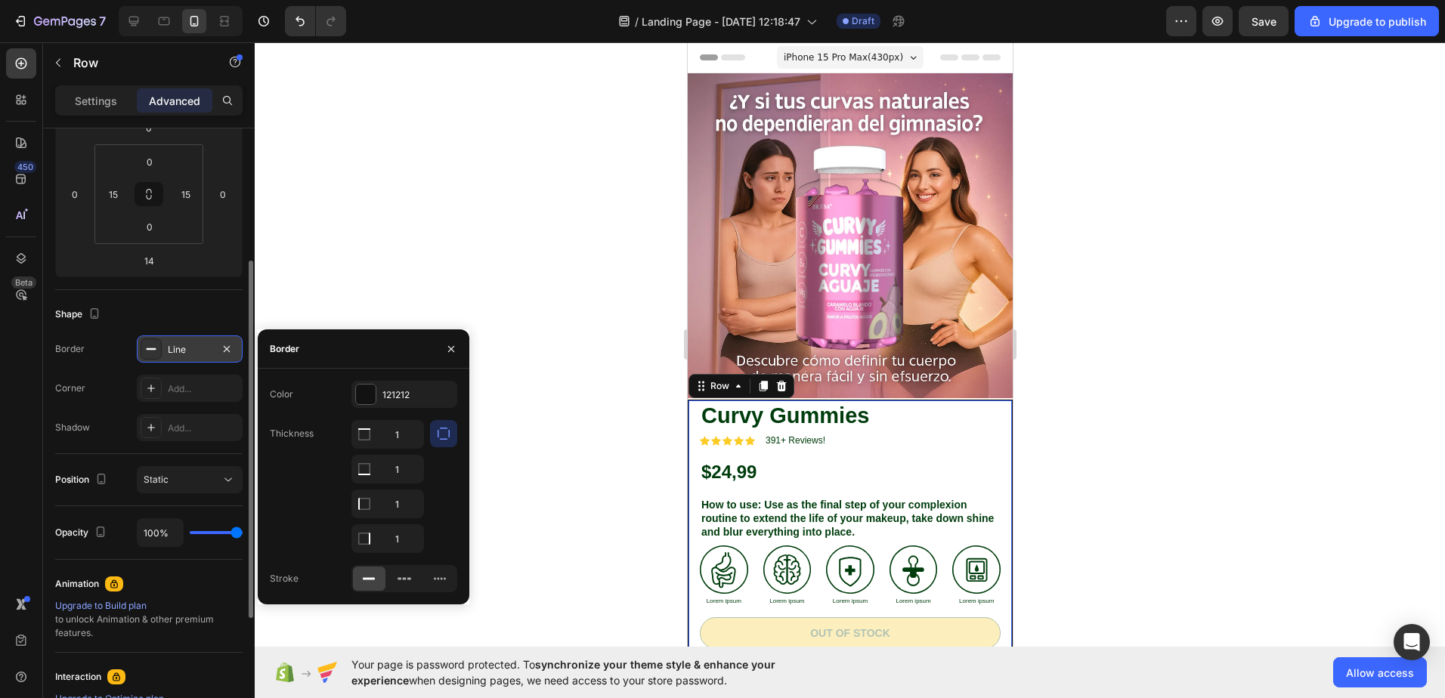
click at [450, 439] on icon "button" at bounding box center [443, 433] width 15 height 15
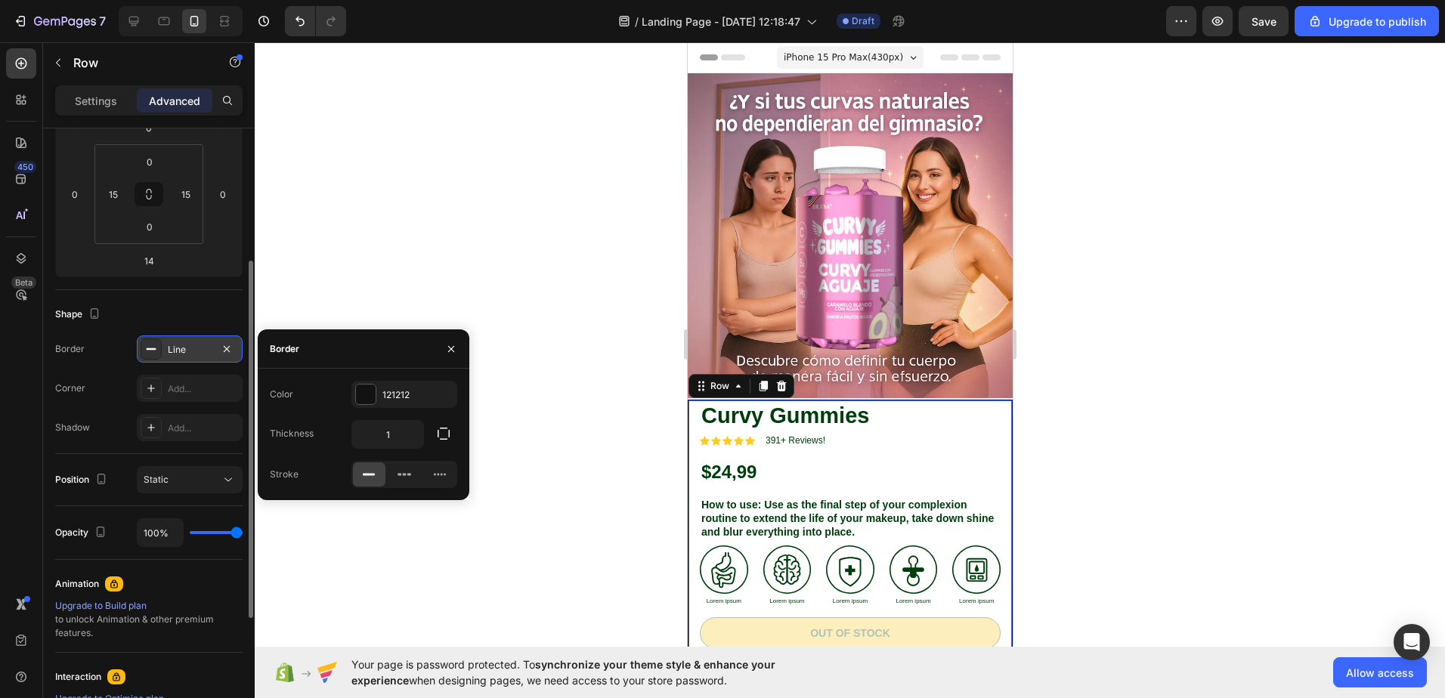
click at [438, 352] on div at bounding box center [451, 349] width 36 height 39
click at [219, 345] on button "button" at bounding box center [227, 349] width 18 height 18
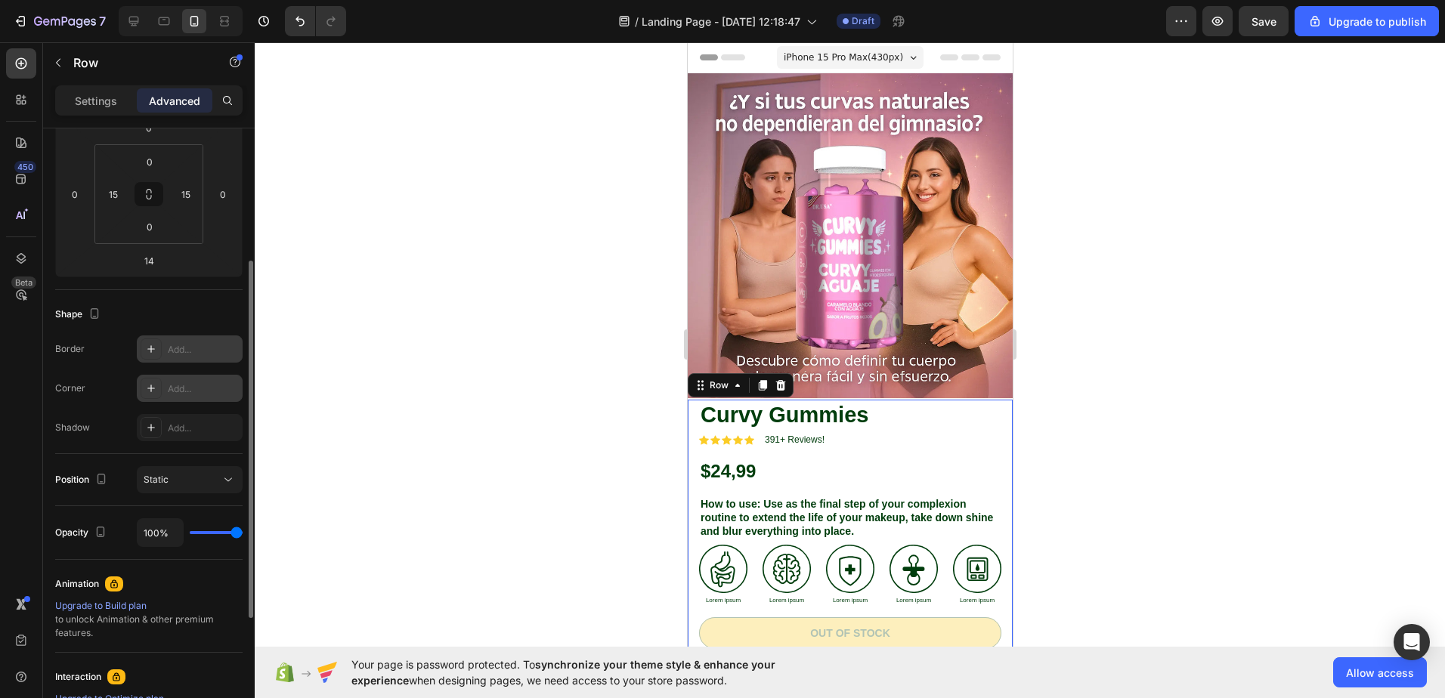
click at [164, 387] on div "Add..." at bounding box center [190, 388] width 106 height 27
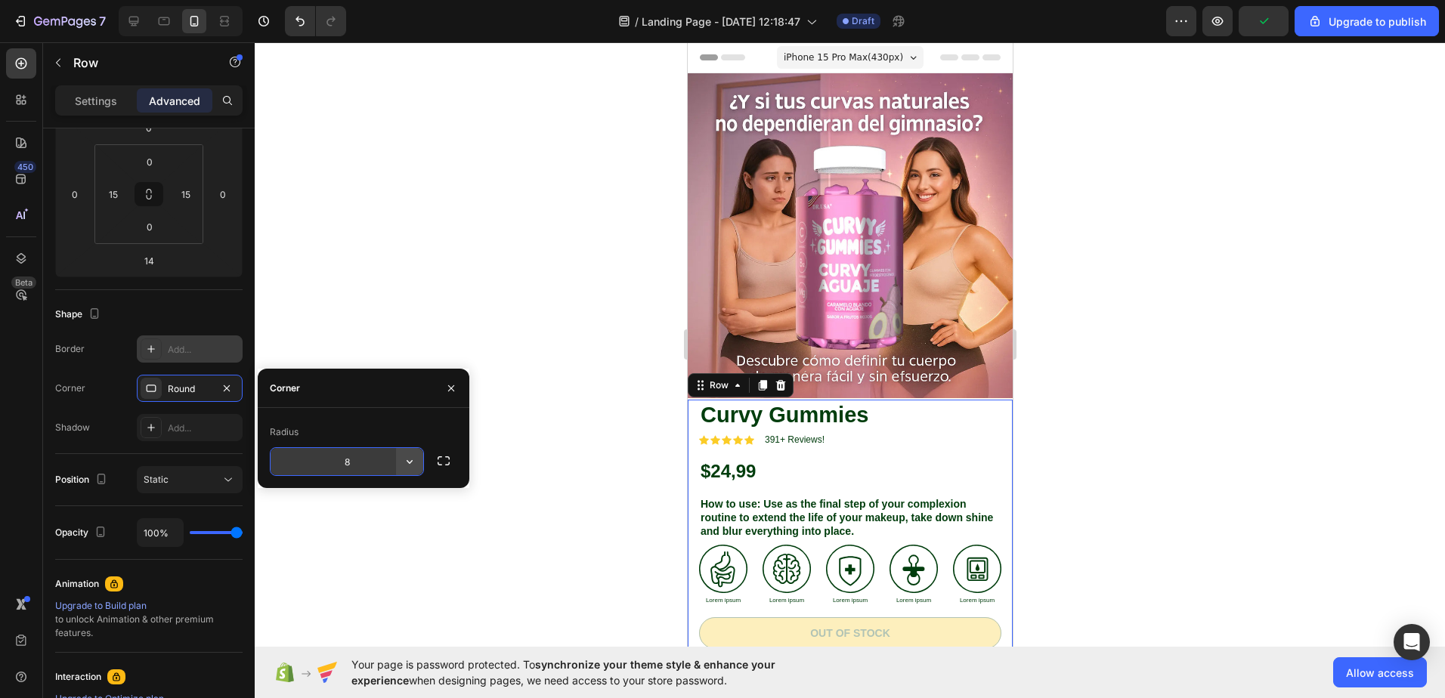
click at [405, 466] on icon "button" at bounding box center [409, 461] width 15 height 15
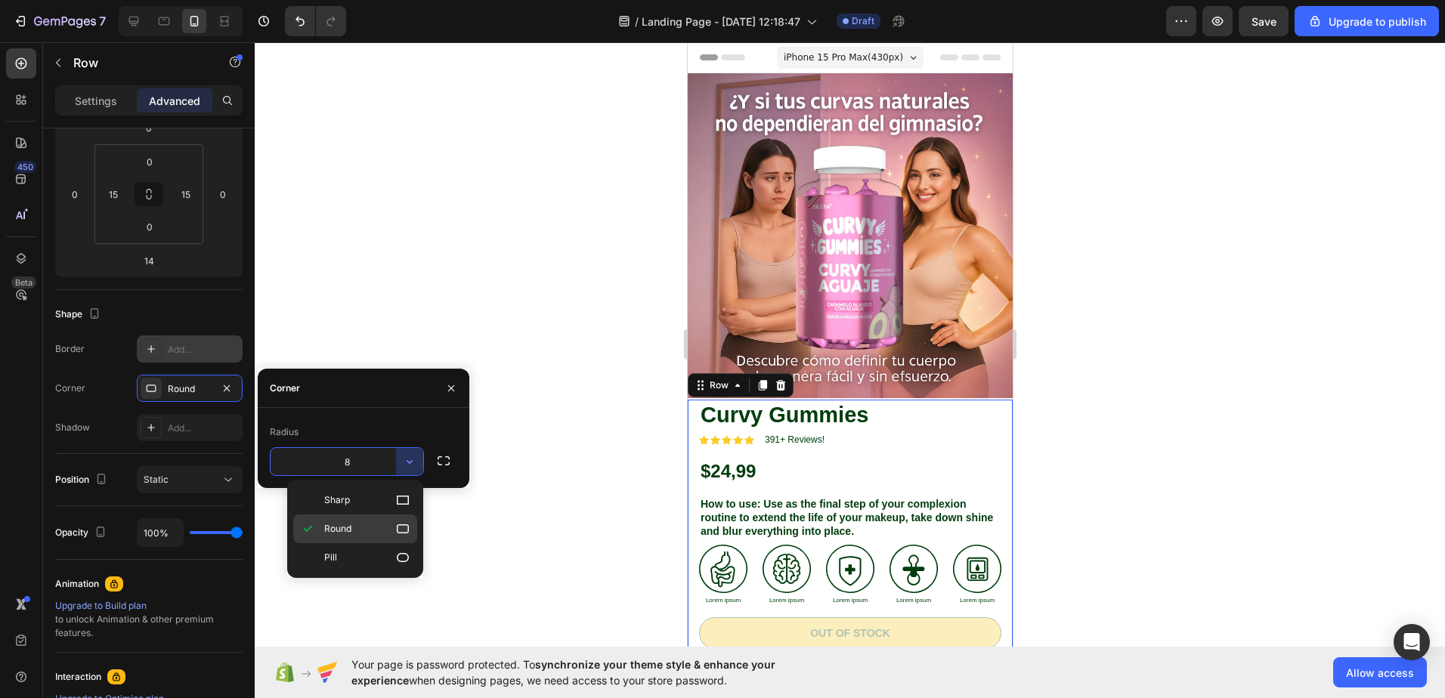
click at [391, 525] on p "Round" at bounding box center [367, 529] width 86 height 15
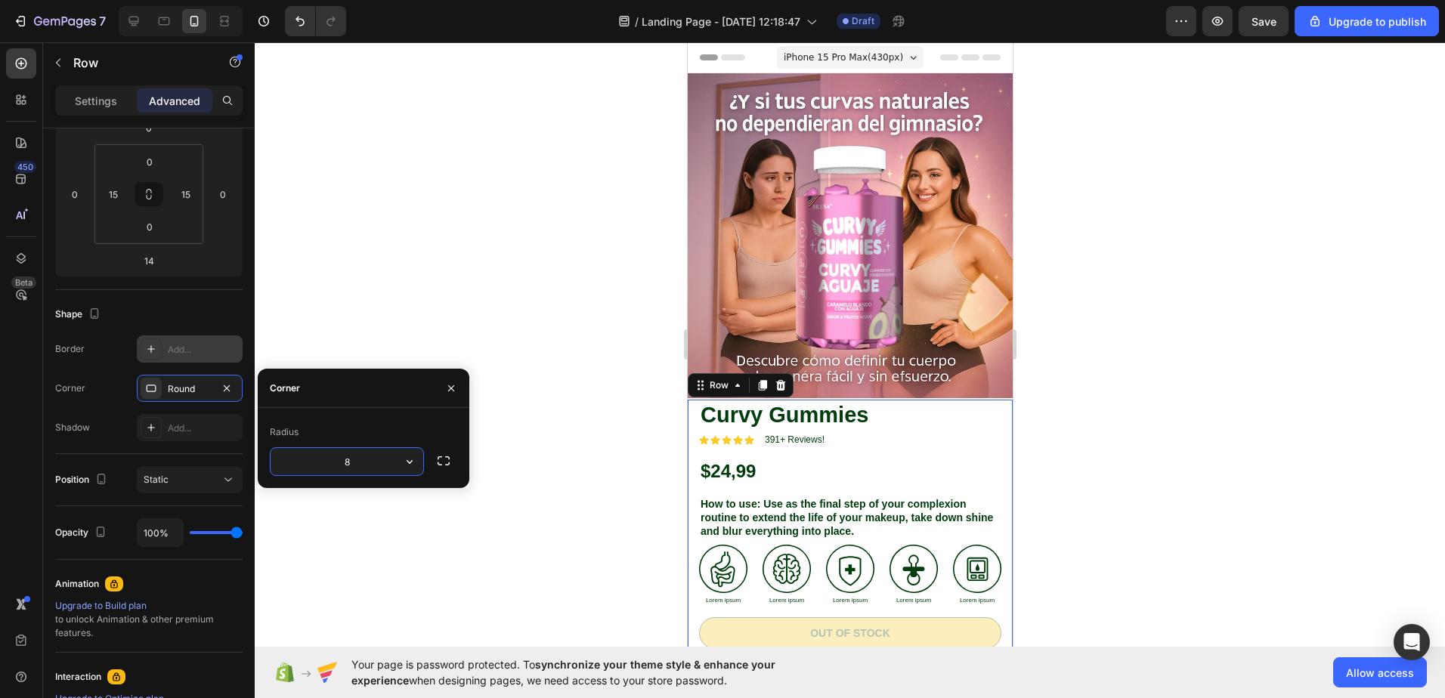
click at [377, 457] on input "8" at bounding box center [347, 461] width 153 height 27
type input "10"
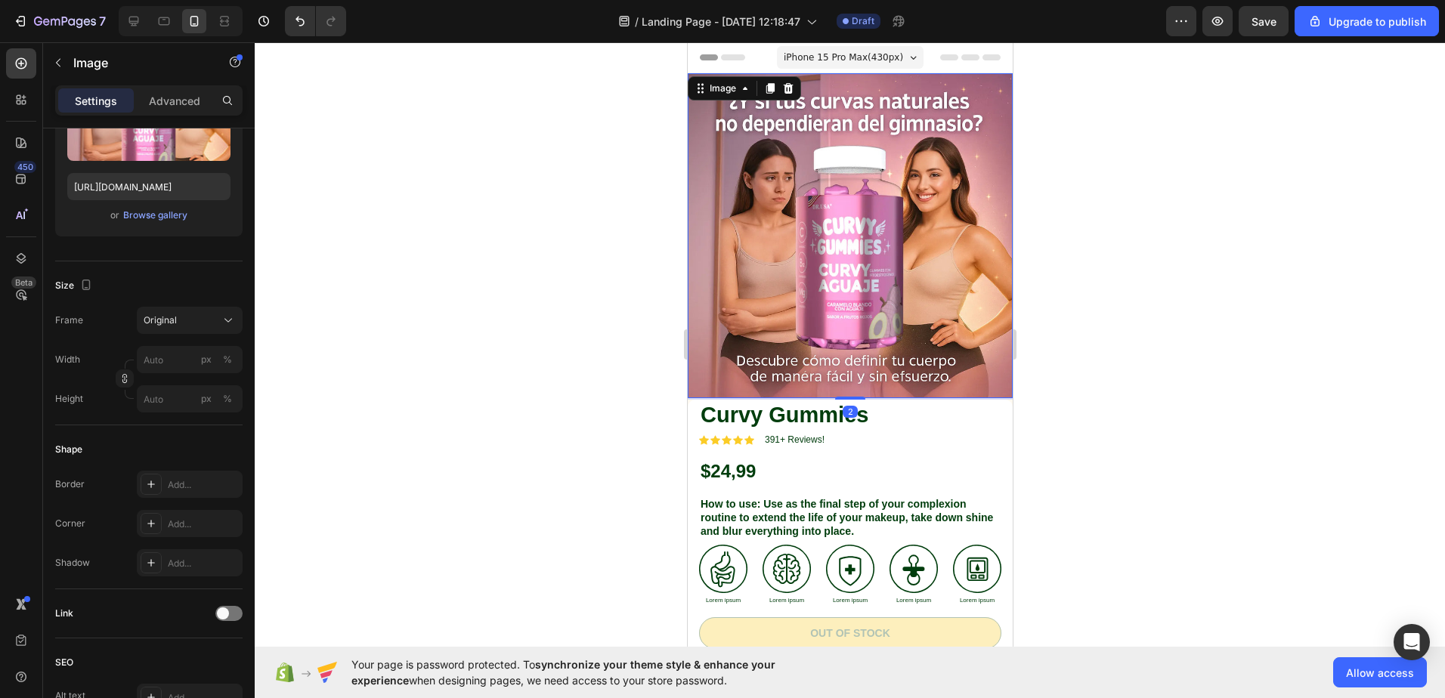
click at [794, 258] on img at bounding box center [849, 235] width 325 height 325
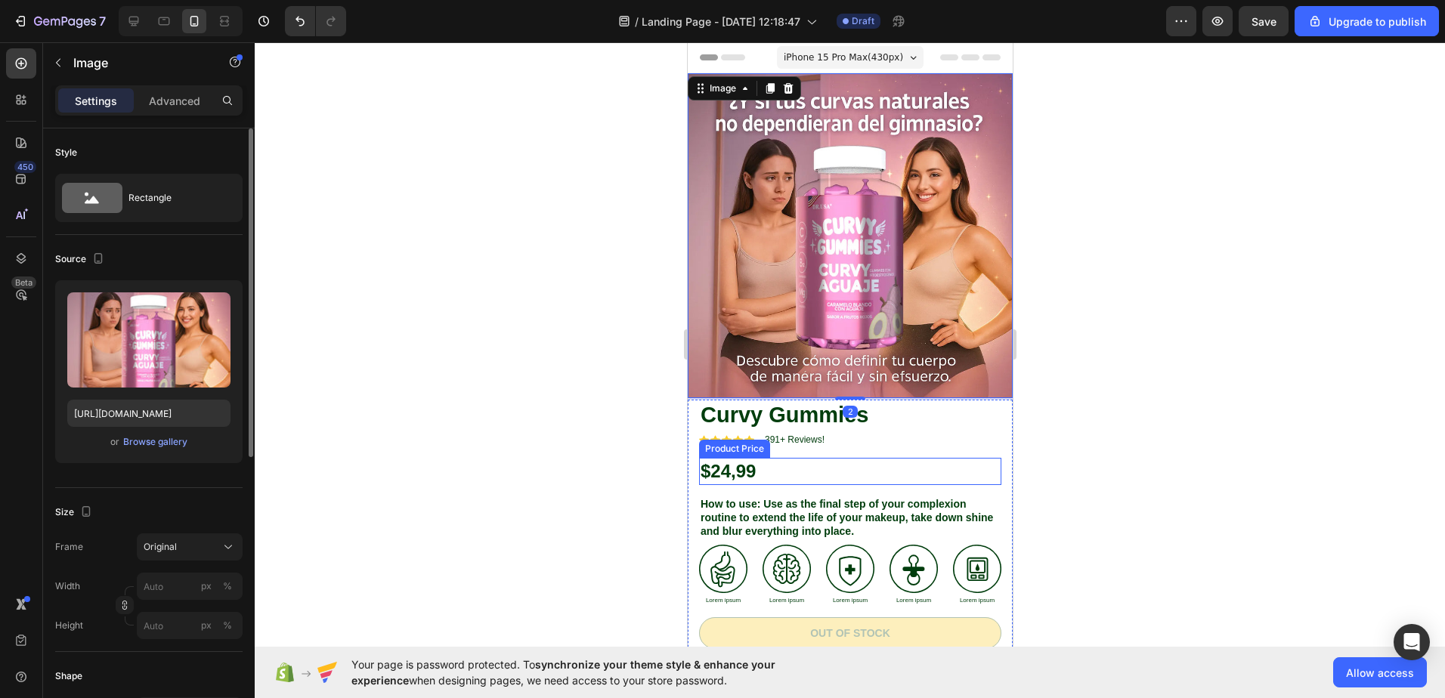
click at [879, 458] on div "$24,99" at bounding box center [849, 471] width 302 height 26
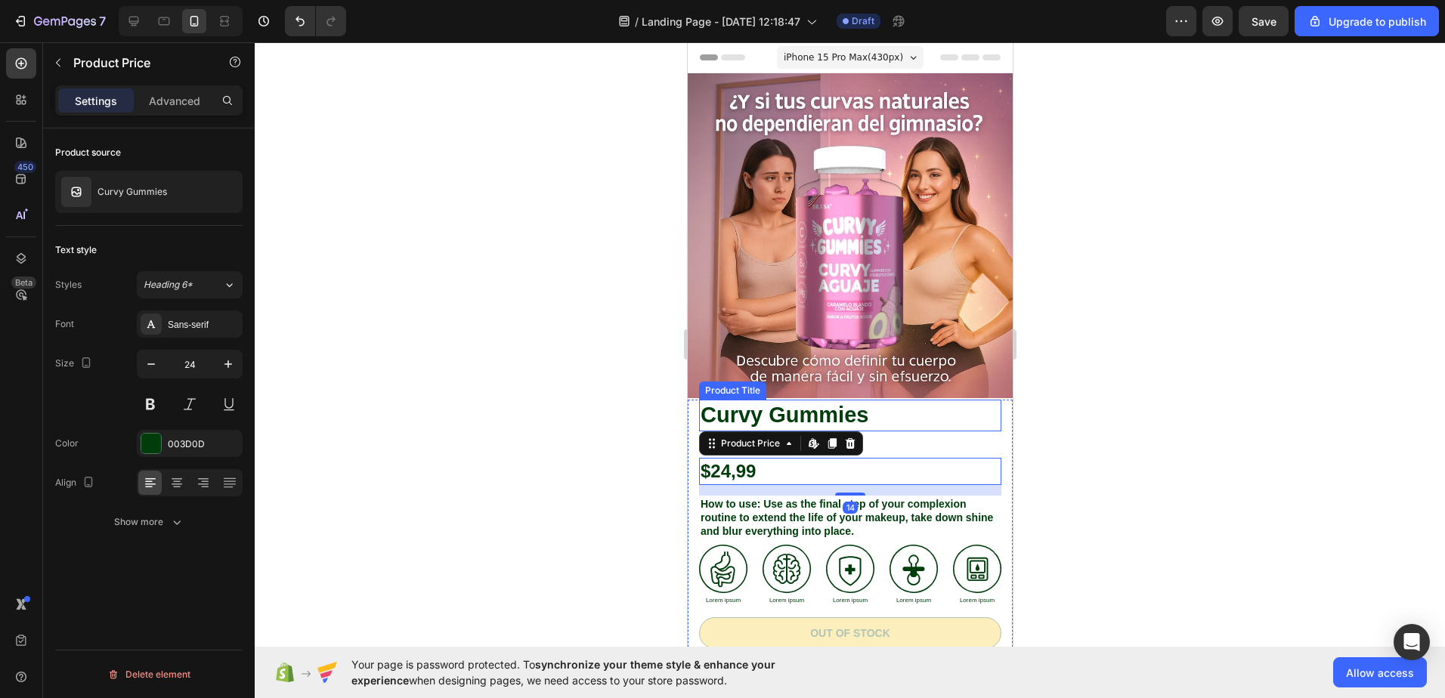
click at [899, 410] on h1 "Curvy Gummies" at bounding box center [849, 416] width 302 height 32
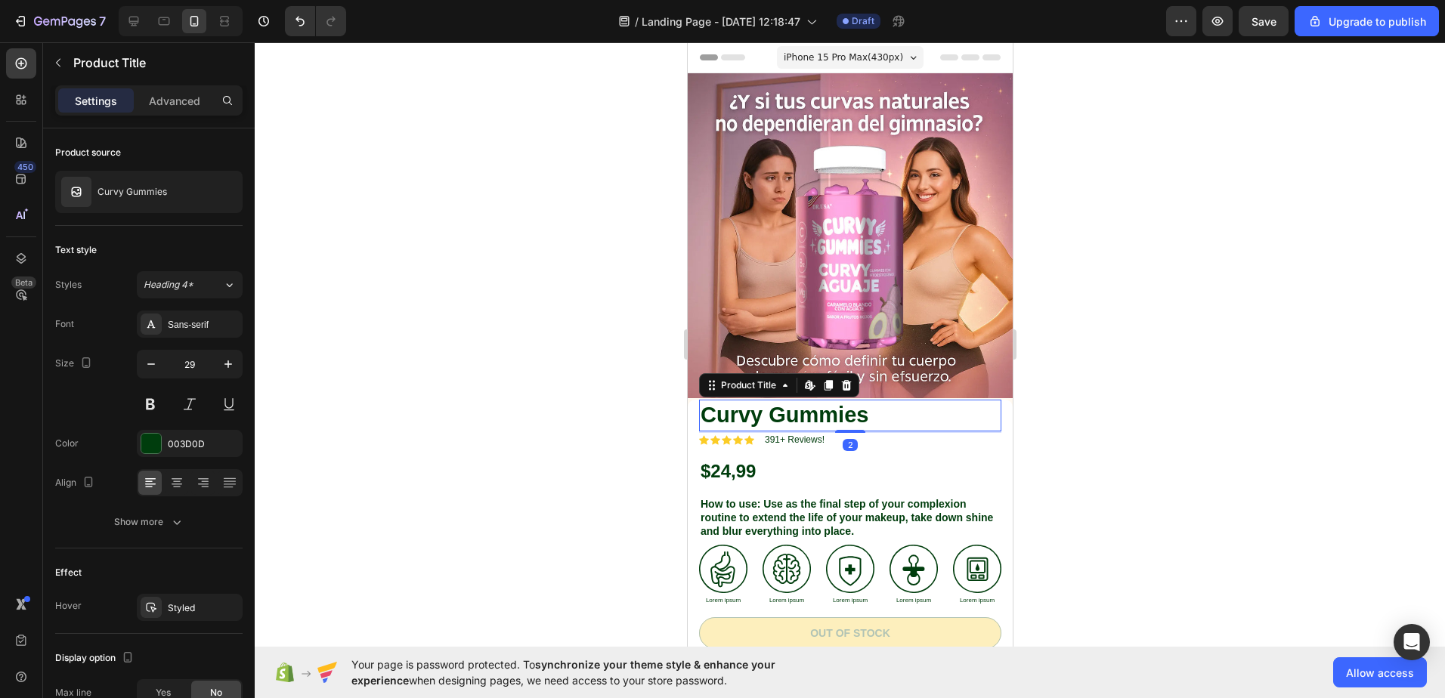
click at [984, 408] on h1 "Curvy Gummies" at bounding box center [849, 416] width 302 height 32
click at [994, 406] on div "Curvy Gummies Product Title Edit content in Shopify 2 Icon Icon Icon Icon Icon …" at bounding box center [849, 625] width 325 height 451
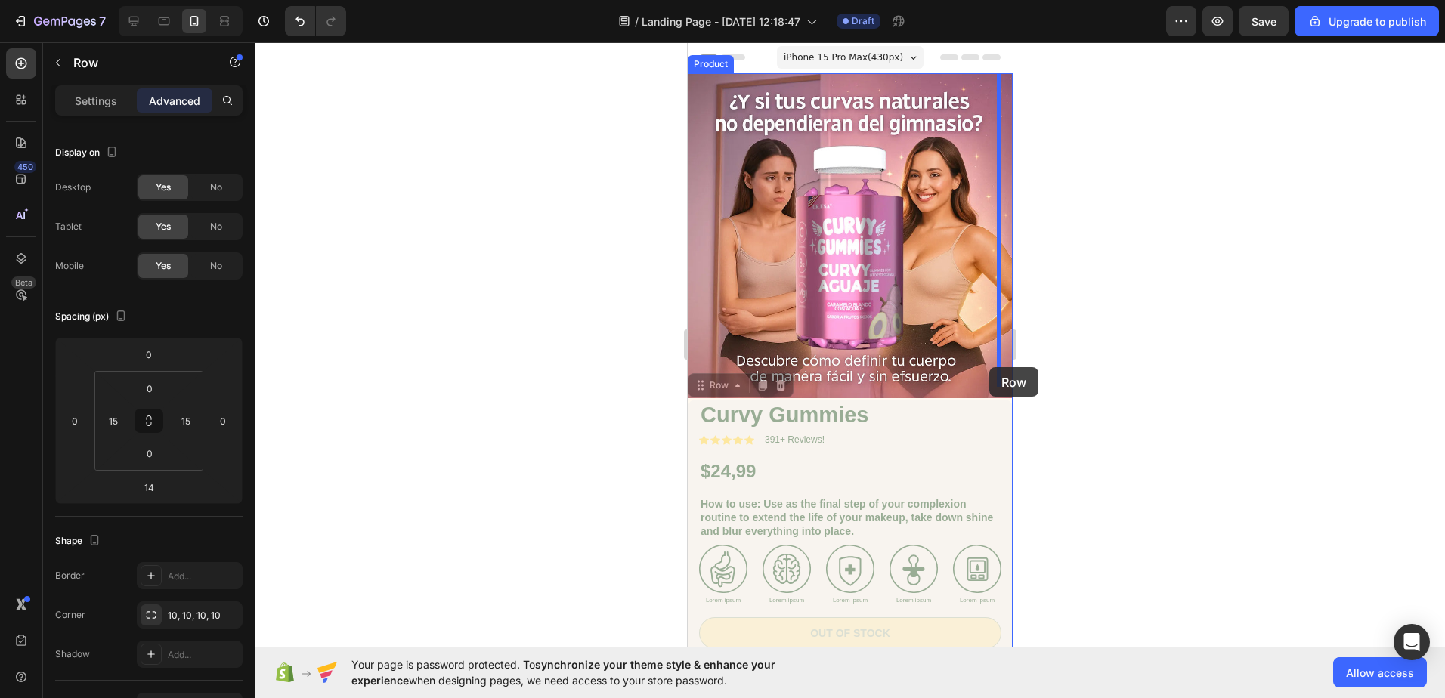
drag, startPoint x: 997, startPoint y: 403, endPoint x: 989, endPoint y: 367, distance: 36.5
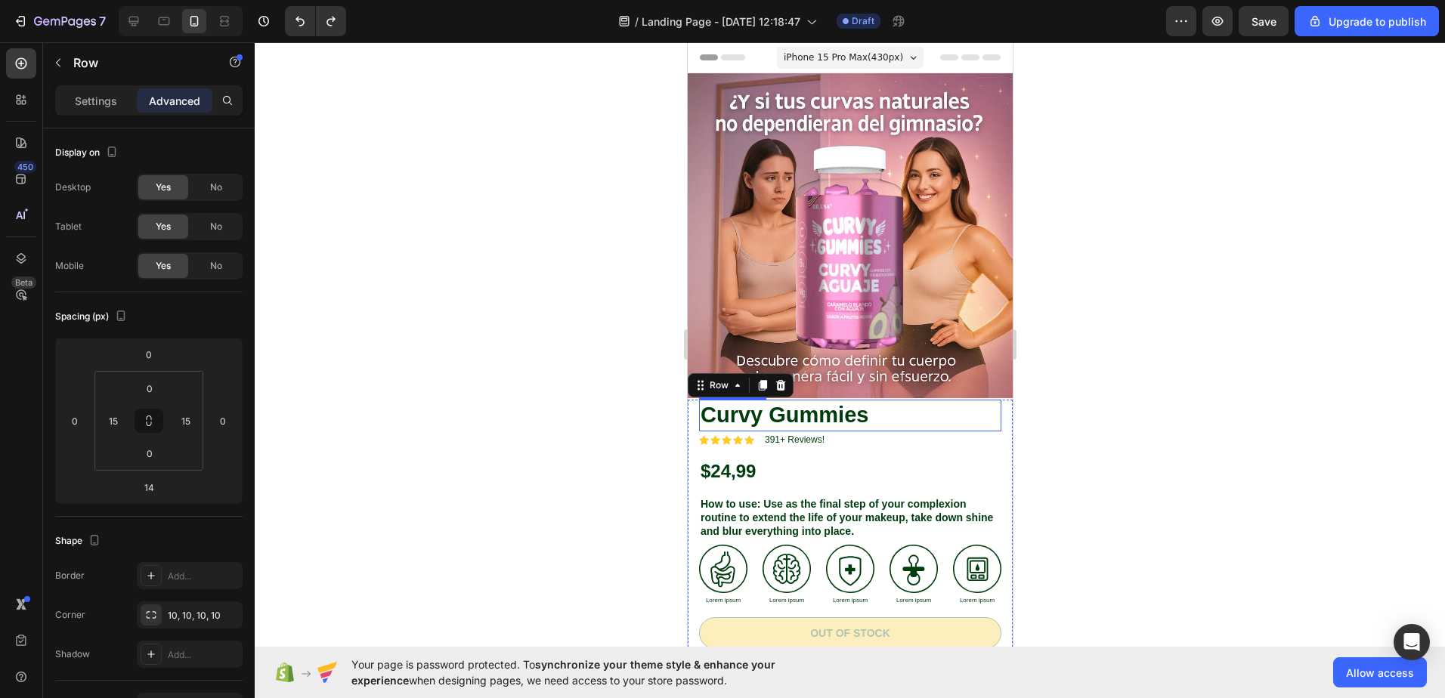
click at [942, 406] on h1 "Curvy Gummies" at bounding box center [849, 416] width 302 height 32
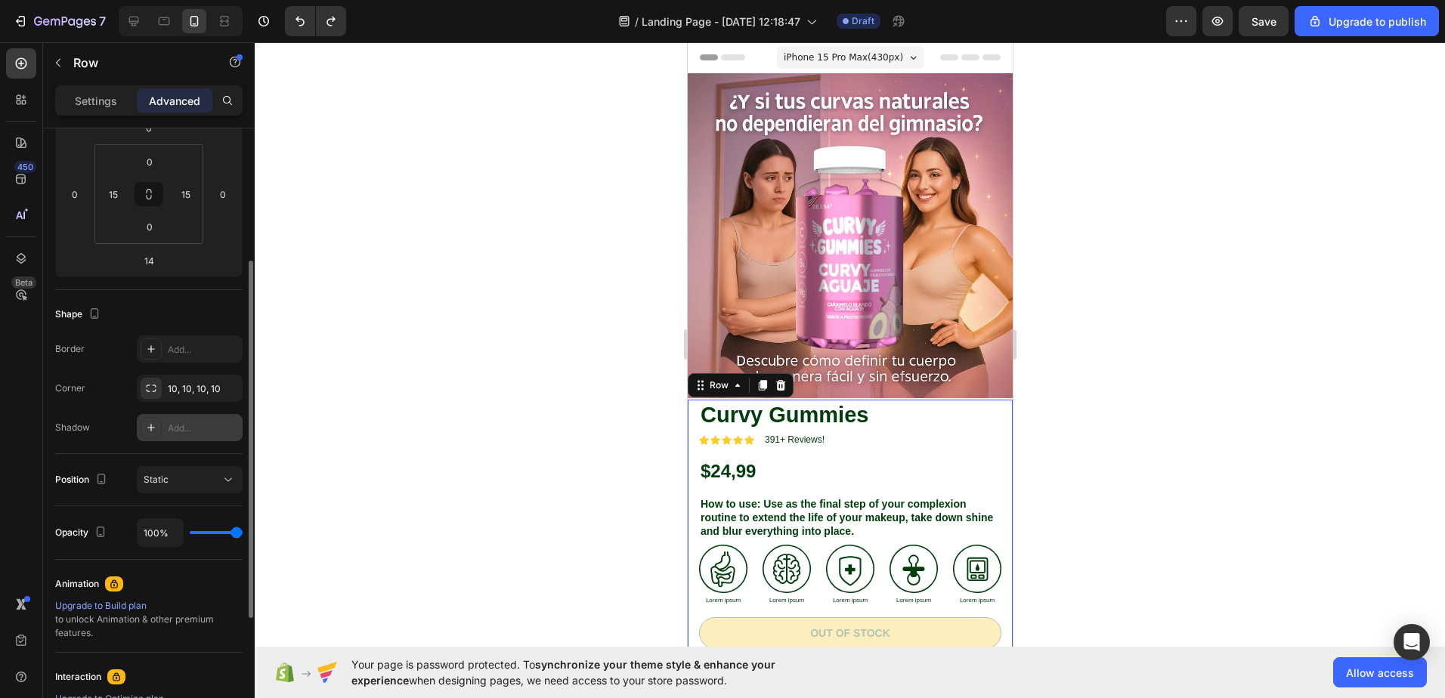
click at [184, 429] on div "Add..." at bounding box center [203, 429] width 71 height 14
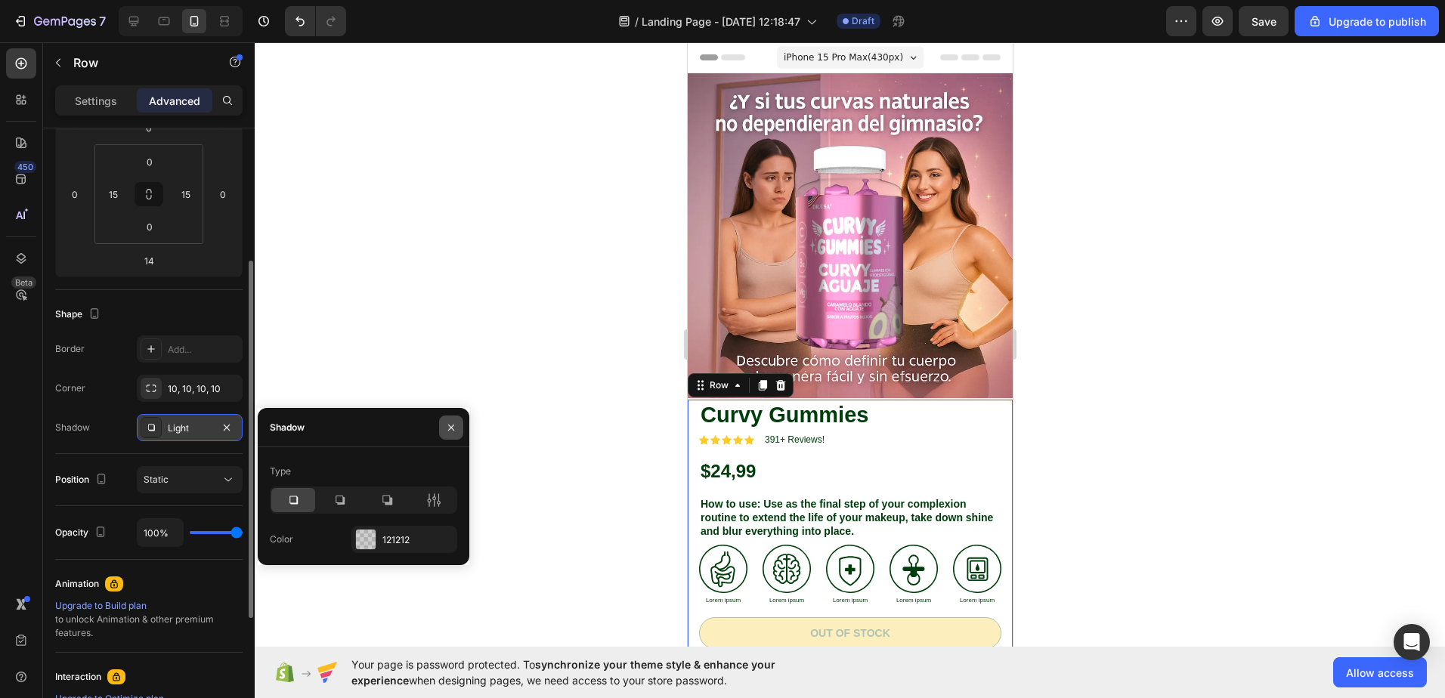
click at [444, 430] on button "button" at bounding box center [451, 428] width 24 height 24
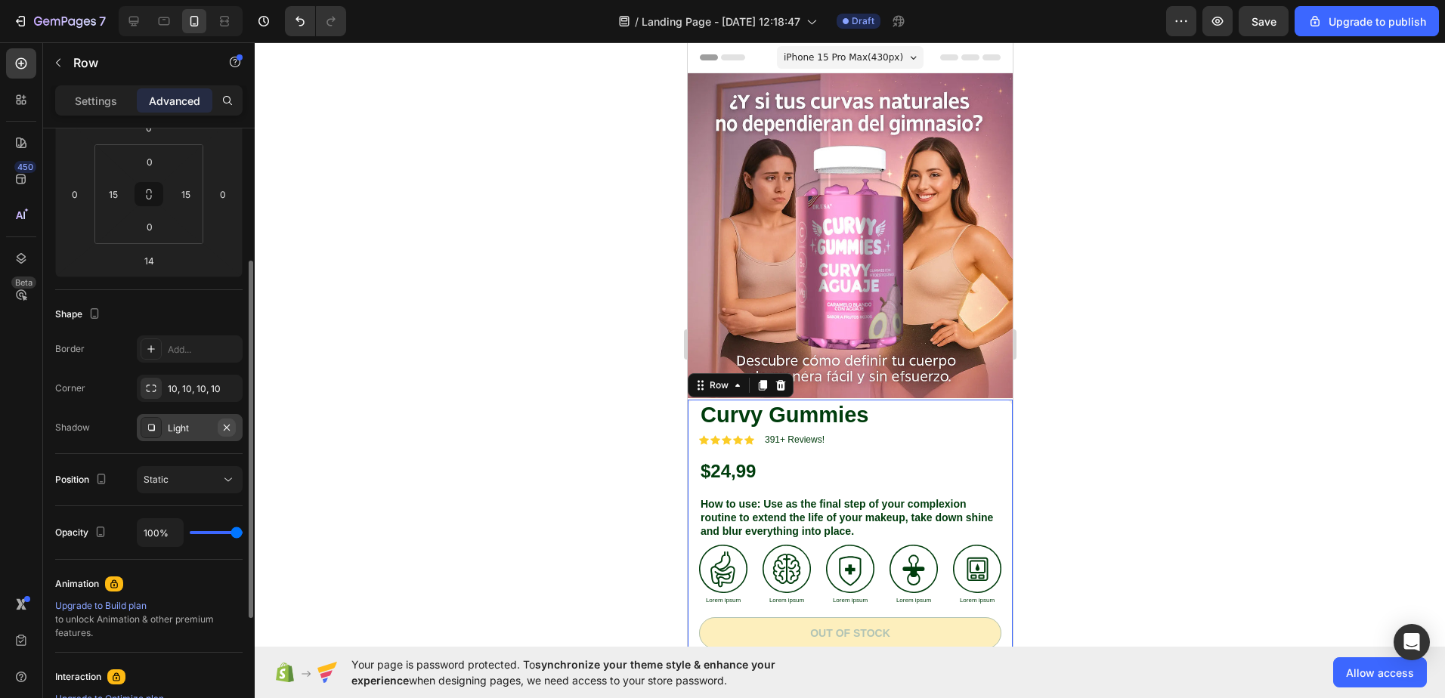
click at [230, 427] on icon "button" at bounding box center [227, 428] width 12 height 12
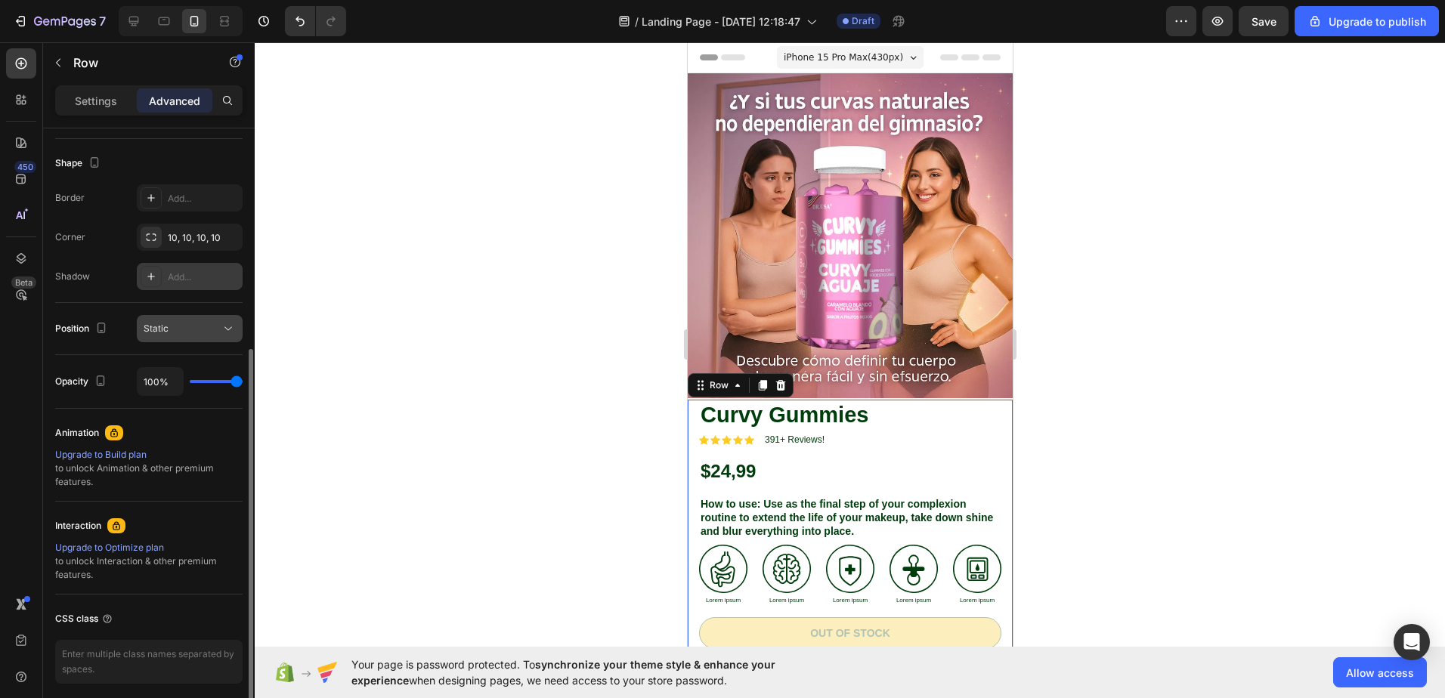
click at [193, 325] on div "Static" at bounding box center [182, 329] width 77 height 14
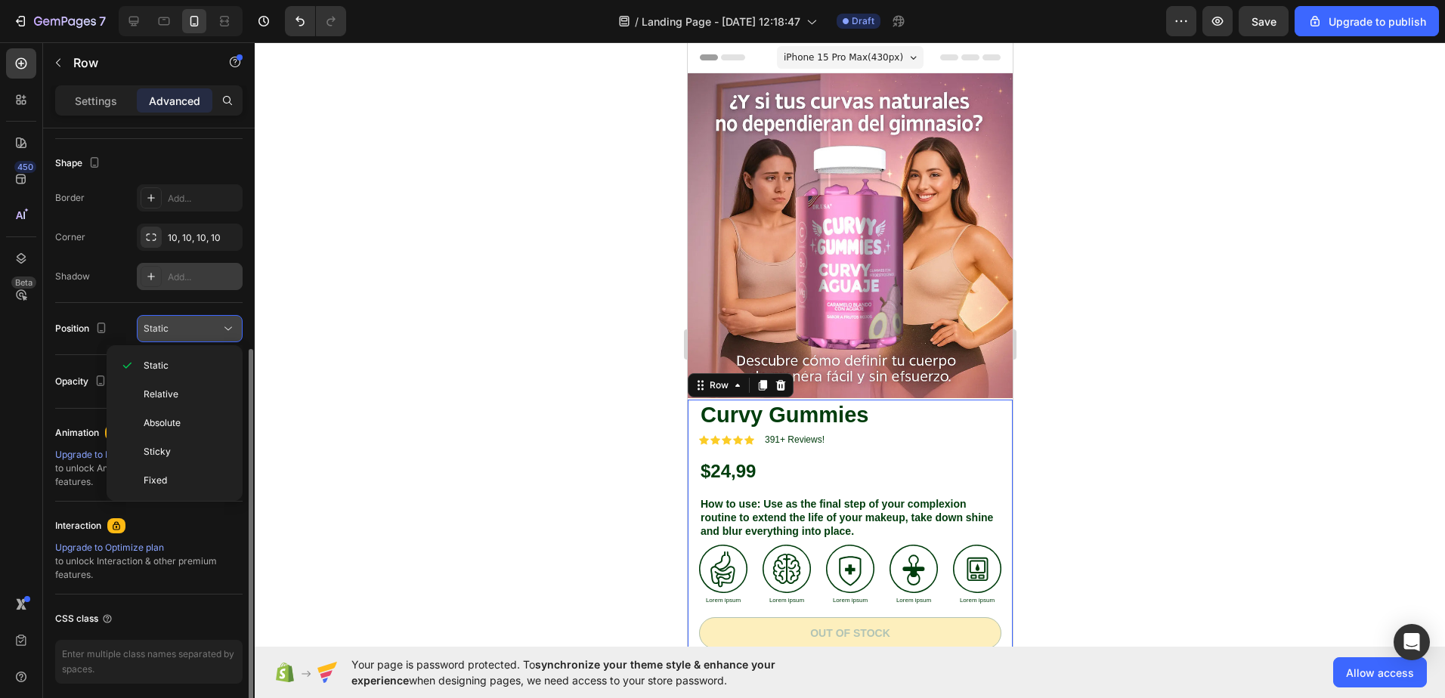
click at [193, 325] on div "Static" at bounding box center [182, 329] width 77 height 14
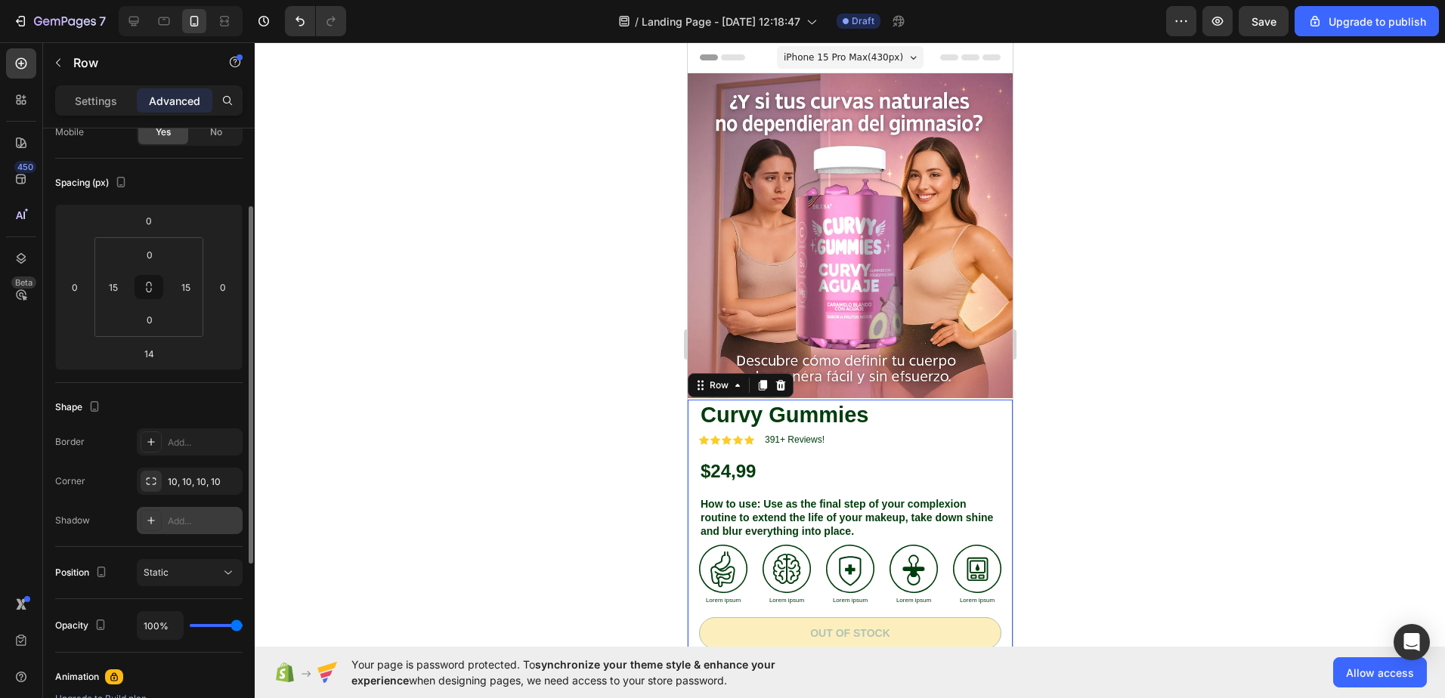
scroll to position [0, 0]
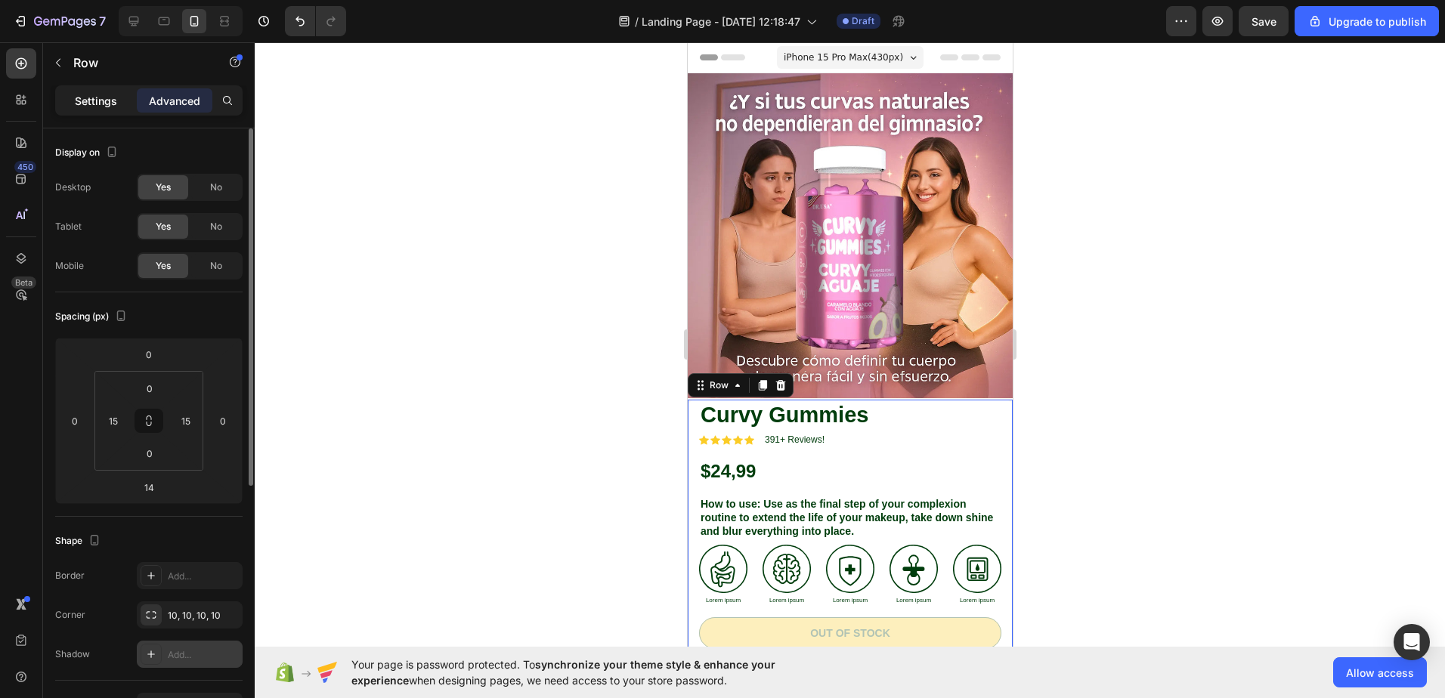
click at [105, 110] on div "Settings" at bounding box center [96, 100] width 76 height 24
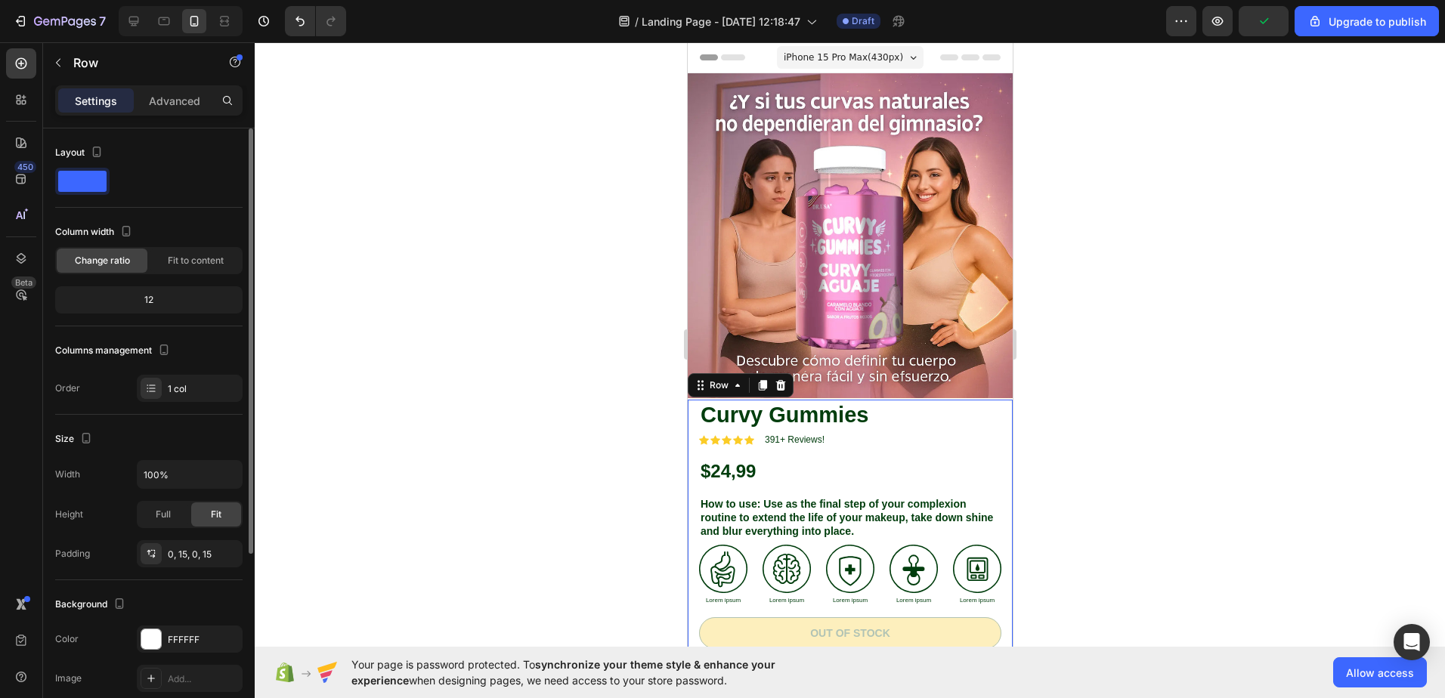
click at [136, 262] on div "Change ratio" at bounding box center [102, 261] width 91 height 24
click at [187, 259] on span "Fit to content" at bounding box center [196, 261] width 56 height 14
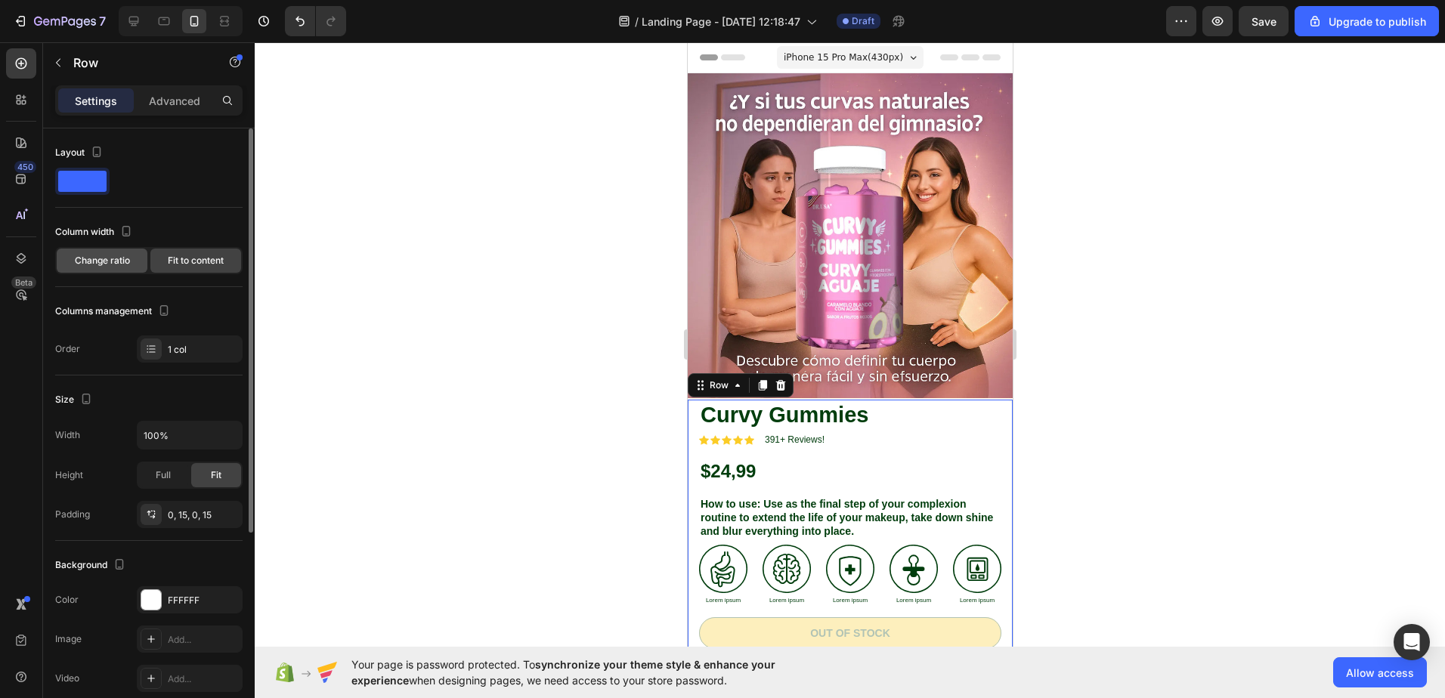
click at [115, 260] on span "Change ratio" at bounding box center [102, 261] width 55 height 14
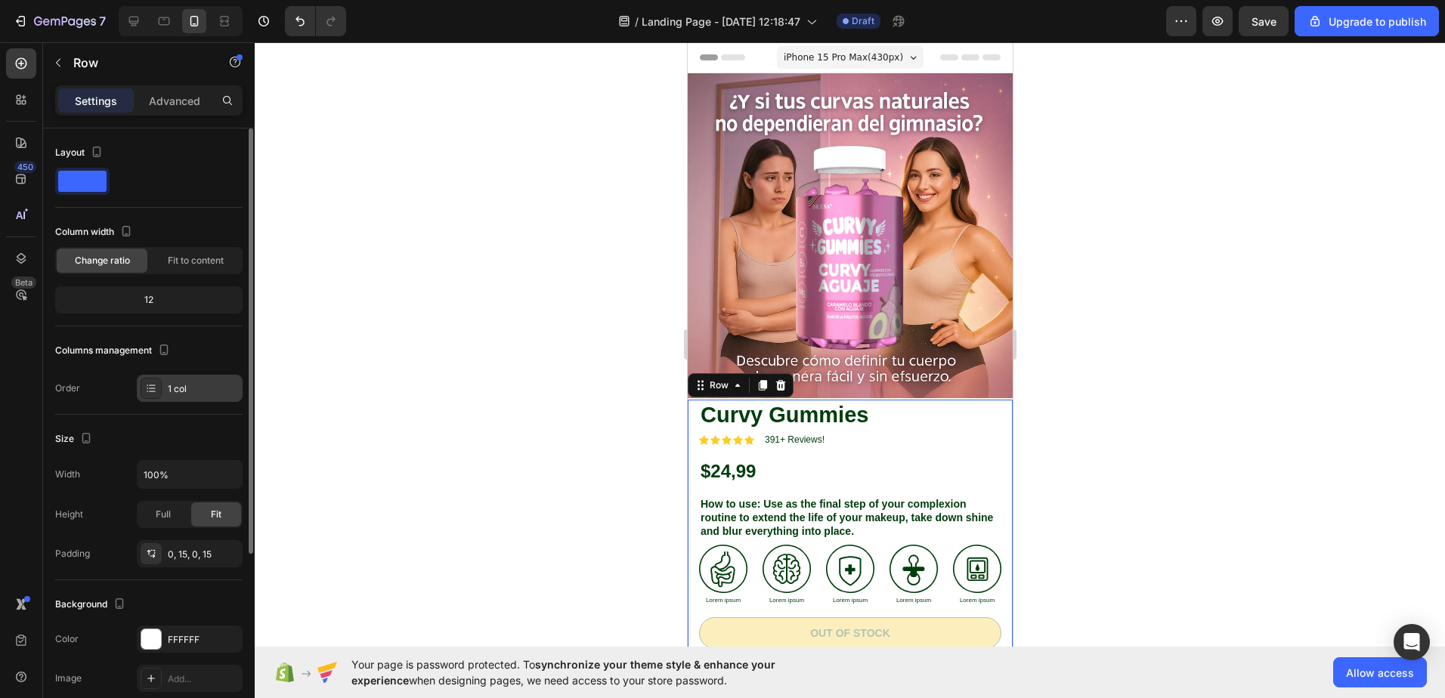
click at [171, 393] on div "1 col" at bounding box center [203, 390] width 71 height 14
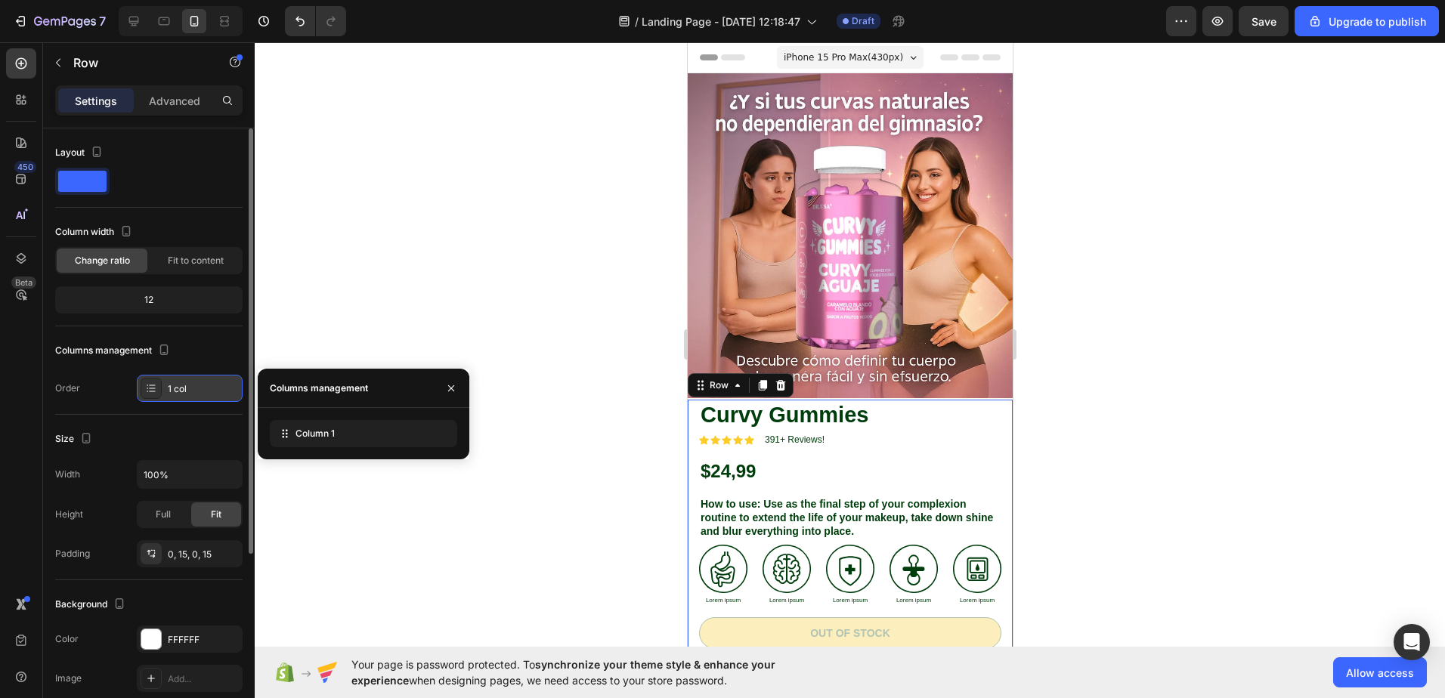
click at [171, 393] on div "1 col" at bounding box center [203, 390] width 71 height 14
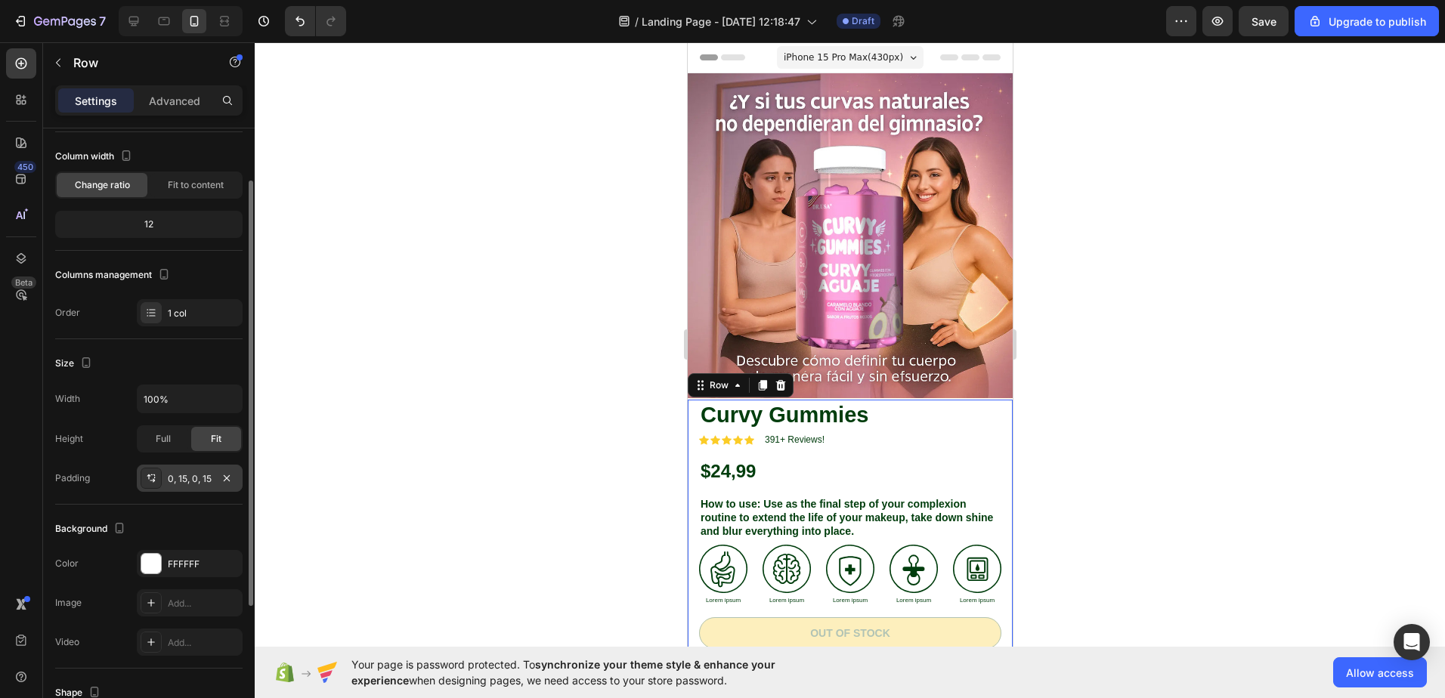
scroll to position [151, 0]
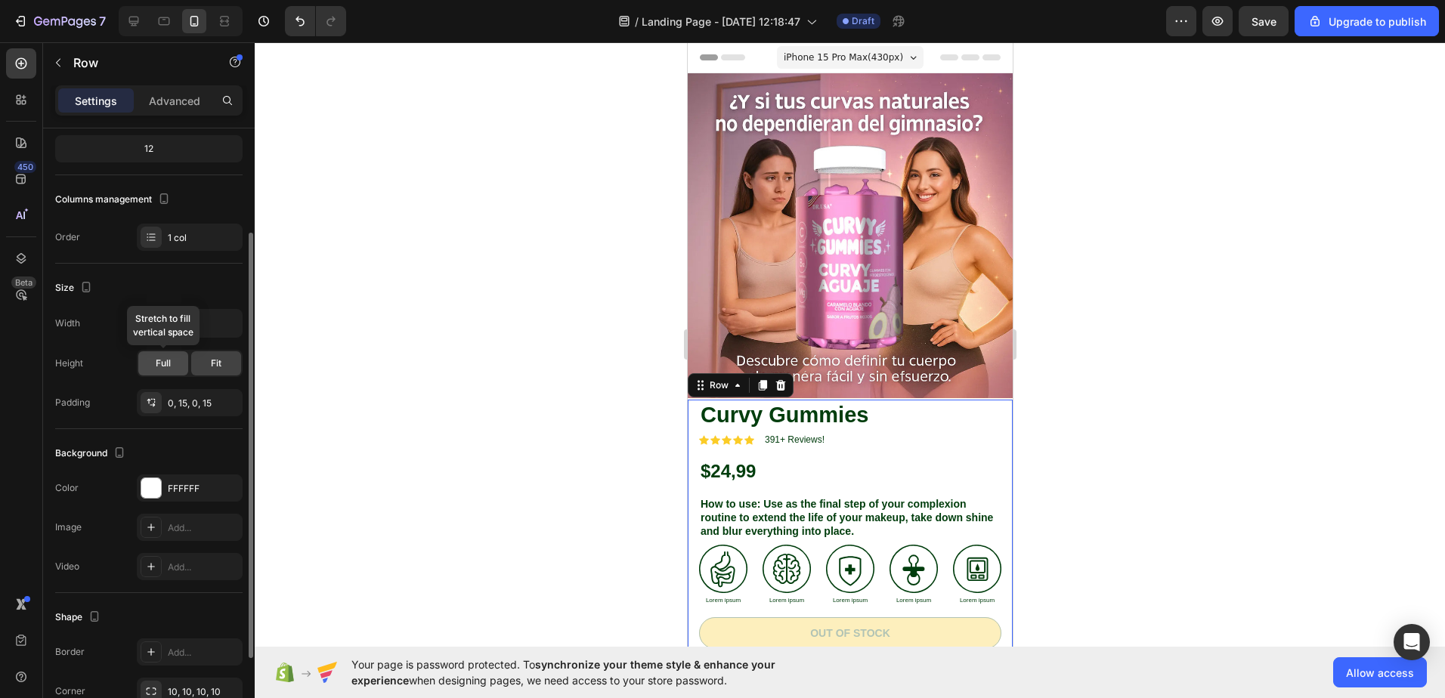
click at [160, 362] on span "Full" at bounding box center [163, 364] width 15 height 14
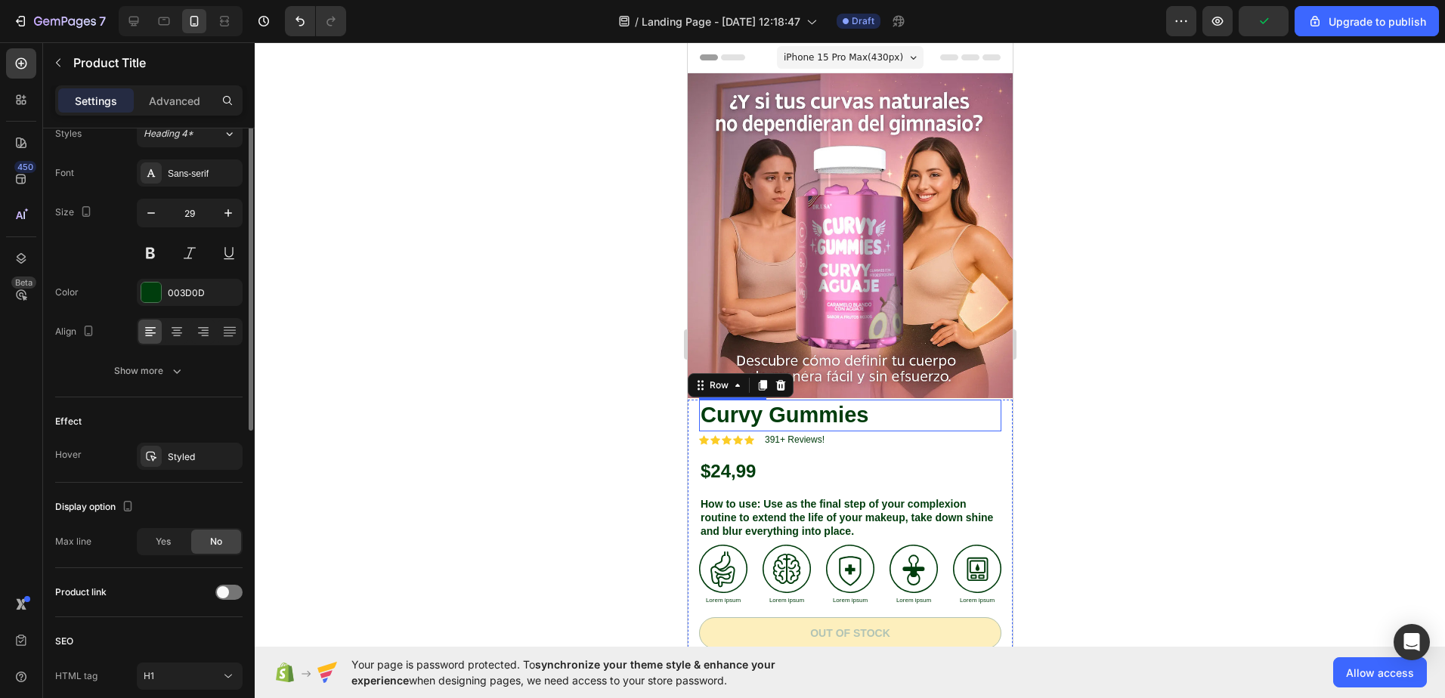
click at [866, 388] on div "Image Curvy Gummies Product Title Icon Icon Icon Icon Icon Icon List 391+ Revie…" at bounding box center [849, 467] width 325 height 788
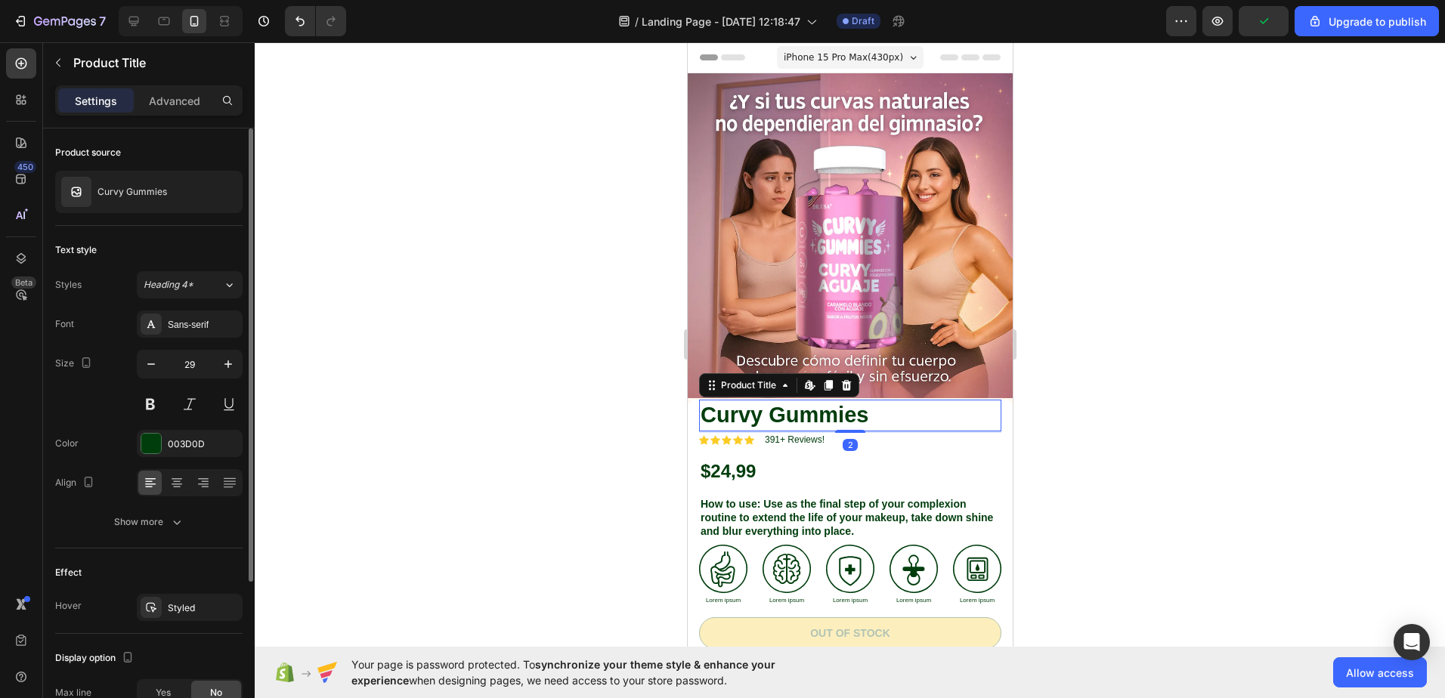
click at [855, 400] on h1 "Curvy Gummies" at bounding box center [849, 416] width 302 height 32
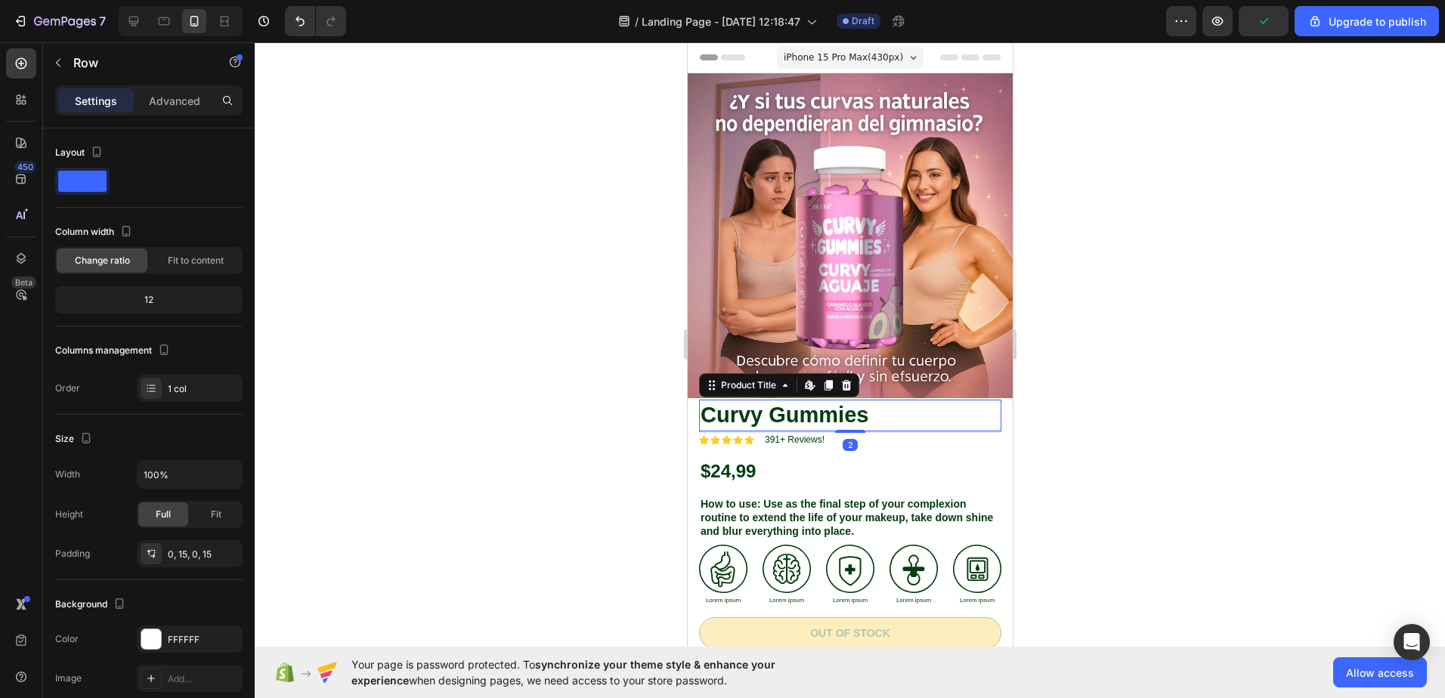
click at [990, 404] on div "Curvy Gummies Product Title Edit content in Shopify 2 Icon Icon Icon Icon Icon …" at bounding box center [849, 625] width 325 height 451
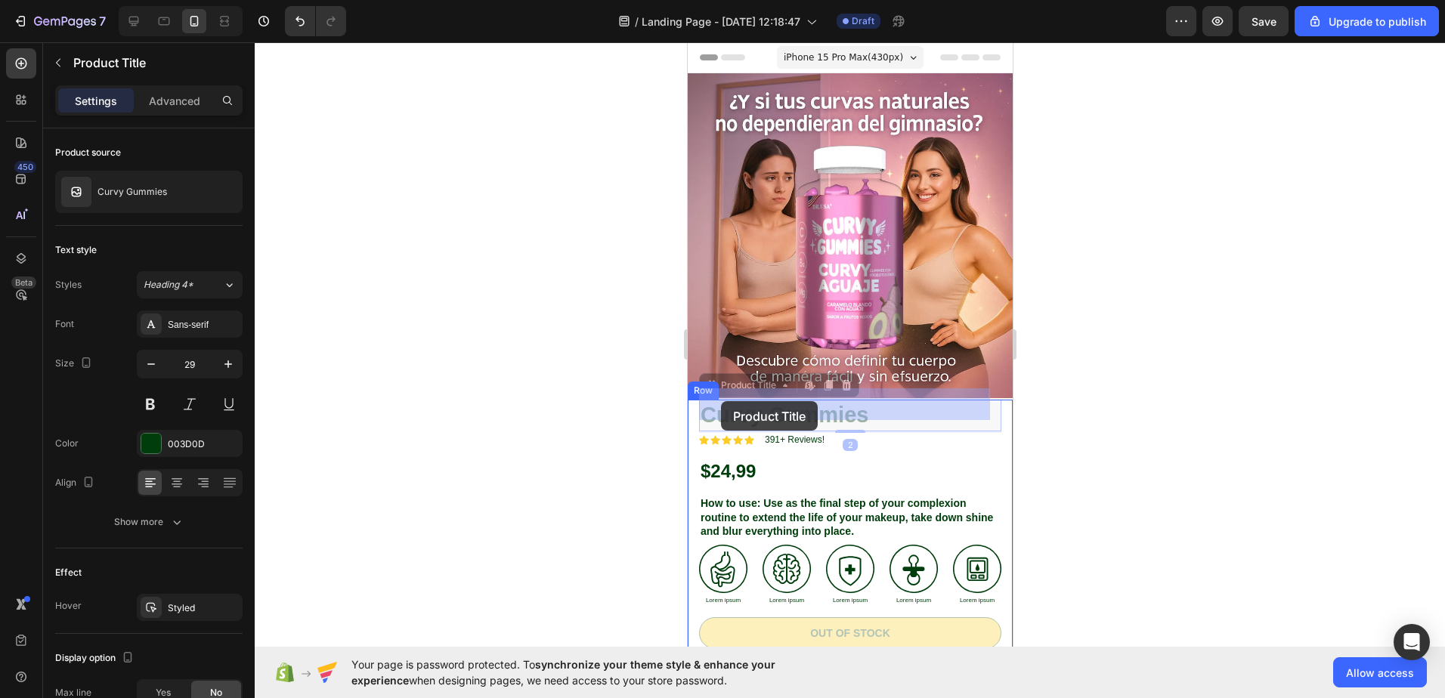
drag, startPoint x: 721, startPoint y: 387, endPoint x: 720, endPoint y: 401, distance: 14.4
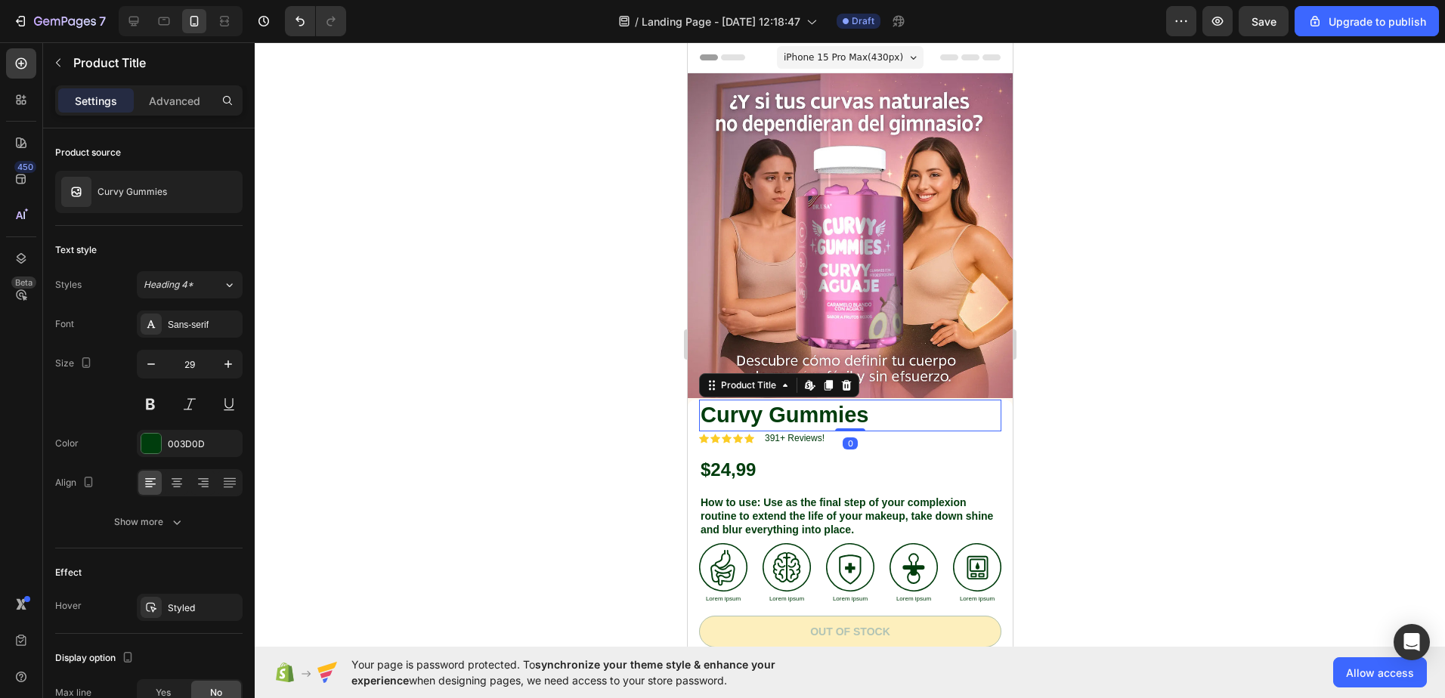
drag, startPoint x: 844, startPoint y: 418, endPoint x: 847, endPoint y: 410, distance: 9.1
click at [847, 410] on div "Curvy Gummies Product Title Edit content in Shopify 0" at bounding box center [849, 416] width 302 height 32
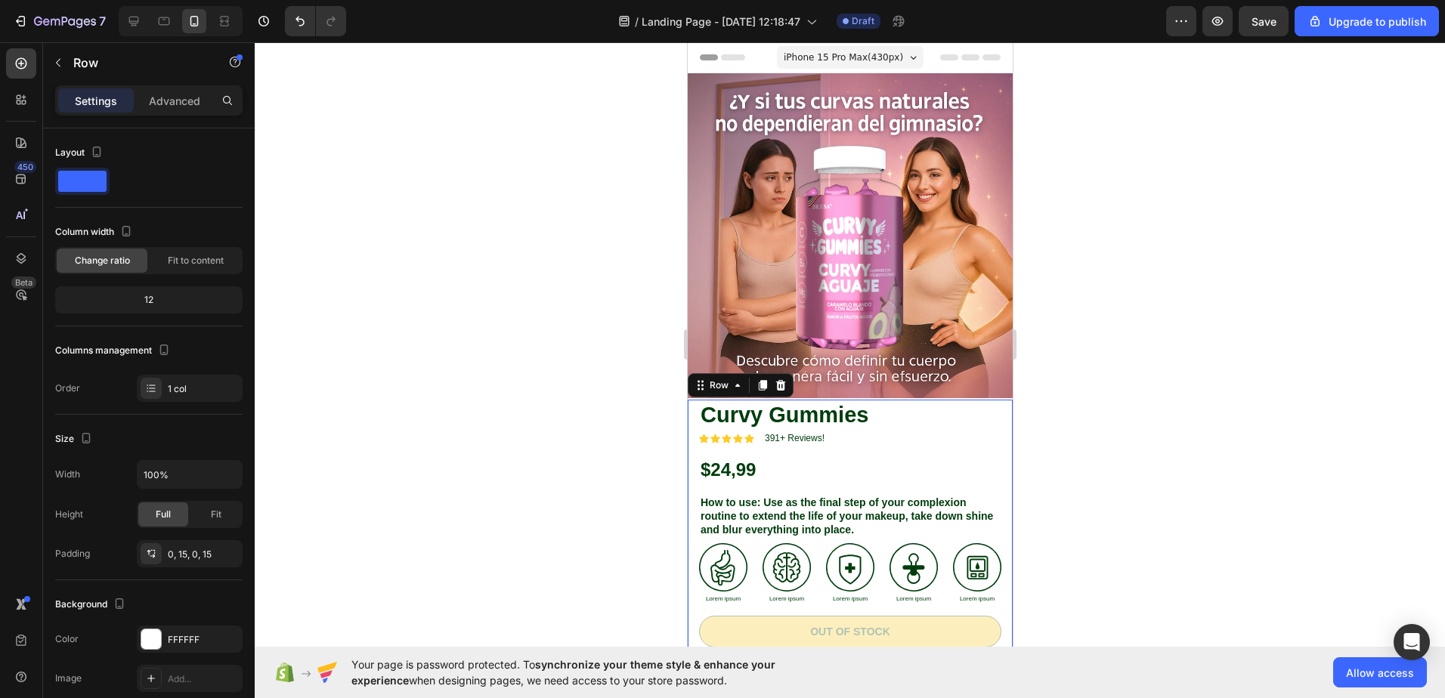
click at [693, 400] on div "Curvy Gummies Product Title Icon Icon Icon Icon Icon Icon List 391+ Reviews! Te…" at bounding box center [849, 625] width 325 height 450
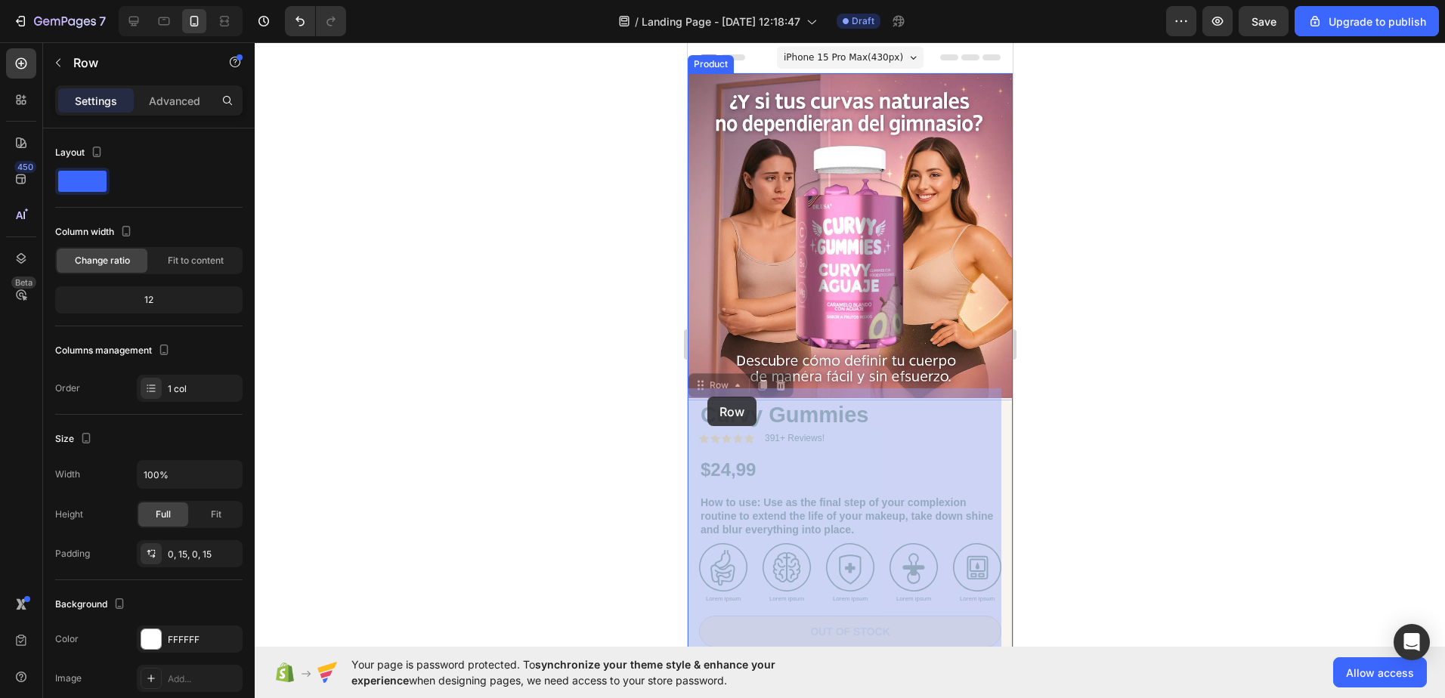
drag, startPoint x: 692, startPoint y: 386, endPoint x: 707, endPoint y: 397, distance: 18.9
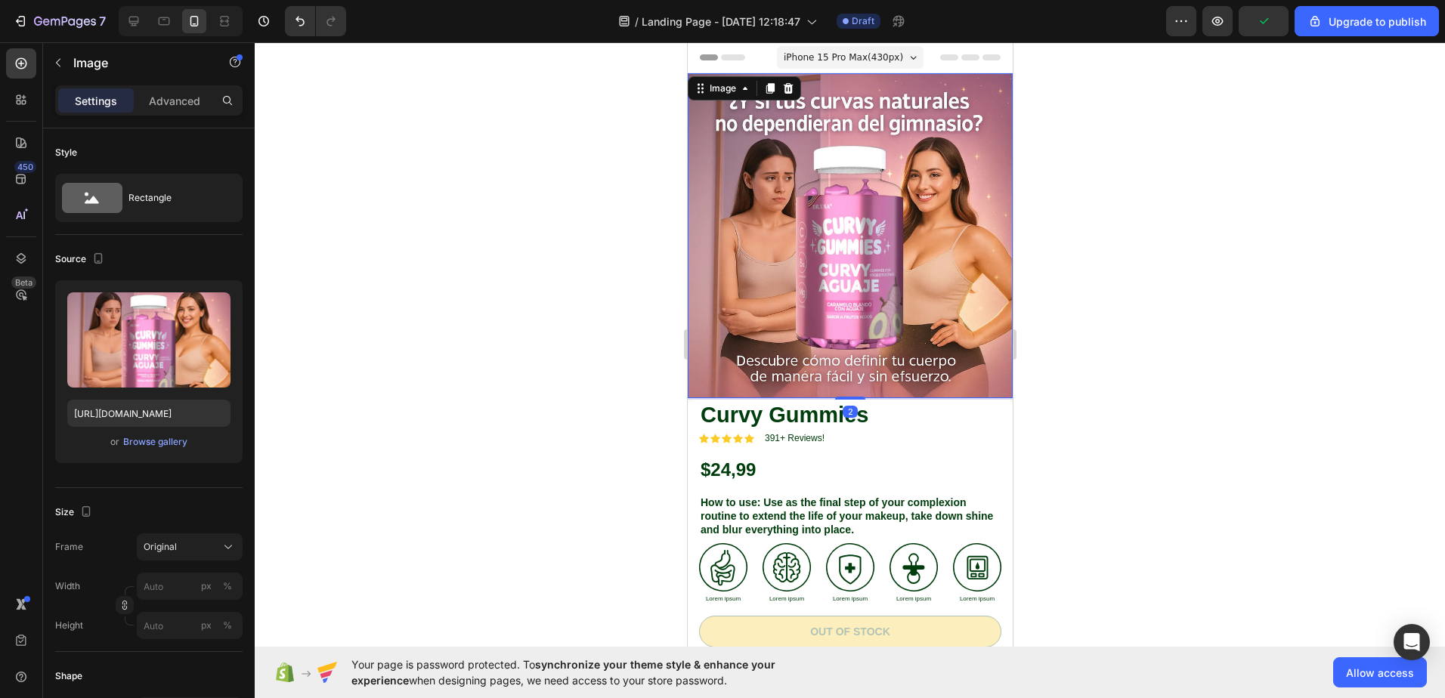
click at [872, 346] on img at bounding box center [849, 235] width 325 height 325
drag, startPoint x: 845, startPoint y: 387, endPoint x: 810, endPoint y: 300, distance: 93.9
click at [810, 300] on div "Image 0" at bounding box center [849, 235] width 325 height 325
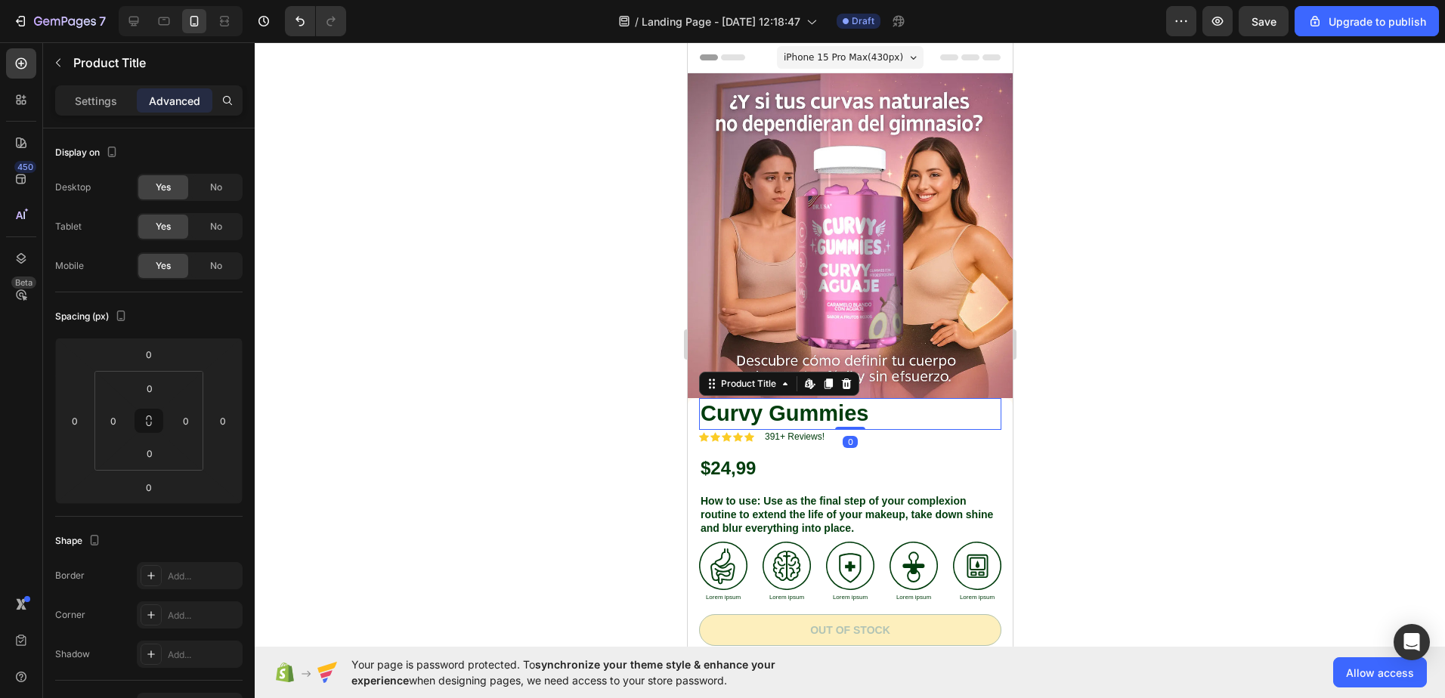
click at [700, 386] on div "Image Curvy Gummies Product Title Edit content in Shopify 0 Icon Icon Icon Icon…" at bounding box center [849, 465] width 325 height 785
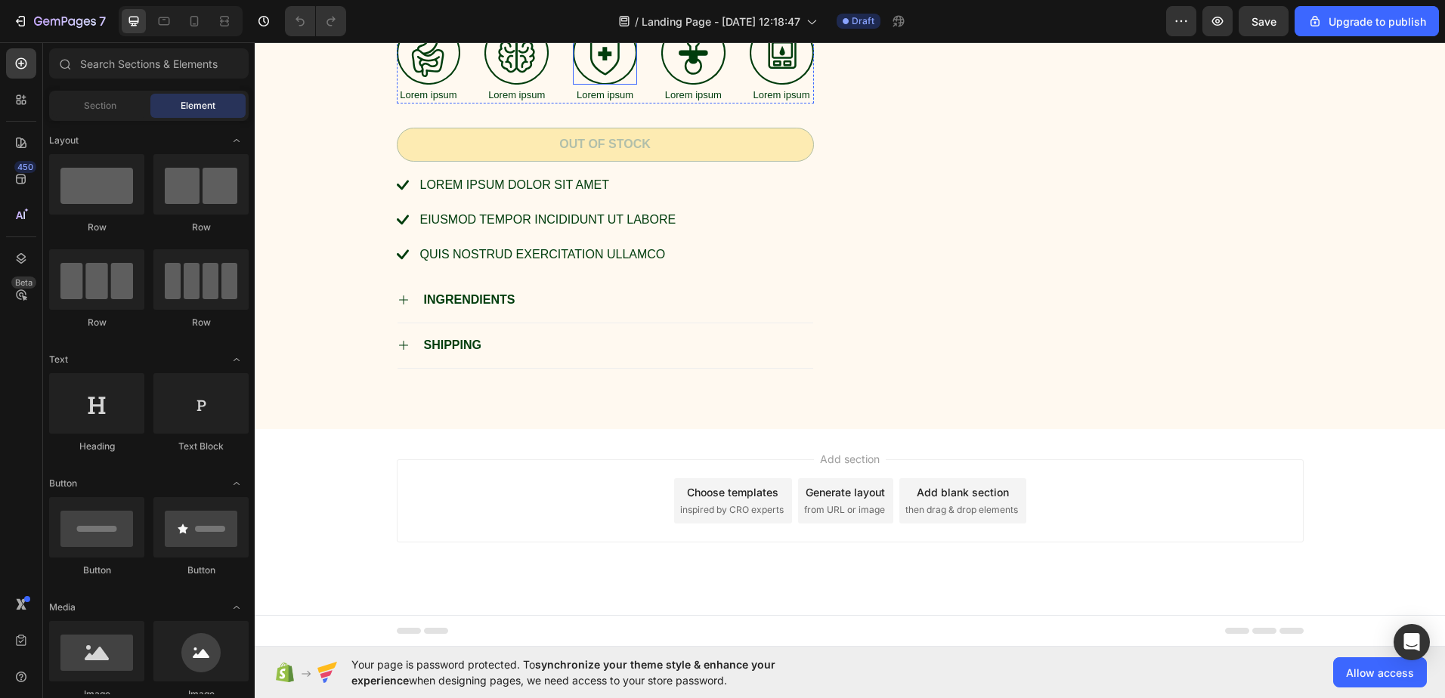
scroll to position [454, 0]
drag, startPoint x: 197, startPoint y: 18, endPoint x: 200, endPoint y: 26, distance: 8.5
click at [197, 19] on icon at bounding box center [194, 21] width 15 height 15
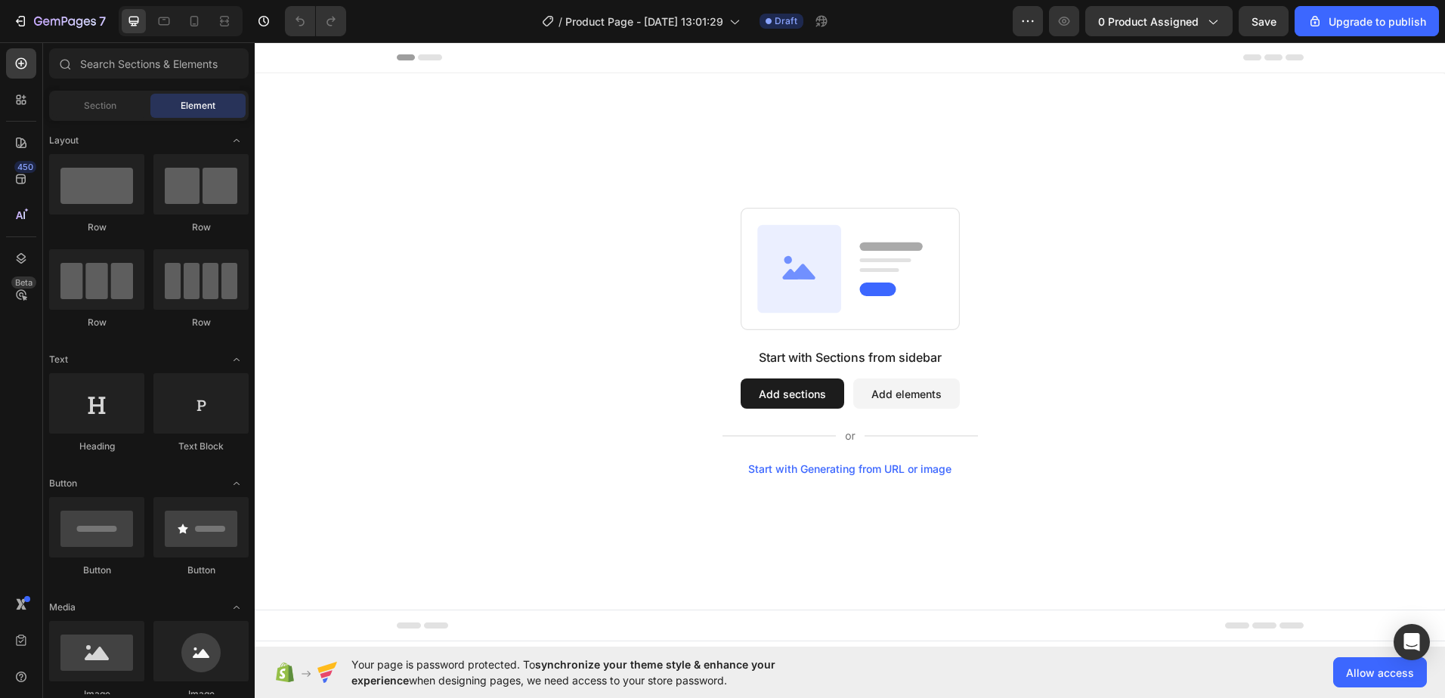
click at [555, 345] on div "Start with Sections from sidebar Add sections Add elements Start with Generatin…" at bounding box center [850, 342] width 1082 height 268
click at [1364, 14] on div "Upgrade to publish" at bounding box center [1367, 22] width 119 height 16
click at [1159, 18] on span "0 product assigned" at bounding box center [1148, 22] width 101 height 16
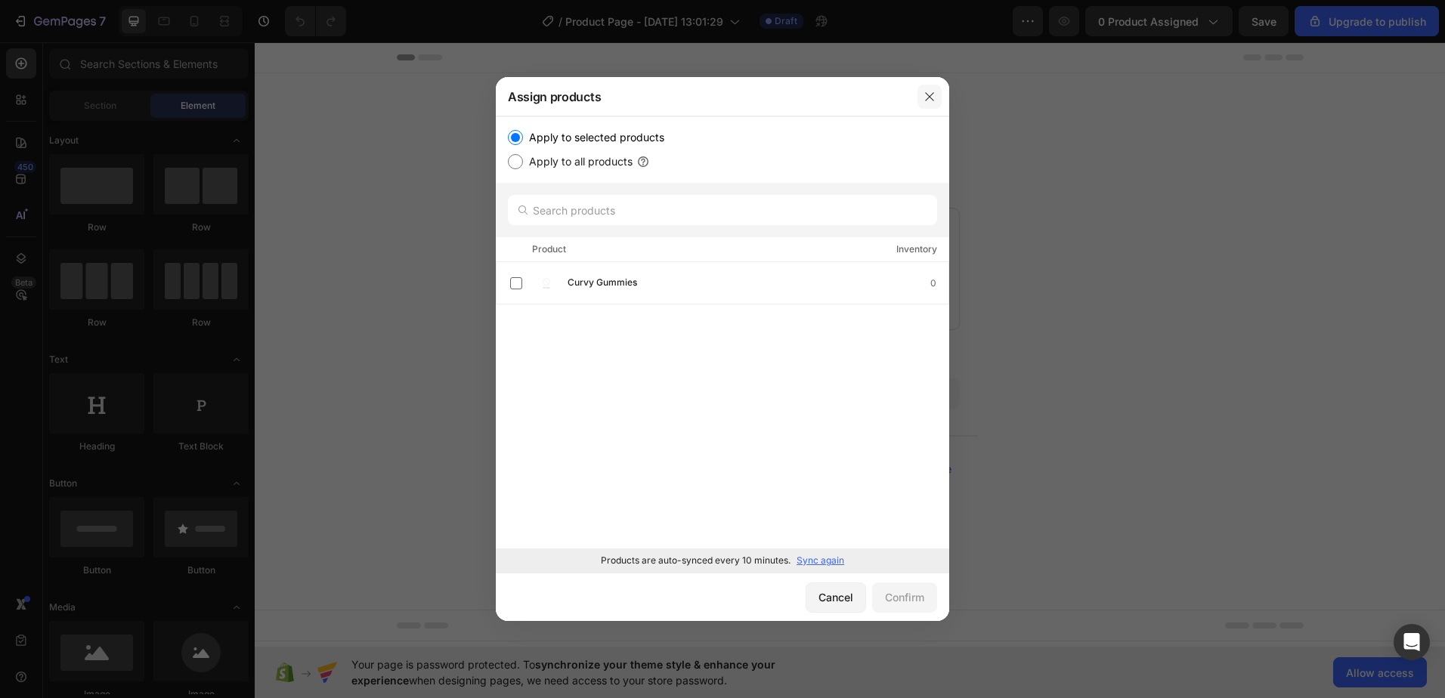
click at [937, 98] on button "button" at bounding box center [930, 97] width 24 height 24
